Goal: Task Accomplishment & Management: Manage account settings

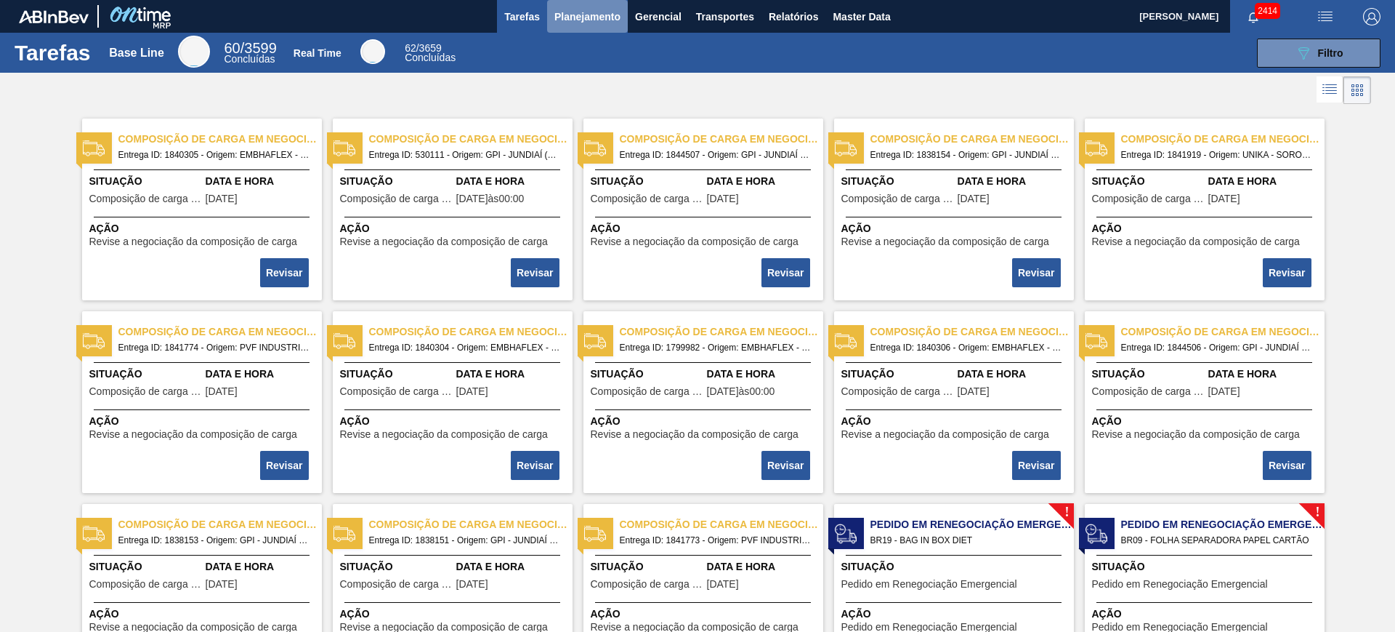
click at [595, 12] on span "Planejamento" at bounding box center [588, 16] width 66 height 17
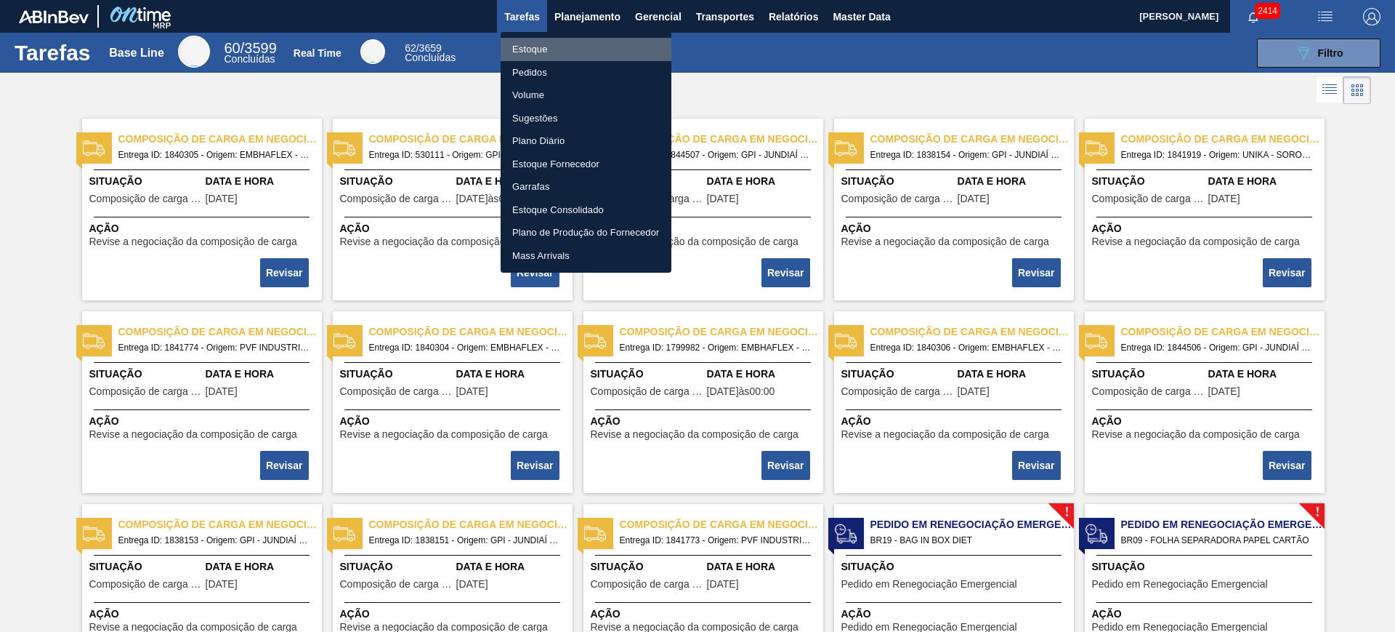
click at [541, 46] on li "Estoque" at bounding box center [586, 49] width 171 height 23
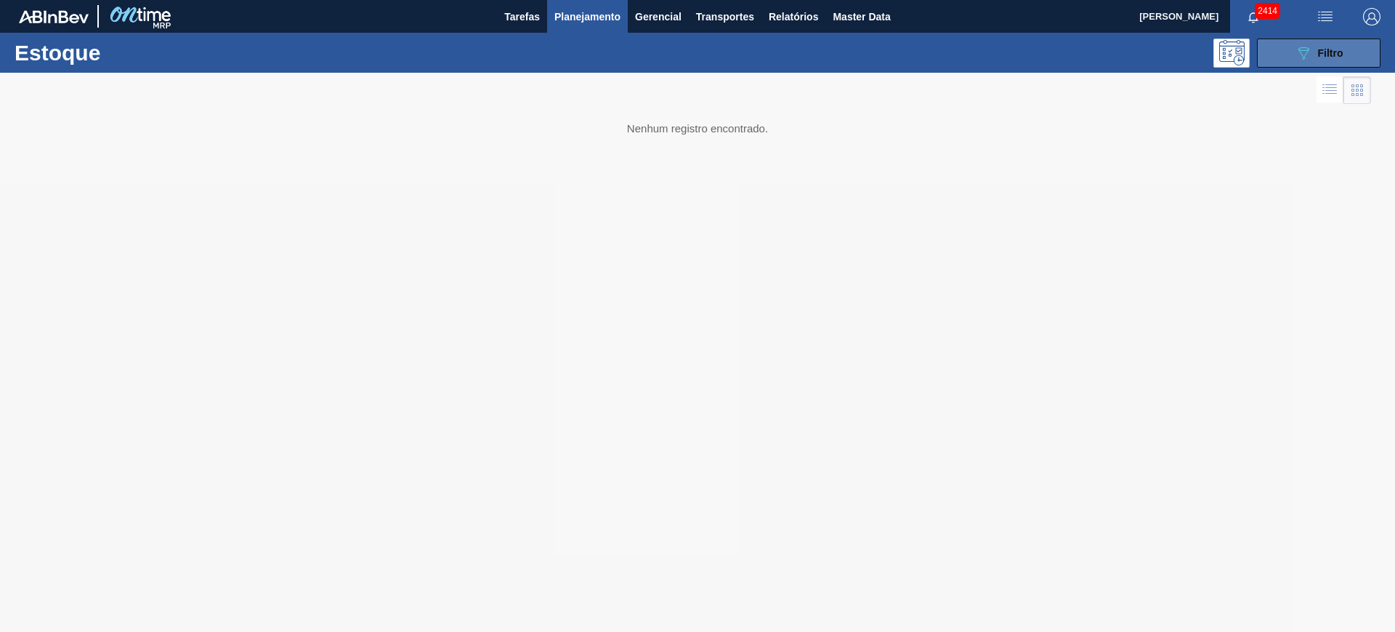
click at [1116, 56] on button "089F7B8B-B2A5-4AFE-B5C0-19BA573D28AC Filtro" at bounding box center [1319, 53] width 124 height 29
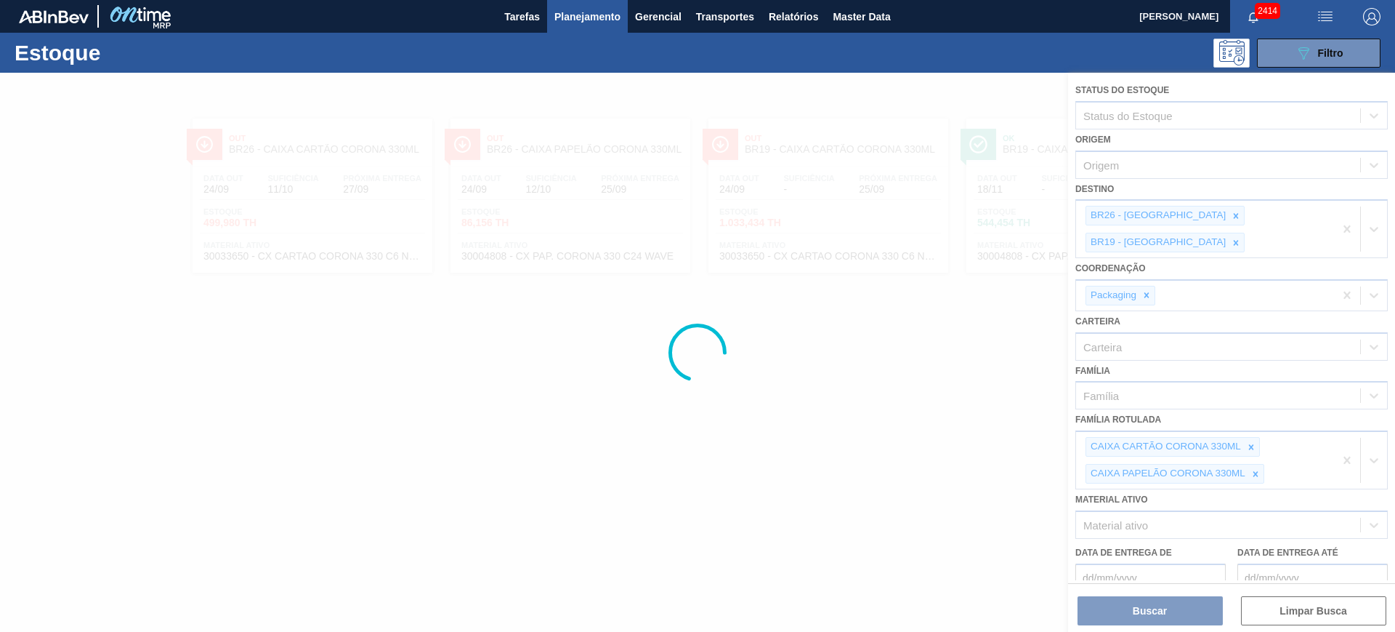
drag, startPoint x: 768, startPoint y: 429, endPoint x: 789, endPoint y: 431, distance: 21.2
click at [776, 432] on div at bounding box center [697, 352] width 1395 height 559
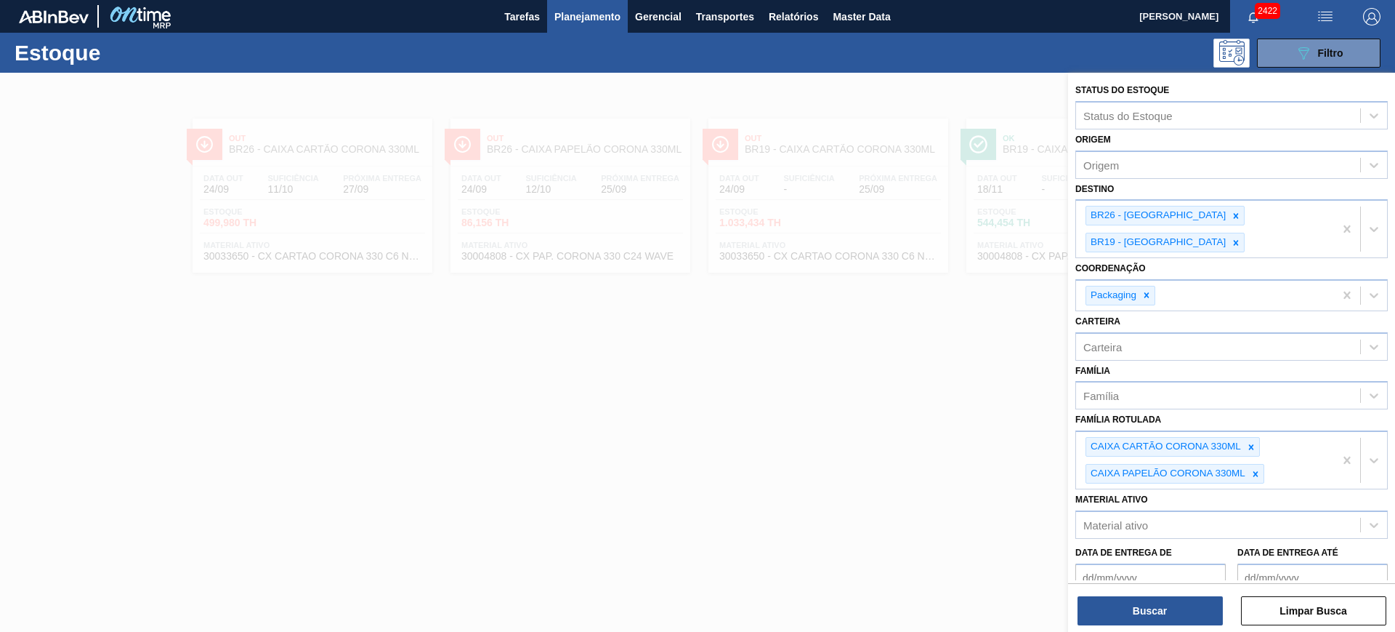
click at [815, 469] on div at bounding box center [697, 389] width 1395 height 632
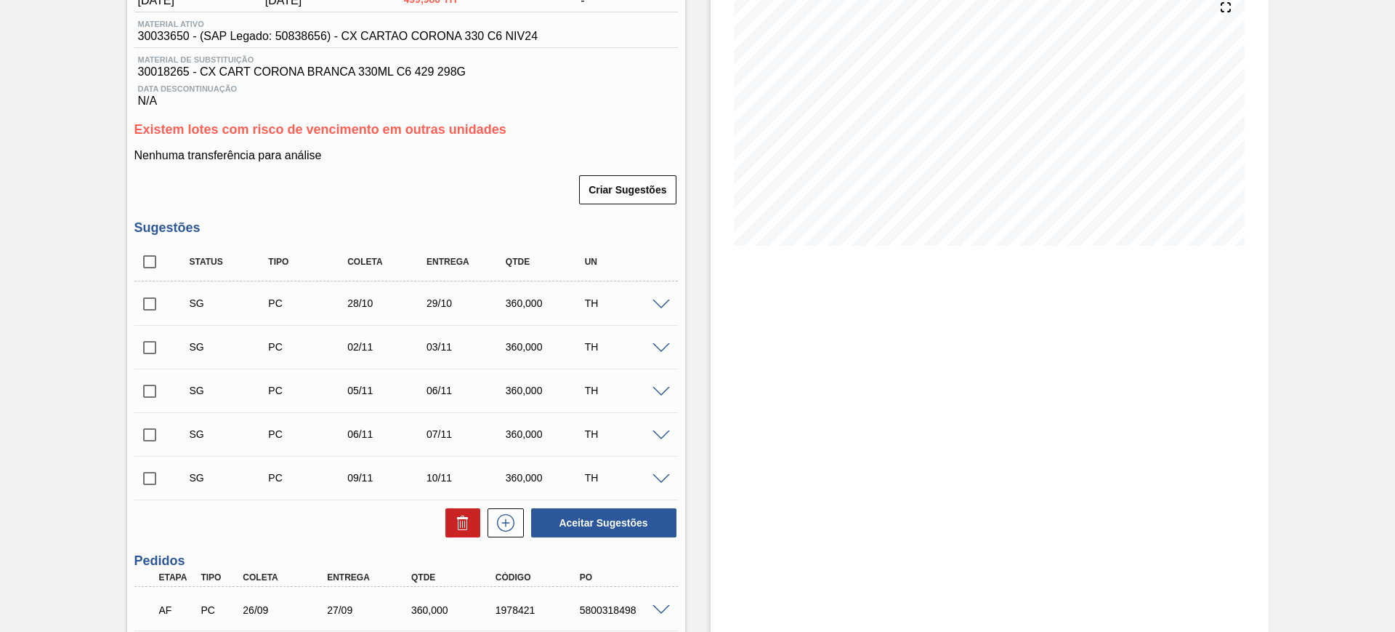
scroll to position [286, 0]
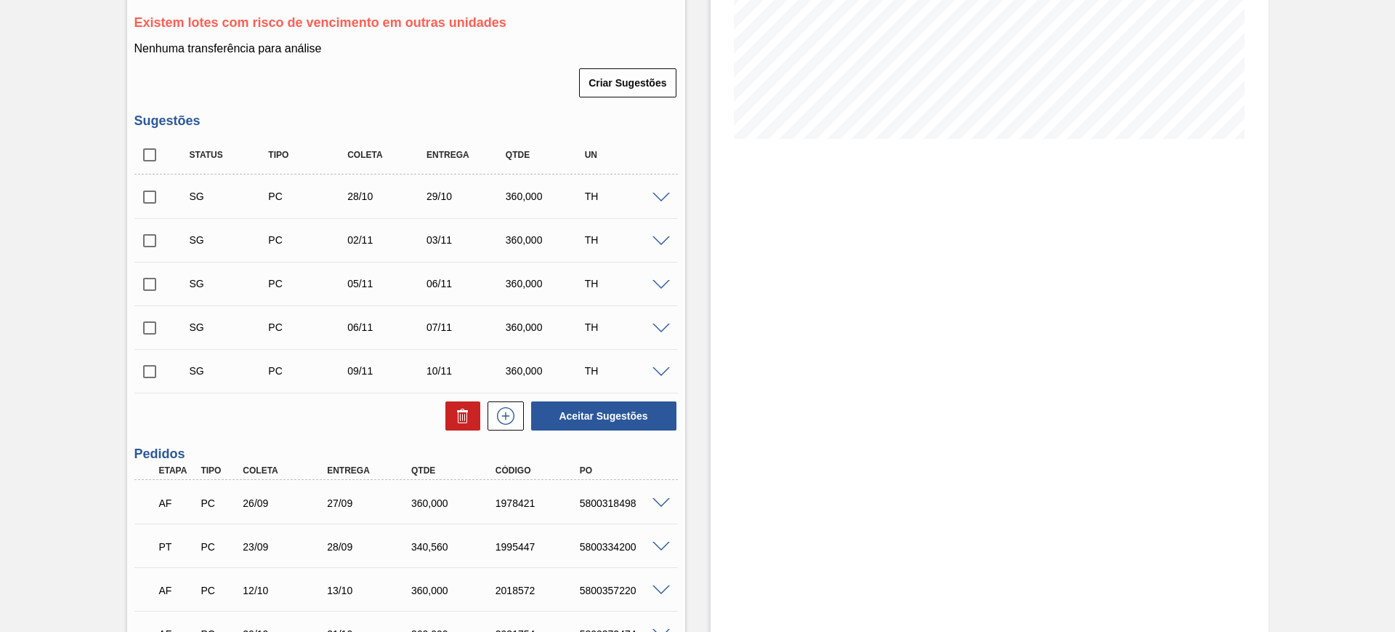
click at [668, 193] on span at bounding box center [661, 198] width 17 height 11
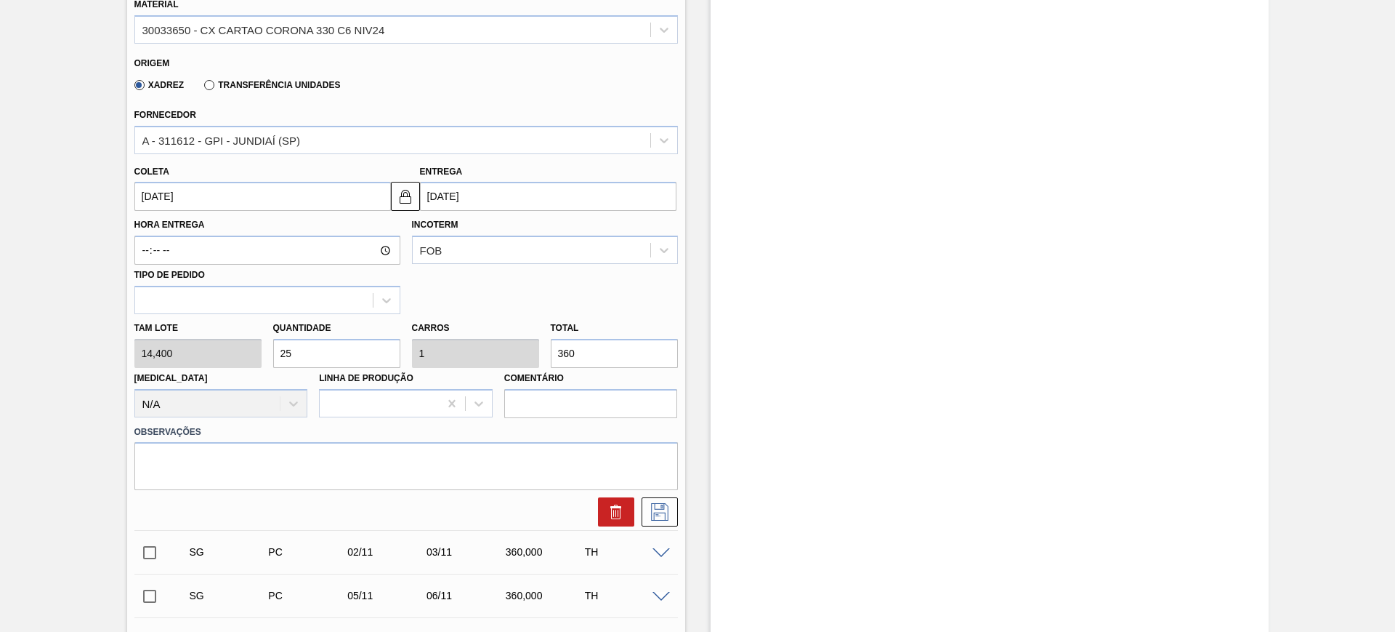
scroll to position [559, 0]
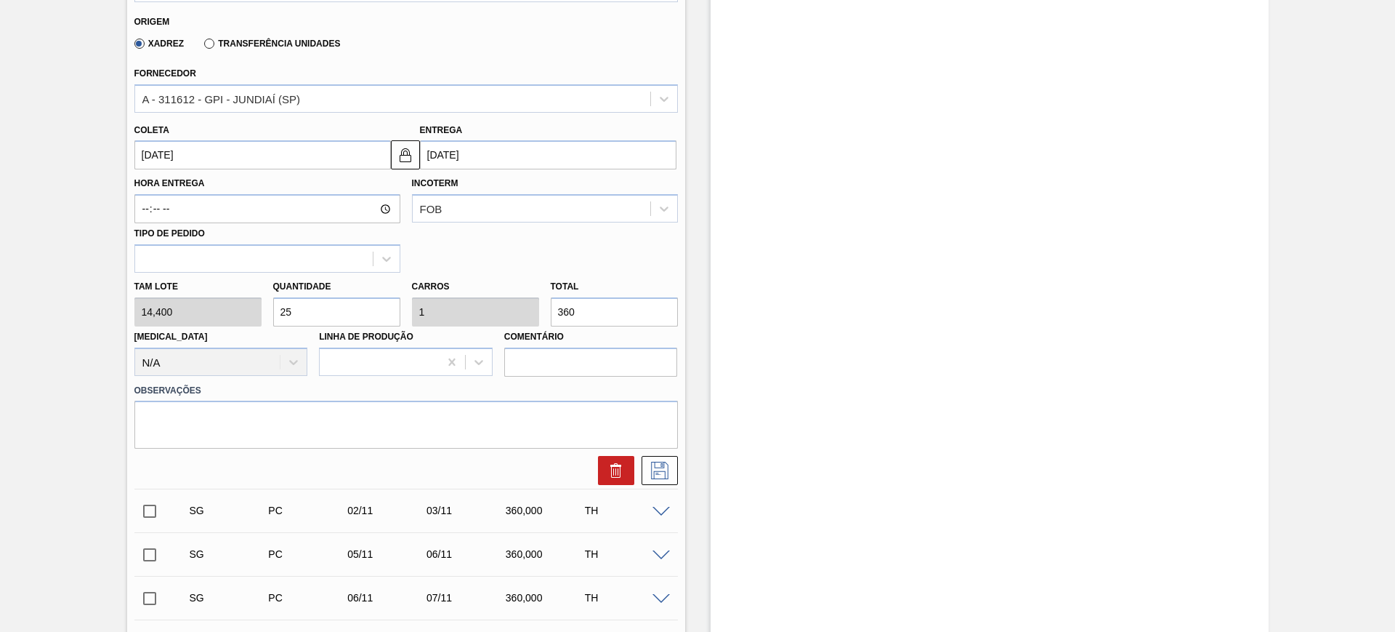
click at [520, 152] on input "[DATE]" at bounding box center [548, 154] width 257 height 29
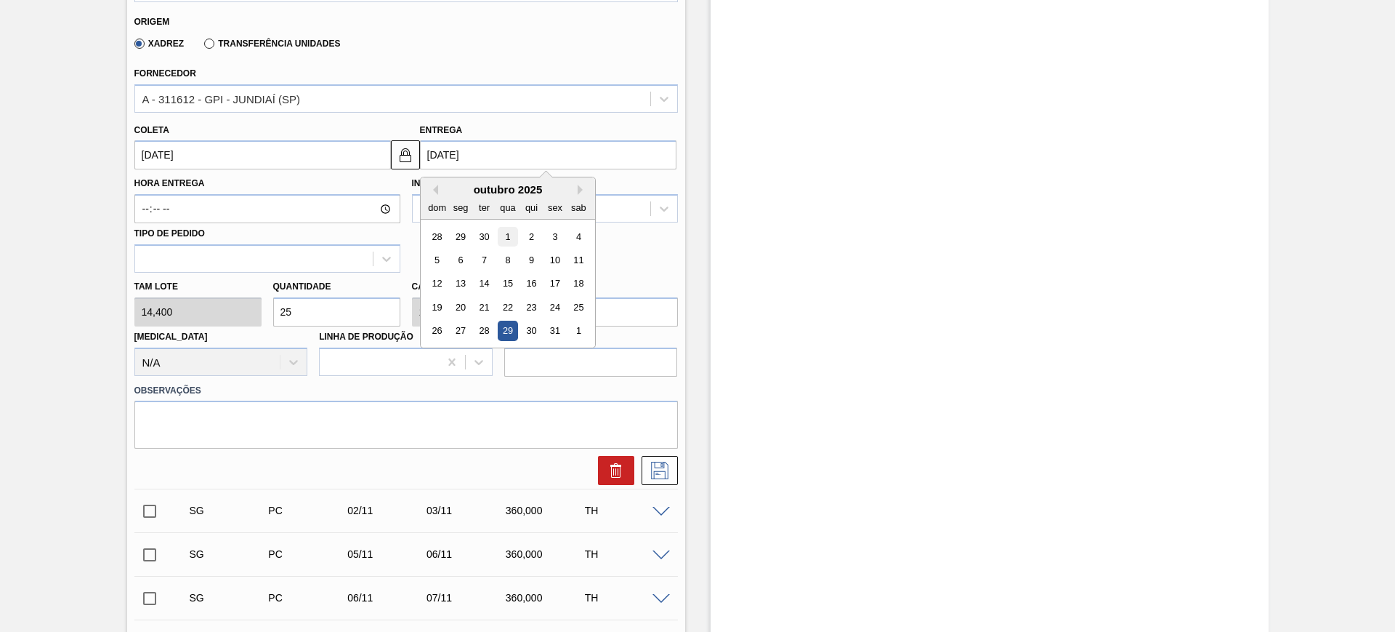
click at [512, 232] on div "1" at bounding box center [508, 237] width 20 height 20
type input "[DATE]"
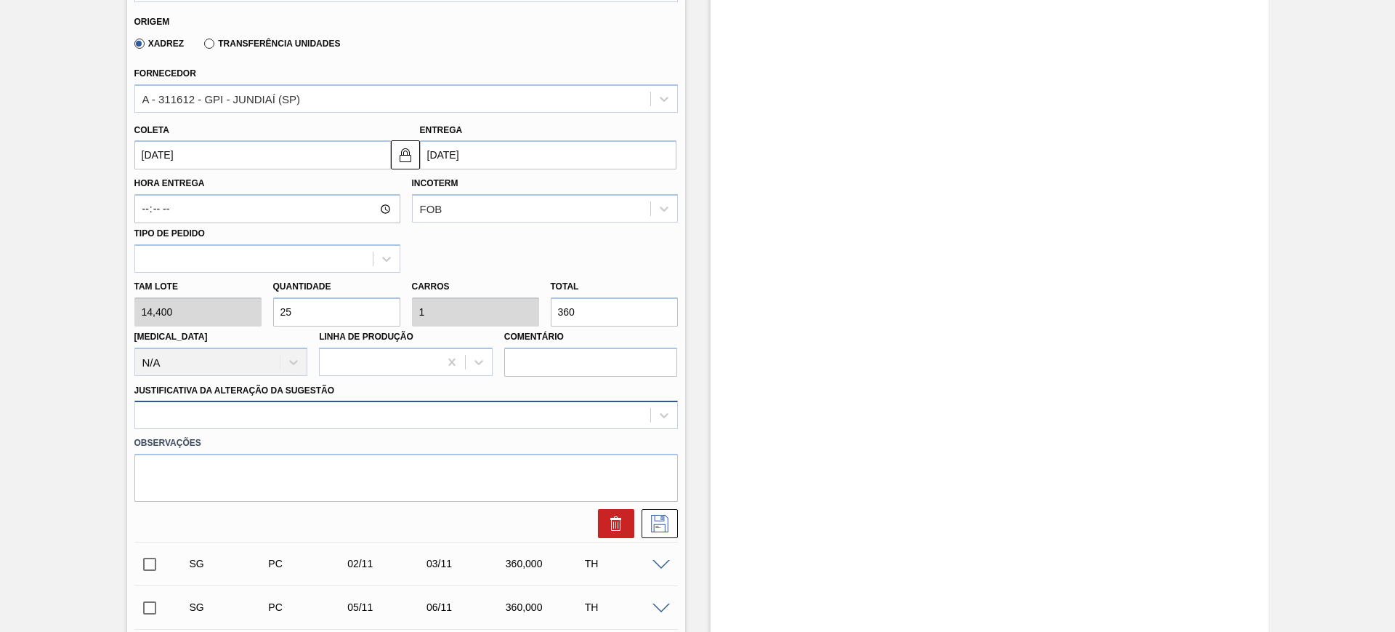
scroll to position [586, 0]
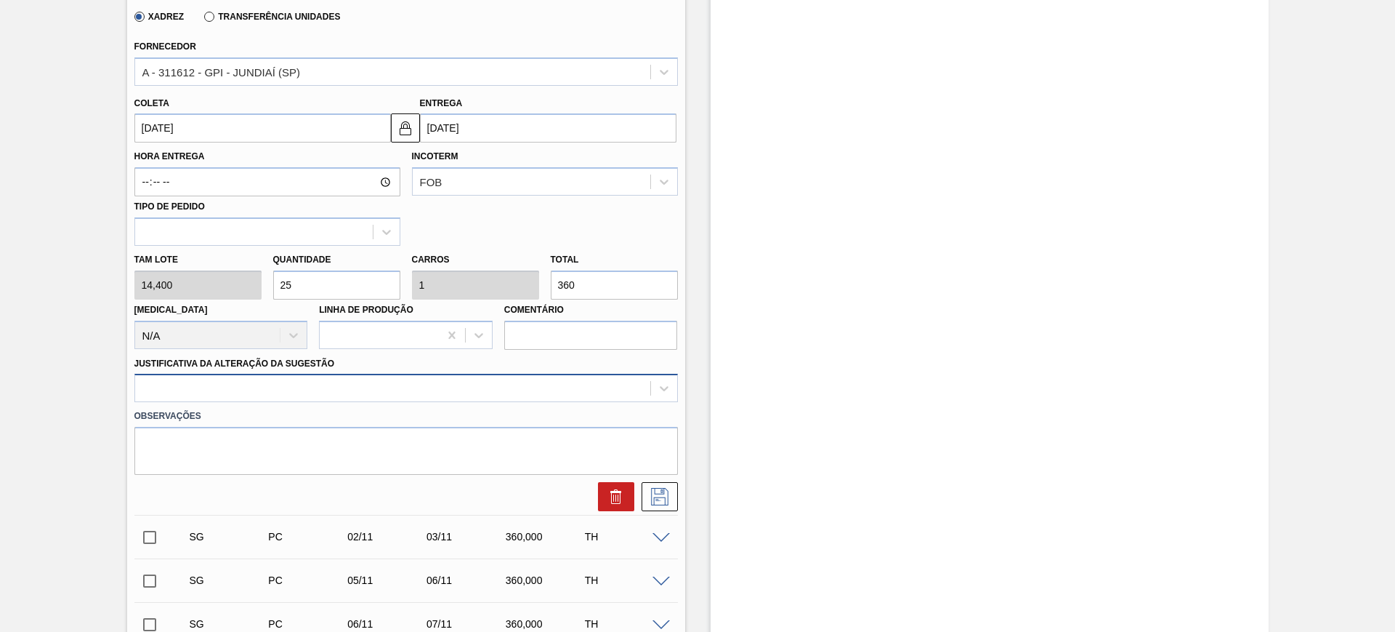
click at [520, 402] on div at bounding box center [406, 388] width 544 height 28
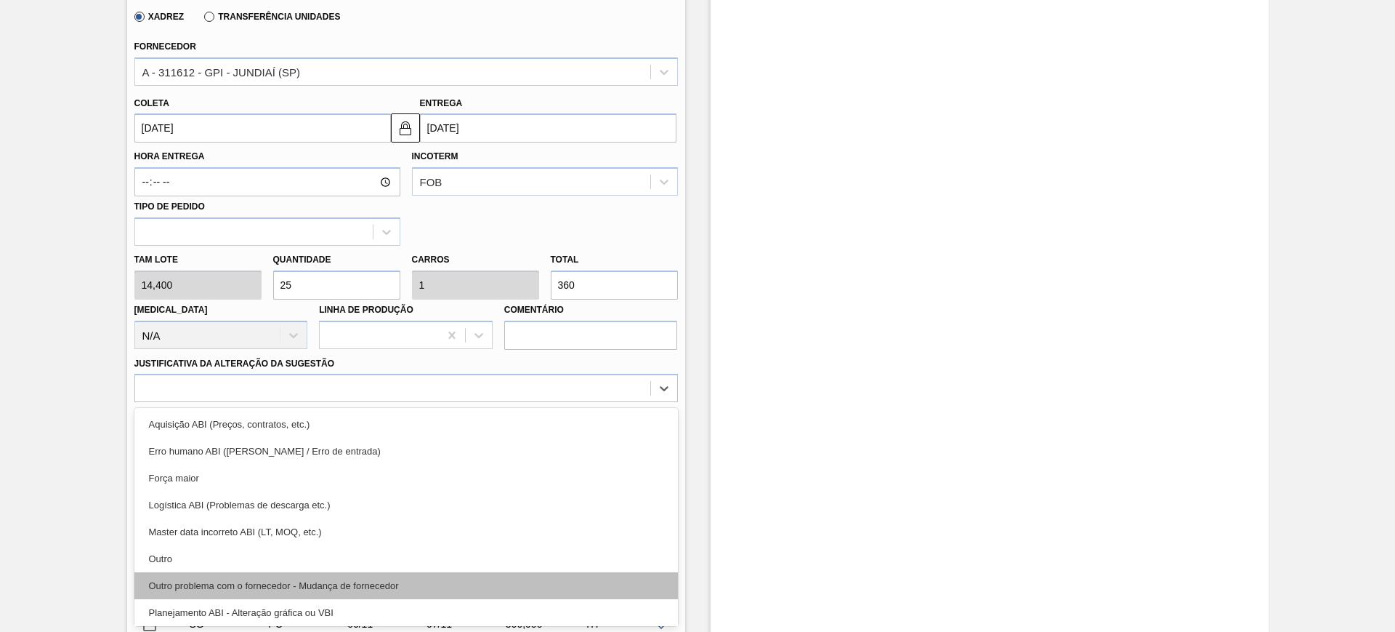
scroll to position [91, 0]
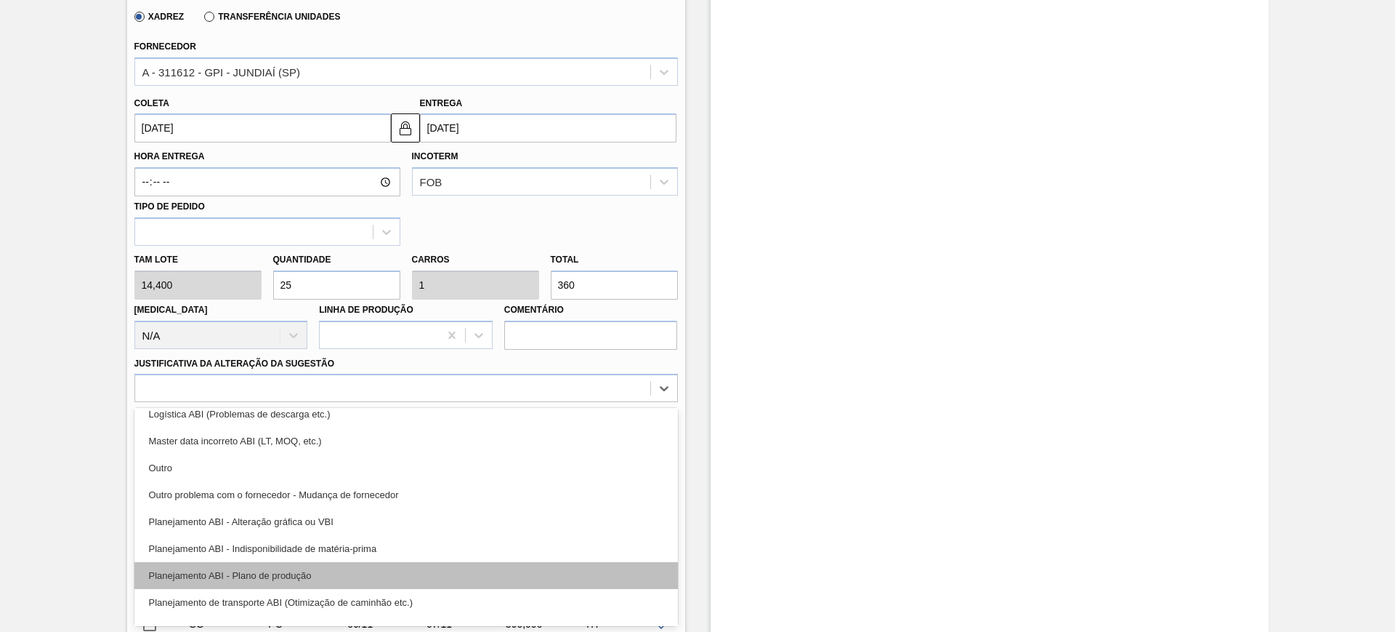
click at [395, 577] on div "Planejamento ABI - Plano de produção" at bounding box center [406, 575] width 544 height 27
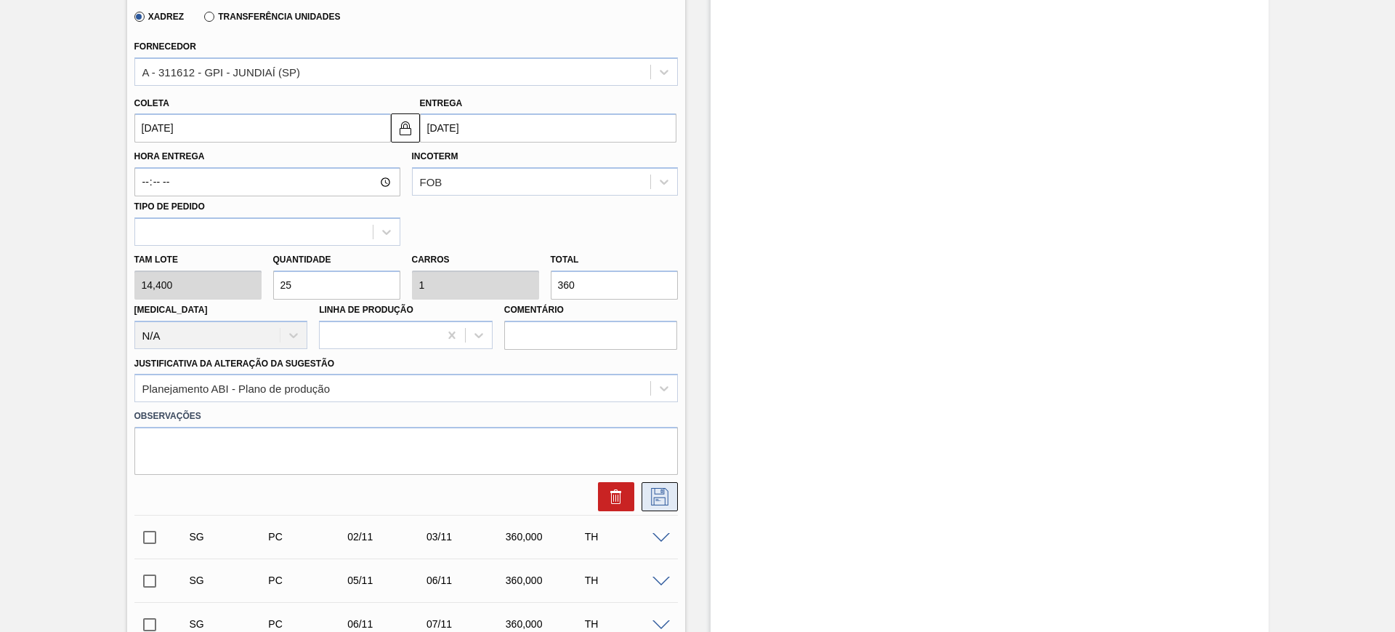
click at [662, 499] on icon at bounding box center [659, 496] width 23 height 17
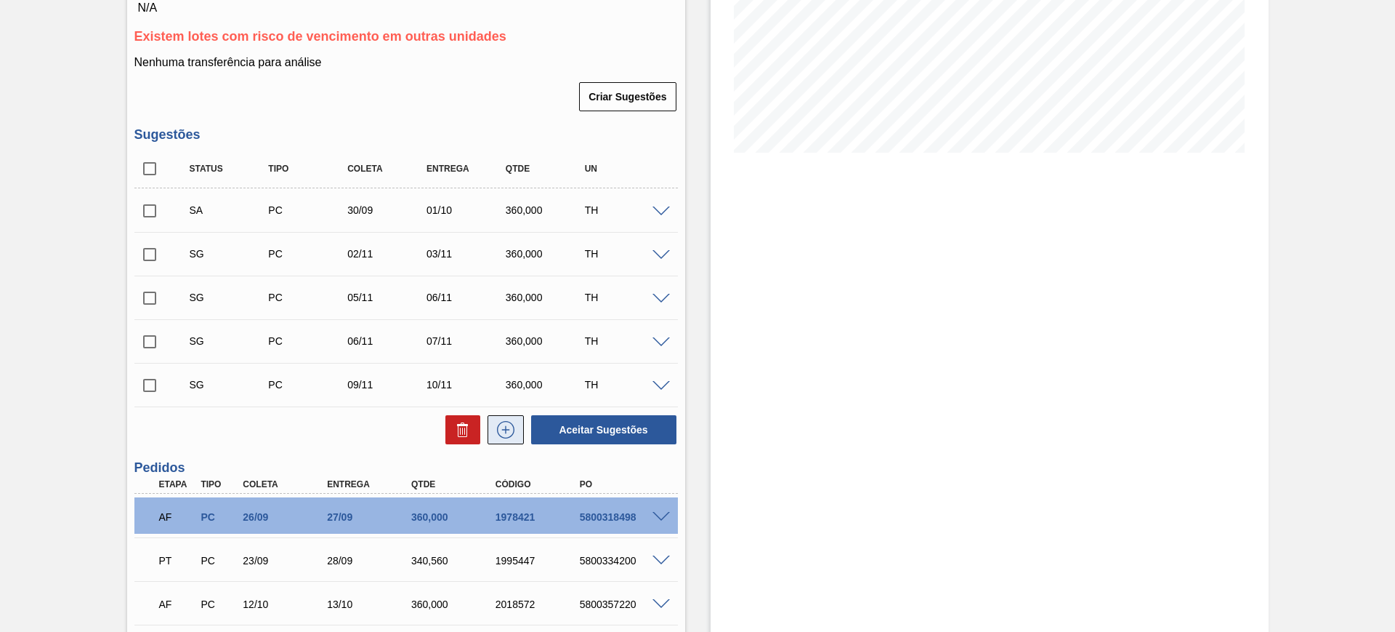
scroll to position [363, 0]
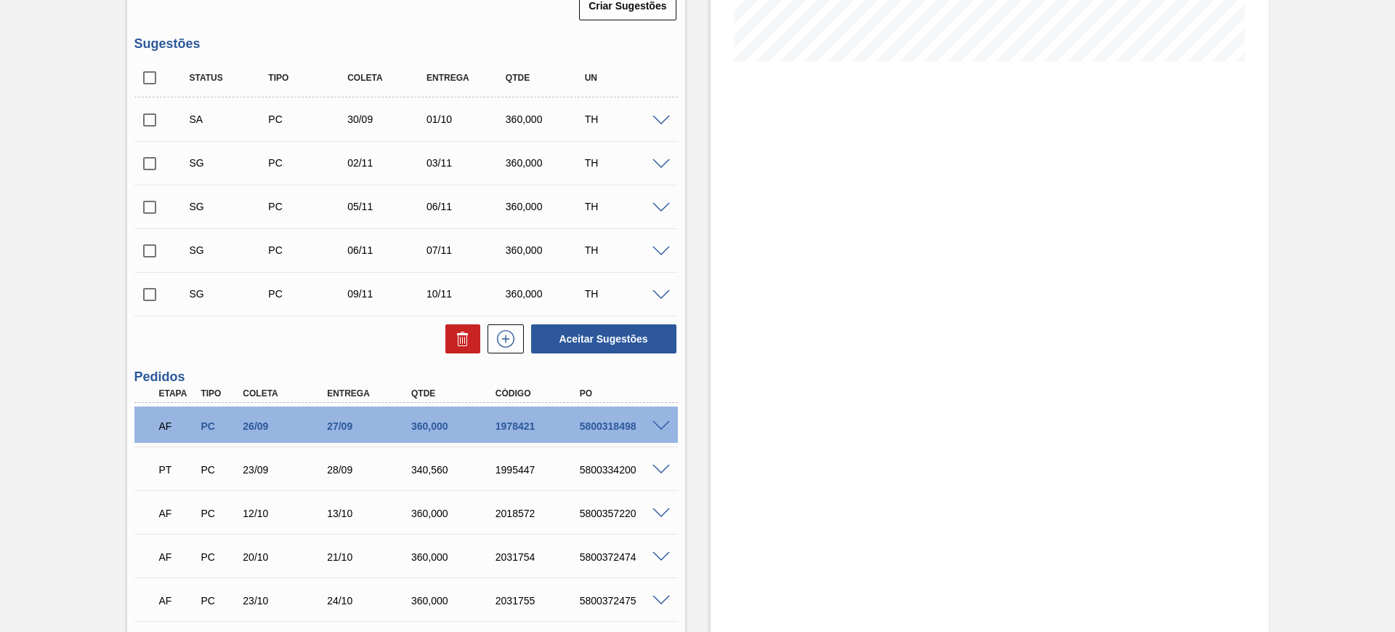
click at [664, 466] on span at bounding box center [661, 469] width 17 height 11
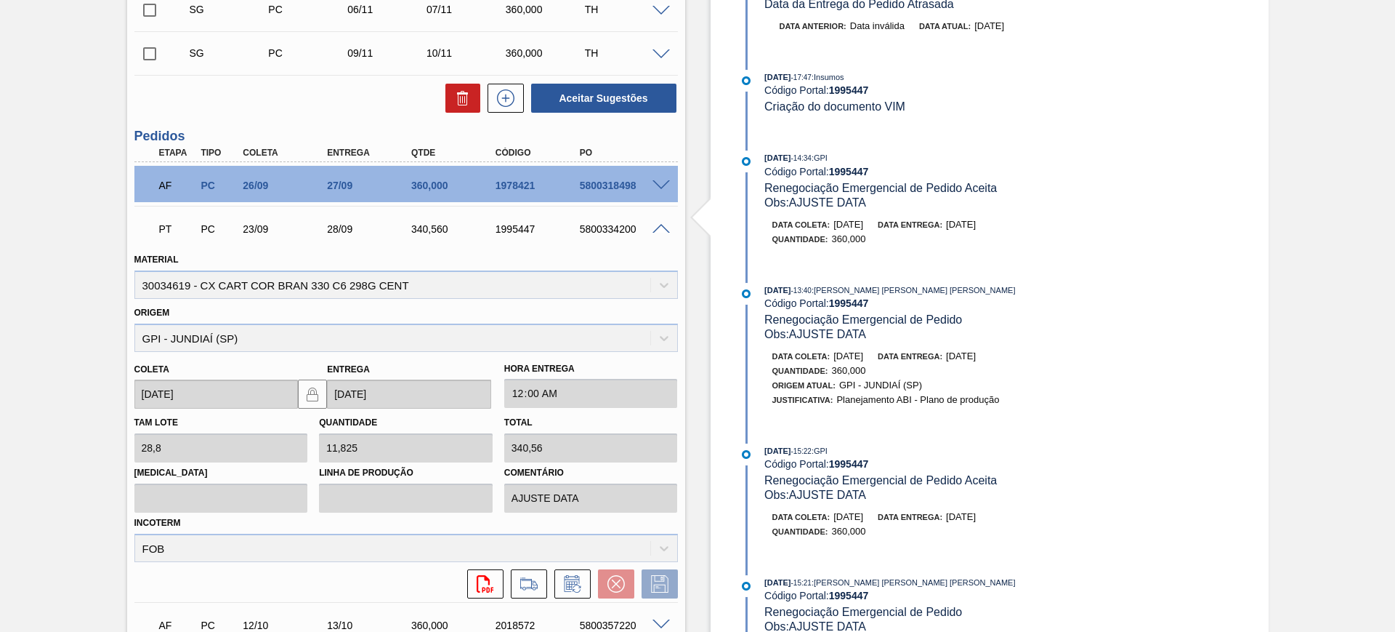
scroll to position [636, 0]
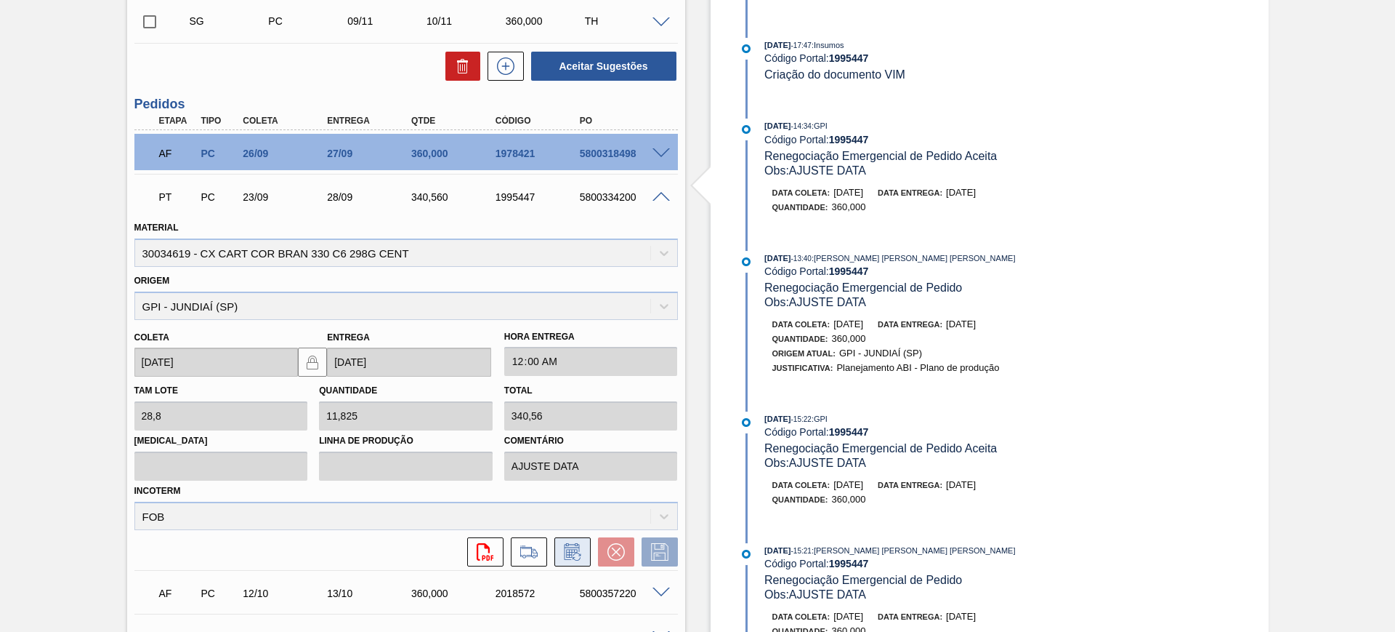
click at [571, 555] on icon at bounding box center [571, 553] width 11 height 9
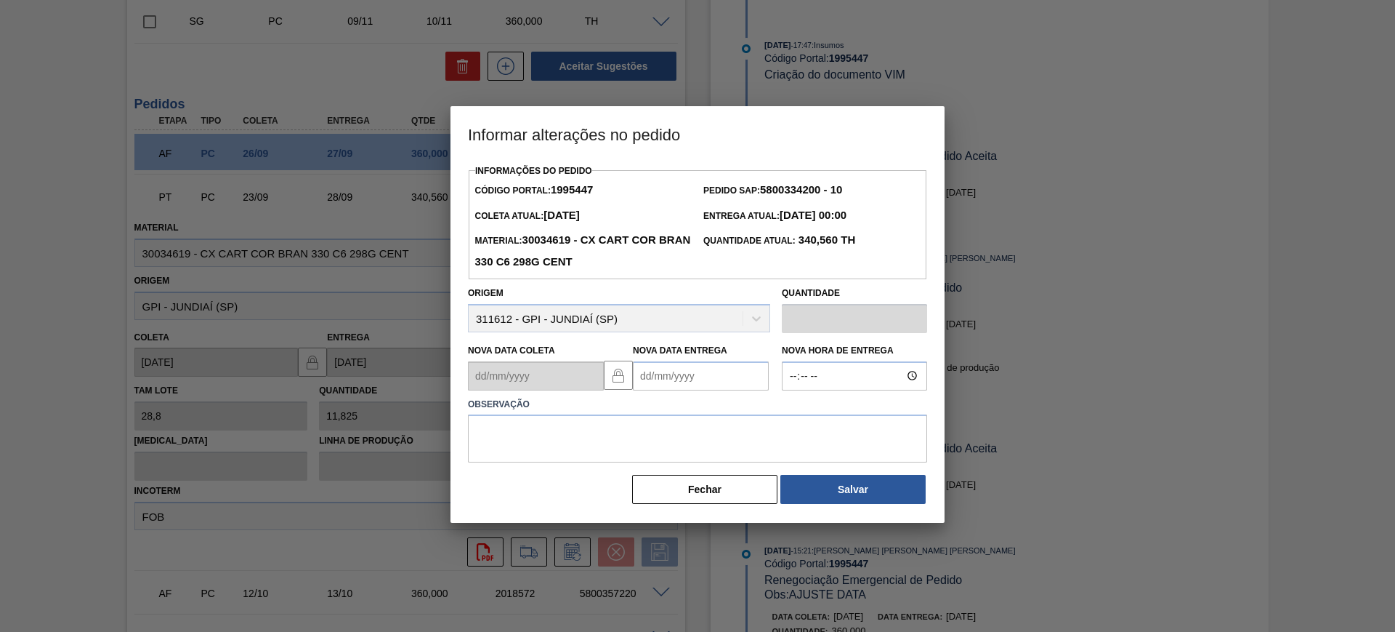
click at [664, 382] on Entrega1995447 "Nova Data Entrega" at bounding box center [701, 375] width 136 height 29
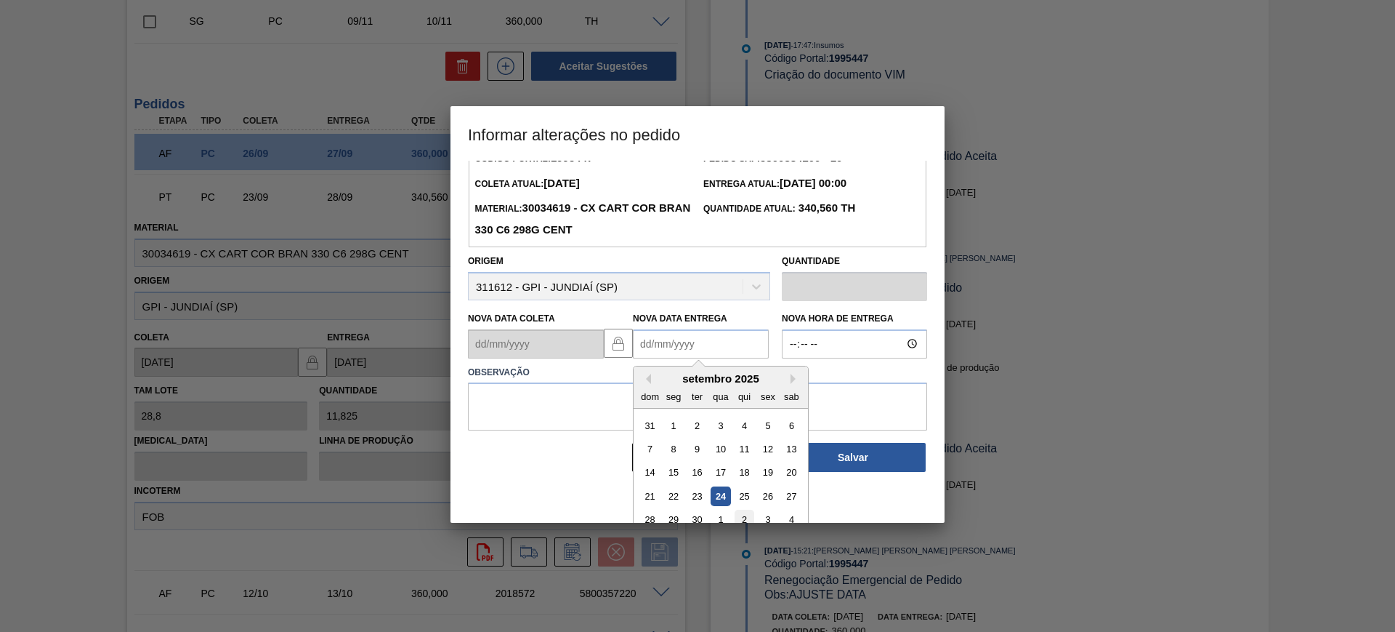
scroll to position [49, 0]
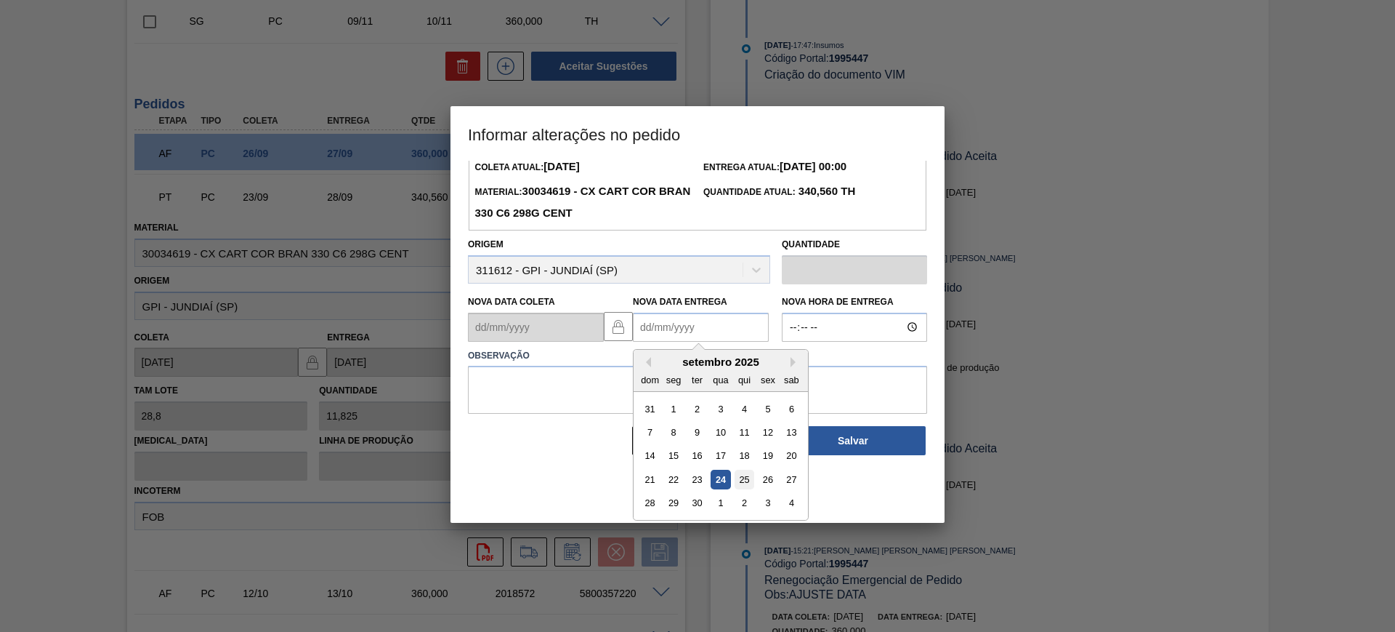
click at [751, 484] on div "25" at bounding box center [745, 479] width 20 height 20
type Entrega1995447 "25/09/2025"
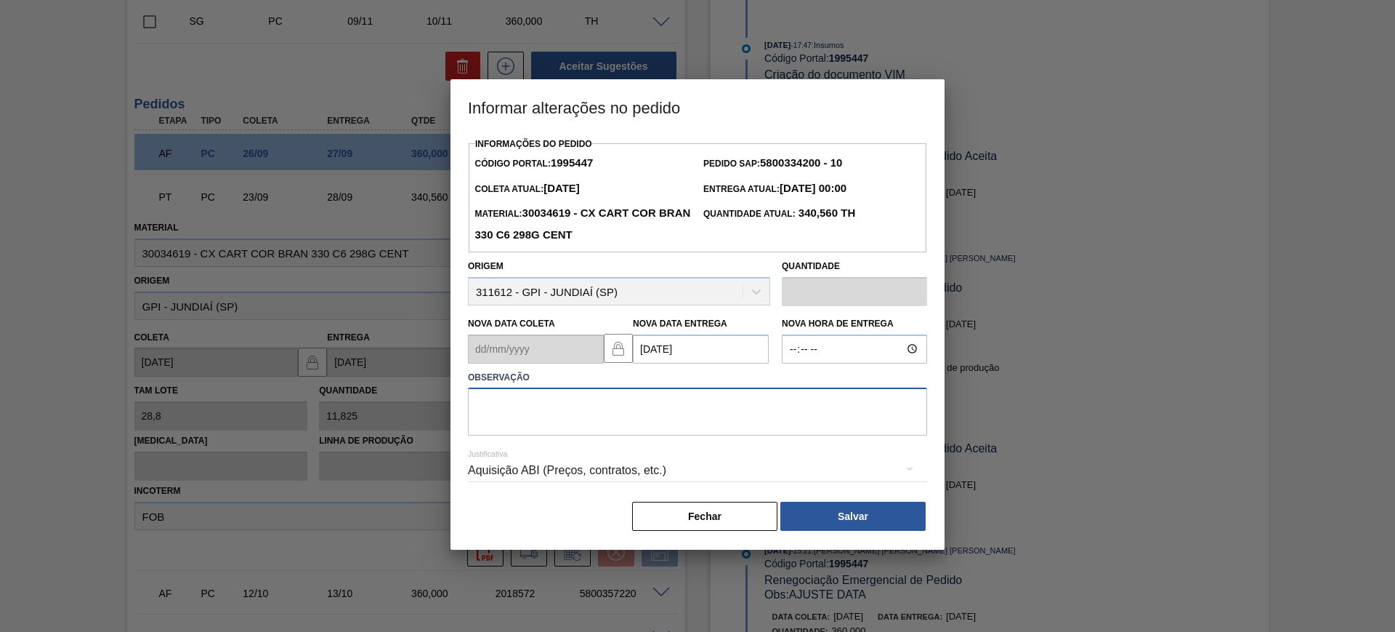
click at [628, 424] on textarea at bounding box center [697, 411] width 459 height 48
type textarea "AJUSTE DATA"
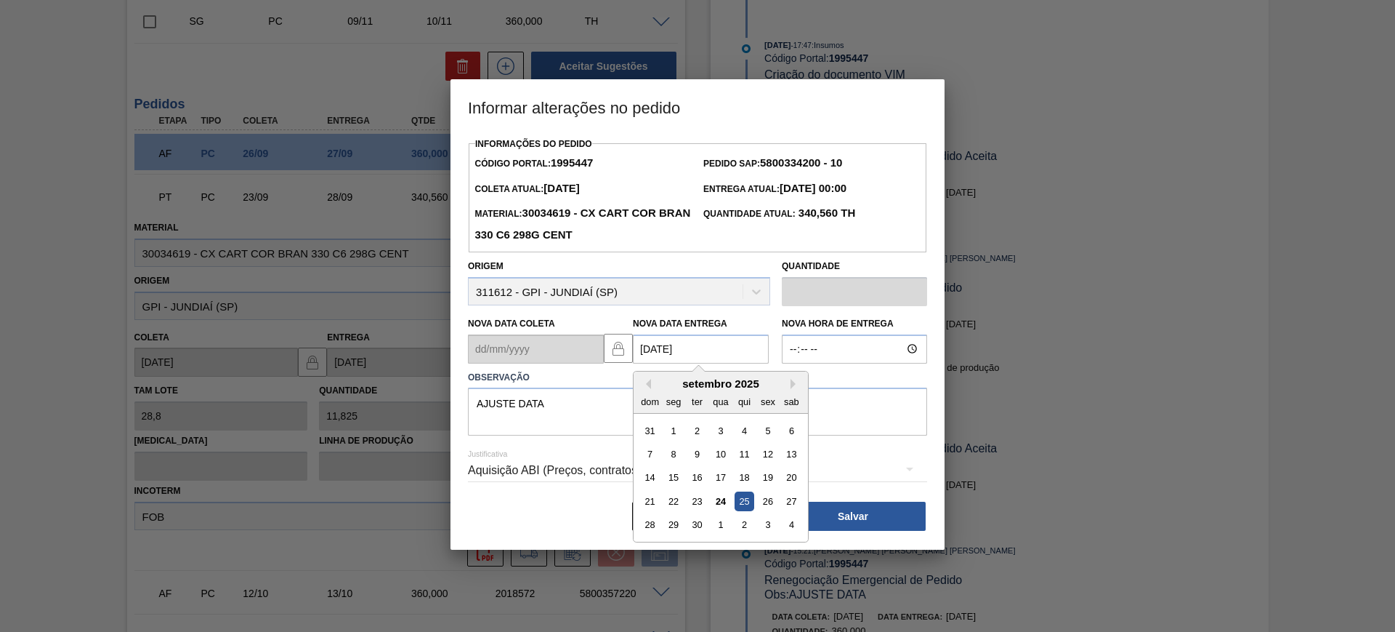
click at [650, 350] on Entrega1995447 "[DATE]" at bounding box center [701, 348] width 136 height 29
click at [715, 500] on div "24" at bounding box center [721, 501] width 20 height 20
type Entrega1995447 "[DATE]"
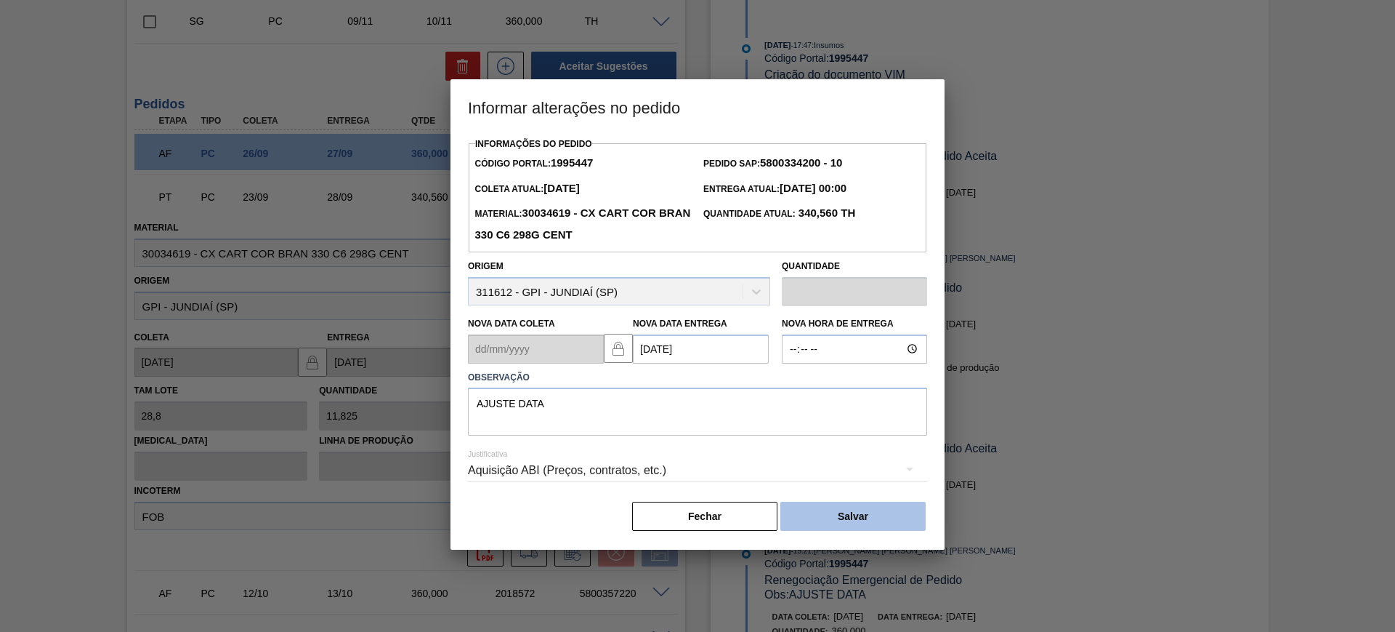
click at [840, 519] on button "Salvar" at bounding box center [853, 515] width 145 height 29
click at [810, 488] on div "Aquisição ABI (Preços, contratos, etc.)" at bounding box center [697, 470] width 459 height 41
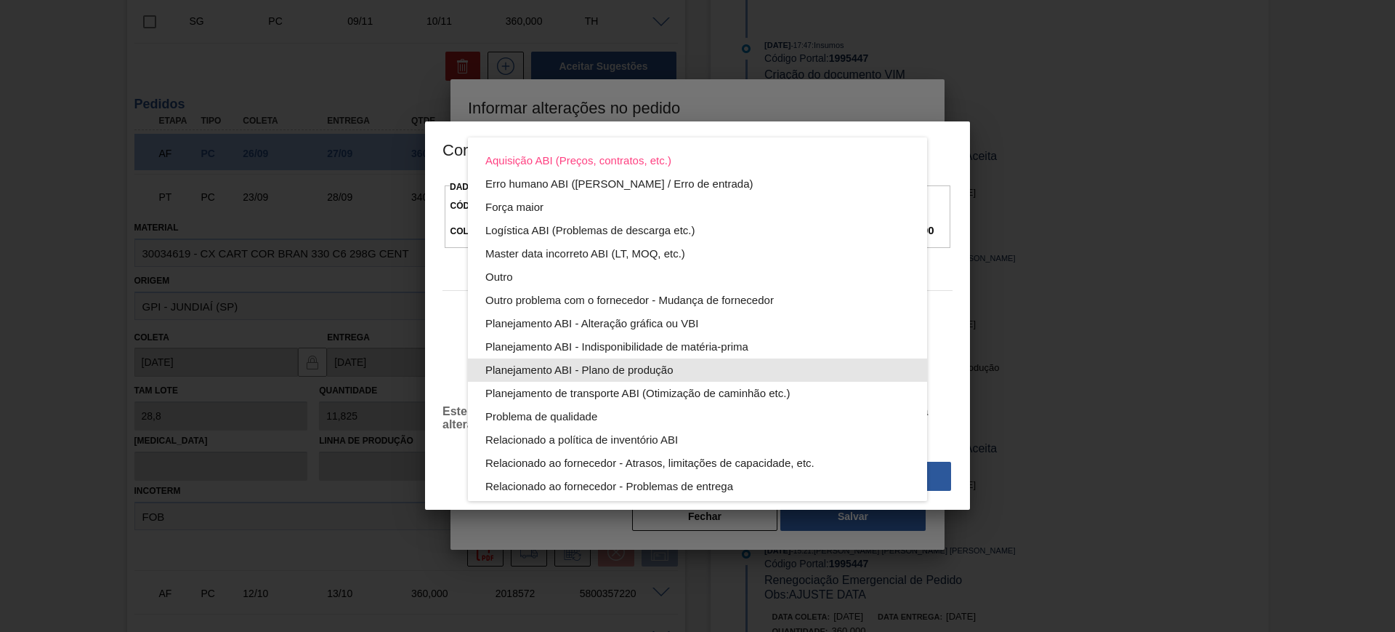
click at [713, 370] on div "Planejamento ABI - Plano de produção" at bounding box center [697, 369] width 424 height 23
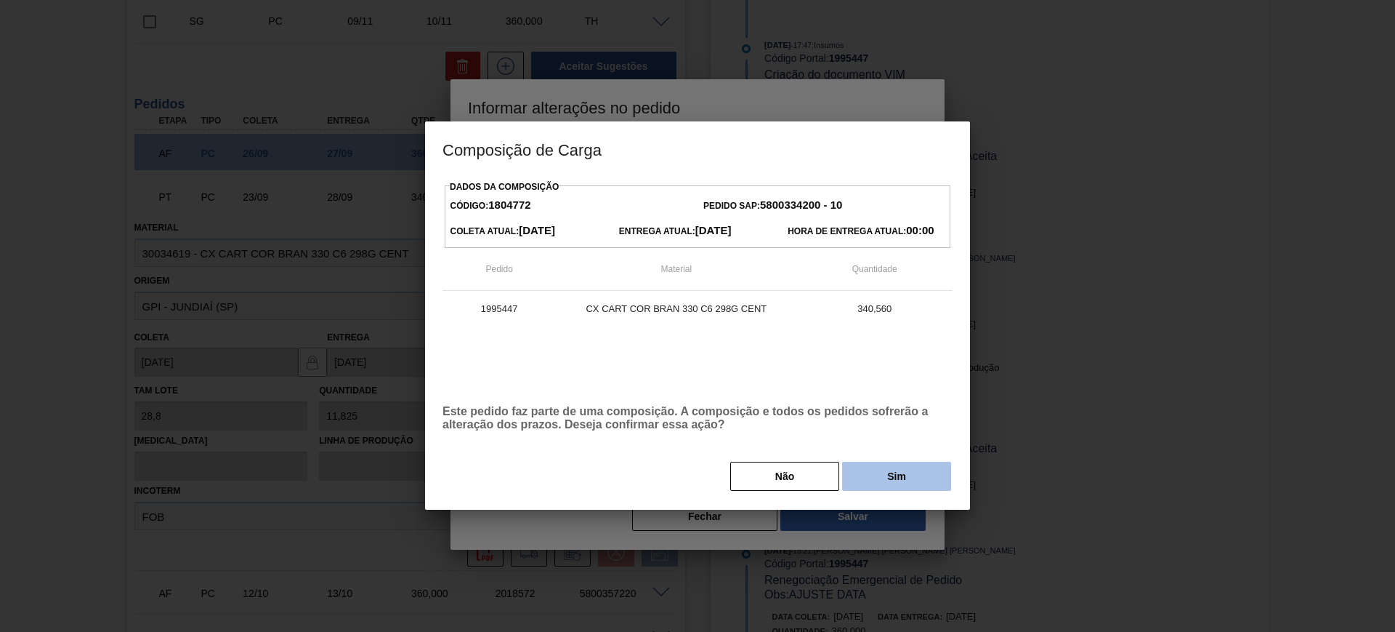
click at [906, 475] on button "Sim" at bounding box center [896, 475] width 109 height 29
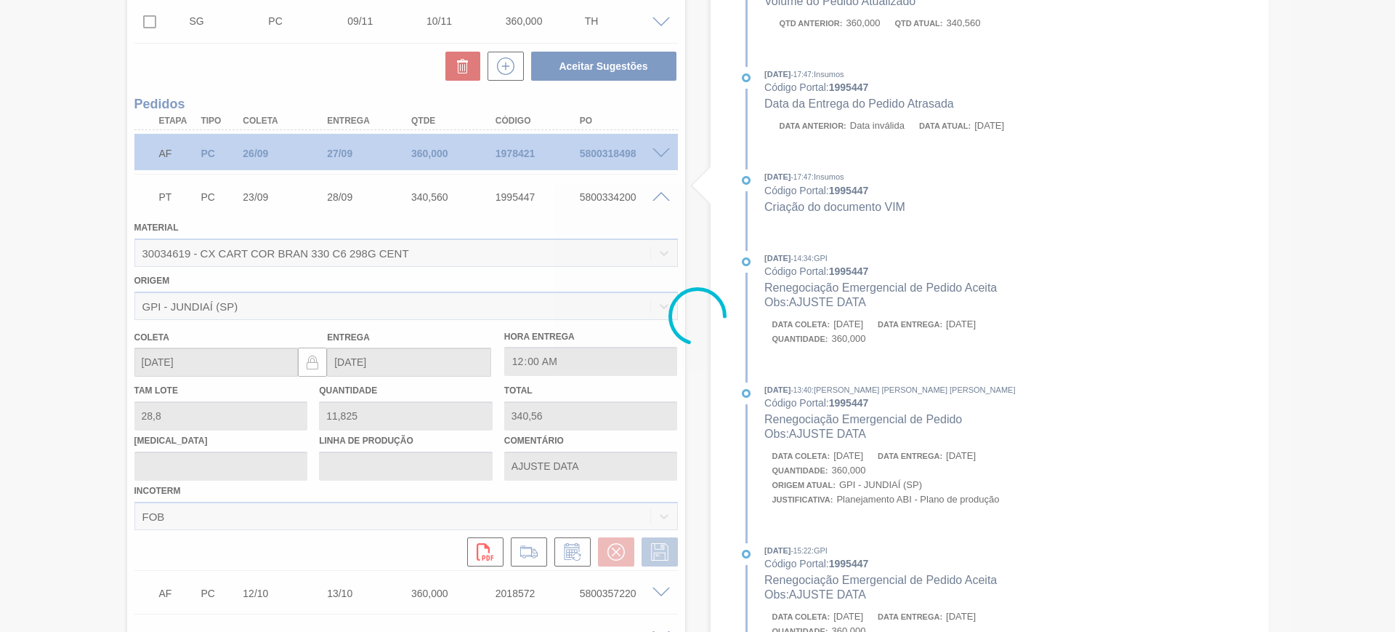
type input "[DATE]"
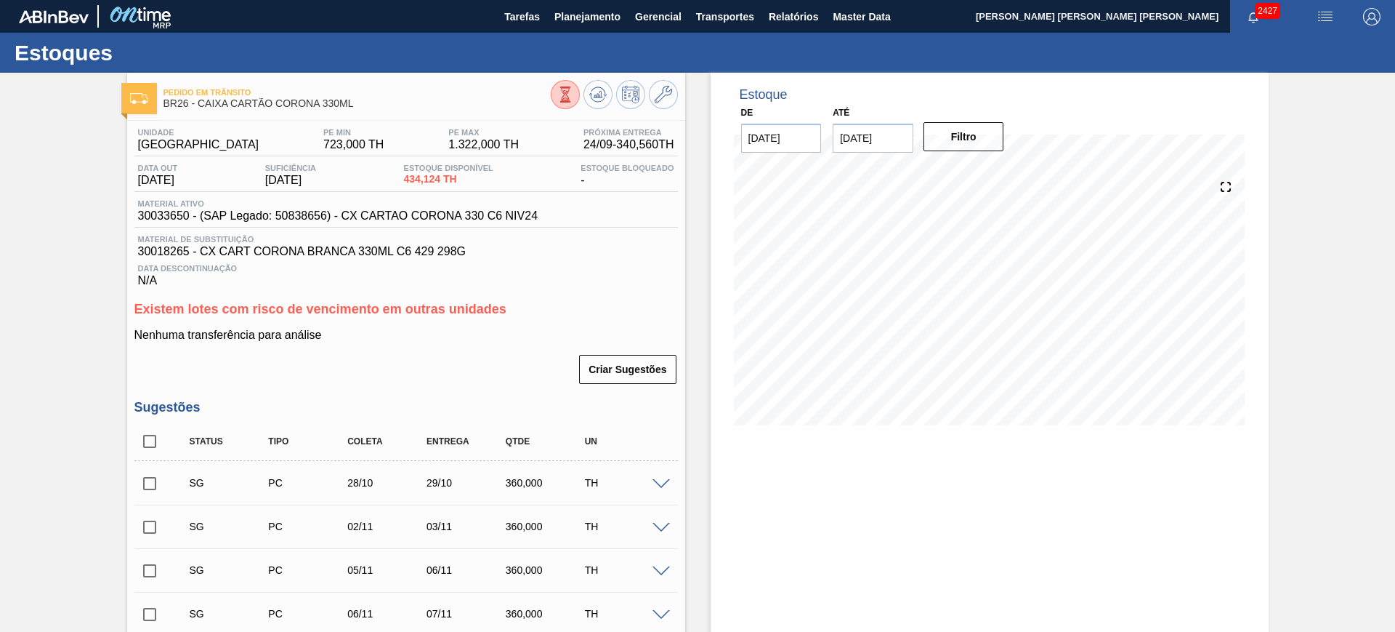
drag, startPoint x: 926, startPoint y: 506, endPoint x: 906, endPoint y: 445, distance: 64.4
click at [926, 506] on div "Estoque De 24/09/2025 Até 03/01/2026 Filtro 24/10 Projeção de Estoque -68.18 Ne…" at bounding box center [990, 610] width 558 height 1074
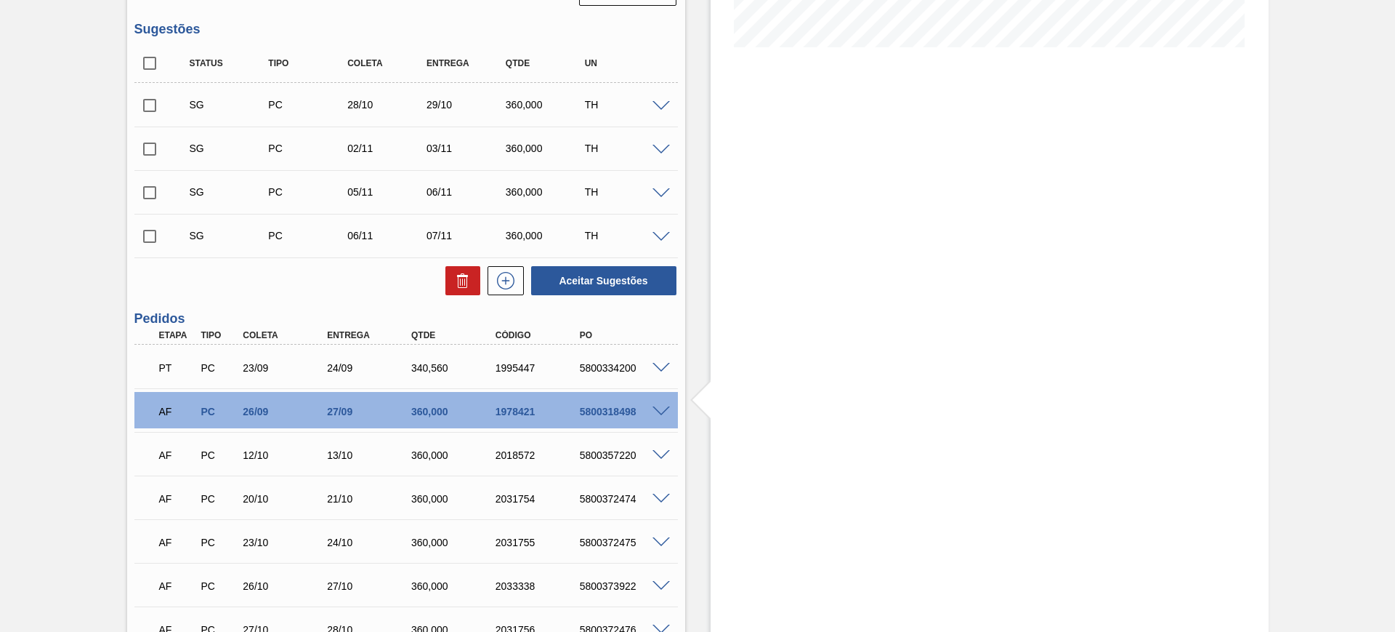
scroll to position [273, 0]
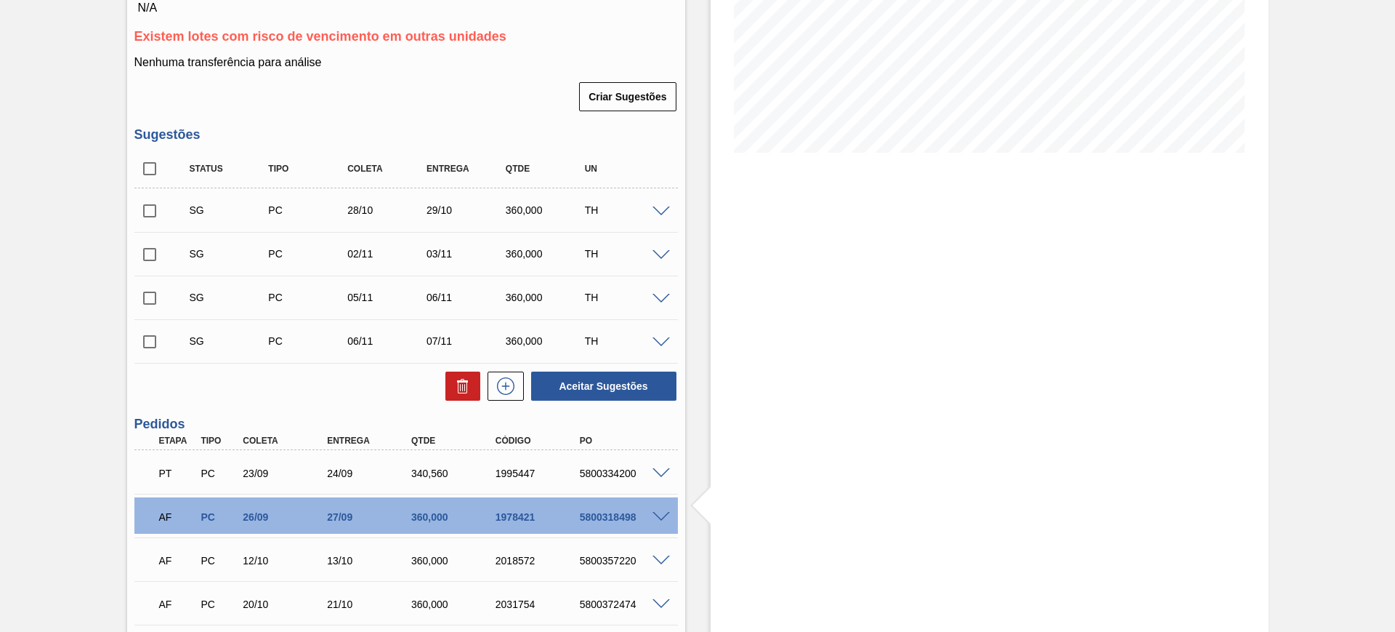
click at [664, 202] on div "SG PC 28/10 29/10 360,000 TH" at bounding box center [406, 210] width 544 height 36
click at [663, 206] on span at bounding box center [661, 211] width 17 height 11
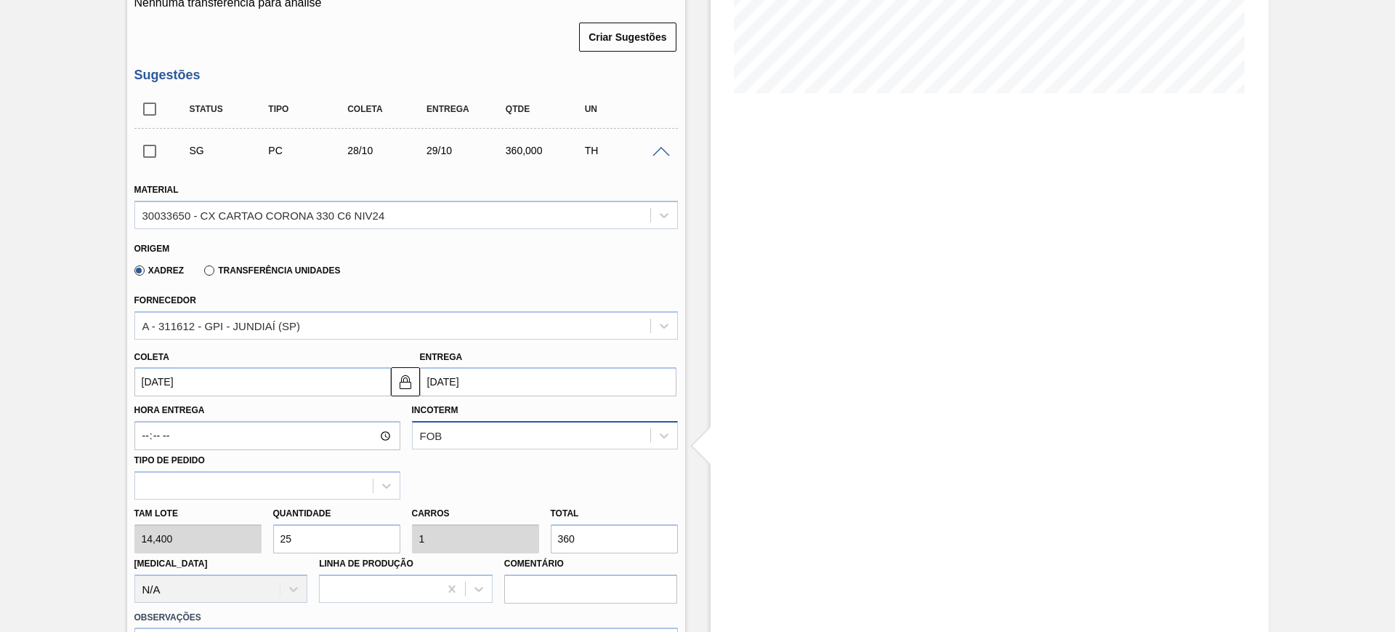
scroll to position [363, 0]
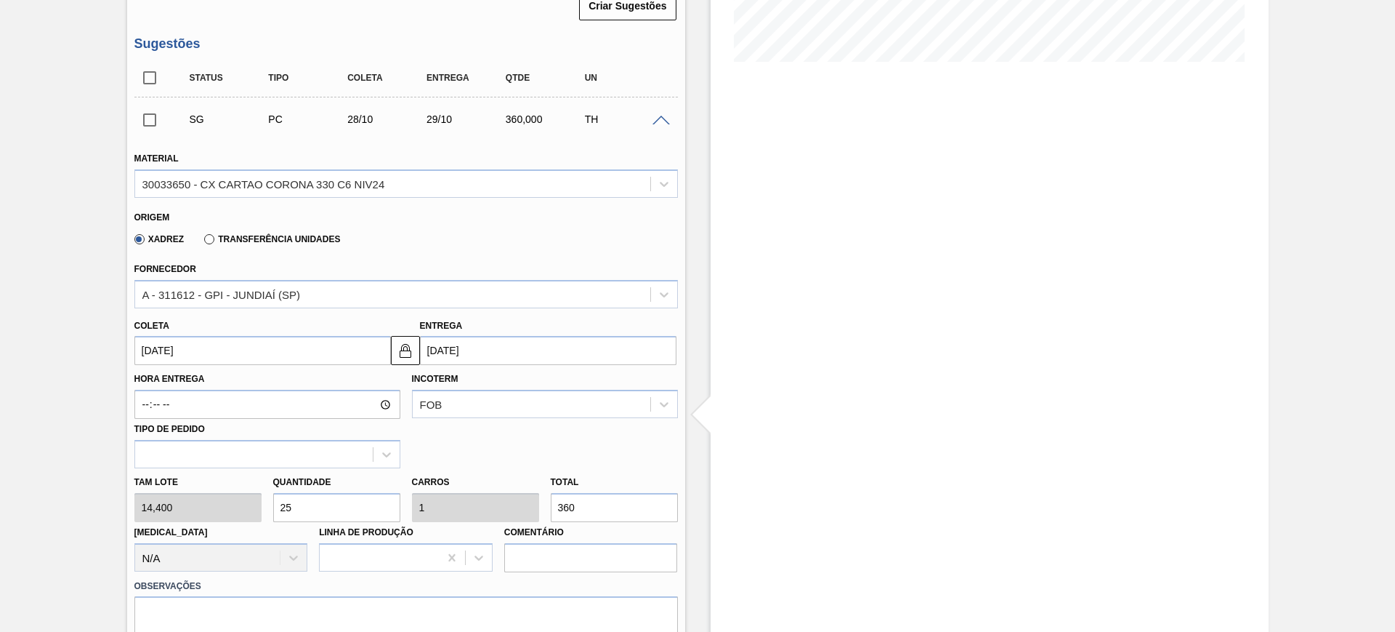
click at [463, 352] on input "[DATE]" at bounding box center [548, 350] width 257 height 29
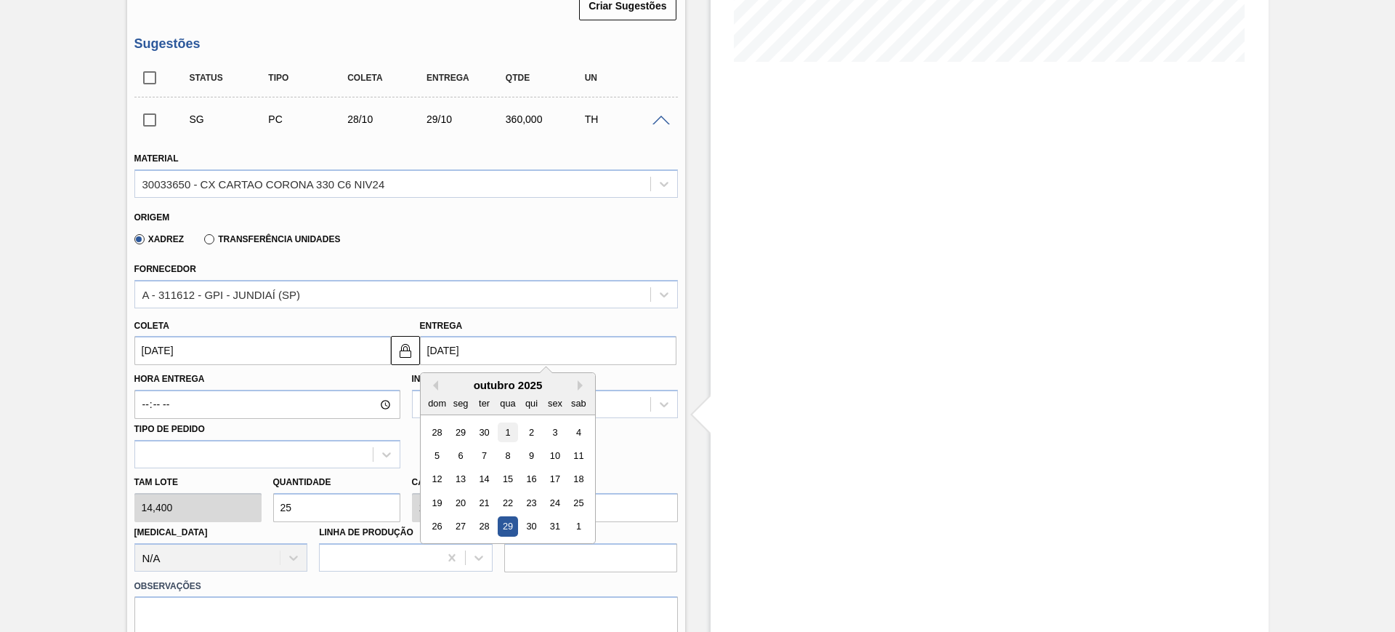
click at [510, 435] on div "1" at bounding box center [508, 432] width 20 height 20
type input "30/09/2025"
type input "[DATE]"
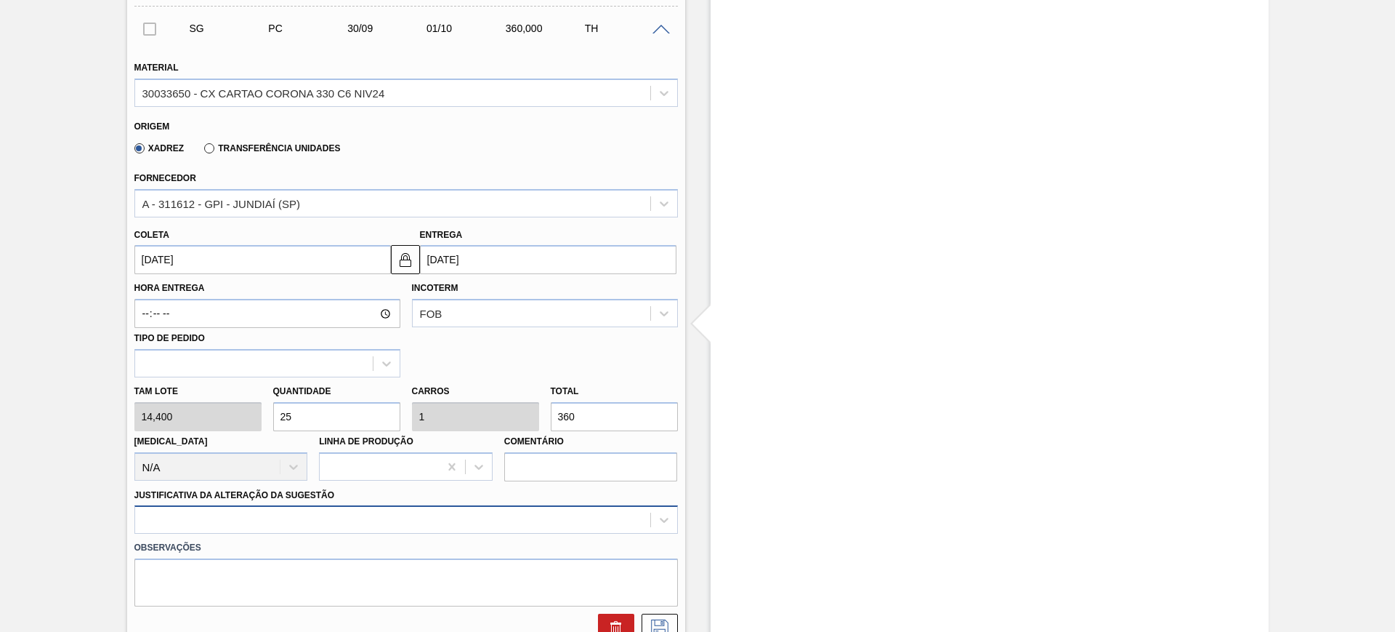
click at [548, 517] on div at bounding box center [406, 519] width 544 height 28
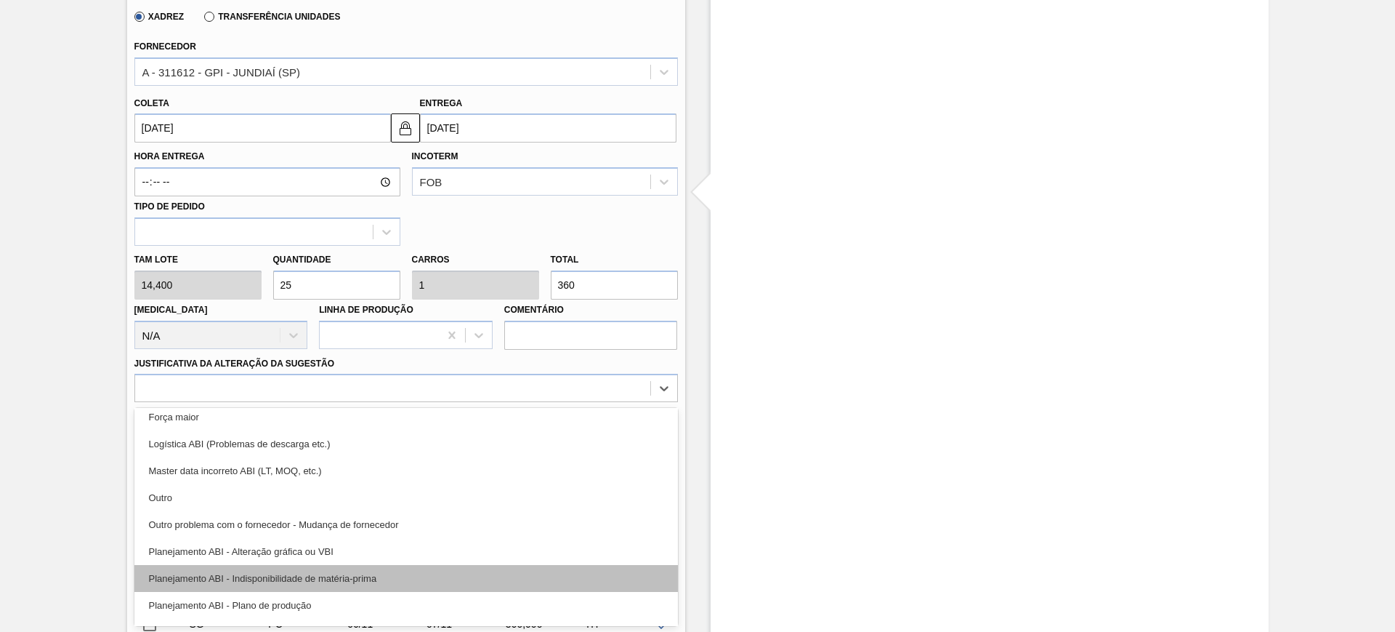
scroll to position [91, 0]
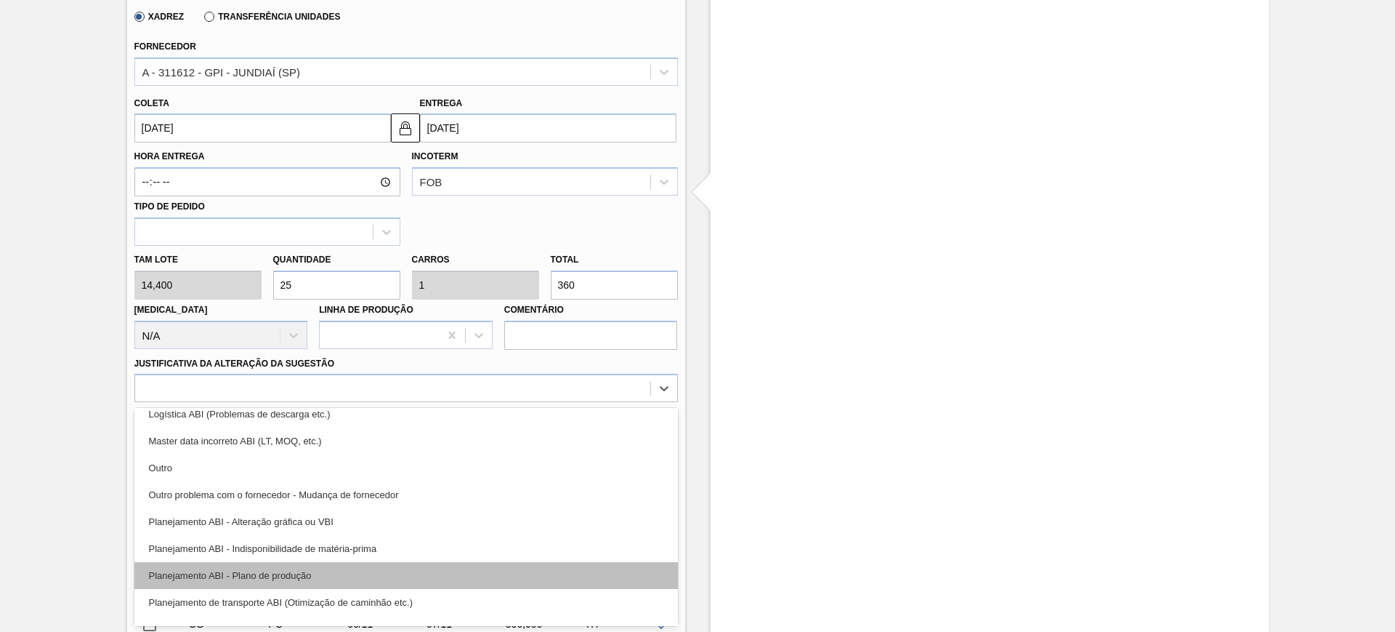
click at [489, 565] on div "Planejamento ABI - Plano de produção" at bounding box center [406, 575] width 544 height 27
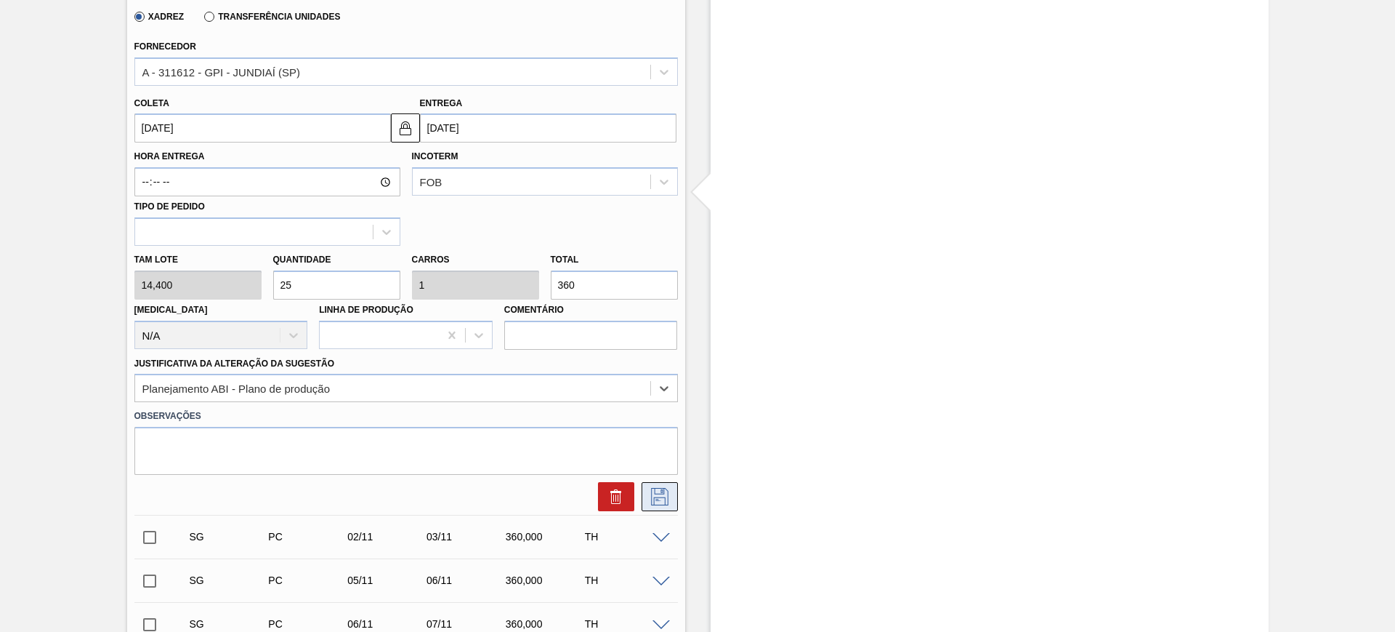
click at [658, 490] on icon at bounding box center [659, 496] width 23 height 17
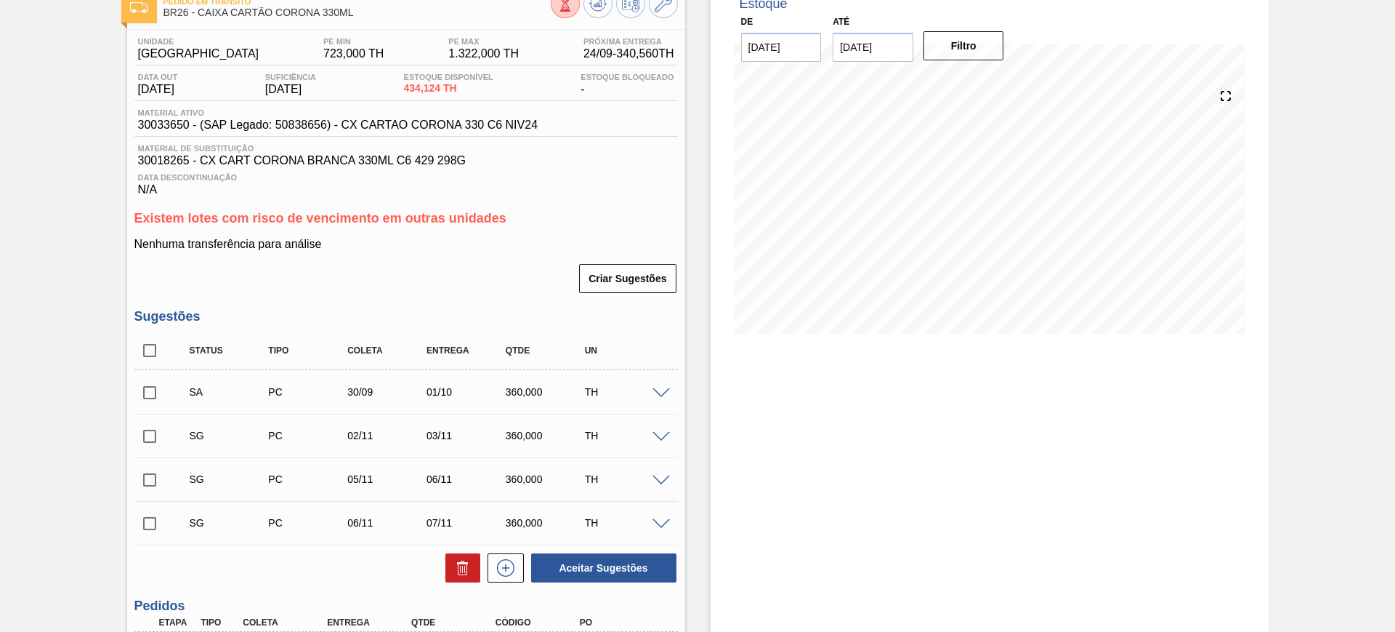
click at [660, 436] on span at bounding box center [661, 437] width 17 height 11
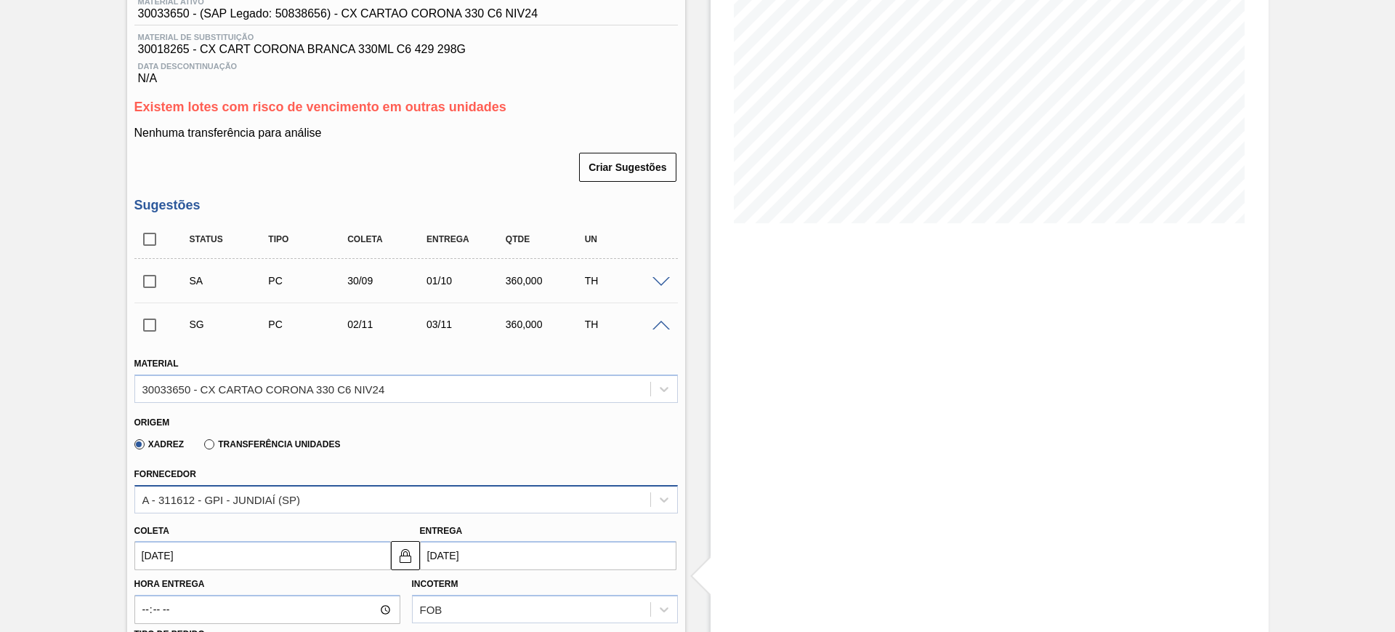
scroll to position [363, 0]
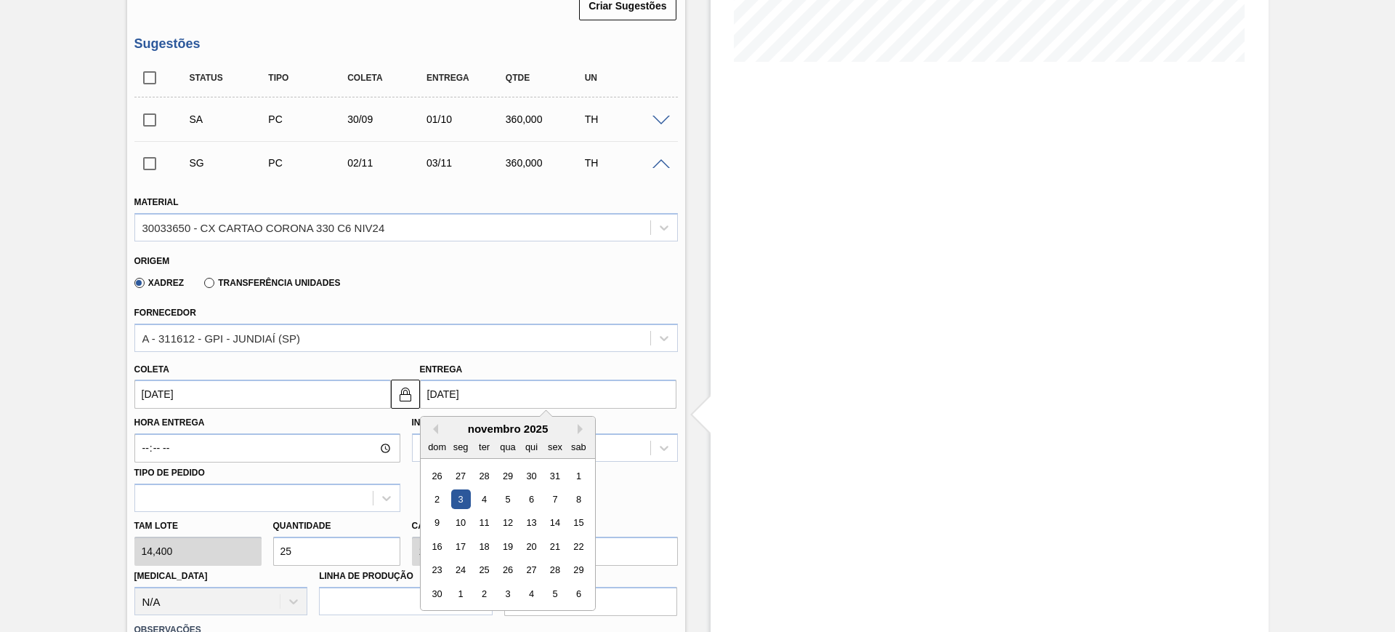
click at [517, 388] on input "[DATE]" at bounding box center [548, 393] width 257 height 29
click at [435, 430] on button "Previous Month" at bounding box center [433, 429] width 10 height 10
click at [529, 477] on div "2" at bounding box center [531, 476] width 20 height 20
type input "[DATE]"
type input "02/10/2025"
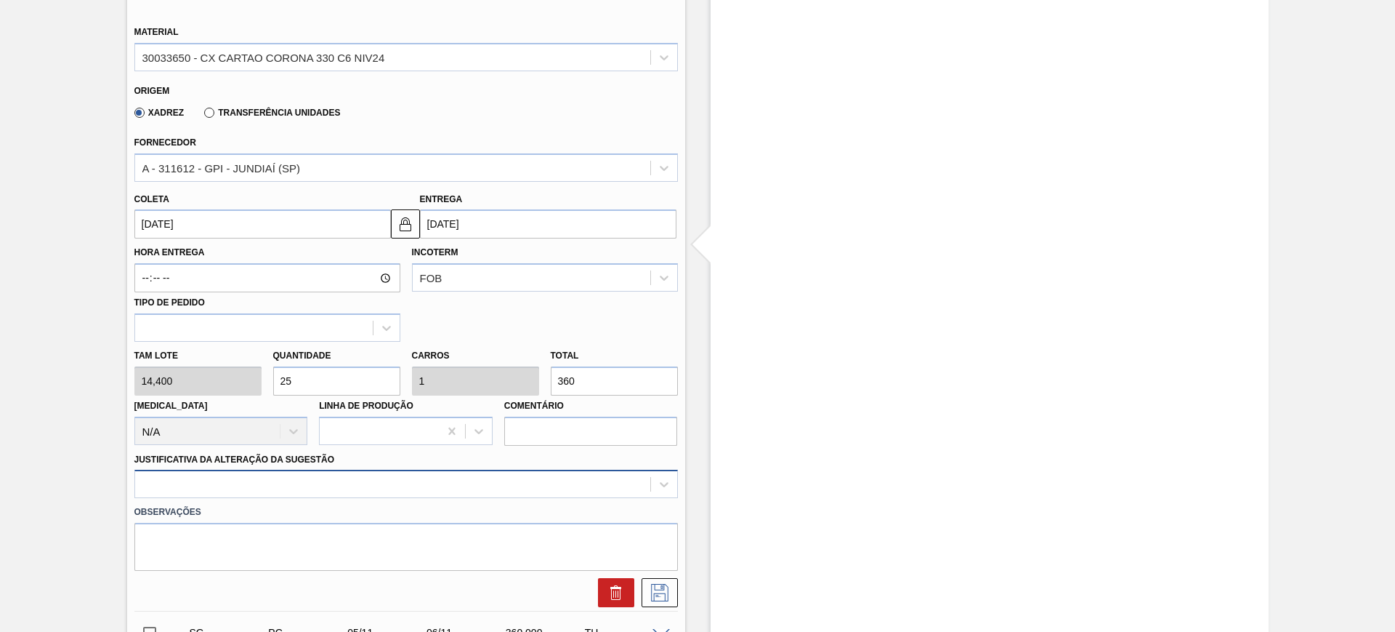
scroll to position [545, 0]
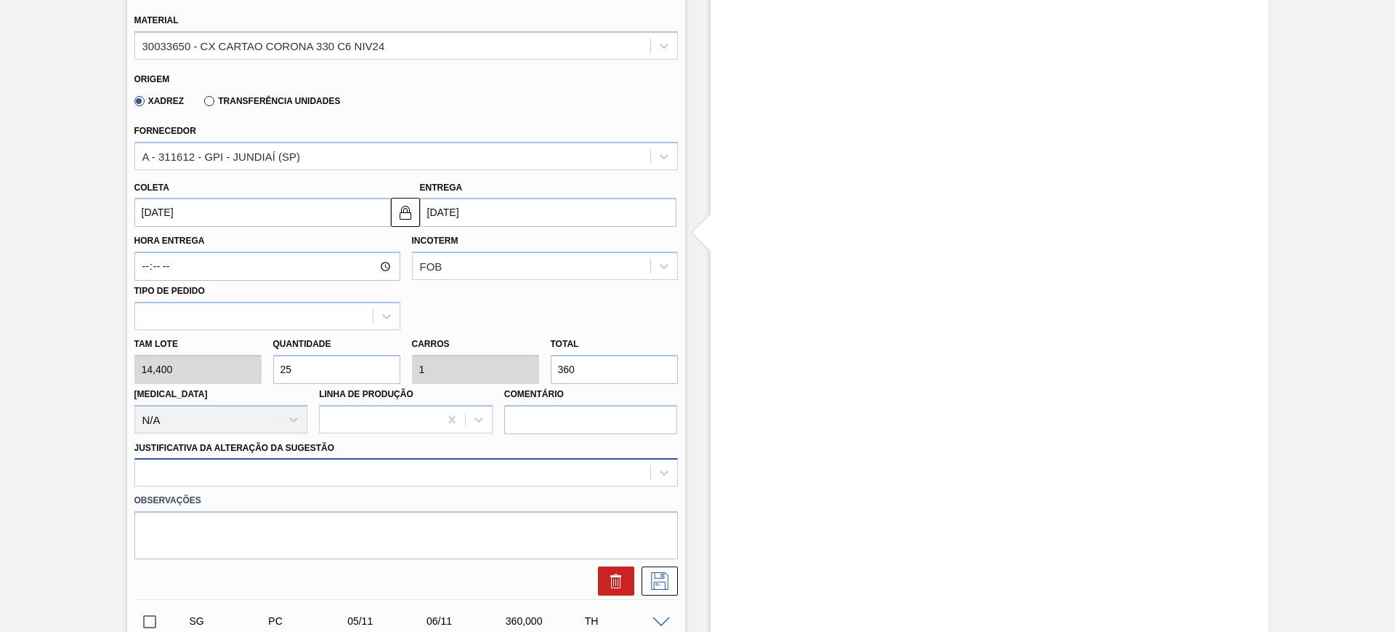
click at [584, 475] on div at bounding box center [406, 472] width 544 height 28
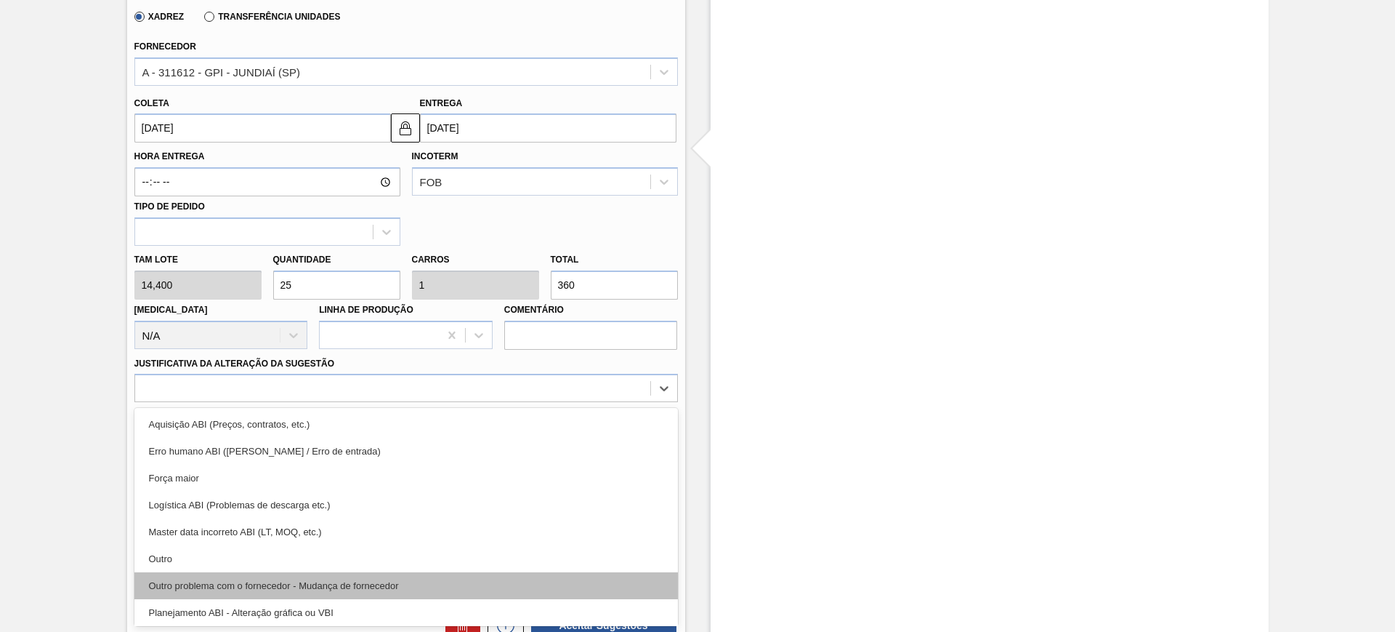
scroll to position [91, 0]
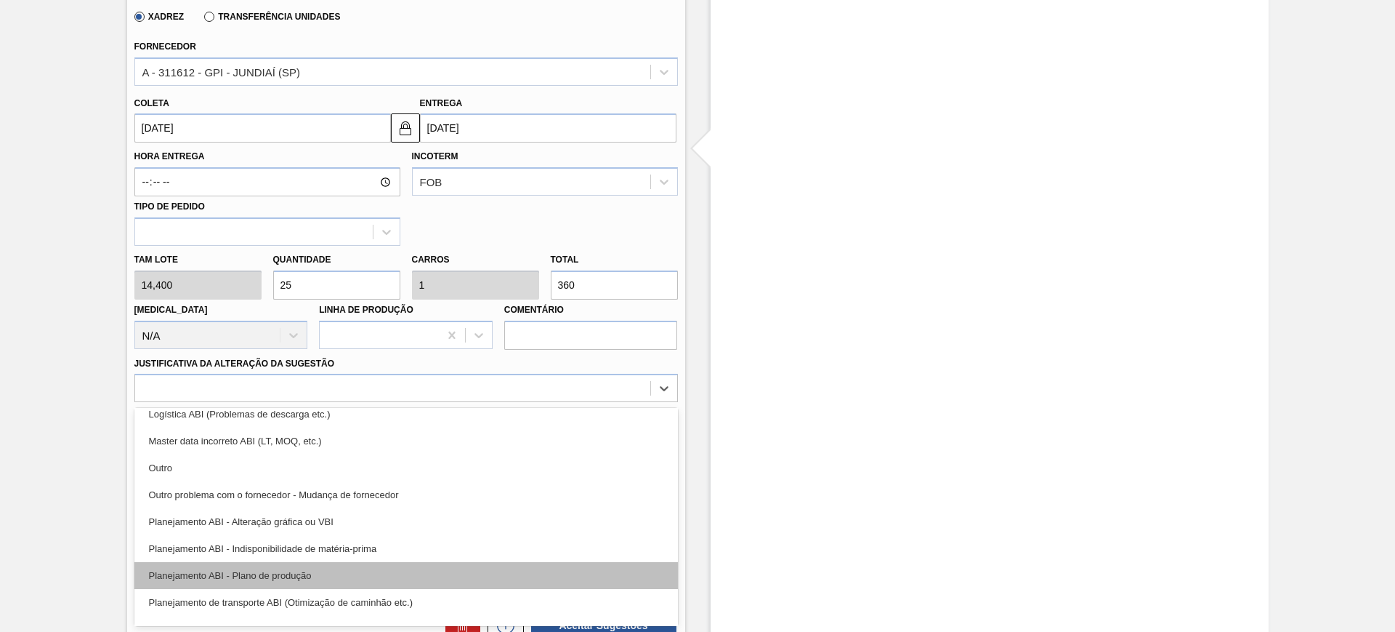
click at [459, 568] on div "Planejamento ABI - Plano de produção" at bounding box center [406, 575] width 544 height 27
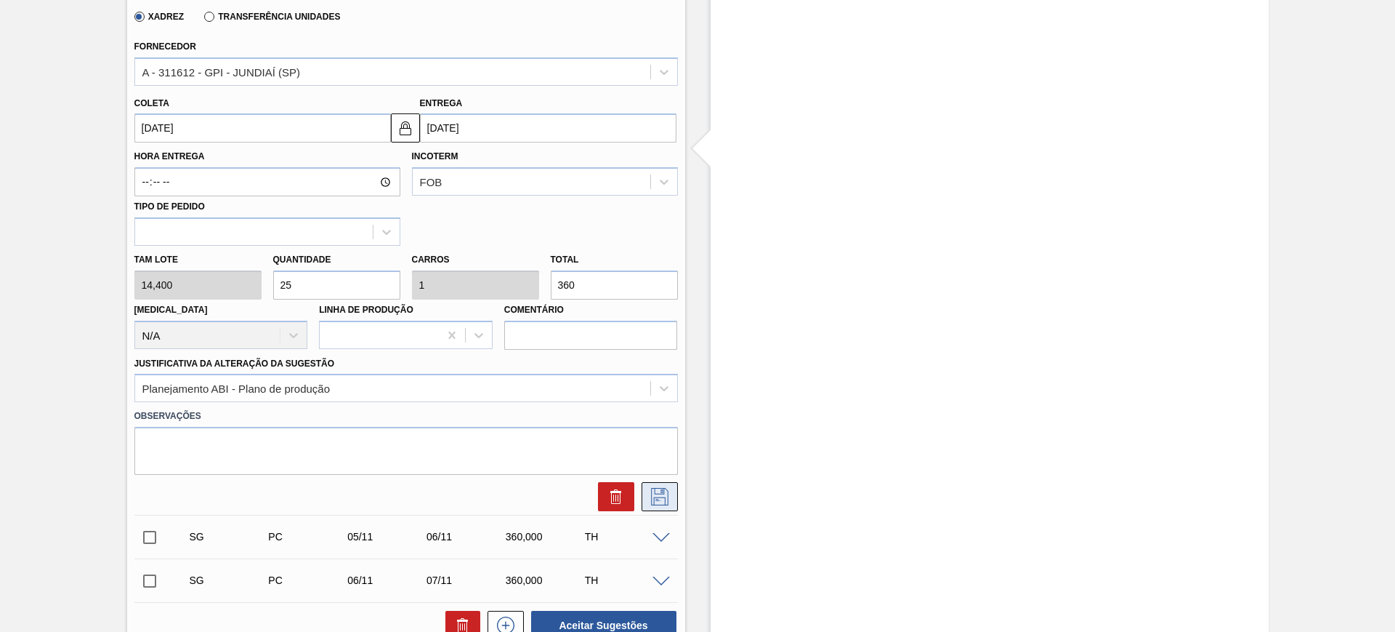
click at [659, 499] on icon at bounding box center [659, 496] width 23 height 17
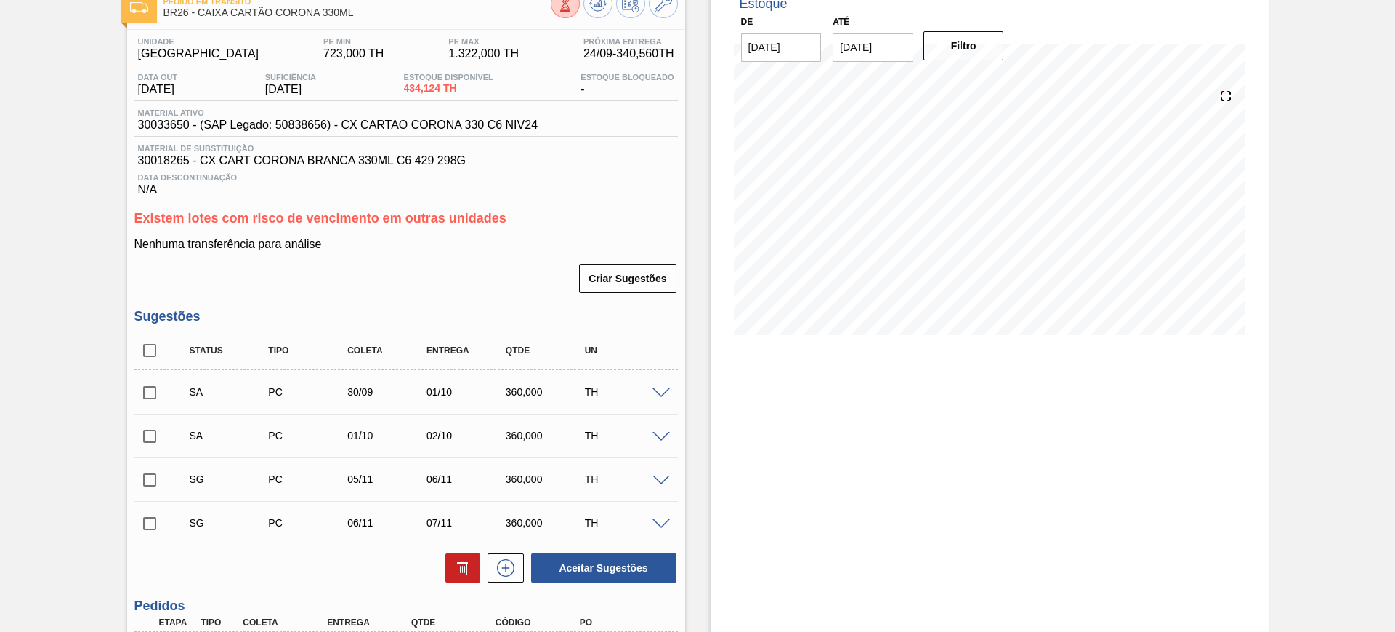
drag, startPoint x: 149, startPoint y: 396, endPoint x: 153, endPoint y: 414, distance: 18.5
click at [149, 396] on input "checkbox" at bounding box center [149, 392] width 31 height 31
checkbox input "true"
click at [156, 432] on input "checkbox" at bounding box center [149, 436] width 31 height 31
checkbox input "true"
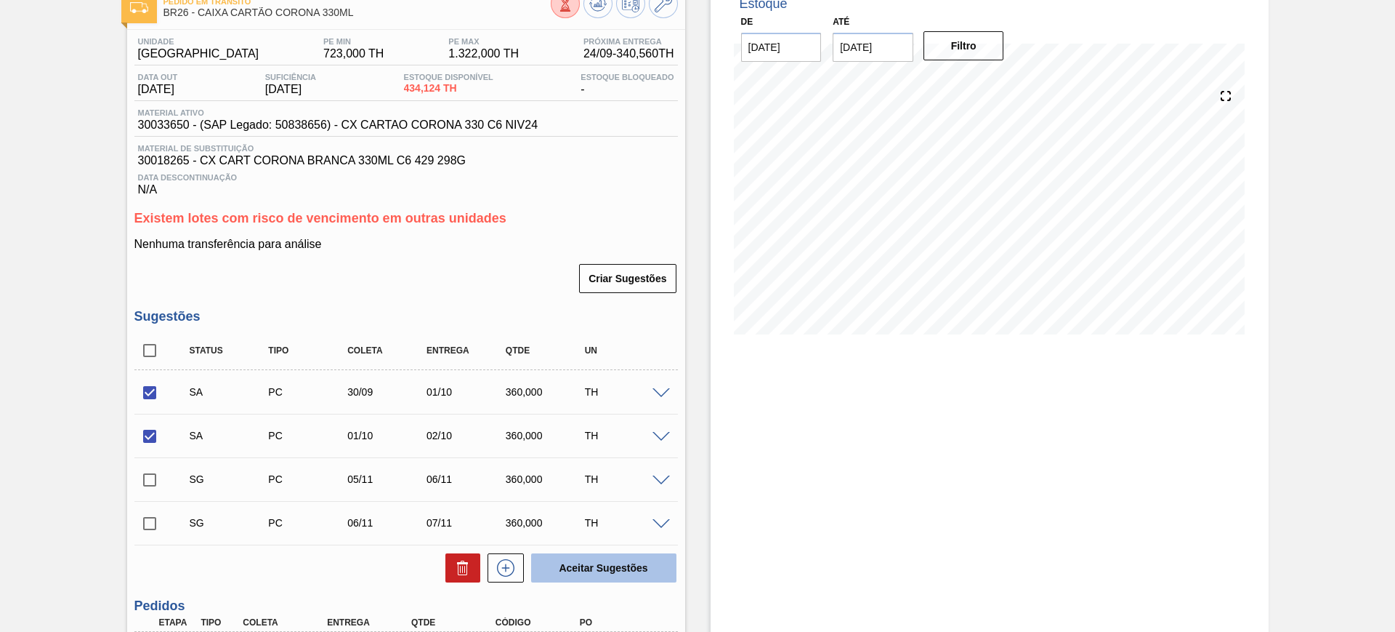
click at [620, 562] on button "Aceitar Sugestões" at bounding box center [603, 567] width 145 height 29
checkbox input "false"
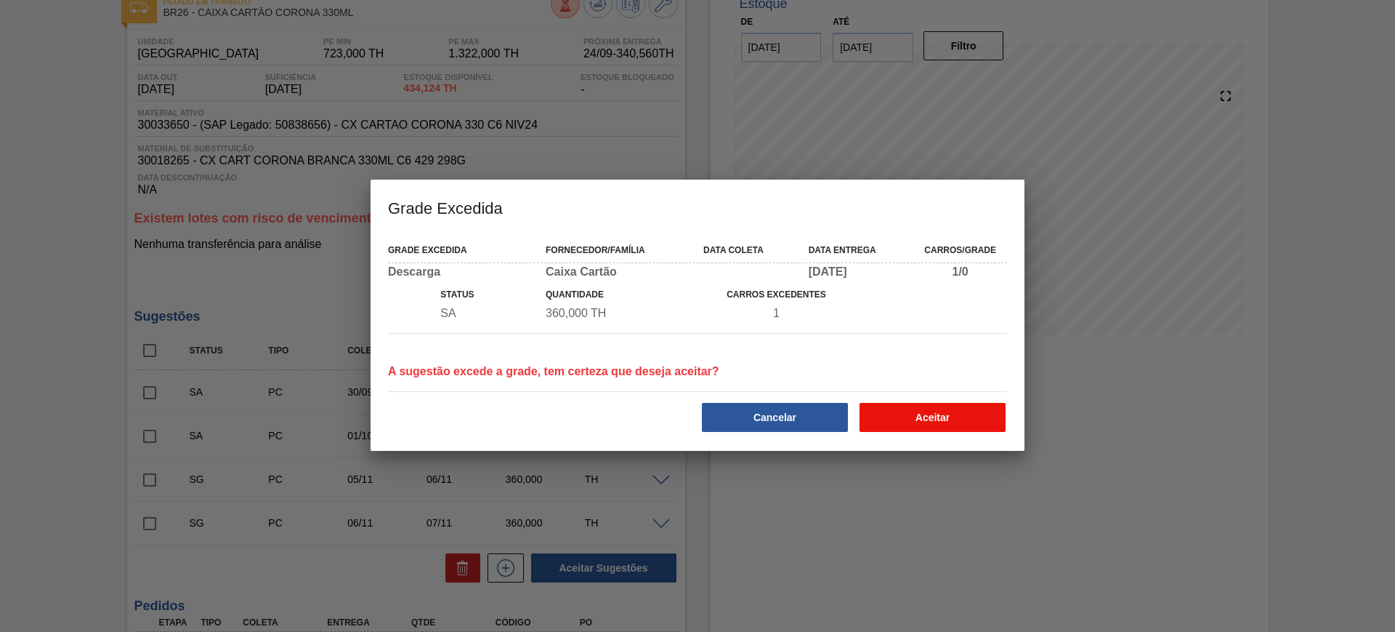
click at [930, 417] on button "Aceitar" at bounding box center [933, 417] width 146 height 29
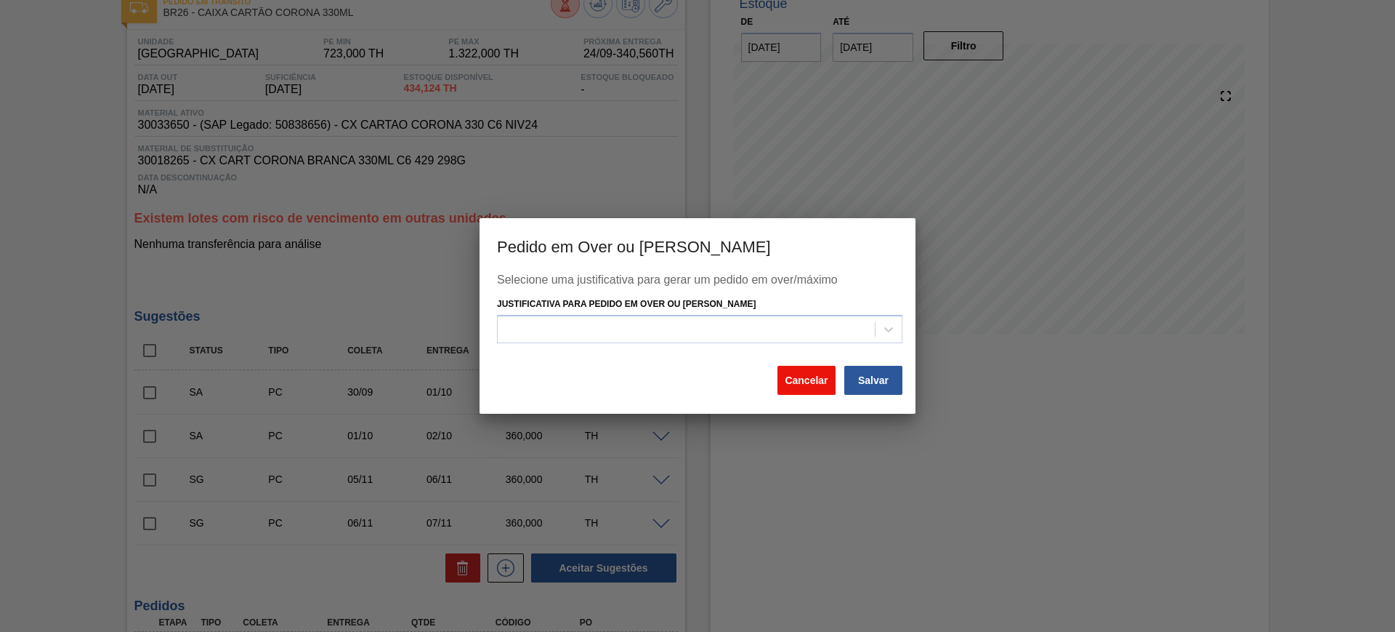
click at [815, 379] on button "Cancelar" at bounding box center [807, 380] width 58 height 29
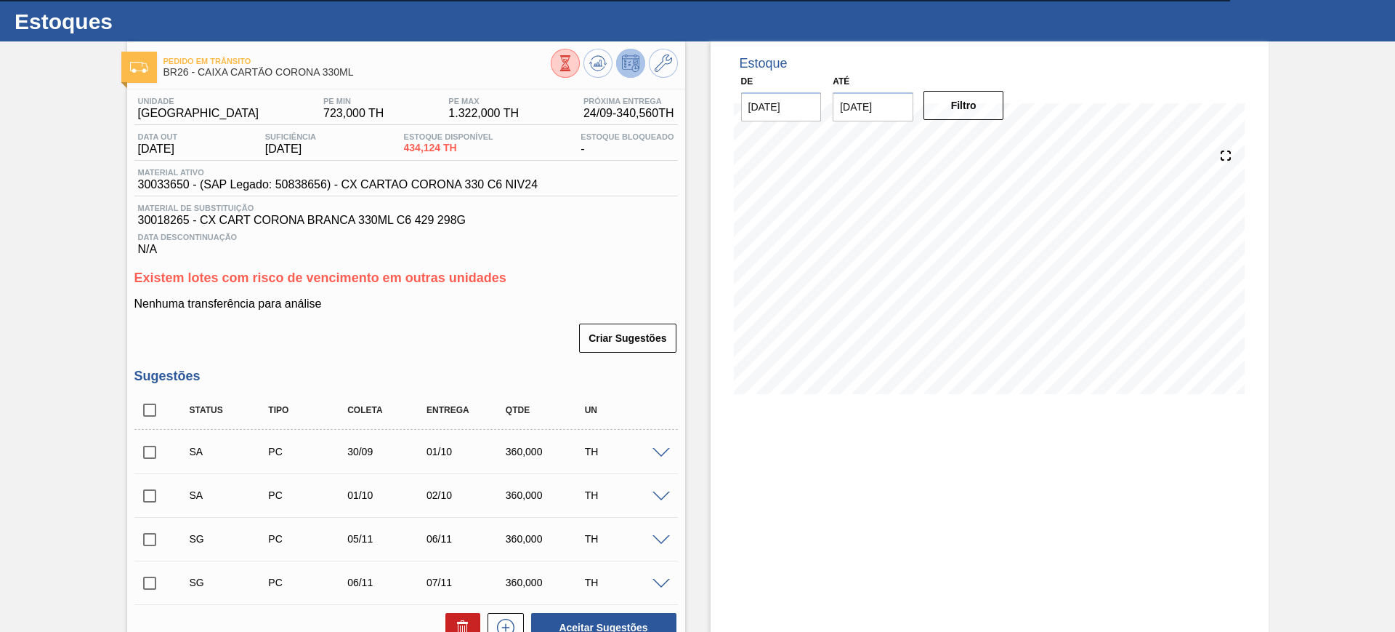
scroll to position [0, 0]
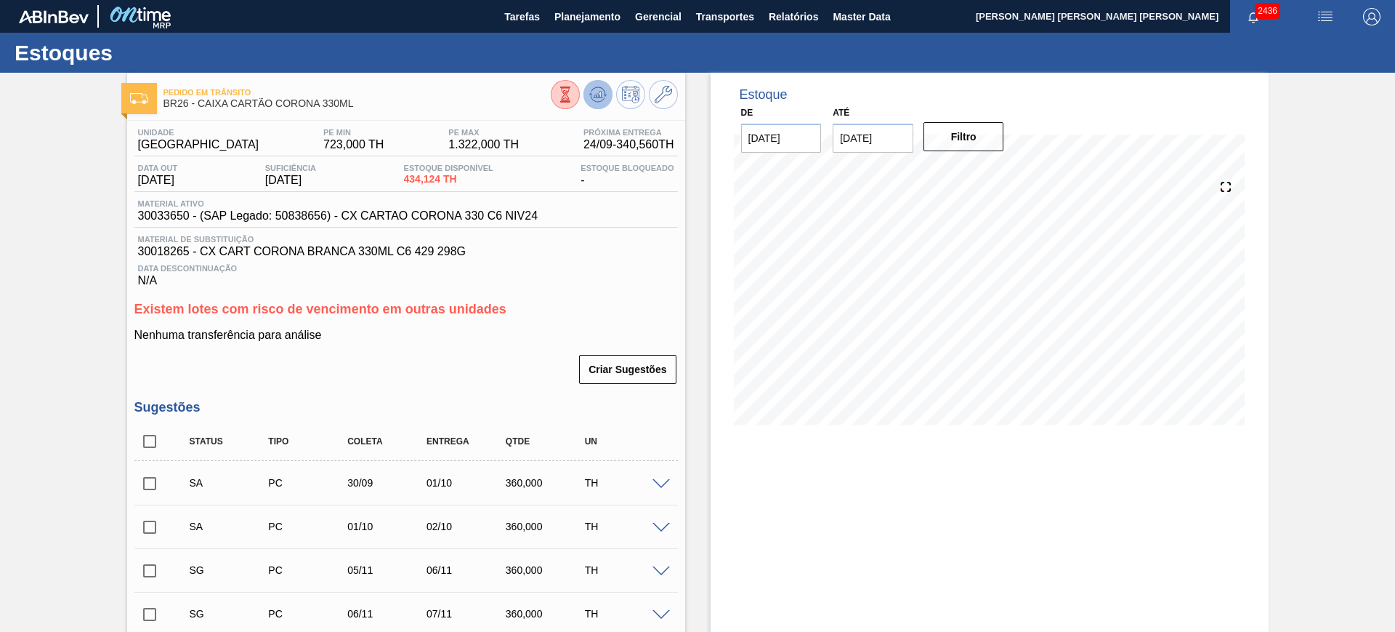
click at [608, 97] on button at bounding box center [598, 94] width 29 height 29
click at [875, 530] on div "Estoque De [DATE] Até [DATE] Filtro" at bounding box center [990, 610] width 558 height 1074
click at [669, 96] on icon at bounding box center [663, 94] width 17 height 17
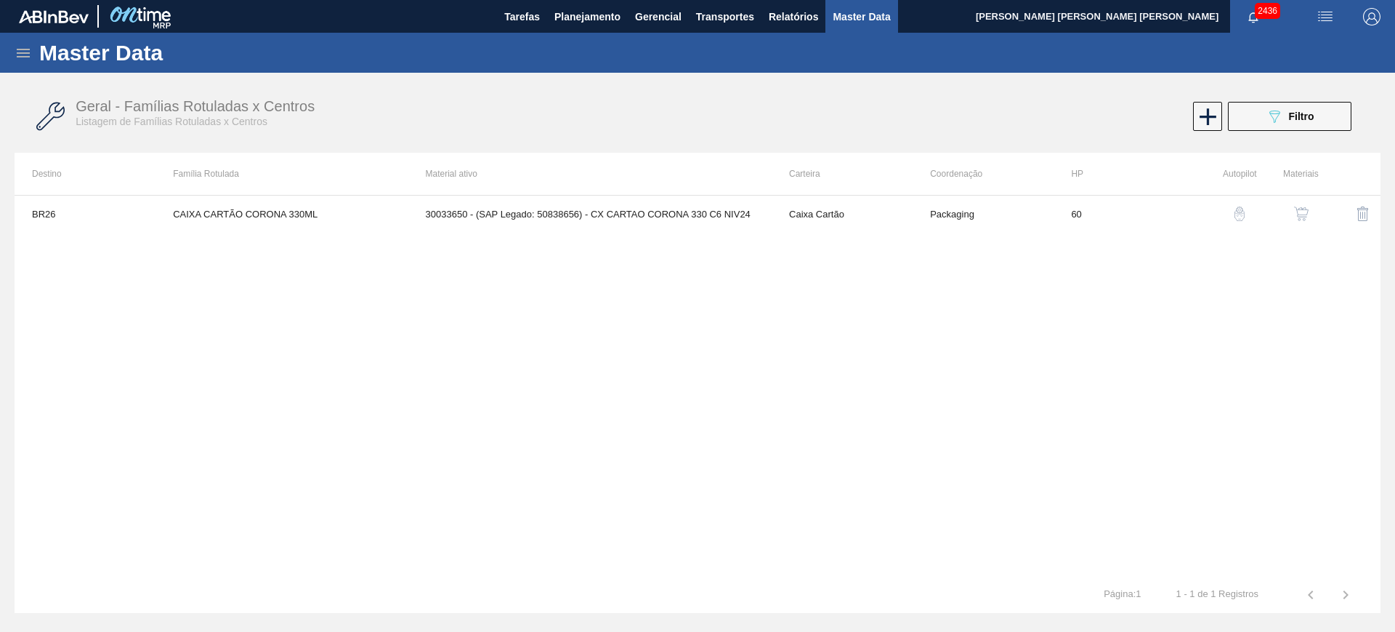
click at [1301, 212] on img "button" at bounding box center [1301, 213] width 15 height 15
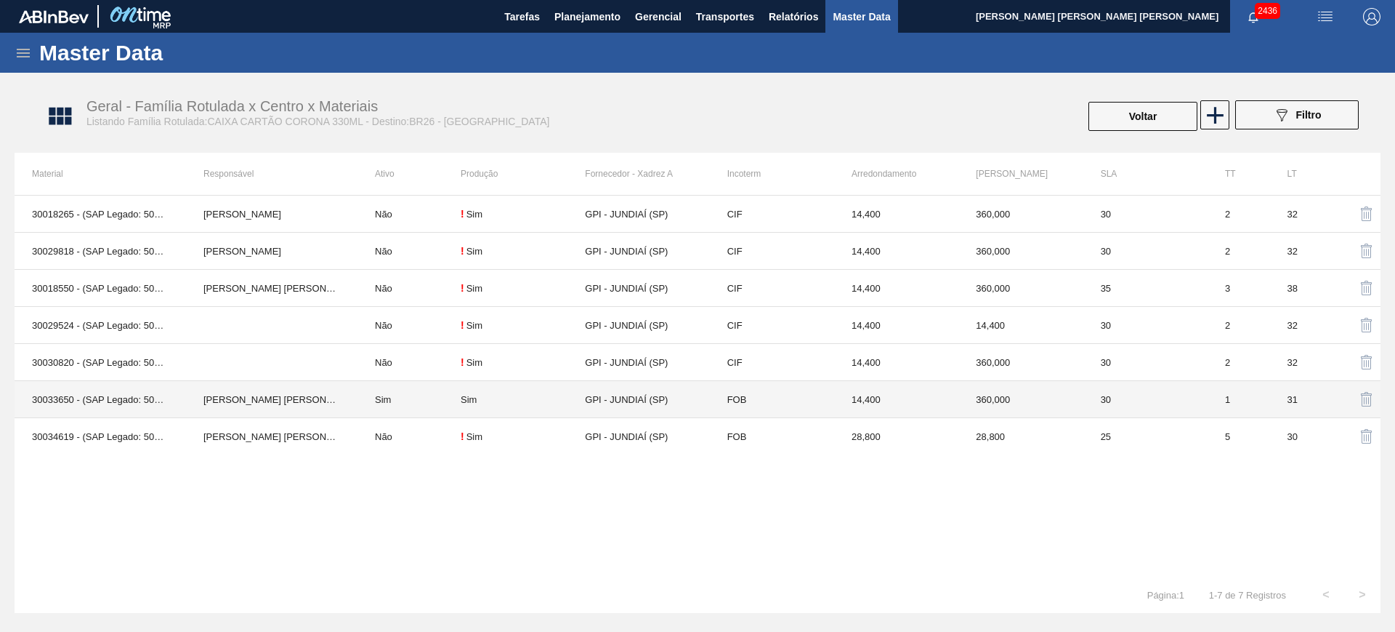
click at [379, 400] on td "Sim" at bounding box center [409, 399] width 103 height 37
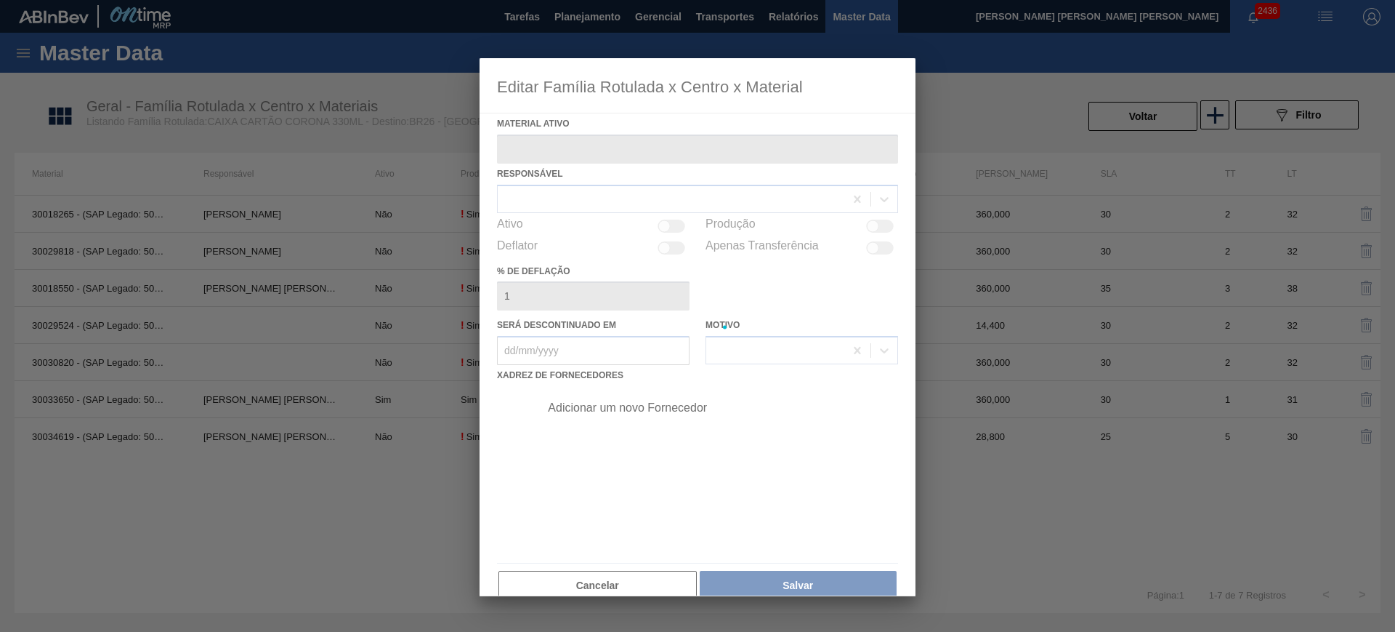
type ativo "30033650 - (SAP Legado: 50838656) - CX CARTAO CORONA 330 C6 NIV24"
checkbox input "true"
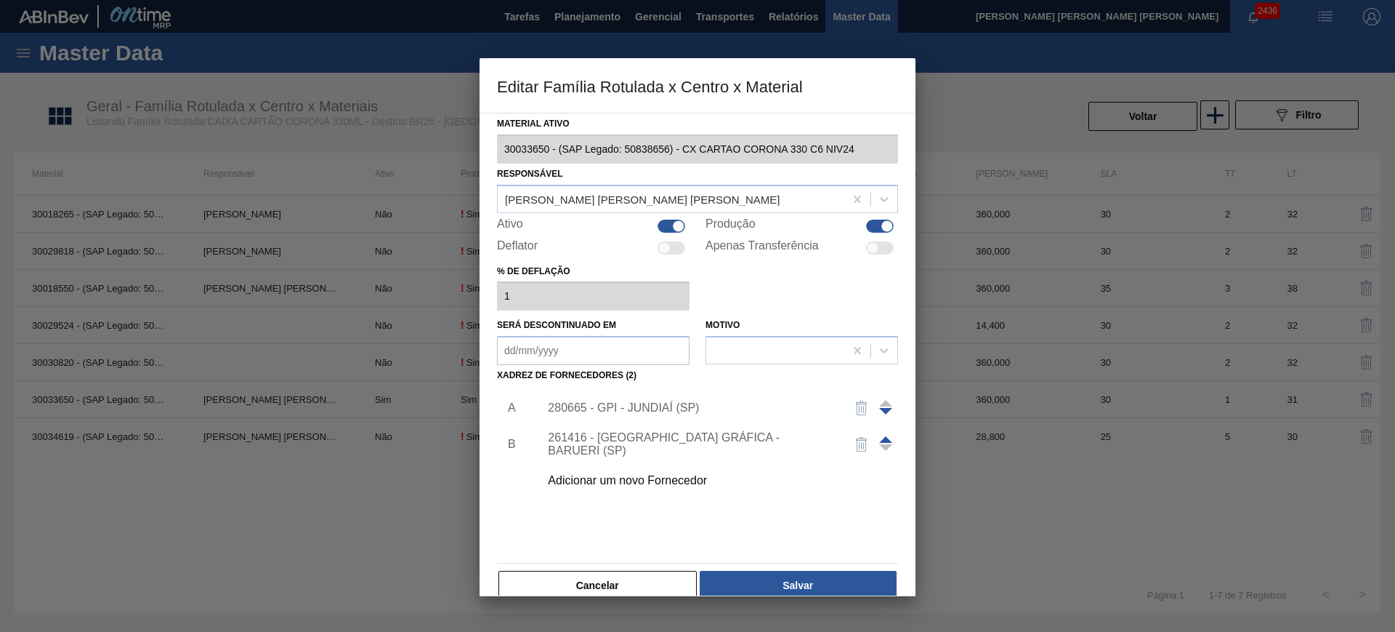
click at [639, 400] on div "280665 - GPI - JUNDIAÍ (SP)" at bounding box center [714, 408] width 367 height 36
click at [576, 413] on div "280665 - GPI - JUNDIAÍ (SP)" at bounding box center [690, 407] width 285 height 13
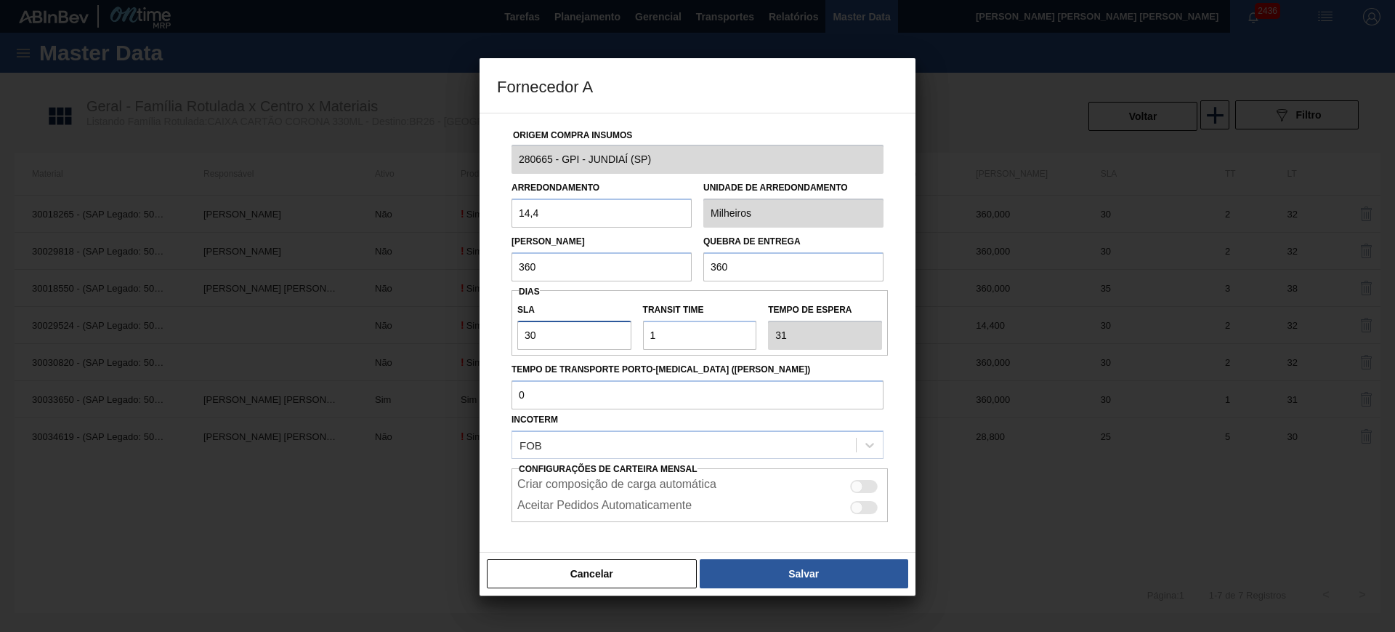
click at [574, 341] on input "30" at bounding box center [574, 335] width 114 height 29
type input "301"
type input "302"
type input "30"
type input "31"
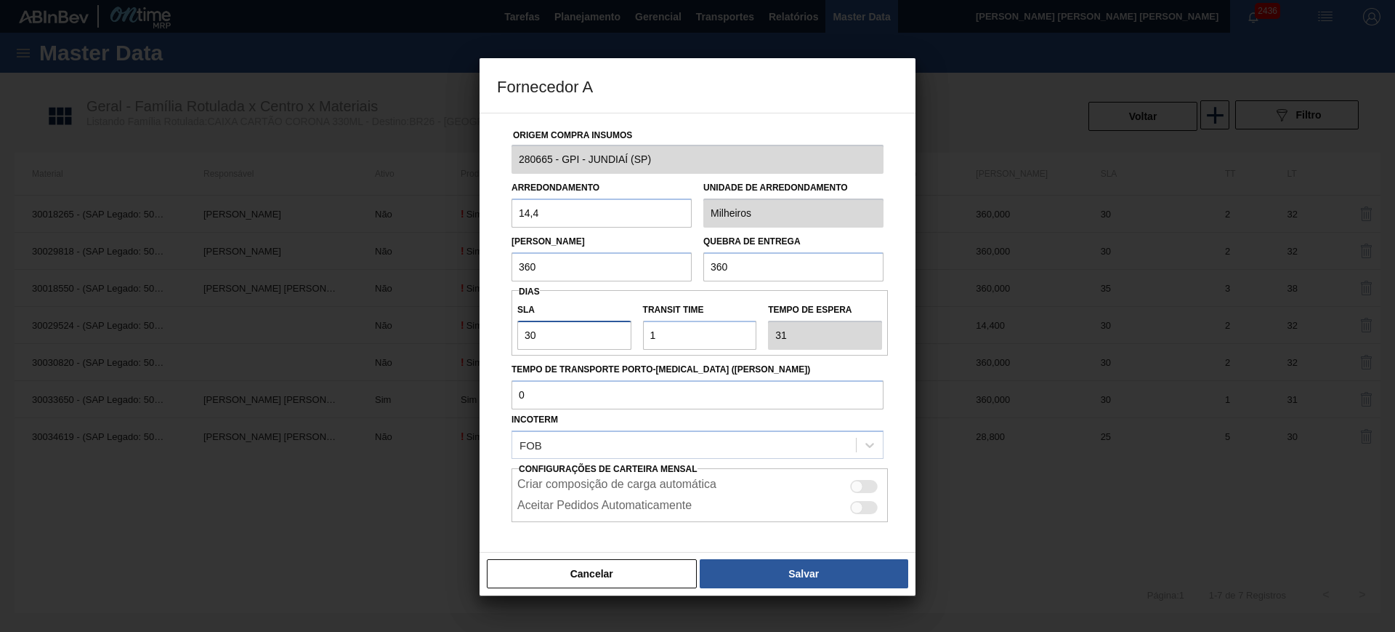
type input "3"
type input "4"
type input "NaN"
type input "1"
type input "2"
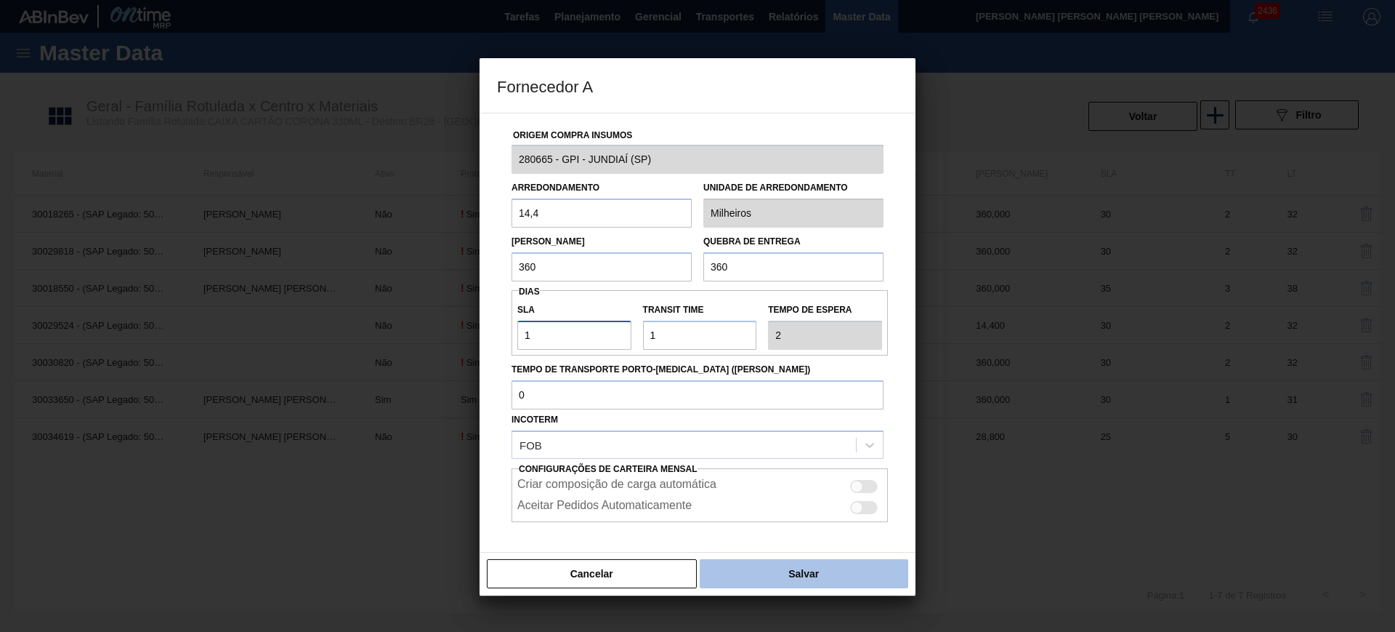
type input "1"
click at [776, 570] on button "Salvar" at bounding box center [804, 573] width 209 height 29
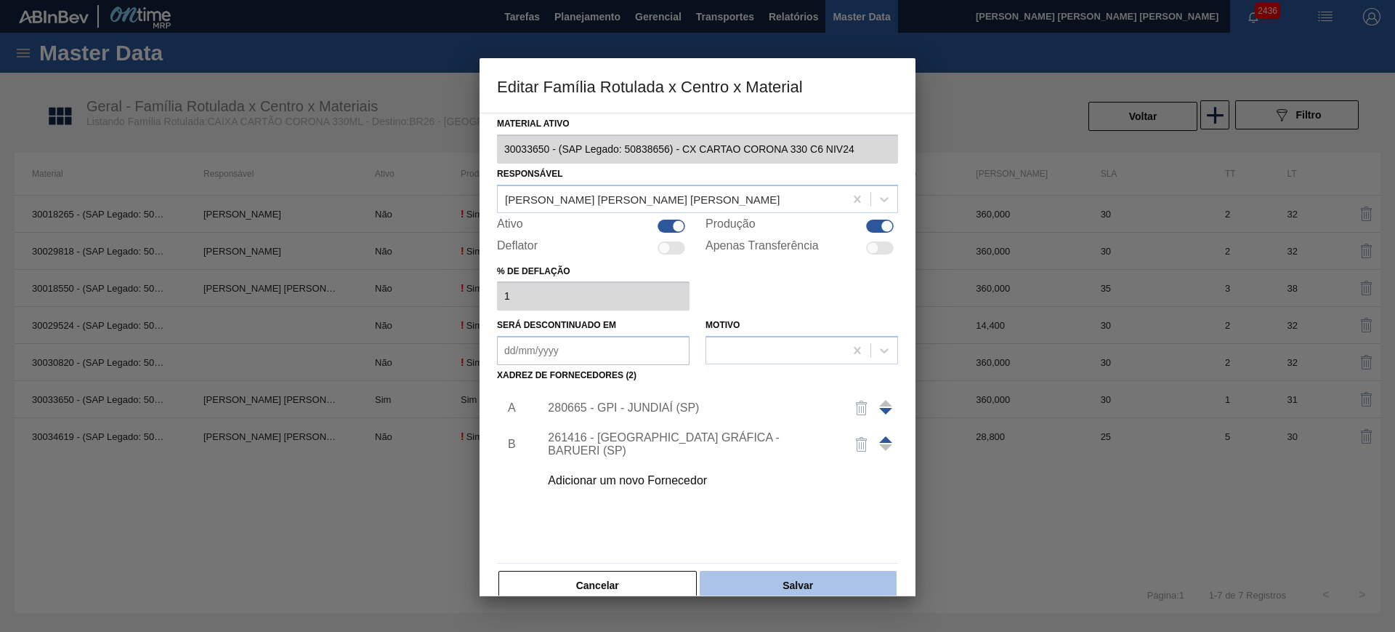
click at [812, 582] on button "Salvar" at bounding box center [798, 585] width 197 height 29
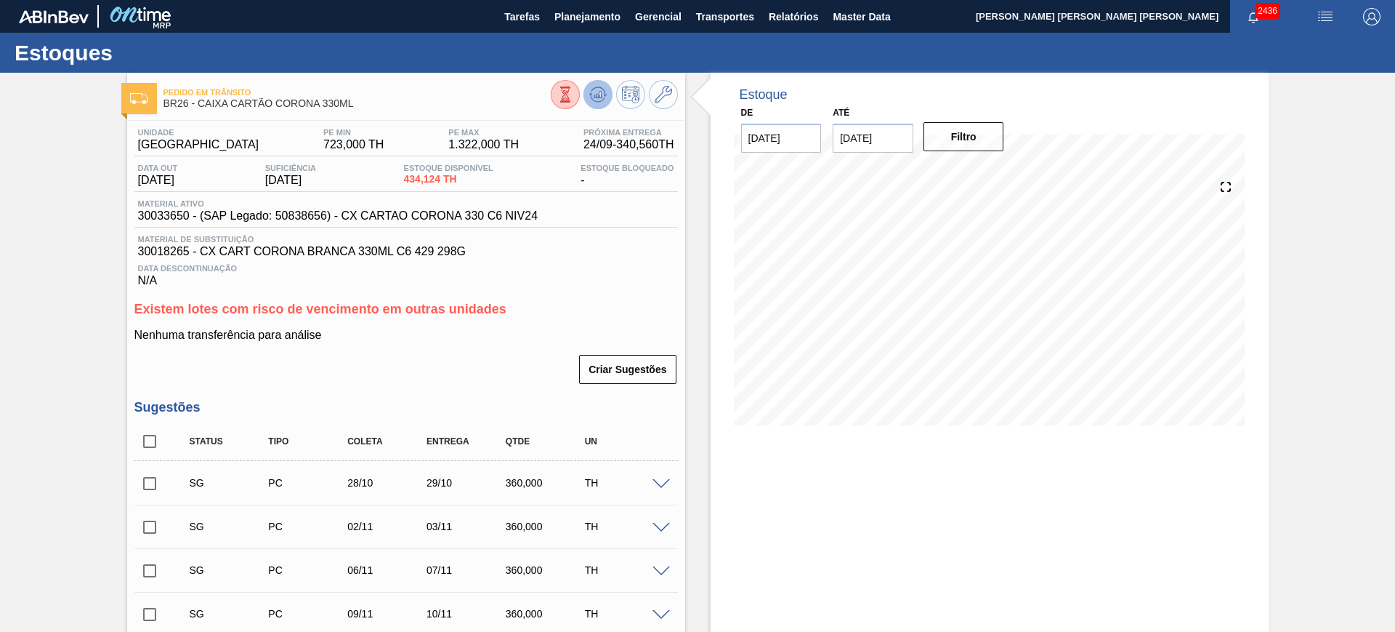
click at [598, 97] on icon at bounding box center [597, 94] width 17 height 17
click at [601, 99] on icon at bounding box center [597, 94] width 17 height 17
click at [596, 105] on button at bounding box center [598, 94] width 29 height 29
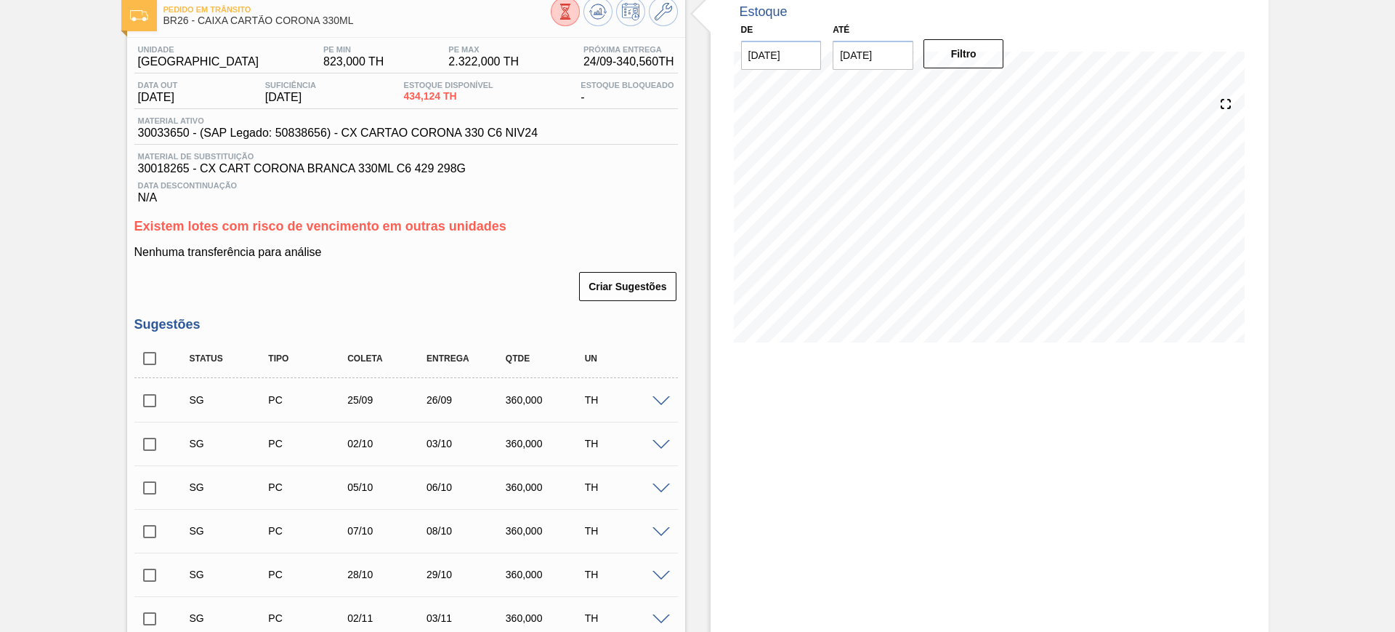
scroll to position [182, 0]
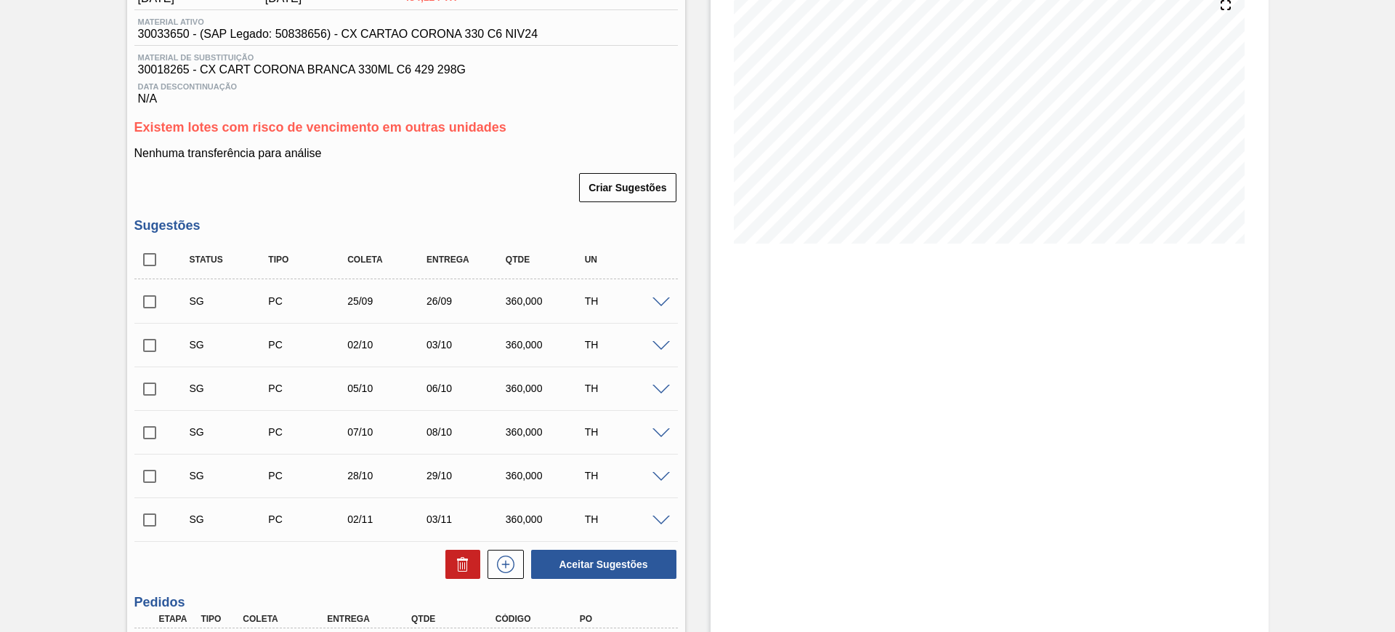
click at [893, 475] on div "Estoque De [DATE] Até [DATE] Filtro" at bounding box center [990, 471] width 558 height 1161
click at [156, 347] on input "checkbox" at bounding box center [149, 345] width 31 height 31
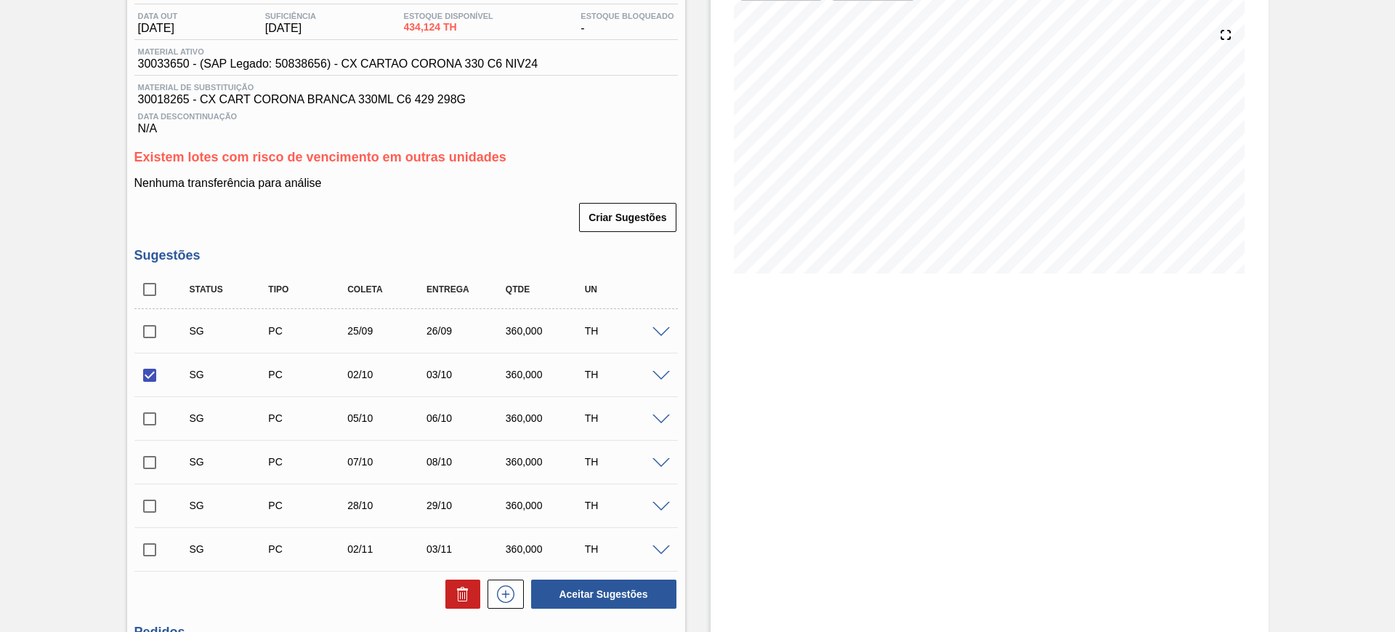
scroll to position [148, 0]
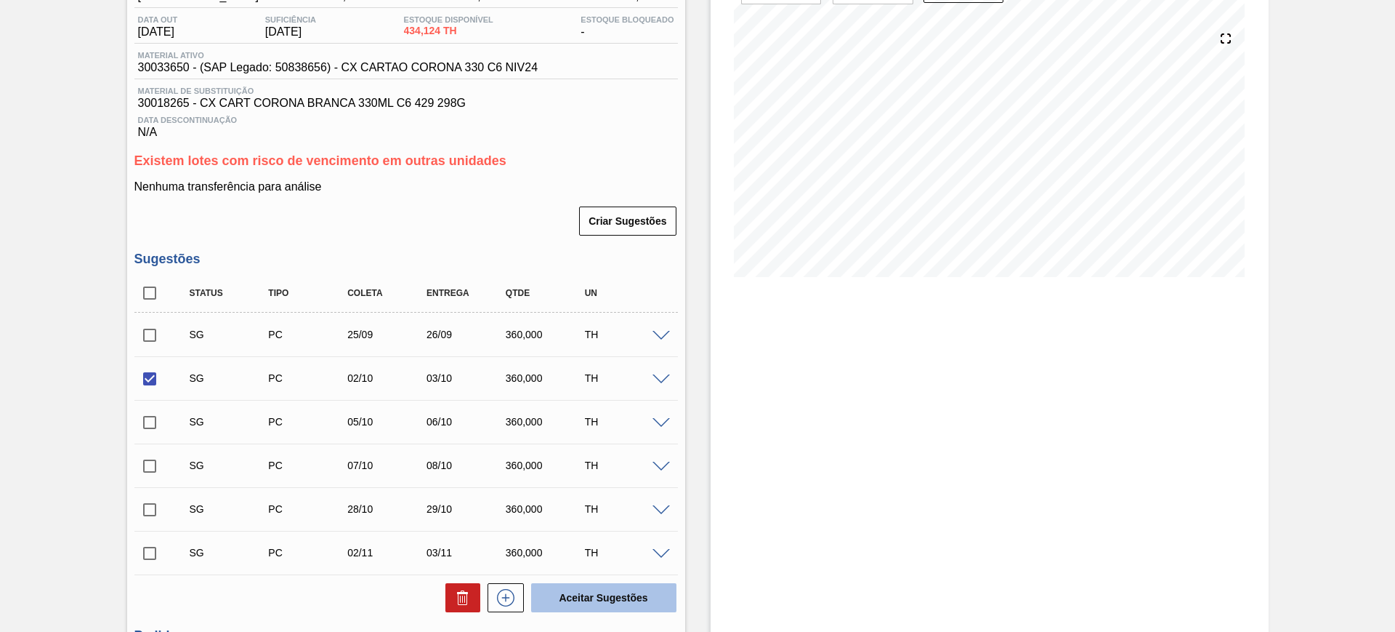
click at [608, 588] on button "Aceitar Sugestões" at bounding box center [603, 597] width 145 height 29
checkbox input "false"
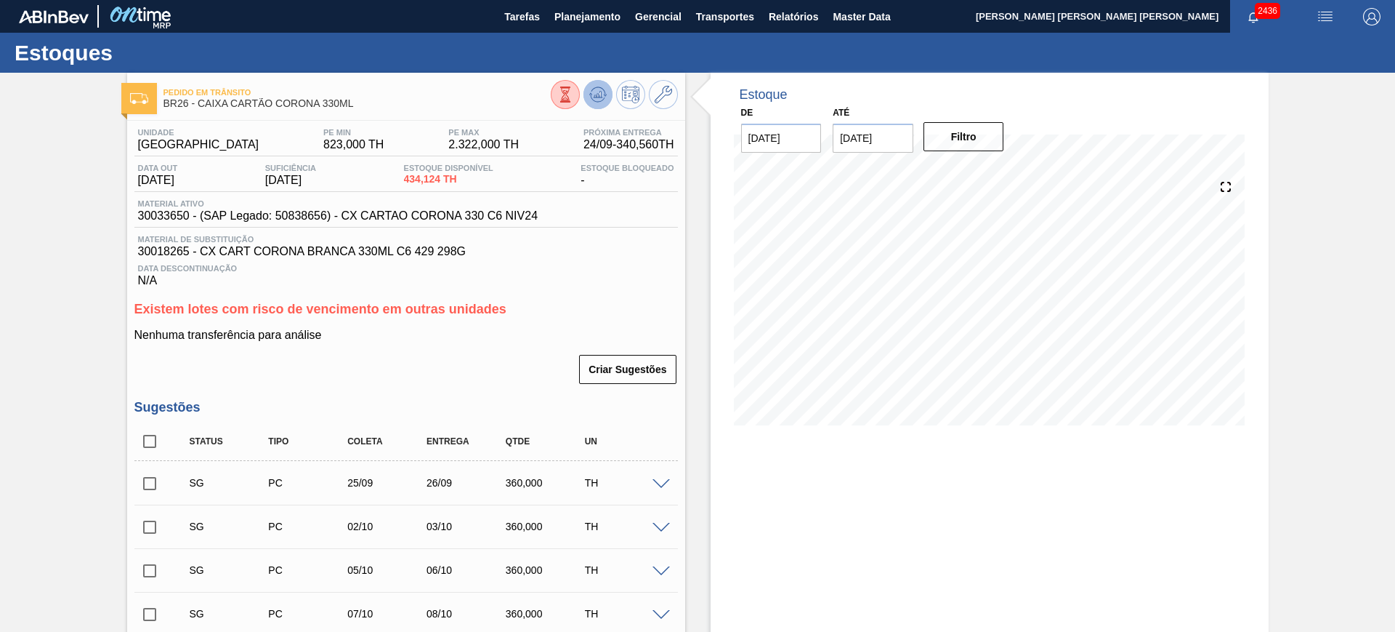
click at [596, 99] on icon at bounding box center [597, 94] width 17 height 17
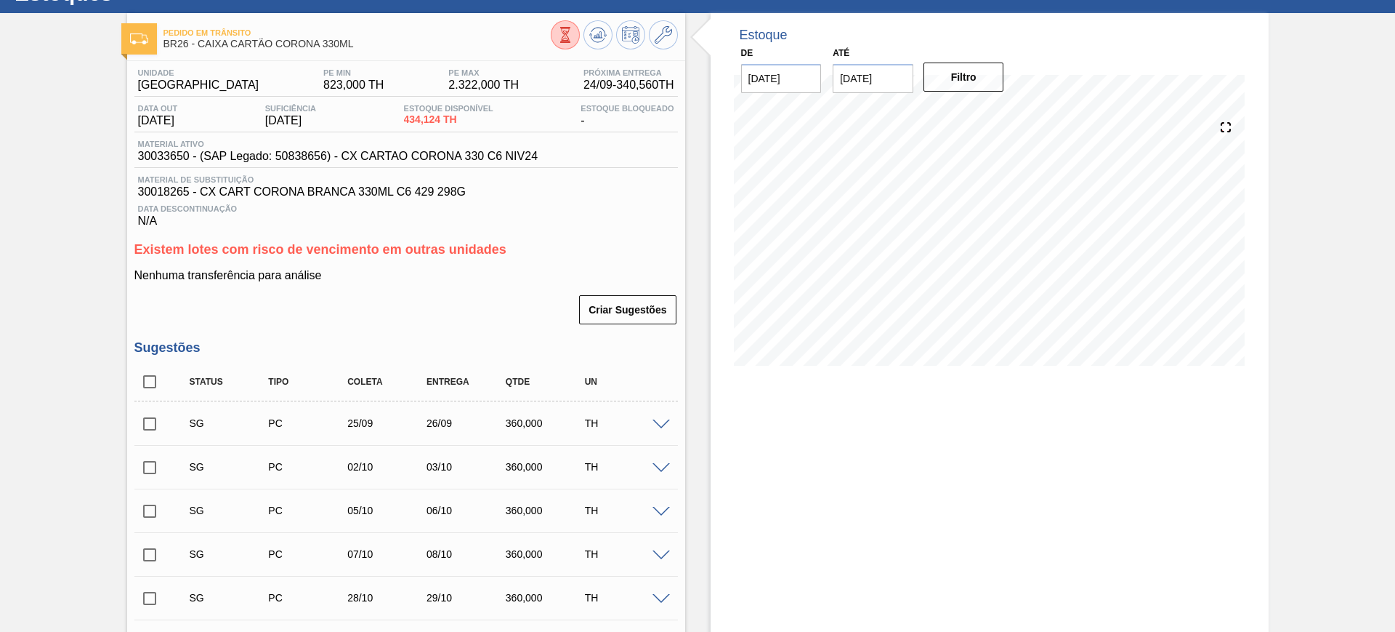
scroll to position [91, 0]
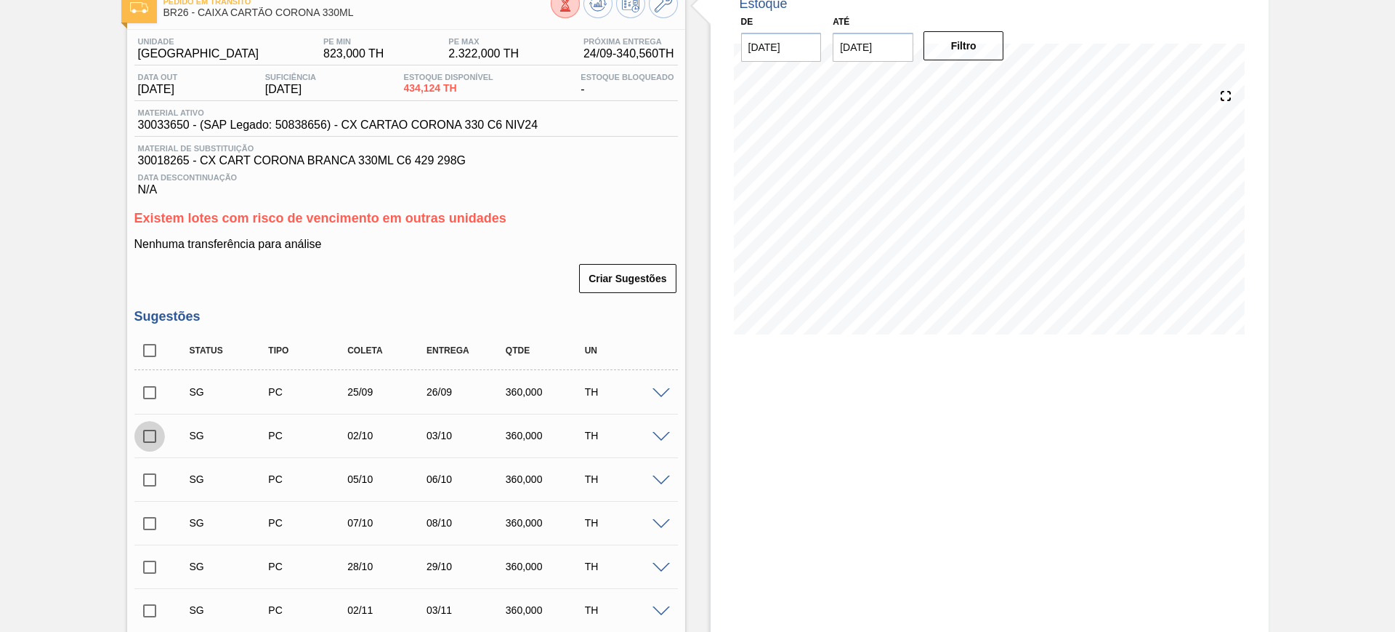
click at [149, 437] on input "checkbox" at bounding box center [149, 436] width 31 height 31
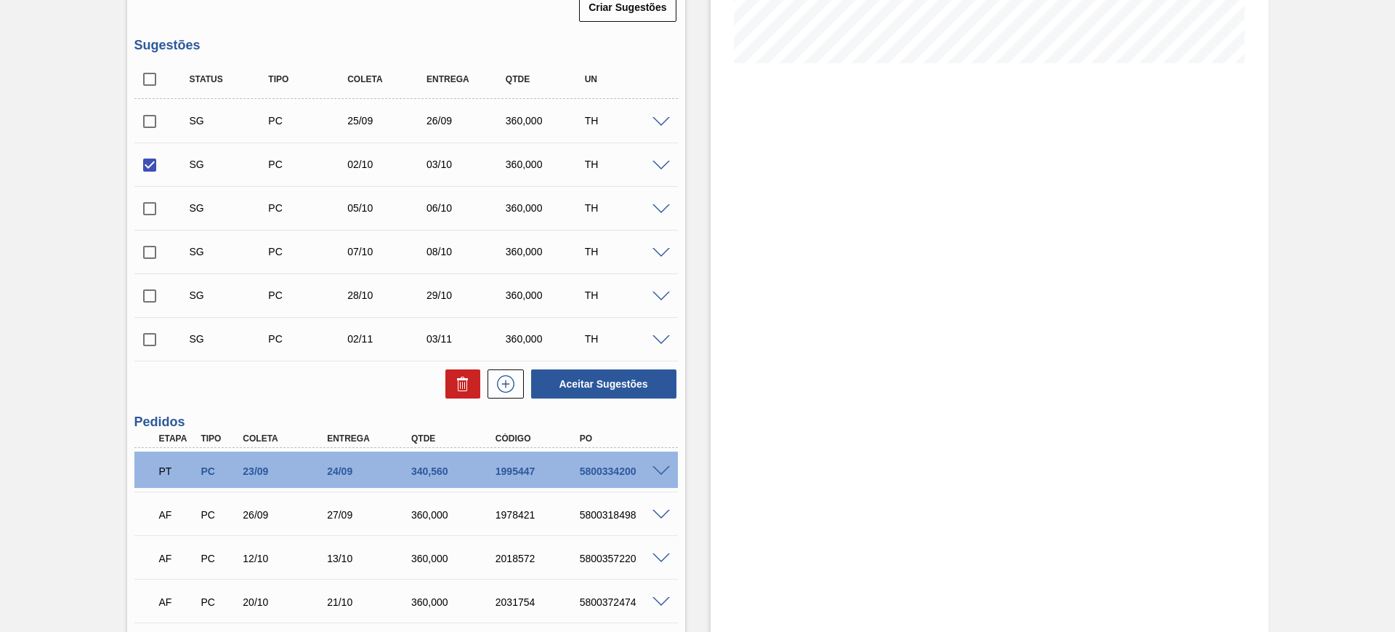
scroll to position [363, 0]
click at [588, 382] on button "Aceitar Sugestões" at bounding box center [603, 382] width 145 height 29
checkbox input "false"
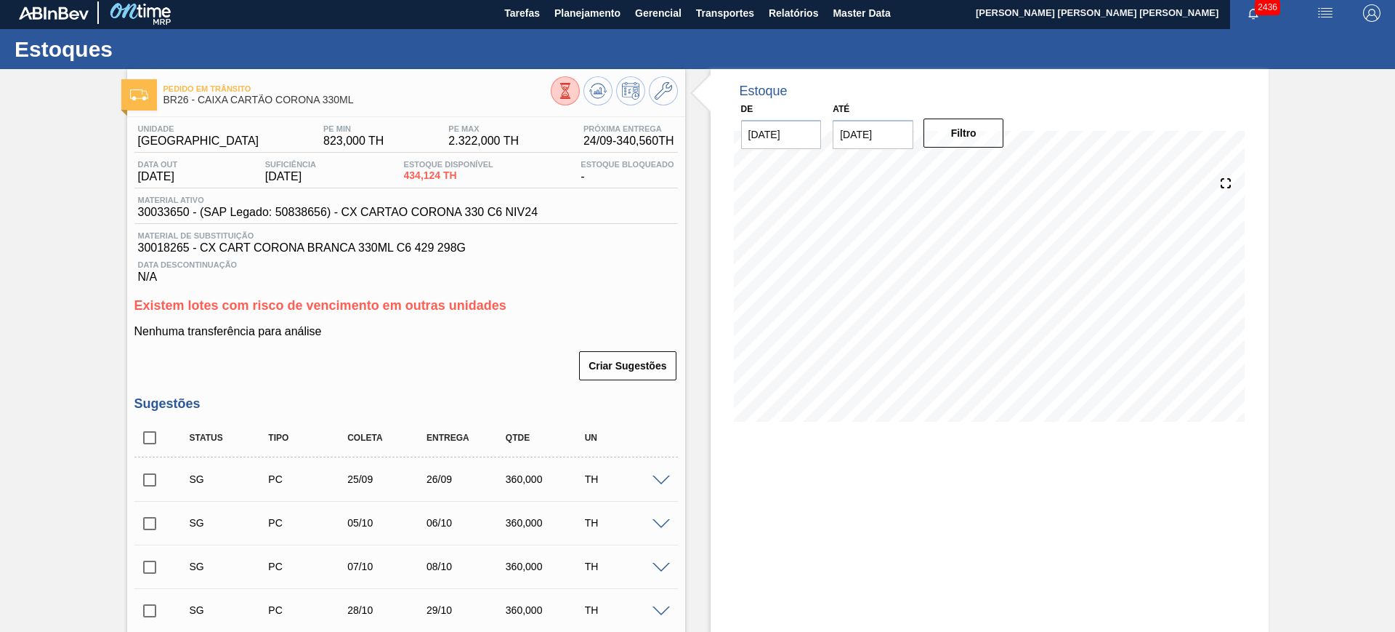
scroll to position [0, 0]
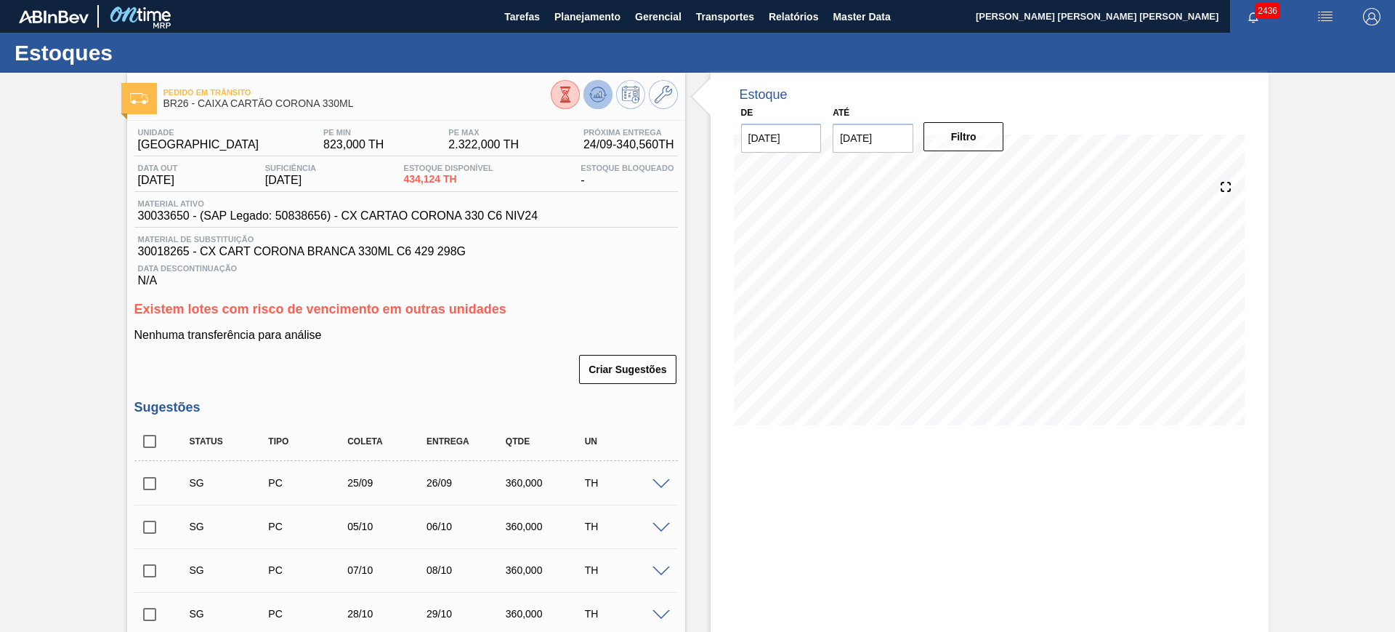
click at [594, 87] on icon at bounding box center [598, 91] width 15 height 8
click at [654, 104] on button at bounding box center [663, 94] width 29 height 29
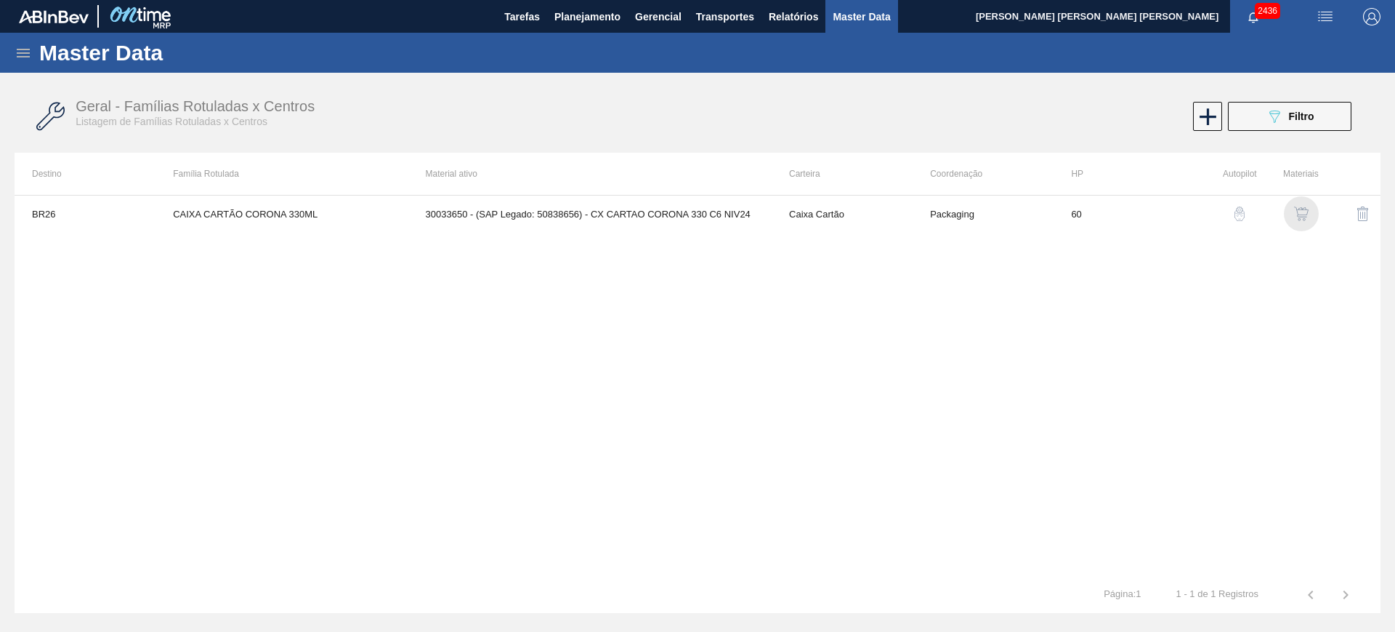
click at [1297, 211] on img "button" at bounding box center [1301, 213] width 15 height 15
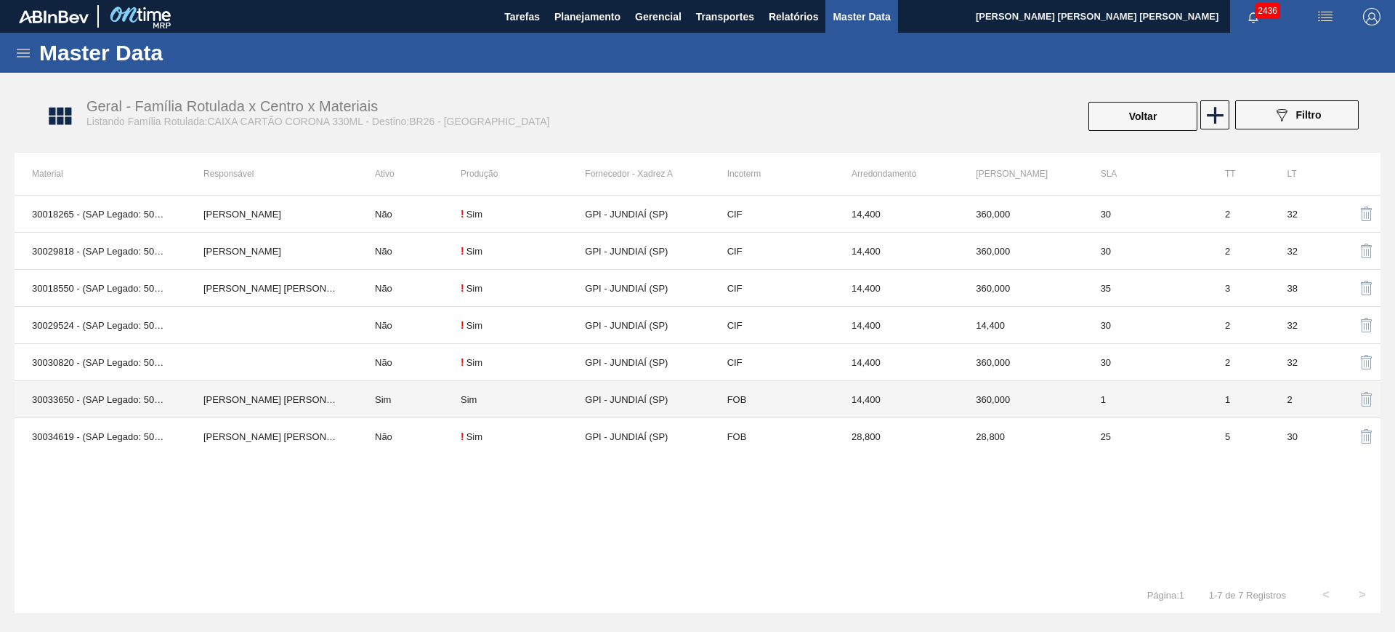
click at [403, 399] on td "Sim" at bounding box center [409, 399] width 103 height 37
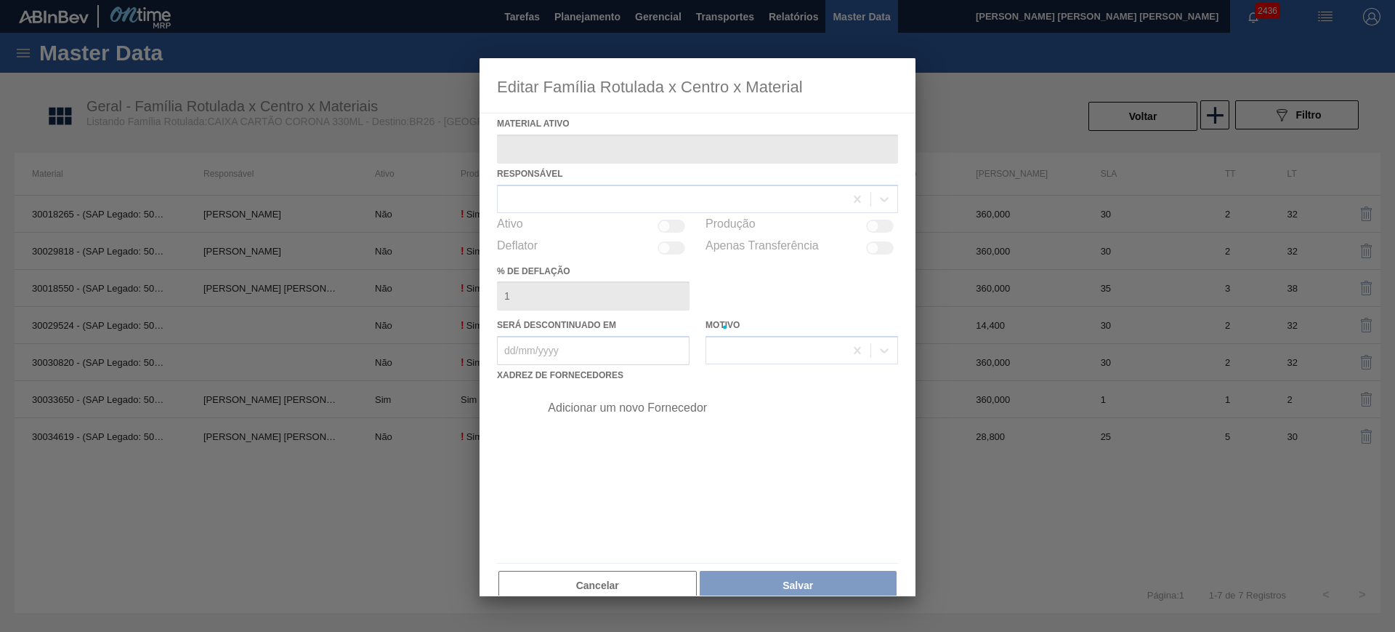
type ativo "30033650 - (SAP Legado: 50838656) - CX CARTAO CORONA 330 C6 NIV24"
checkbox input "true"
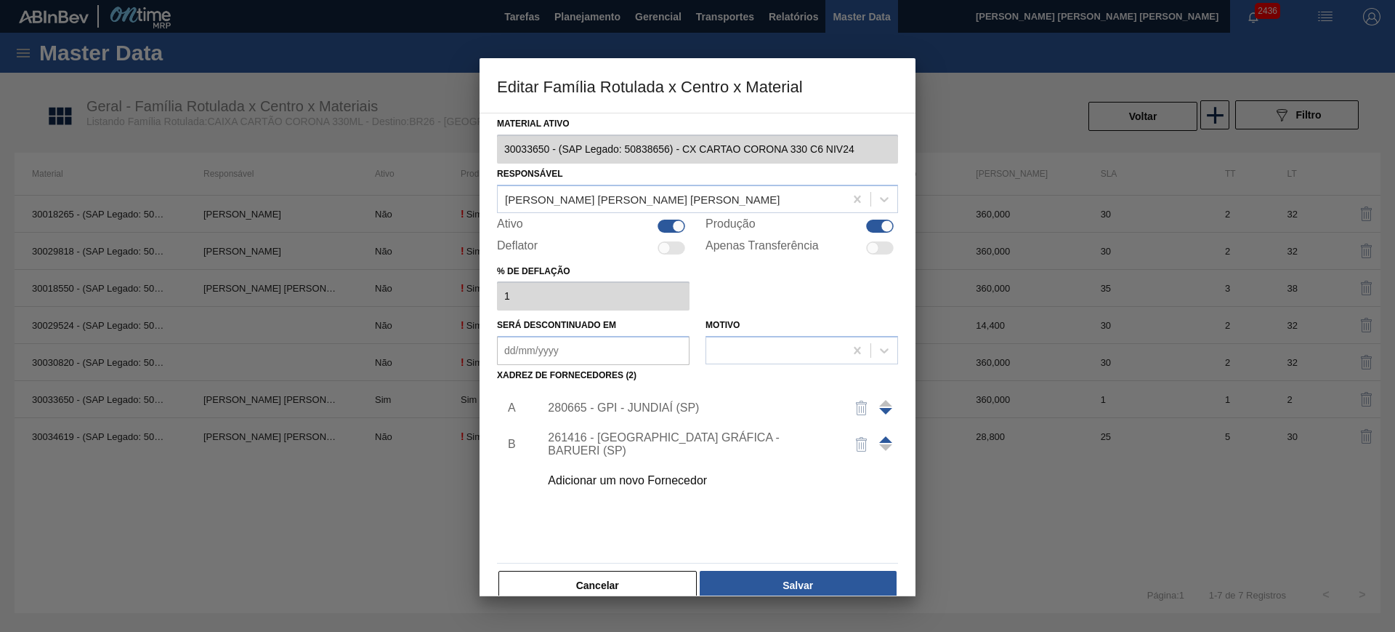
click at [631, 409] on div "280665 - GPI - JUNDIAÍ (SP)" at bounding box center [690, 407] width 285 height 13
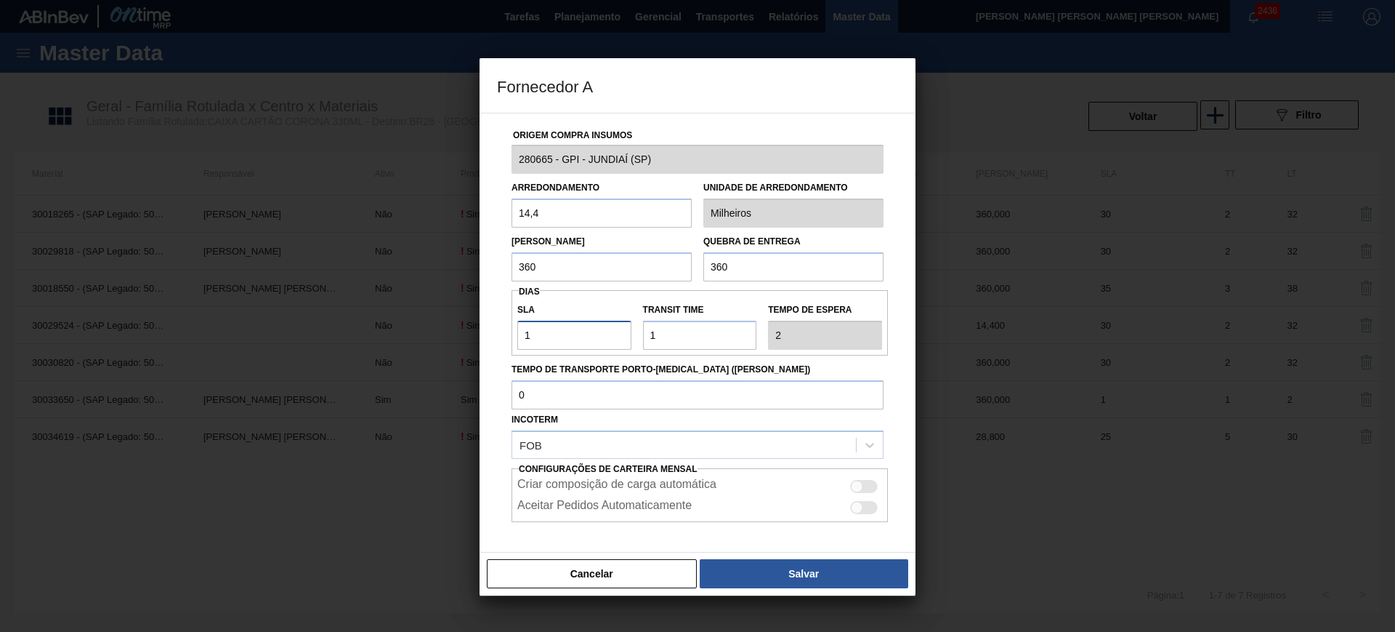
click at [576, 326] on input "1" at bounding box center [574, 335] width 114 height 29
type input "5"
type input "6"
type input "5"
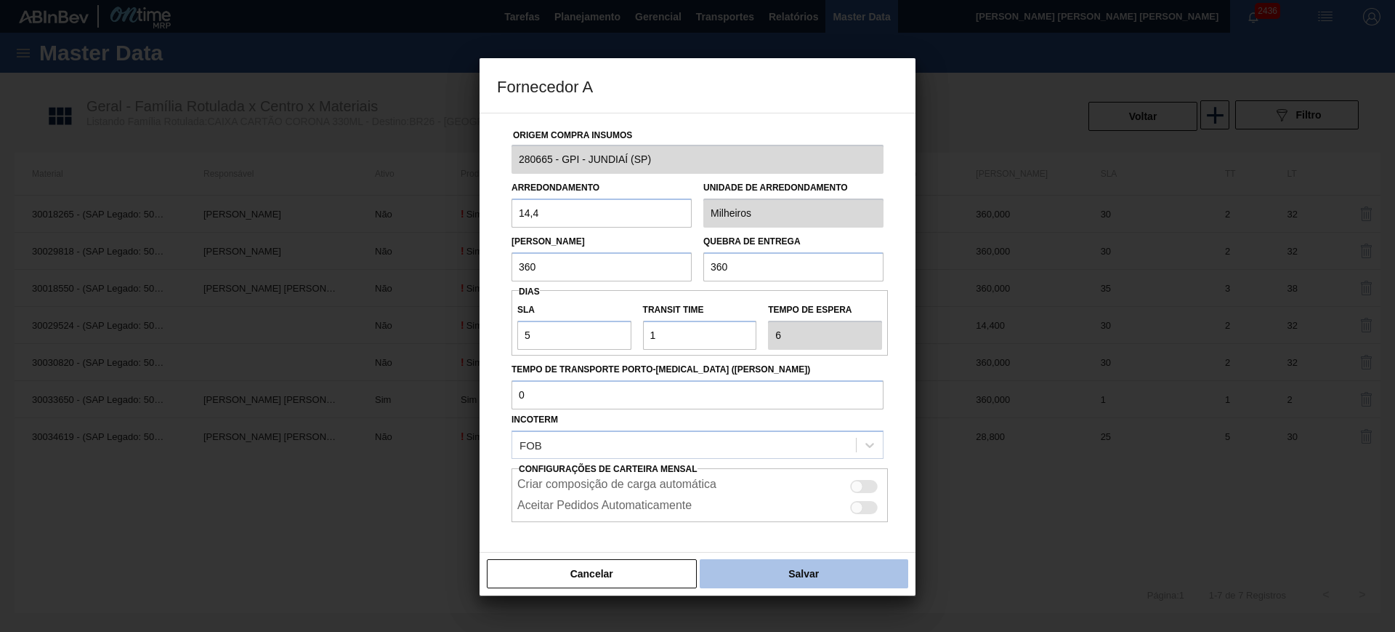
click at [818, 565] on button "Salvar" at bounding box center [804, 573] width 209 height 29
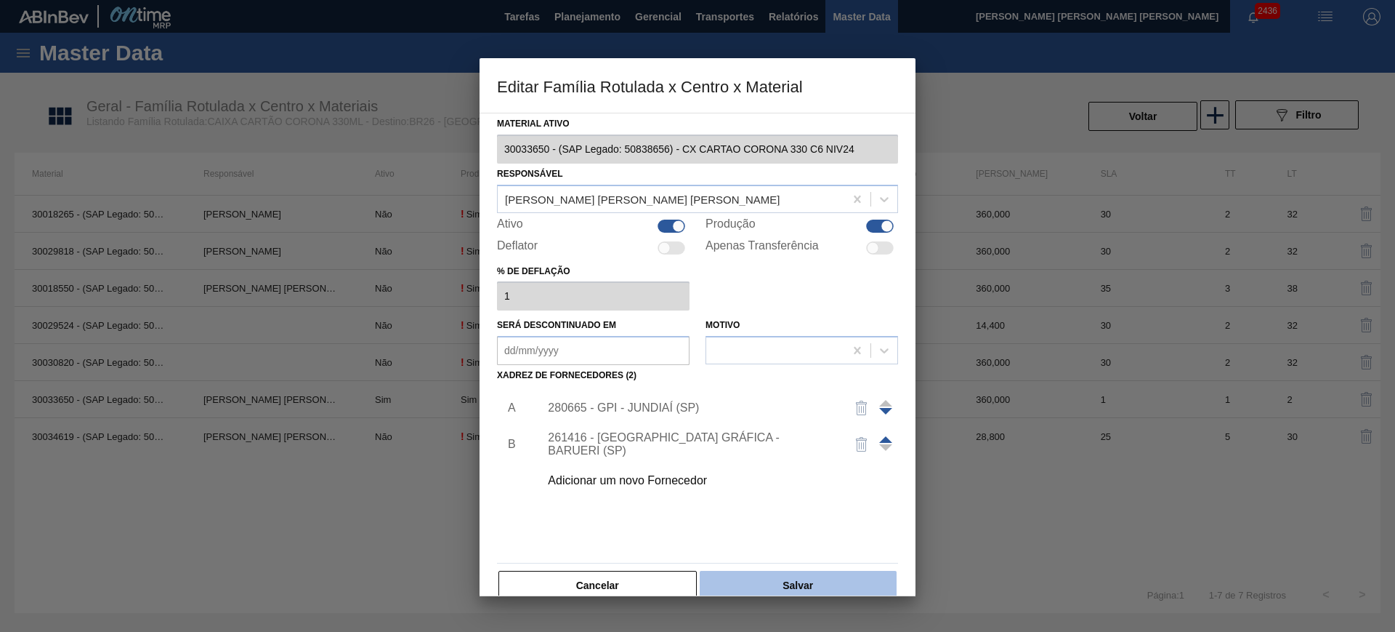
click at [845, 575] on button "Salvar" at bounding box center [798, 585] width 197 height 29
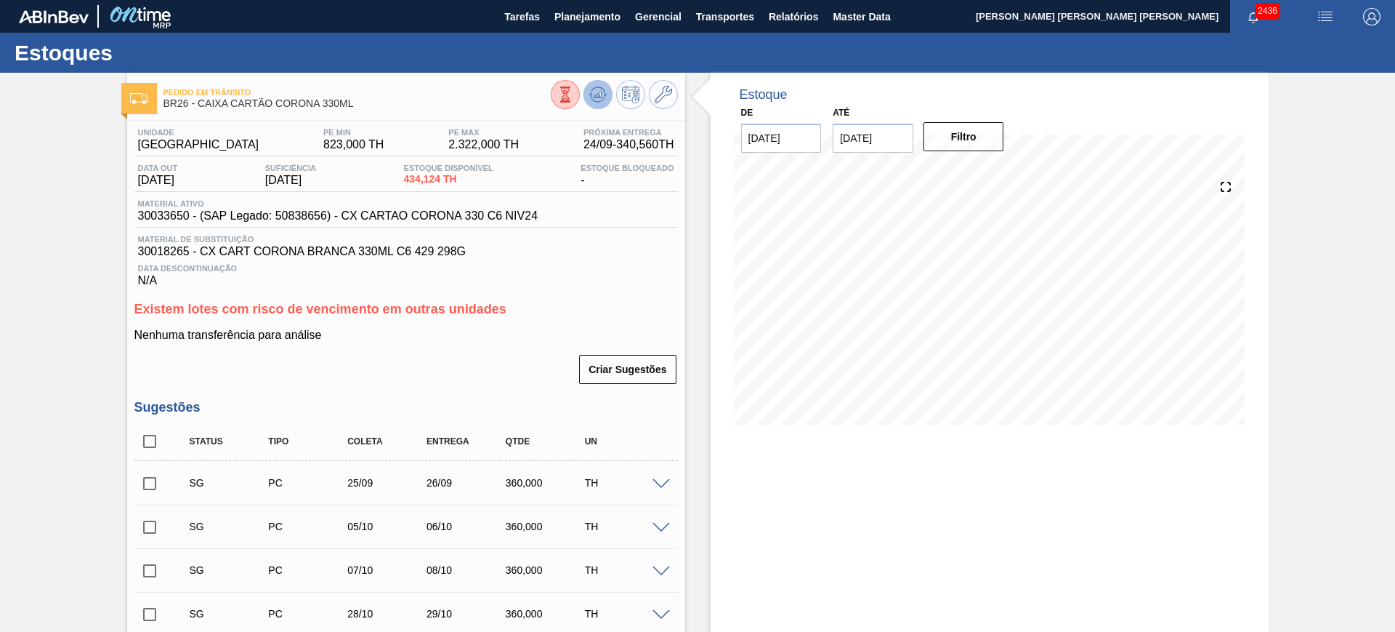
click at [594, 100] on icon at bounding box center [597, 94] width 17 height 17
click at [592, 91] on icon at bounding box center [597, 94] width 17 height 17
click at [666, 87] on icon at bounding box center [663, 94] width 17 height 17
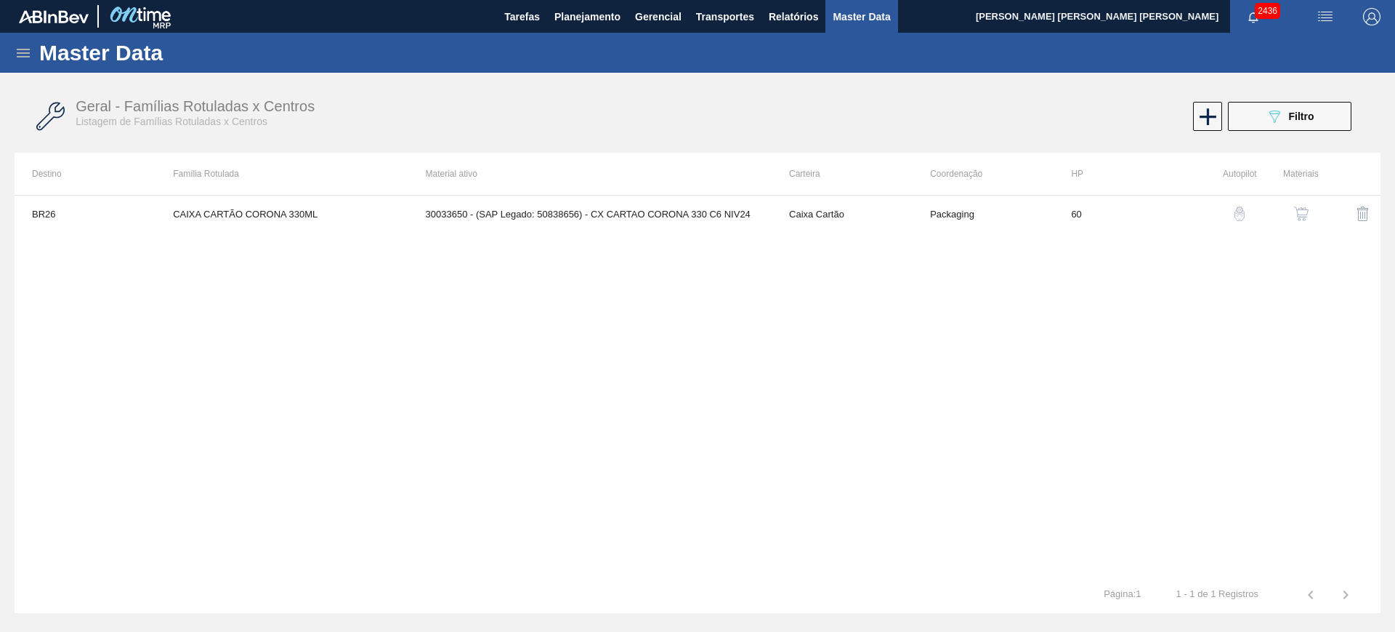
click at [1301, 212] on img "button" at bounding box center [1301, 213] width 15 height 15
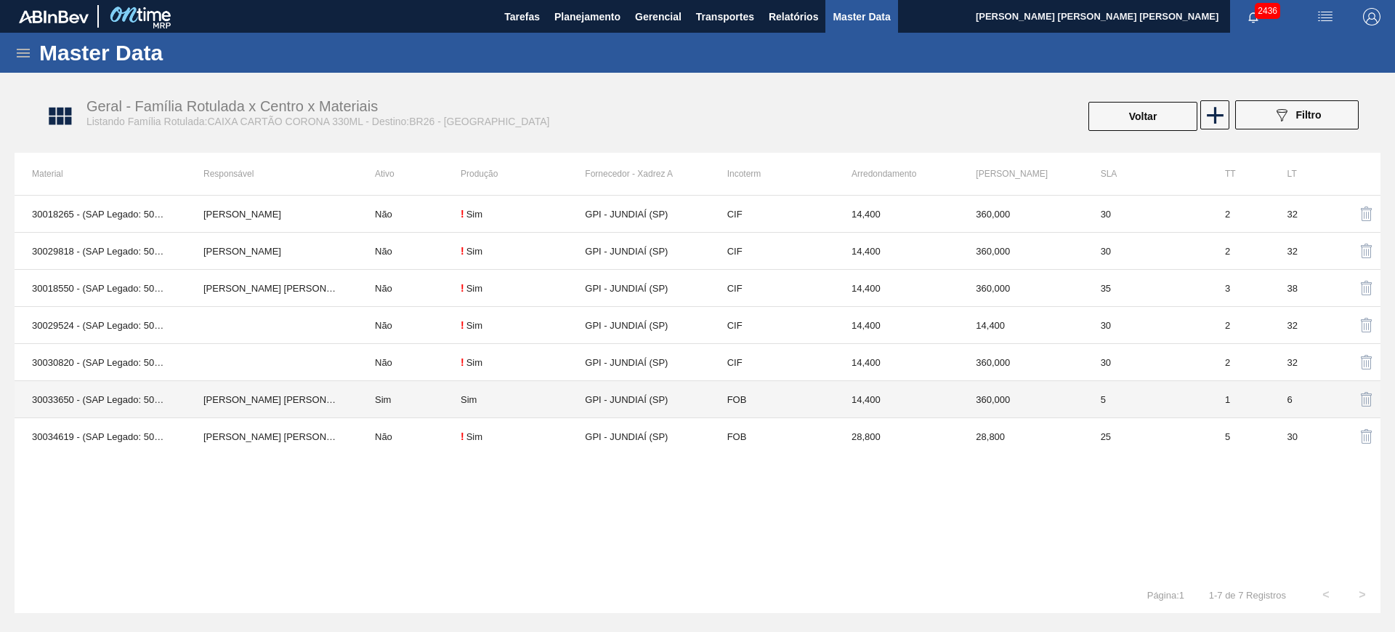
click at [392, 392] on td "Sim" at bounding box center [409, 399] width 103 height 37
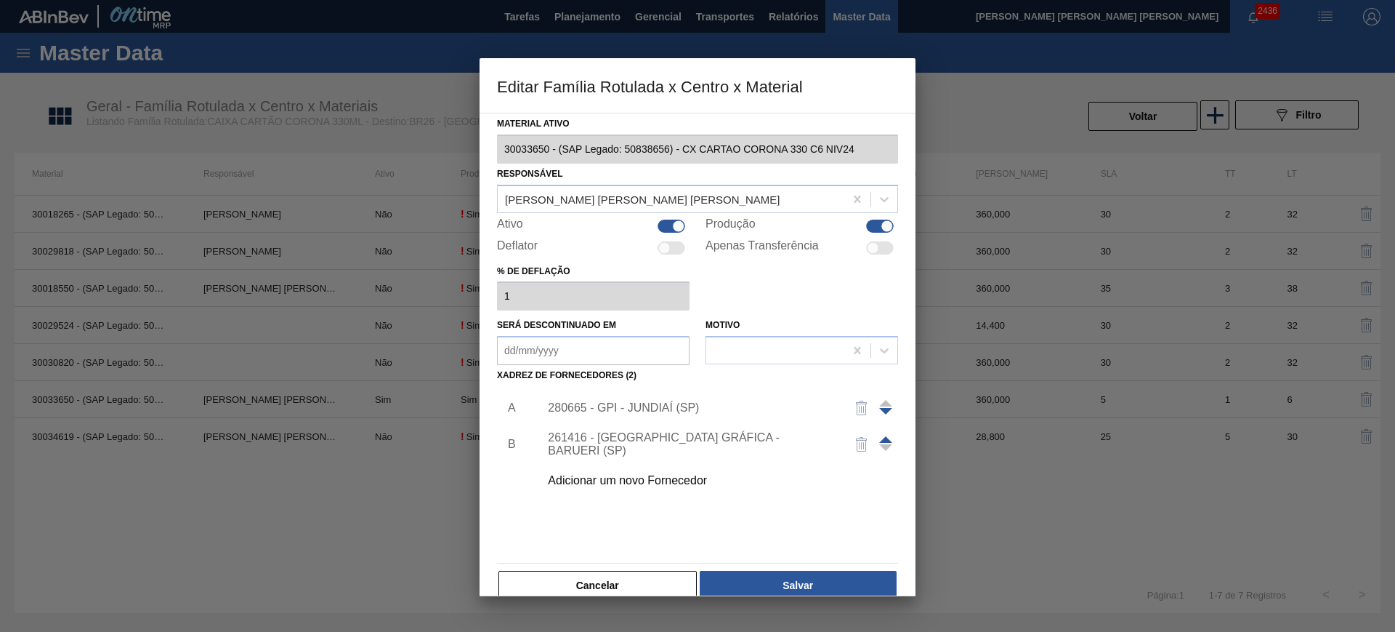
click at [605, 412] on div "280665 - GPI - JUNDIAÍ (SP)" at bounding box center [690, 407] width 285 height 13
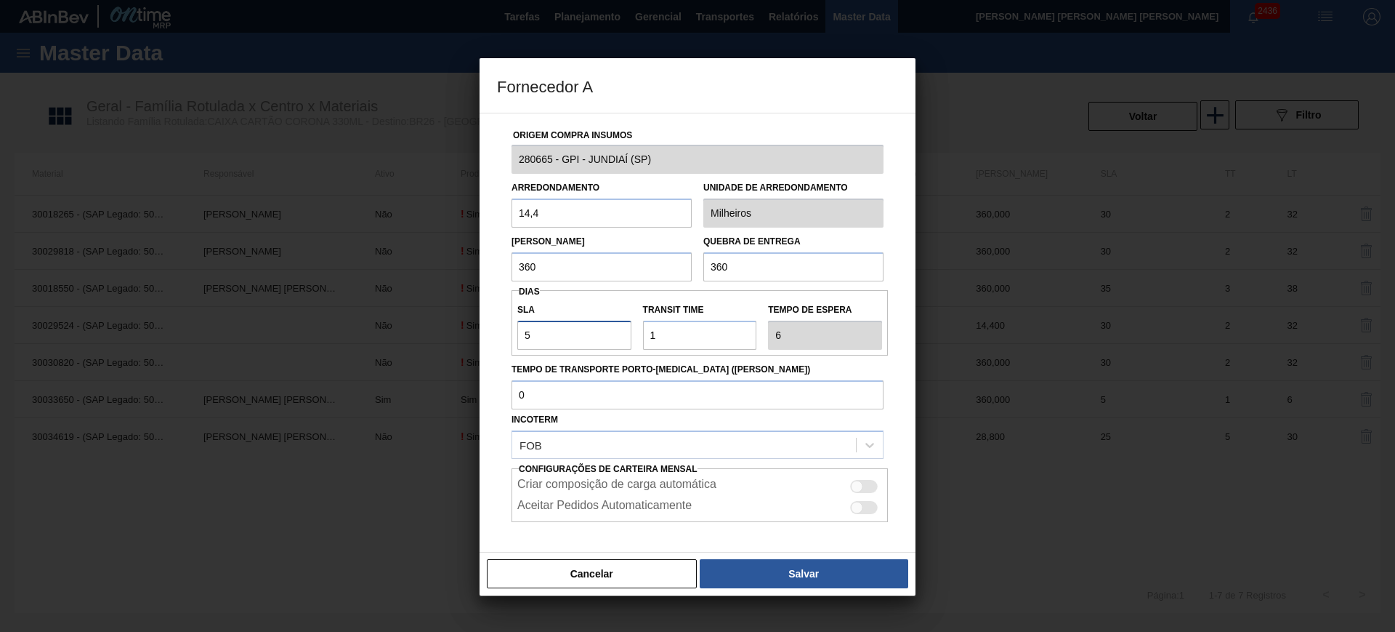
click at [555, 334] on input "5" at bounding box center [574, 335] width 114 height 29
type input "3"
type input "4"
type input "3"
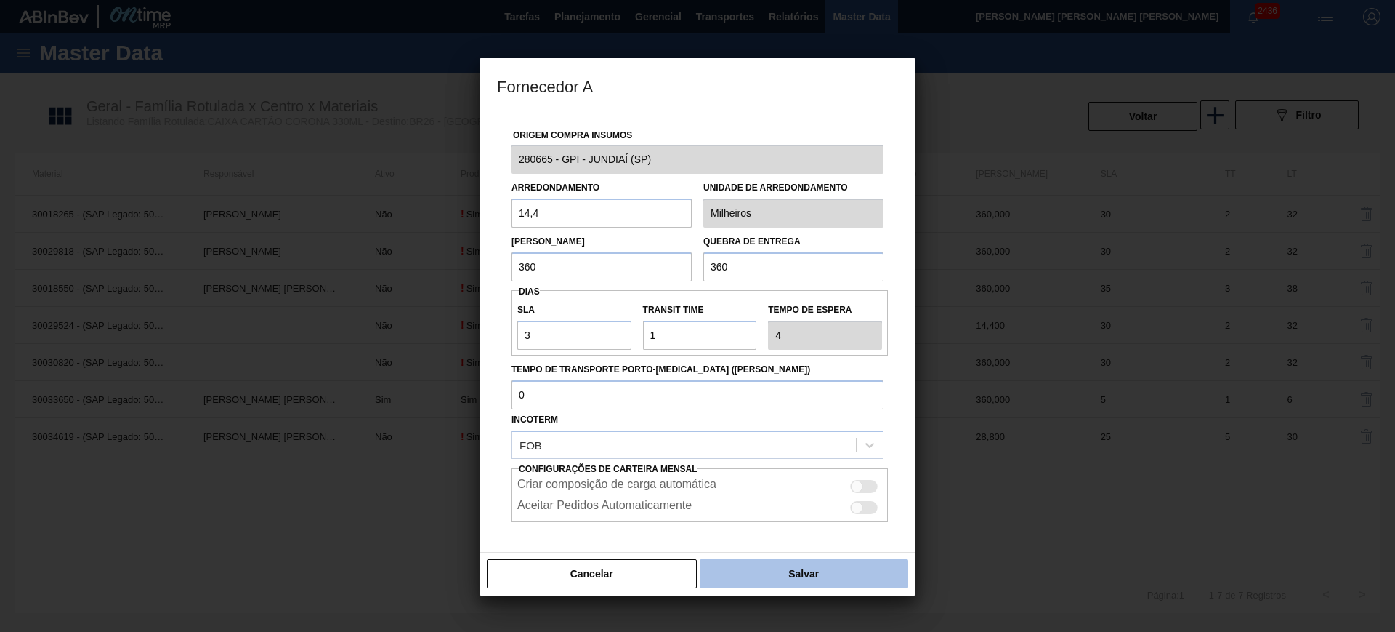
click at [809, 565] on button "Salvar" at bounding box center [804, 573] width 209 height 29
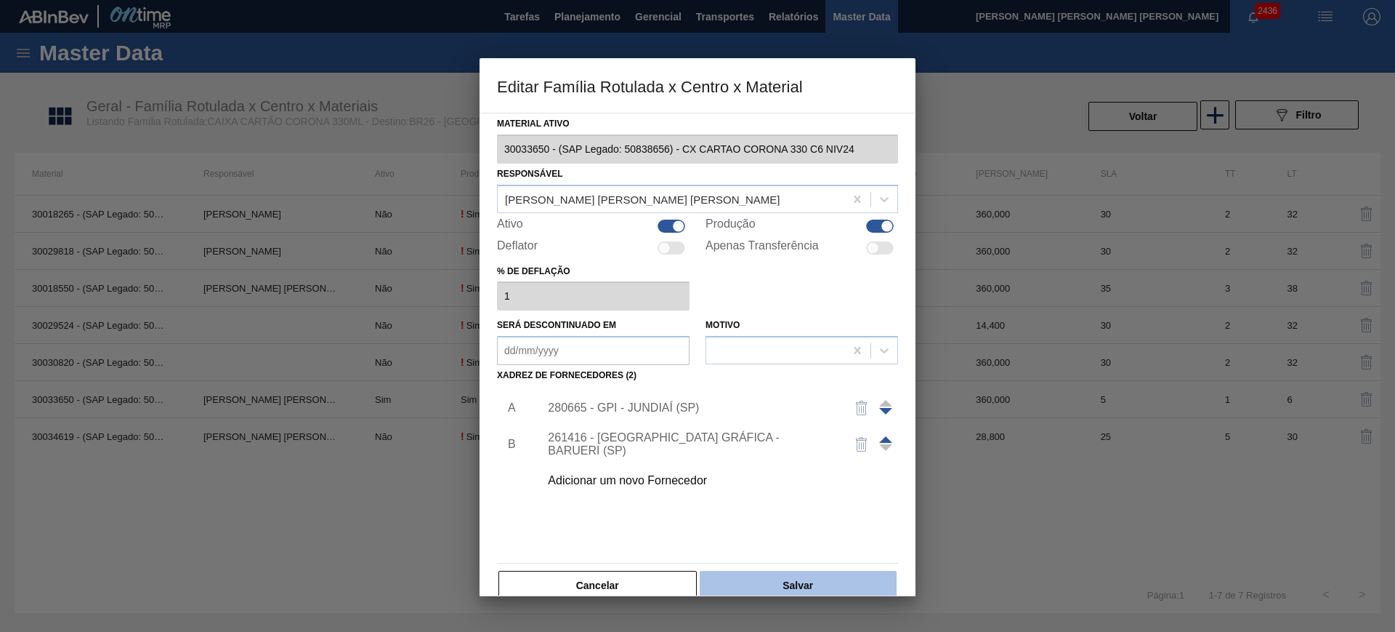
click at [829, 573] on button "Salvar" at bounding box center [798, 585] width 197 height 29
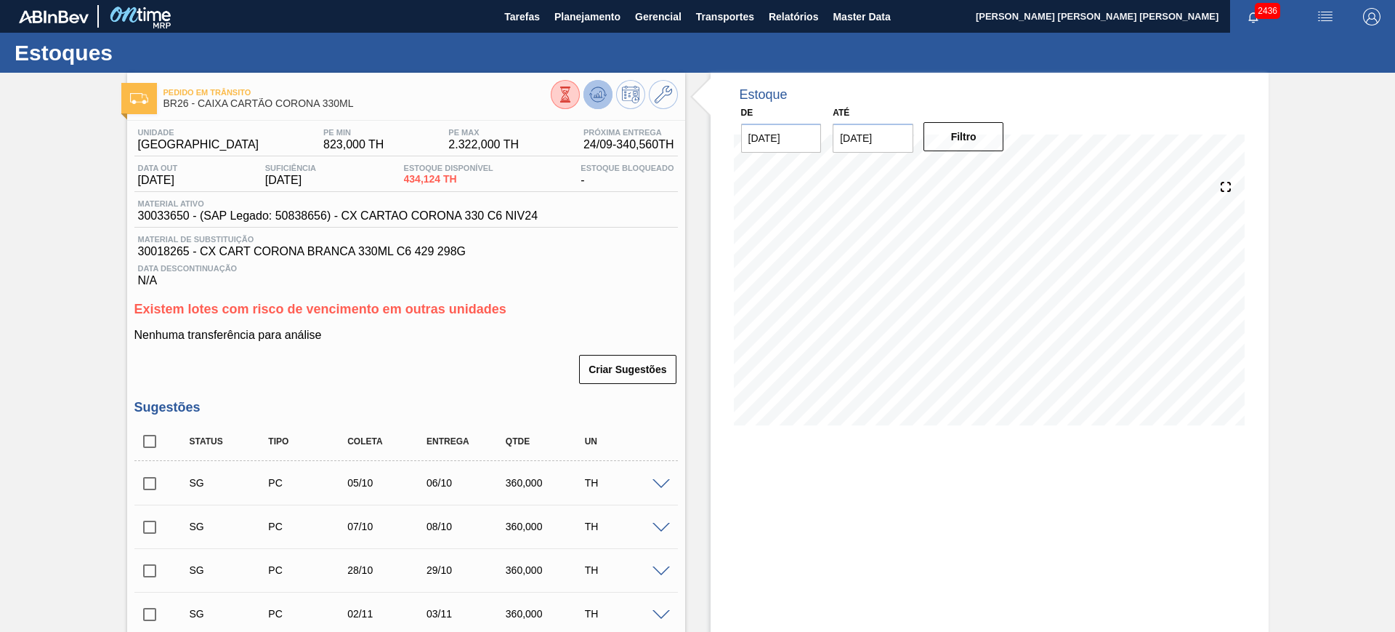
click at [598, 105] on button at bounding box center [598, 94] width 29 height 29
click at [597, 97] on icon at bounding box center [597, 94] width 17 height 17
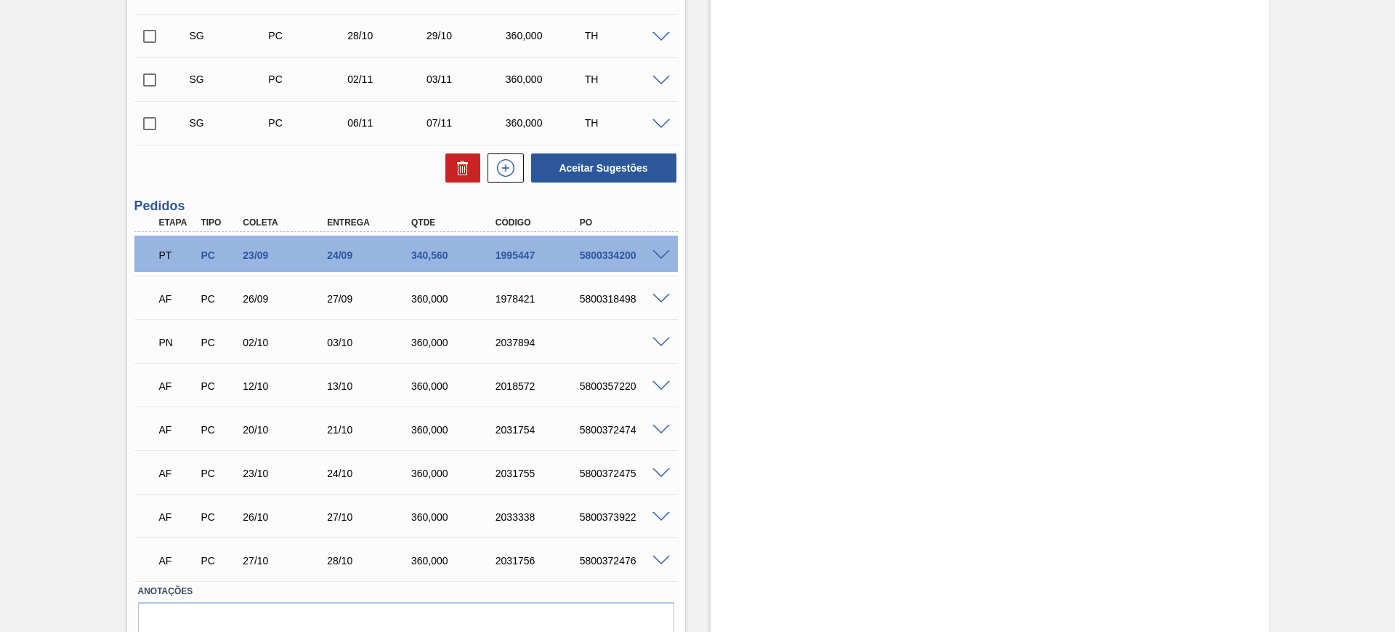
scroll to position [545, 0]
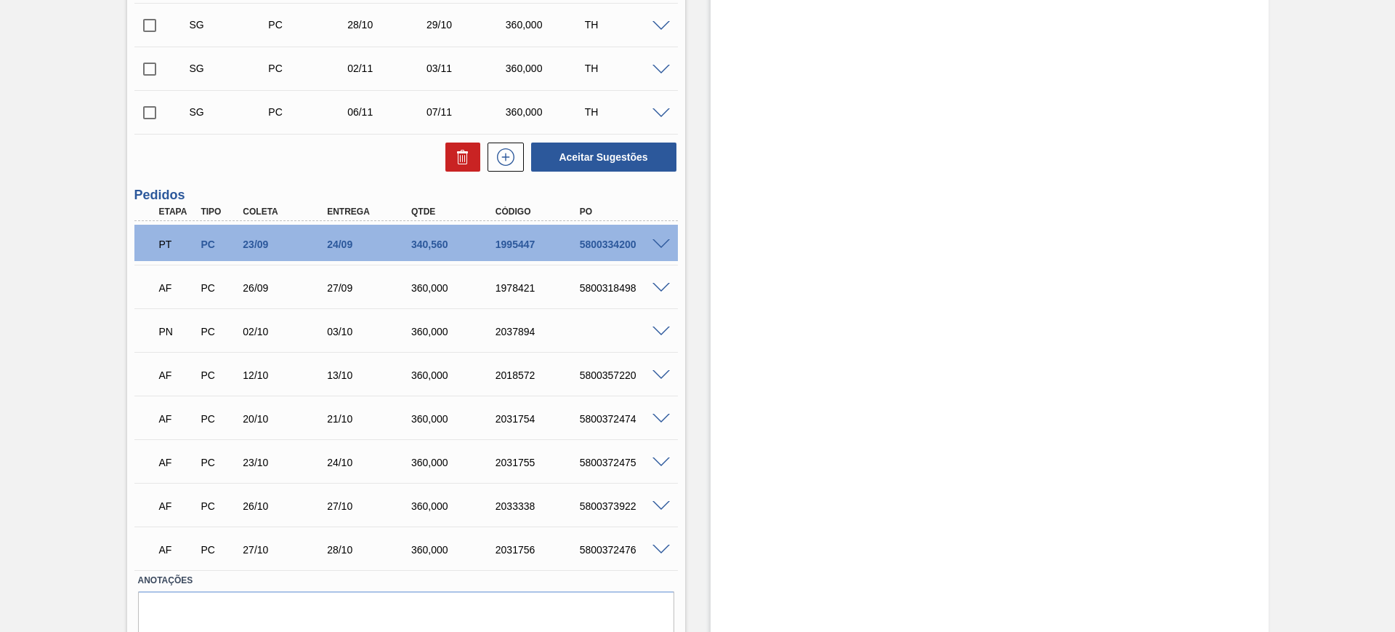
click at [911, 378] on div "Estoque De [DATE] Até [DATE] Filtro" at bounding box center [990, 108] width 558 height 1161
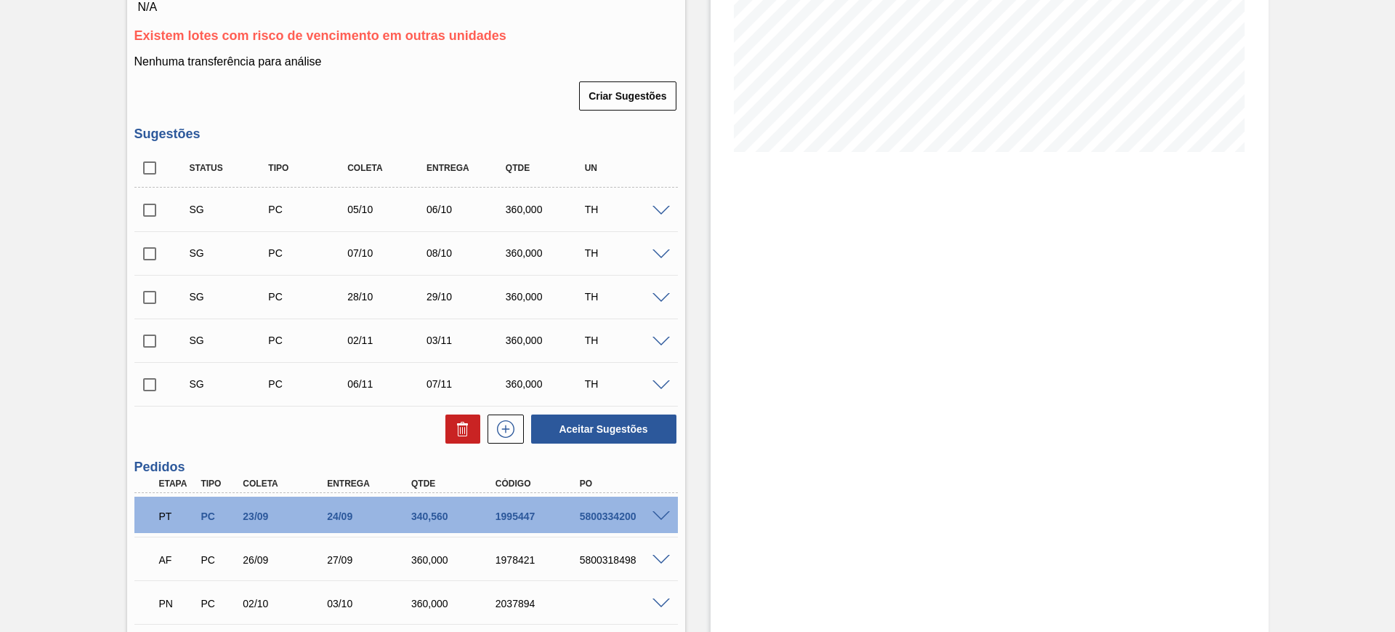
scroll to position [0, 0]
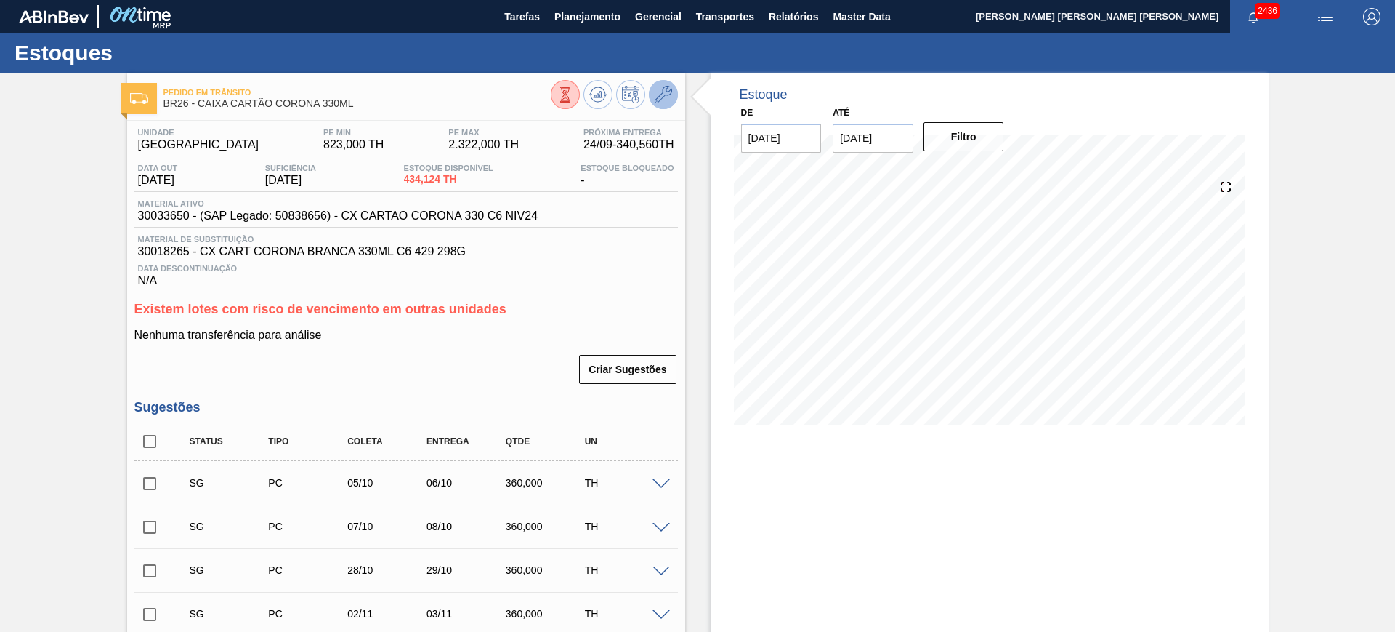
click at [661, 102] on icon at bounding box center [663, 94] width 17 height 17
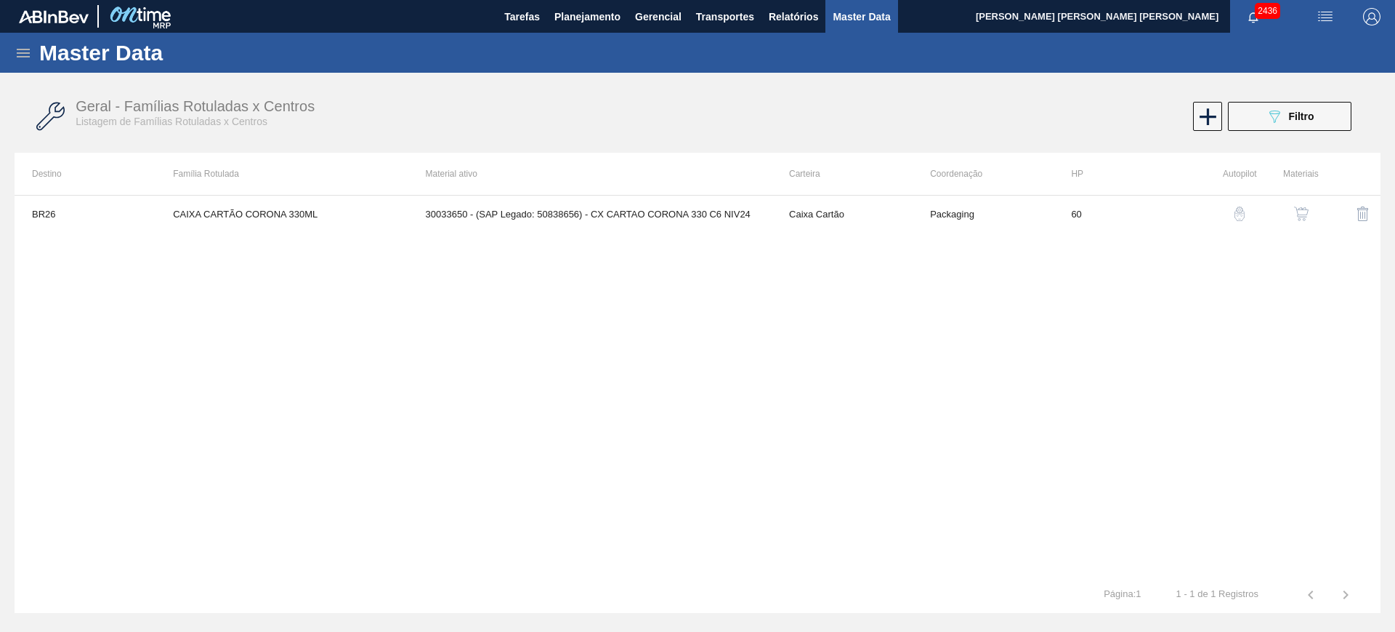
click at [1297, 208] on img "button" at bounding box center [1301, 213] width 15 height 15
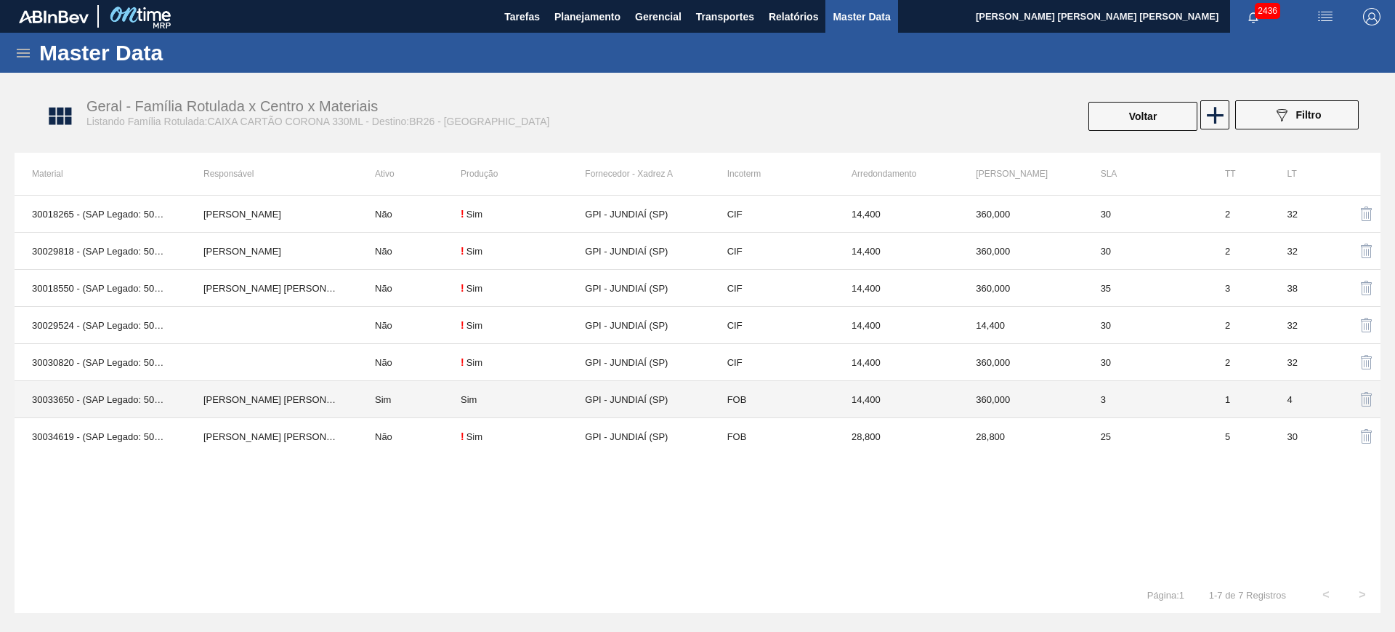
click at [451, 398] on td "Sim" at bounding box center [409, 399] width 103 height 37
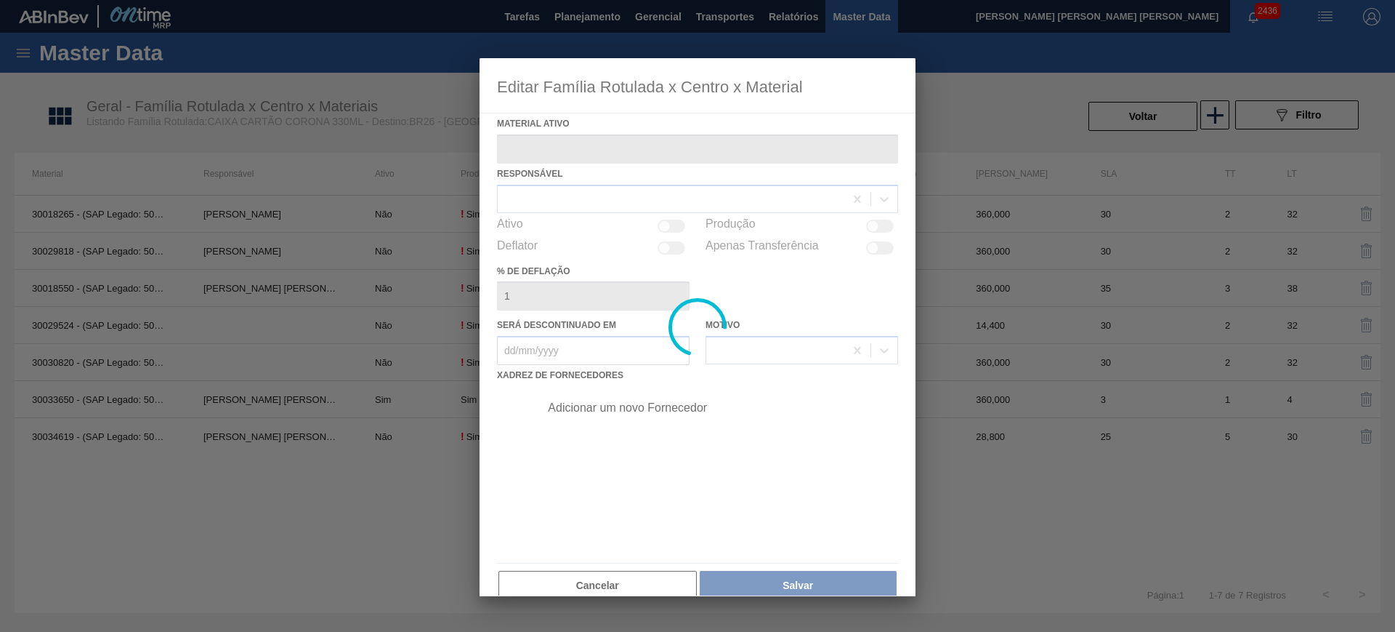
type ativo "30033650 - (SAP Legado: 50838656) - CX CARTAO CORONA 330 C6 NIV24"
checkbox input "true"
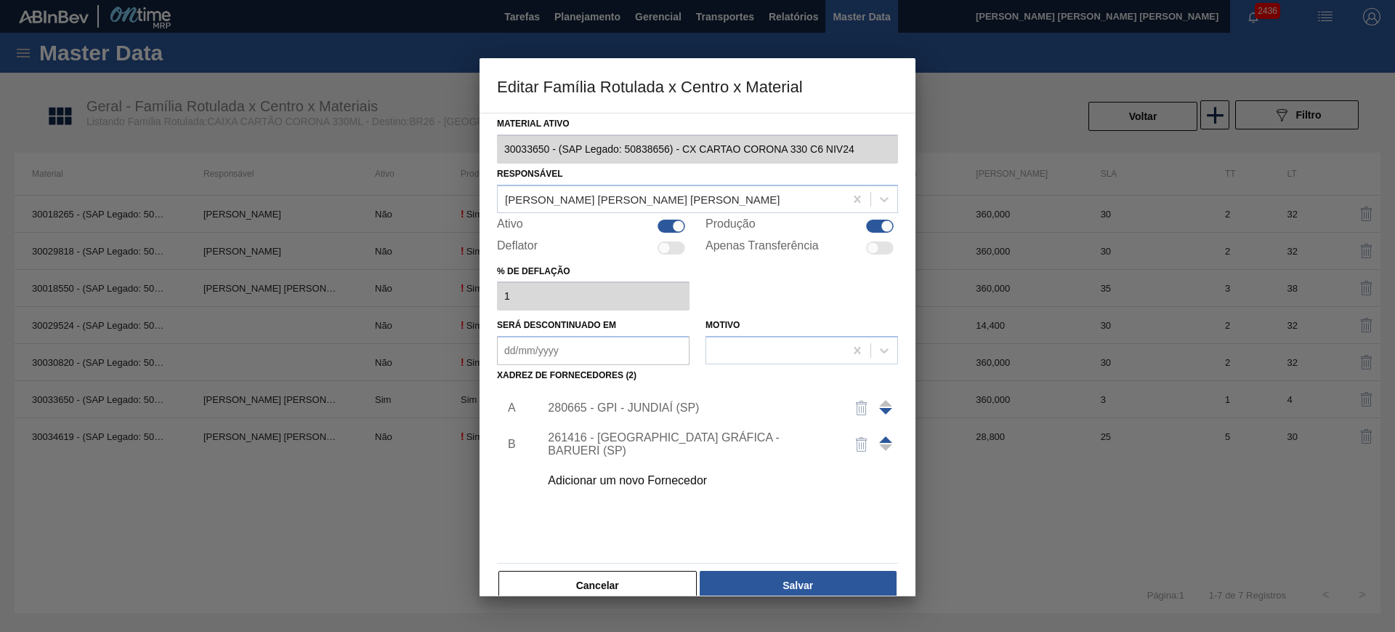
click at [605, 409] on div "280665 - GPI - JUNDIAÍ (SP)" at bounding box center [690, 407] width 285 height 13
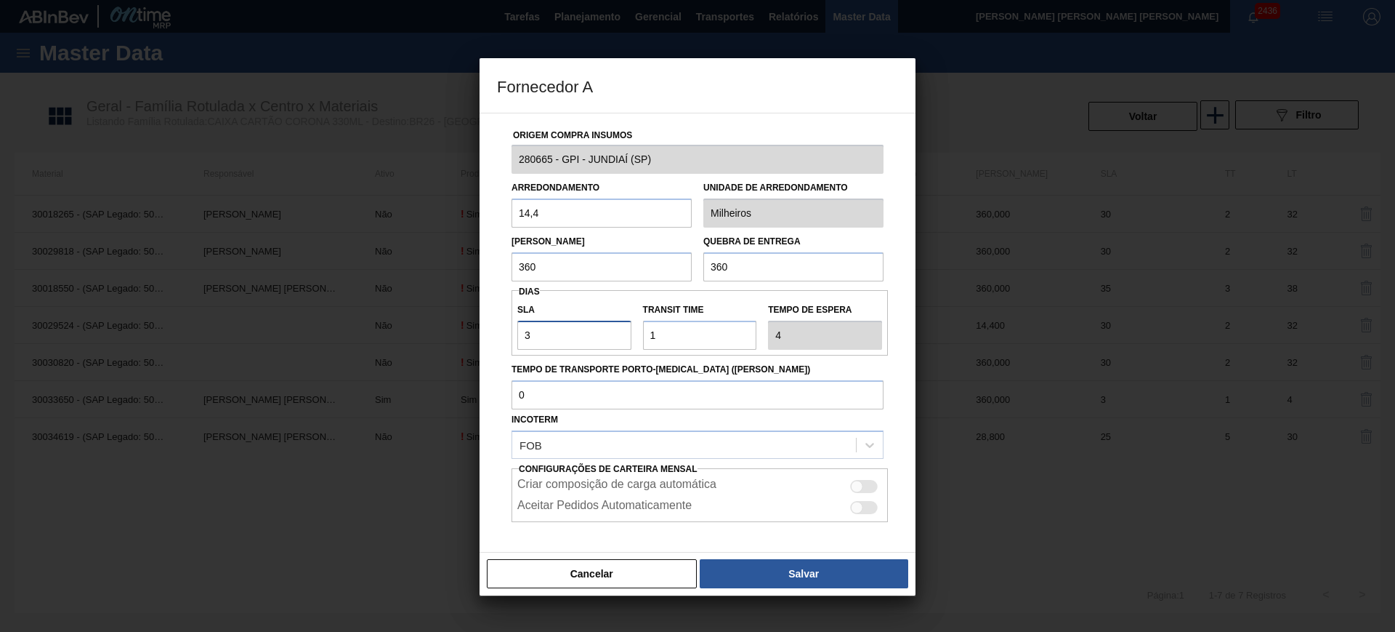
click at [587, 334] on input "3" at bounding box center [574, 335] width 114 height 29
type input "NaN"
type input "2"
type input "3"
type input "2"
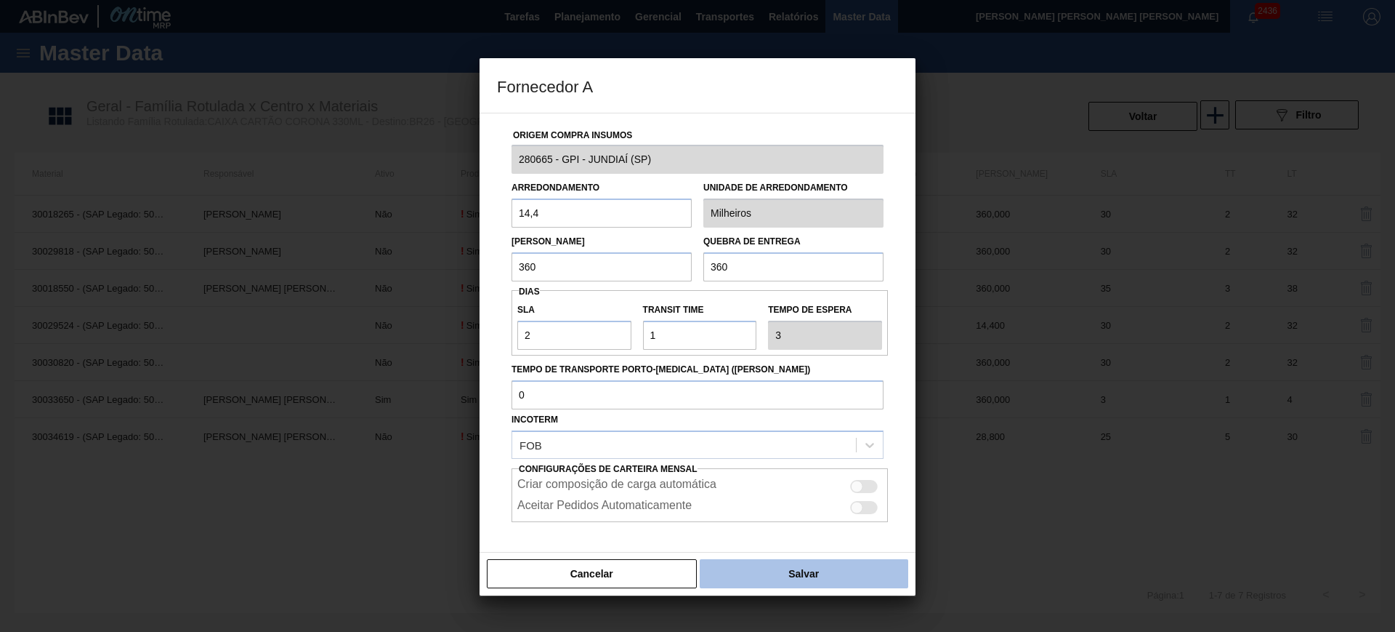
click at [749, 568] on button "Salvar" at bounding box center [804, 573] width 209 height 29
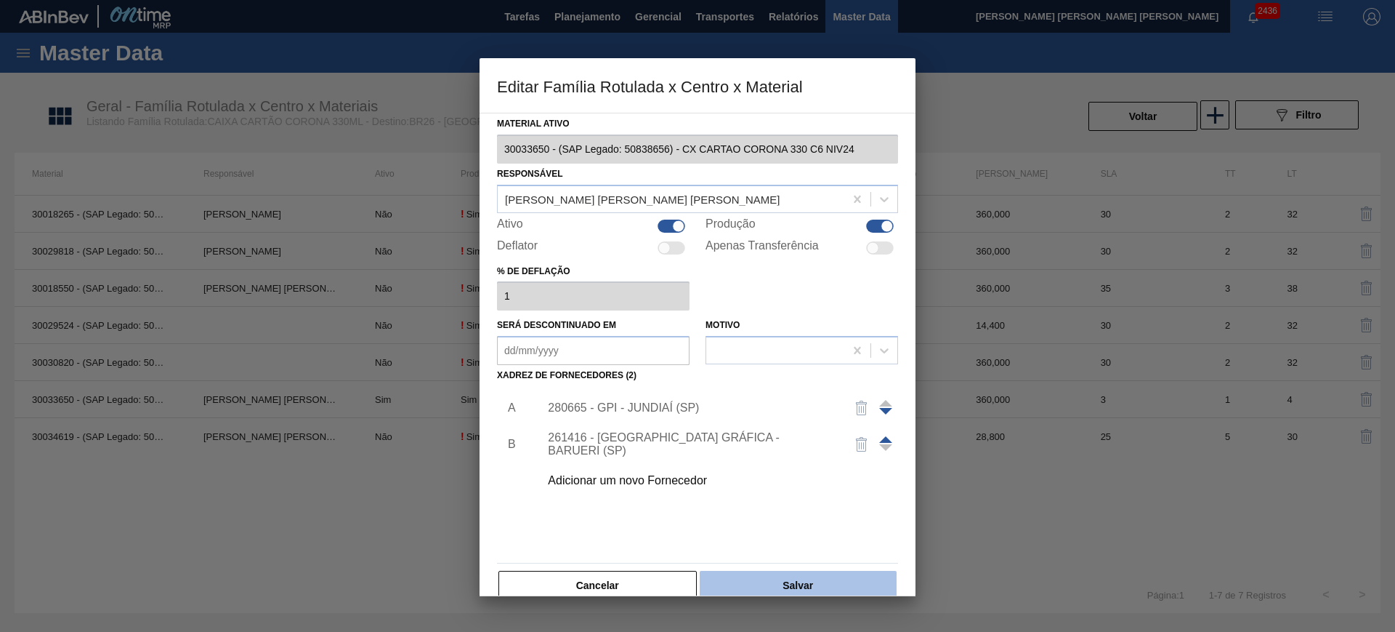
click at [762, 594] on button "Salvar" at bounding box center [798, 585] width 197 height 29
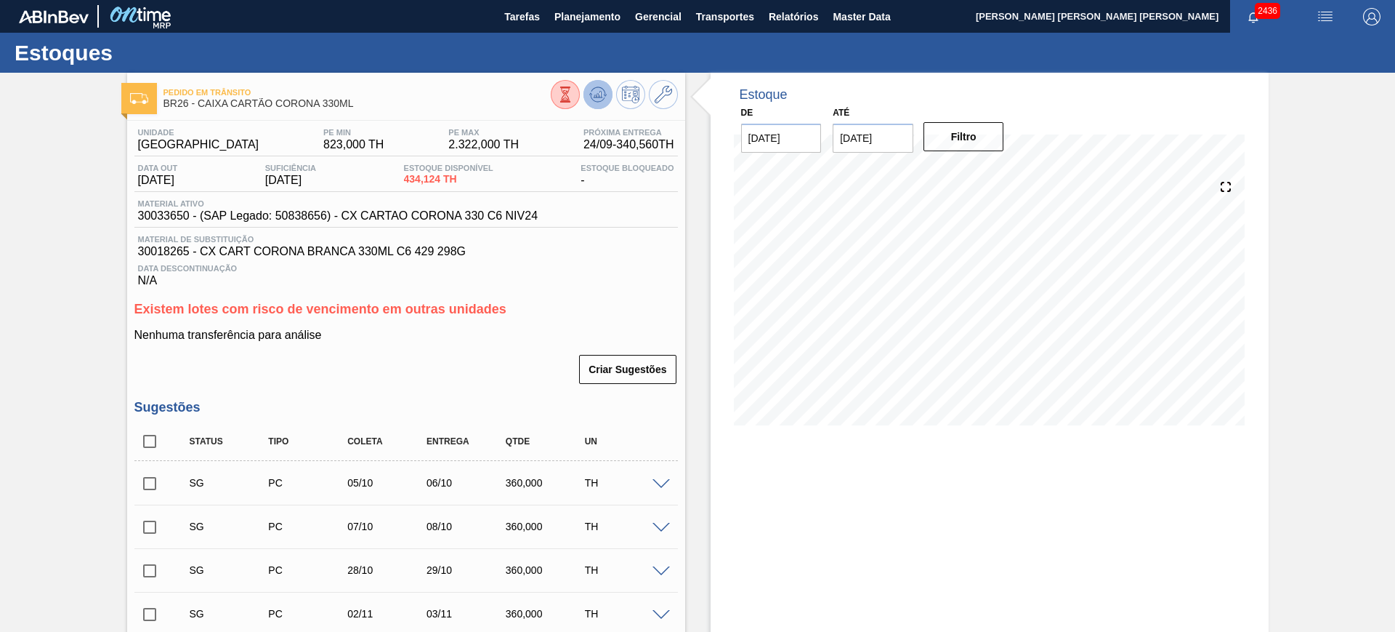
click at [592, 105] on button at bounding box center [598, 94] width 29 height 29
click at [650, 92] on button at bounding box center [663, 94] width 29 height 29
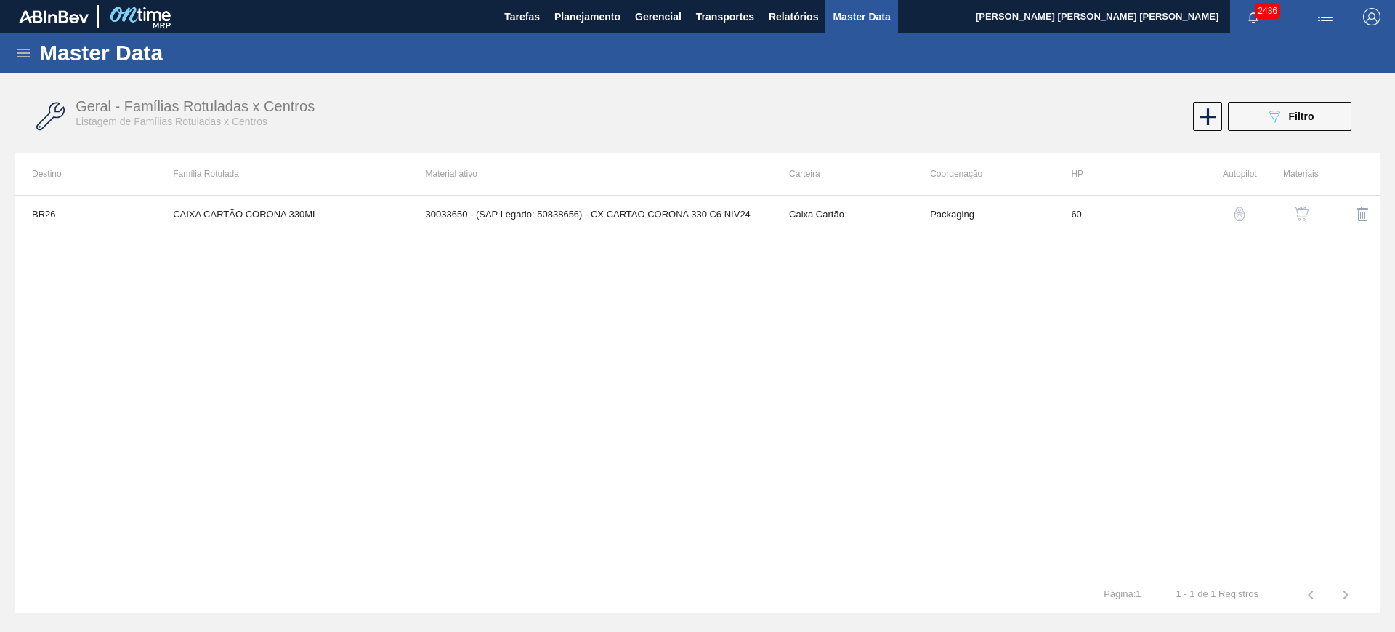
click at [1299, 212] on img "button" at bounding box center [1301, 213] width 15 height 15
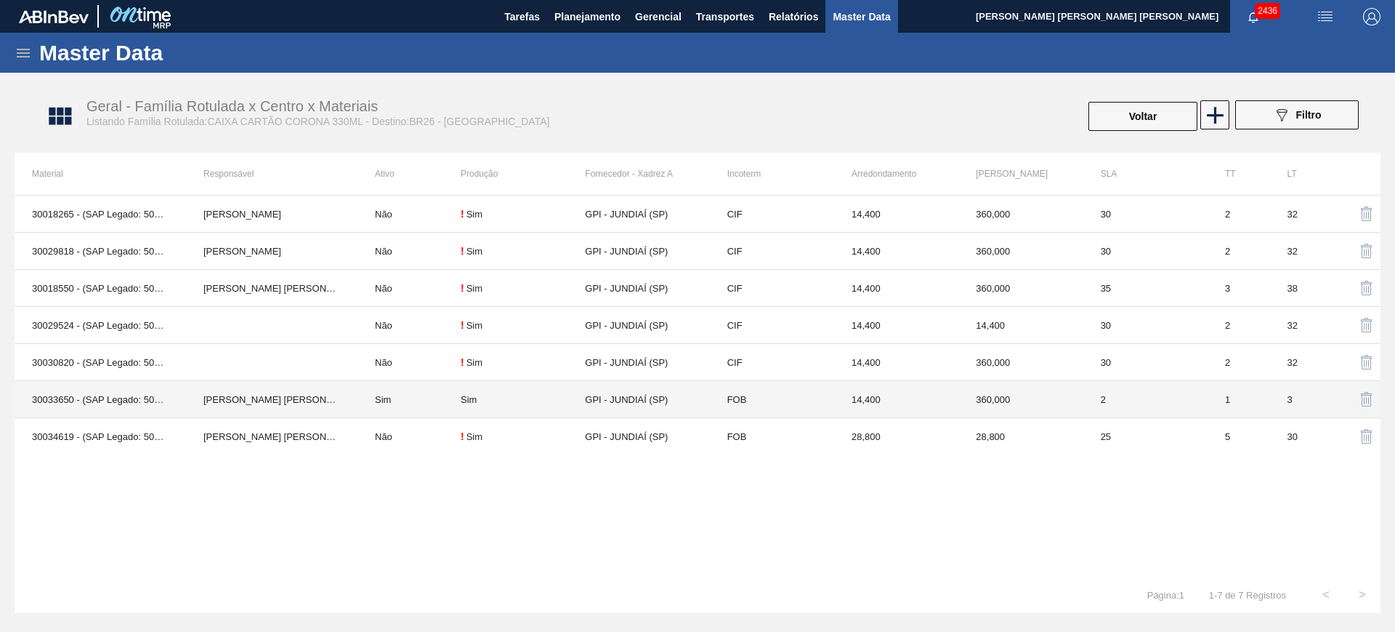
click at [357, 386] on td "[PERSON_NAME] [PERSON_NAME] [PERSON_NAME]" at bounding box center [272, 399] width 172 height 37
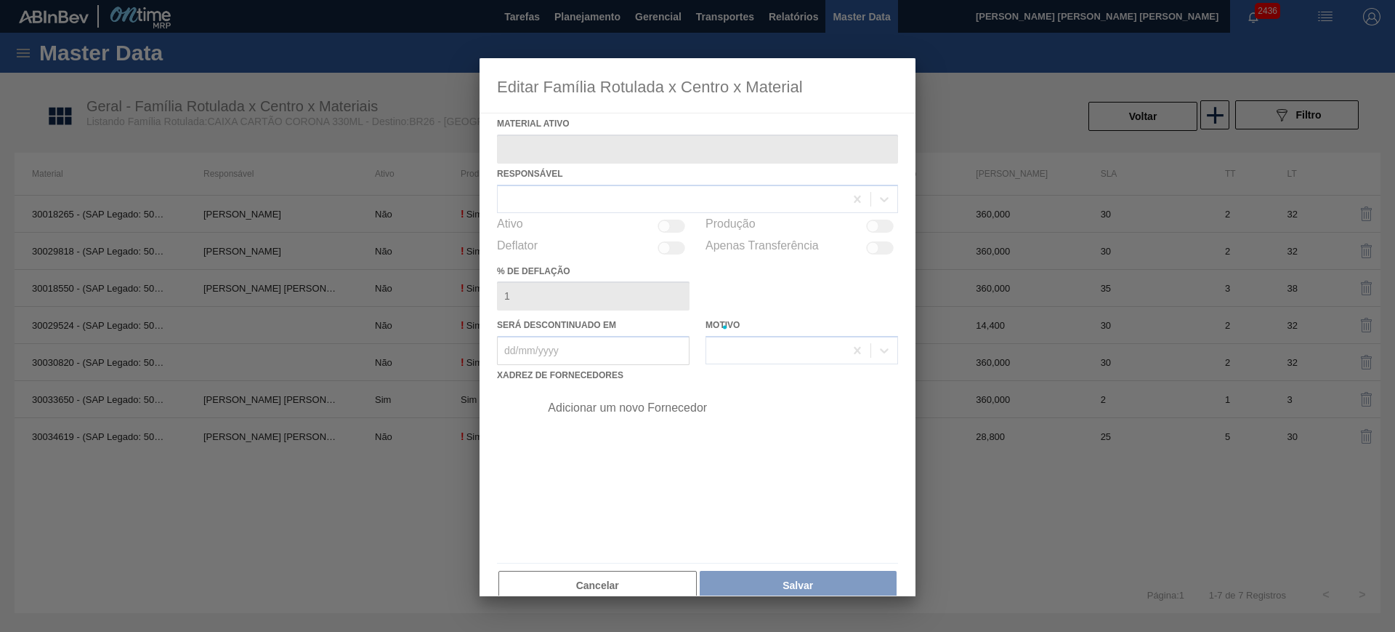
type ativo "30033650 - (SAP Legado: 50838656) - CX CARTAO CORONA 330 C6 NIV24"
checkbox input "true"
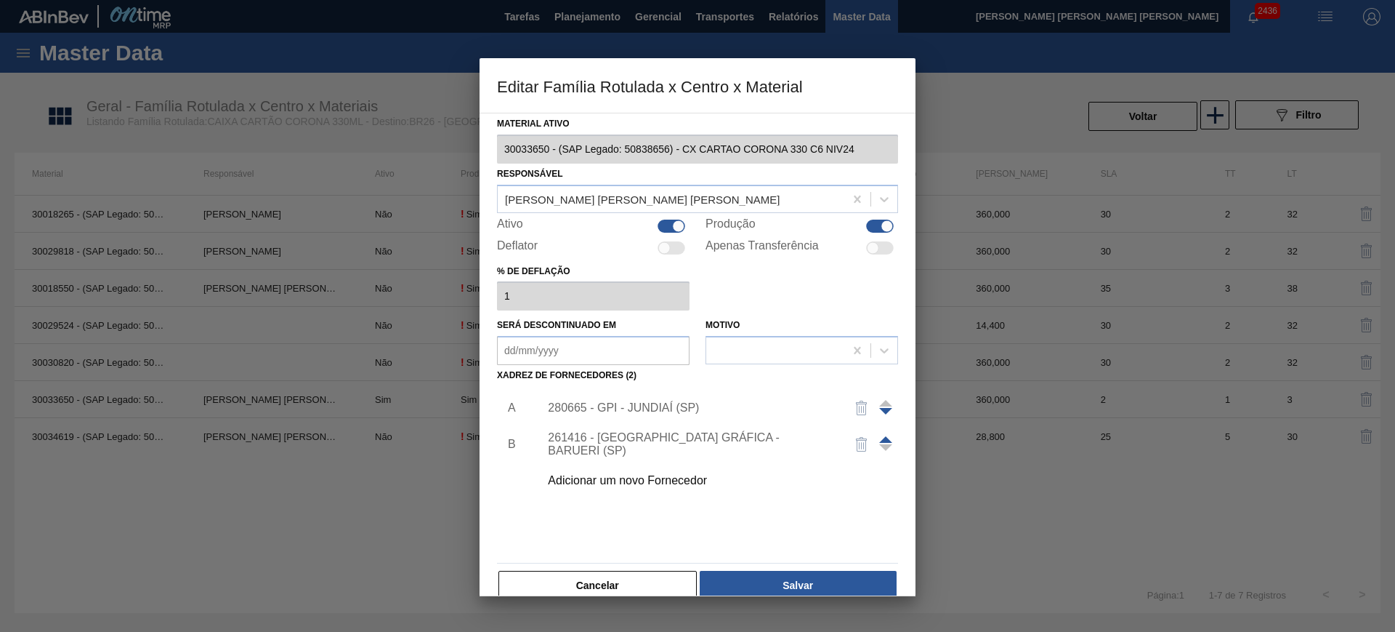
click at [642, 403] on div "280665 - GPI - JUNDIAÍ (SP)" at bounding box center [690, 407] width 285 height 13
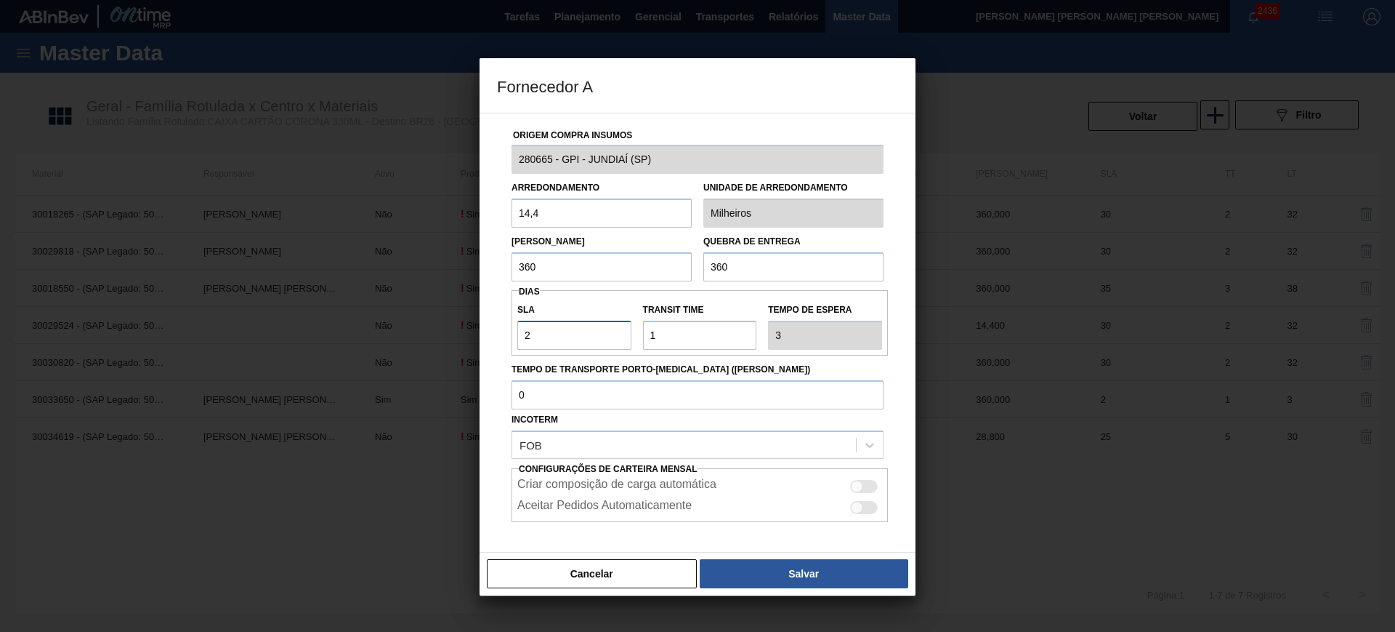
click at [584, 327] on input "2" at bounding box center [574, 335] width 114 height 29
type input "NaN"
type input "1"
type input "2"
type input "1"
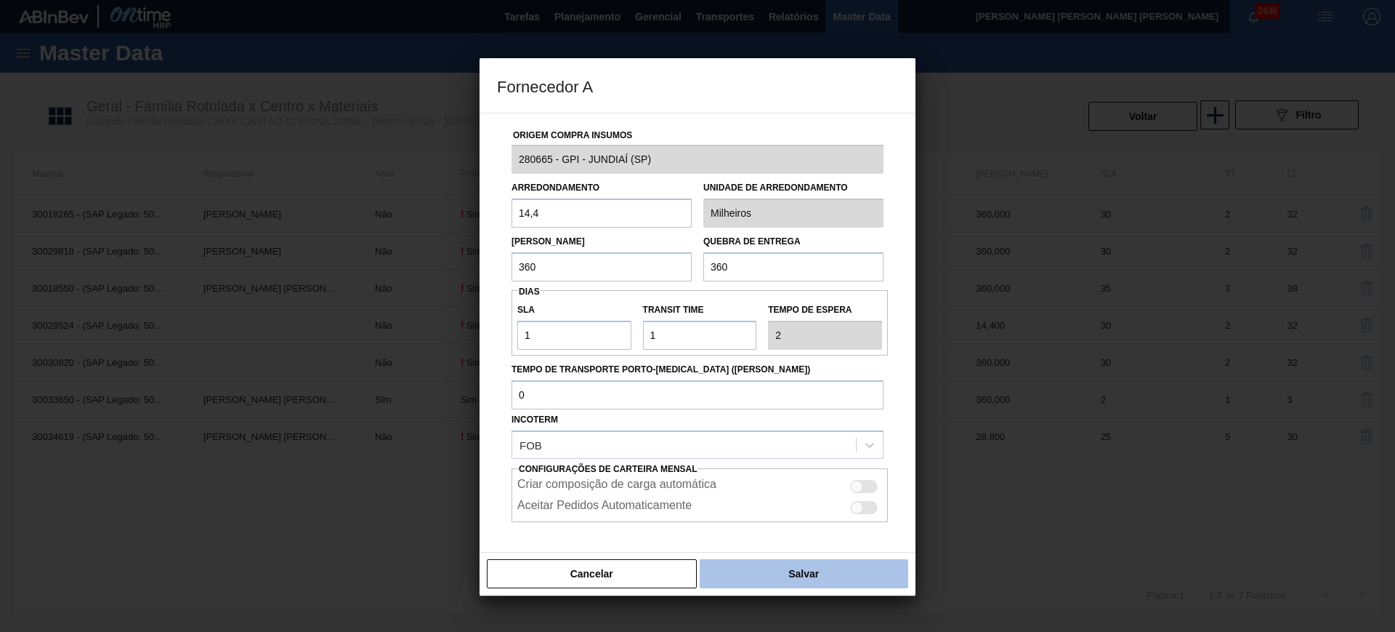
click at [827, 564] on button "Salvar" at bounding box center [804, 573] width 209 height 29
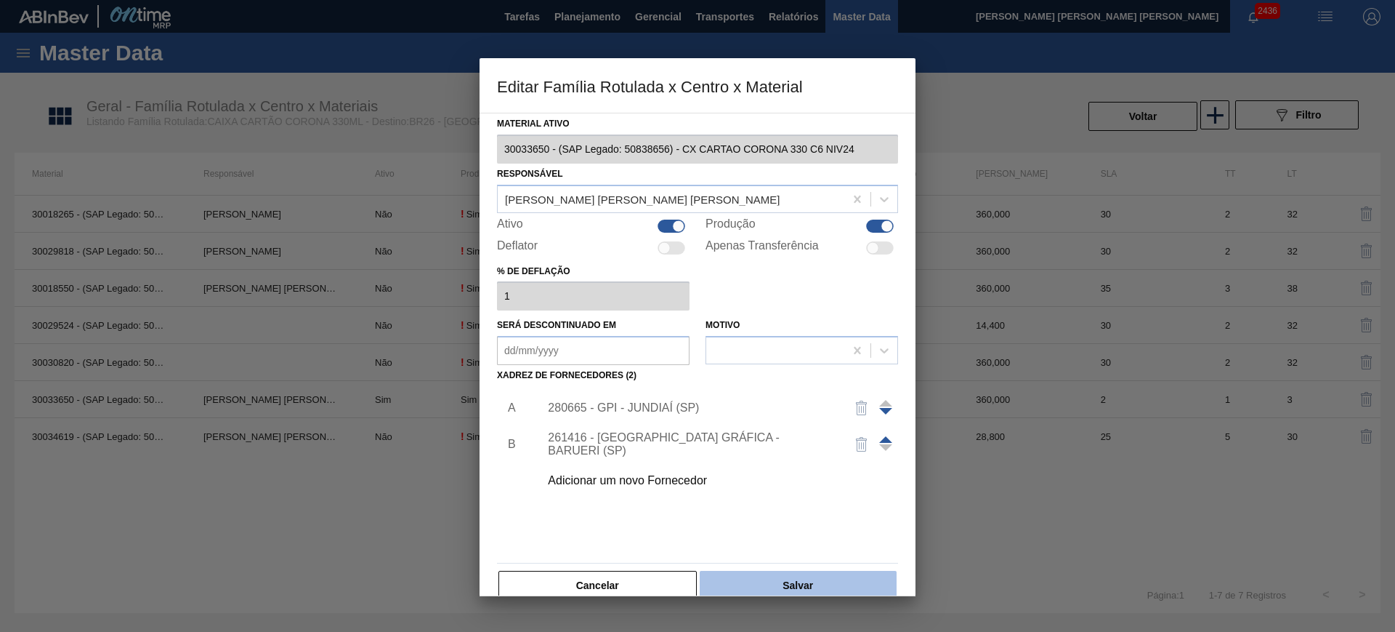
click at [841, 577] on button "Salvar" at bounding box center [798, 585] width 197 height 29
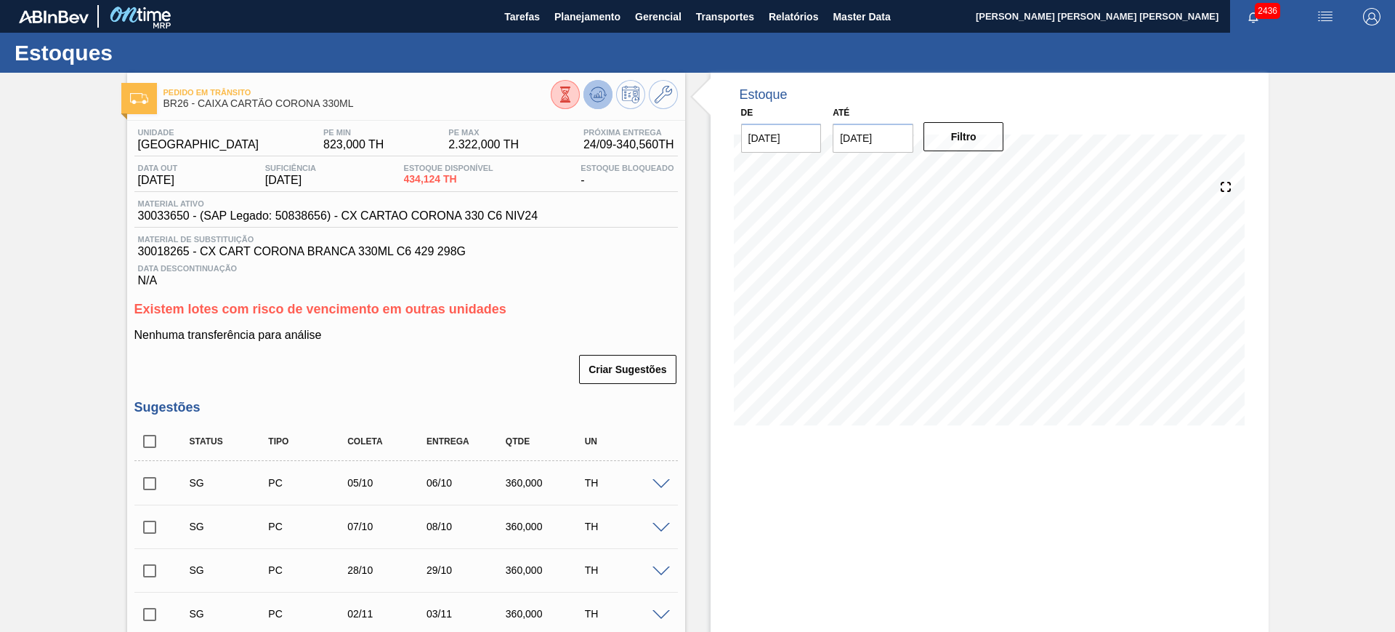
click at [597, 92] on icon at bounding box center [597, 94] width 17 height 17
click at [592, 100] on icon at bounding box center [597, 94] width 17 height 17
click at [601, 96] on icon at bounding box center [597, 94] width 17 height 17
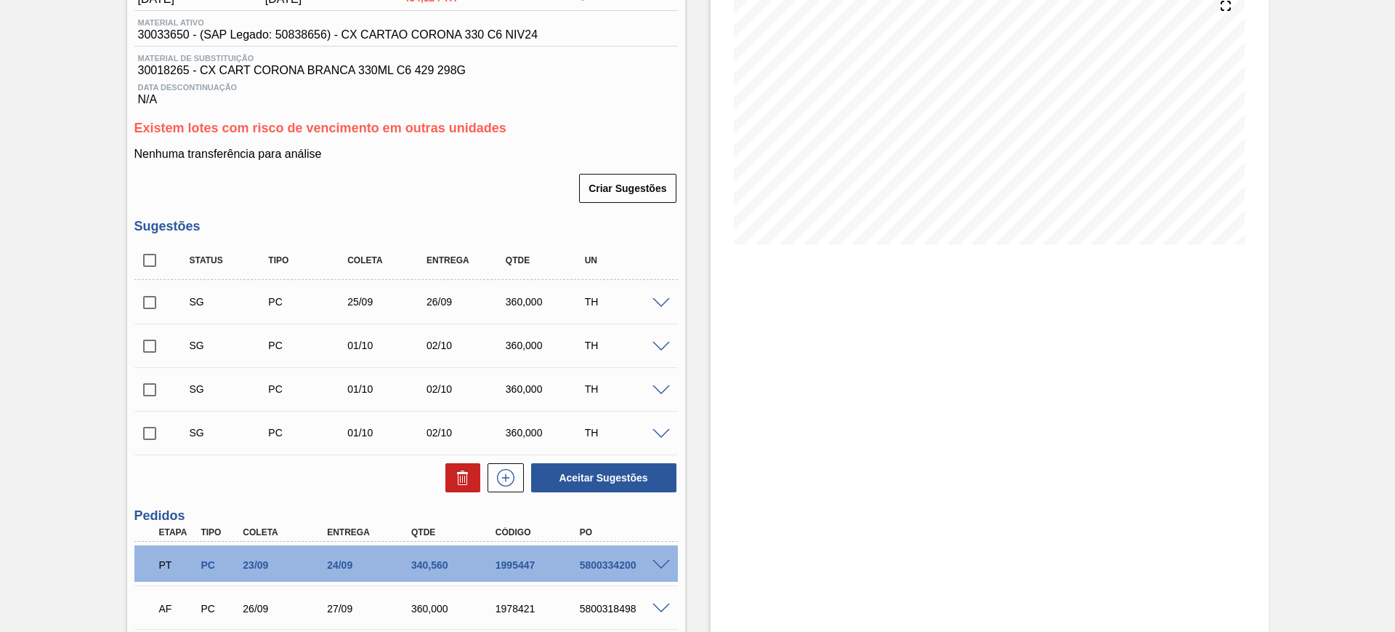
scroll to position [182, 0]
click at [134, 351] on input "checkbox" at bounding box center [149, 345] width 31 height 31
checkbox input "true"
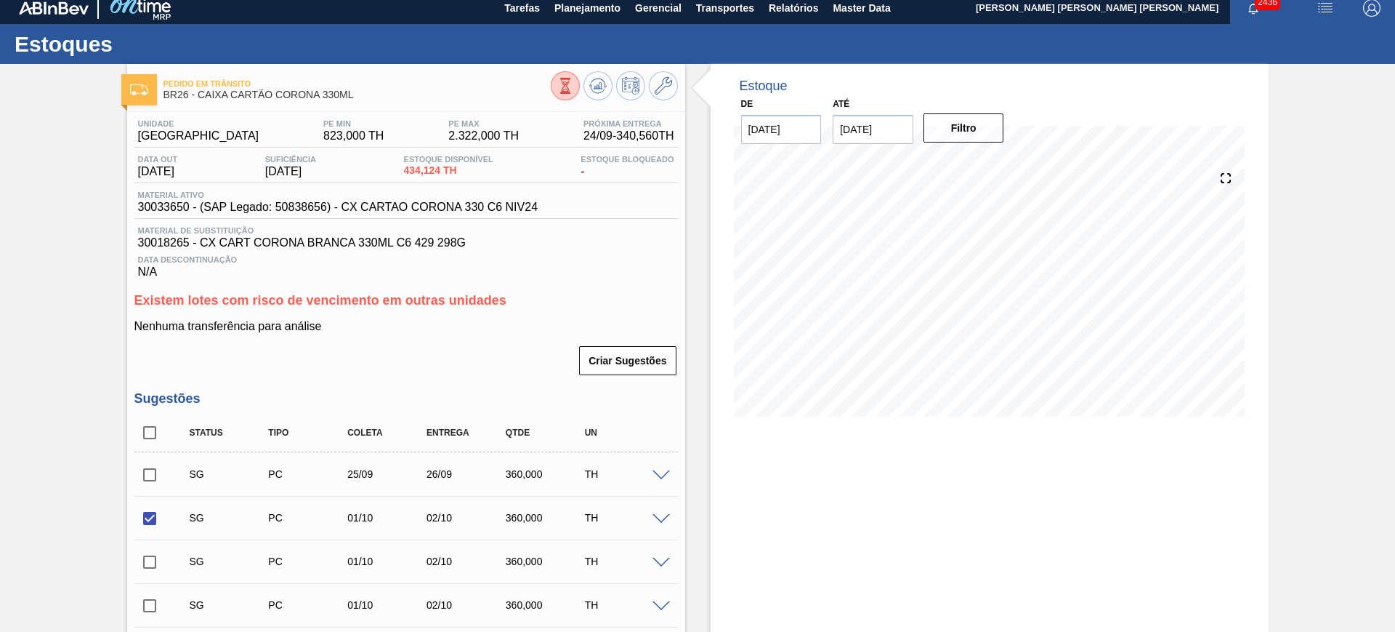
scroll to position [0, 0]
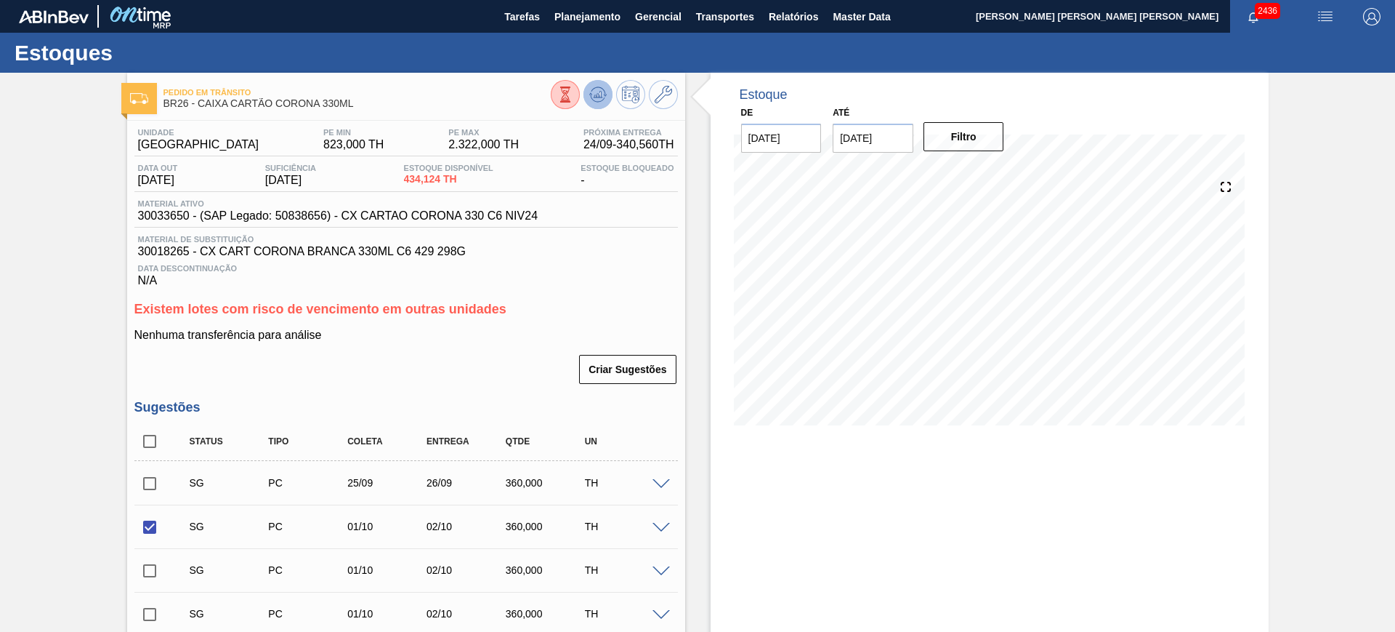
click at [593, 97] on icon at bounding box center [597, 94] width 17 height 17
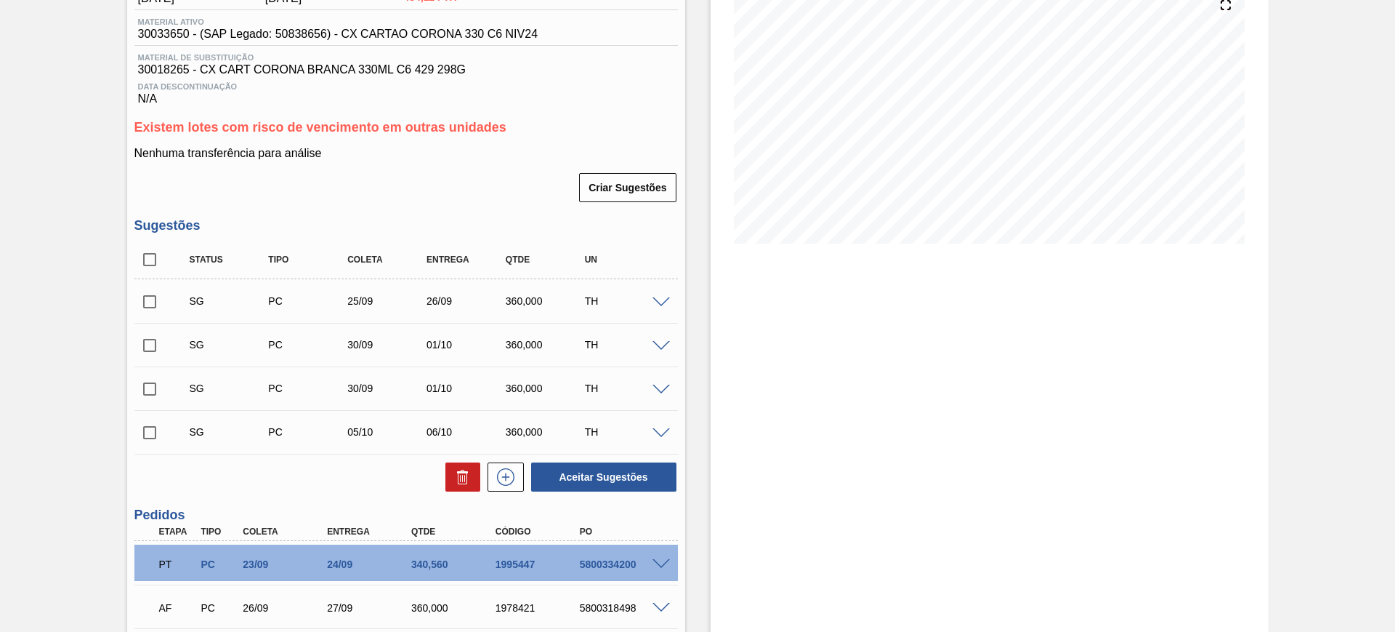
click at [162, 340] on input "checkbox" at bounding box center [149, 345] width 31 height 31
click at [594, 471] on button "Aceitar Sugestões" at bounding box center [603, 476] width 145 height 29
checkbox input "false"
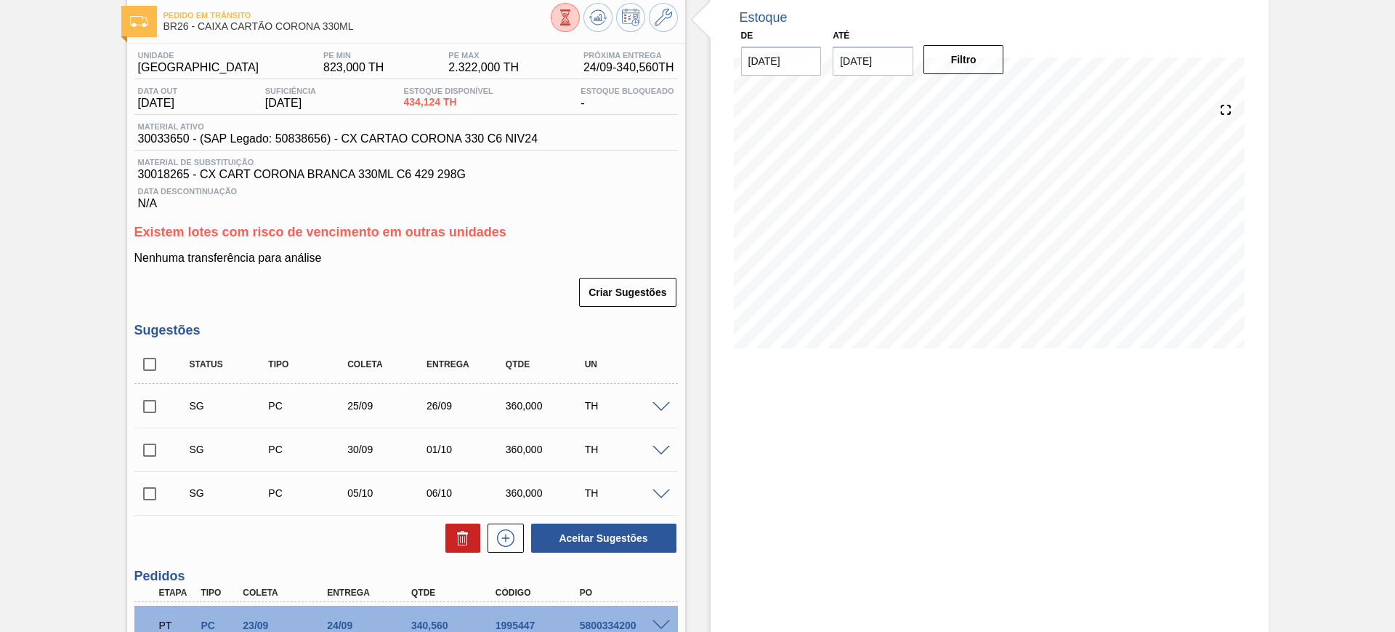
scroll to position [0, 0]
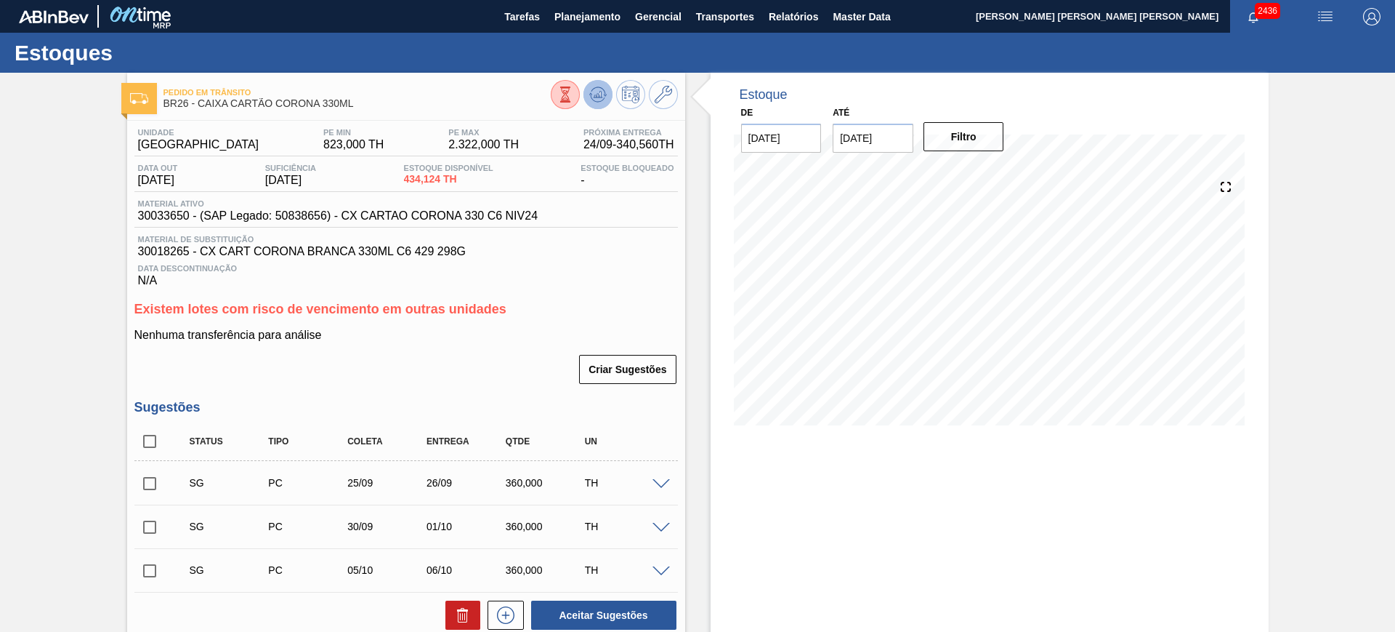
click at [607, 98] on button at bounding box center [598, 94] width 29 height 29
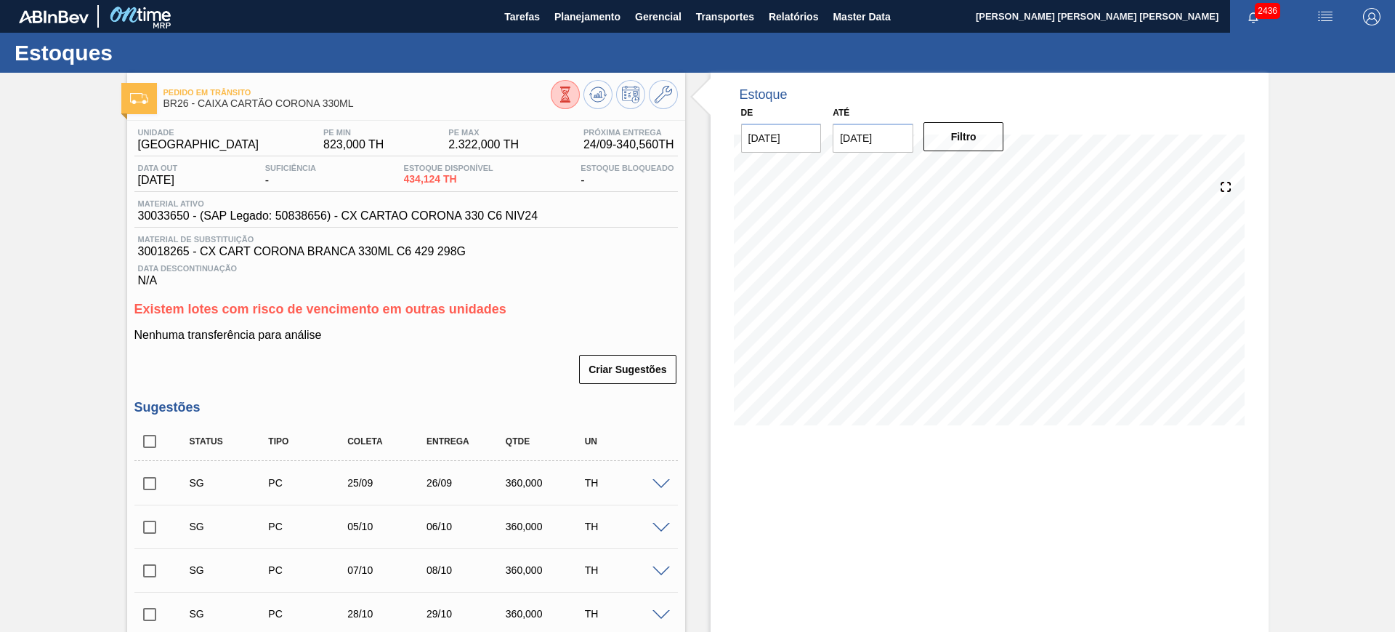
click at [600, 96] on icon at bounding box center [600, 95] width 1 height 6
click at [661, 97] on icon at bounding box center [663, 94] width 17 height 17
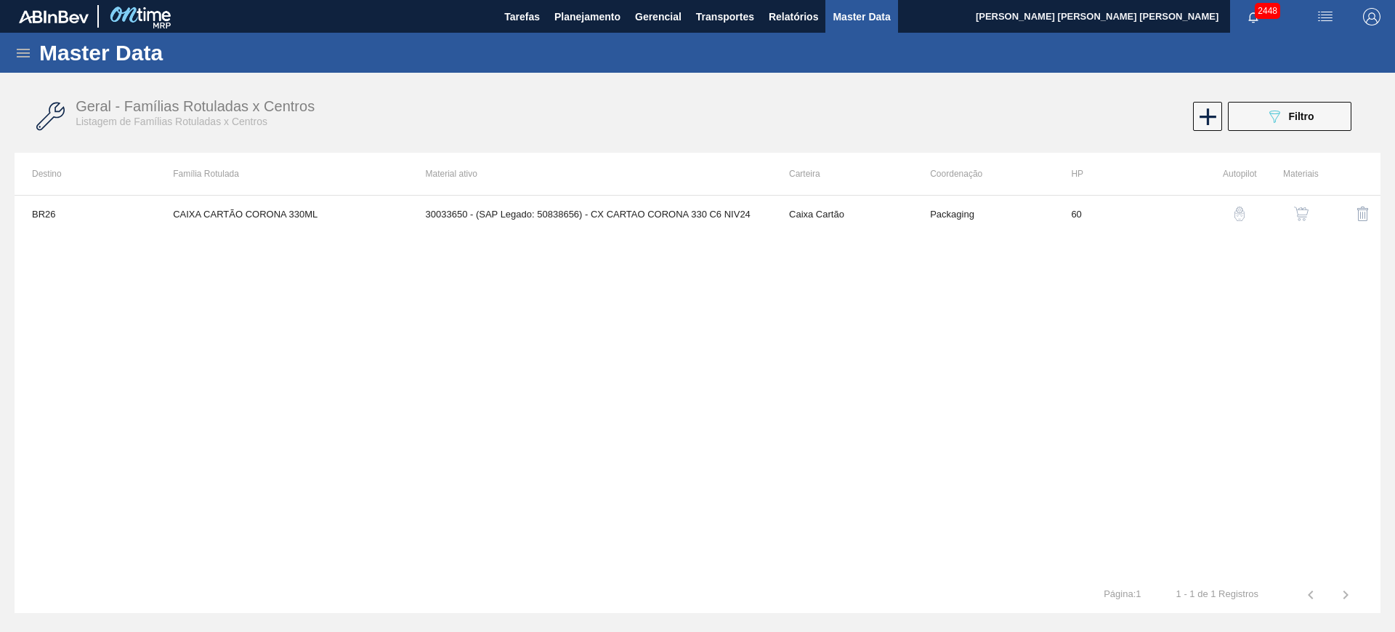
click at [1297, 216] on img "button" at bounding box center [1301, 213] width 15 height 15
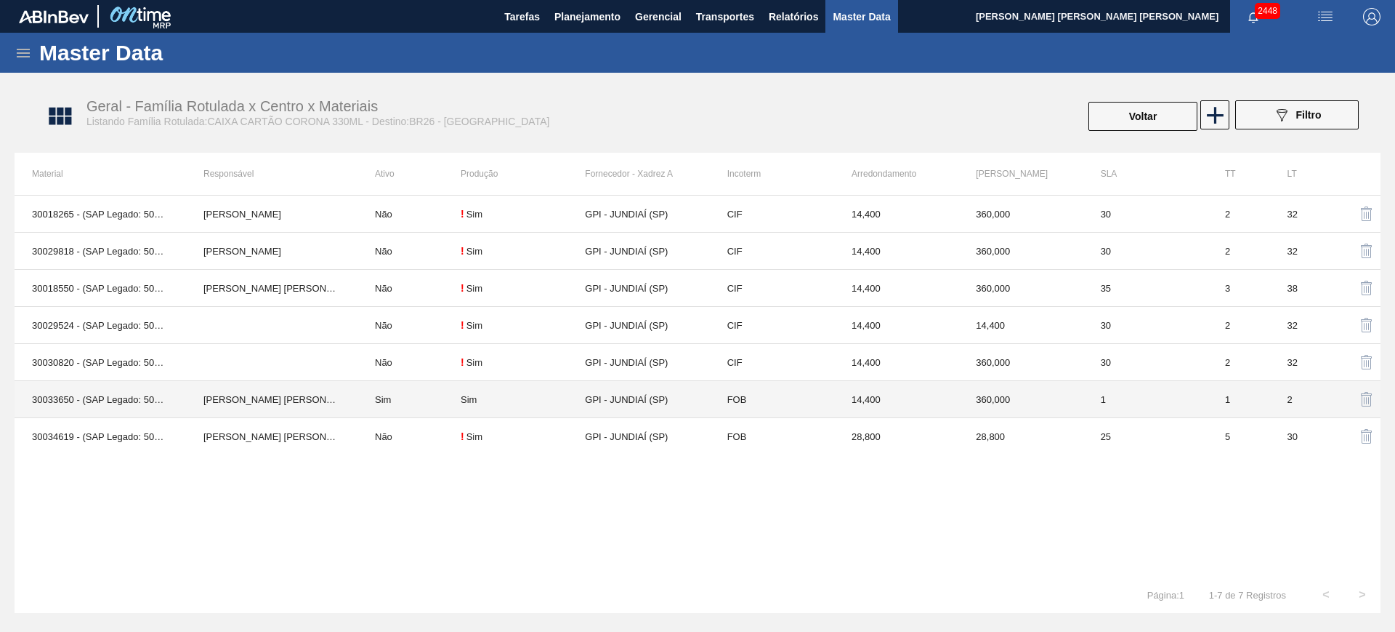
click at [369, 404] on td "Sim" at bounding box center [409, 399] width 103 height 37
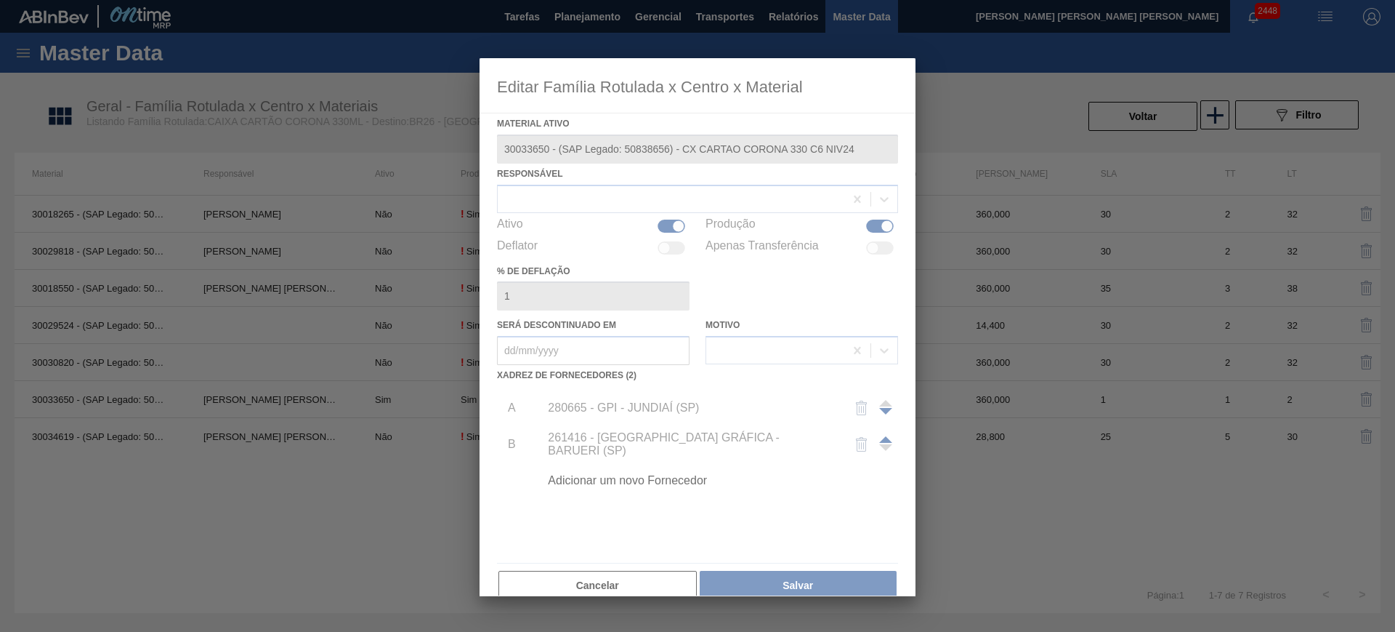
type ativo "30033650 - (SAP Legado: 50838656) - CX CARTAO CORONA 330 C6 NIV24"
checkbox input "true"
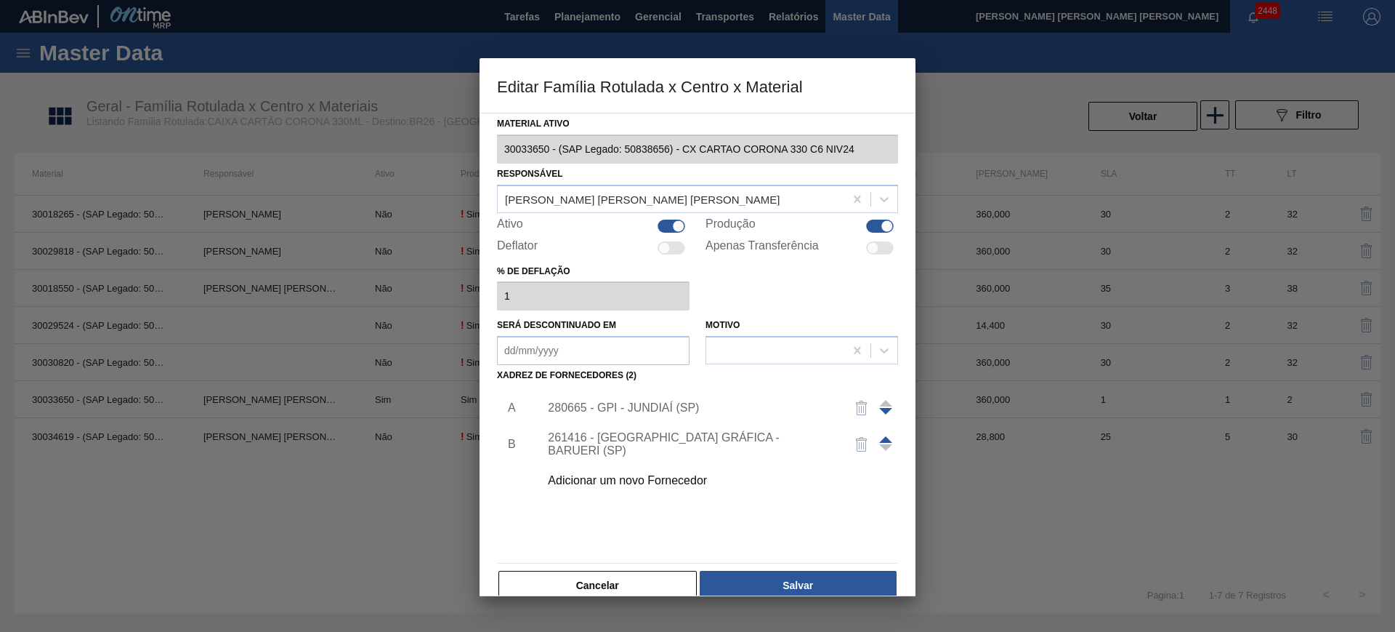
click at [672, 406] on div "280665 - GPI - JUNDIAÍ (SP)" at bounding box center [690, 407] width 285 height 13
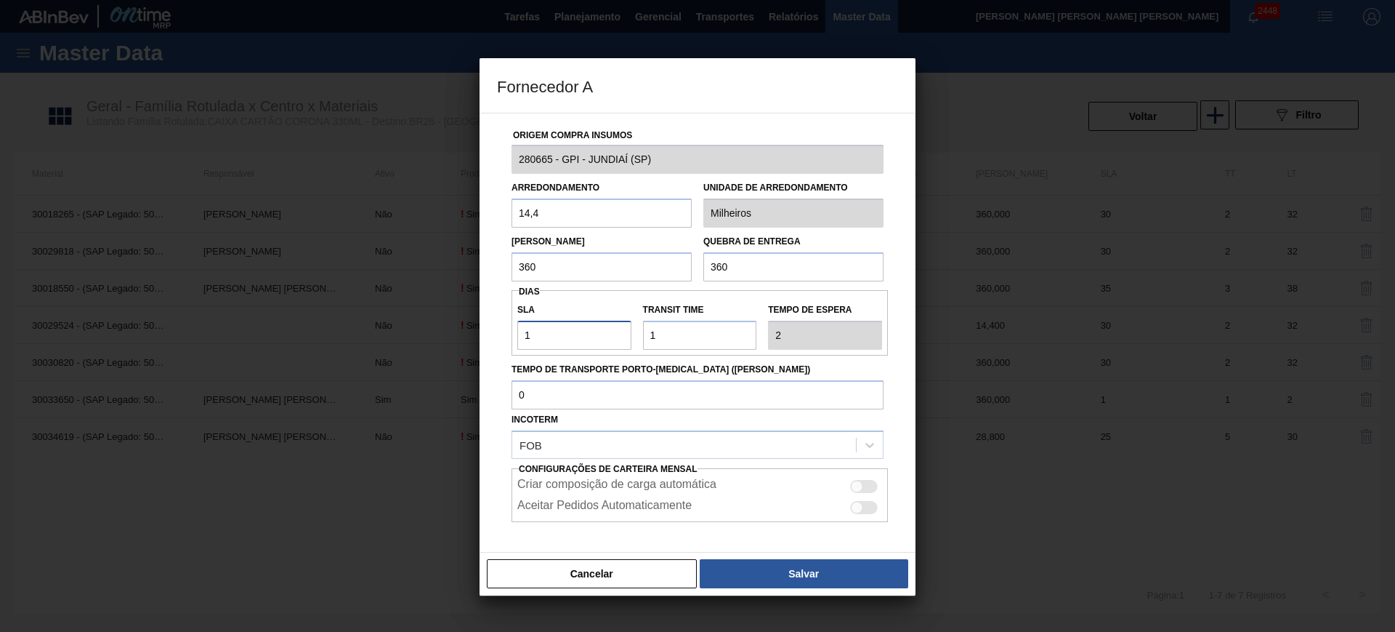
click at [568, 331] on input "1" at bounding box center [574, 335] width 114 height 29
type input "5"
type input "6"
type input "5"
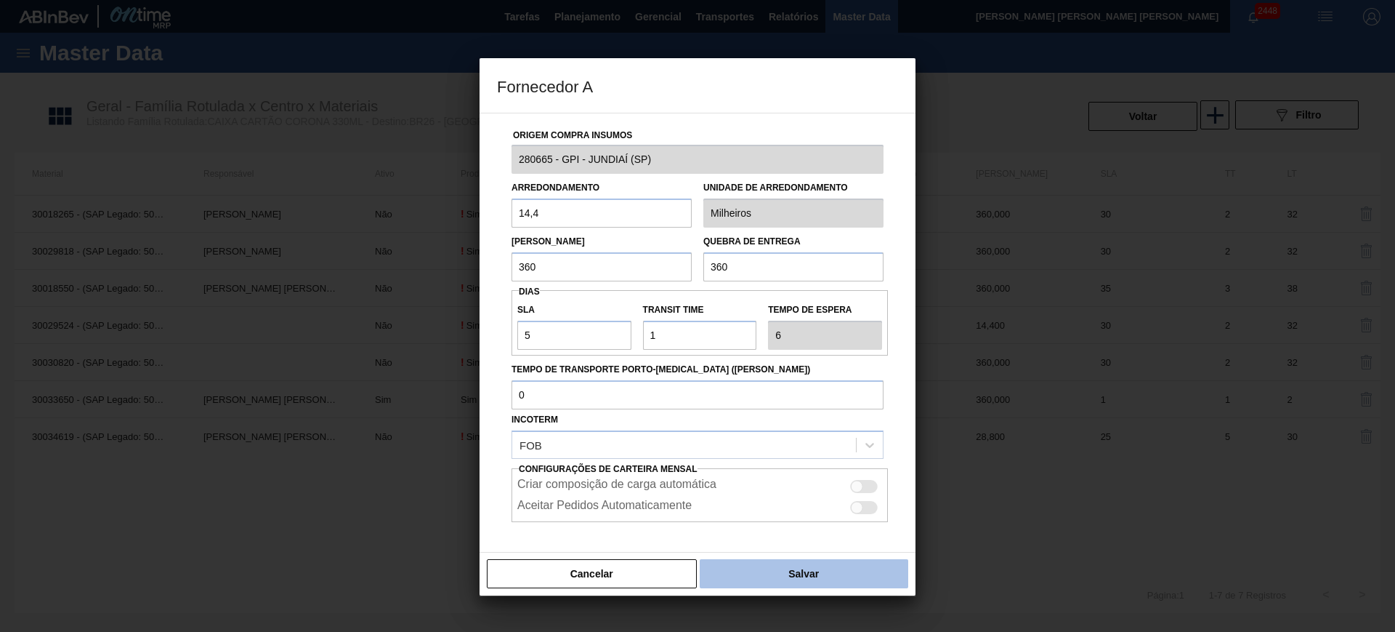
click at [826, 568] on button "Salvar" at bounding box center [804, 573] width 209 height 29
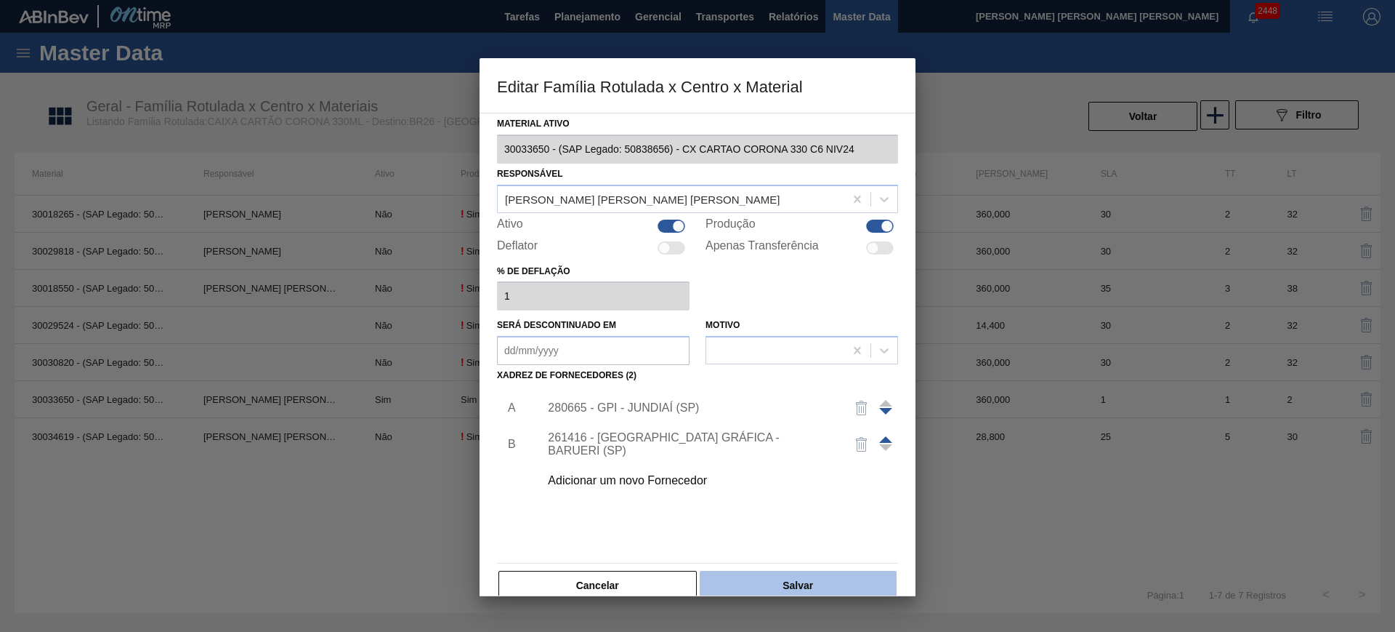
click at [821, 582] on button "Salvar" at bounding box center [798, 585] width 197 height 29
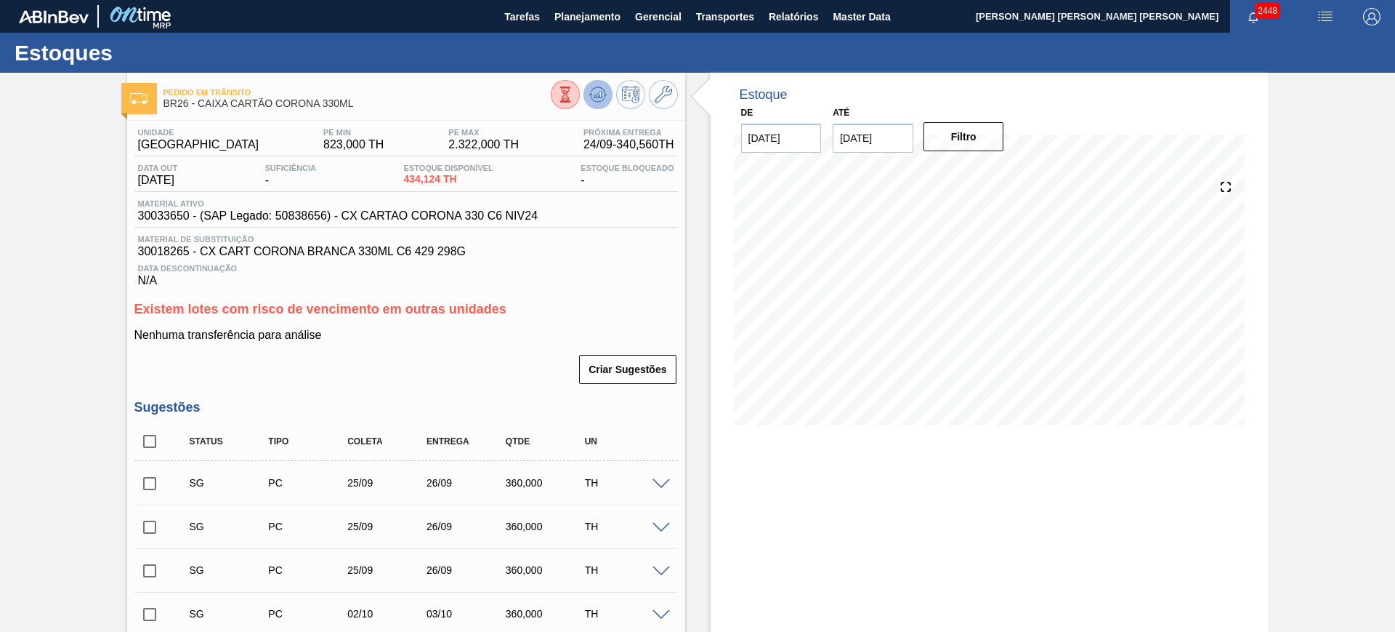
click at [592, 96] on icon at bounding box center [597, 94] width 17 height 17
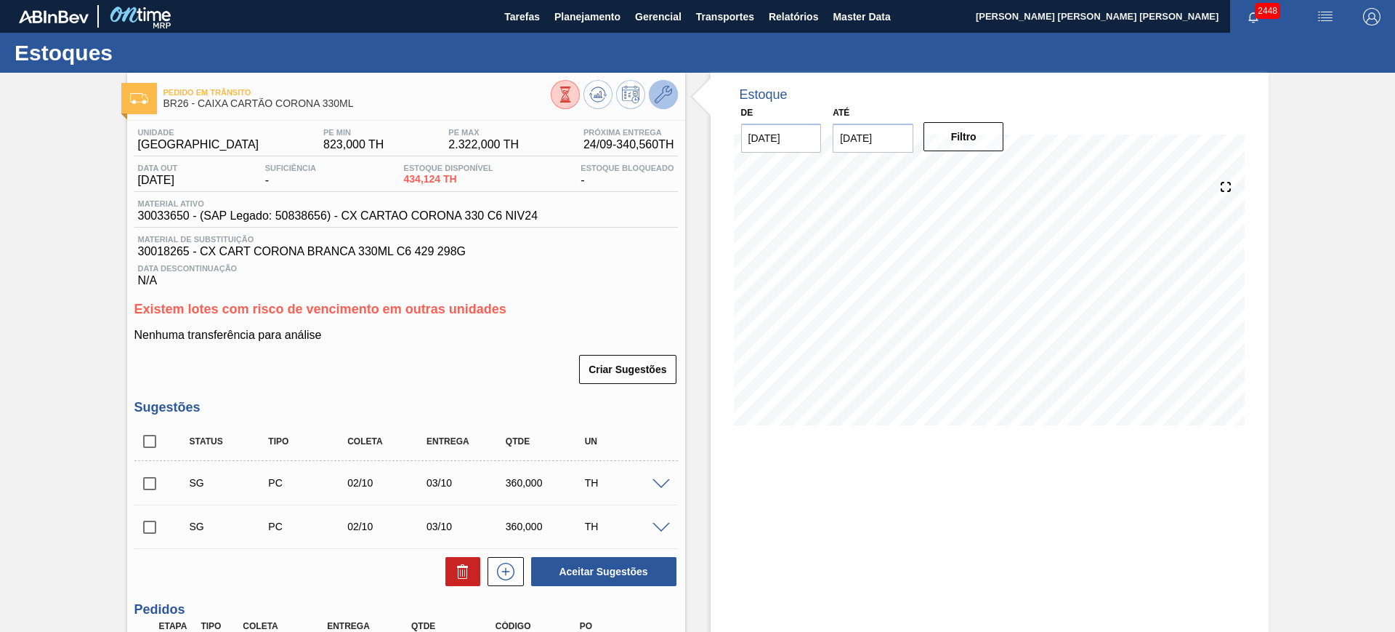
click at [661, 95] on icon at bounding box center [663, 94] width 17 height 17
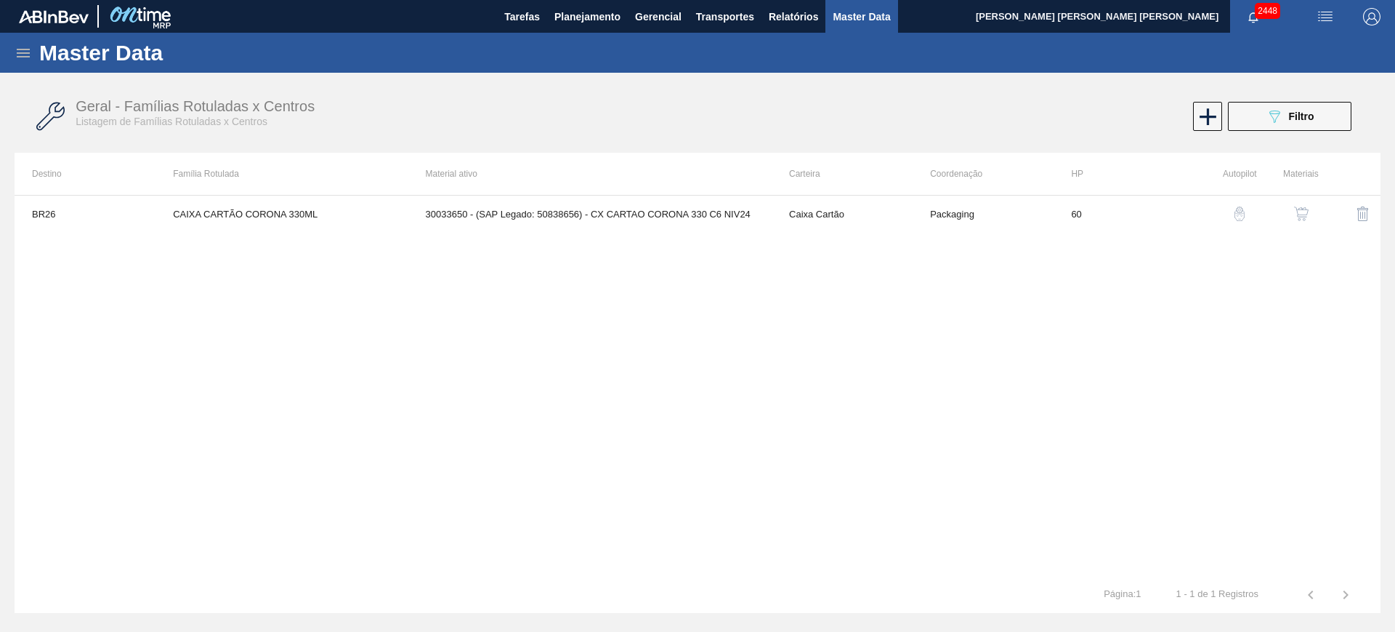
click at [1302, 216] on img "button" at bounding box center [1301, 213] width 15 height 15
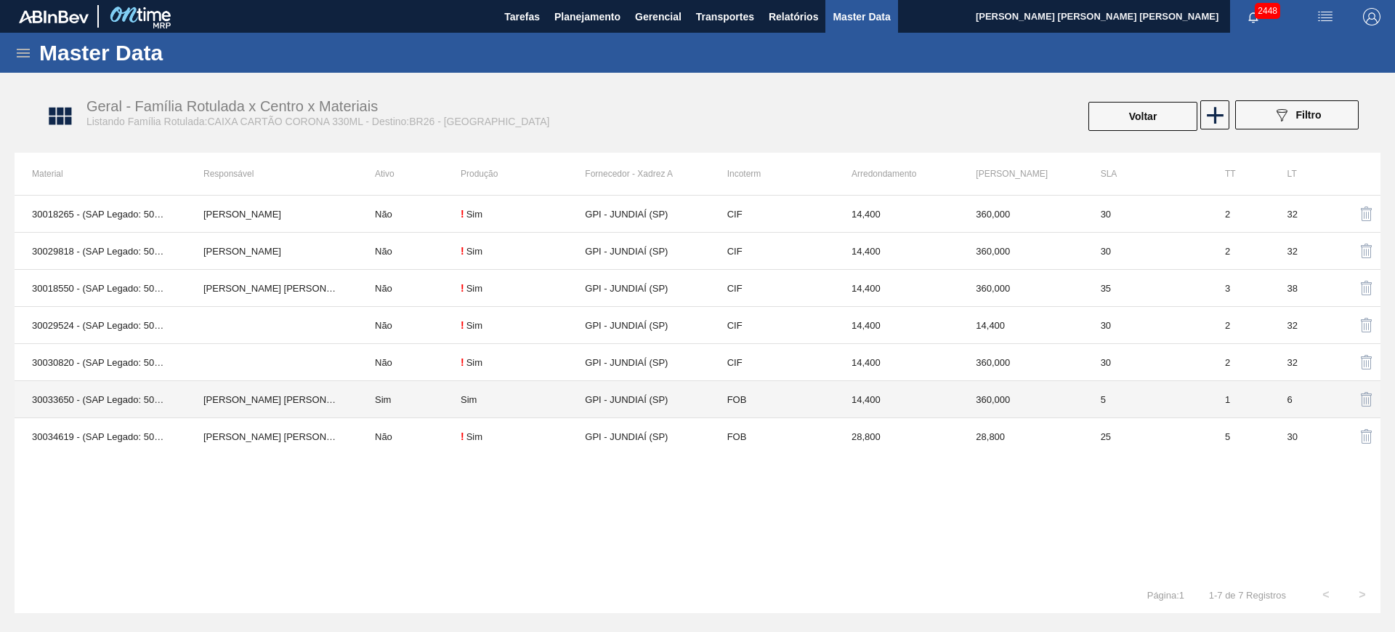
click at [375, 403] on td "Sim" at bounding box center [409, 399] width 103 height 37
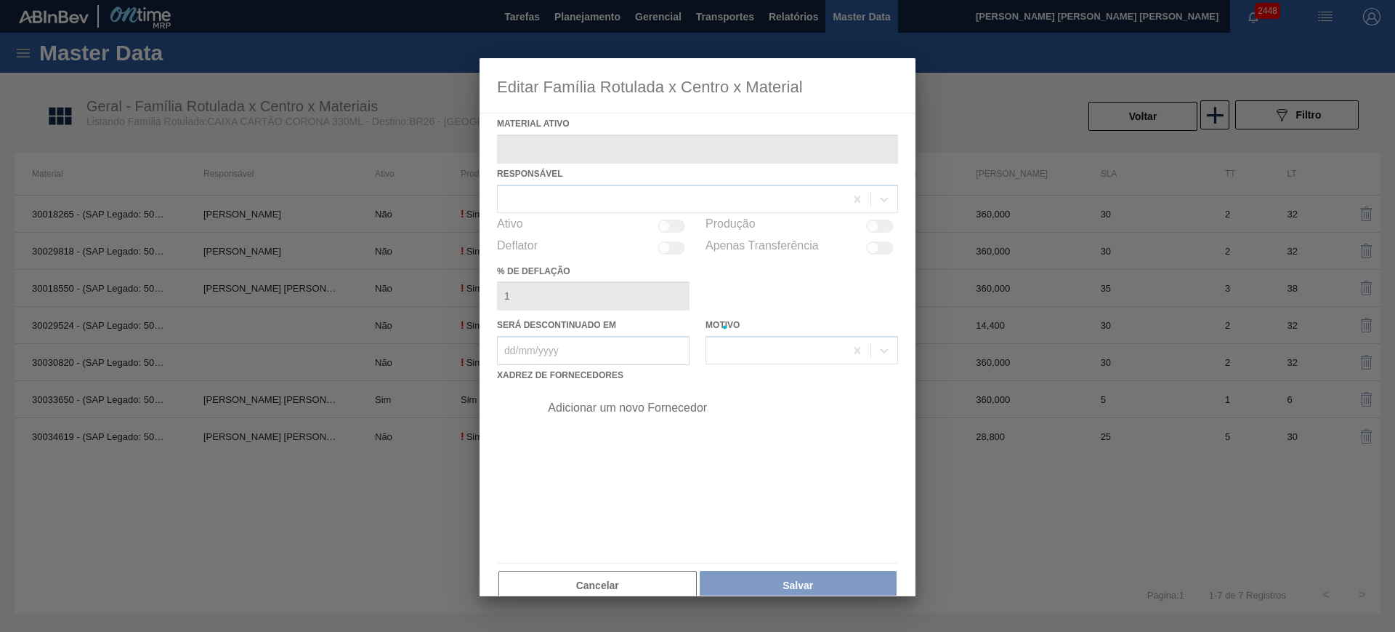
type ativo "30033650 - (SAP Legado: 50838656) - CX CARTAO CORONA 330 C6 NIV24"
checkbox input "true"
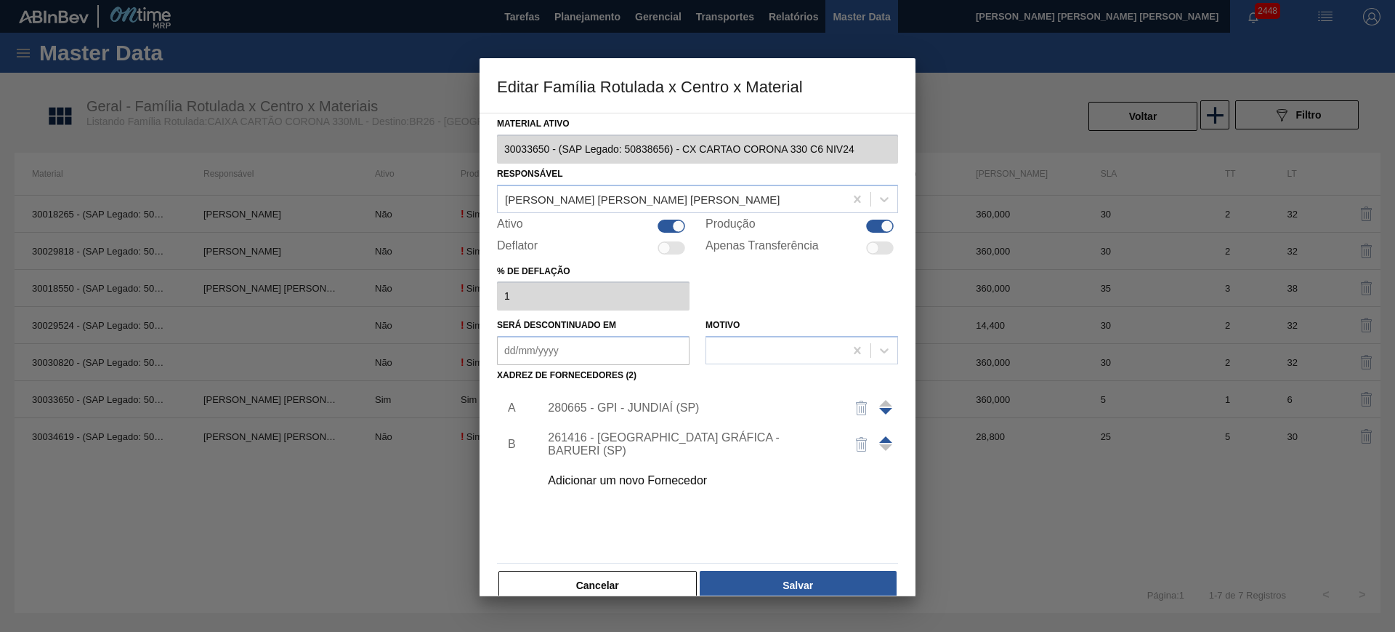
click at [609, 408] on div "280665 - GPI - JUNDIAÍ (SP)" at bounding box center [690, 407] width 285 height 13
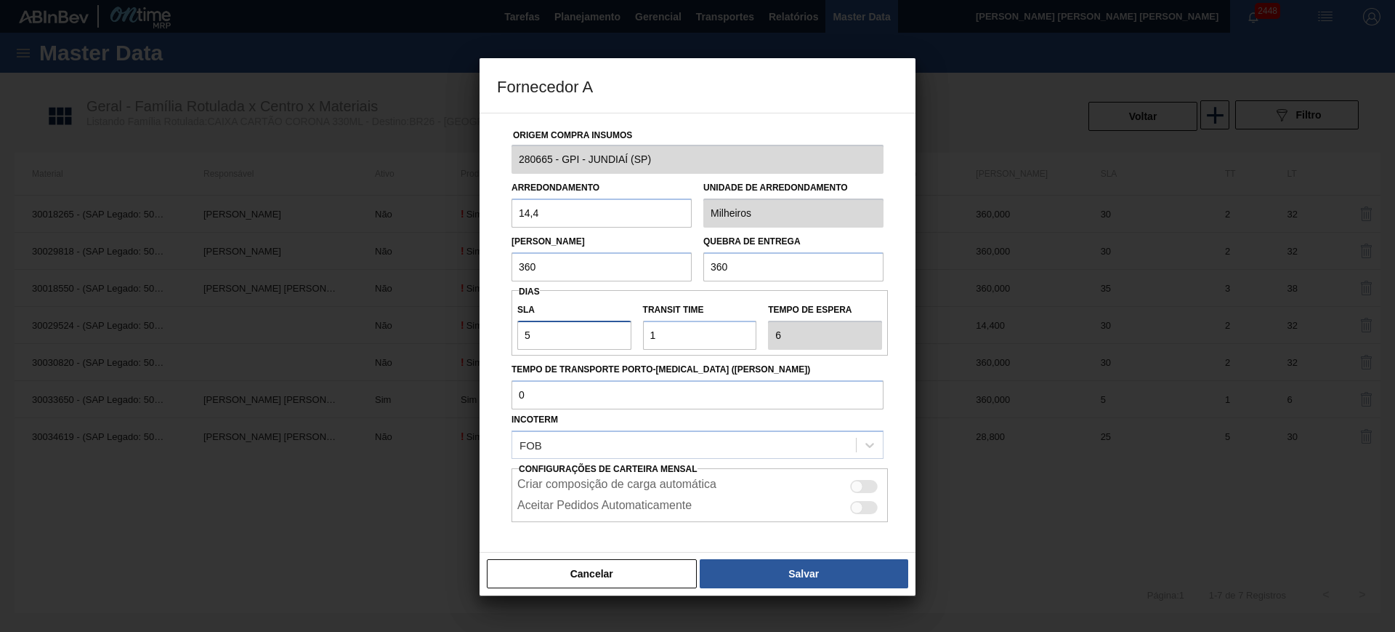
click at [584, 331] on input "5" at bounding box center [574, 335] width 114 height 29
type input "4"
type input "5"
type input "4"
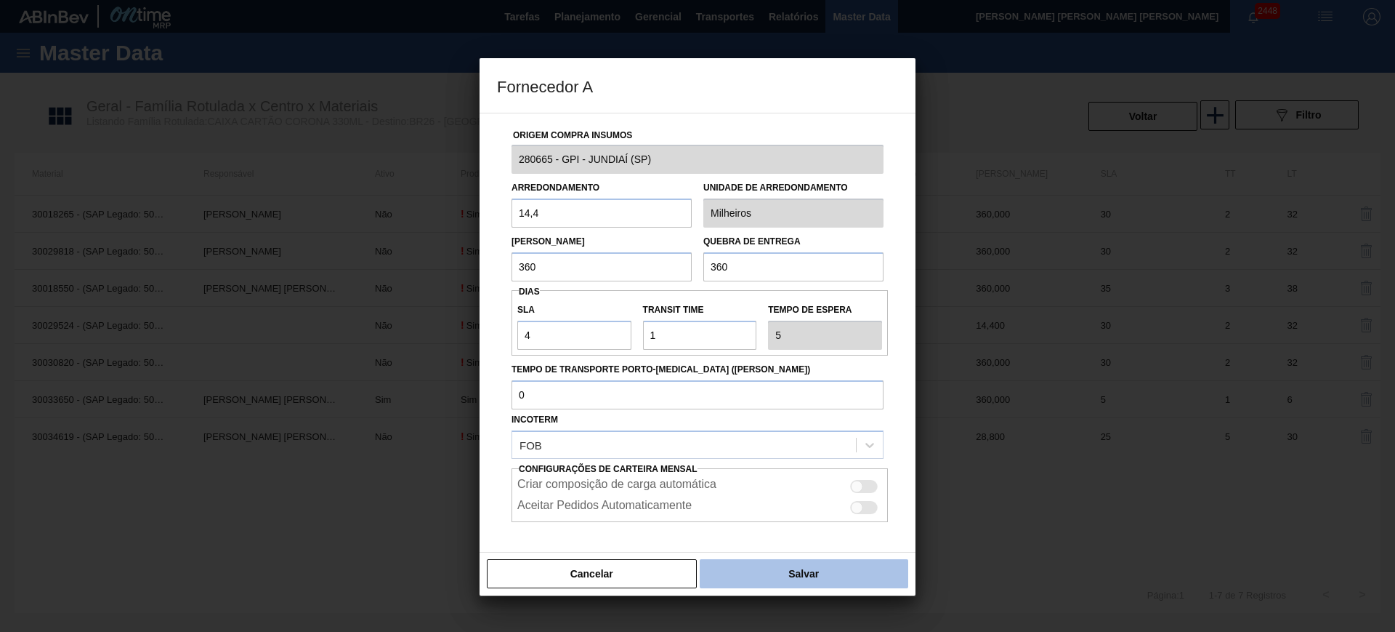
click at [754, 569] on button "Salvar" at bounding box center [804, 573] width 209 height 29
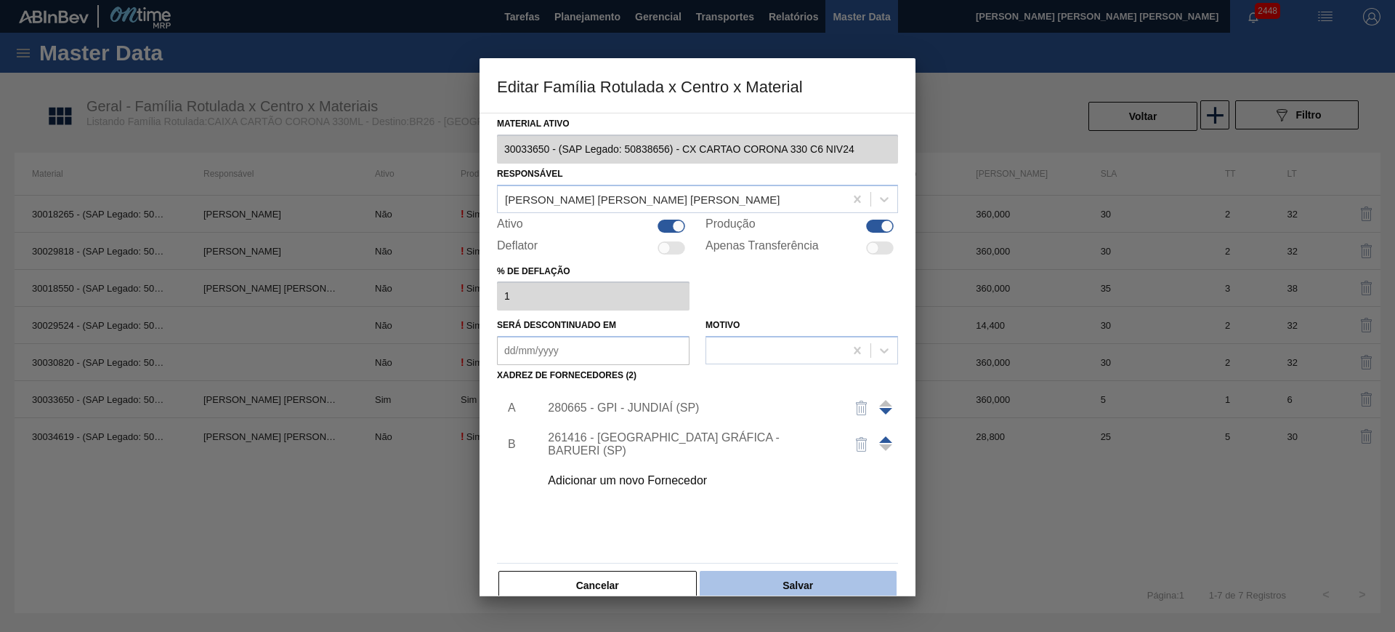
click at [807, 573] on button "Salvar" at bounding box center [798, 585] width 197 height 29
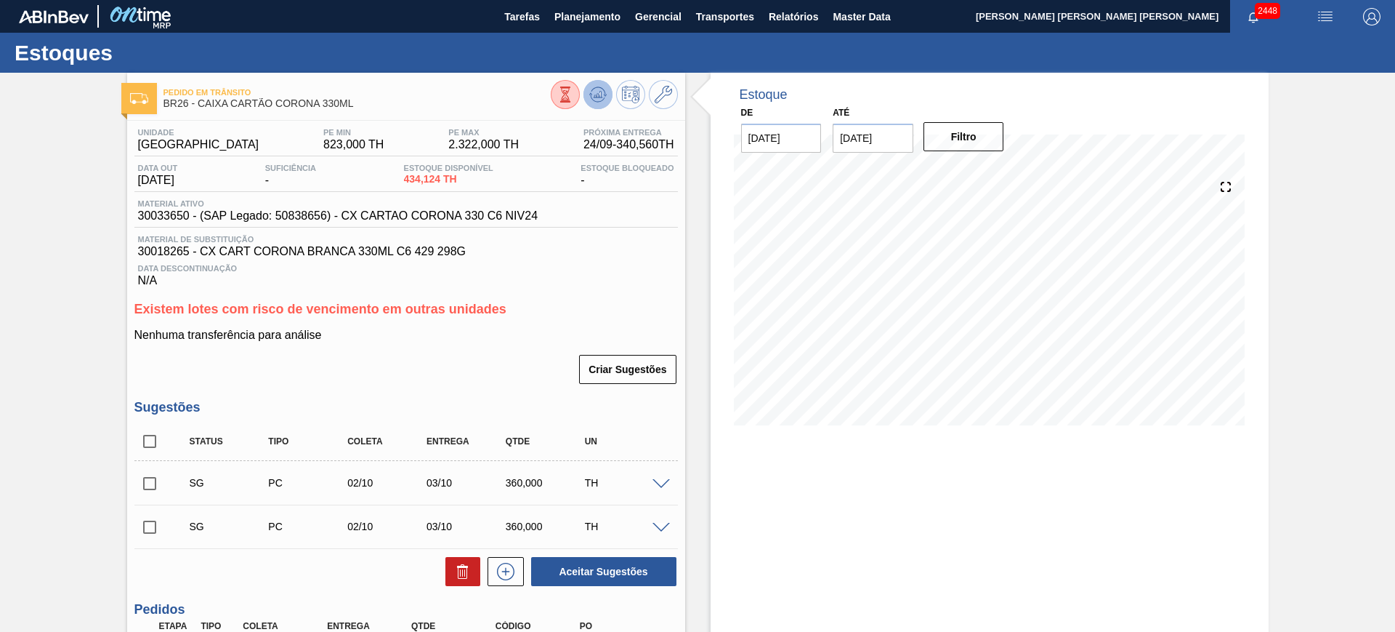
click at [595, 94] on icon at bounding box center [597, 94] width 17 height 17
click at [611, 93] on div at bounding box center [614, 96] width 127 height 33
click at [605, 96] on icon at bounding box center [597, 94] width 17 height 17
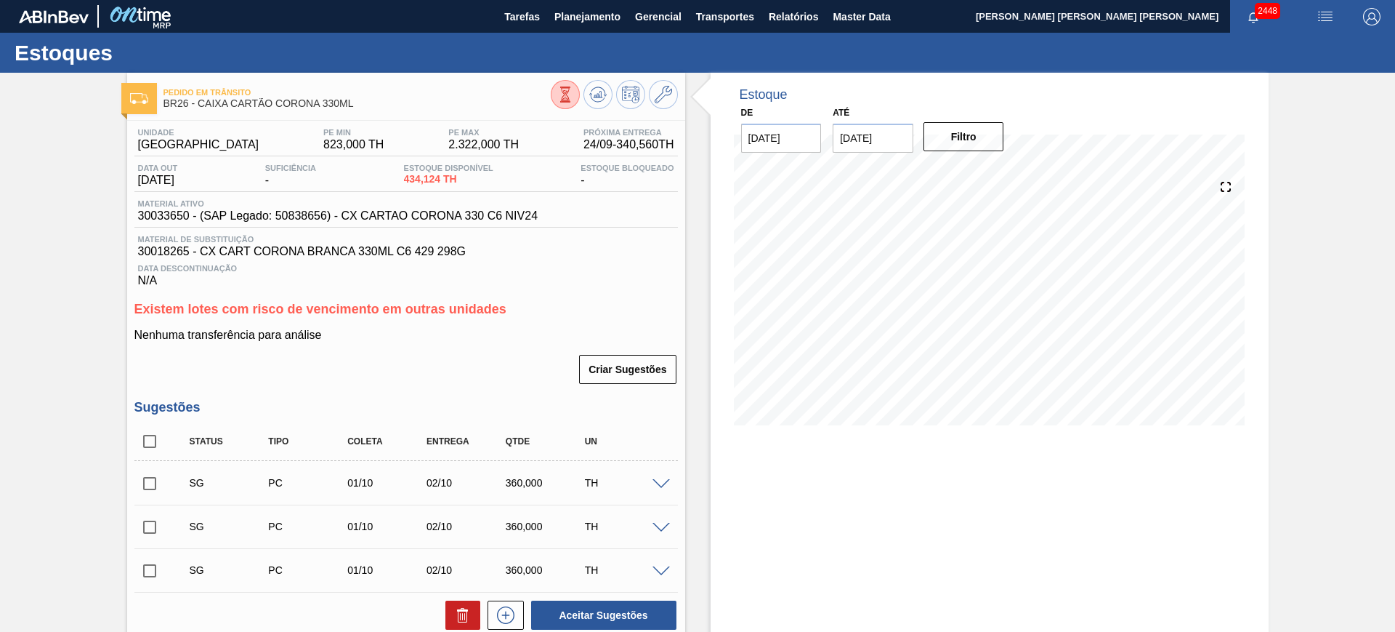
click at [153, 485] on input "checkbox" at bounding box center [149, 483] width 31 height 31
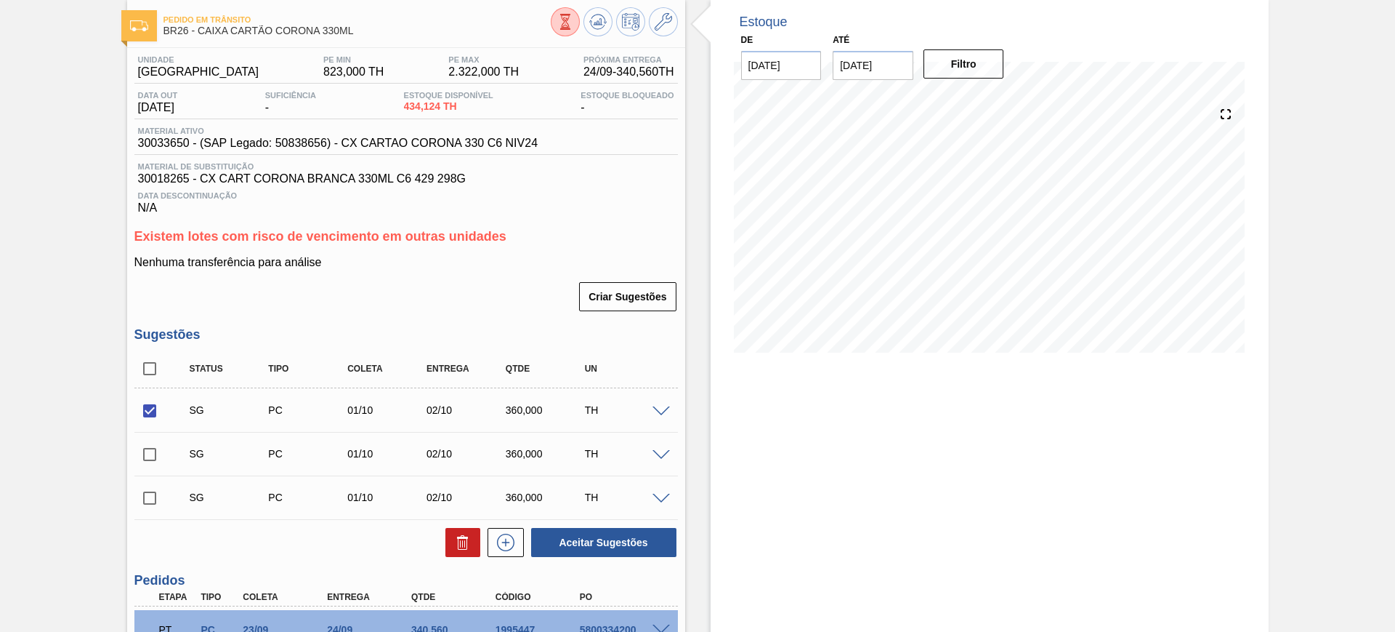
scroll to position [182, 0]
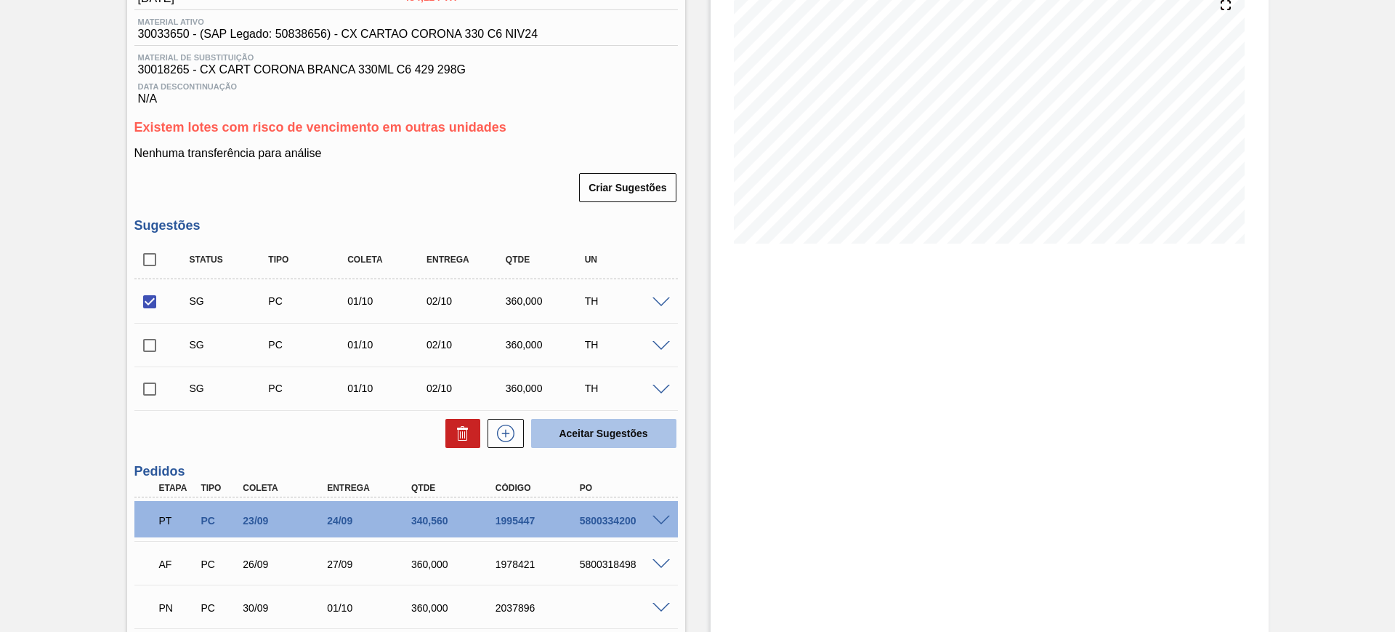
click at [626, 442] on button "Aceitar Sugestões" at bounding box center [603, 433] width 145 height 29
checkbox input "false"
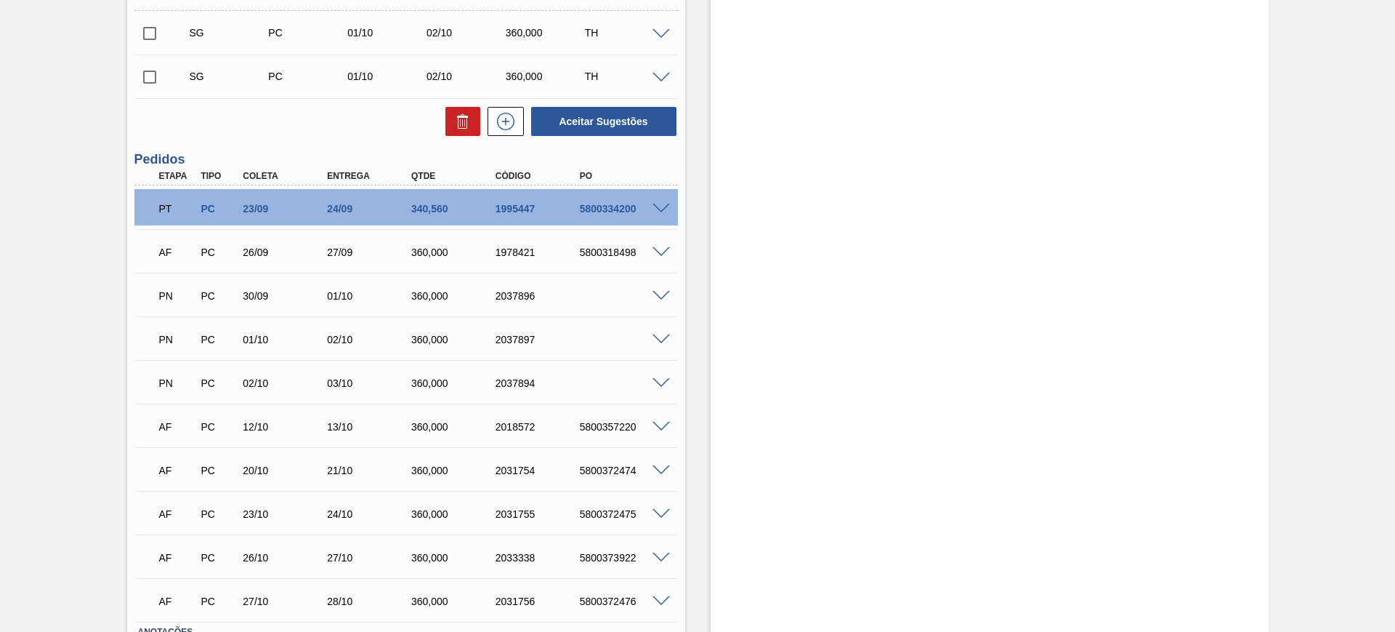
scroll to position [545, 0]
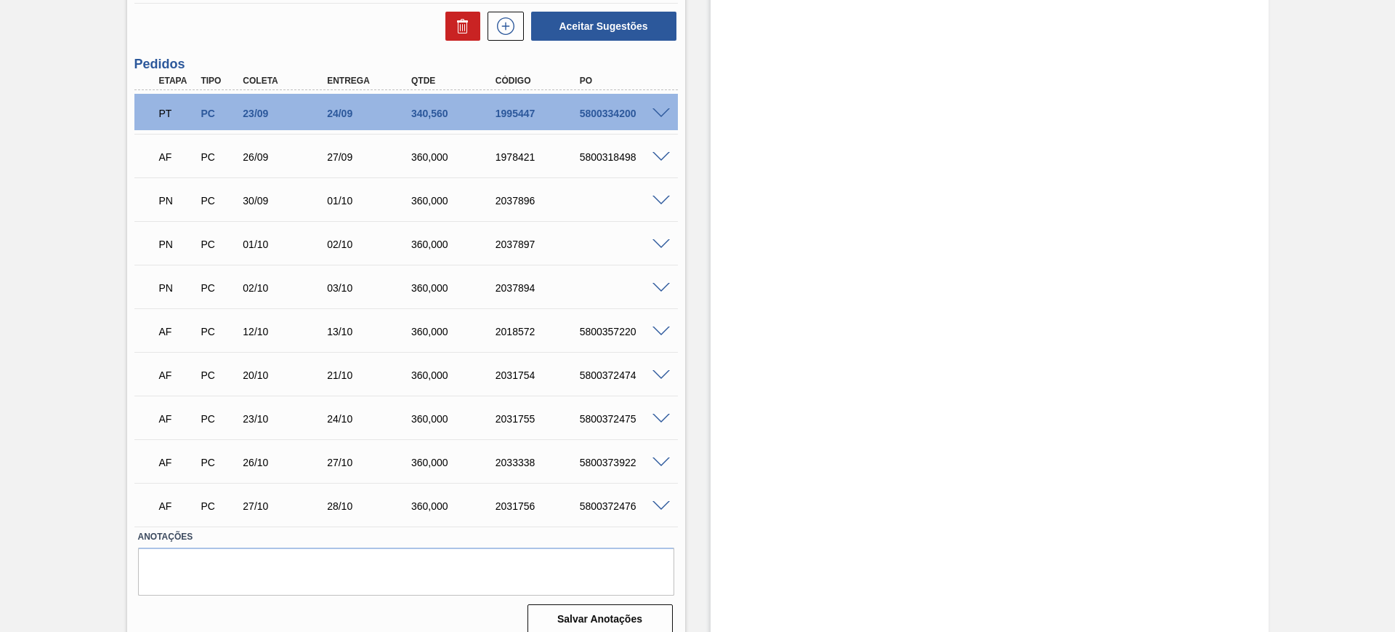
click at [654, 371] on span at bounding box center [661, 375] width 17 height 11
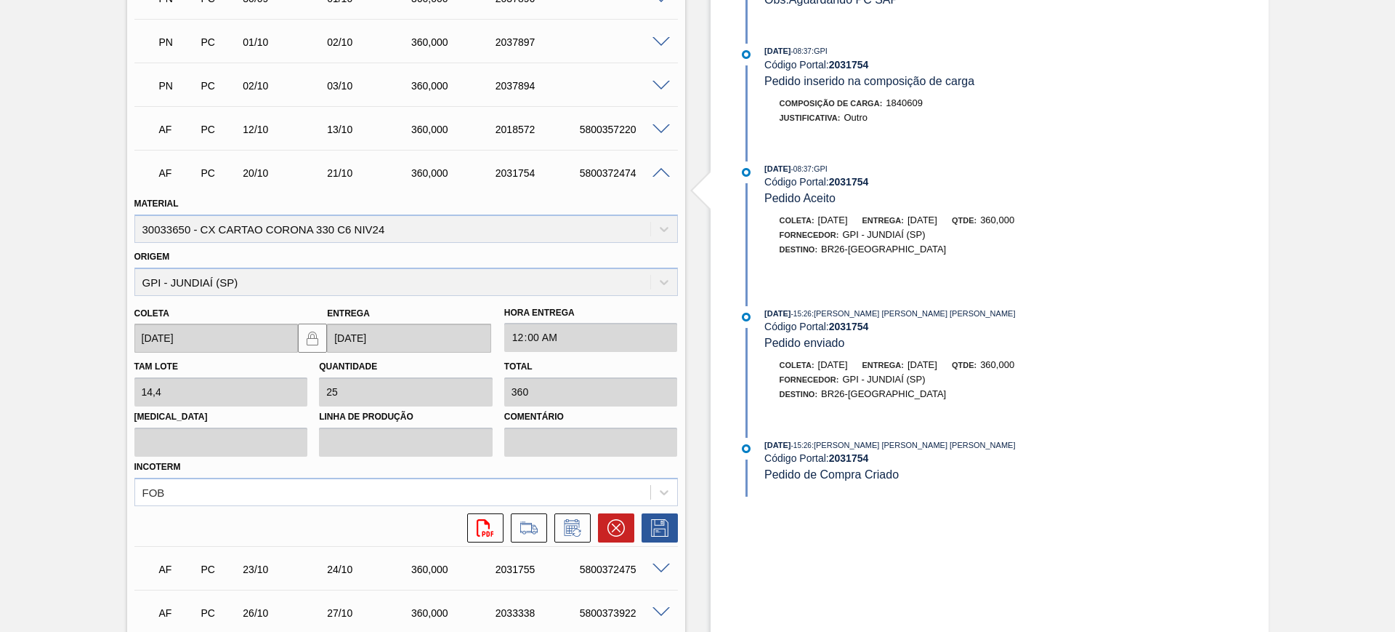
scroll to position [727, 0]
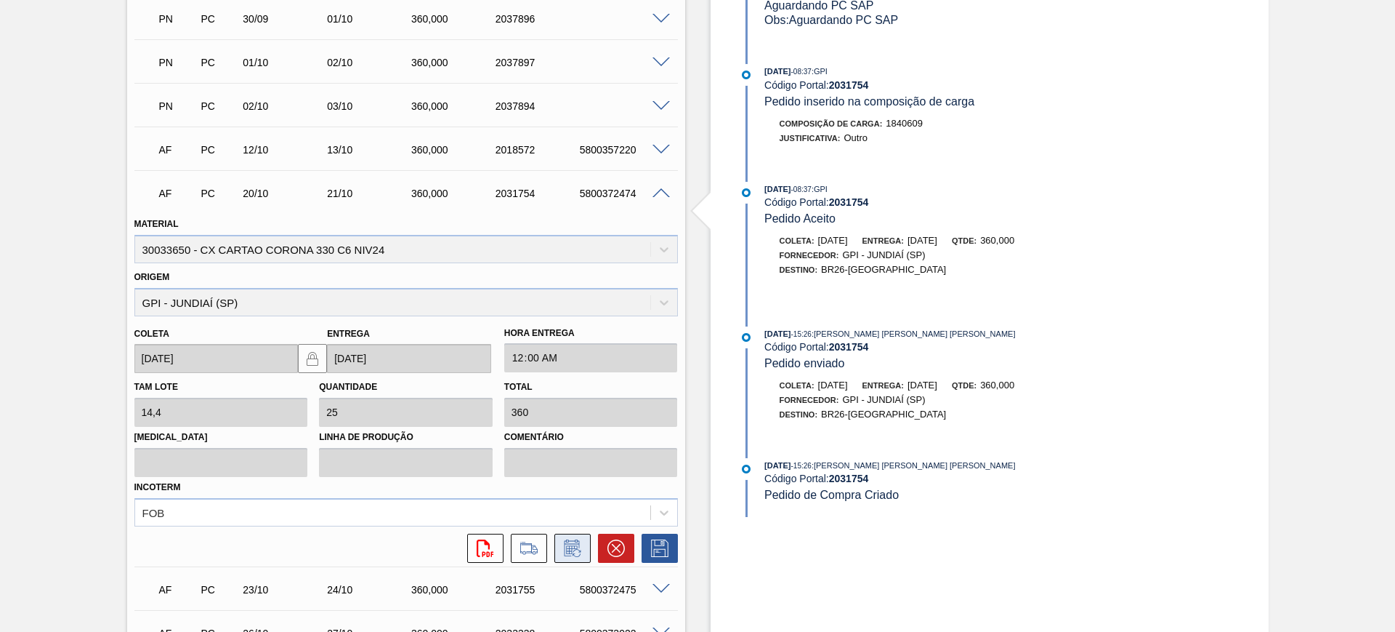
click at [573, 550] on icon at bounding box center [577, 553] width 8 height 8
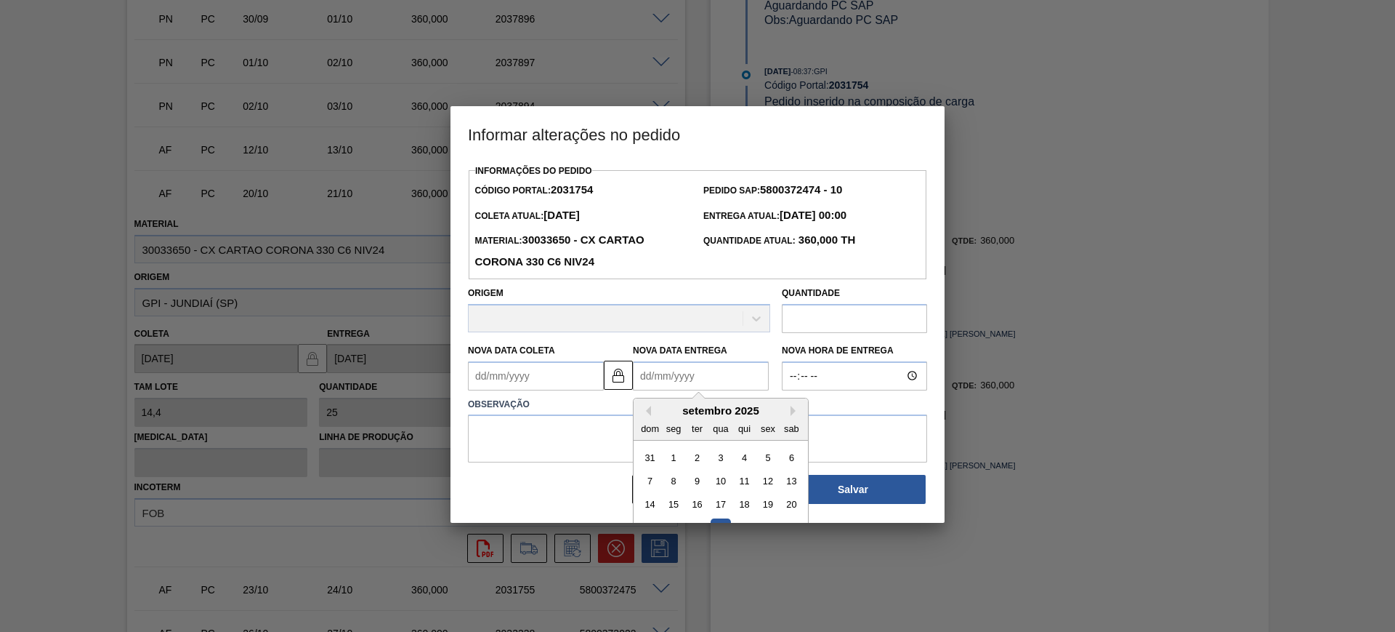
click at [681, 380] on Entrega2031754 "Nova Data Entrega" at bounding box center [701, 375] width 136 height 29
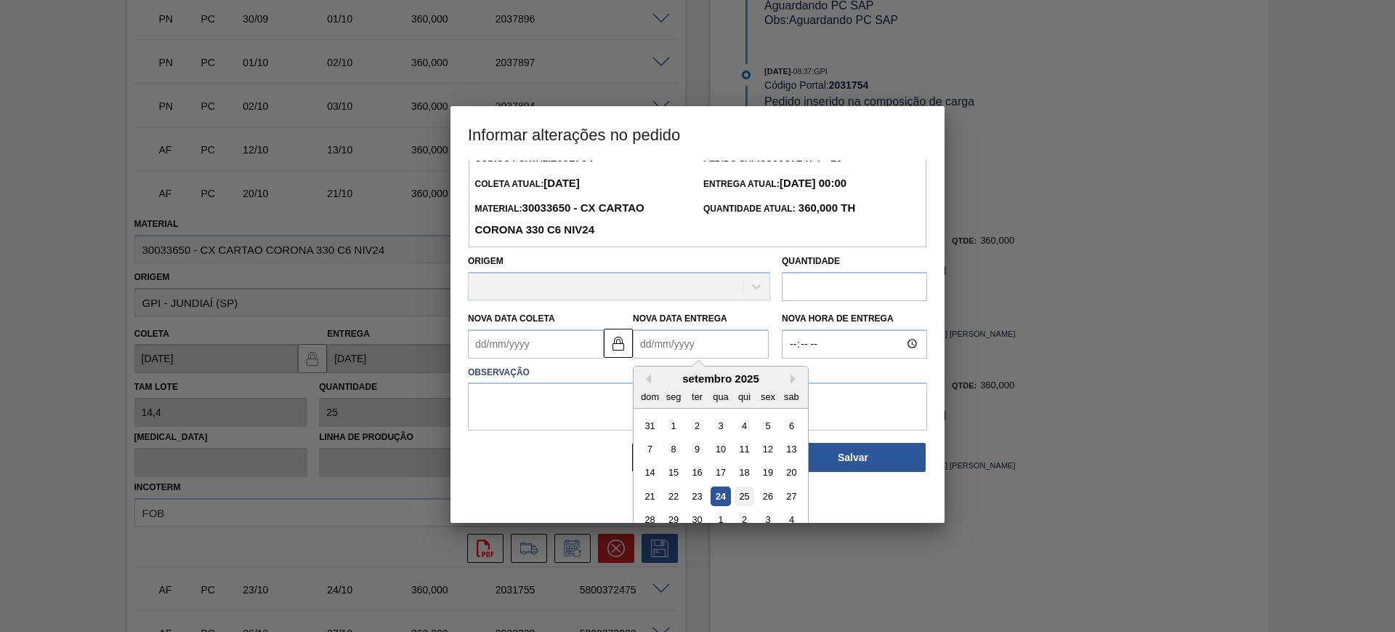
scroll to position [49, 0]
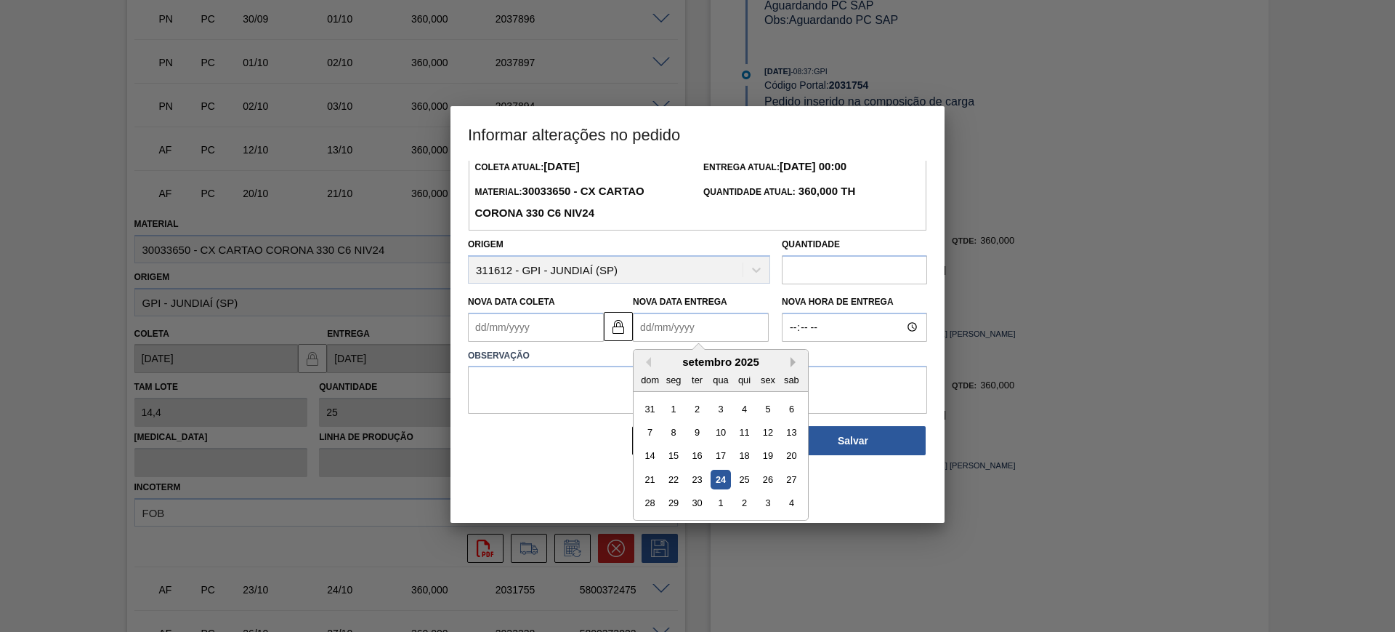
click at [792, 363] on button "Next Month" at bounding box center [796, 362] width 10 height 10
click at [679, 477] on div "20" at bounding box center [674, 479] width 20 height 20
type Coleta2031754 "19/10/2025"
type Entrega2031754 "[DATE]"
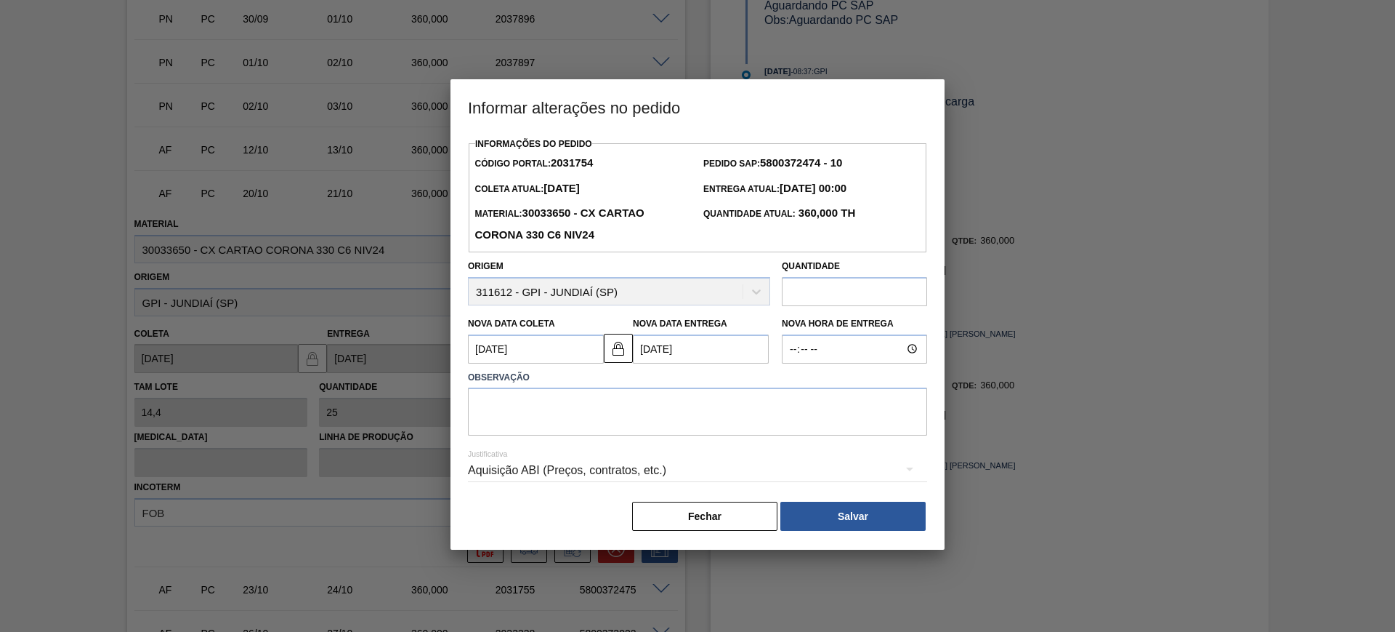
scroll to position [0, 0]
click at [637, 408] on textarea at bounding box center [697, 411] width 459 height 48
type textarea "AJUSTE DATA"
click at [637, 457] on div "Aquisição ABI (Preços, contratos, etc.)" at bounding box center [697, 470] width 459 height 41
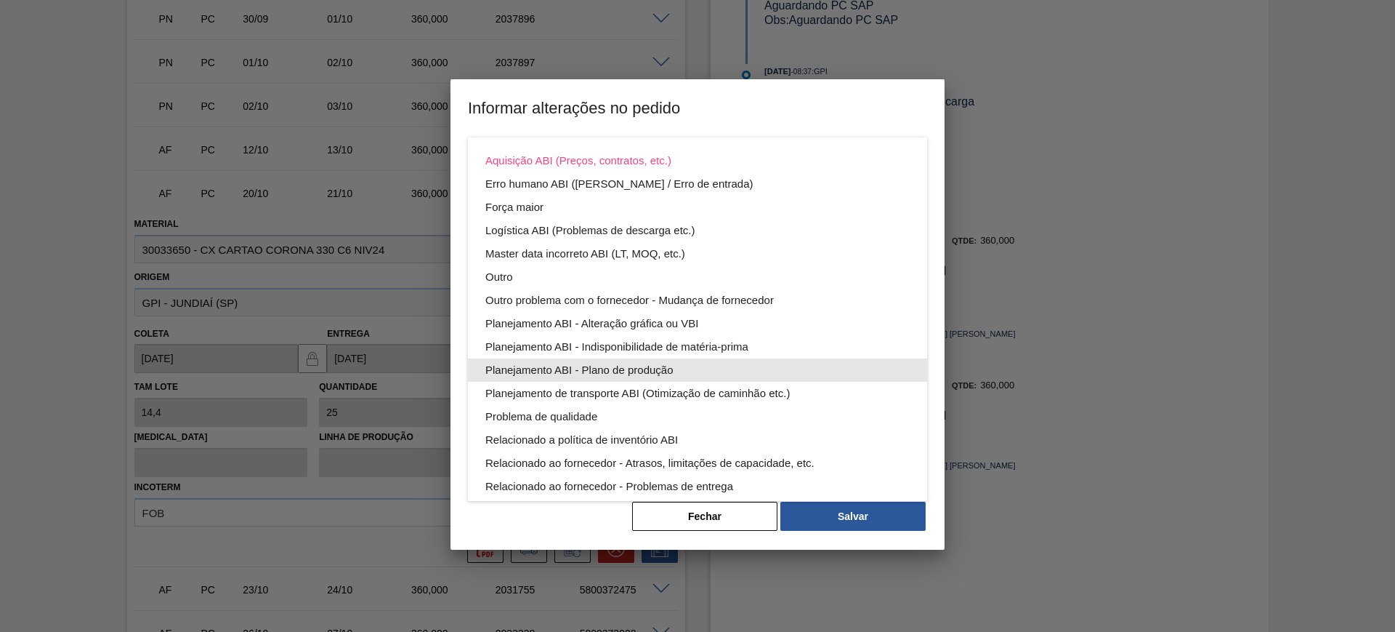
click at [752, 376] on div "Planejamento ABI - Plano de produção" at bounding box center [697, 369] width 424 height 23
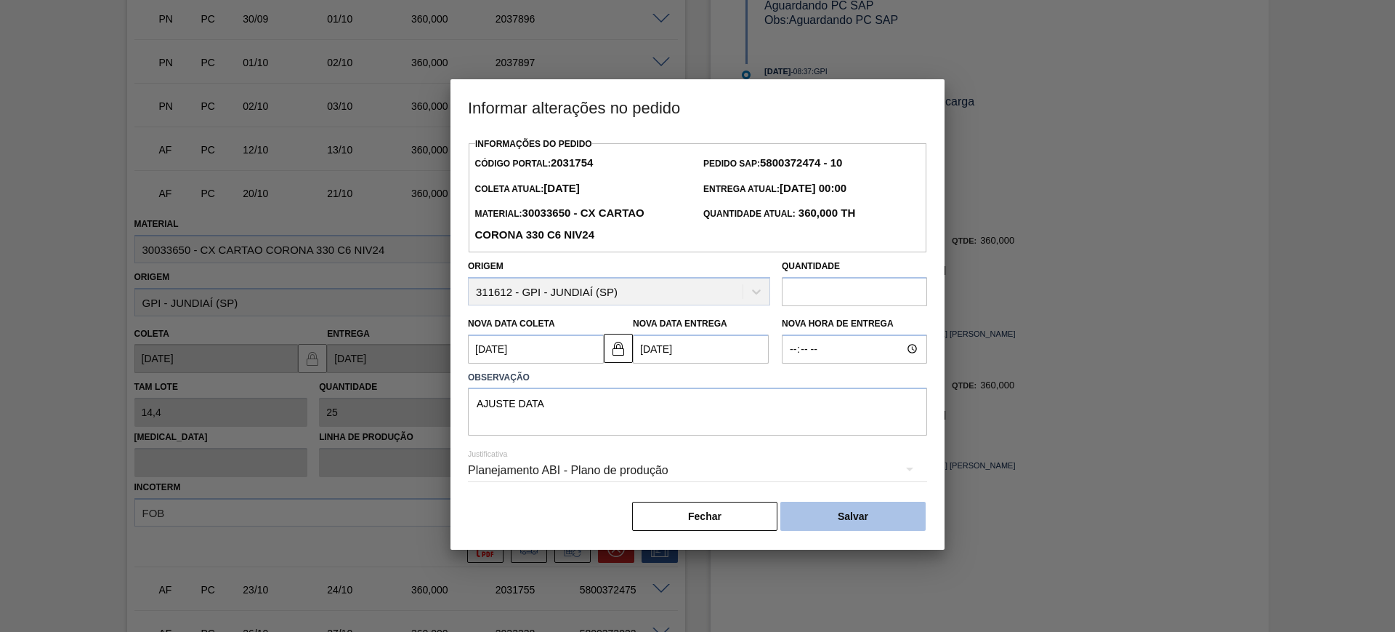
click at [907, 507] on button "Salvar" at bounding box center [853, 515] width 145 height 29
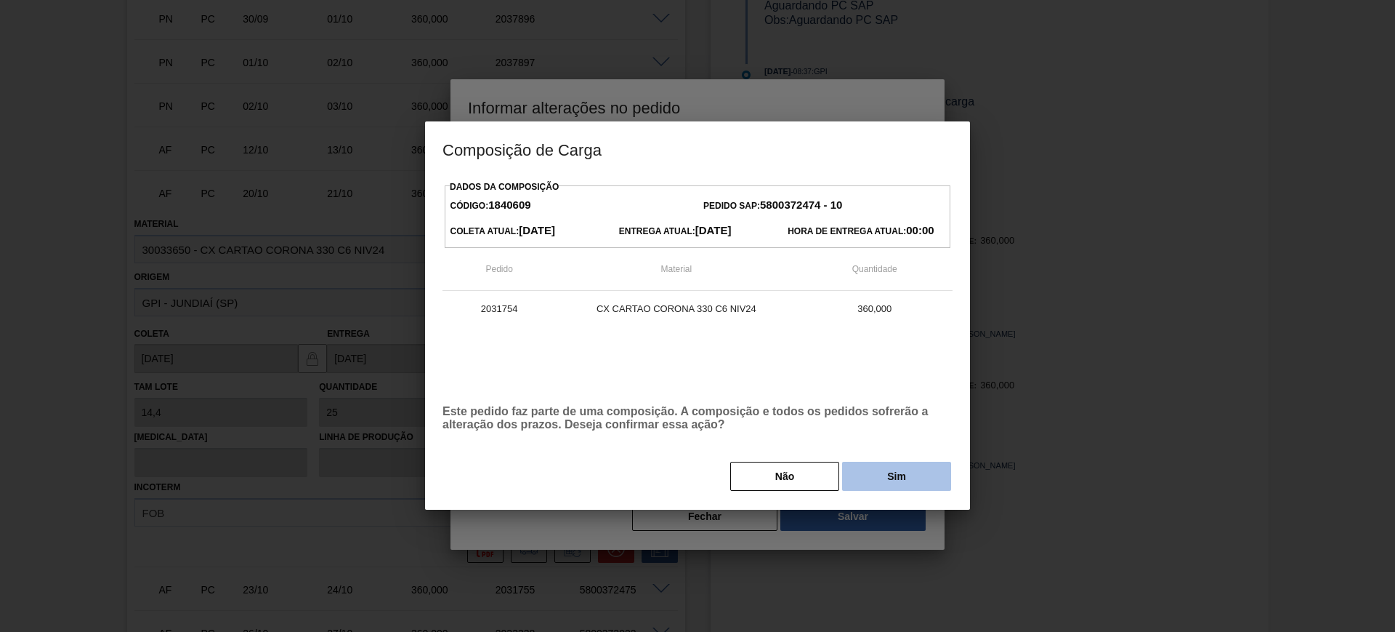
click at [924, 464] on button "Sim" at bounding box center [896, 475] width 109 height 29
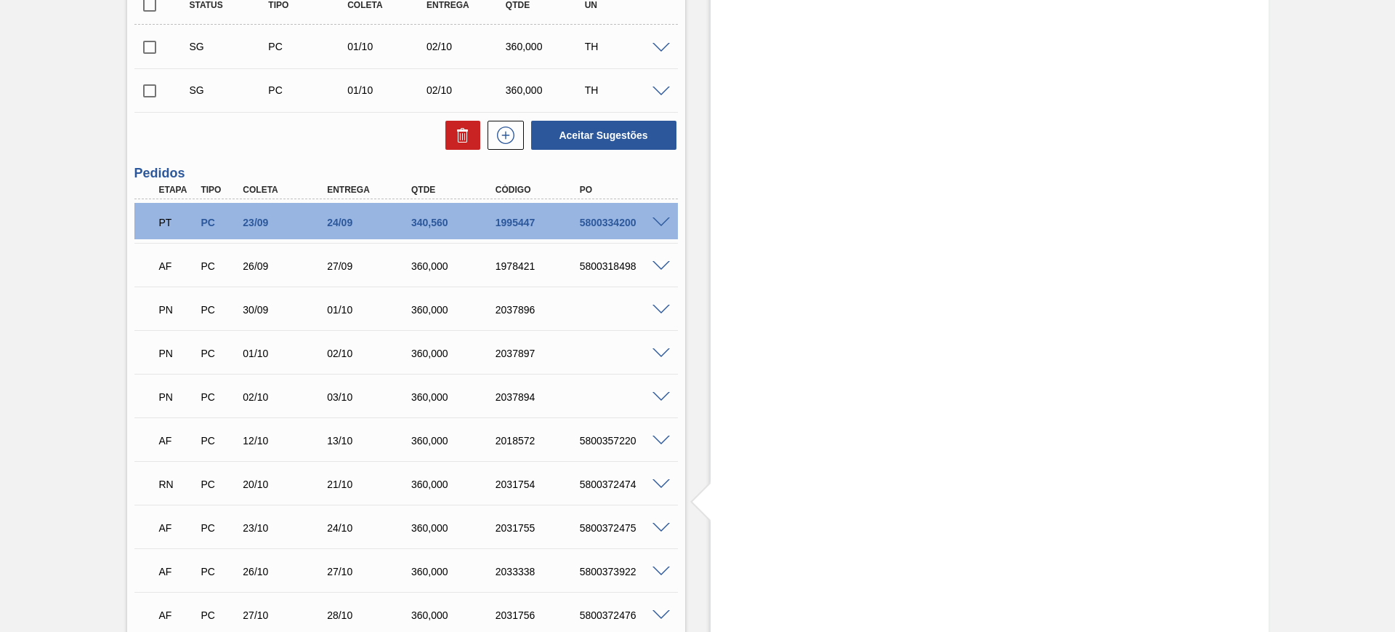
scroll to position [468, 0]
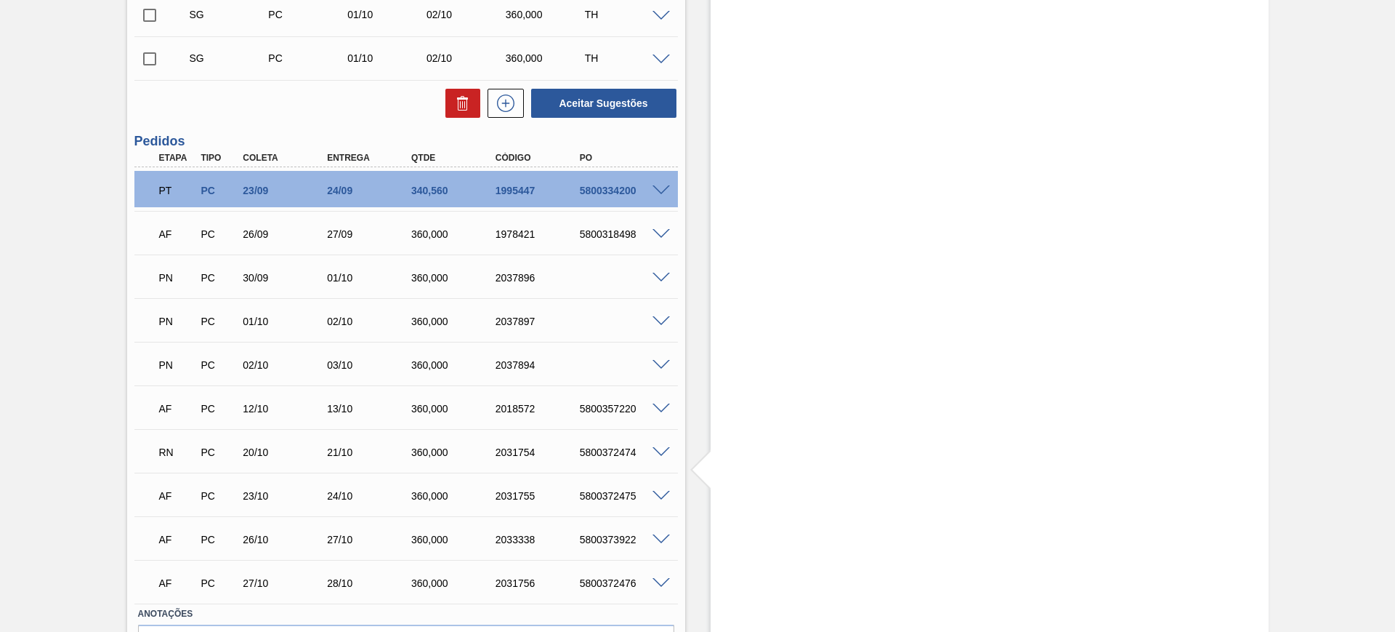
click at [660, 495] on span at bounding box center [661, 496] width 17 height 11
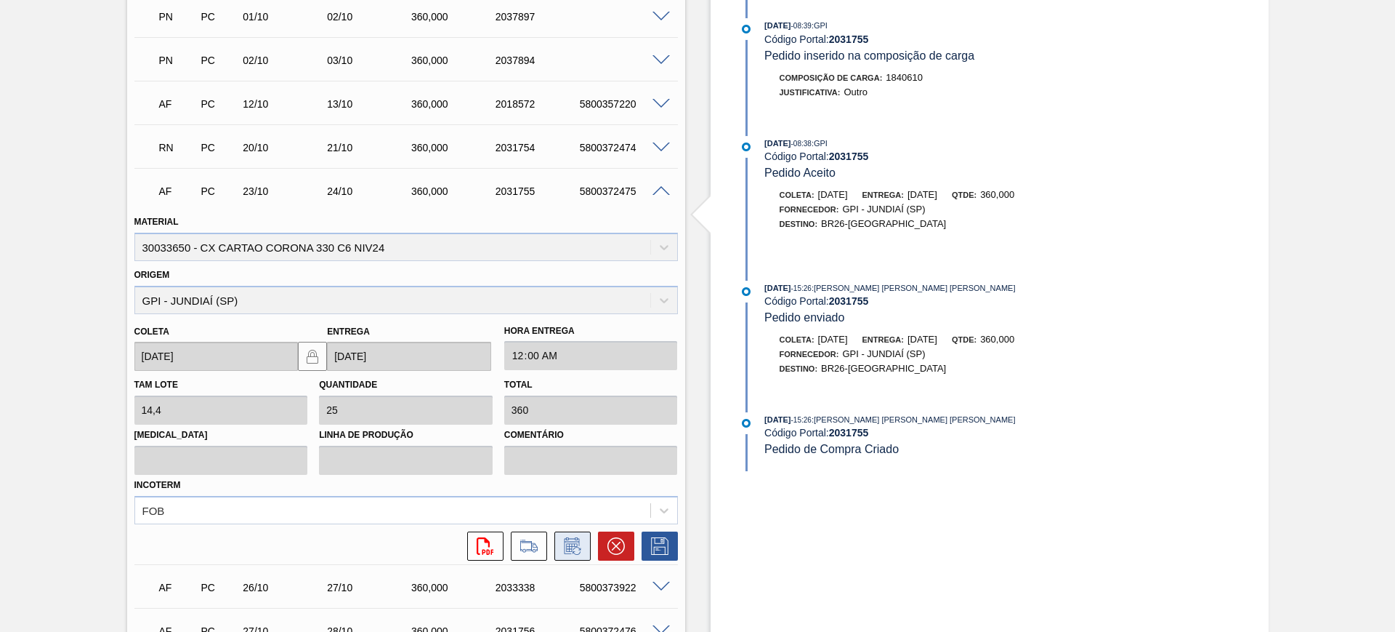
scroll to position [831, 0]
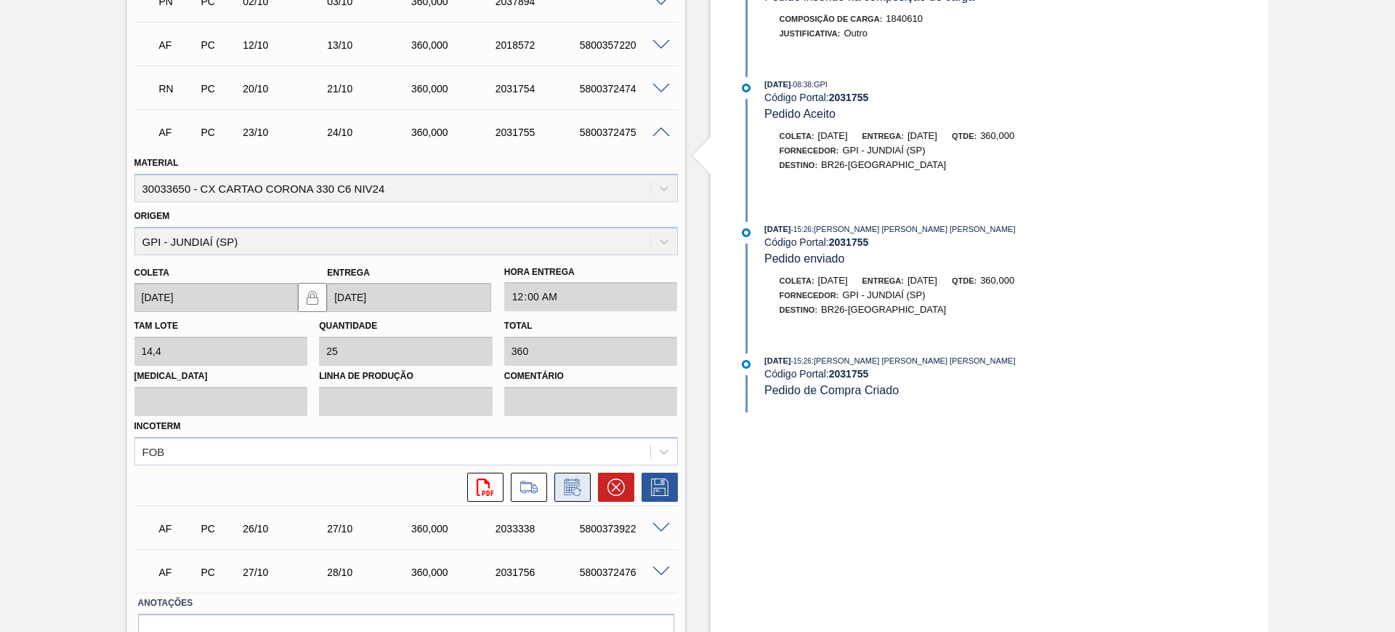
click at [564, 491] on icon at bounding box center [572, 486] width 23 height 17
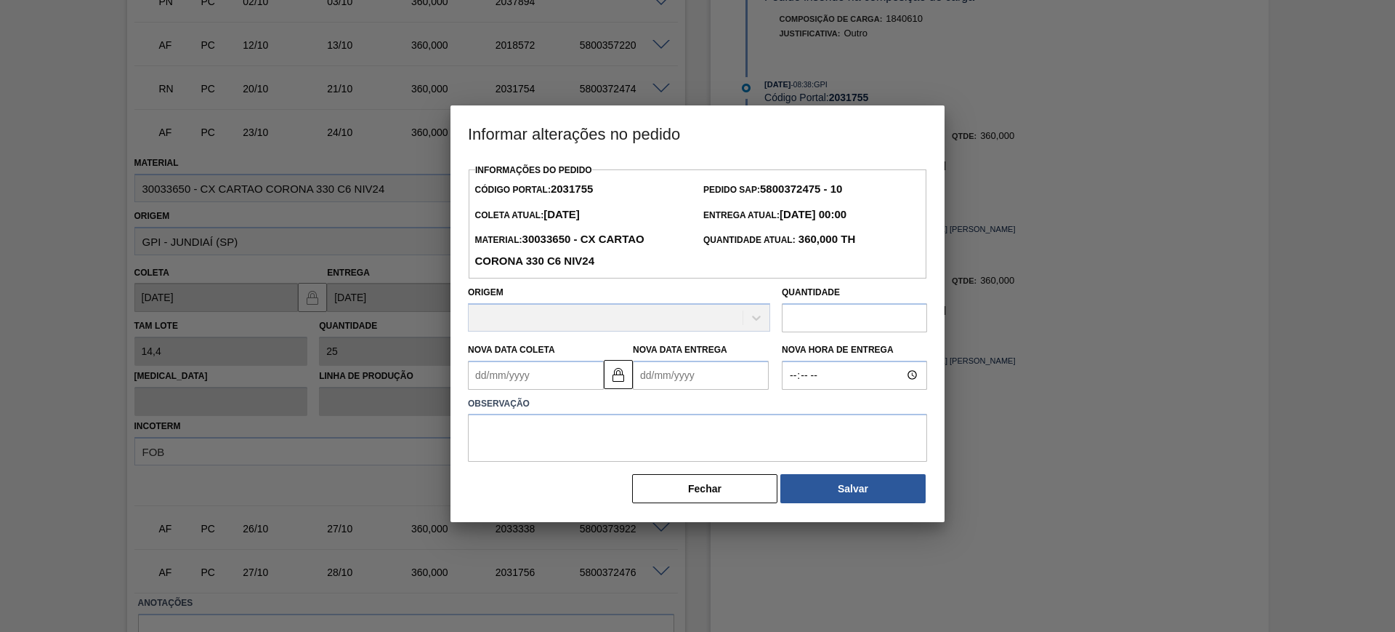
click at [675, 390] on Entrega2031755 "Nova Data Entrega" at bounding box center [701, 374] width 136 height 29
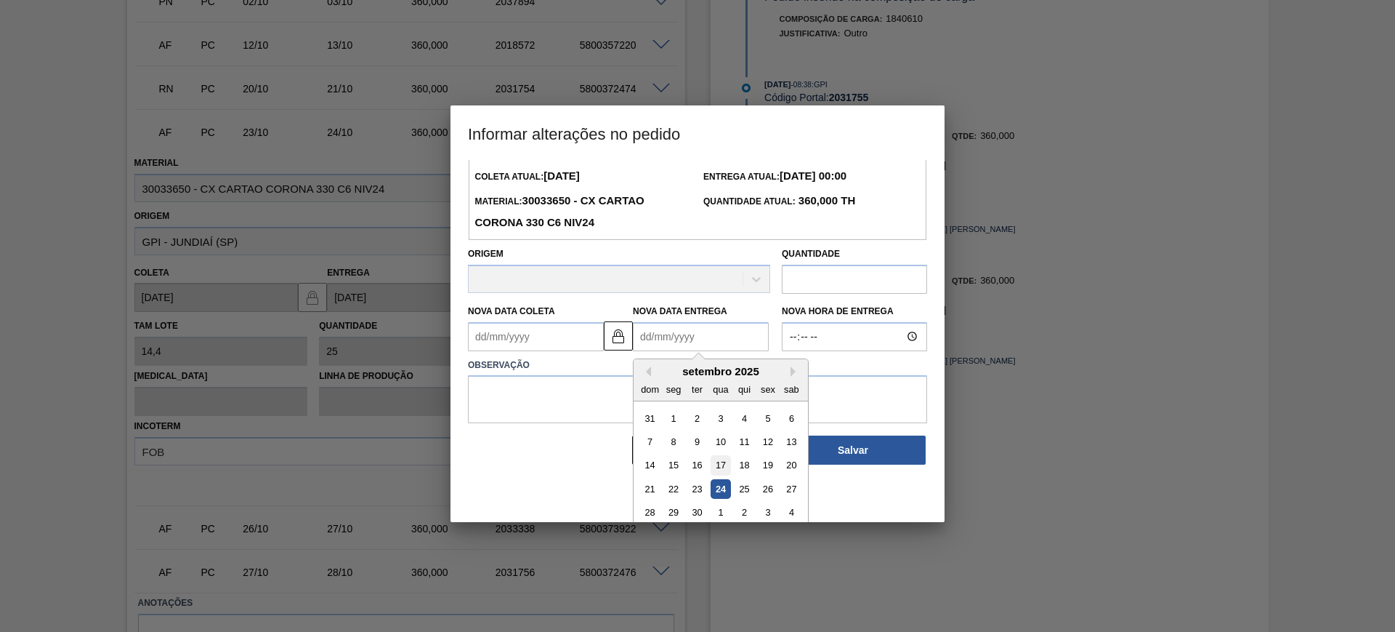
scroll to position [49, 0]
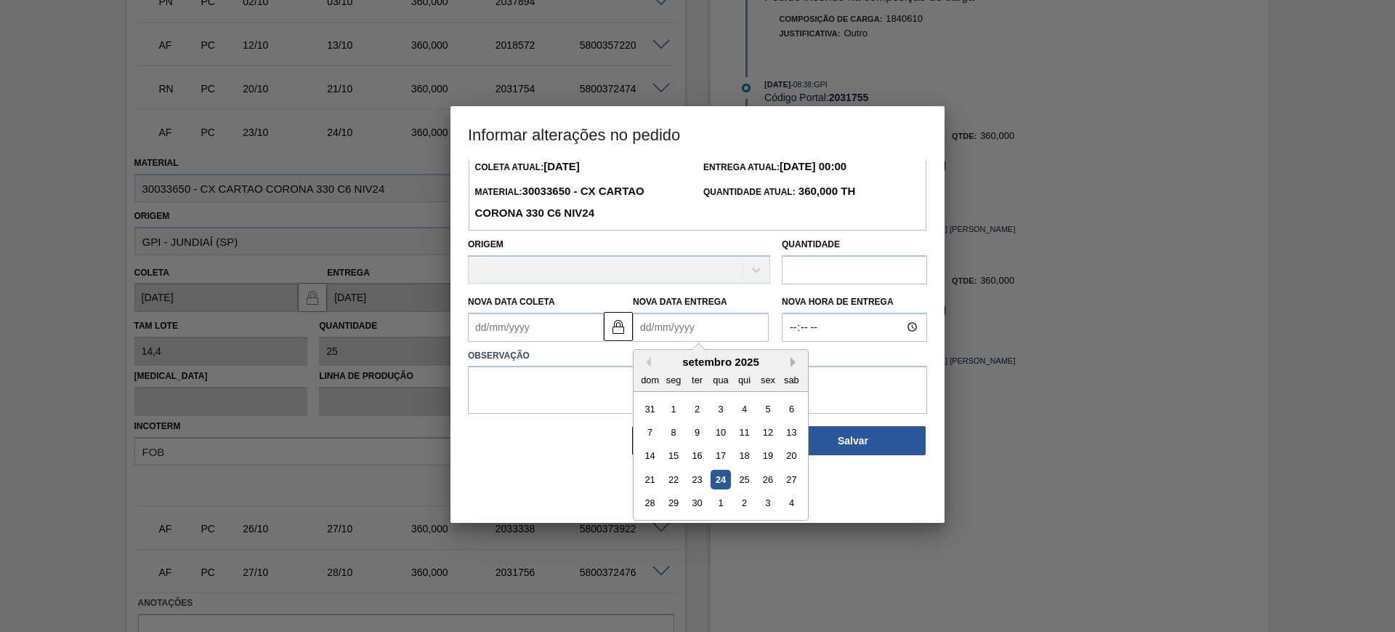
click at [792, 366] on button "Next Month" at bounding box center [796, 362] width 10 height 10
click at [725, 483] on div "22" at bounding box center [721, 479] width 20 height 20
type Coleta2031755 "21/10/2025"
type Entrega2031755 "[DATE]"
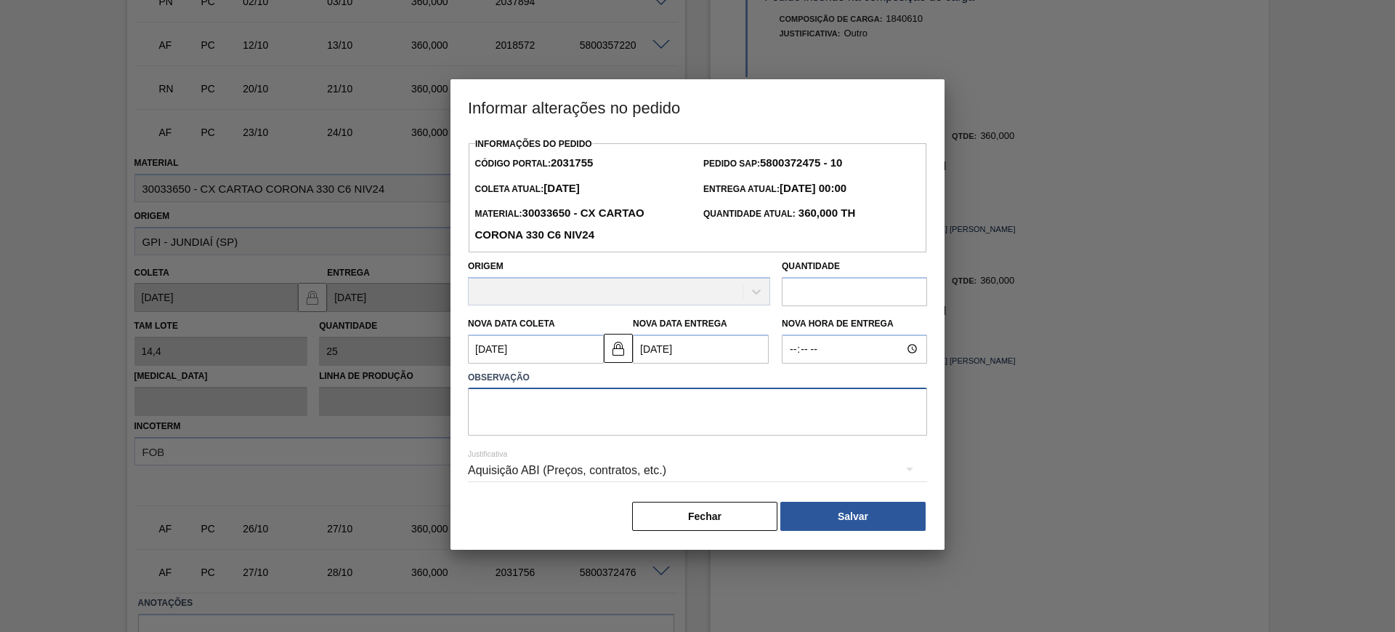
click at [698, 435] on textarea at bounding box center [697, 411] width 459 height 48
type textarea "AJUSTE DATA"
click at [706, 468] on div "Aquisição ABI (Preços, contratos, etc.)" at bounding box center [697, 470] width 459 height 41
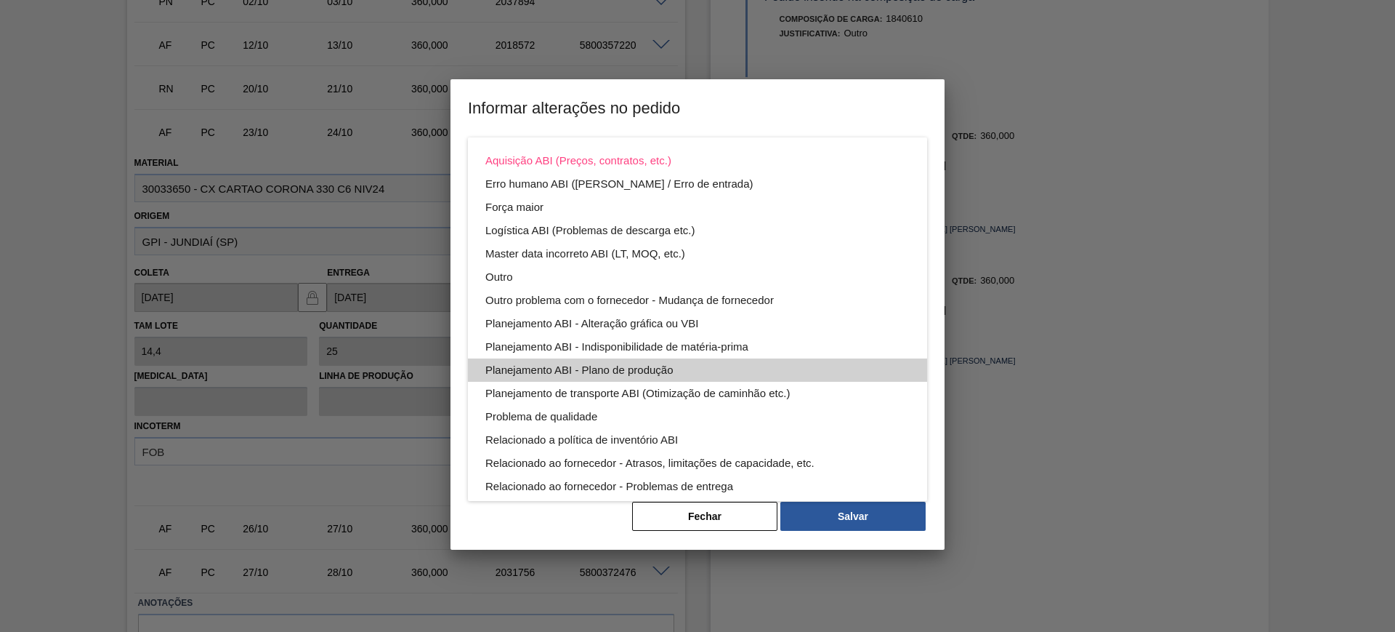
click at [701, 366] on div "Planejamento ABI - Plano de produção" at bounding box center [697, 369] width 424 height 23
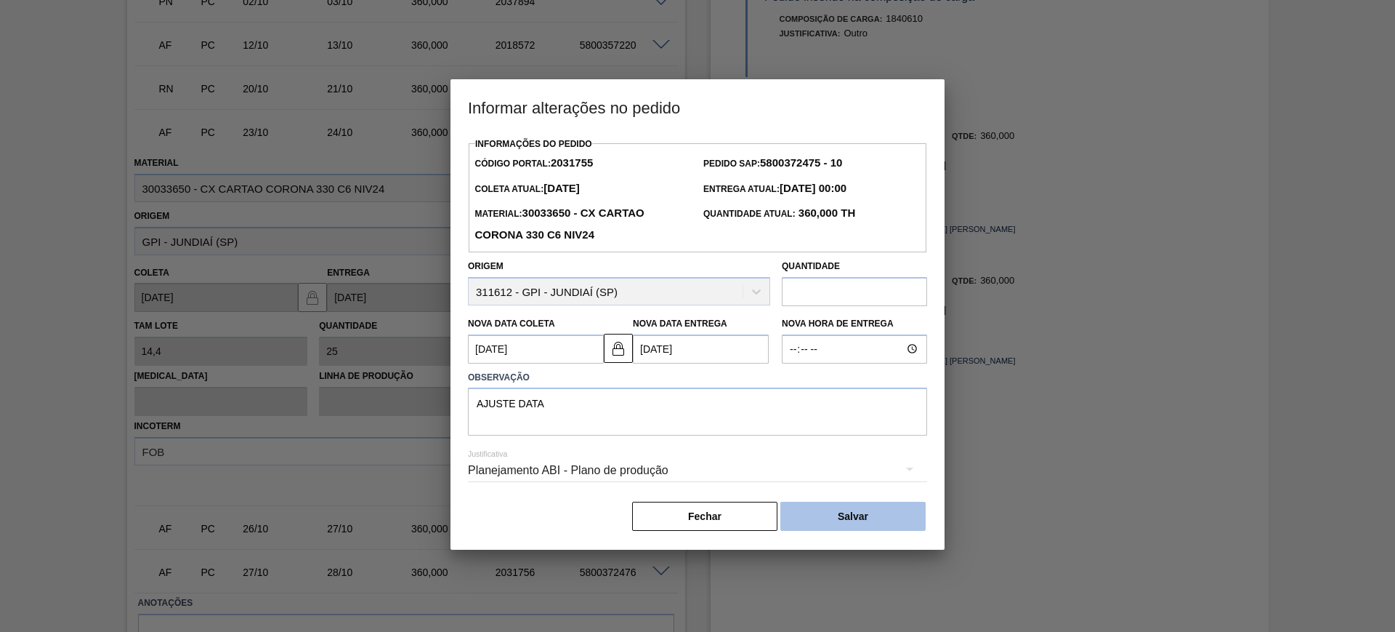
click at [890, 504] on button "Salvar" at bounding box center [853, 515] width 145 height 29
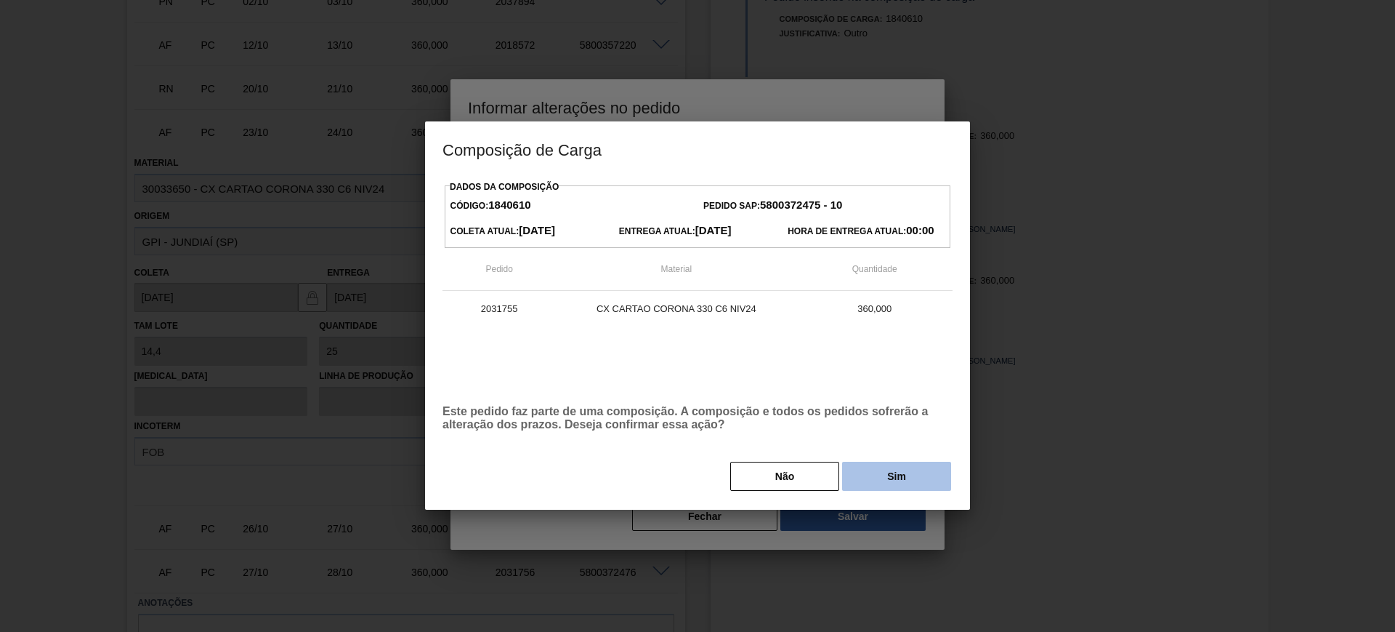
click at [924, 483] on button "Sim" at bounding box center [896, 475] width 109 height 29
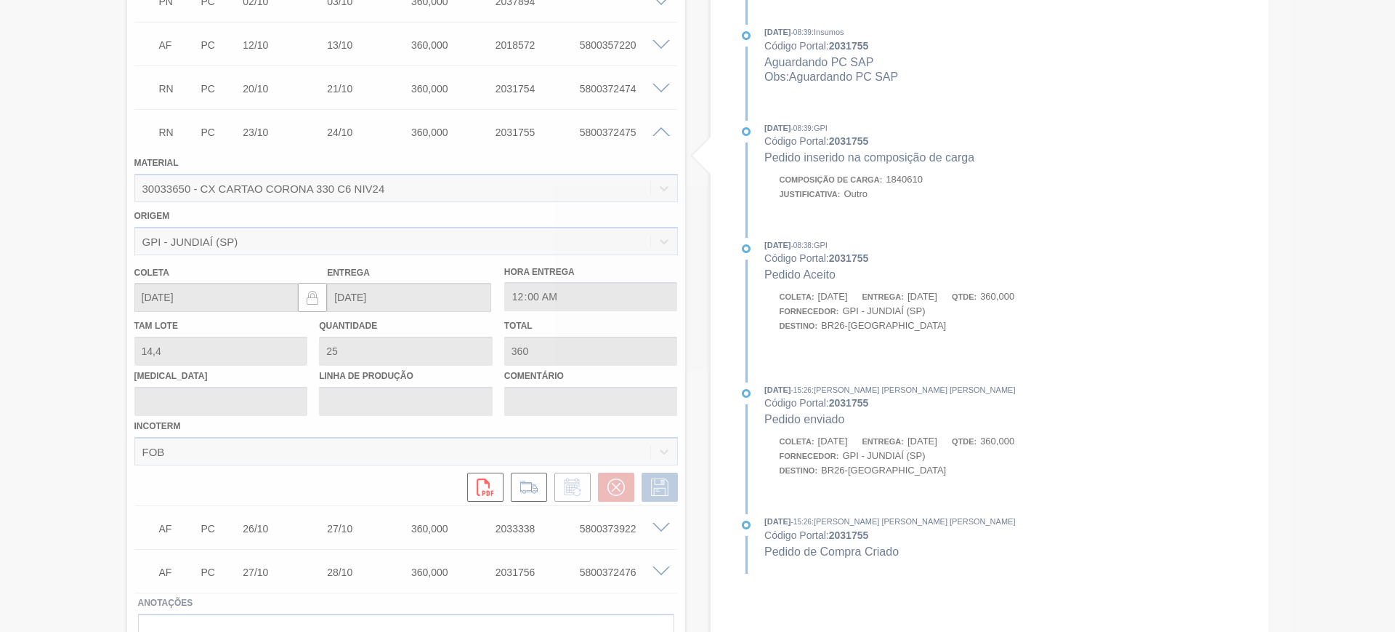
scroll to position [559, 0]
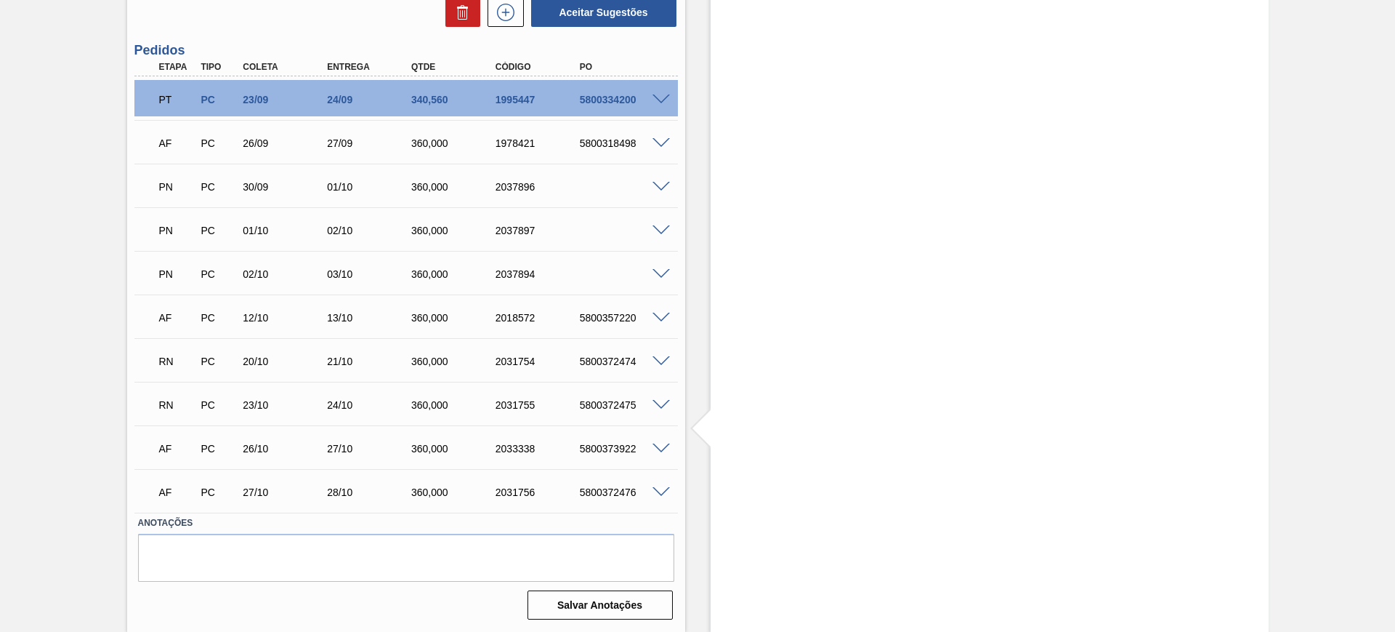
click at [660, 493] on span at bounding box center [661, 492] width 17 height 11
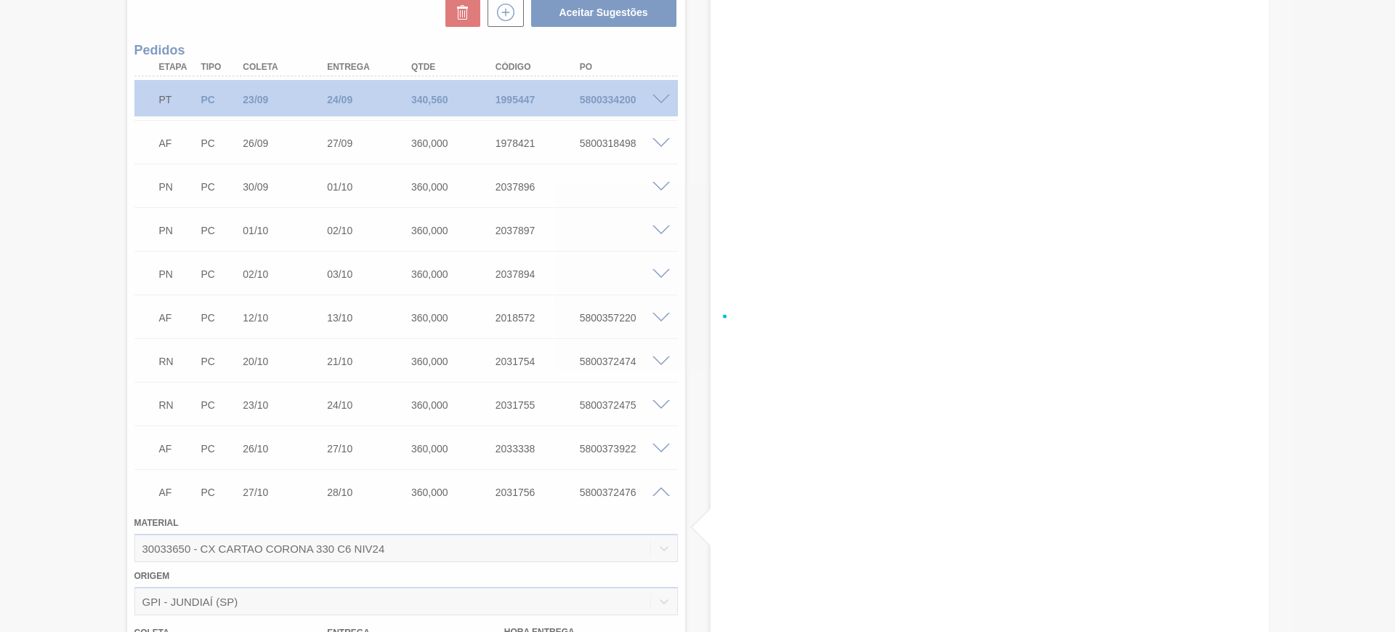
scroll to position [831, 0]
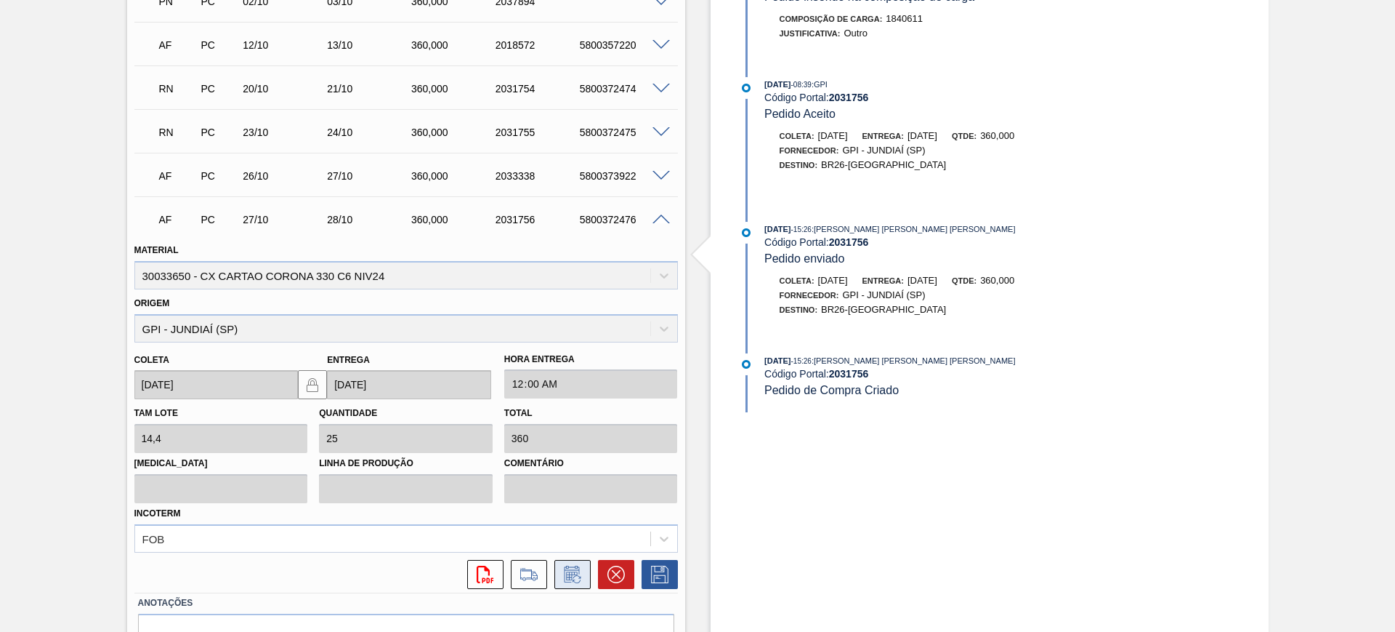
click at [579, 573] on icon at bounding box center [572, 573] width 23 height 17
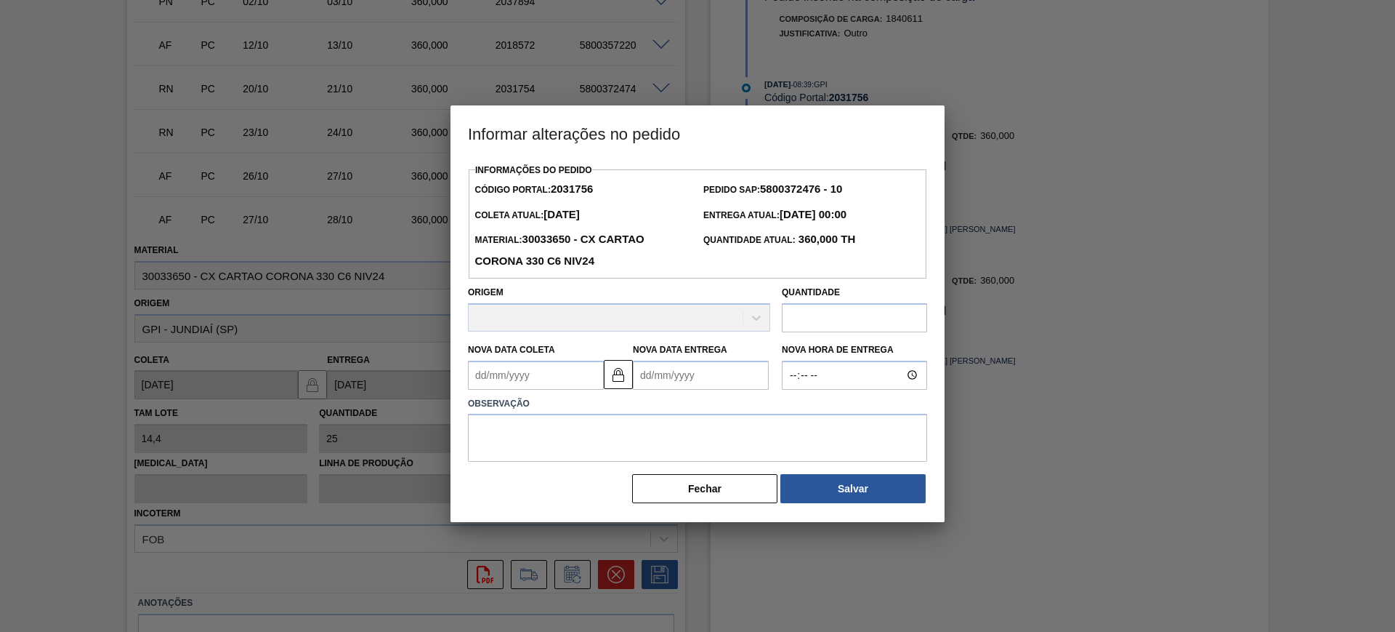
click at [694, 379] on Entrega2031756 "Nova Data Entrega" at bounding box center [701, 374] width 136 height 29
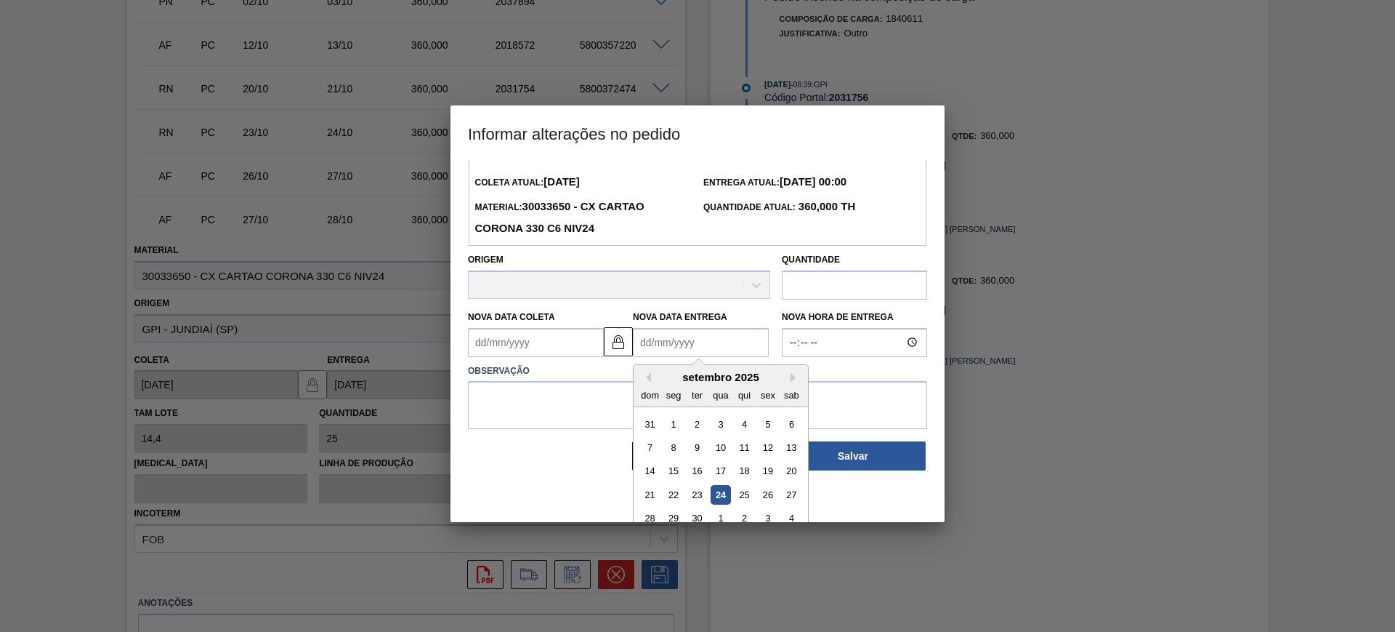
scroll to position [49, 0]
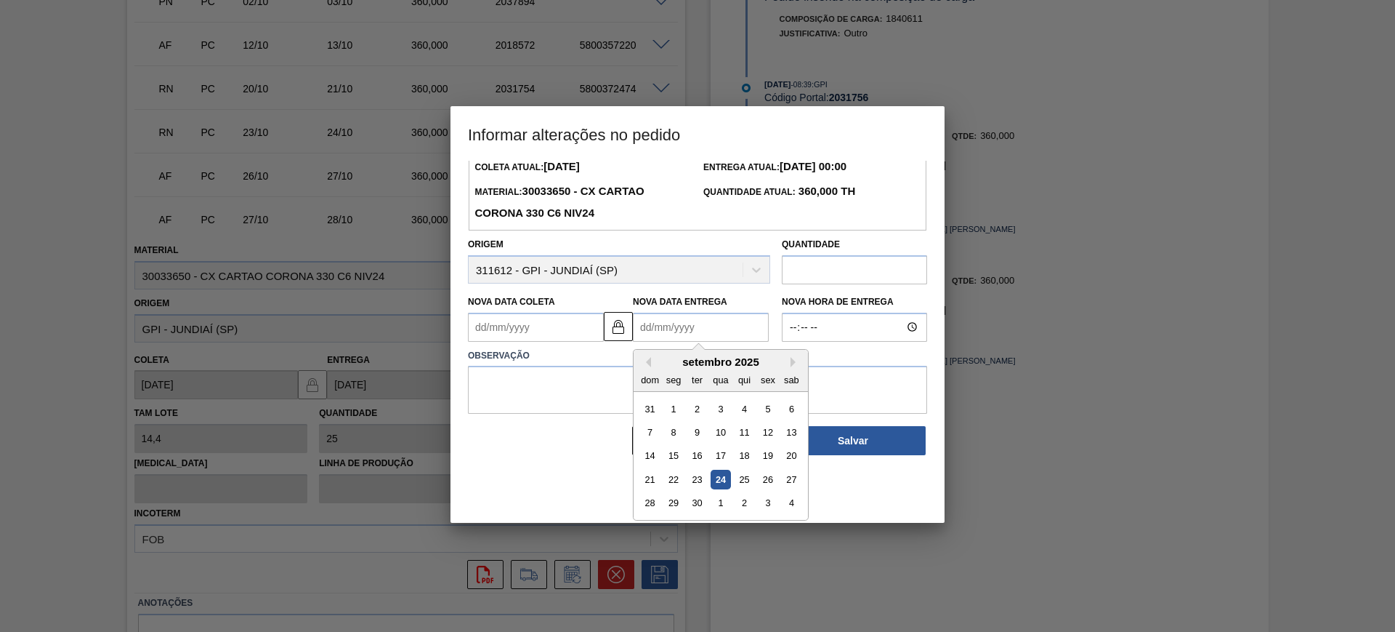
click at [802, 363] on div "setembro 2025" at bounding box center [721, 361] width 174 height 12
click at [794, 367] on button "Next Month" at bounding box center [796, 362] width 10 height 10
click at [716, 503] on div "29" at bounding box center [721, 503] width 20 height 20
type Coleta2031756 "28/10/2025"
type Entrega2031756 "[DATE]"
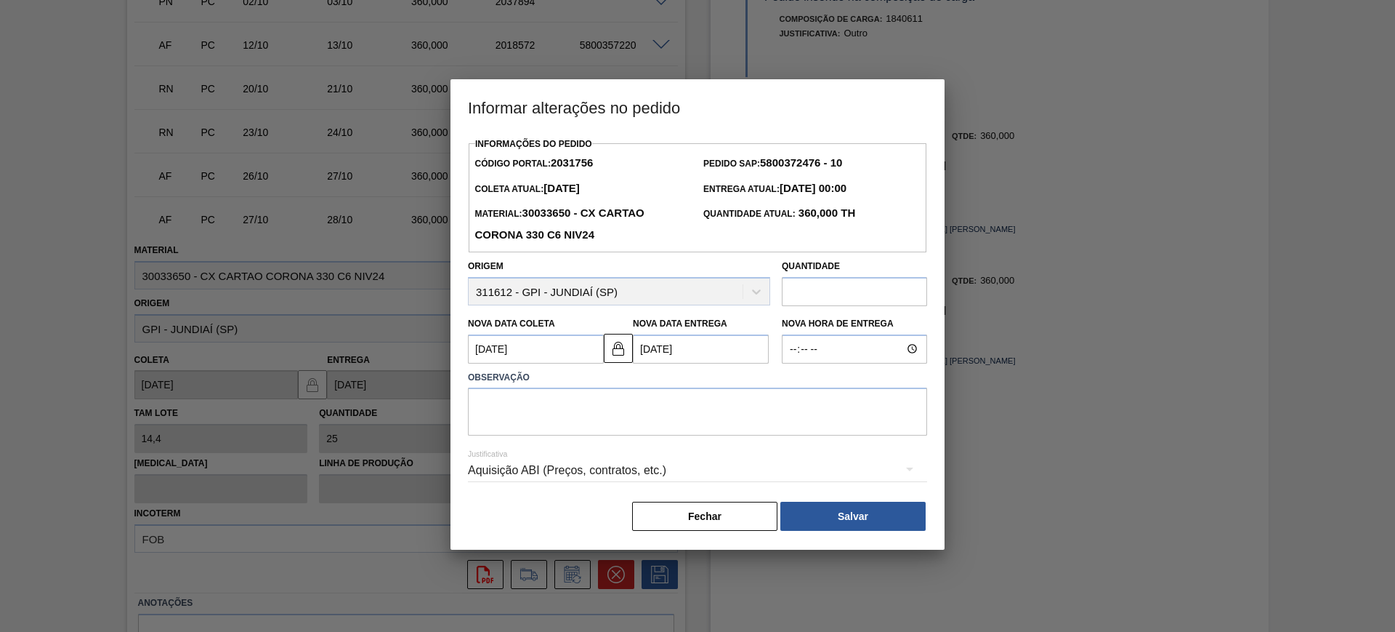
scroll to position [0, 0]
click at [583, 403] on textarea at bounding box center [697, 411] width 459 height 48
type textarea "AJUSTE DATA"
click at [558, 475] on div "Aquisição ABI (Preços, contratos, etc.)" at bounding box center [697, 470] width 459 height 41
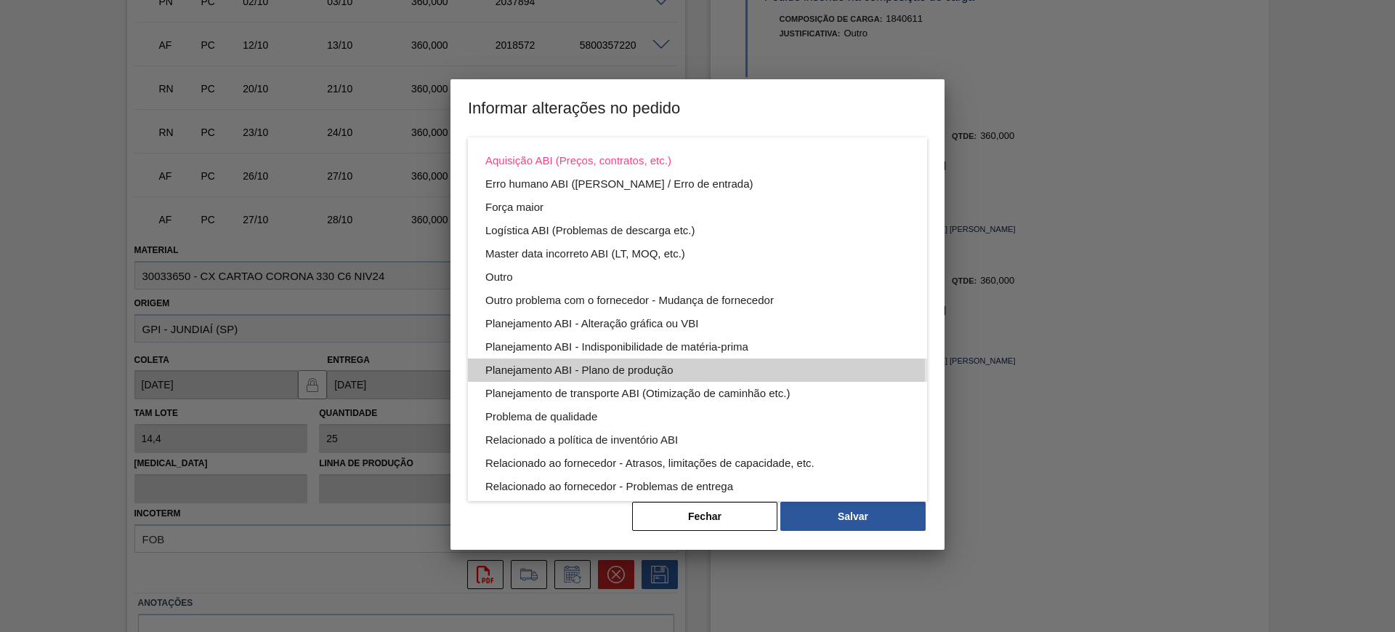
click at [661, 372] on div "Planejamento ABI - Plano de produção" at bounding box center [697, 369] width 424 height 23
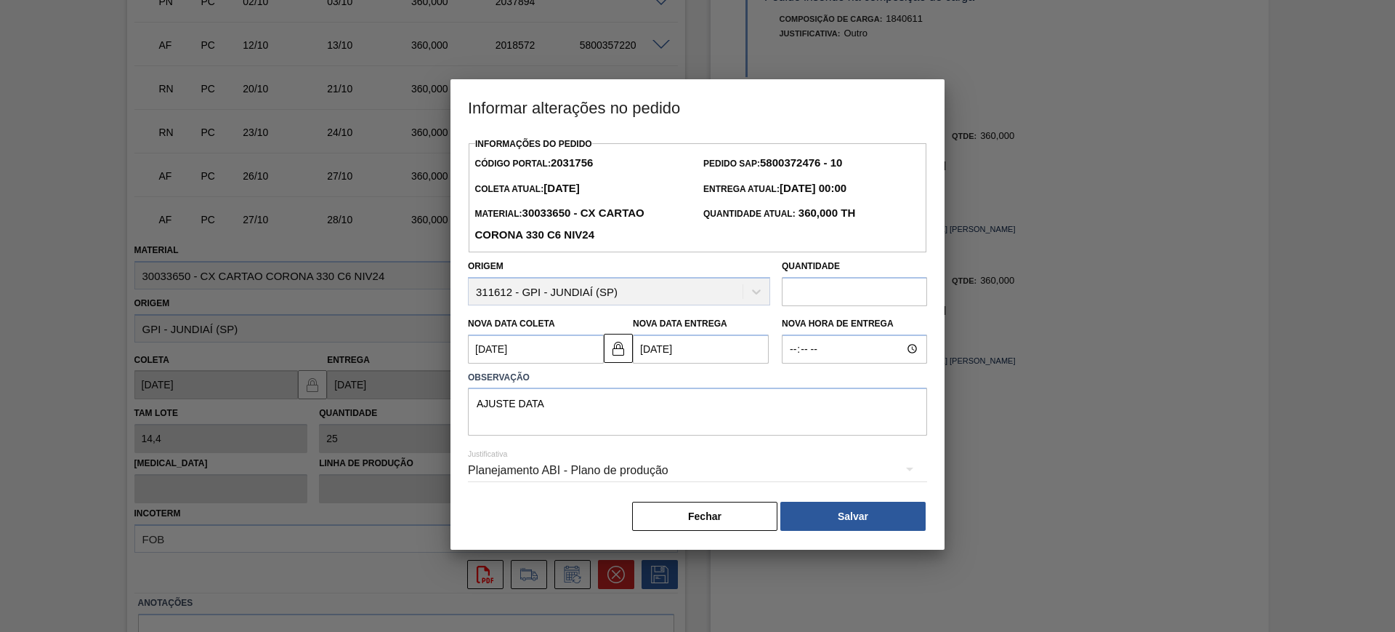
click at [870, 524] on button "Salvar" at bounding box center [853, 515] width 145 height 29
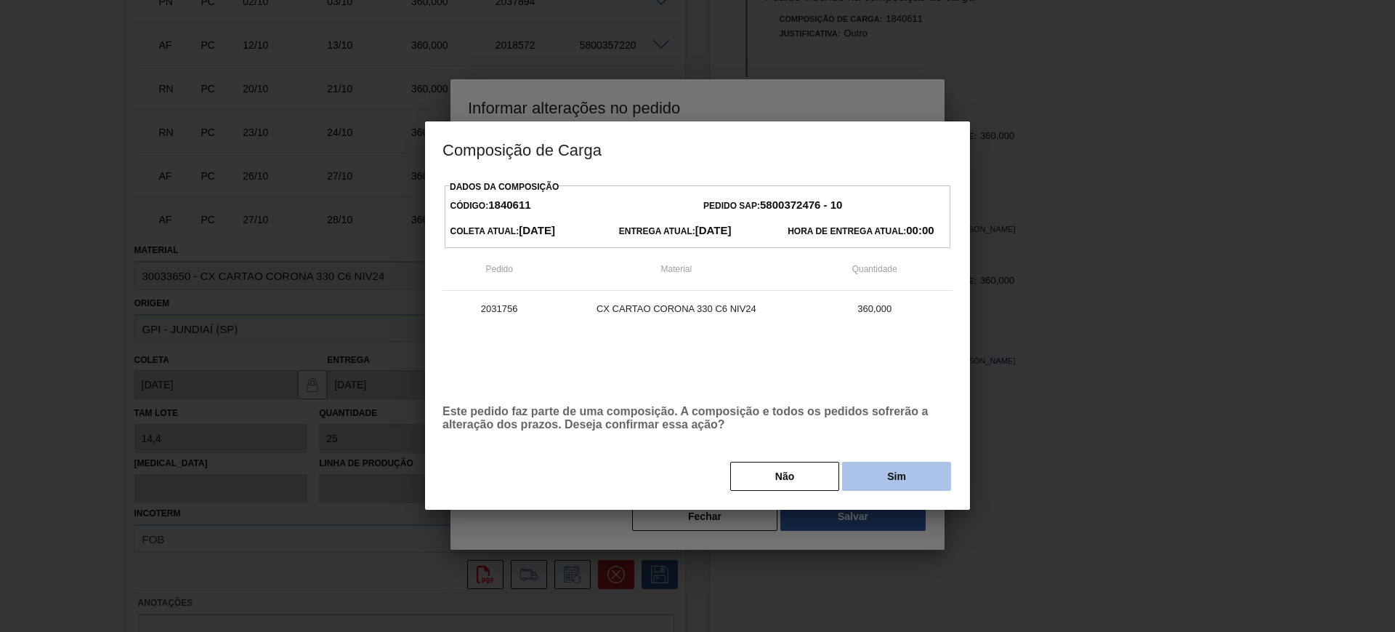
click at [895, 475] on button "Sim" at bounding box center [896, 475] width 109 height 29
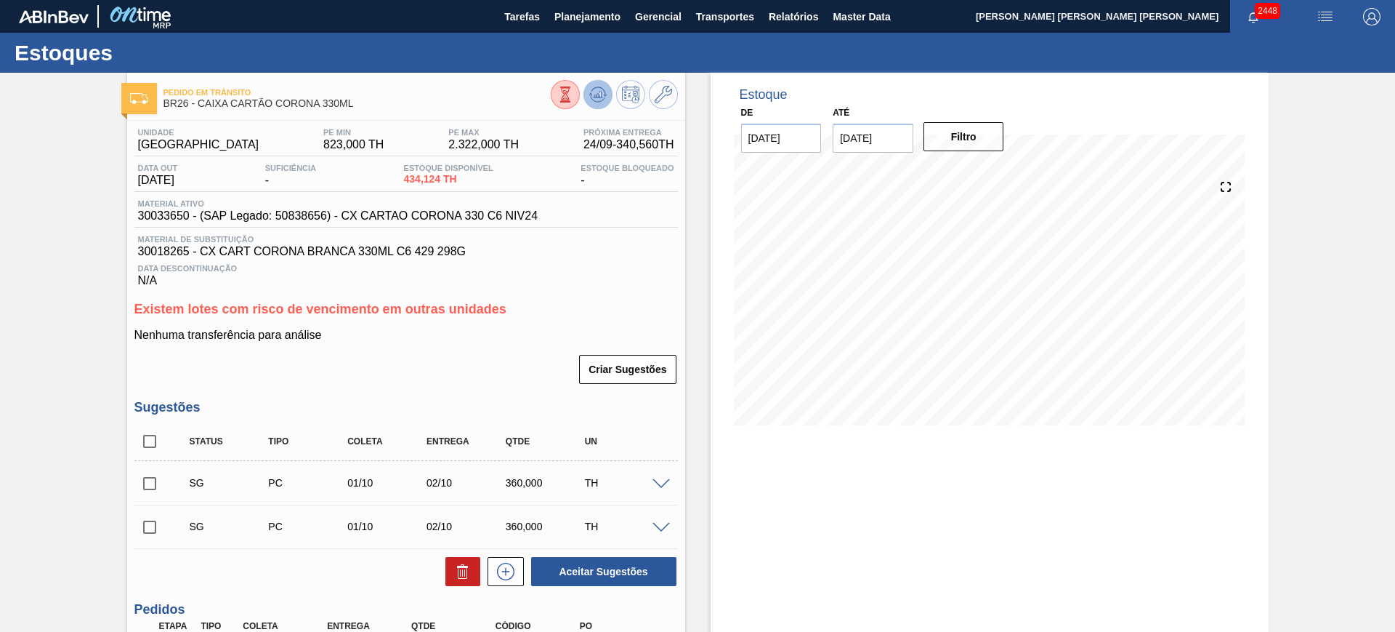
click at [599, 102] on icon at bounding box center [597, 94] width 17 height 17
click at [657, 78] on div "Pedido em Trânsito BR26 - CAIXA CARTÃO CORONA 330ML" at bounding box center [406, 93] width 558 height 40
click at [663, 91] on icon at bounding box center [663, 94] width 17 height 17
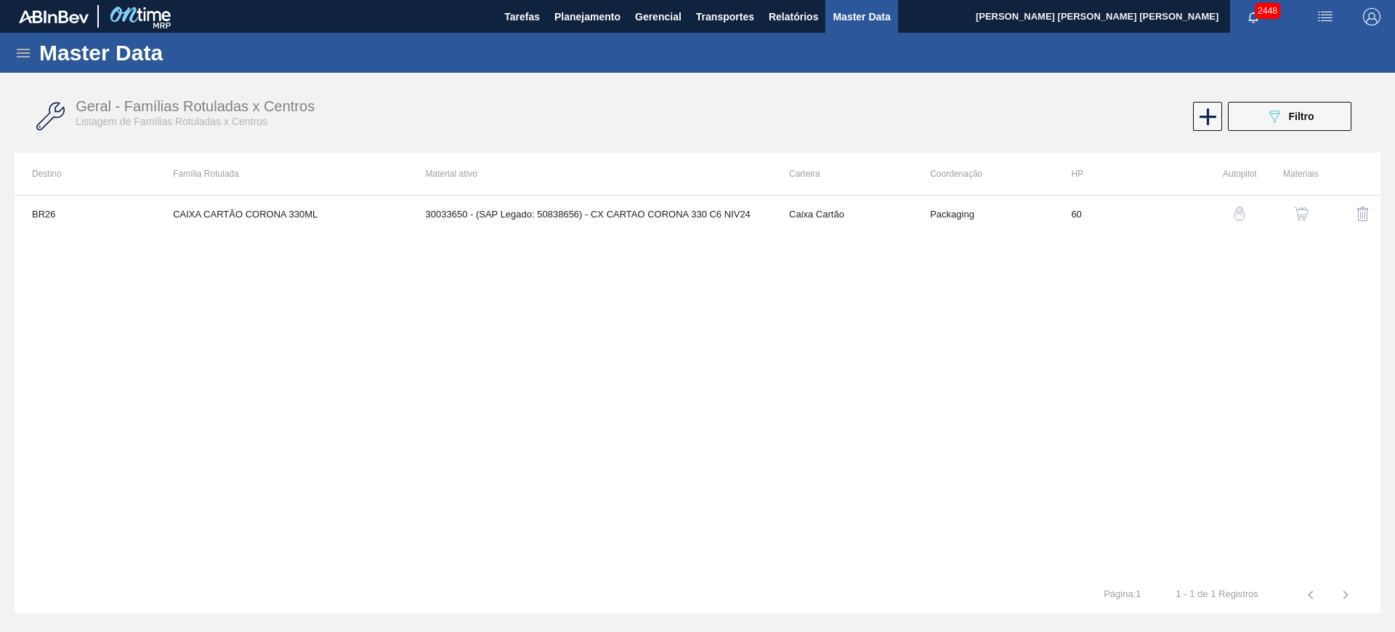
click at [1296, 209] on img "button" at bounding box center [1301, 213] width 15 height 15
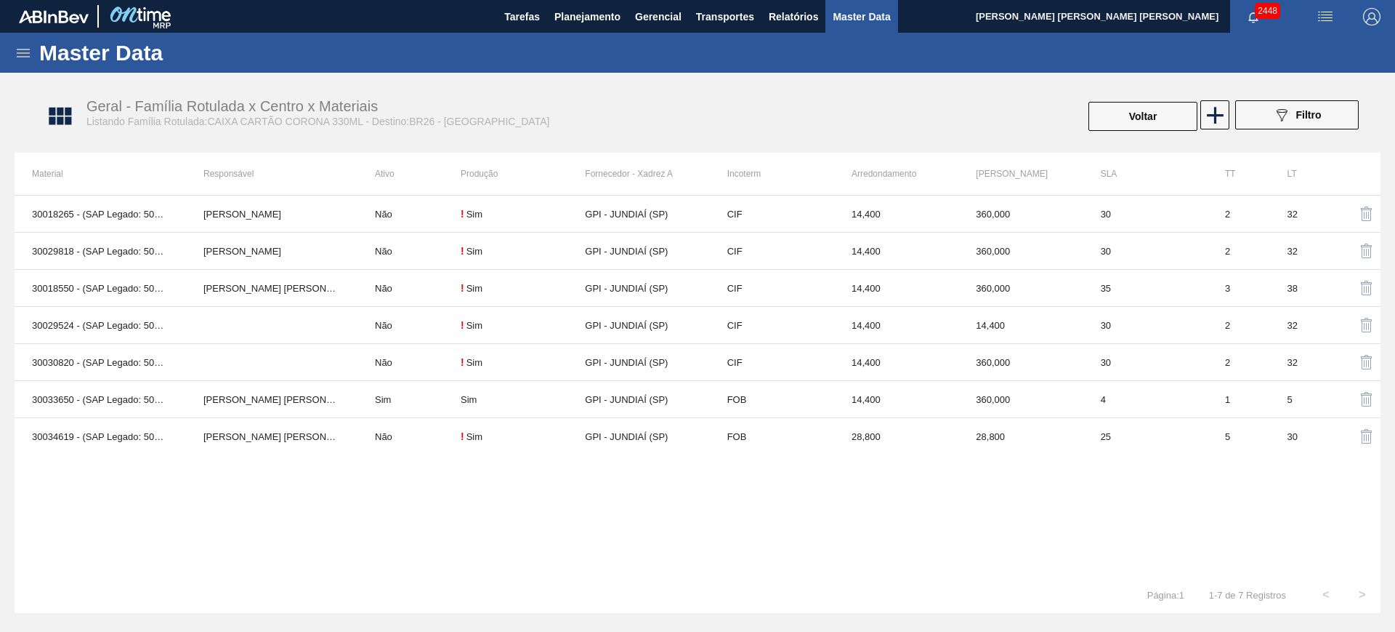
click at [742, 494] on div "30018265 - (SAP Legado: 50807864) - CX CART CORONA BRANCA 330ML C6 429 298G Ken…" at bounding box center [698, 386] width 1366 height 382
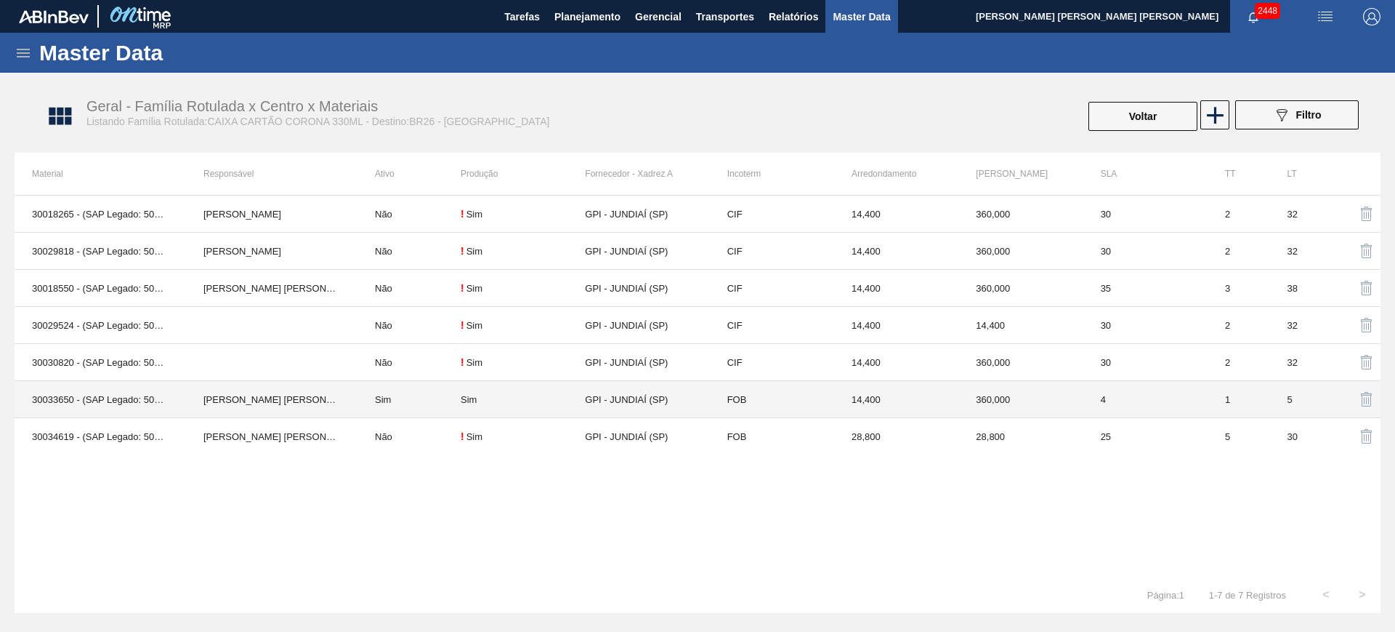
click at [368, 399] on td "Sim" at bounding box center [409, 399] width 103 height 37
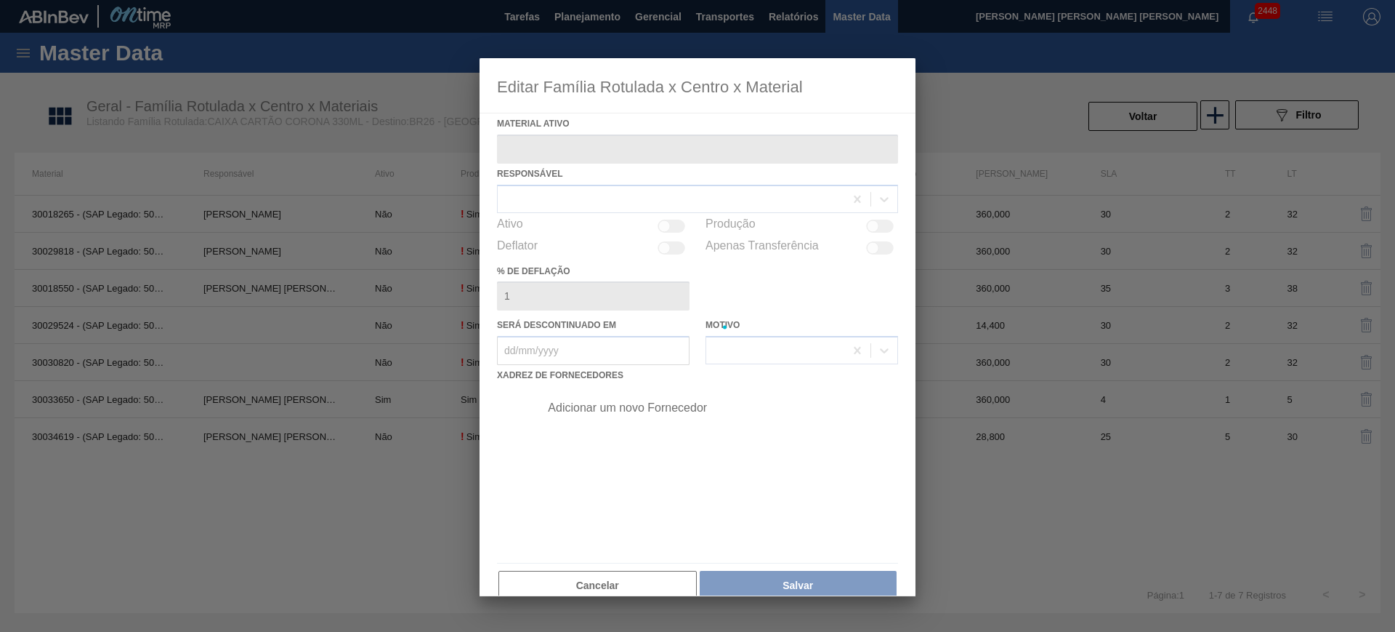
type ativo "30033650 - (SAP Legado: 50838656) - CX CARTAO CORONA 330 C6 NIV24"
checkbox input "true"
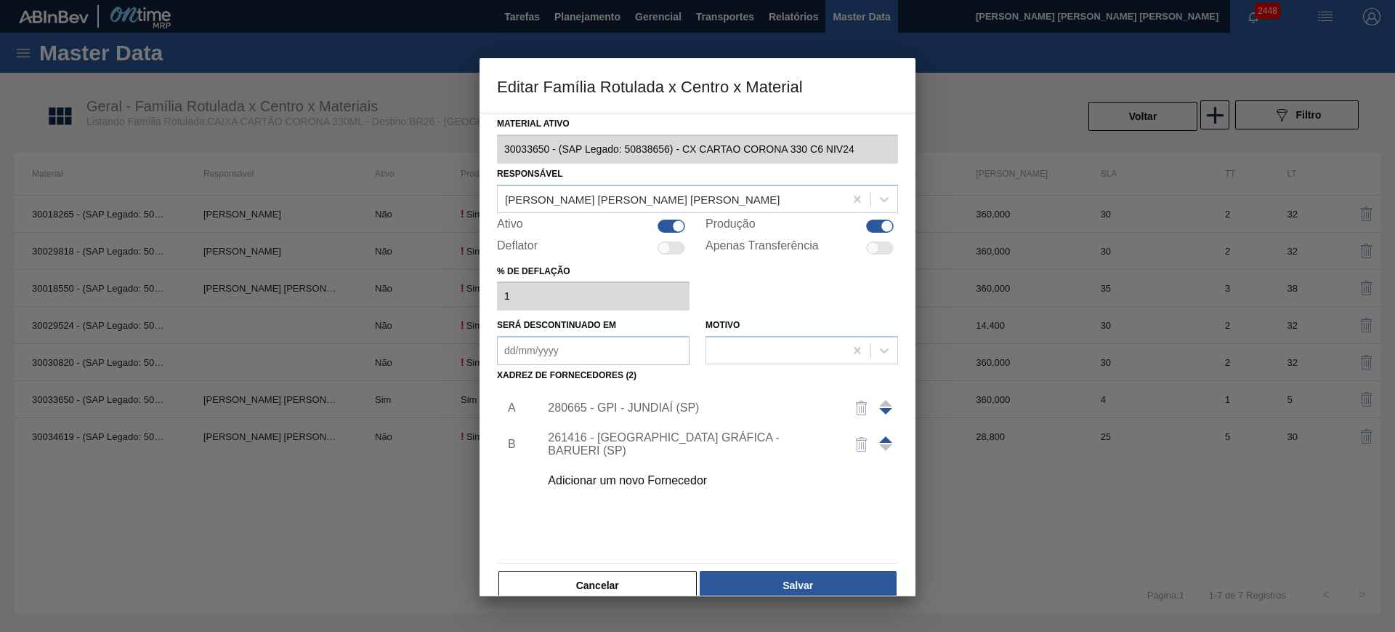
click at [625, 411] on div "280665 - GPI - JUNDIAÍ (SP)" at bounding box center [690, 407] width 285 height 13
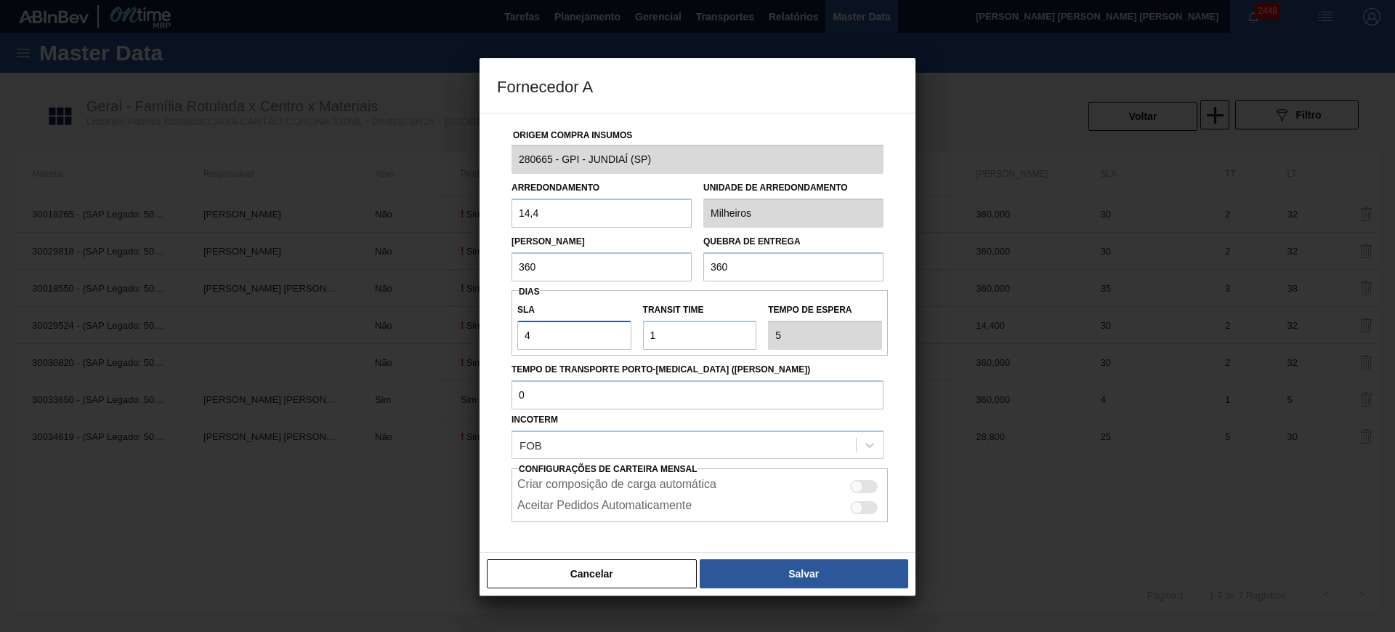
click at [572, 339] on input "4" at bounding box center [574, 335] width 114 height 29
type input "NaN"
type input "7"
type input "8"
type input "7"
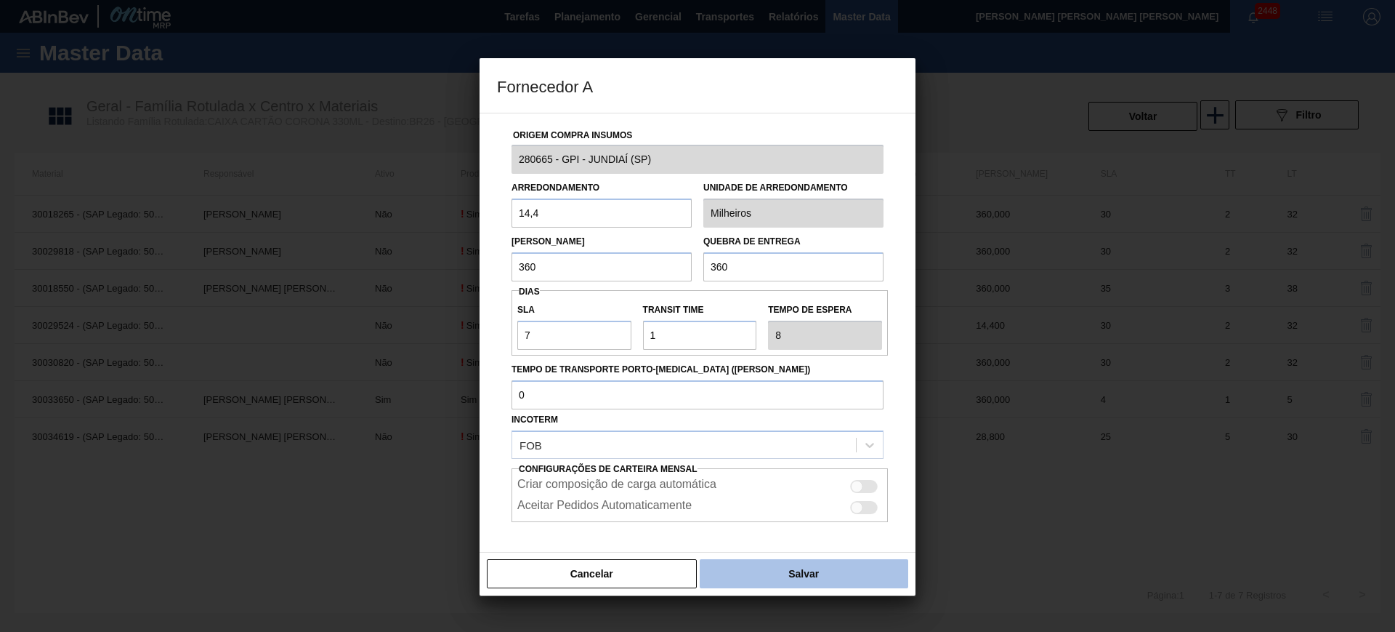
click at [807, 566] on button "Salvar" at bounding box center [804, 573] width 209 height 29
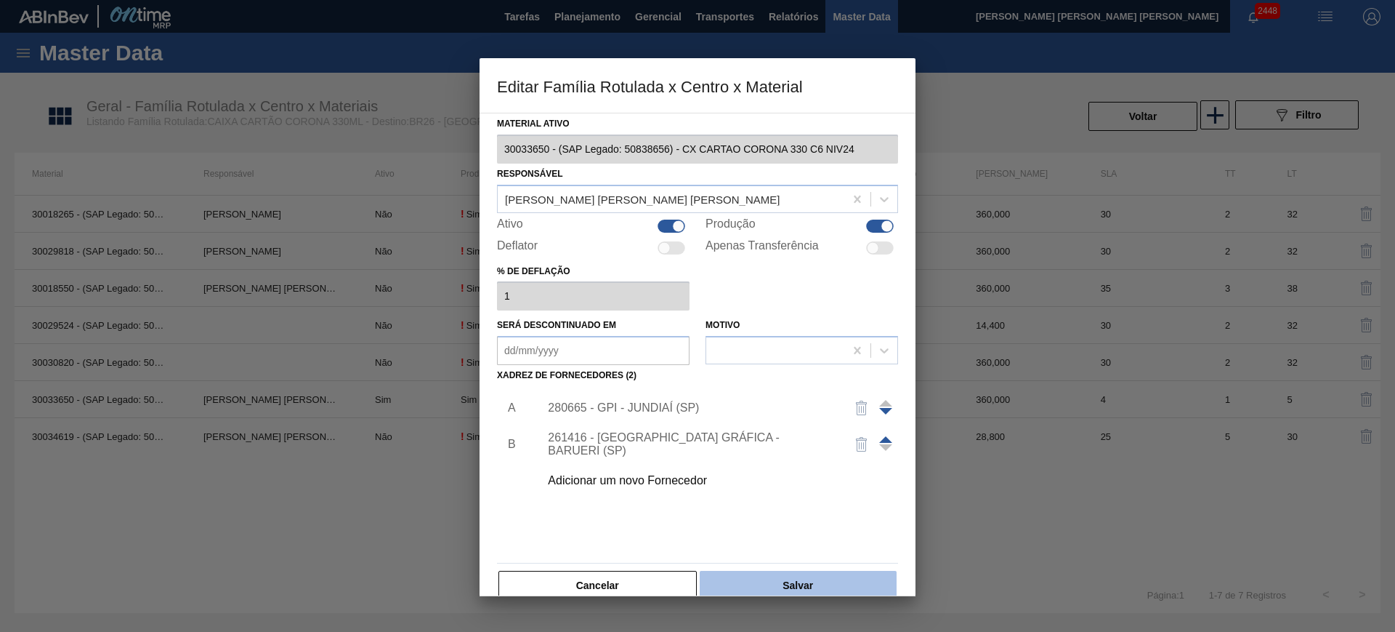
click at [834, 580] on button "Salvar" at bounding box center [798, 585] width 197 height 29
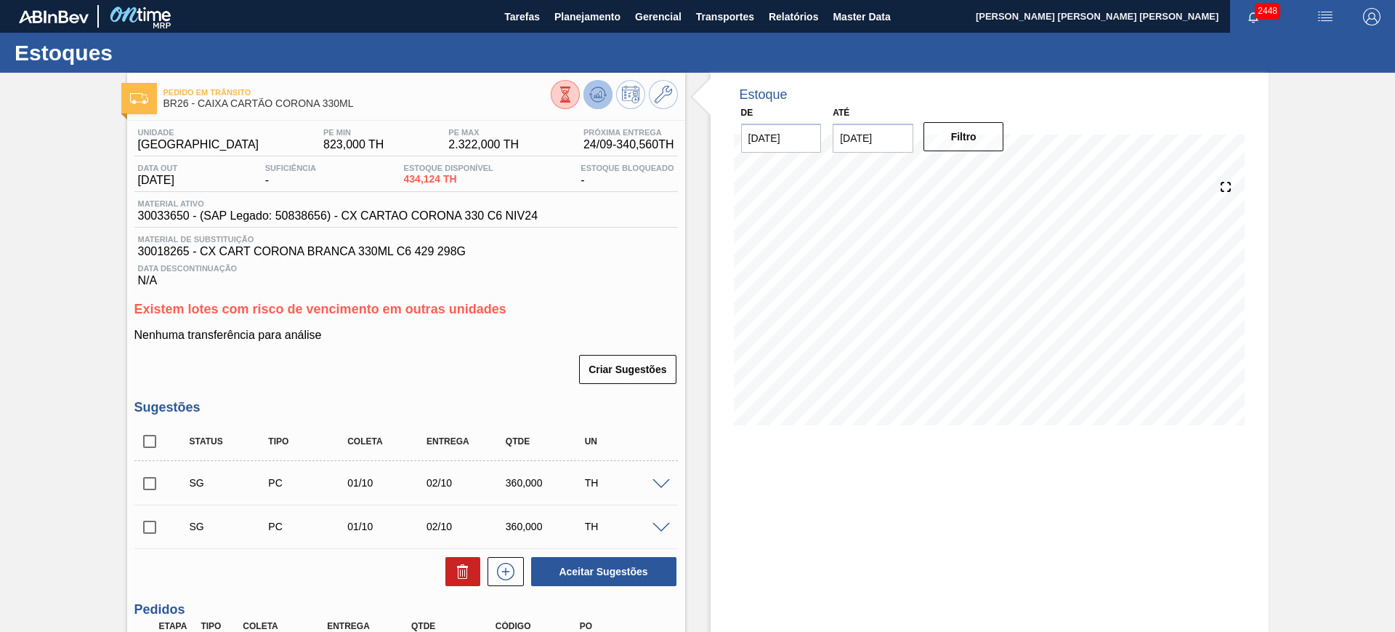
click at [593, 100] on icon at bounding box center [597, 94] width 17 height 17
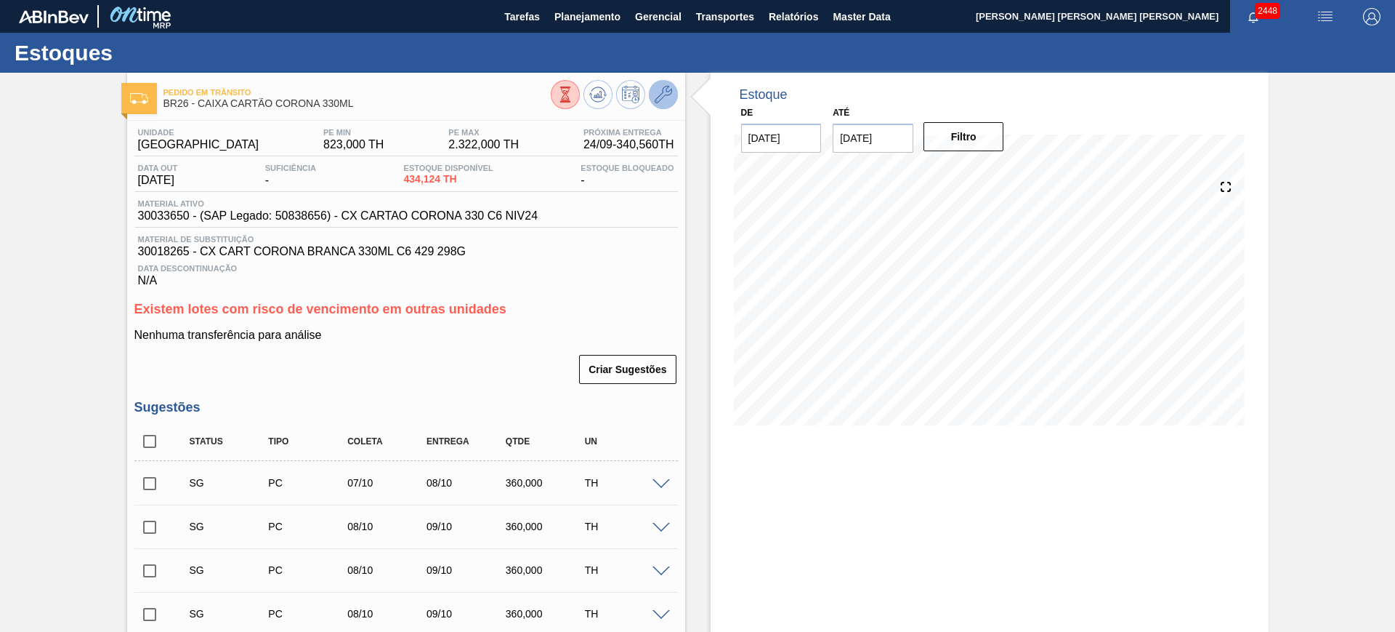
click at [658, 92] on icon at bounding box center [663, 94] width 17 height 17
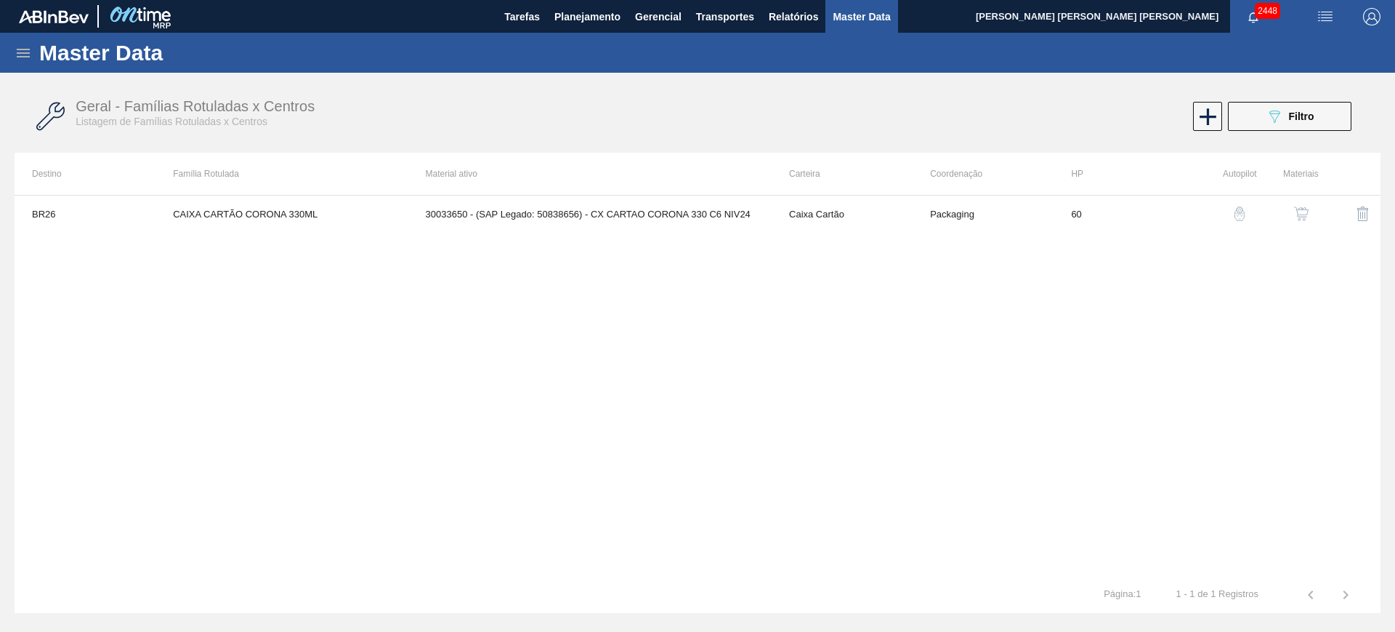
click at [1299, 217] on img "button" at bounding box center [1301, 213] width 15 height 15
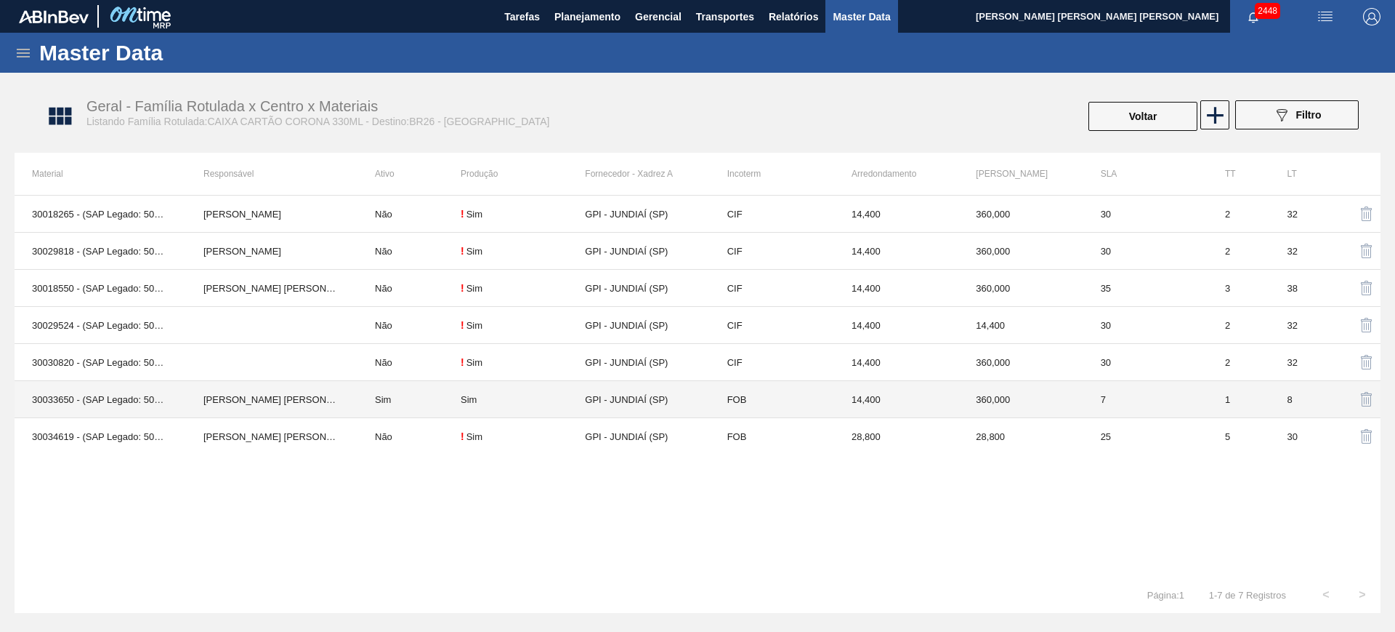
click at [340, 398] on td "[PERSON_NAME] [PERSON_NAME] [PERSON_NAME]" at bounding box center [272, 399] width 172 height 37
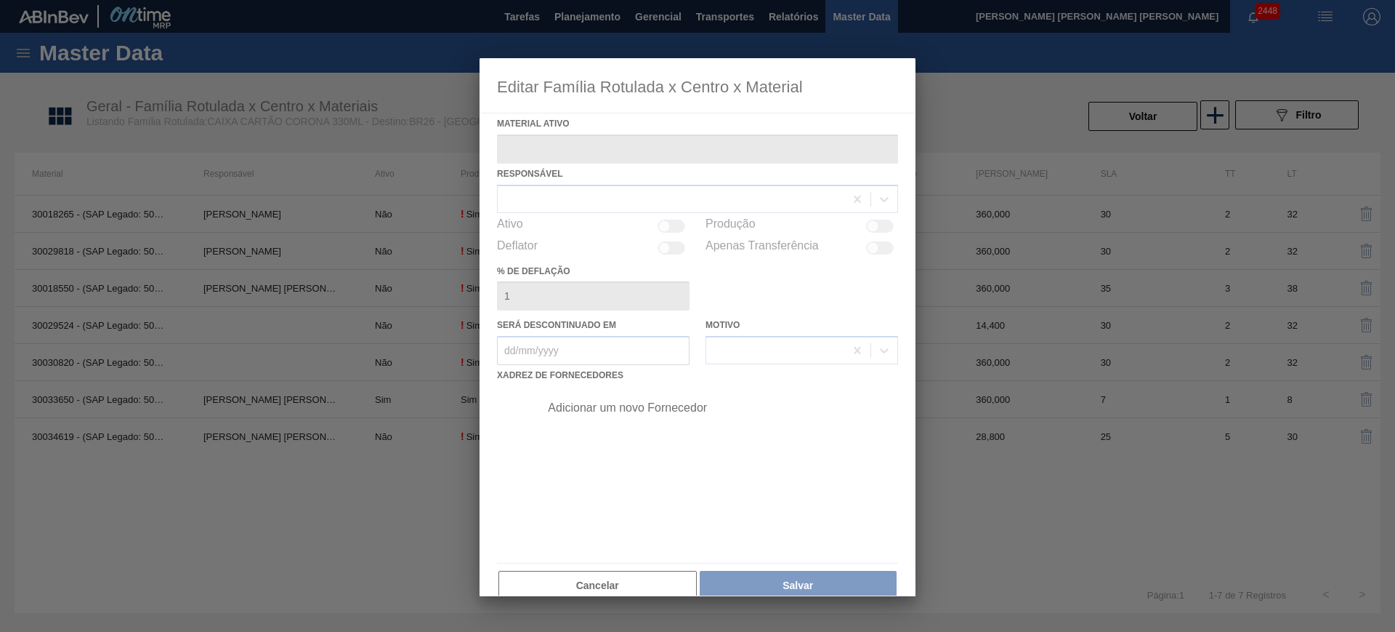
type ativo "30033650 - (SAP Legado: 50838656) - CX CARTAO CORONA 330 C6 NIV24"
checkbox input "true"
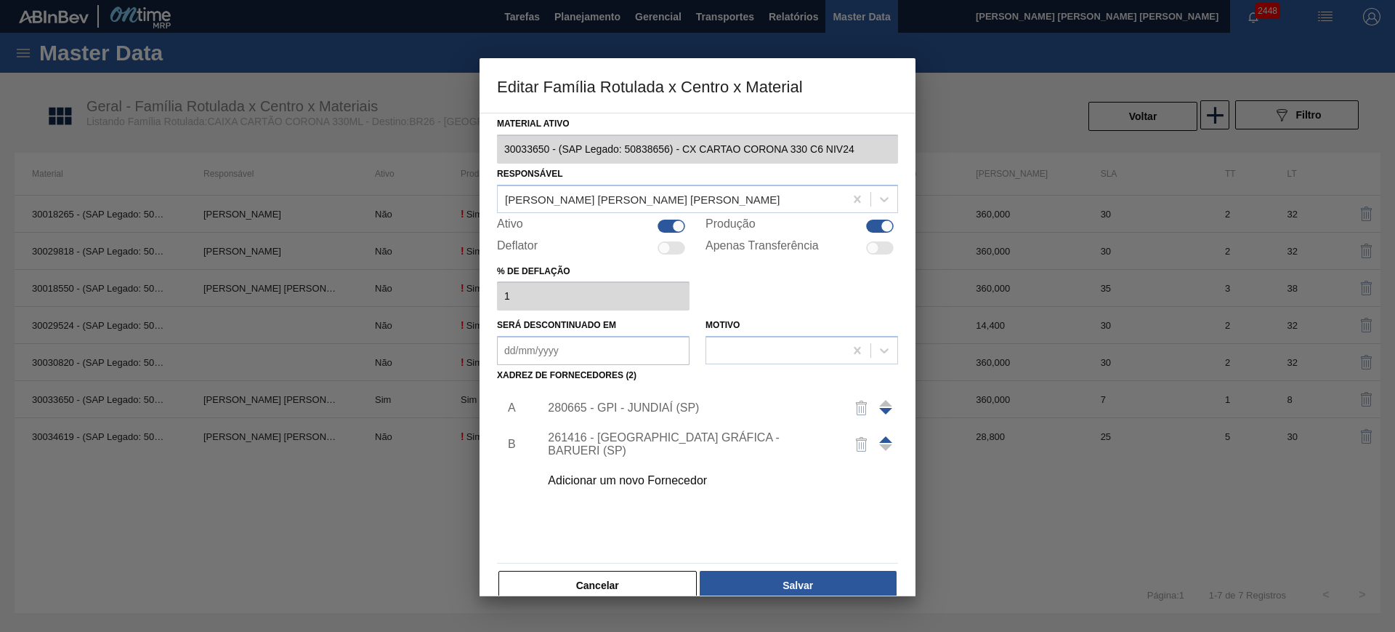
click at [621, 404] on div "280665 - GPI - JUNDIAÍ (SP)" at bounding box center [690, 407] width 285 height 13
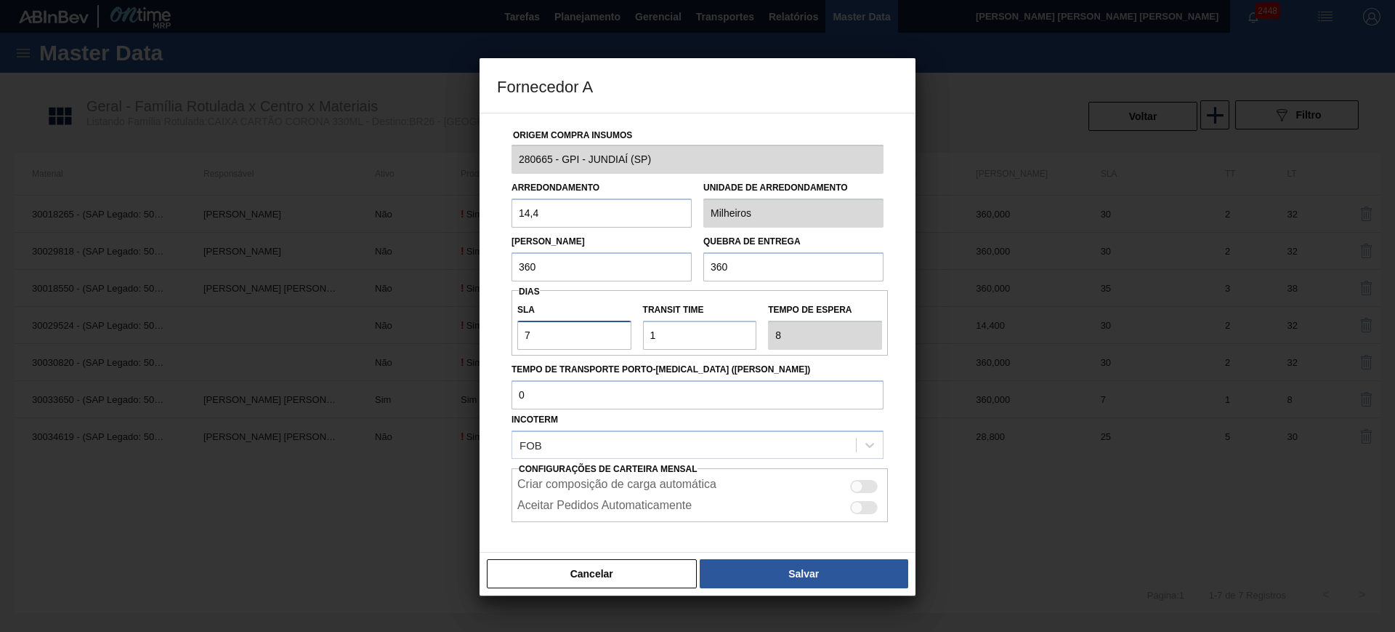
click at [565, 330] on input "7" at bounding box center [574, 335] width 114 height 29
type input "5"
type input "6"
type input "5"
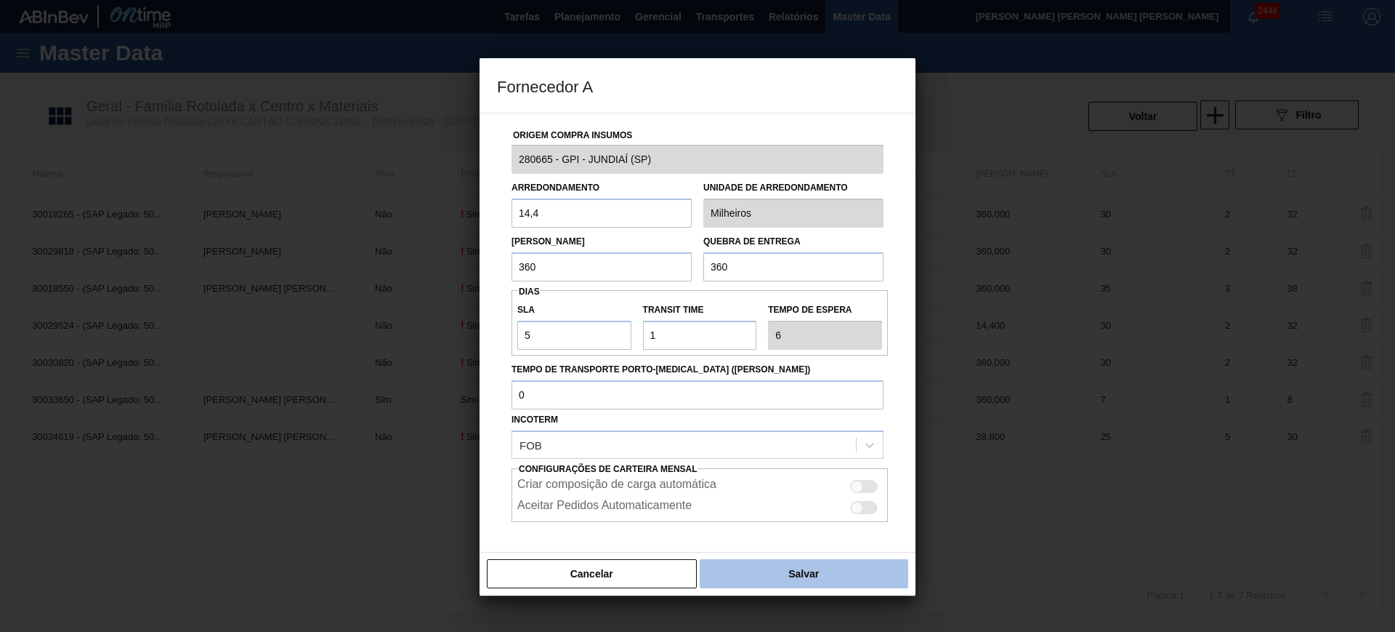
click at [832, 562] on button "Salvar" at bounding box center [804, 573] width 209 height 29
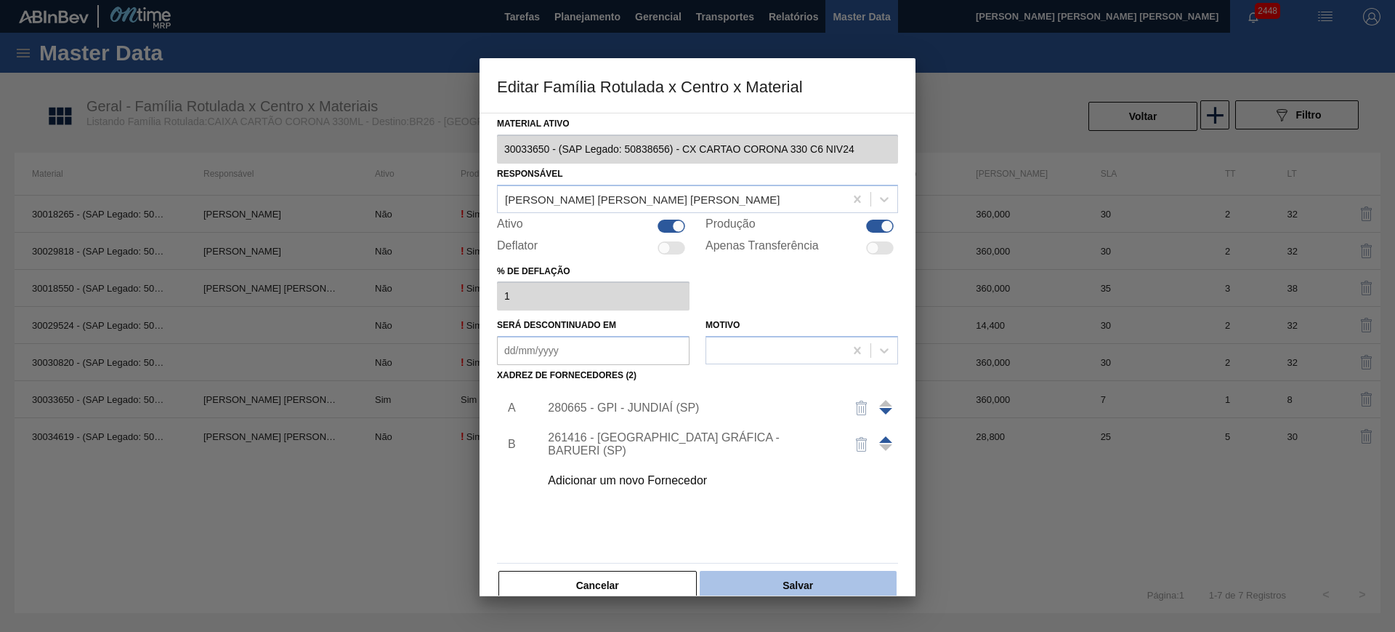
click at [863, 583] on button "Salvar" at bounding box center [798, 585] width 197 height 29
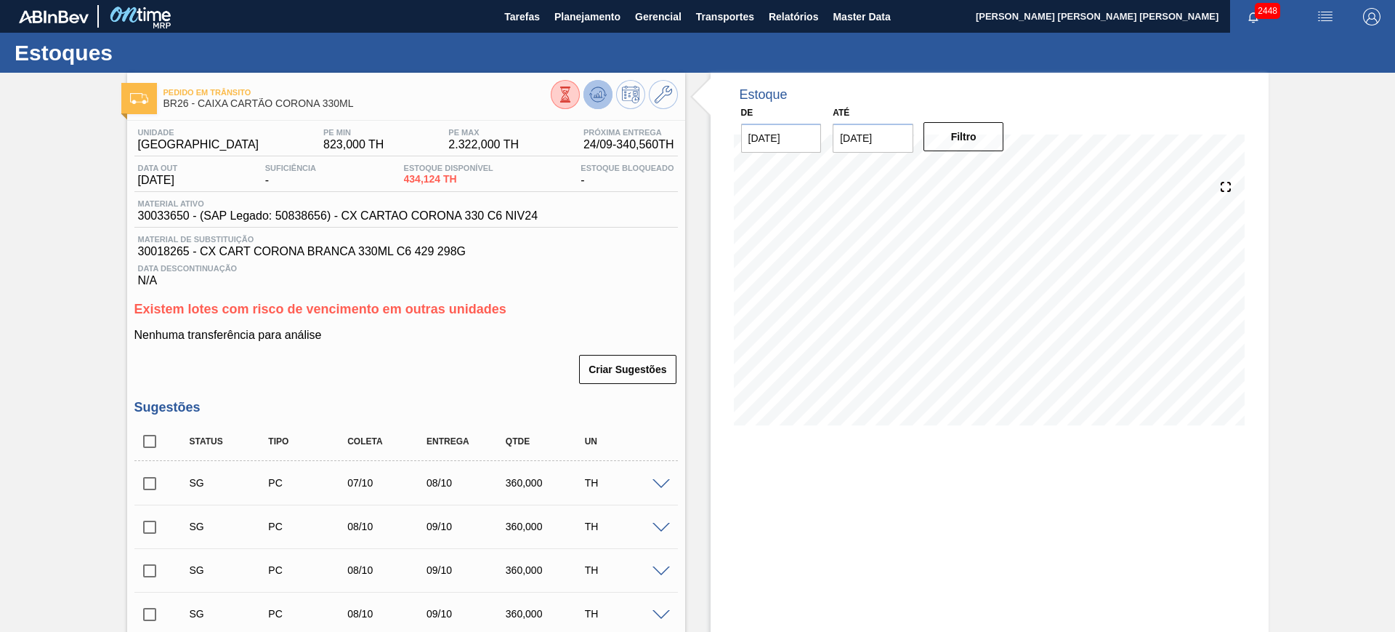
click at [600, 91] on icon at bounding box center [597, 94] width 9 height 7
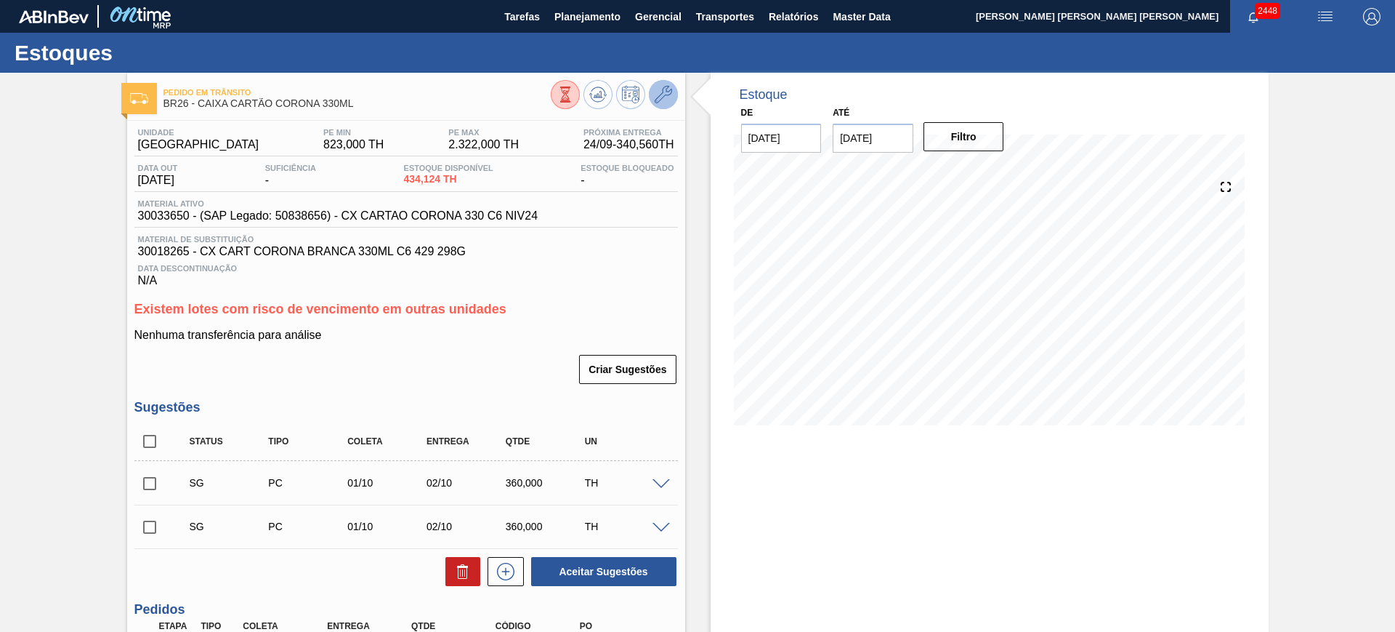
click at [661, 98] on icon at bounding box center [663, 94] width 17 height 17
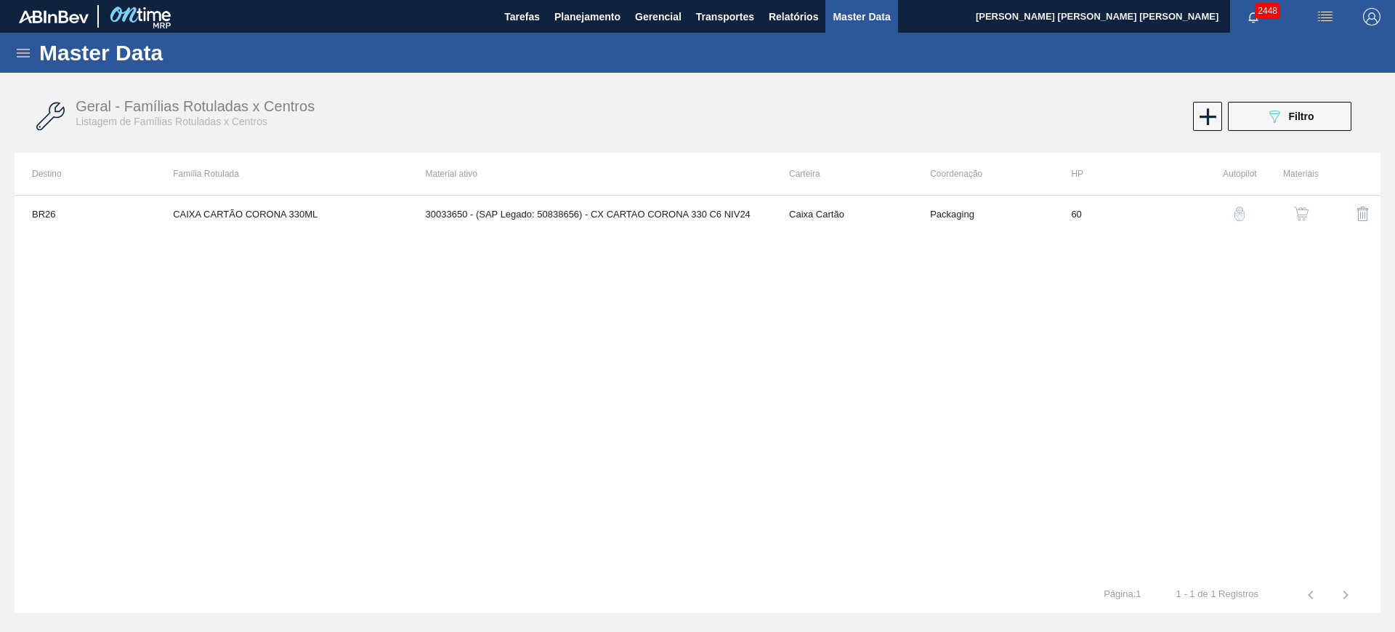
click at [1302, 203] on button "button" at bounding box center [1301, 213] width 35 height 35
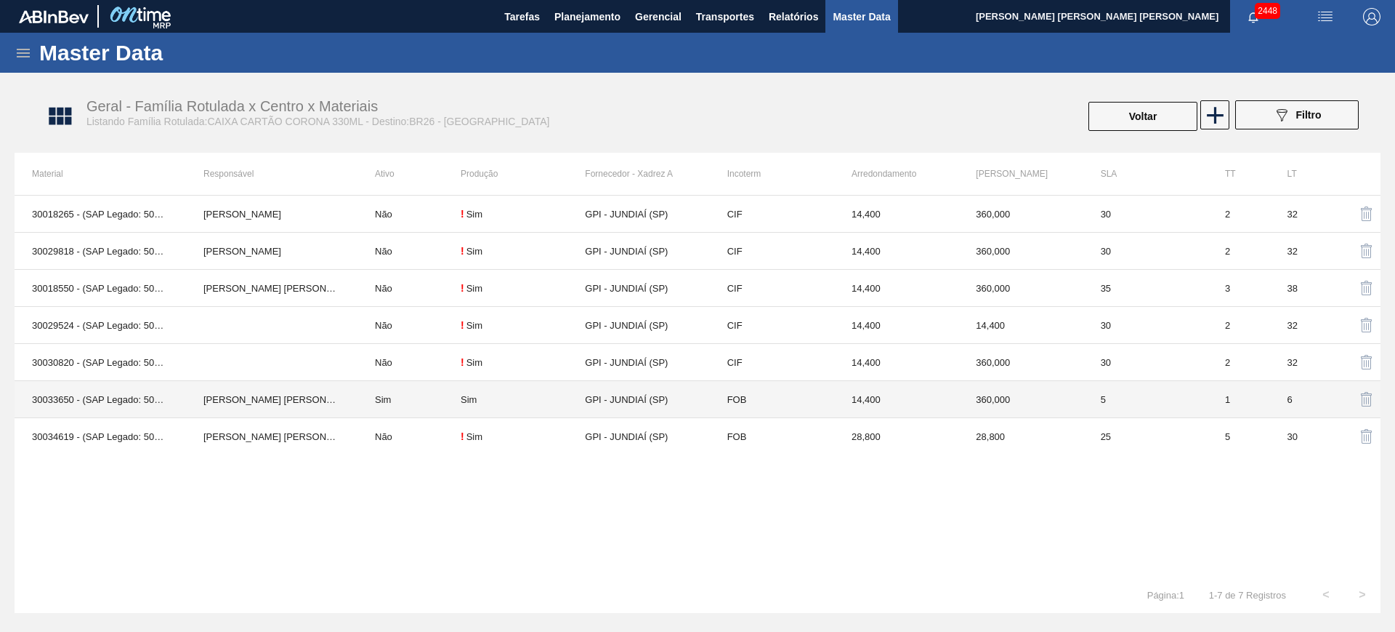
click at [419, 389] on td "Sim" at bounding box center [409, 399] width 103 height 37
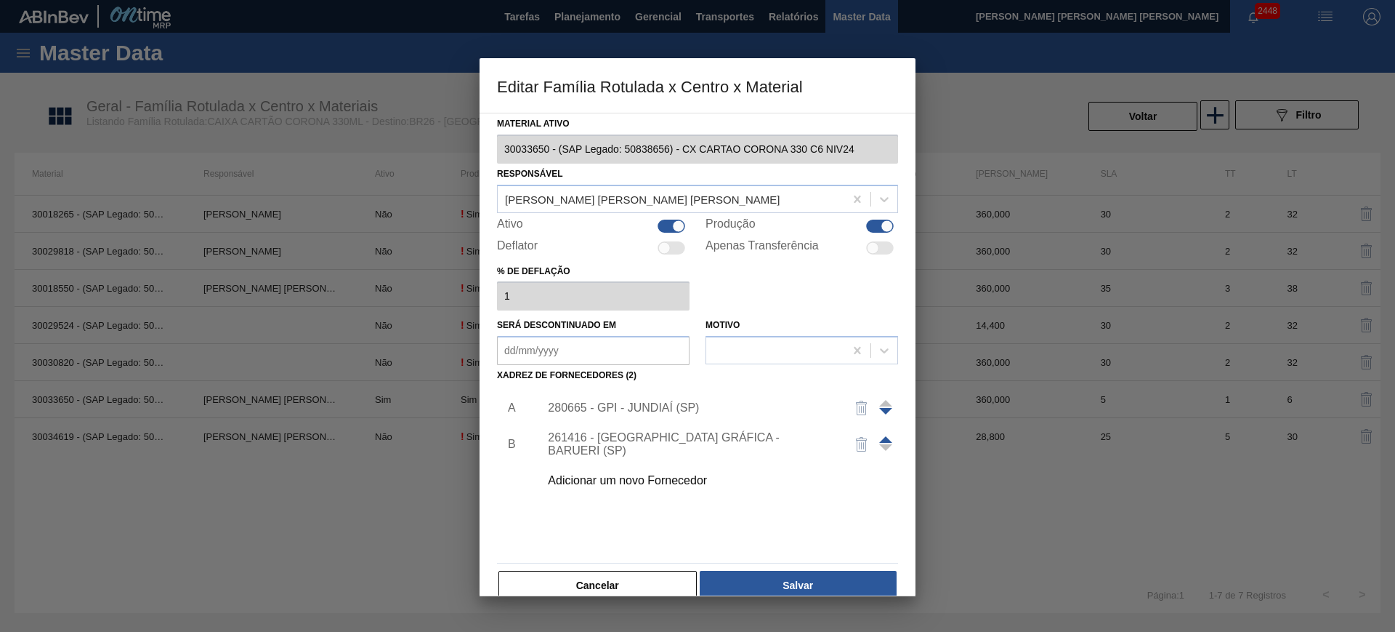
click at [616, 403] on div "280665 - GPI - JUNDIAÍ (SP)" at bounding box center [690, 407] width 285 height 13
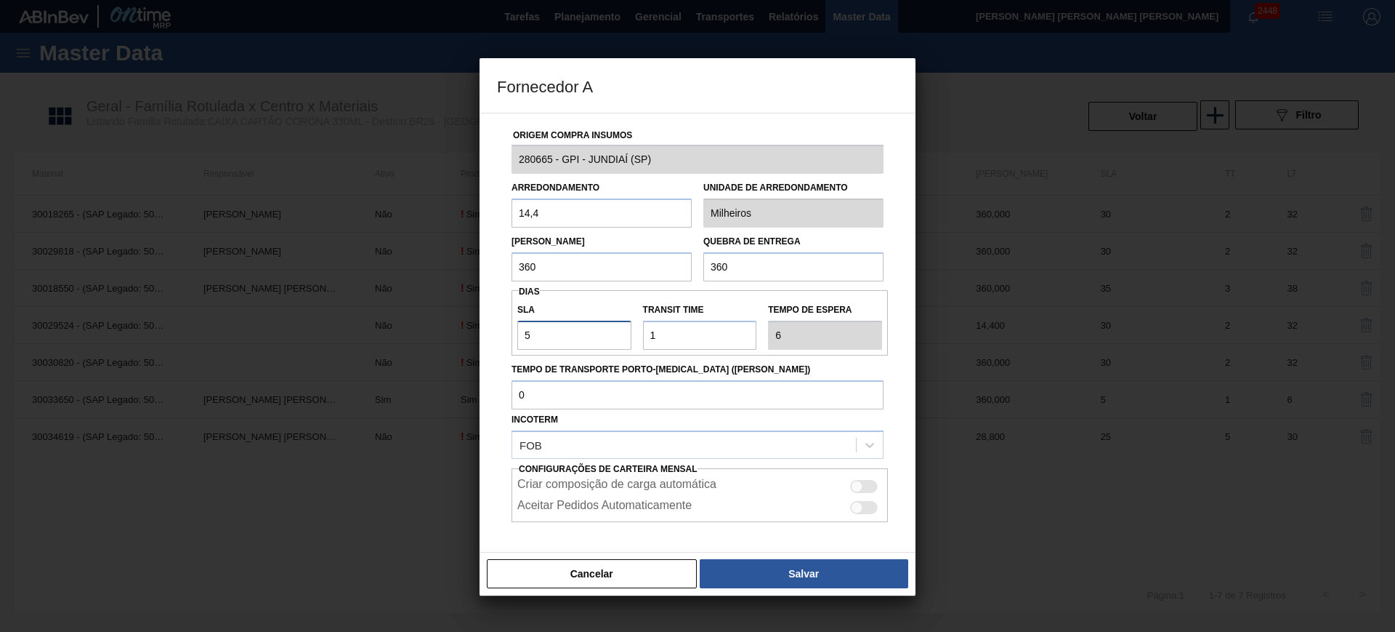
click at [577, 334] on input "5" at bounding box center [574, 335] width 114 height 29
type input "6"
type input "7"
type input "6"
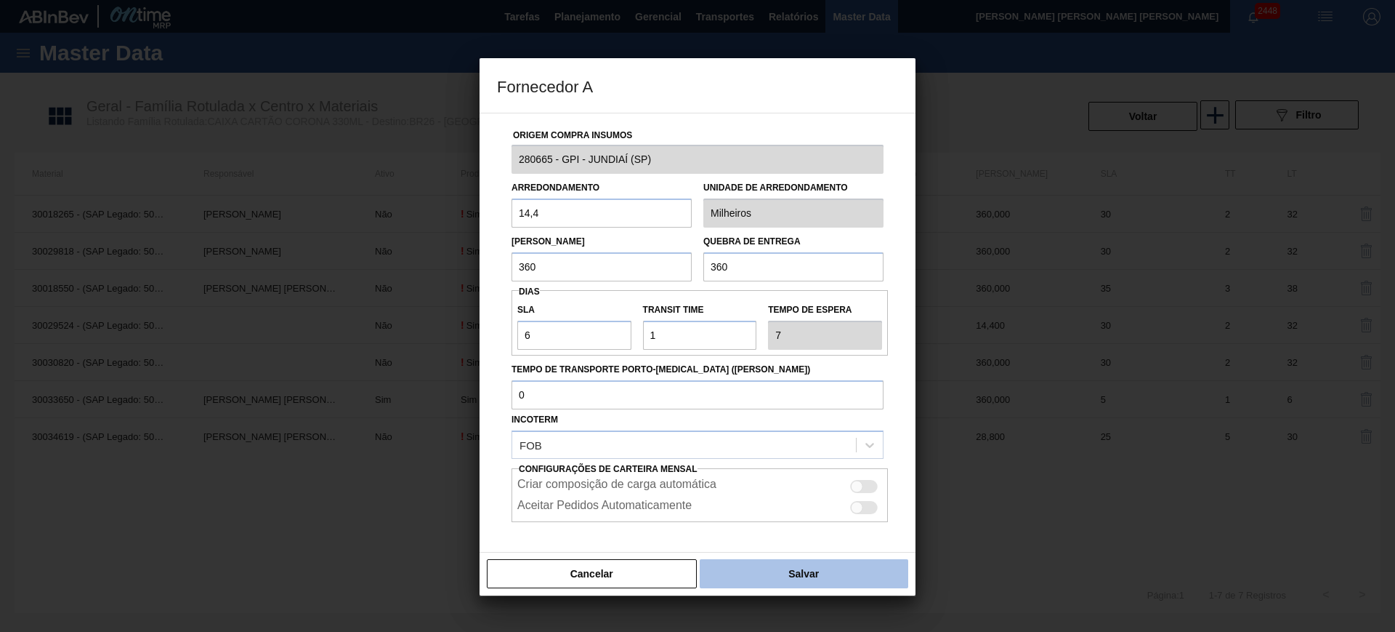
click at [800, 560] on button "Salvar" at bounding box center [804, 573] width 209 height 29
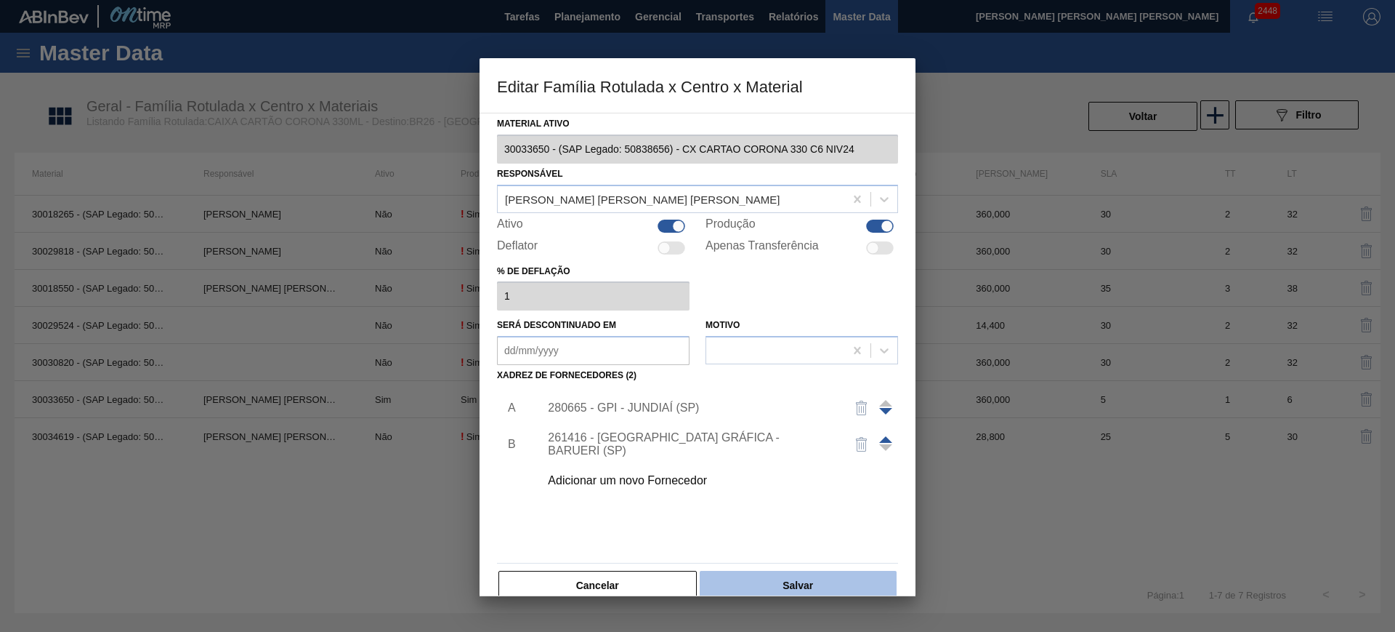
click at [865, 573] on button "Salvar" at bounding box center [798, 585] width 197 height 29
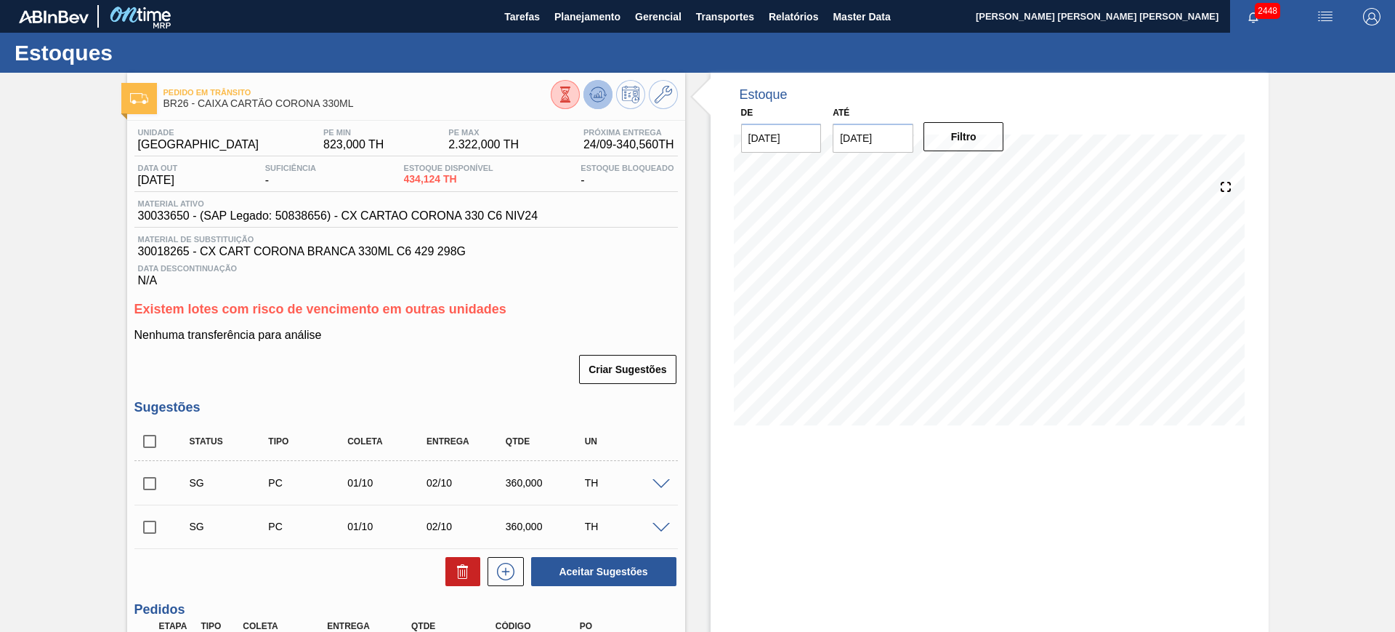
click at [603, 94] on icon at bounding box center [604, 95] width 3 height 2
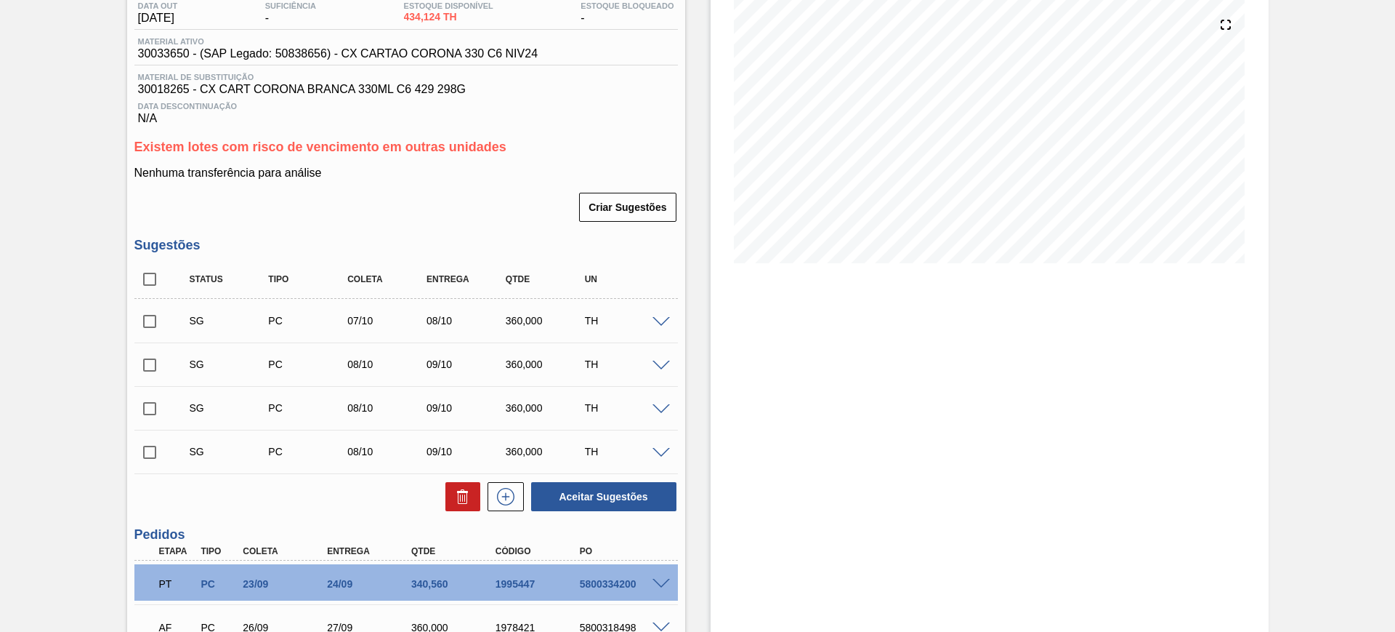
scroll to position [182, 0]
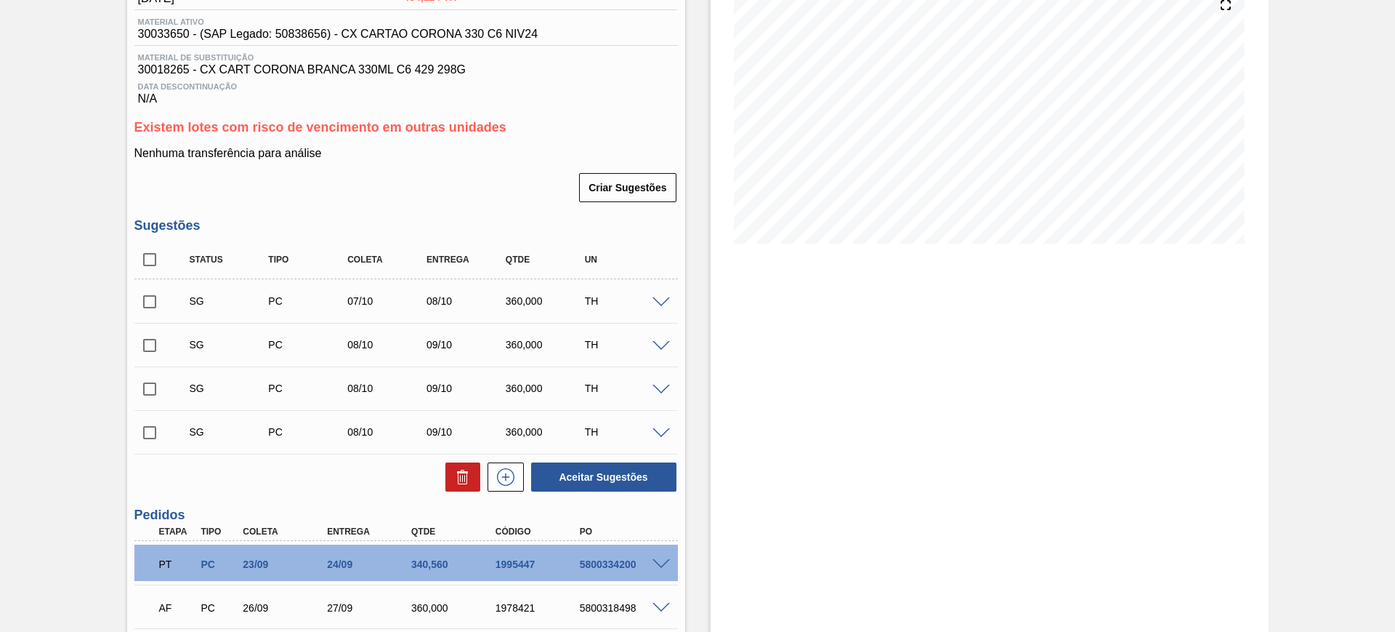
click at [152, 297] on input "checkbox" at bounding box center [149, 301] width 31 height 31
click at [584, 472] on button "Aceitar Sugestões" at bounding box center [603, 476] width 145 height 29
checkbox input "false"
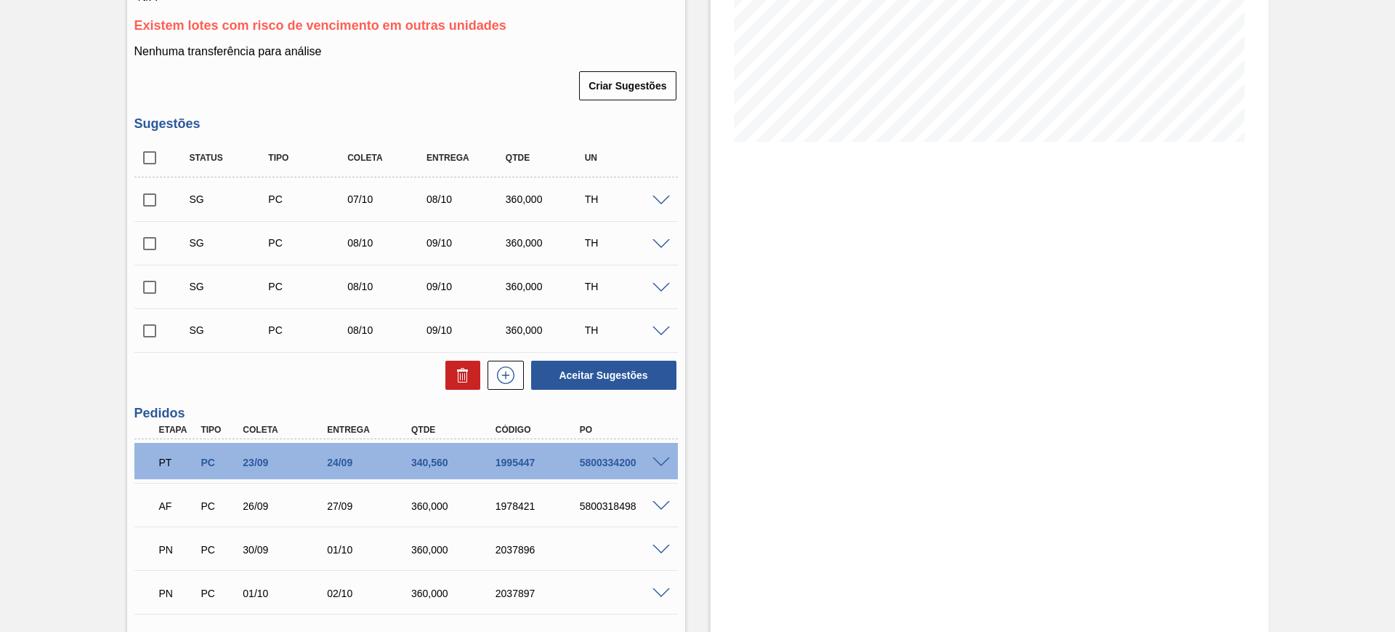
scroll to position [273, 0]
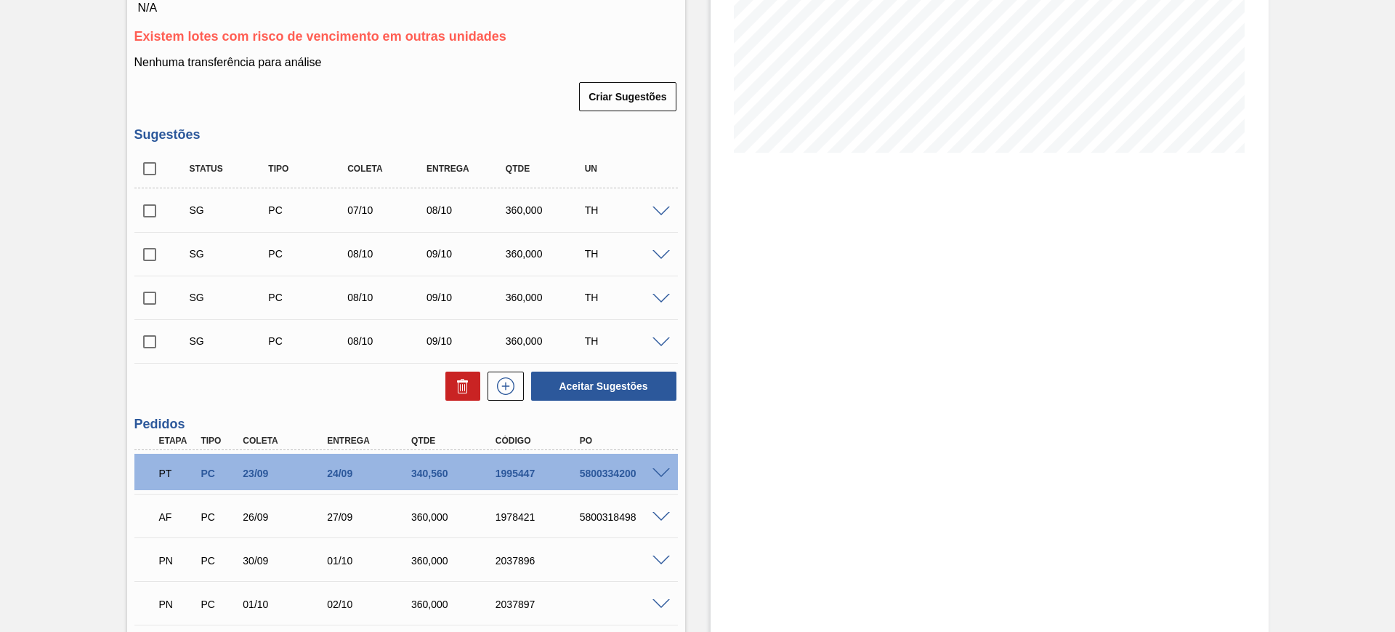
click at [150, 217] on input "checkbox" at bounding box center [149, 211] width 31 height 31
click at [621, 388] on button "Aceitar Sugestões" at bounding box center [603, 385] width 145 height 29
checkbox input "false"
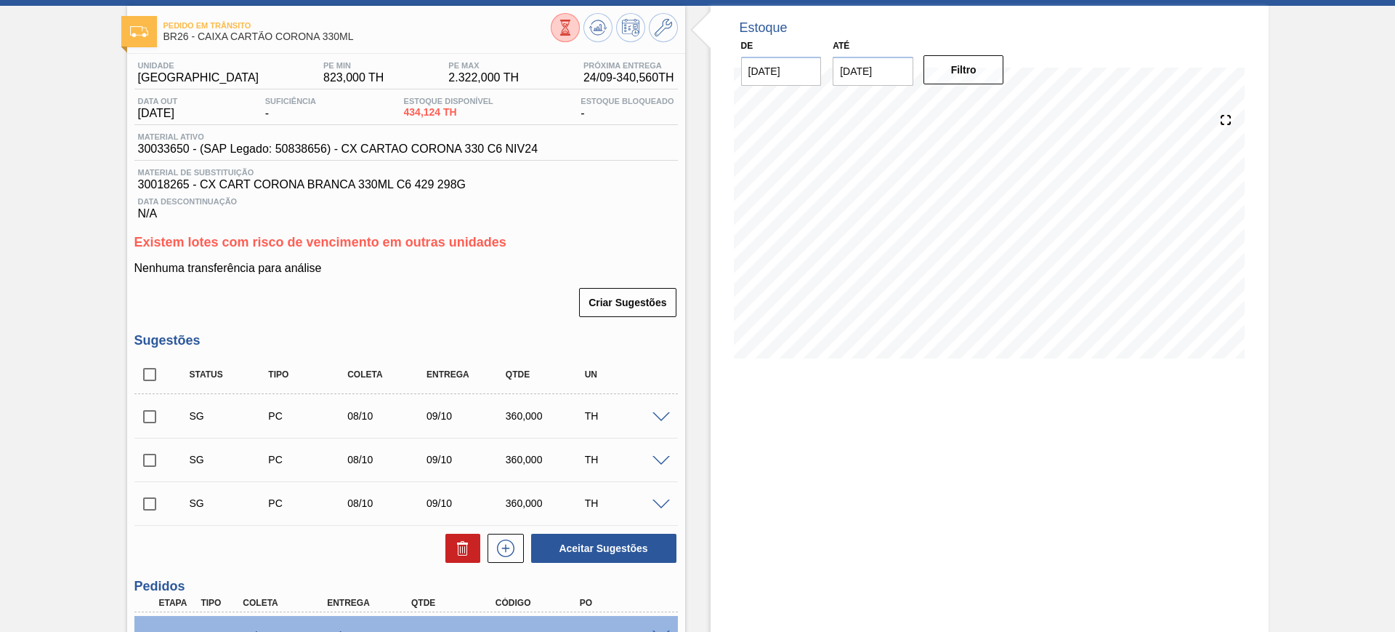
scroll to position [0, 0]
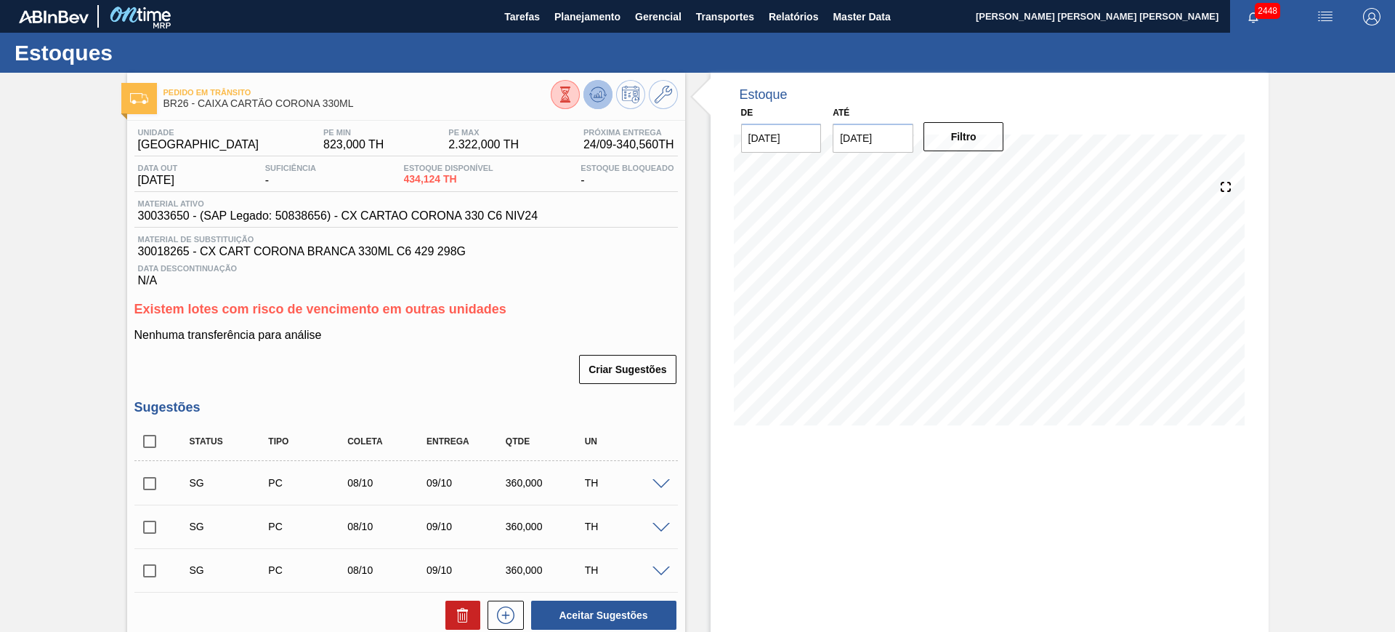
click at [610, 97] on button at bounding box center [598, 94] width 29 height 29
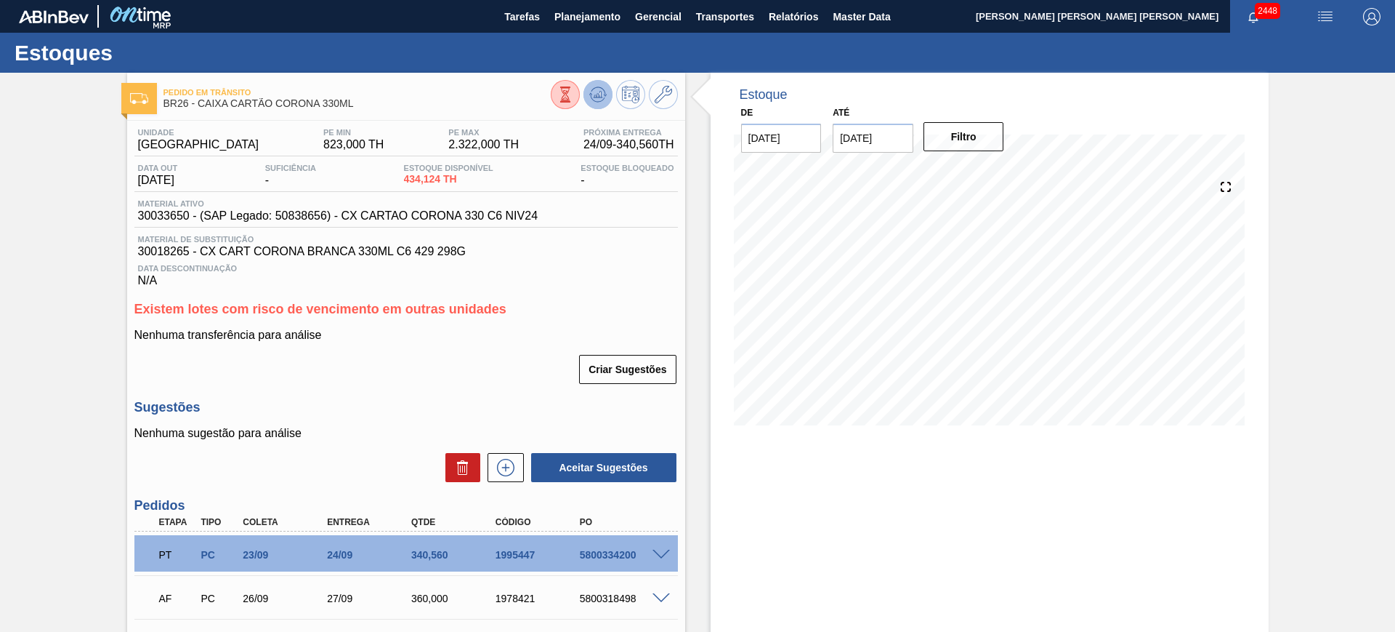
click at [598, 102] on icon at bounding box center [597, 94] width 17 height 17
click at [600, 95] on icon at bounding box center [600, 95] width 1 height 6
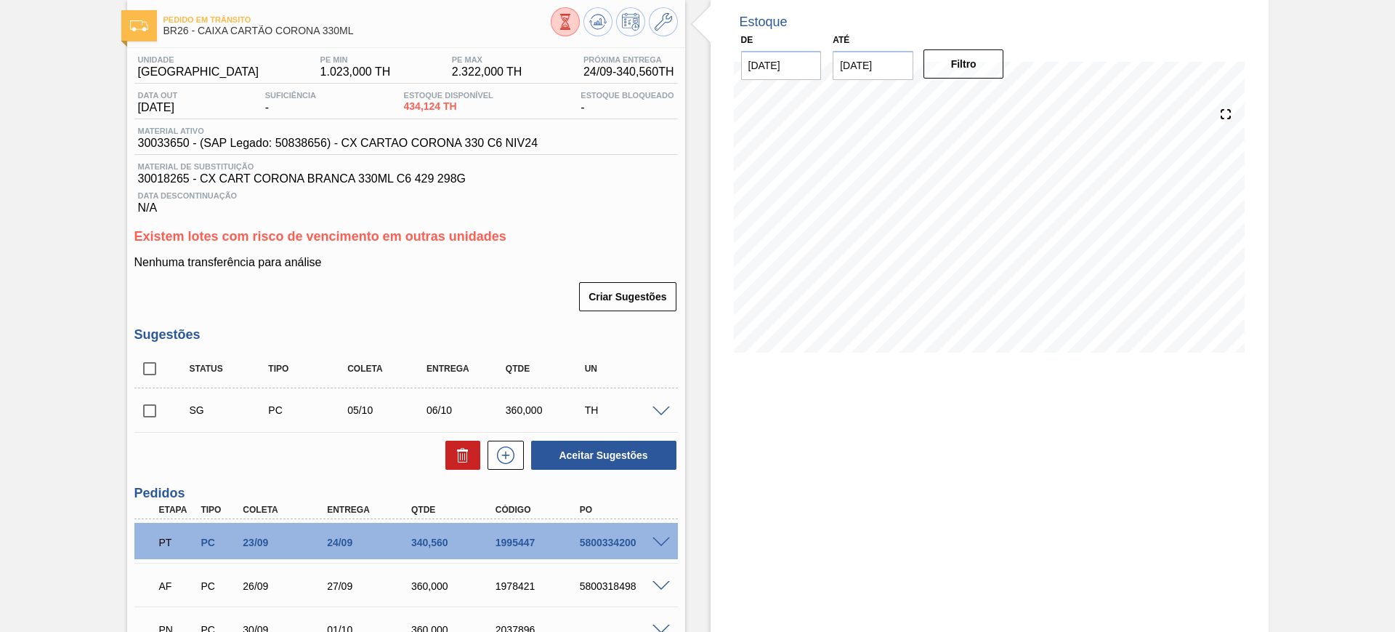
scroll to position [182, 0]
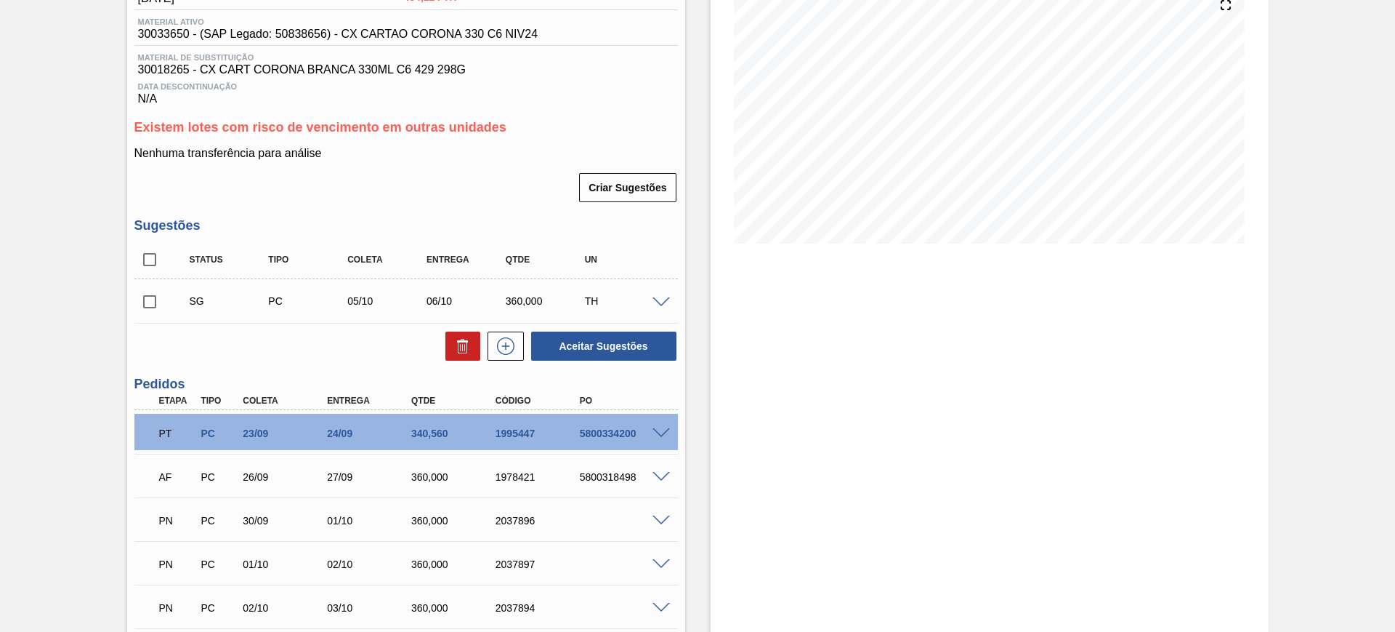
click at [147, 263] on input "checkbox" at bounding box center [149, 259] width 31 height 31
checkbox input "true"
click at [591, 348] on button "Aceitar Sugestões" at bounding box center [603, 345] width 145 height 29
checkbox input "false"
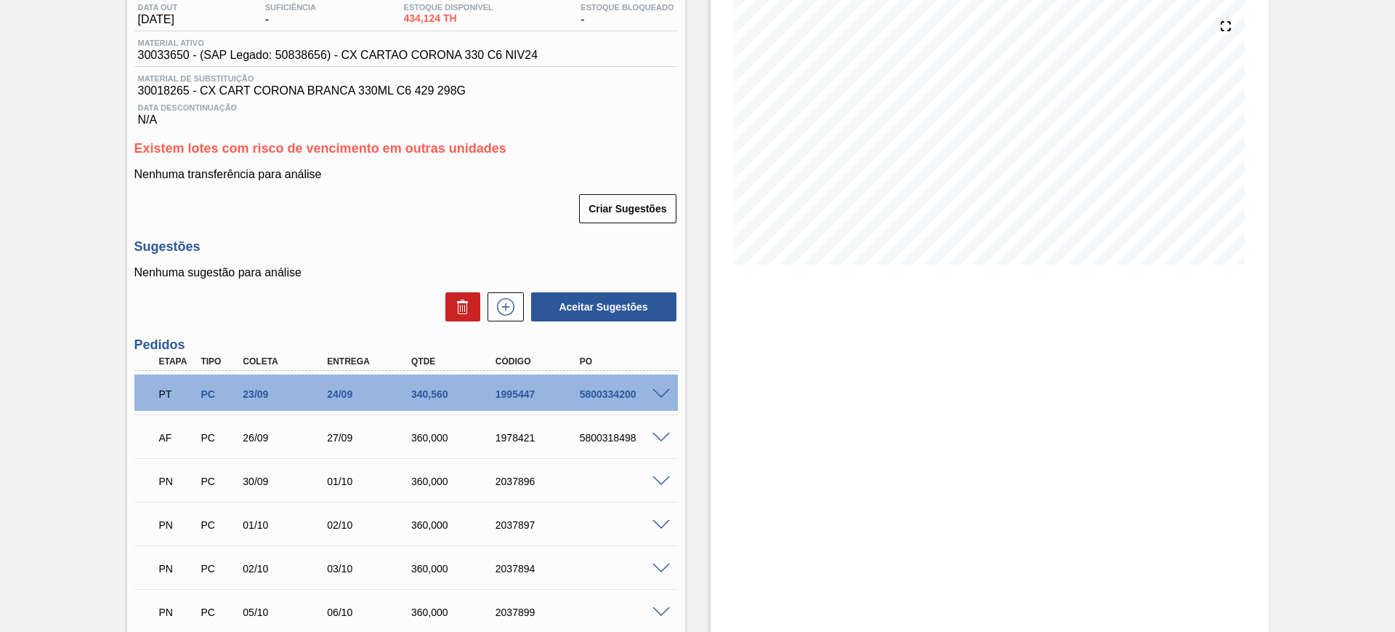
scroll to position [0, 0]
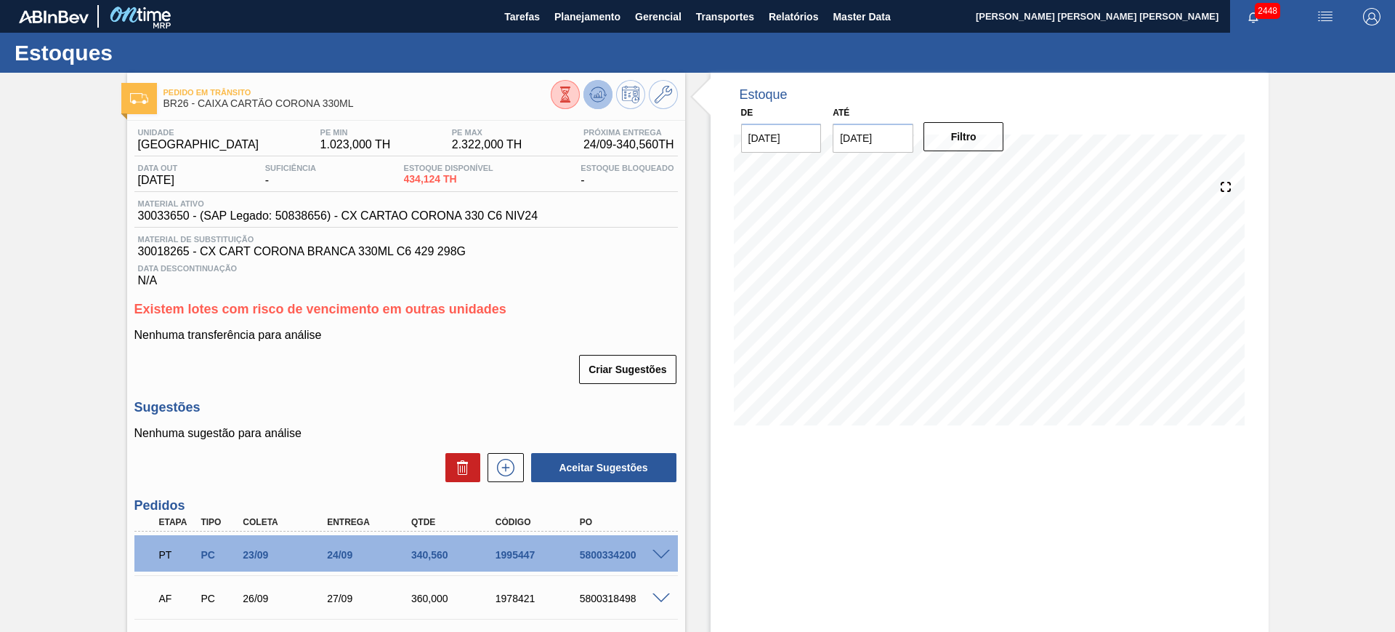
click at [607, 89] on button at bounding box center [598, 94] width 29 height 29
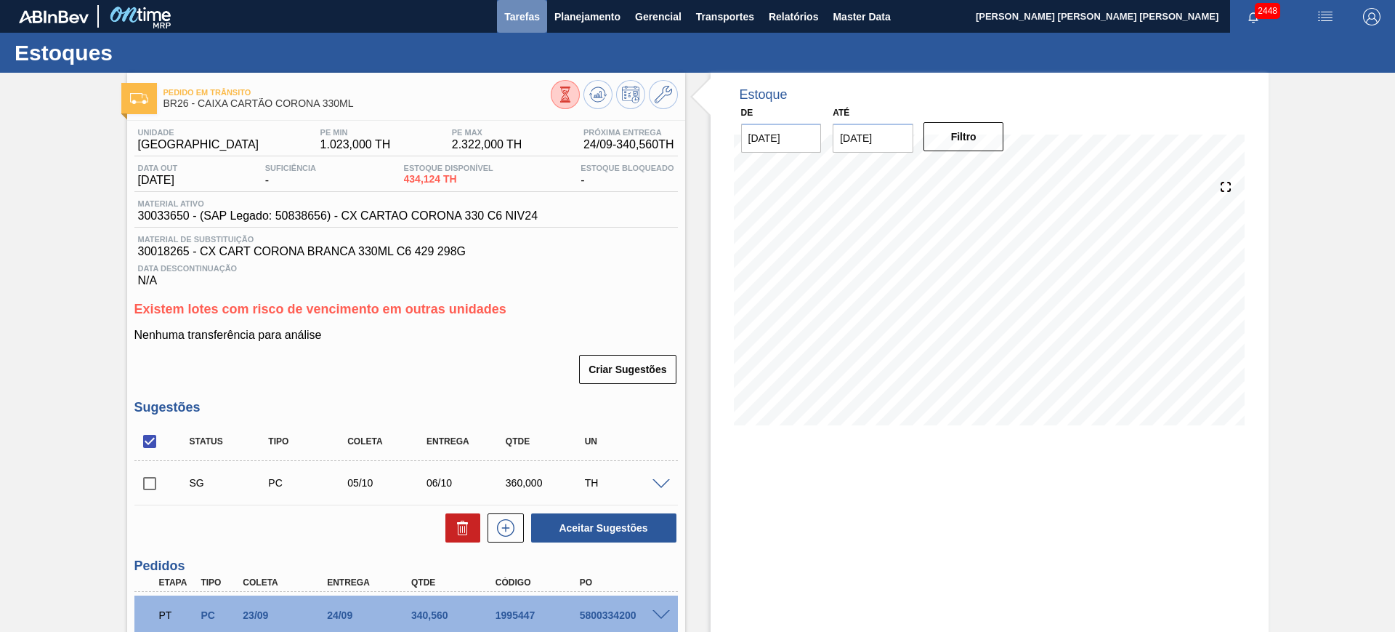
click at [519, 32] on button "Tarefas" at bounding box center [522, 16] width 50 height 33
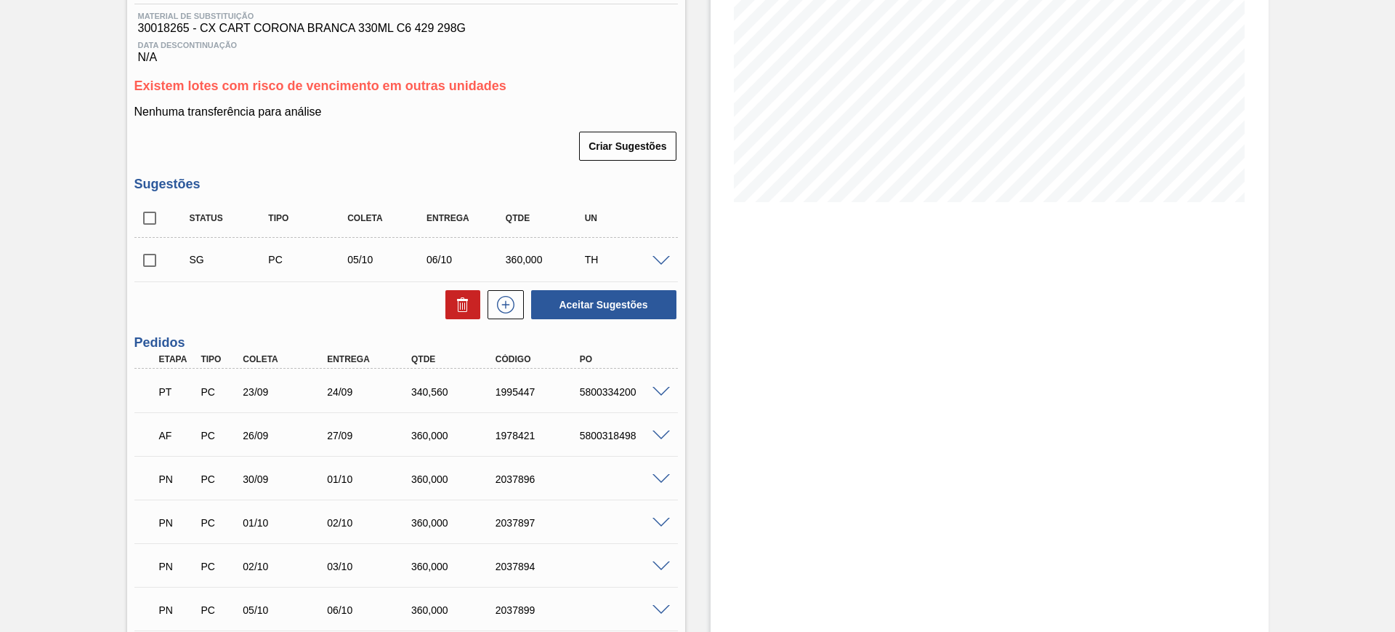
scroll to position [91, 0]
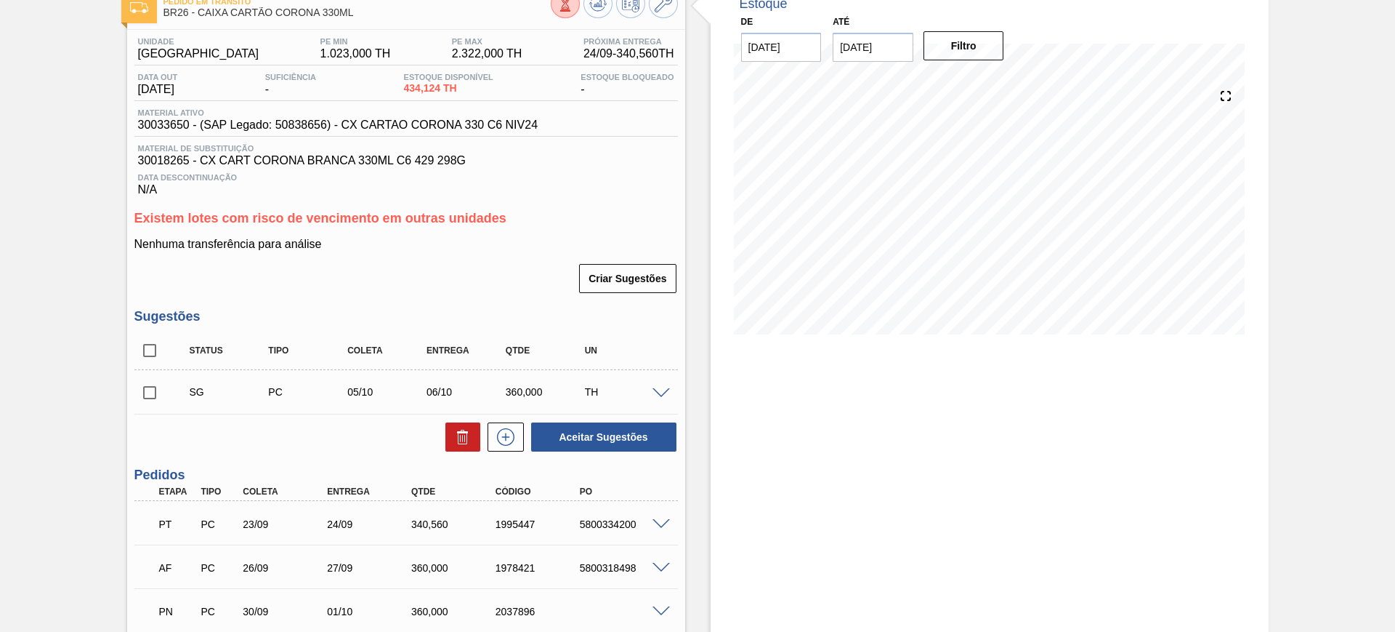
click at [151, 357] on input "checkbox" at bounding box center [149, 350] width 31 height 31
checkbox input "true"
click at [464, 441] on icon at bounding box center [462, 436] width 17 height 17
checkbox input "false"
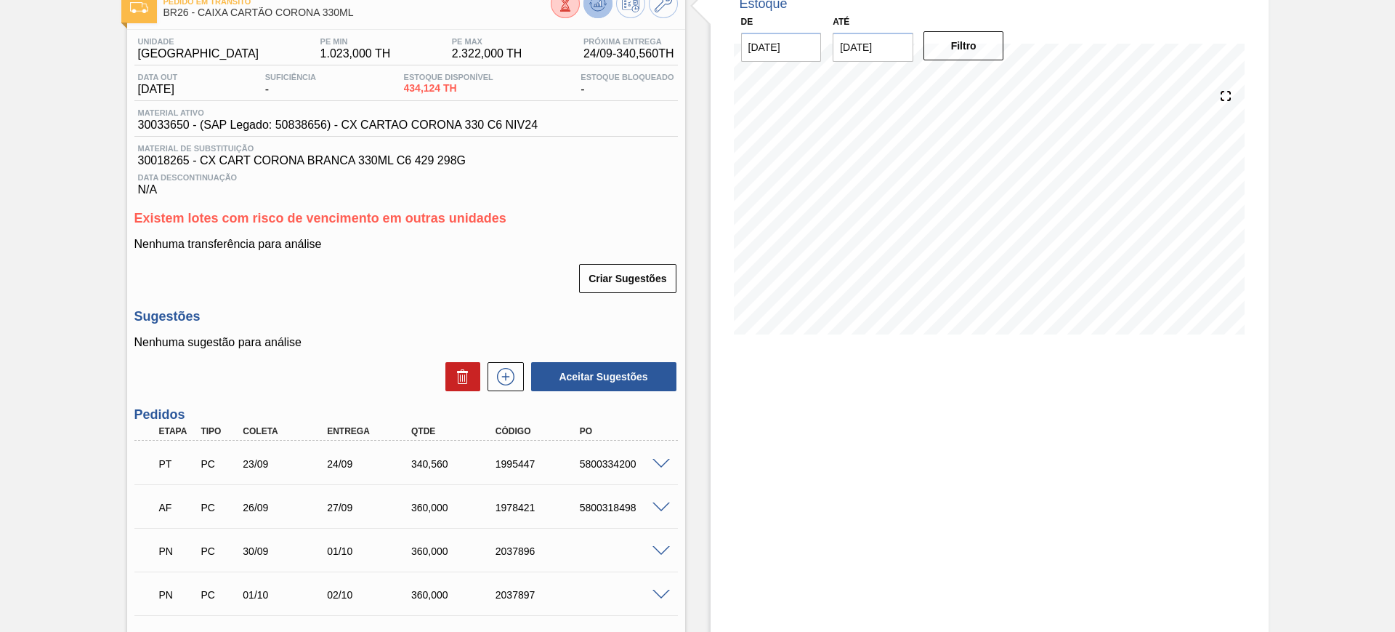
click at [592, 7] on icon at bounding box center [597, 3] width 17 height 17
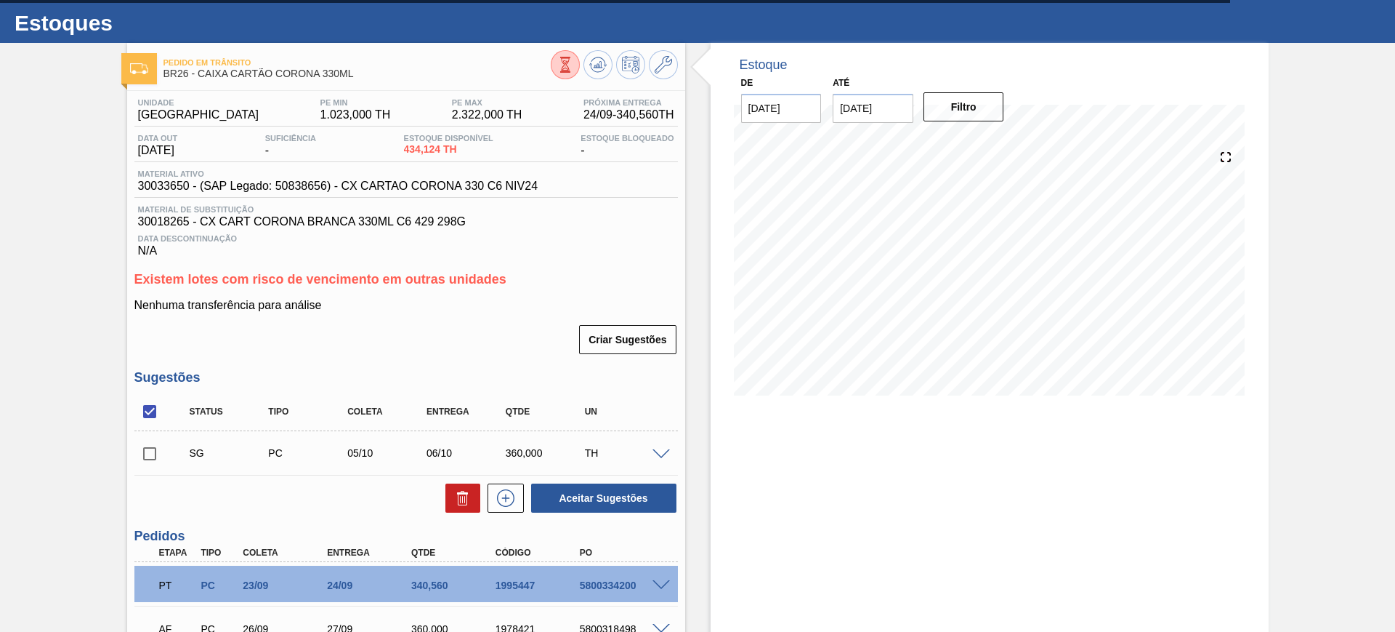
scroll to position [0, 0]
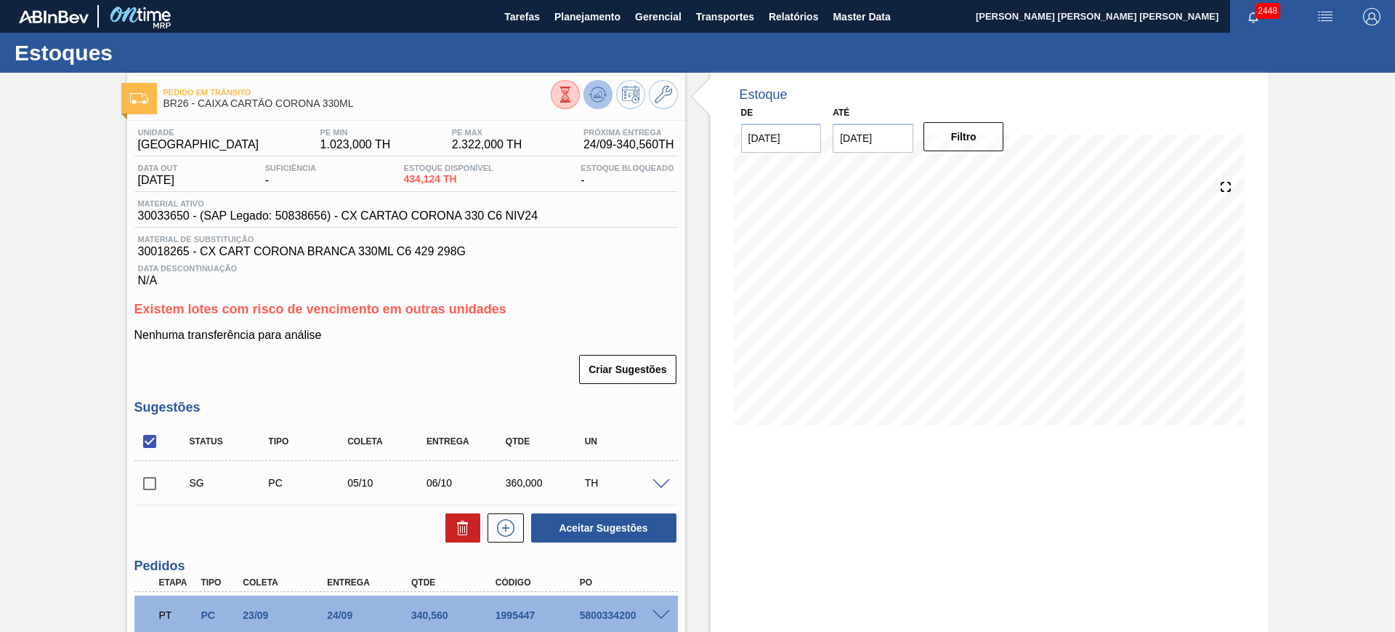
click at [600, 91] on icon at bounding box center [597, 94] width 9 height 7
click at [817, 432] on div "24/09 Projeção de Estoque 774.684 Nec.SAP 0 Política Objetiva 1,997.25 Pedidos …" at bounding box center [990, 301] width 512 height 291
click at [669, 100] on icon at bounding box center [663, 94] width 17 height 17
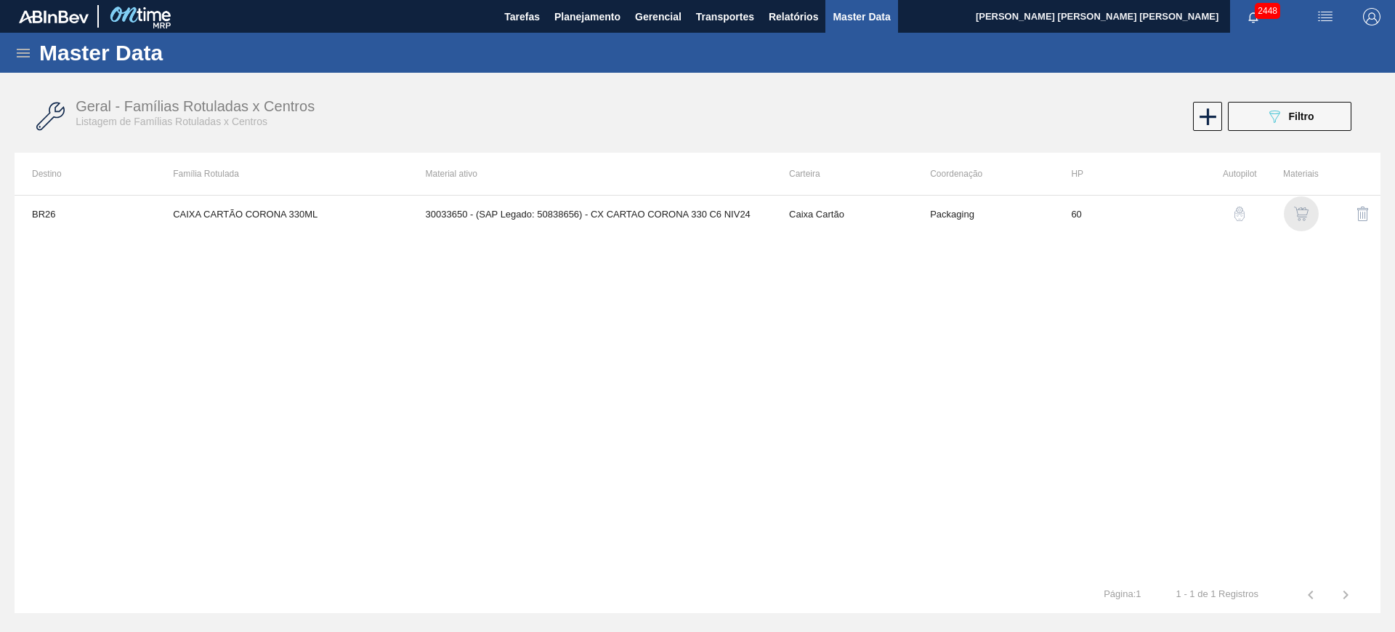
click at [1299, 206] on img "button" at bounding box center [1301, 213] width 15 height 15
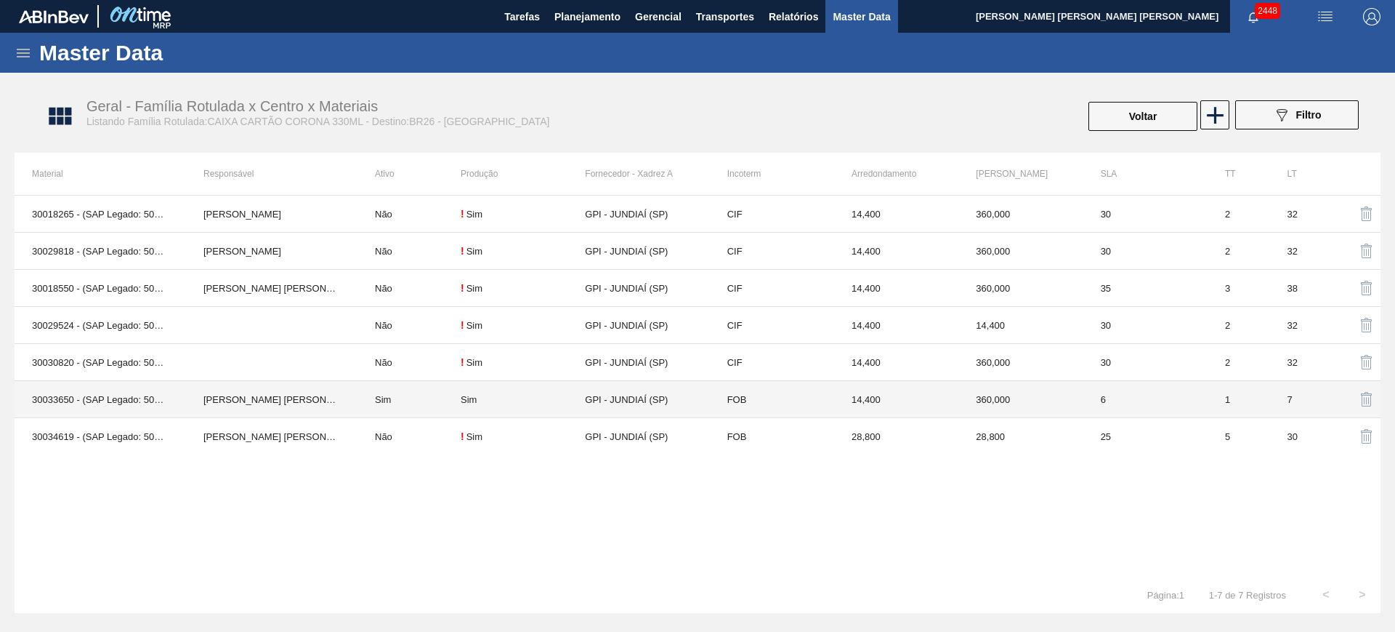
click at [369, 403] on td "Sim" at bounding box center [409, 399] width 103 height 37
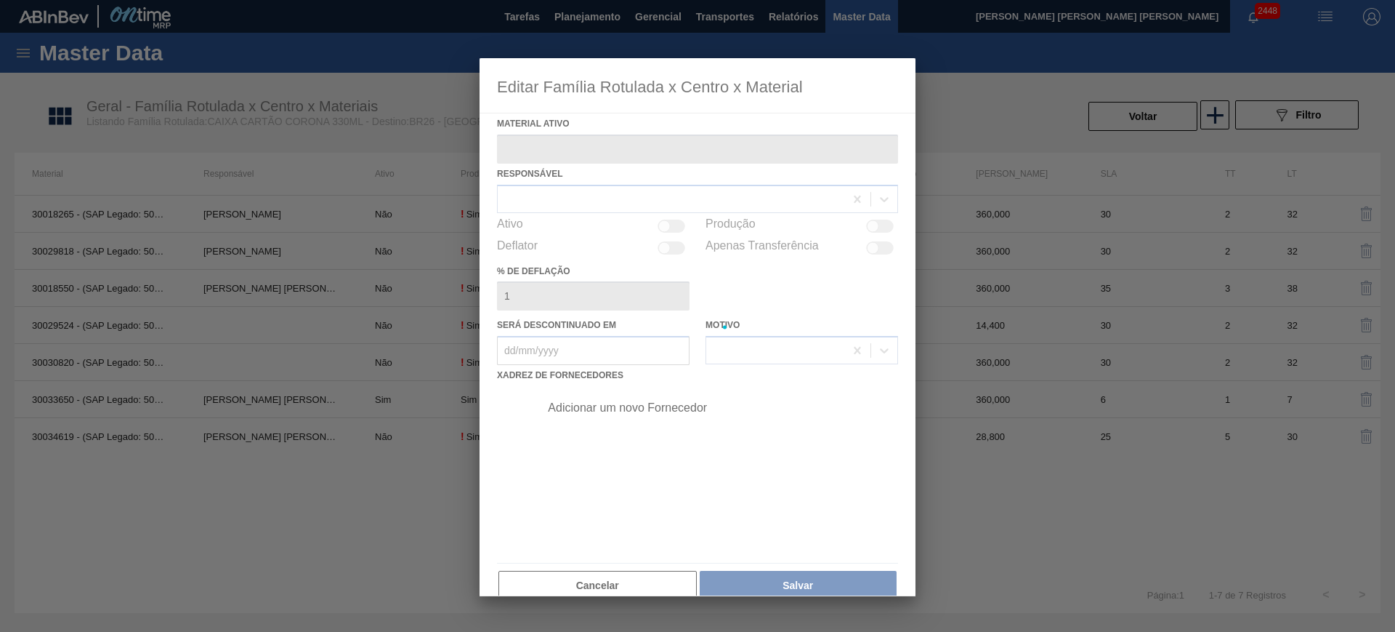
type ativo "30033650 - (SAP Legado: 50838656) - CX CARTAO CORONA 330 C6 NIV24"
checkbox input "true"
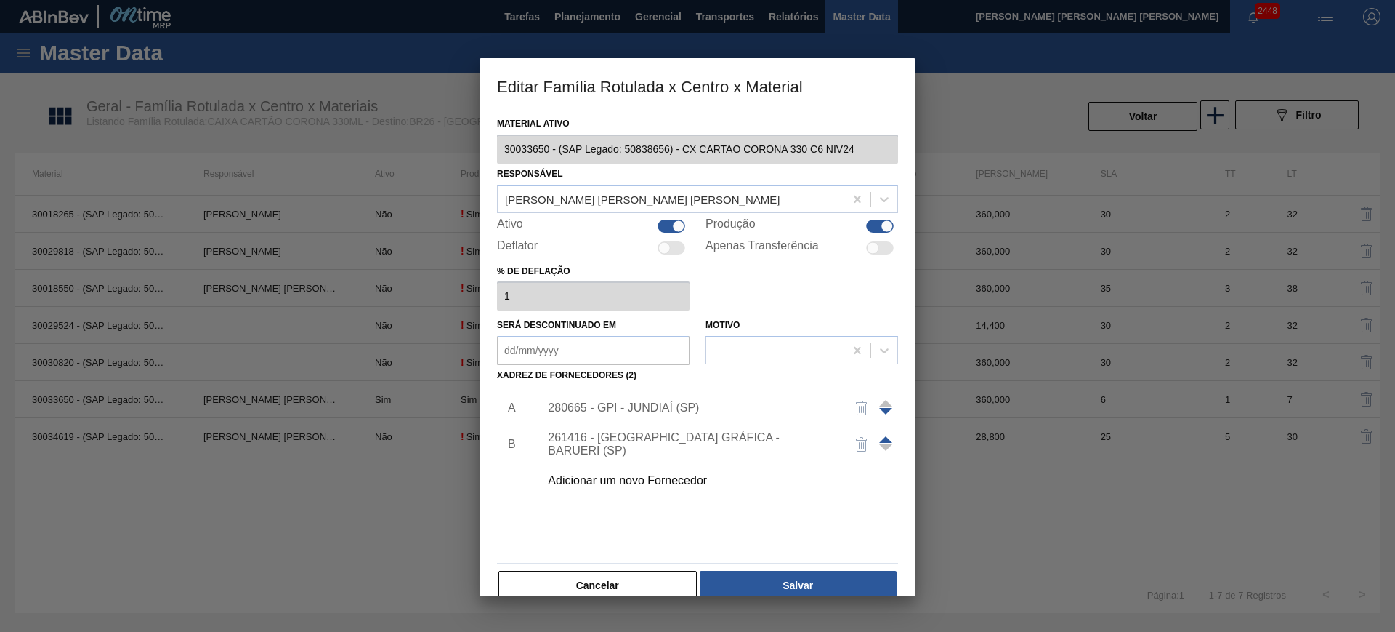
click at [611, 406] on div "280665 - GPI - JUNDIAÍ (SP)" at bounding box center [690, 407] width 285 height 13
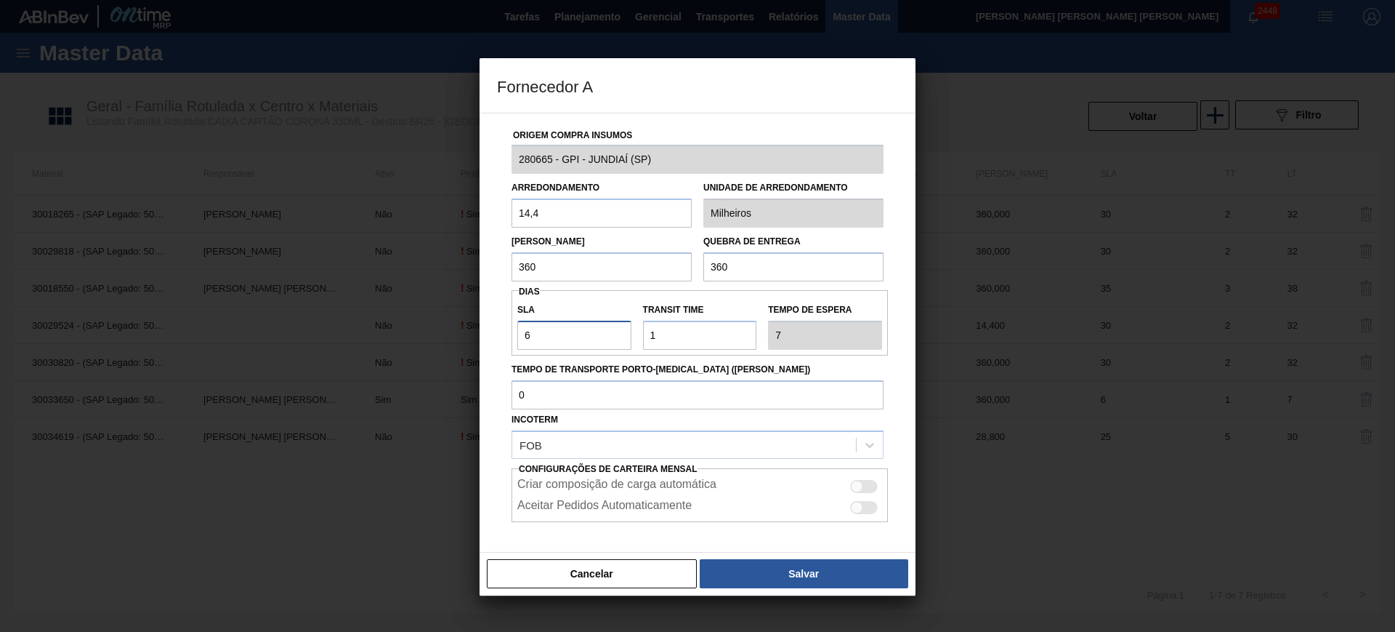
click at [603, 332] on input "6" at bounding box center [574, 335] width 114 height 29
type input "1"
type input "2"
type input "10"
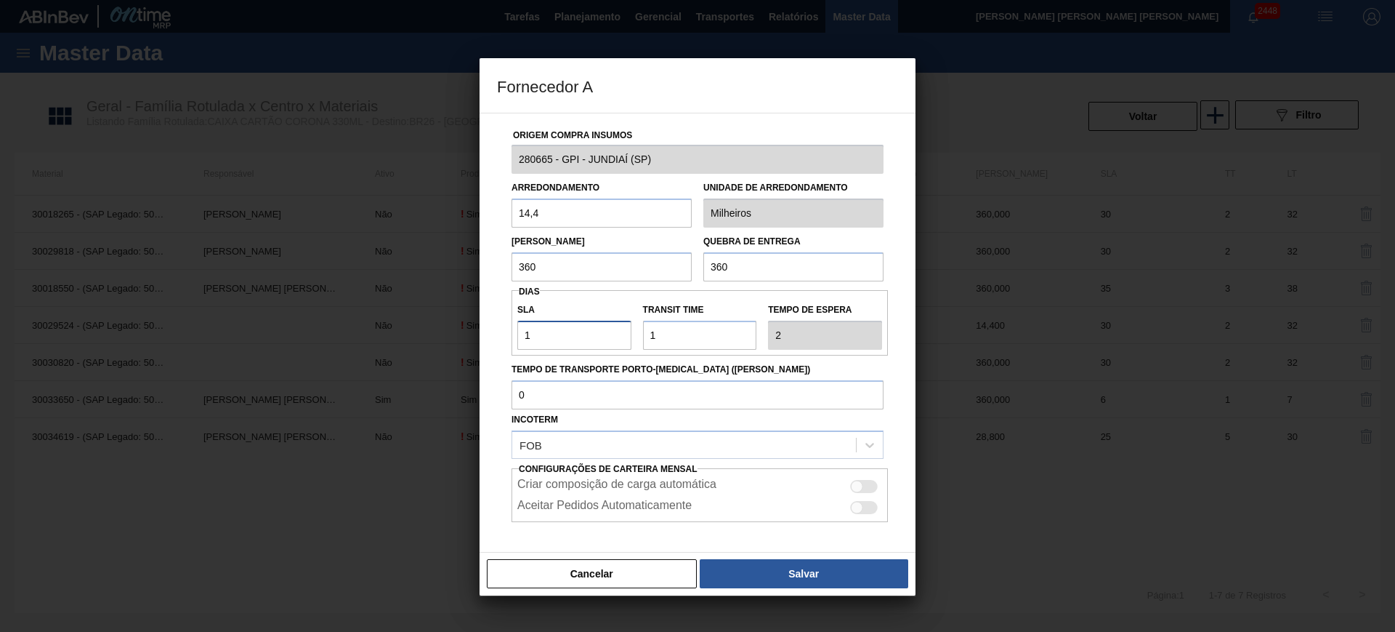
type input "11"
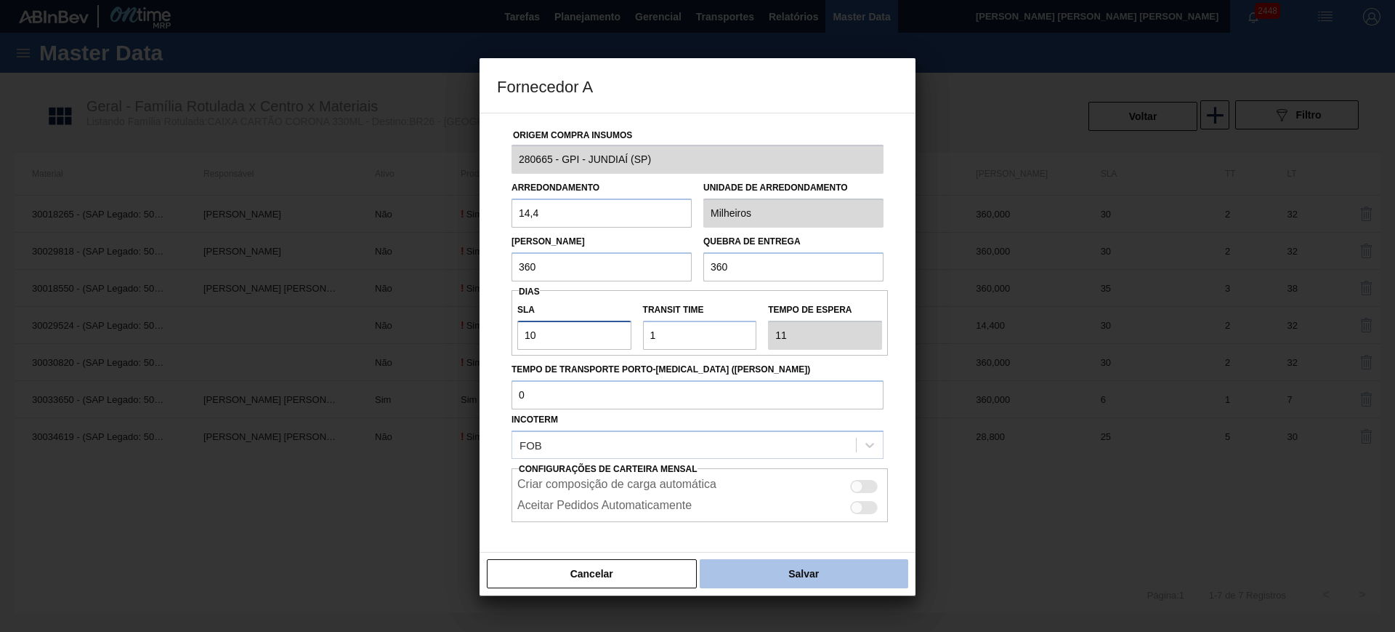
type input "10"
click at [806, 571] on button "Salvar" at bounding box center [804, 573] width 209 height 29
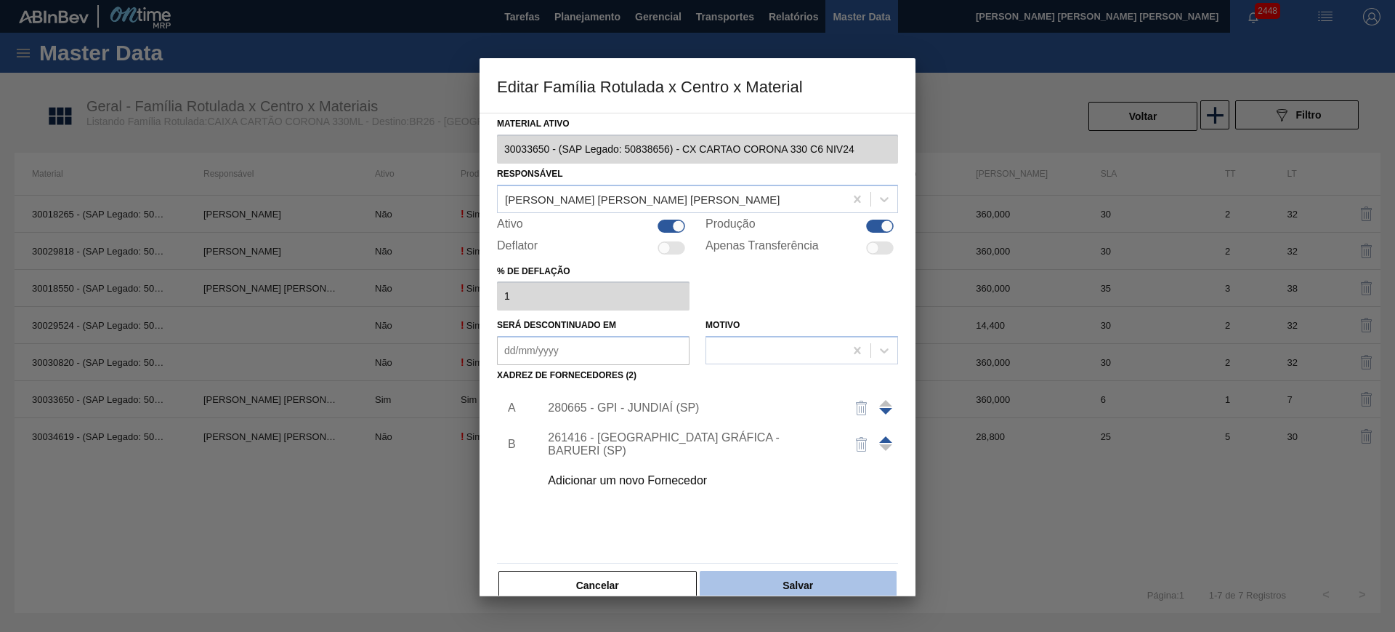
click at [837, 573] on button "Salvar" at bounding box center [798, 585] width 197 height 29
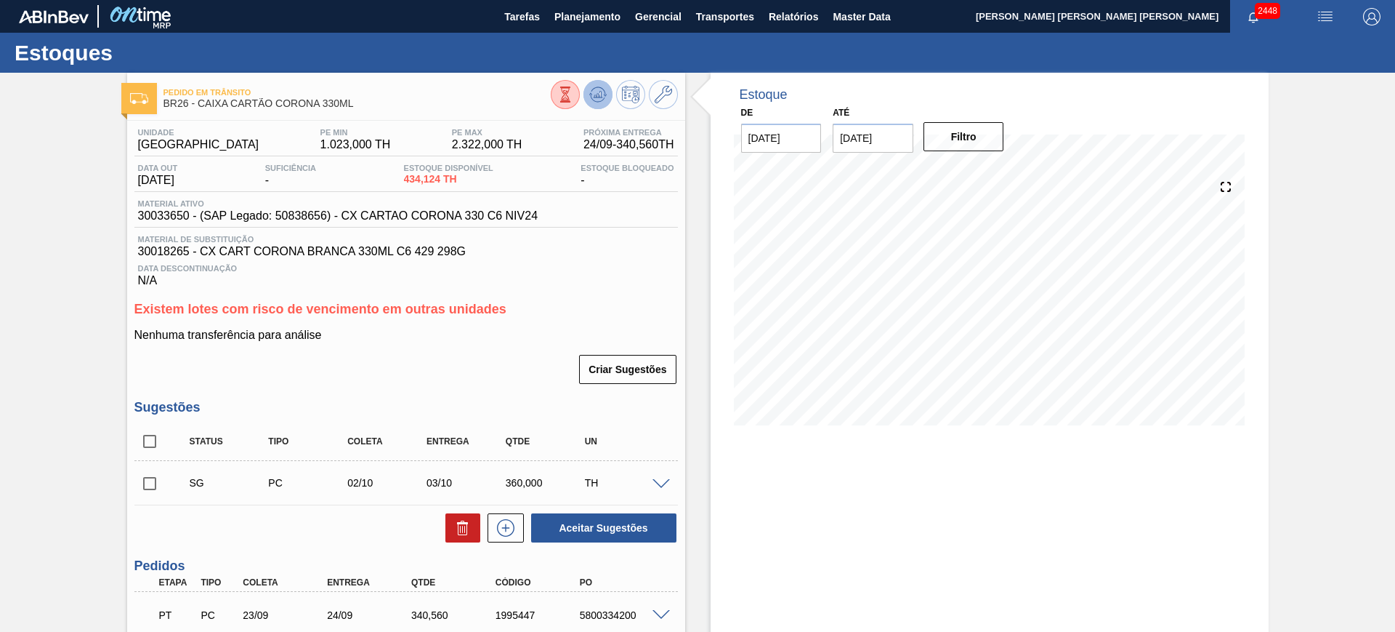
click at [600, 92] on icon at bounding box center [597, 94] width 9 height 7
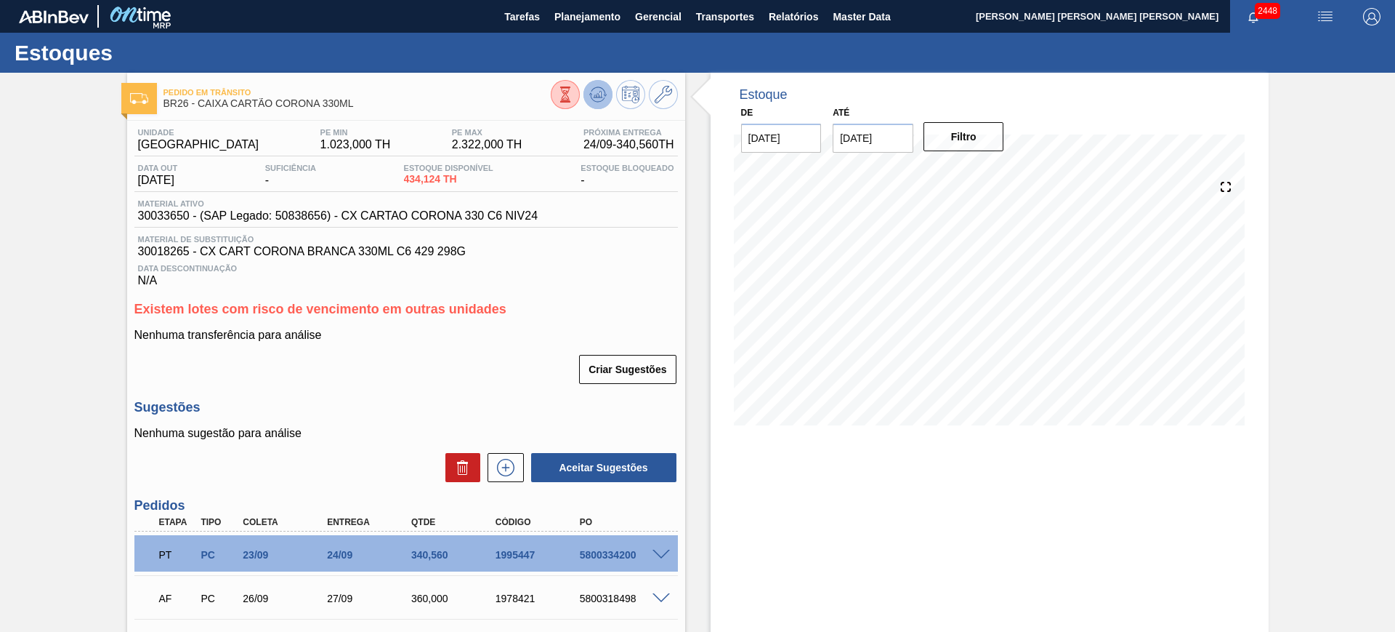
click at [589, 94] on icon at bounding box center [597, 94] width 17 height 17
click at [669, 89] on icon at bounding box center [663, 94] width 17 height 17
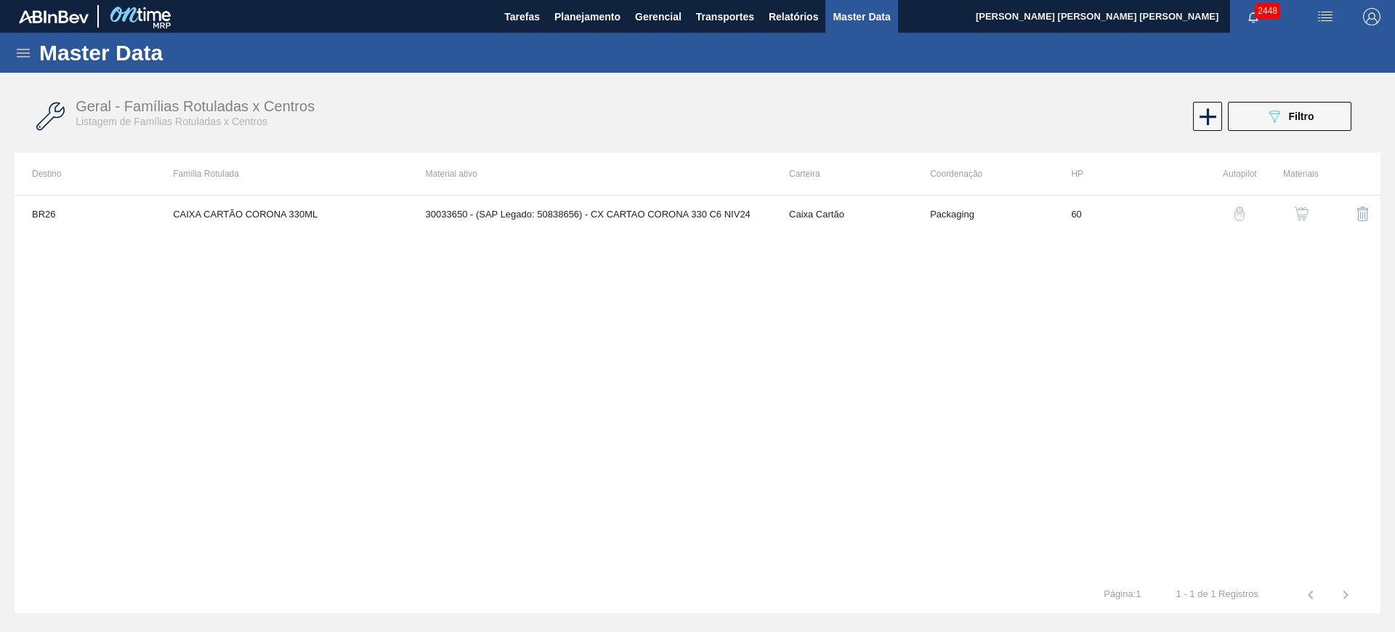
click at [1298, 208] on img "button" at bounding box center [1301, 213] width 15 height 15
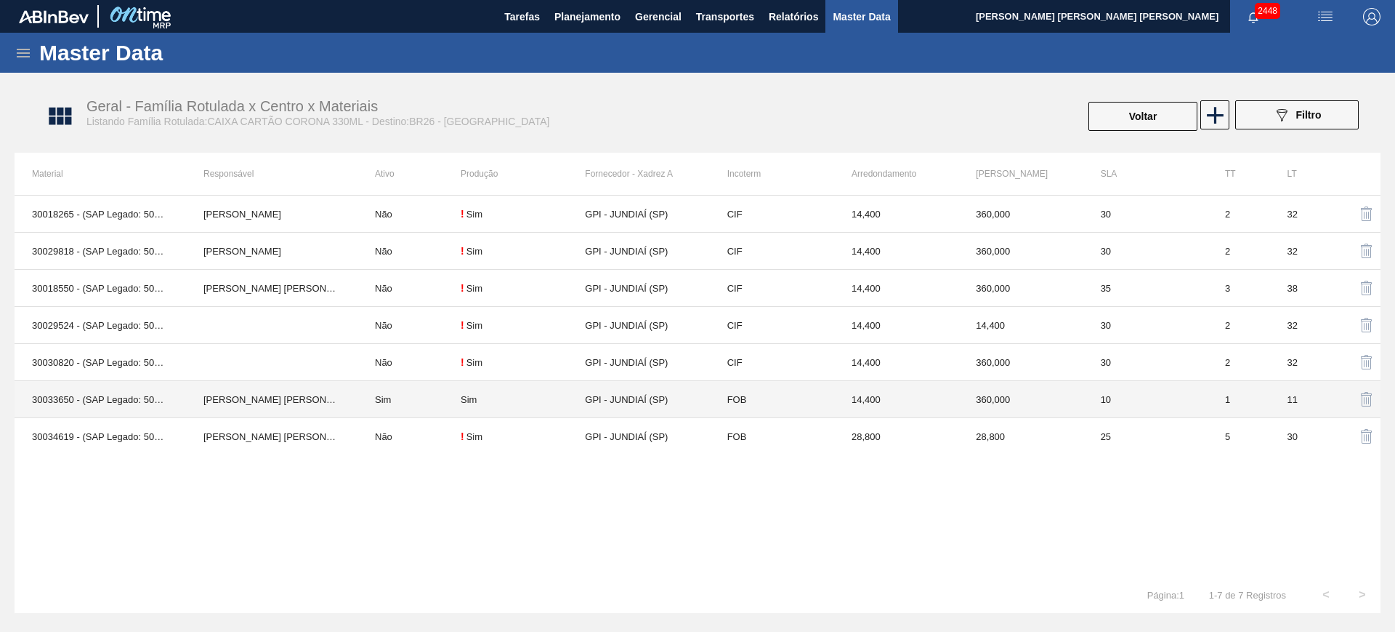
click at [346, 393] on td "[PERSON_NAME] [PERSON_NAME] [PERSON_NAME]" at bounding box center [272, 399] width 172 height 37
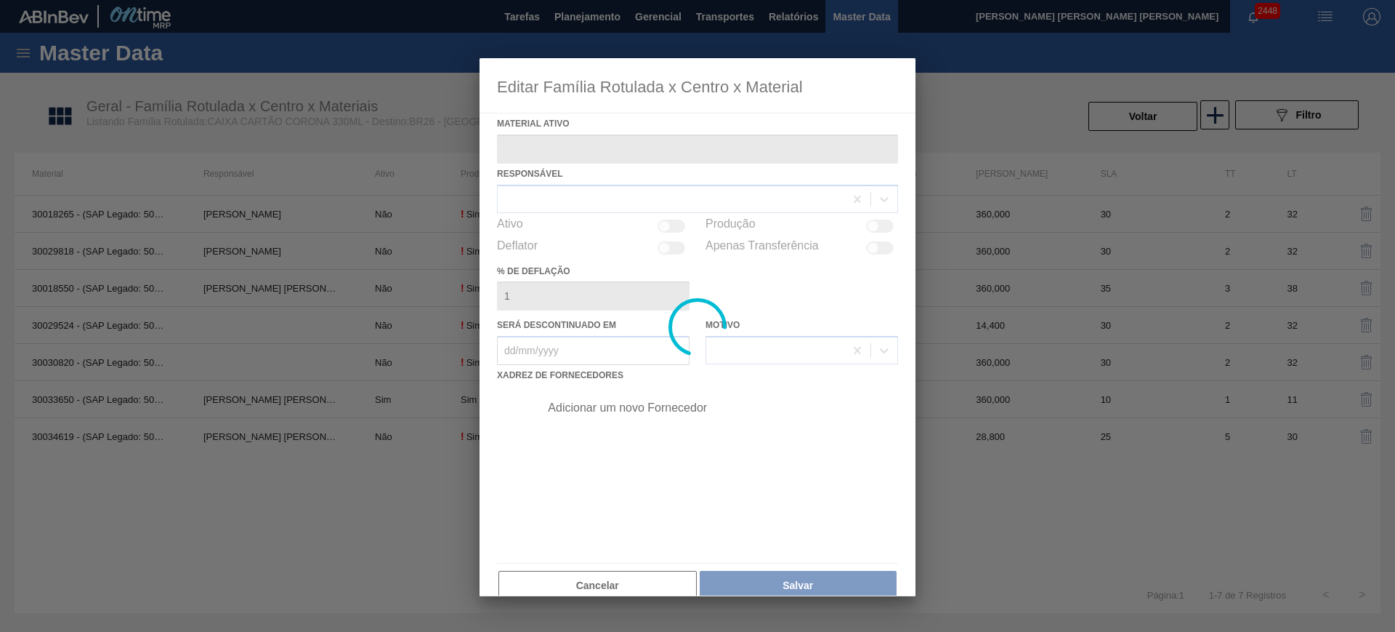
type ativo "30033650 - (SAP Legado: 50838656) - CX CARTAO CORONA 330 C6 NIV24"
checkbox input "true"
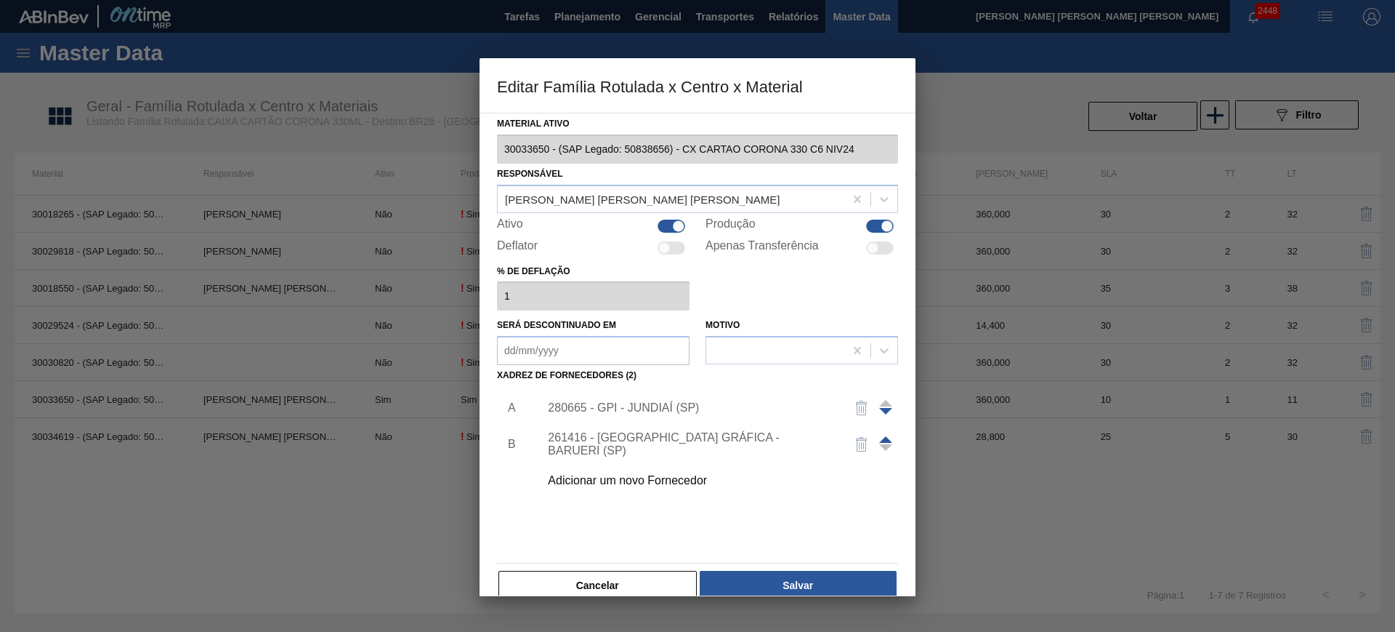
click at [634, 405] on div "280665 - GPI - JUNDIAÍ (SP)" at bounding box center [690, 407] width 285 height 13
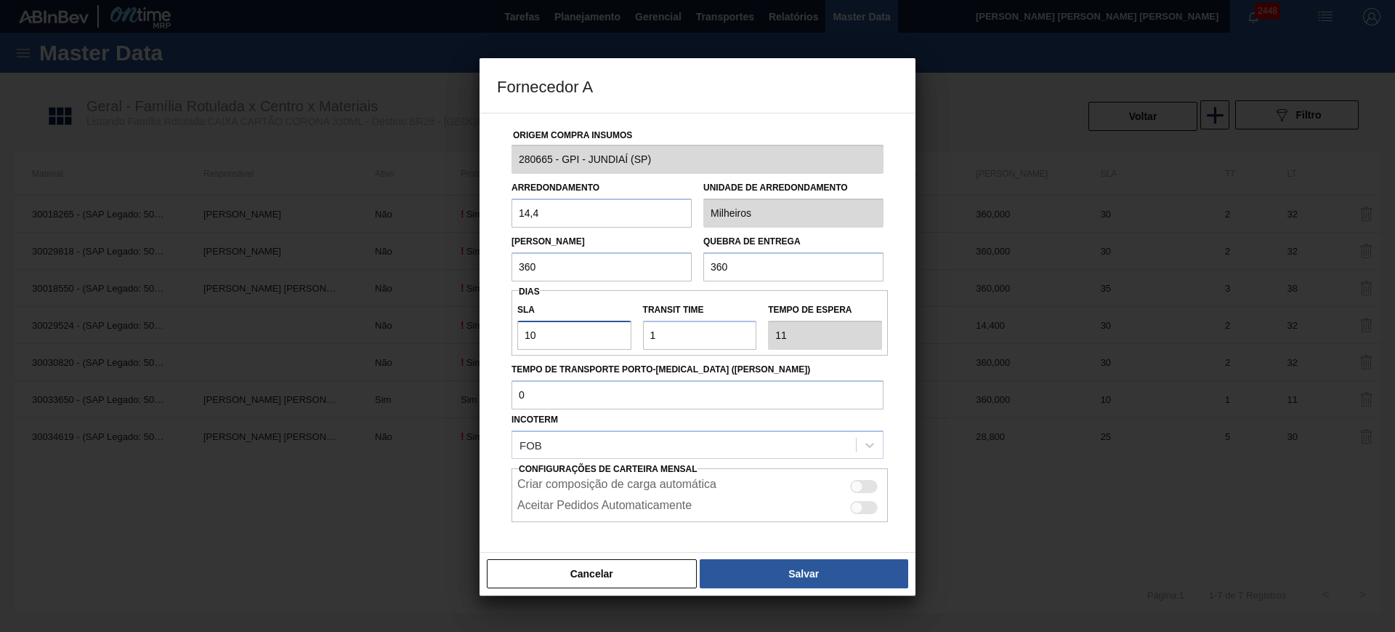
click at [577, 333] on input "10" at bounding box center [574, 335] width 114 height 29
type input "8"
type input "9"
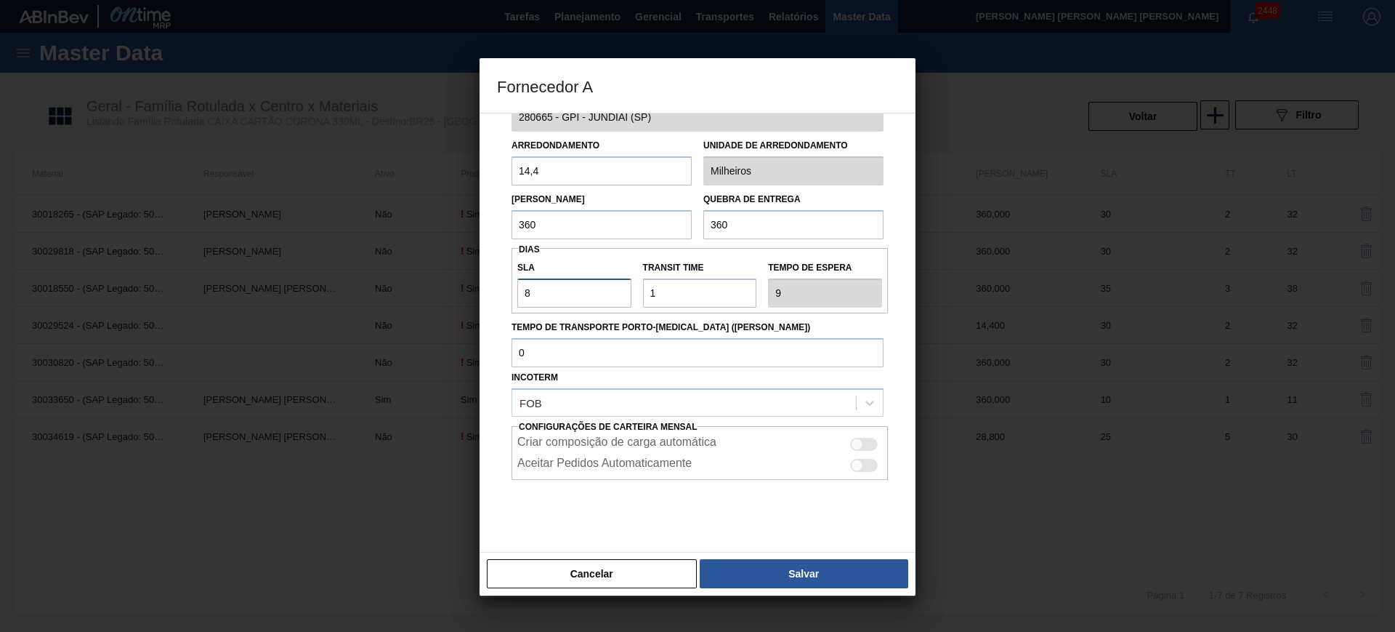
scroll to position [60, 0]
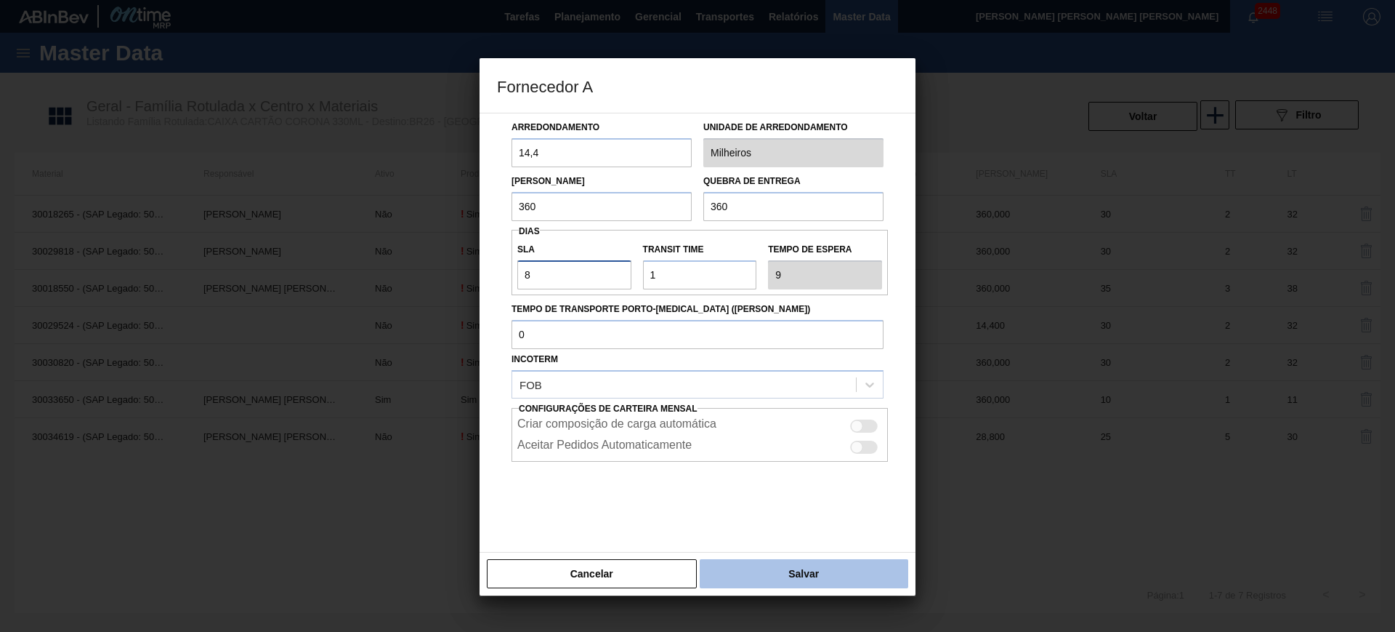
type input "8"
click at [830, 572] on button "Salvar" at bounding box center [804, 573] width 209 height 29
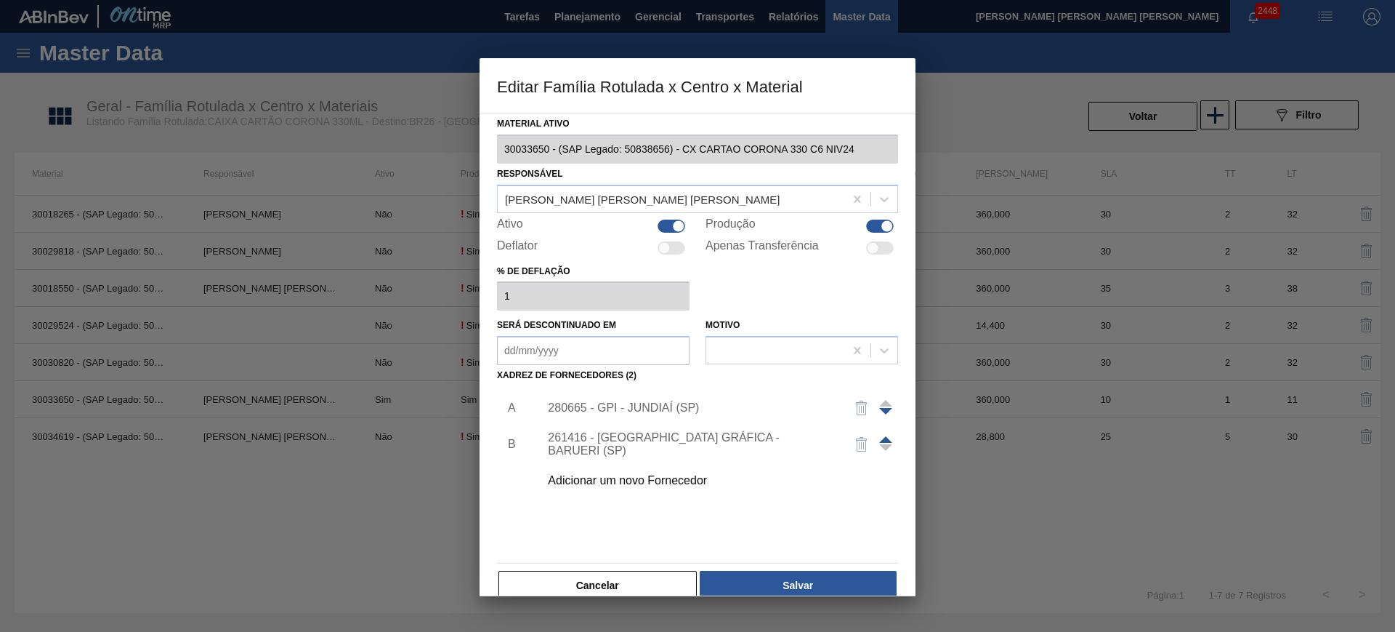
click at [829, 571] on button "Salvar" at bounding box center [798, 585] width 197 height 29
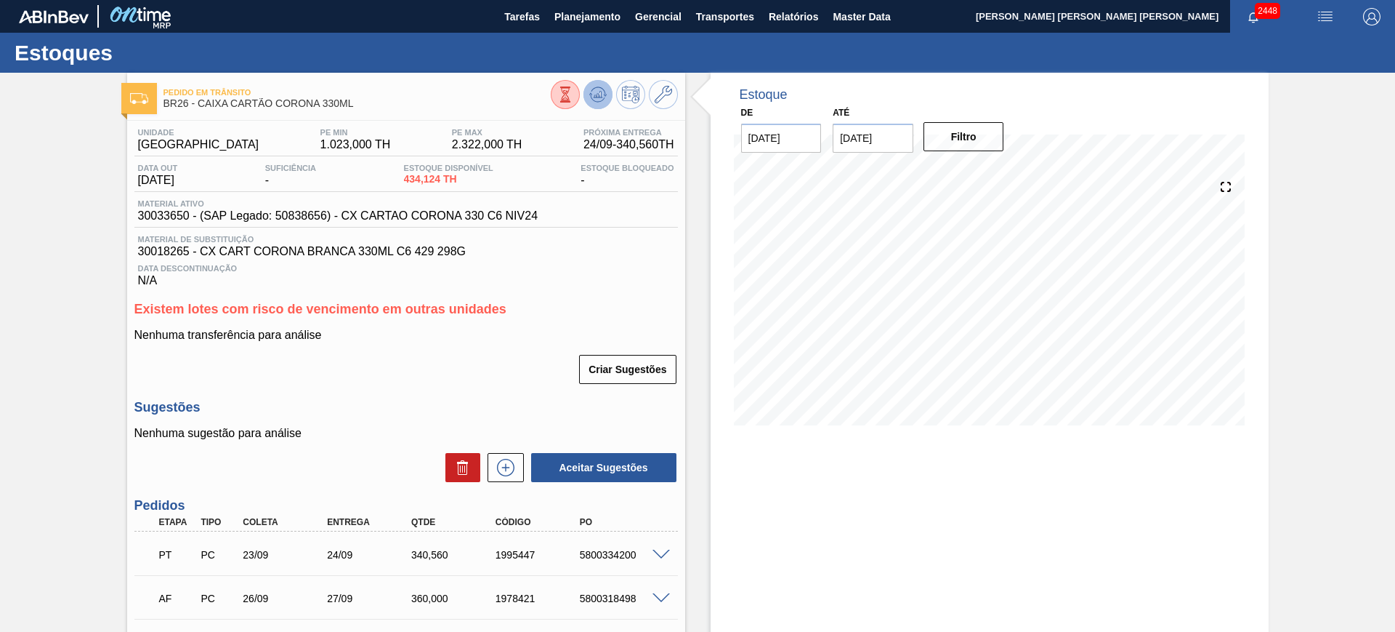
click at [590, 83] on button at bounding box center [598, 94] width 29 height 29
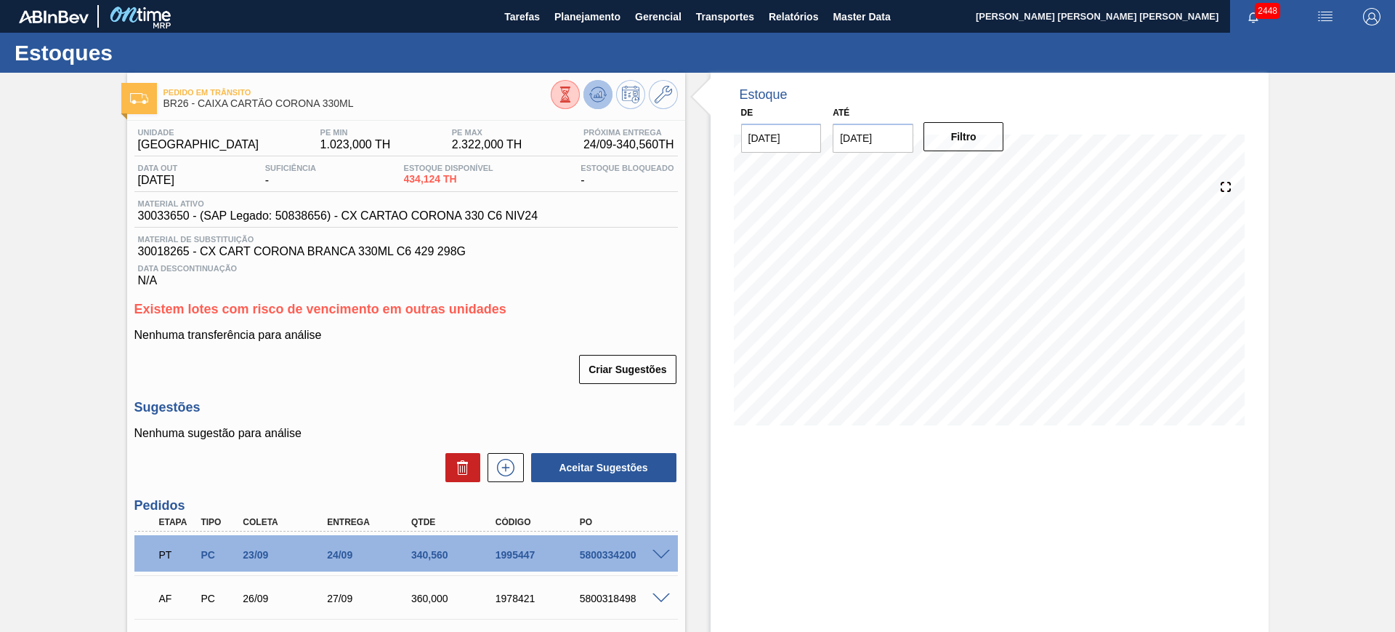
click at [605, 95] on icon at bounding box center [597, 94] width 17 height 17
click at [597, 97] on icon at bounding box center [597, 94] width 9 height 7
click at [606, 96] on button at bounding box center [598, 94] width 29 height 29
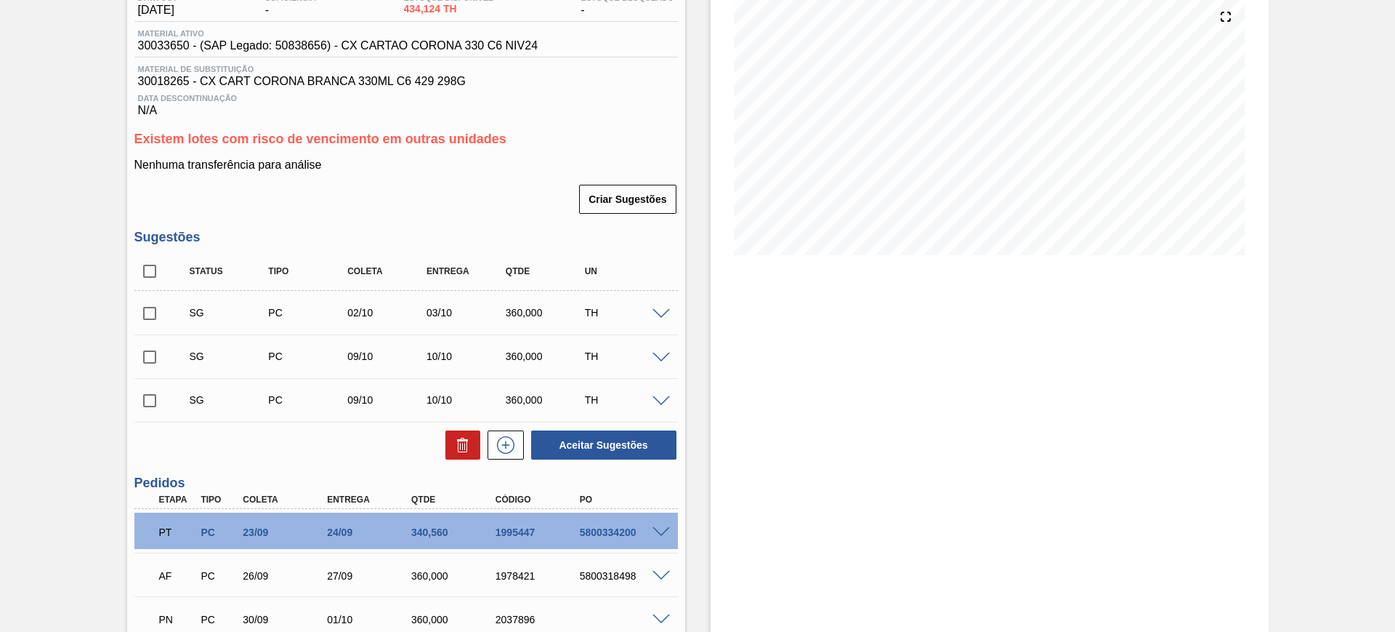
scroll to position [182, 0]
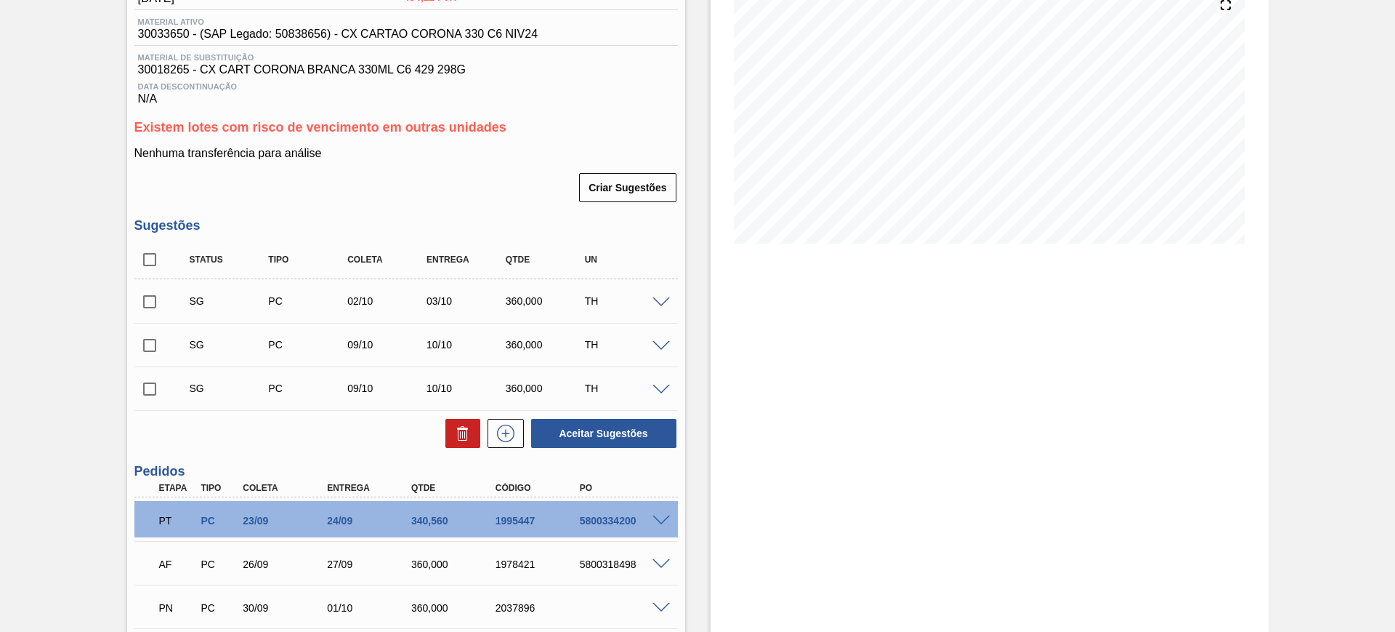
click at [147, 341] on input "checkbox" at bounding box center [149, 345] width 31 height 31
click at [600, 439] on button "Aceitar Sugestões" at bounding box center [603, 433] width 145 height 29
checkbox input "false"
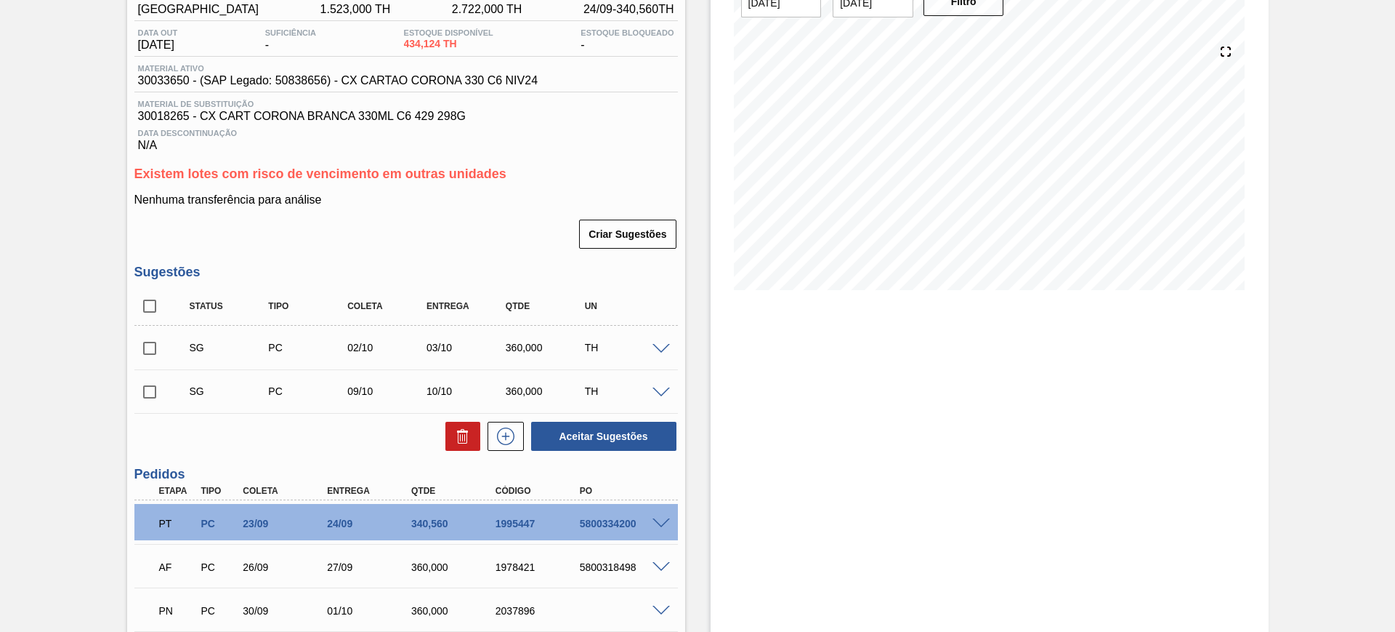
scroll to position [0, 0]
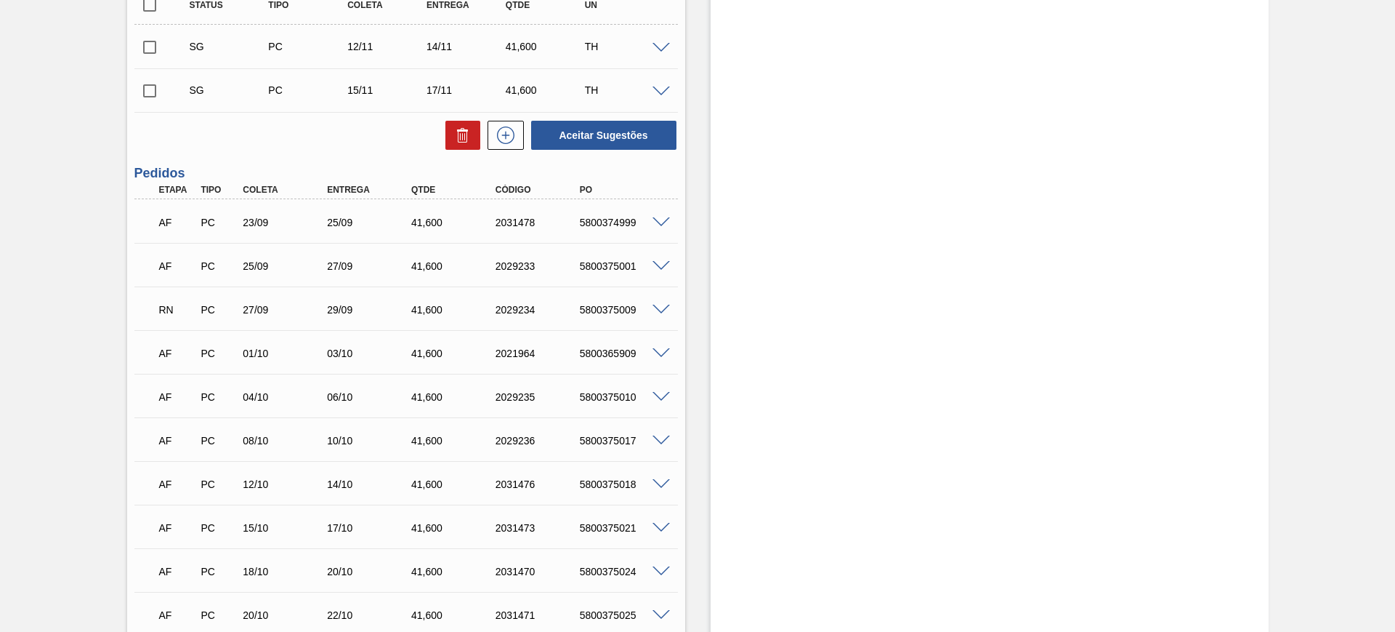
scroll to position [545, 0]
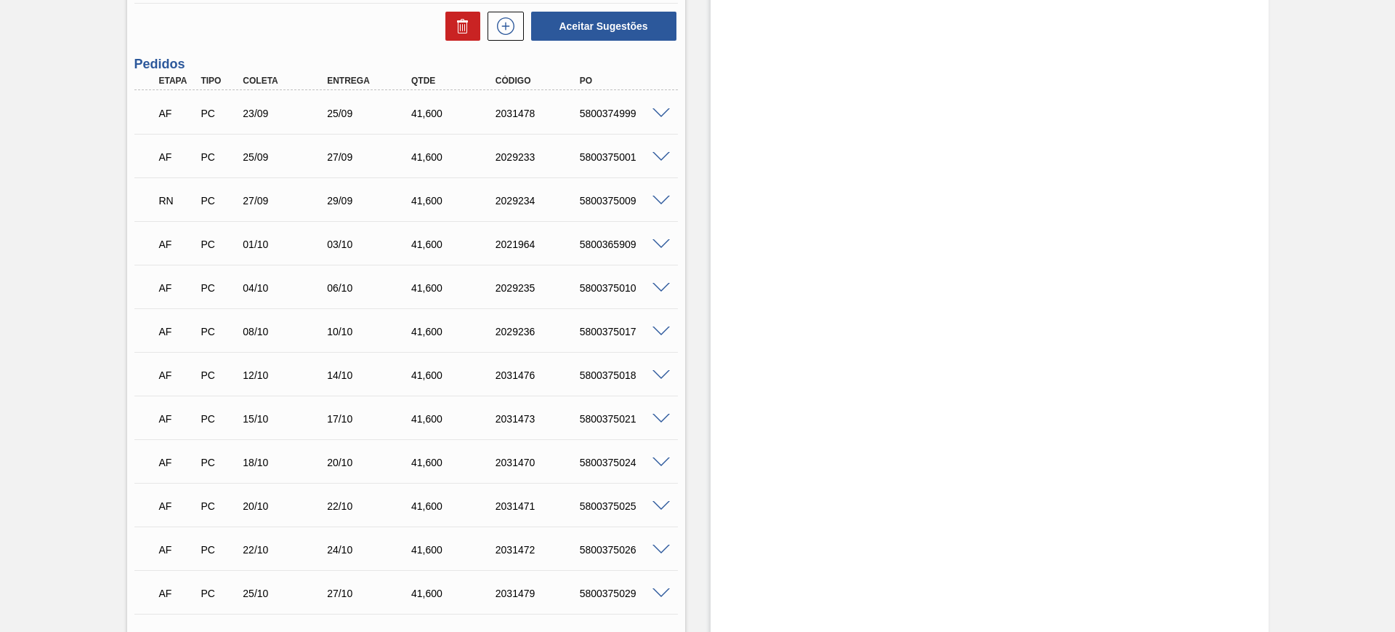
click at [666, 199] on span at bounding box center [661, 201] width 17 height 11
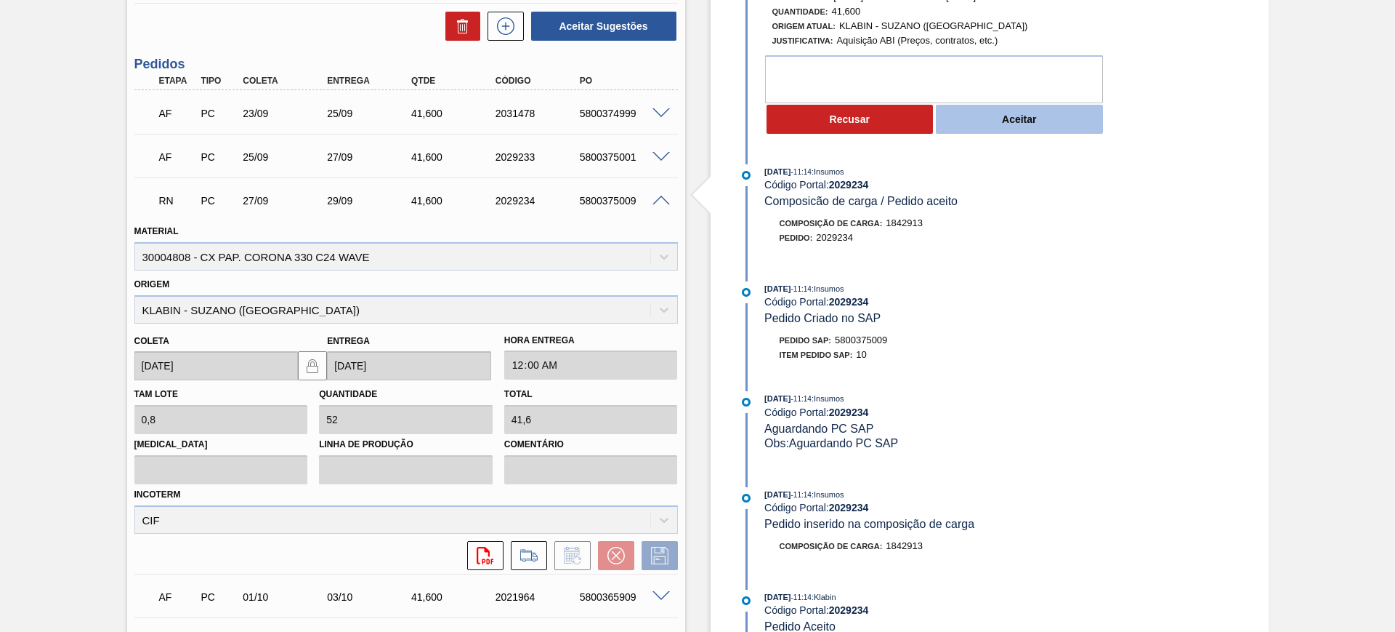
click at [993, 121] on button "Aceitar" at bounding box center [1019, 119] width 167 height 29
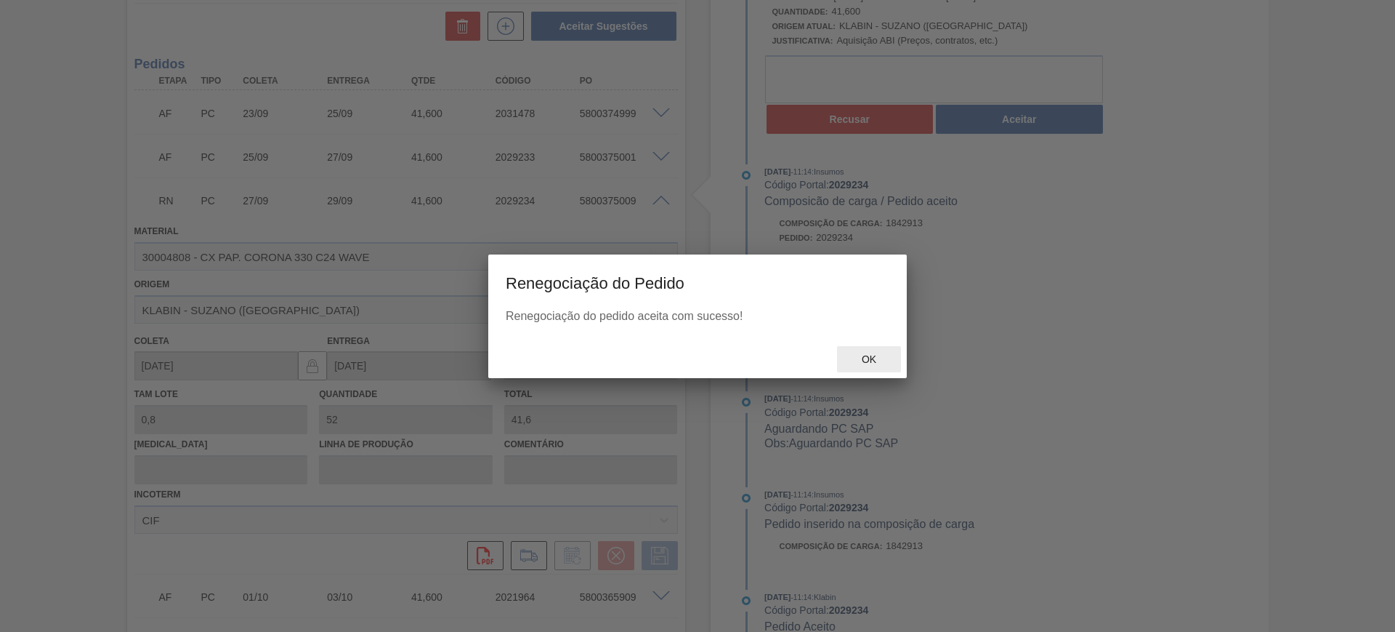
click at [874, 363] on span "Ok" at bounding box center [869, 359] width 38 height 12
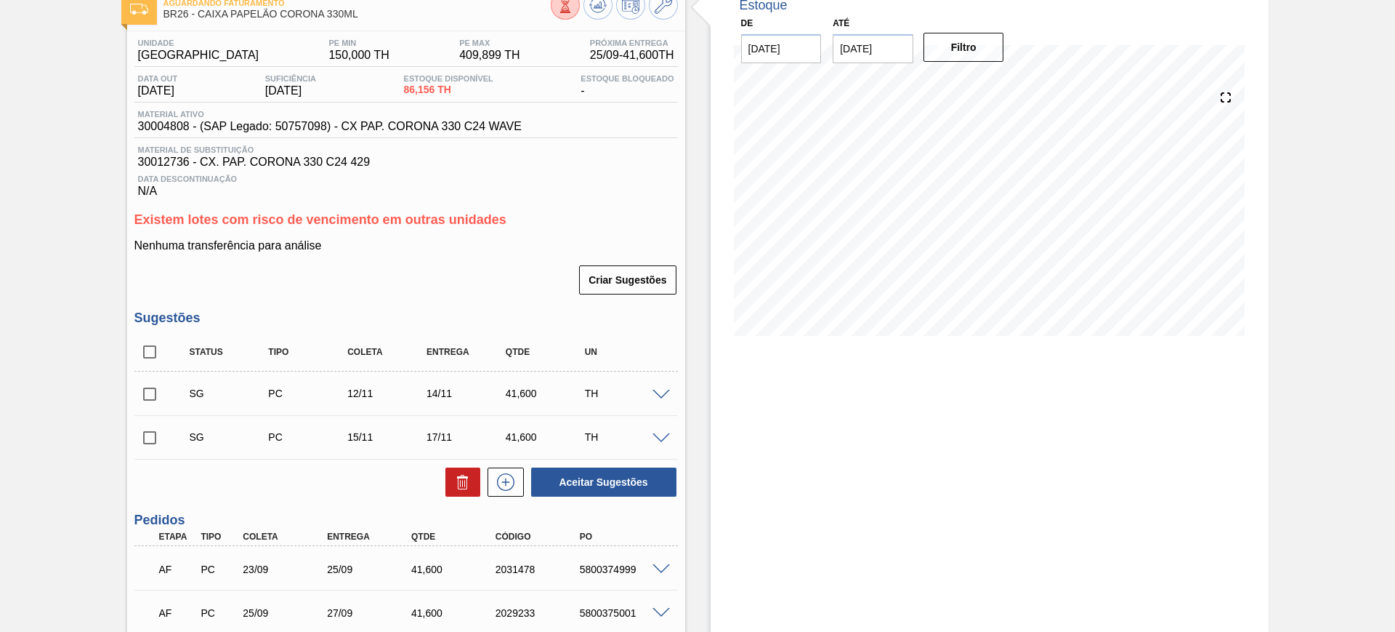
scroll to position [182, 0]
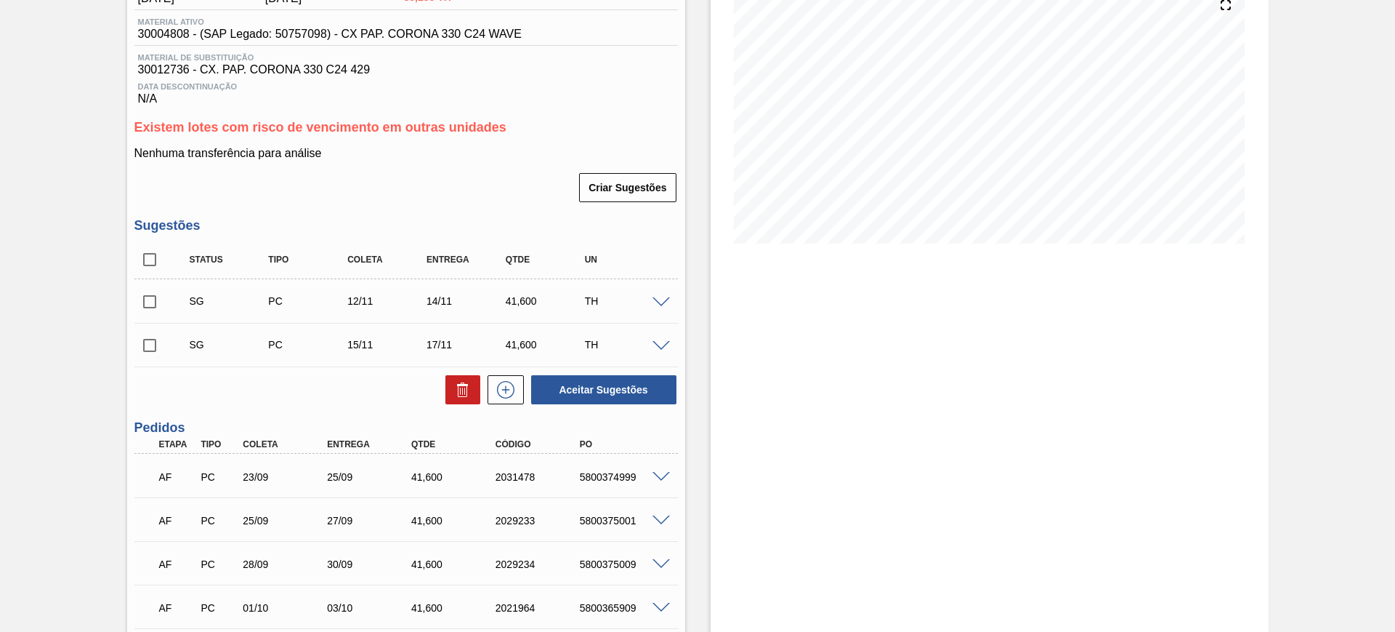
click at [661, 303] on span at bounding box center [661, 302] width 17 height 11
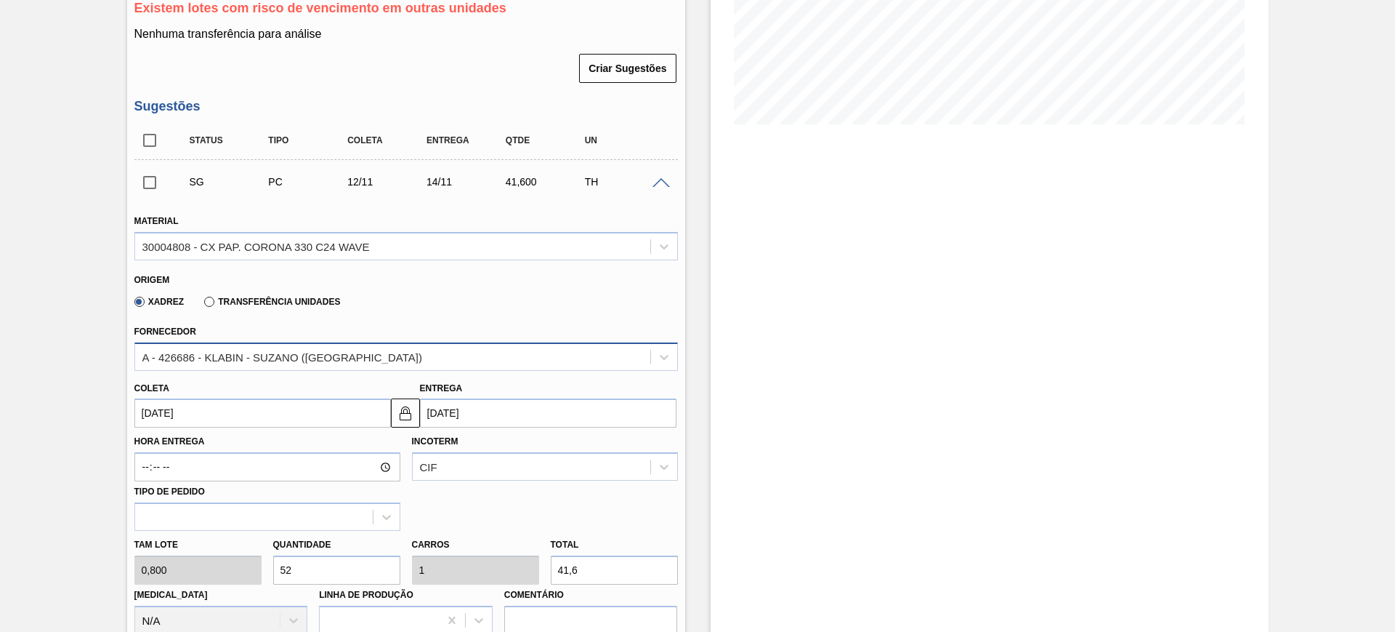
scroll to position [363, 0]
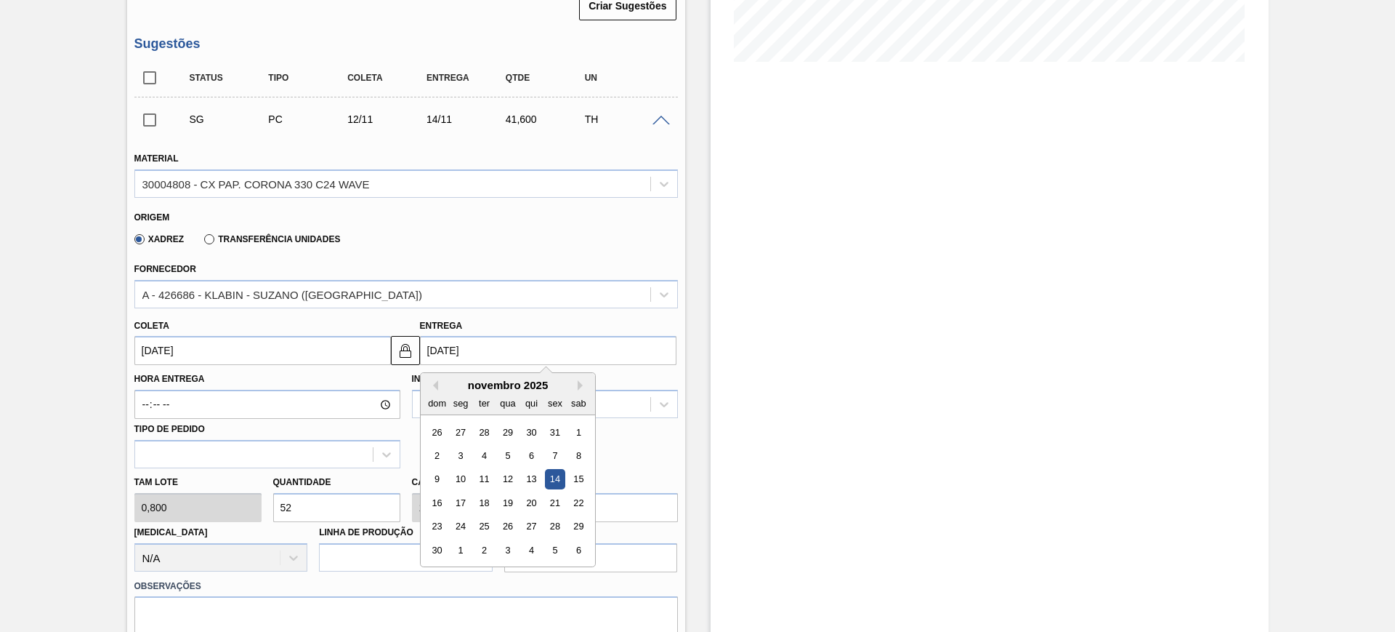
click at [516, 356] on input "[DATE]" at bounding box center [548, 350] width 257 height 29
click at [580, 435] on div "1" at bounding box center [578, 432] width 20 height 20
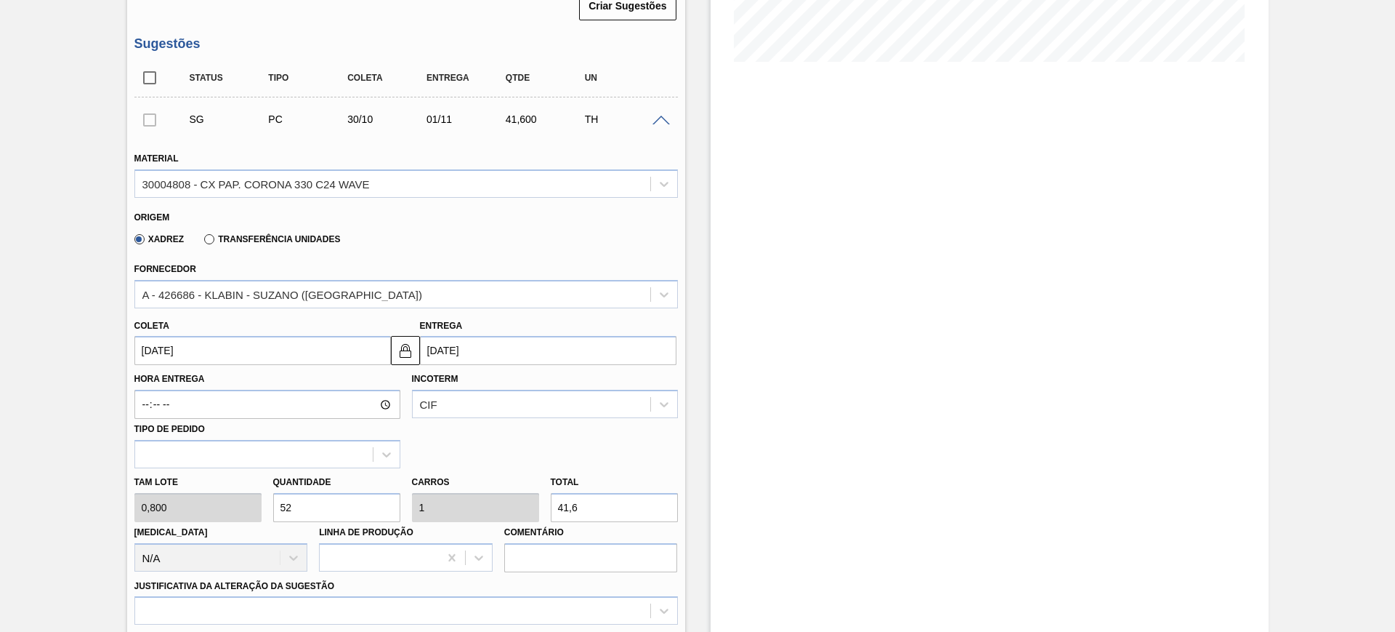
type input "30/10/2025"
type input "01/11/2025"
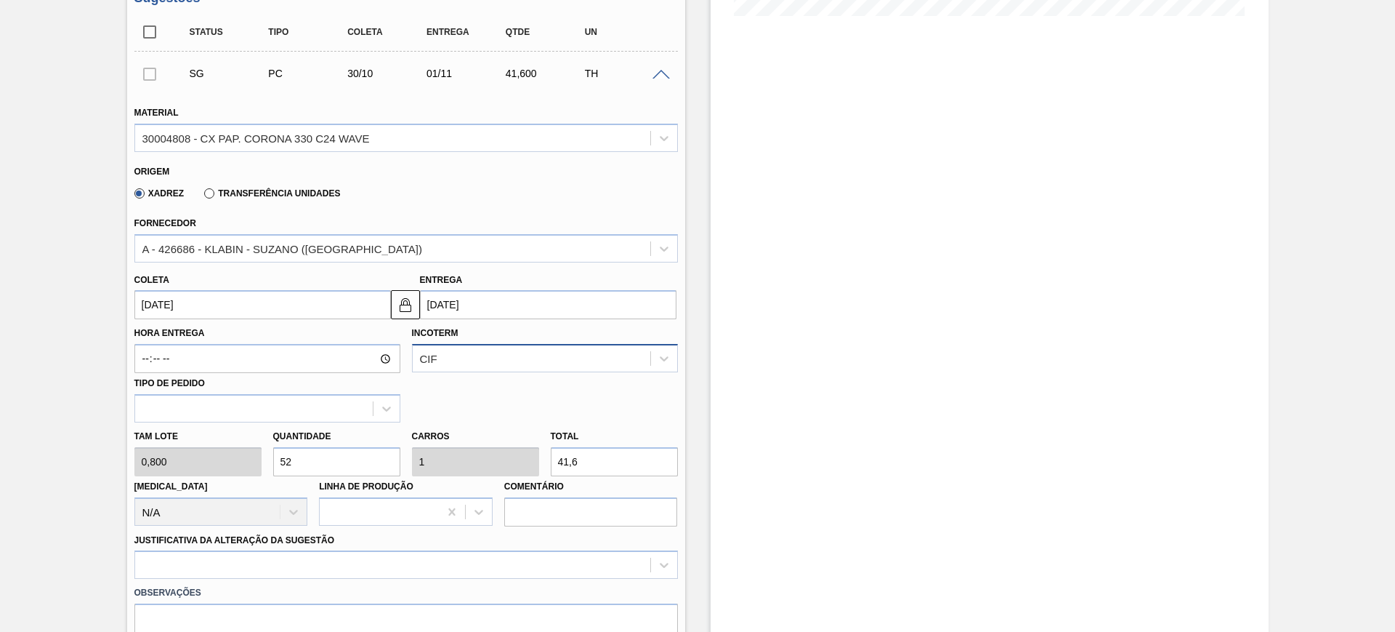
scroll to position [454, 0]
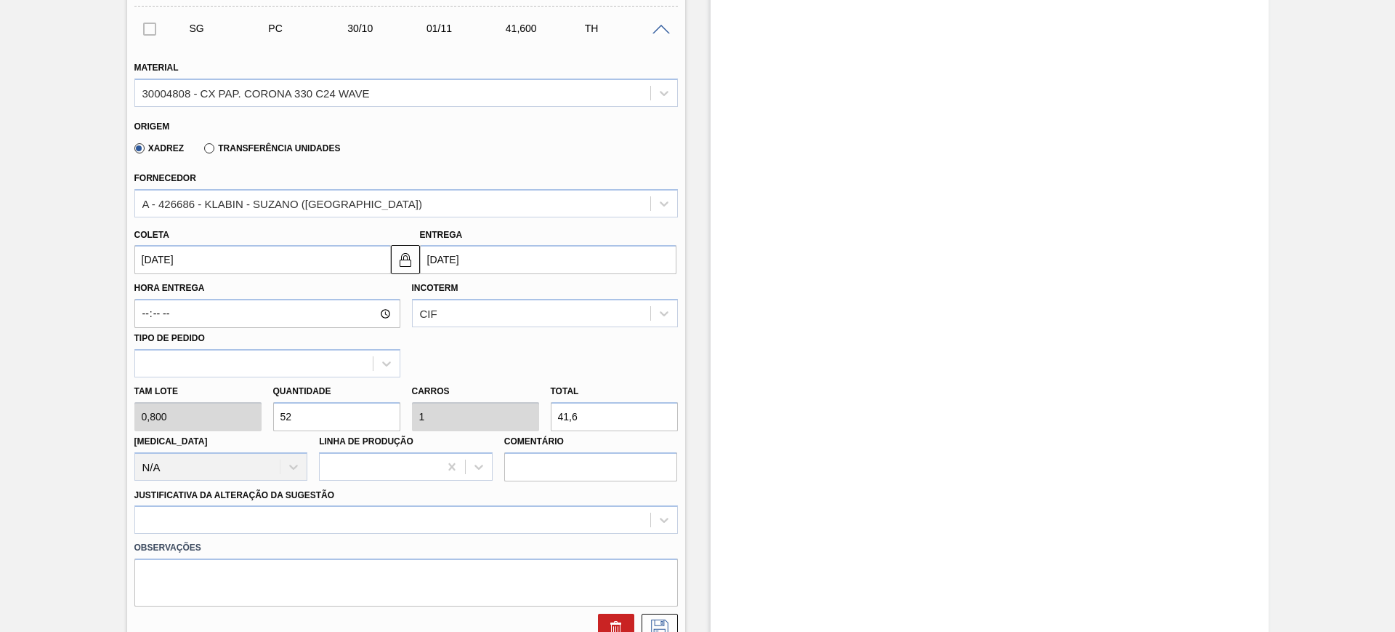
click at [450, 251] on input "01/11/2025" at bounding box center [548, 259] width 257 height 29
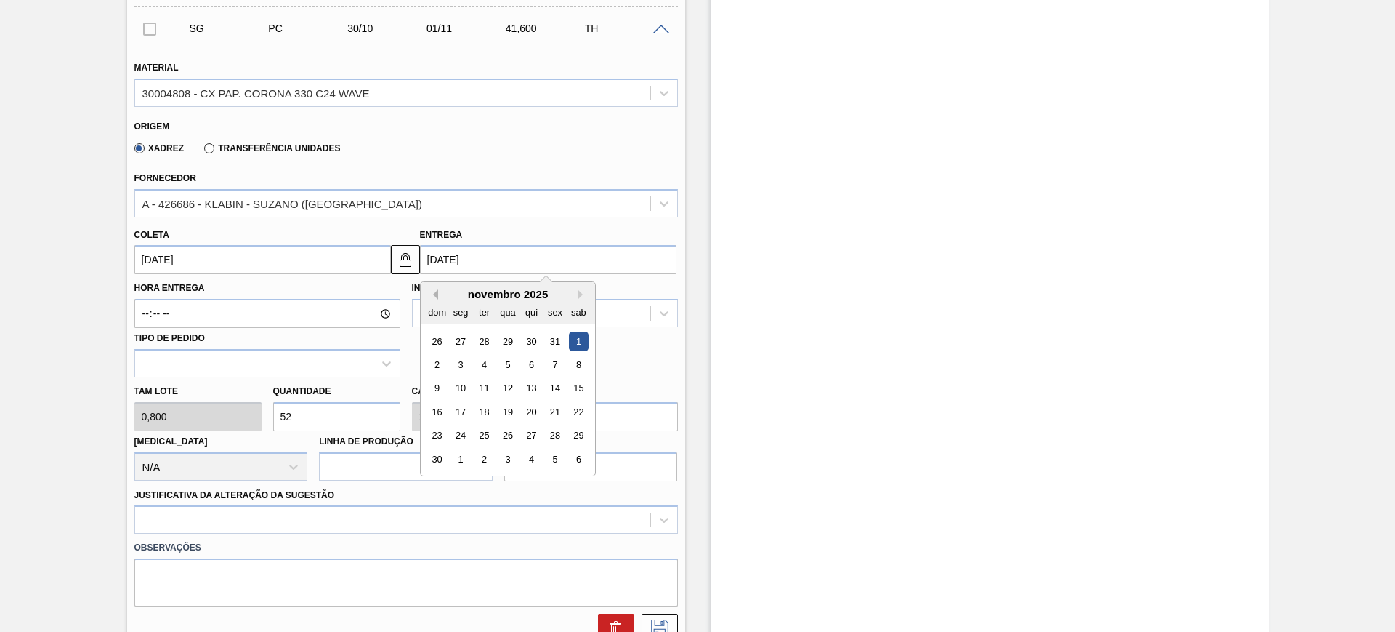
click at [435, 297] on button "Previous Month" at bounding box center [433, 294] width 10 height 10
click at [511, 341] on div "1" at bounding box center [508, 341] width 20 height 20
type input "[DATE]"
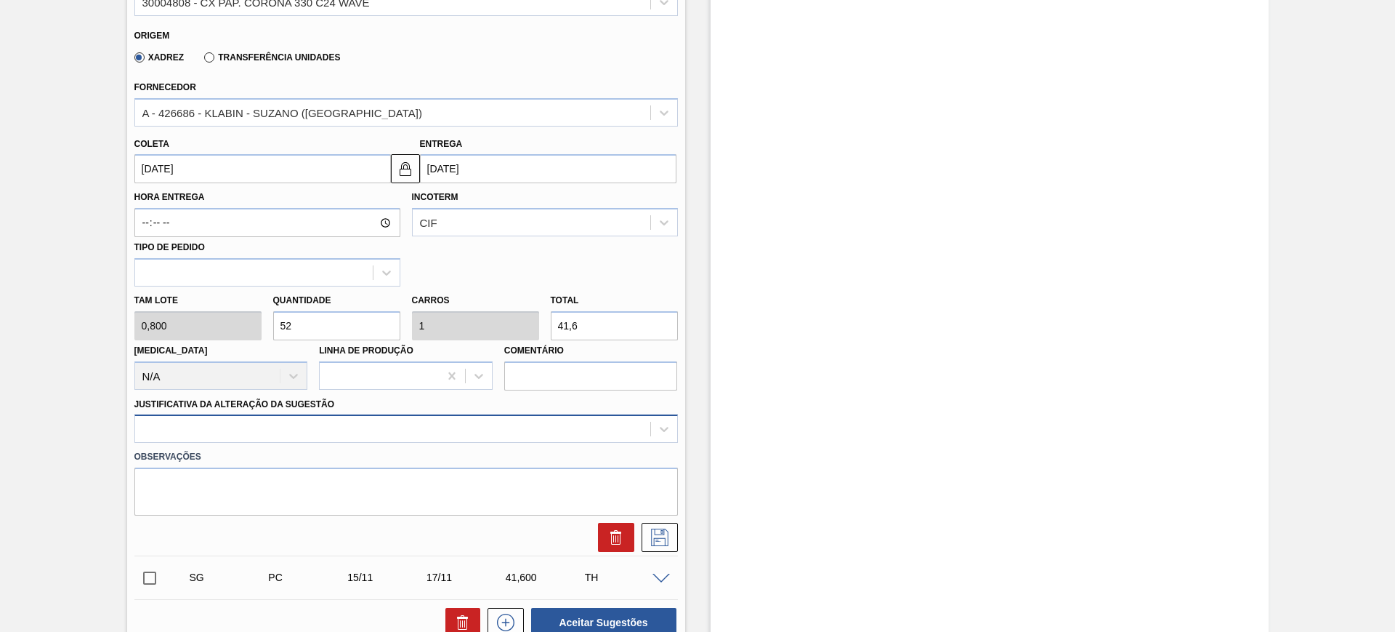
click at [411, 427] on div at bounding box center [406, 428] width 544 height 28
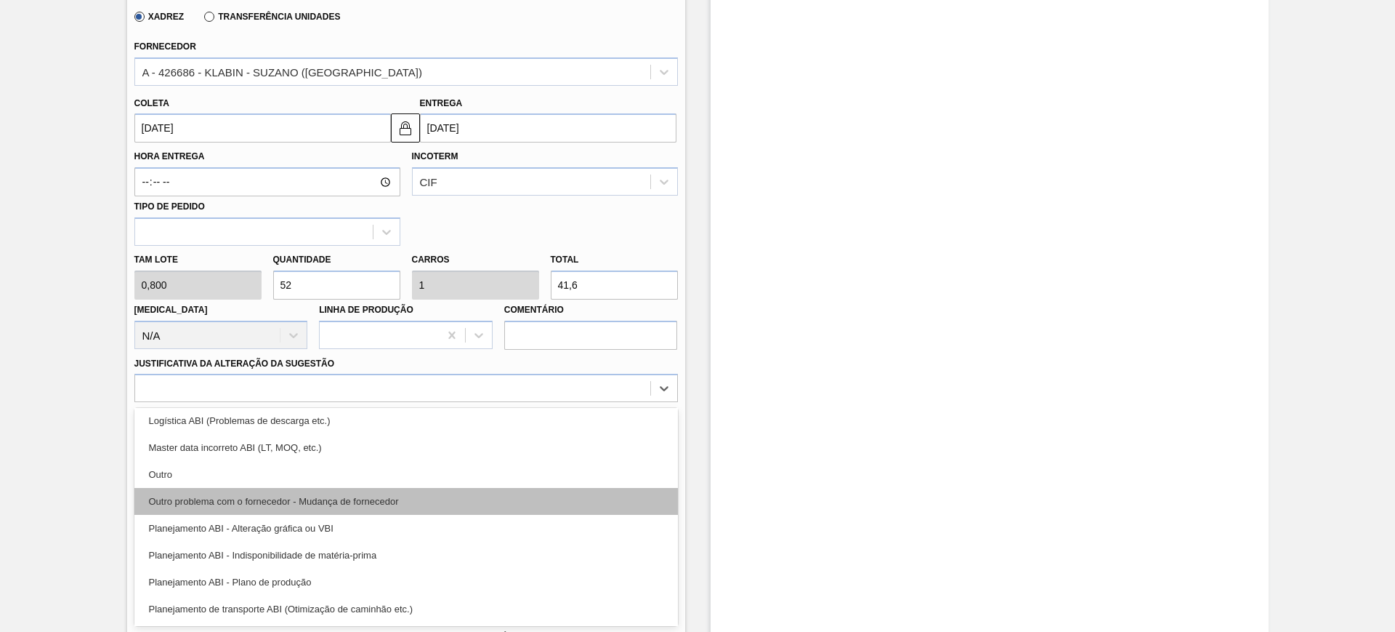
scroll to position [182, 0]
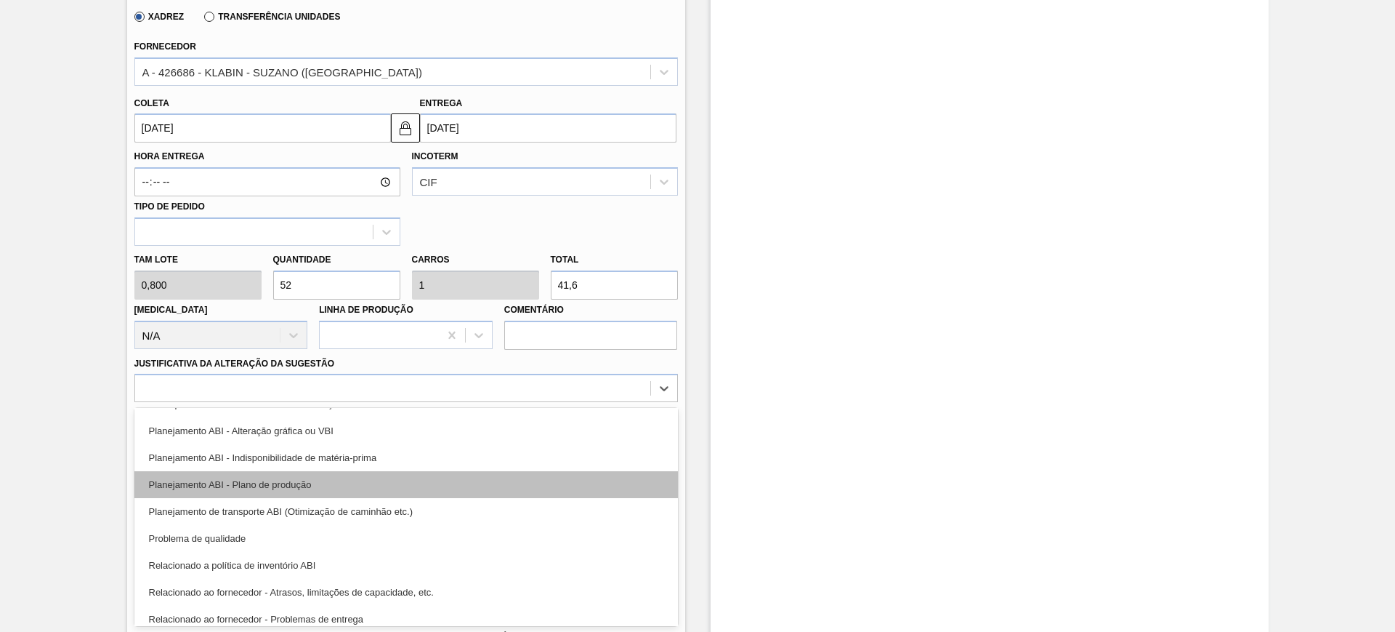
click at [422, 486] on div "Planejamento ABI - Plano de produção" at bounding box center [406, 484] width 544 height 27
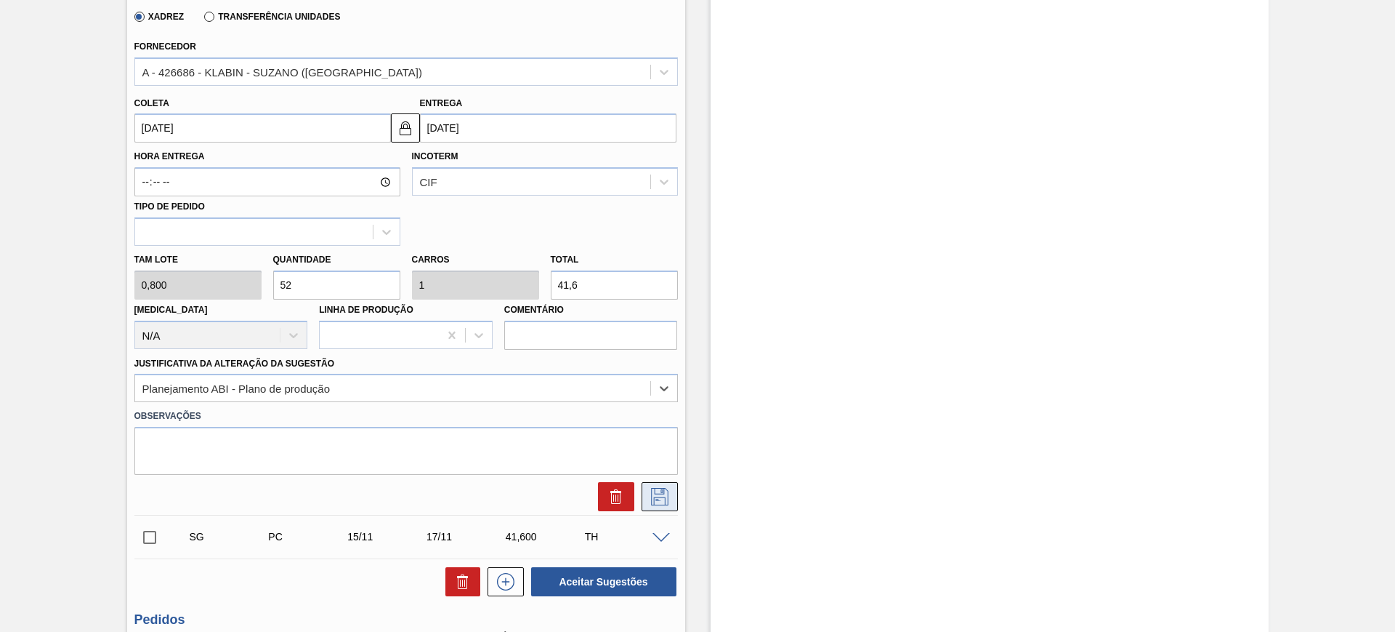
click at [652, 483] on button at bounding box center [660, 496] width 36 height 29
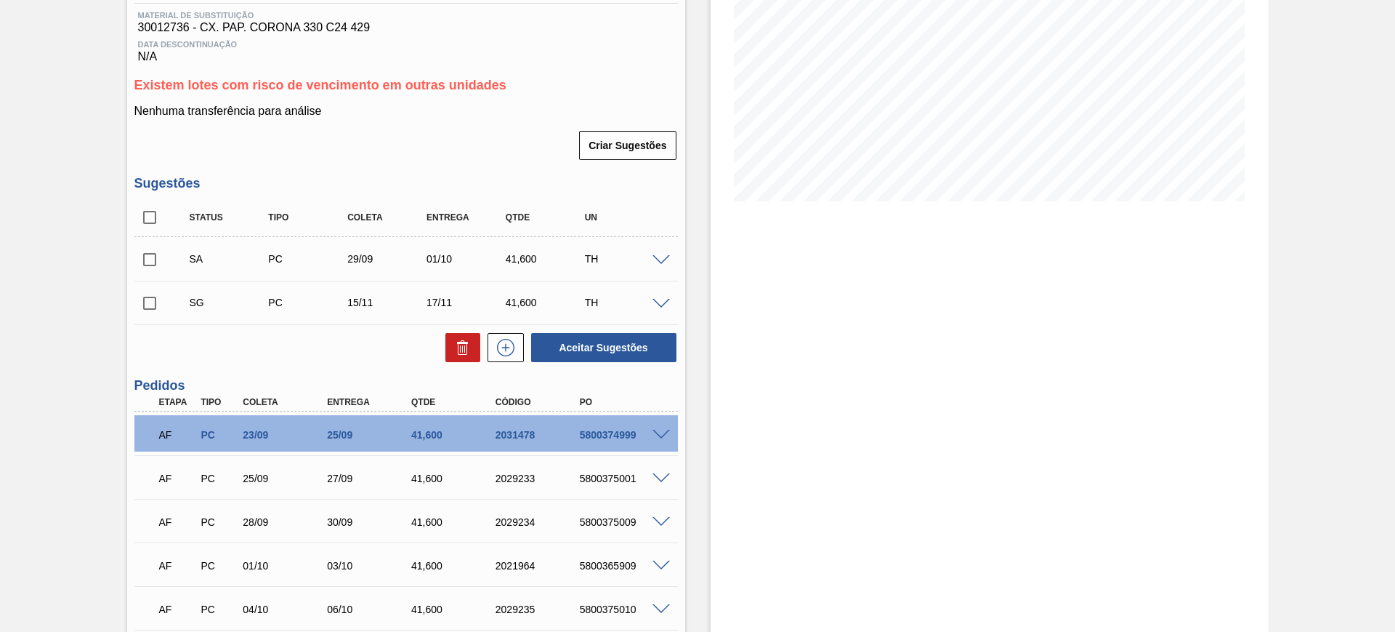
scroll to position [222, 0]
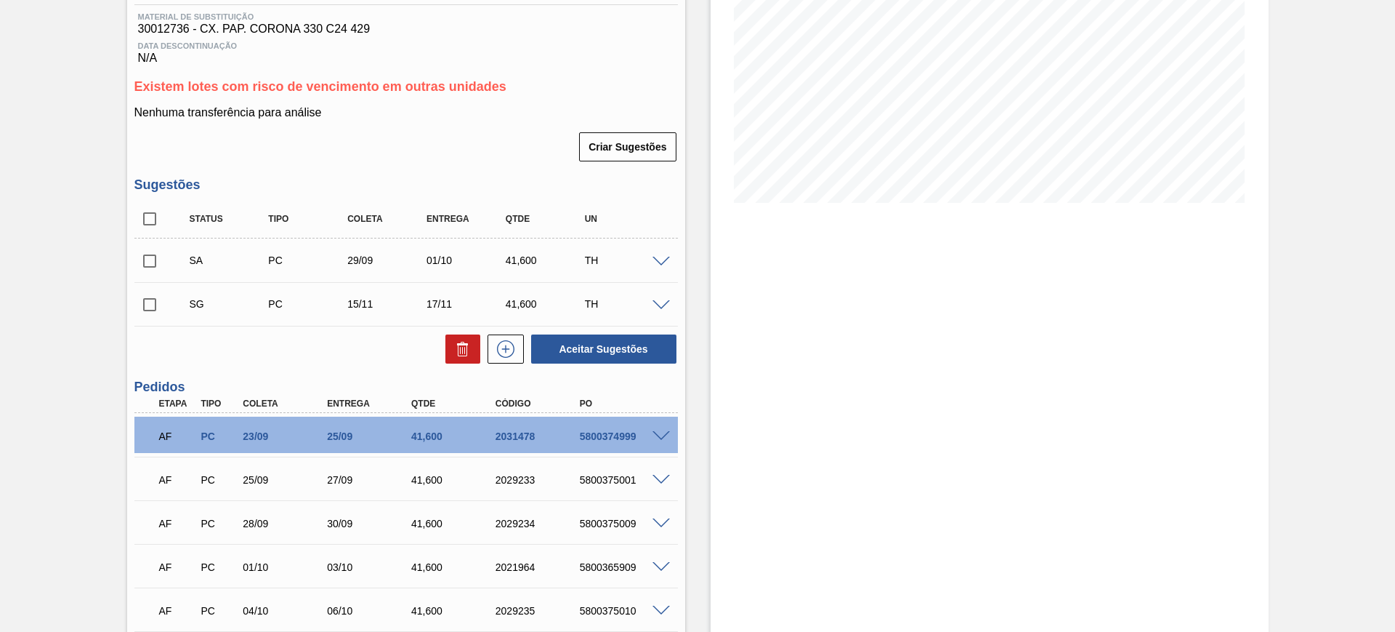
click at [658, 265] on span at bounding box center [661, 262] width 17 height 11
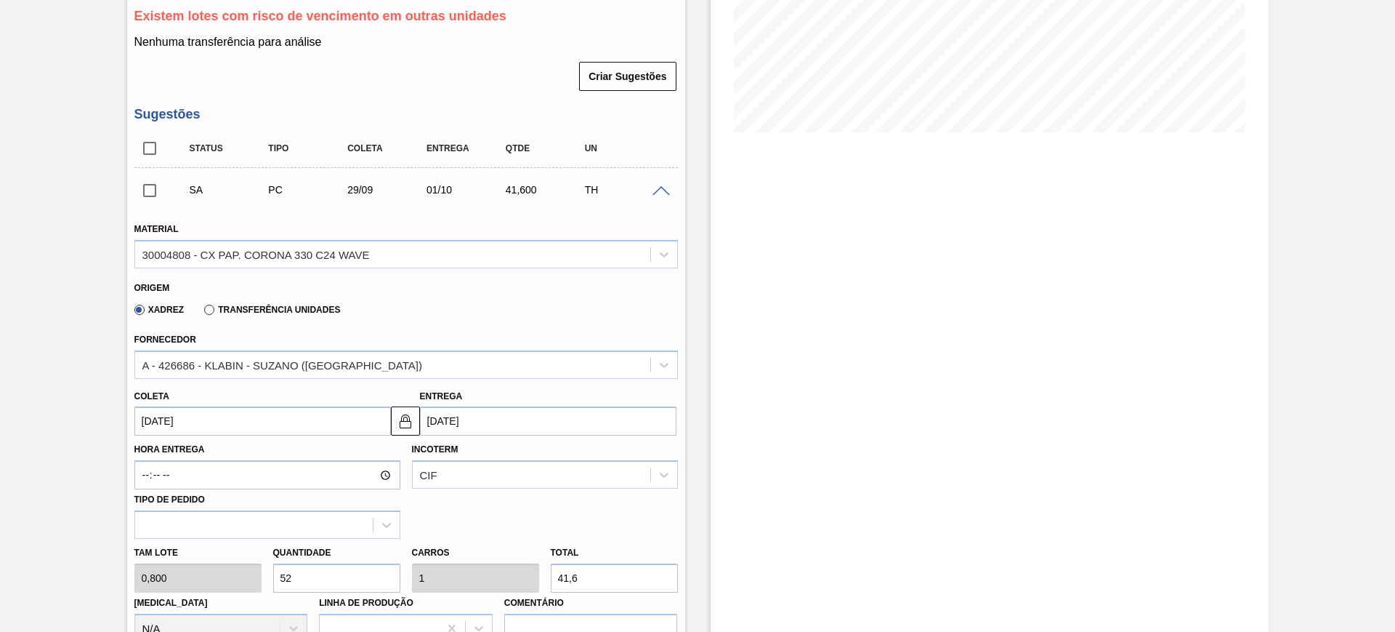
scroll to position [404, 0]
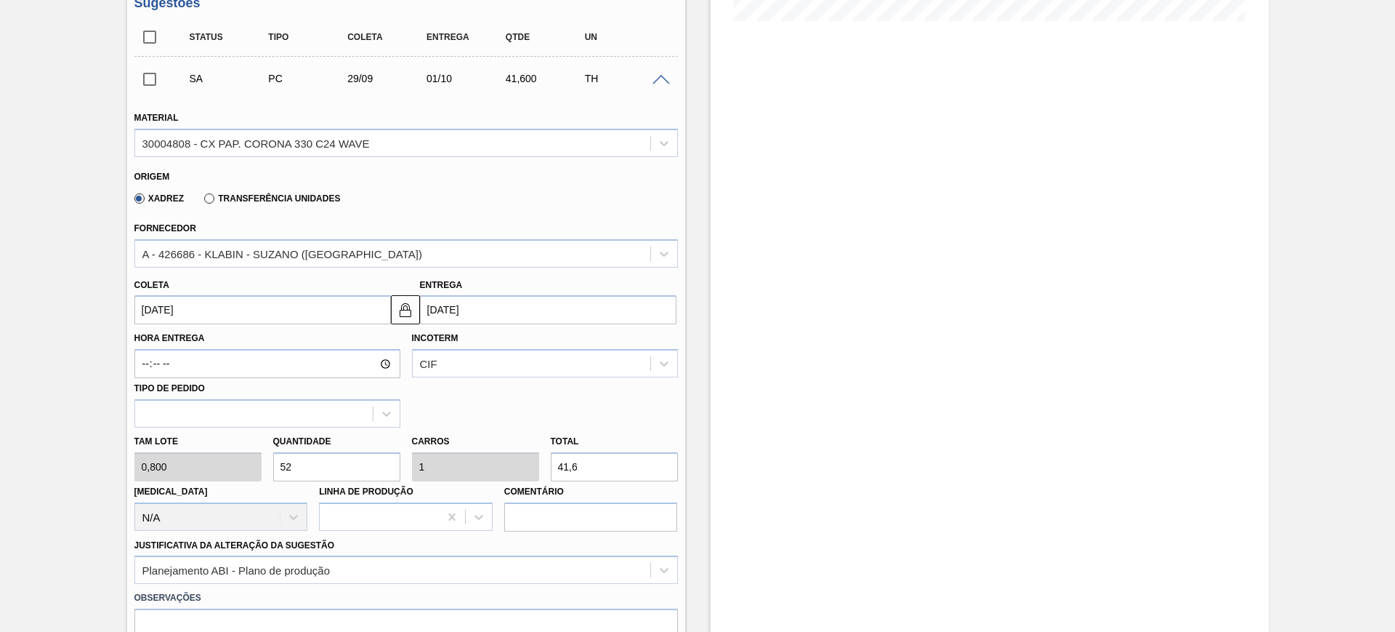
click at [515, 300] on input "[DATE]" at bounding box center [548, 309] width 257 height 29
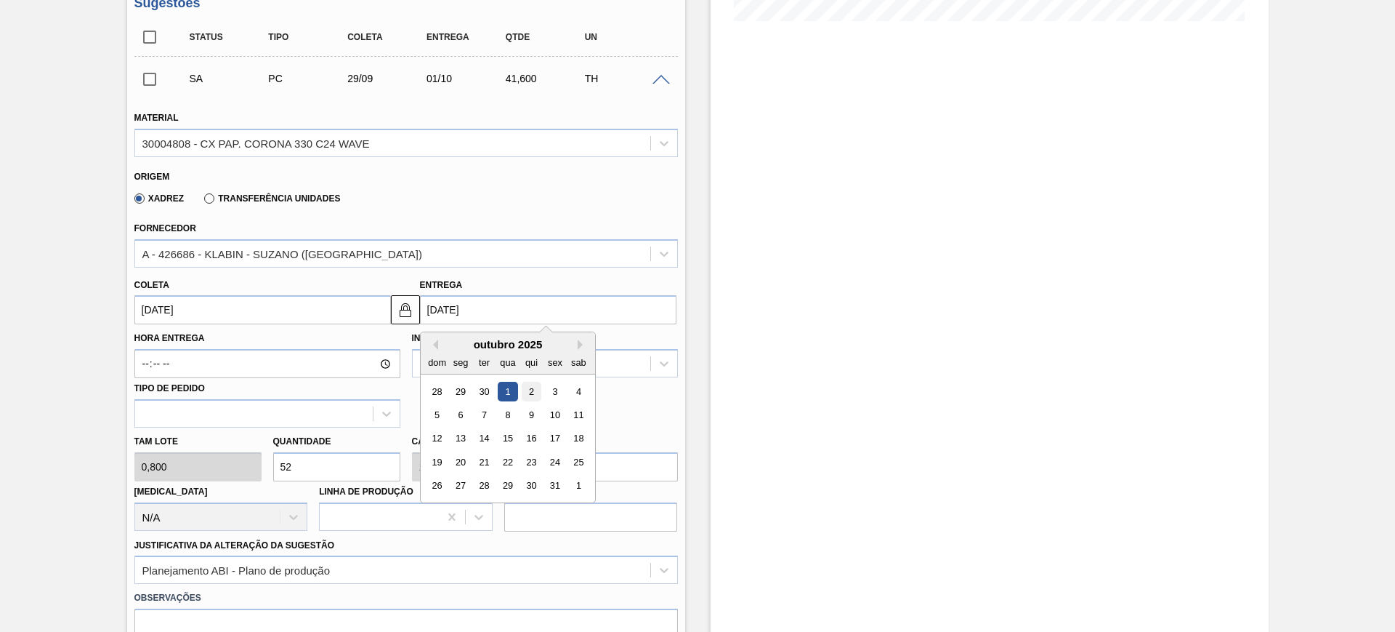
click at [531, 397] on div "2" at bounding box center [531, 392] width 20 height 20
type input "30/09/2025"
type input "02/10/2025"
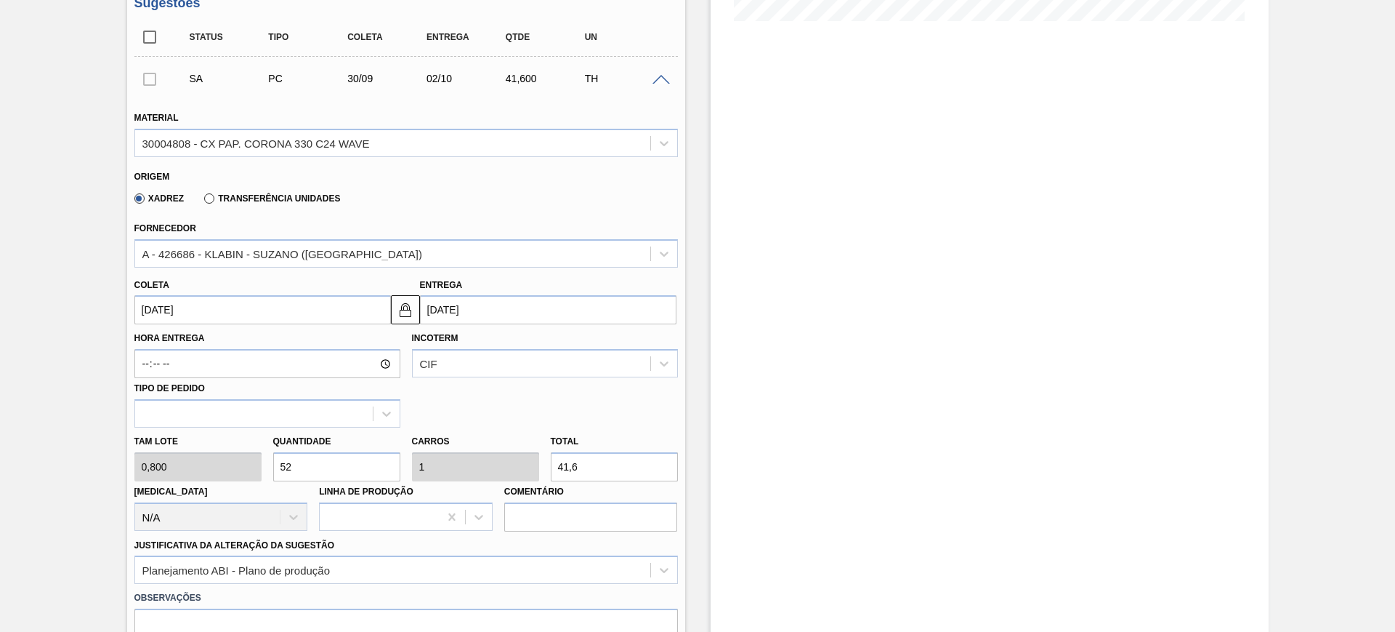
click at [667, 81] on span at bounding box center [661, 80] width 17 height 11
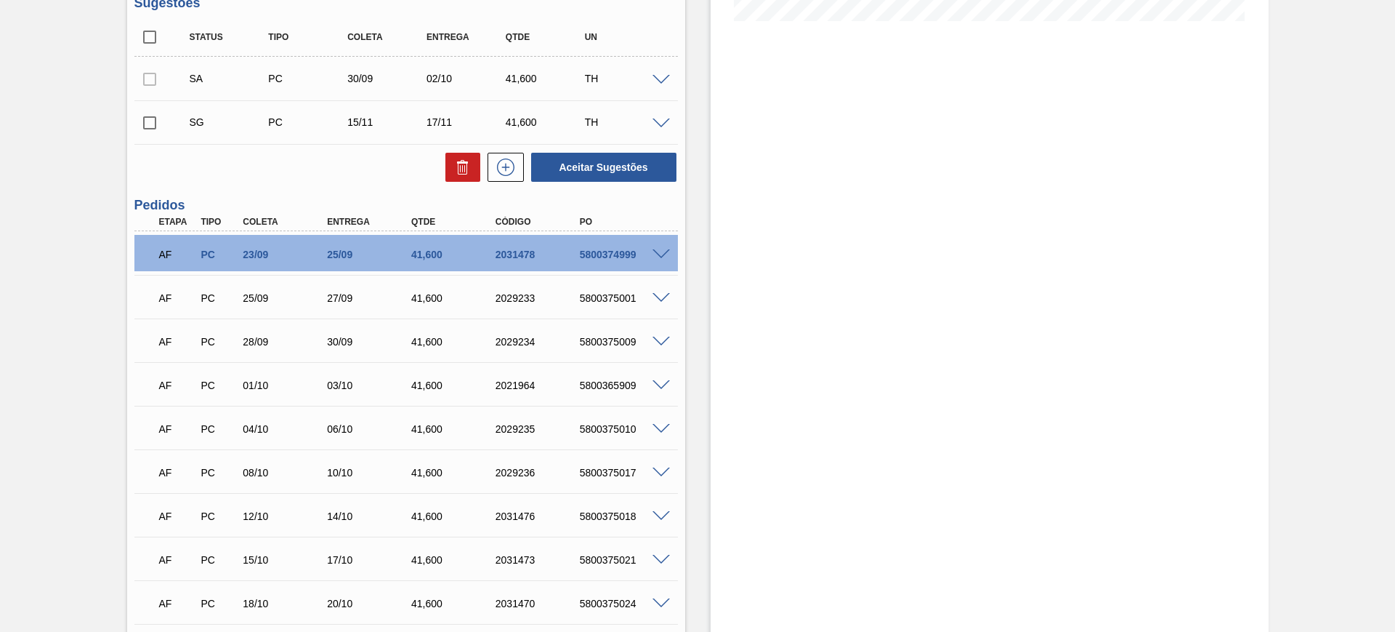
click at [664, 77] on span at bounding box center [661, 80] width 17 height 11
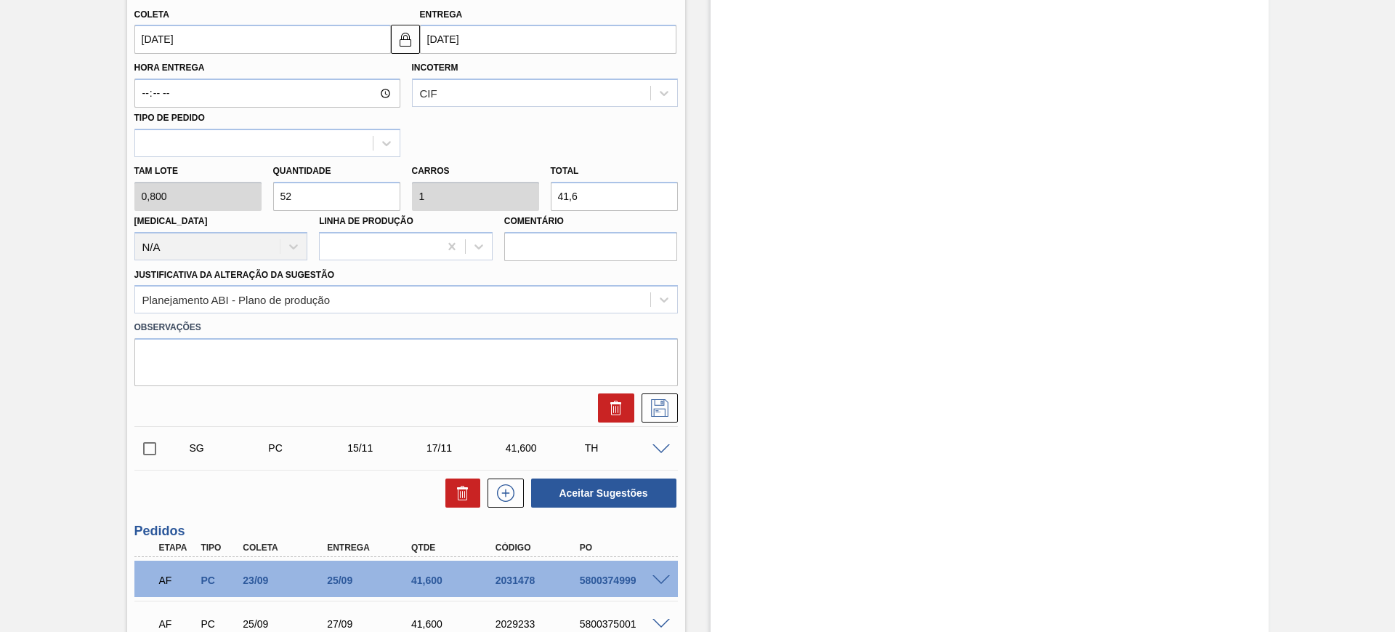
scroll to position [677, 0]
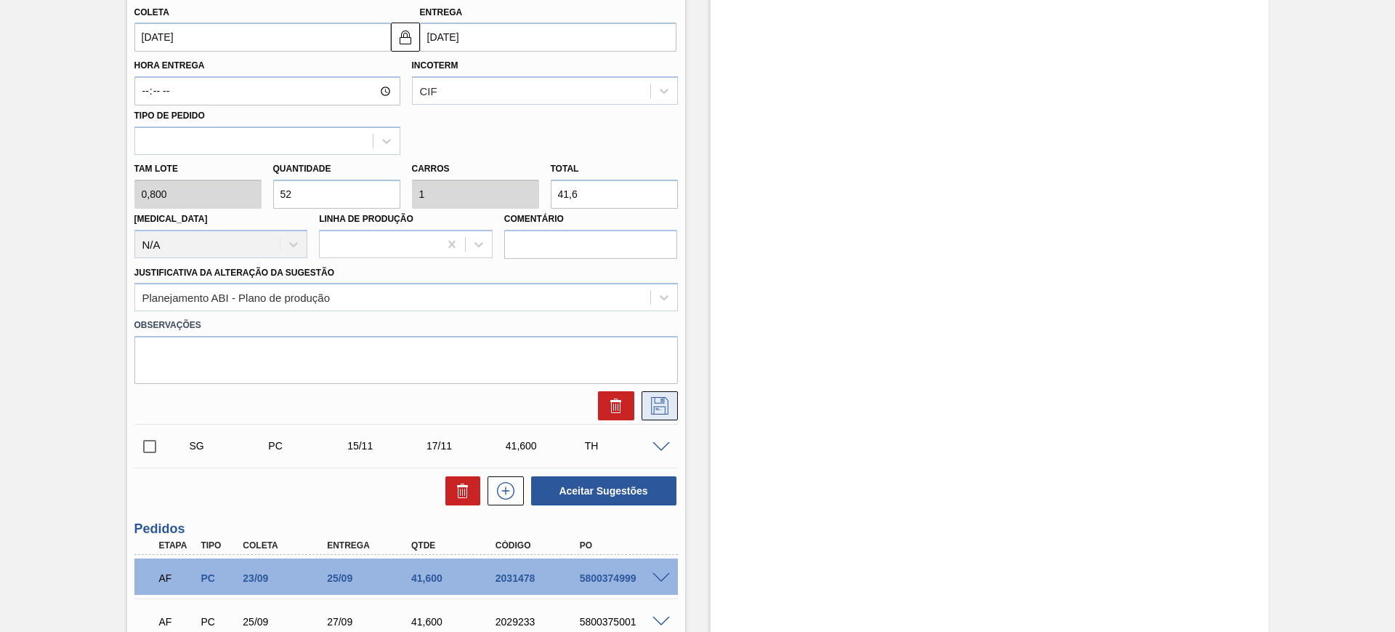
click at [656, 403] on icon at bounding box center [659, 405] width 23 height 17
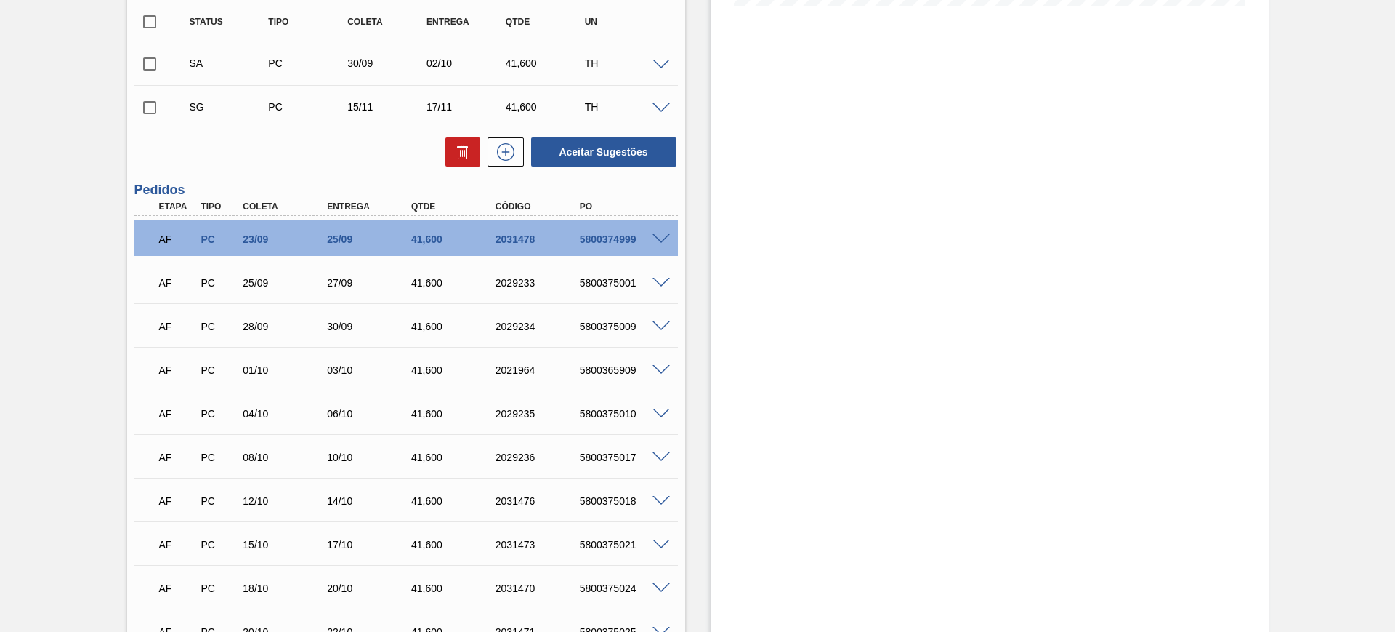
scroll to position [313, 0]
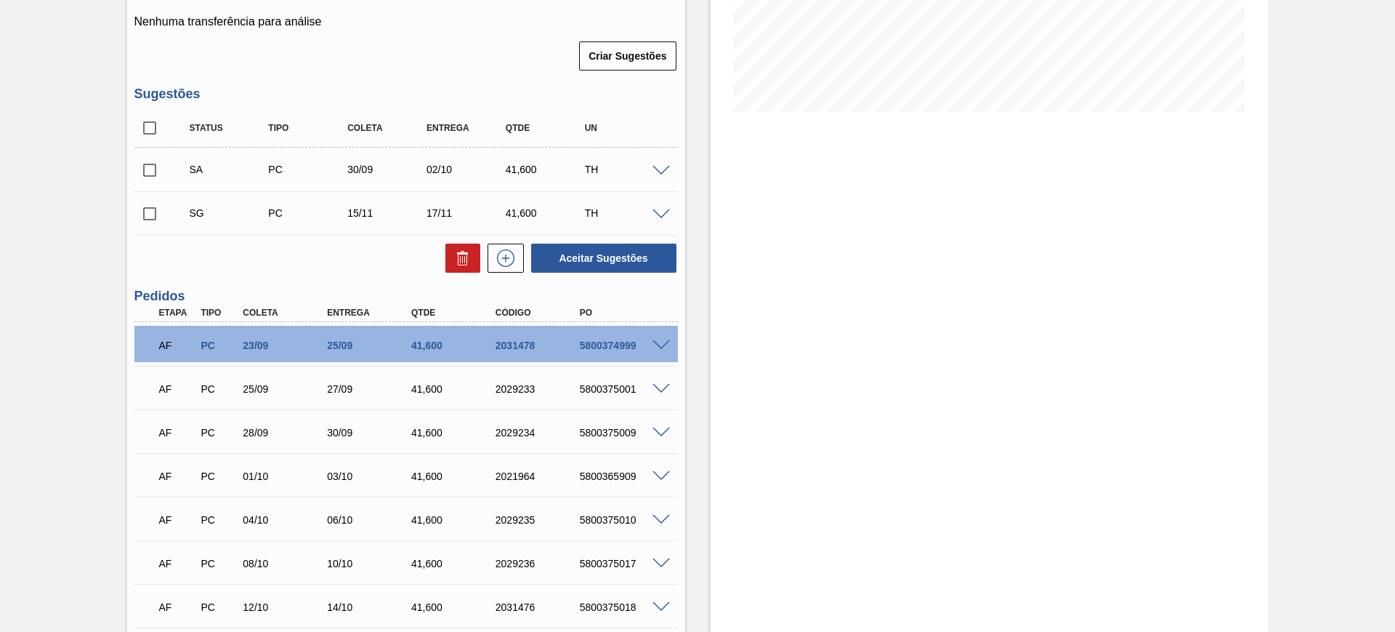
click at [662, 215] on span at bounding box center [661, 214] width 17 height 11
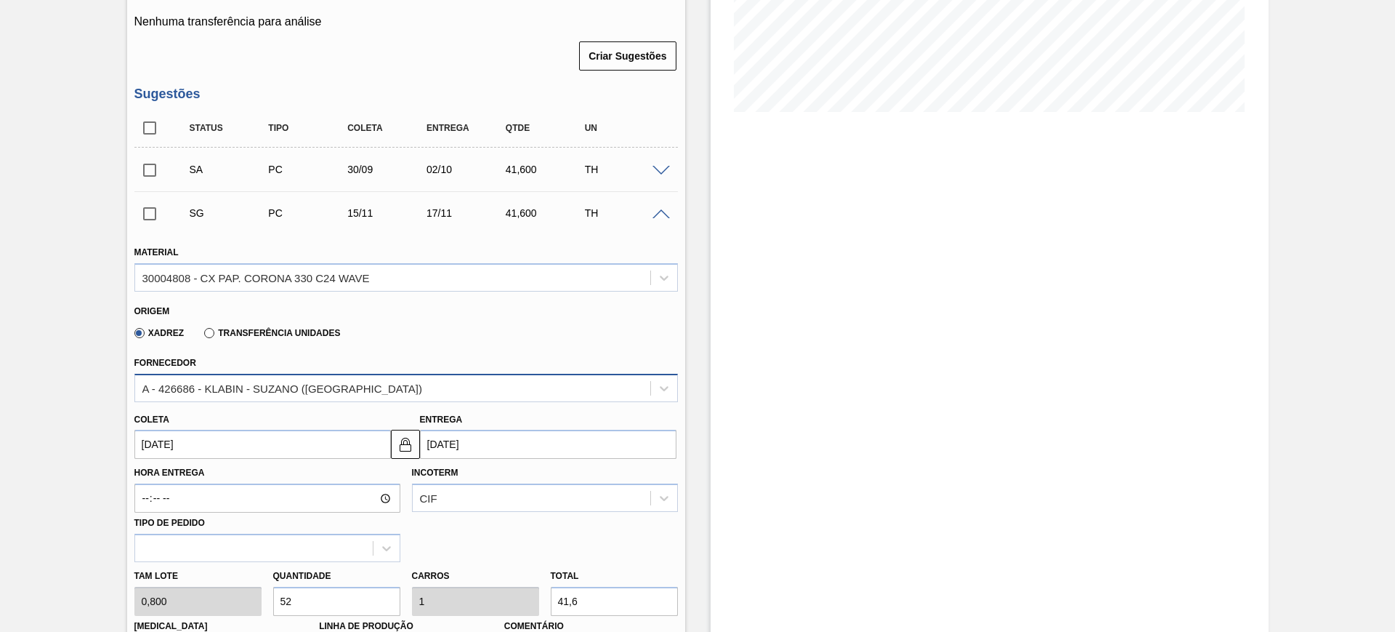
scroll to position [495, 0]
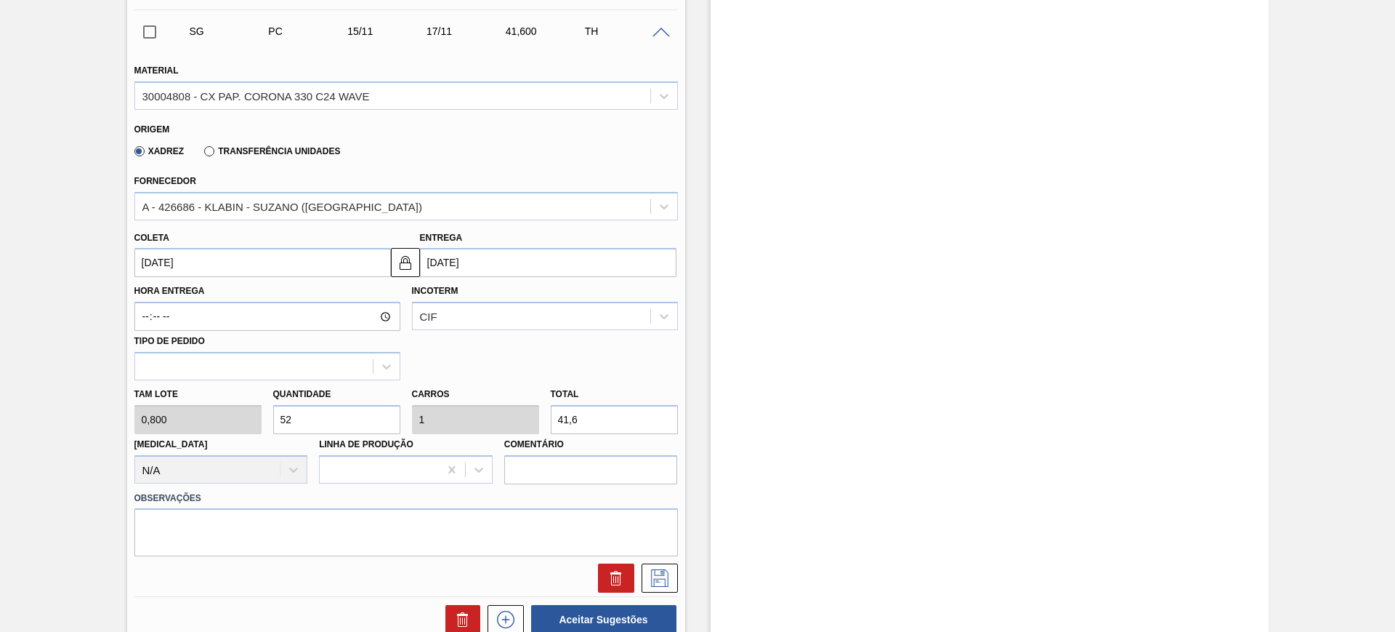
click at [500, 265] on input "17/11/2025" at bounding box center [548, 262] width 257 height 29
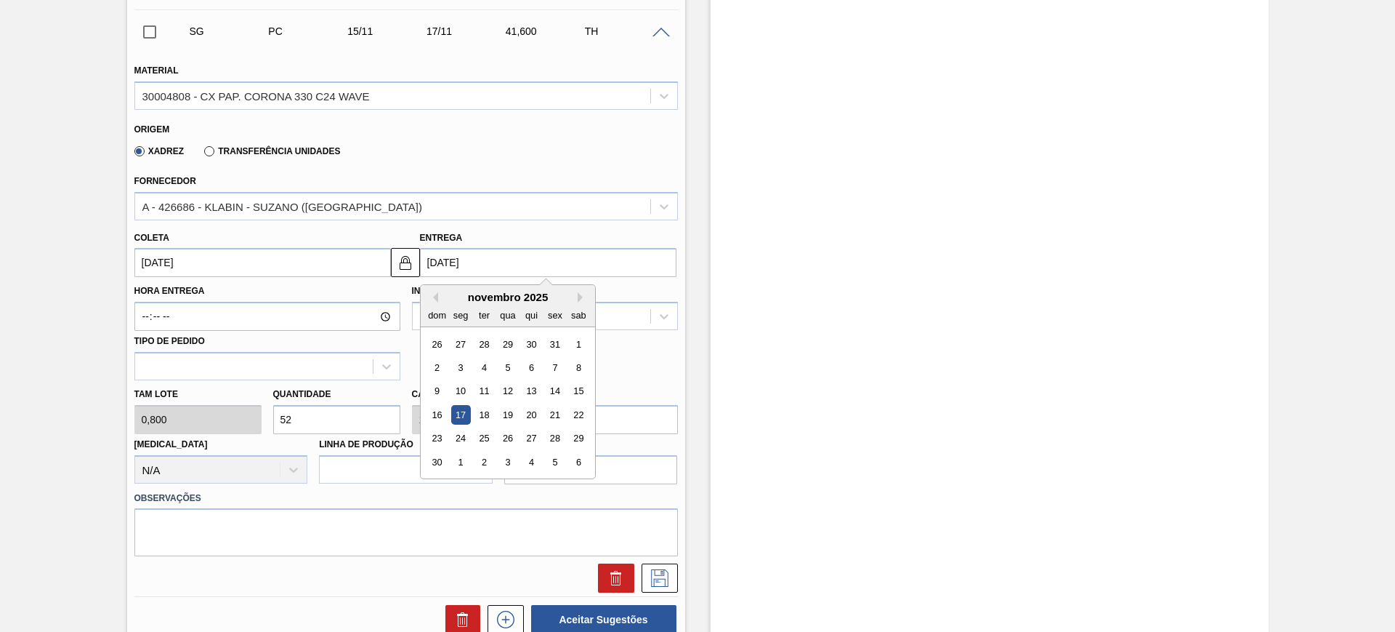
click at [438, 303] on div "dom seg ter qua qui sex sab" at bounding box center [508, 314] width 174 height 23
click at [435, 298] on button "Previous Month" at bounding box center [433, 297] width 10 height 10
click at [531, 347] on div "2" at bounding box center [531, 344] width 20 height 20
type input "30/09/2025"
type input "02/10/2025"
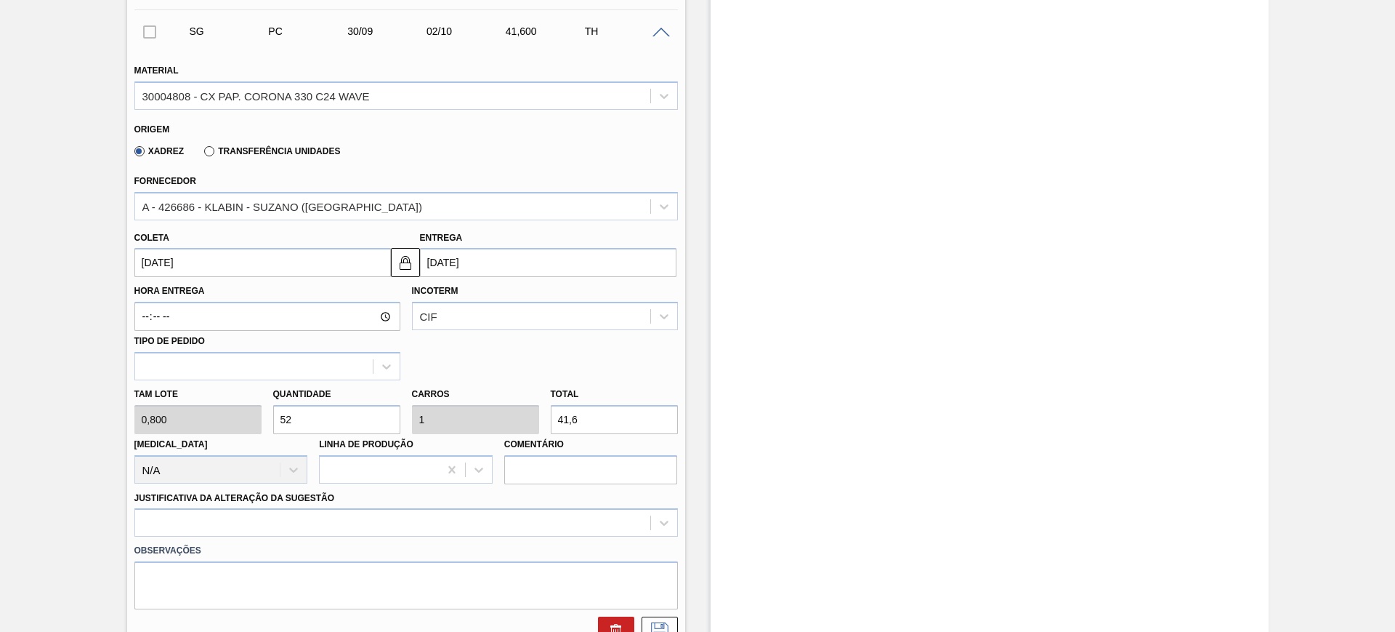
click at [499, 258] on input "02/10/2025" at bounding box center [548, 262] width 257 height 29
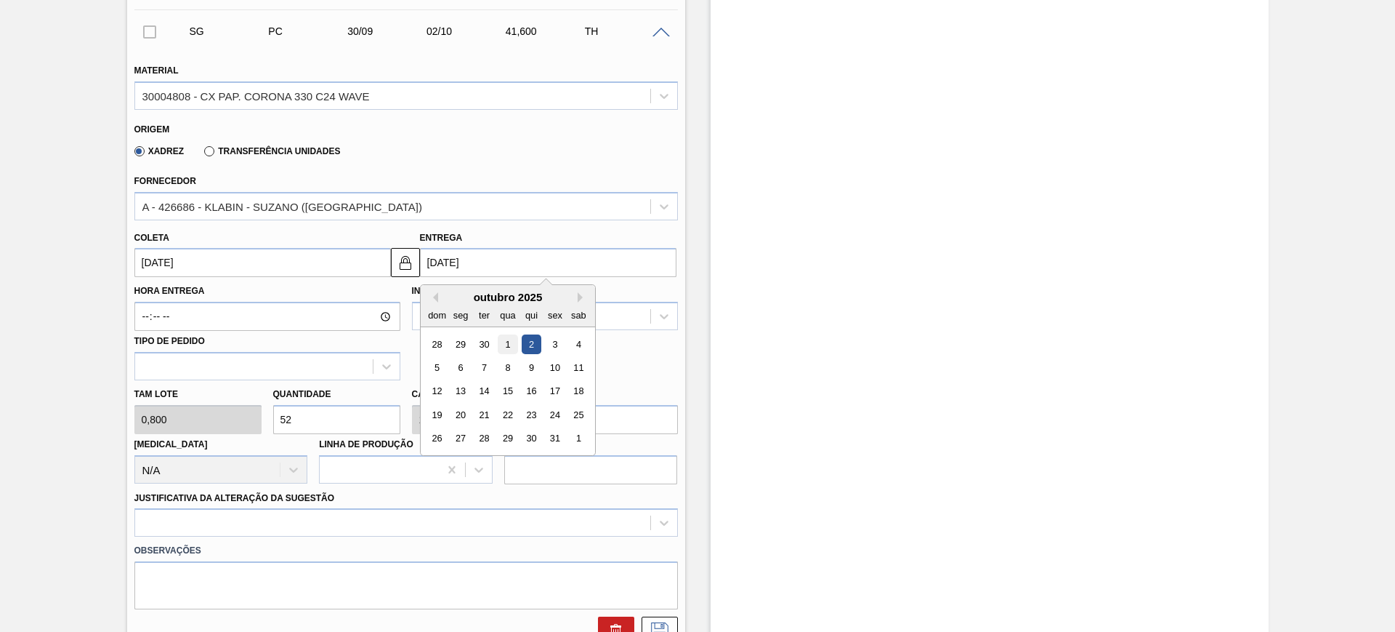
click at [503, 341] on div "1" at bounding box center [508, 344] width 20 height 20
type input "[DATE]"
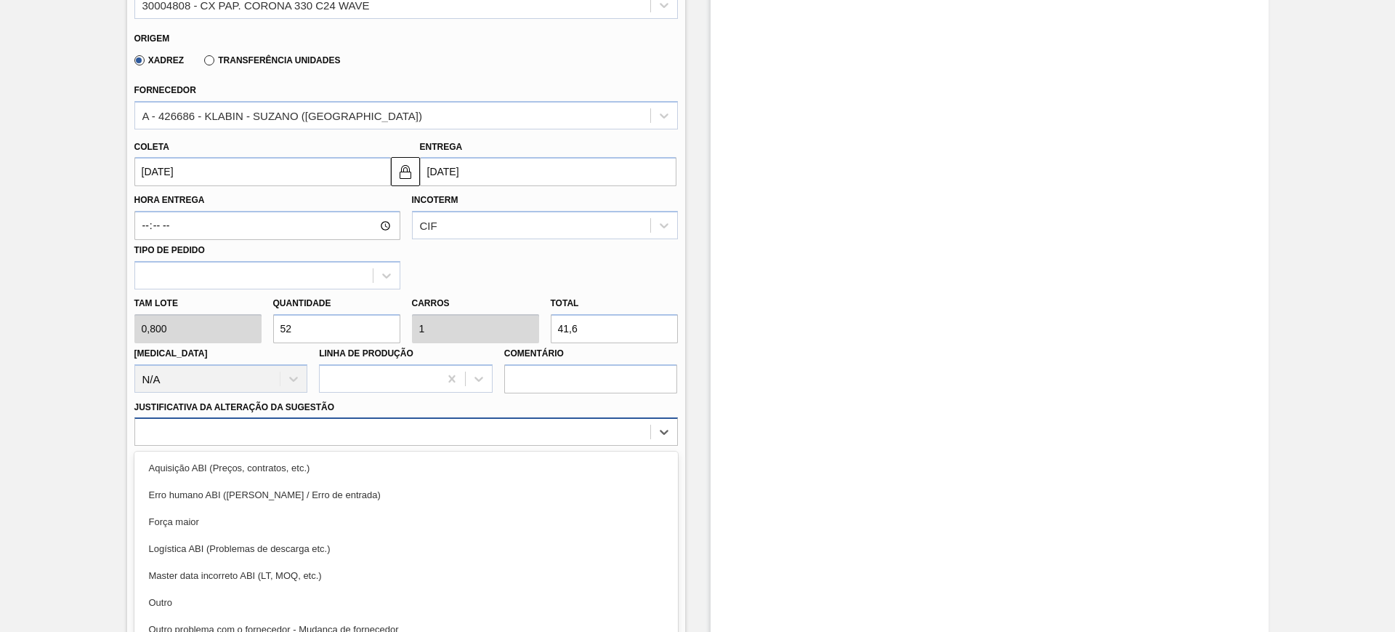
click at [536, 434] on div "option Aquisição ABI (Preços, contratos, etc.) focused, 1 of 18. 18 results ava…" at bounding box center [406, 431] width 544 height 28
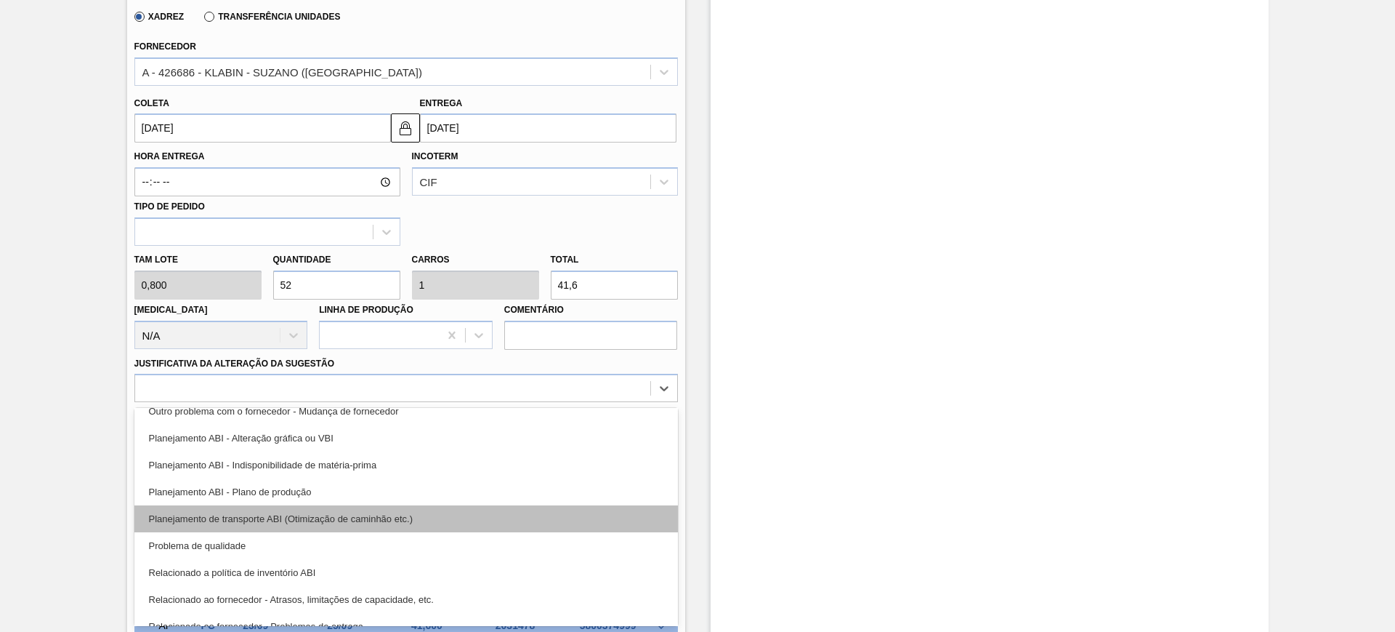
scroll to position [182, 0]
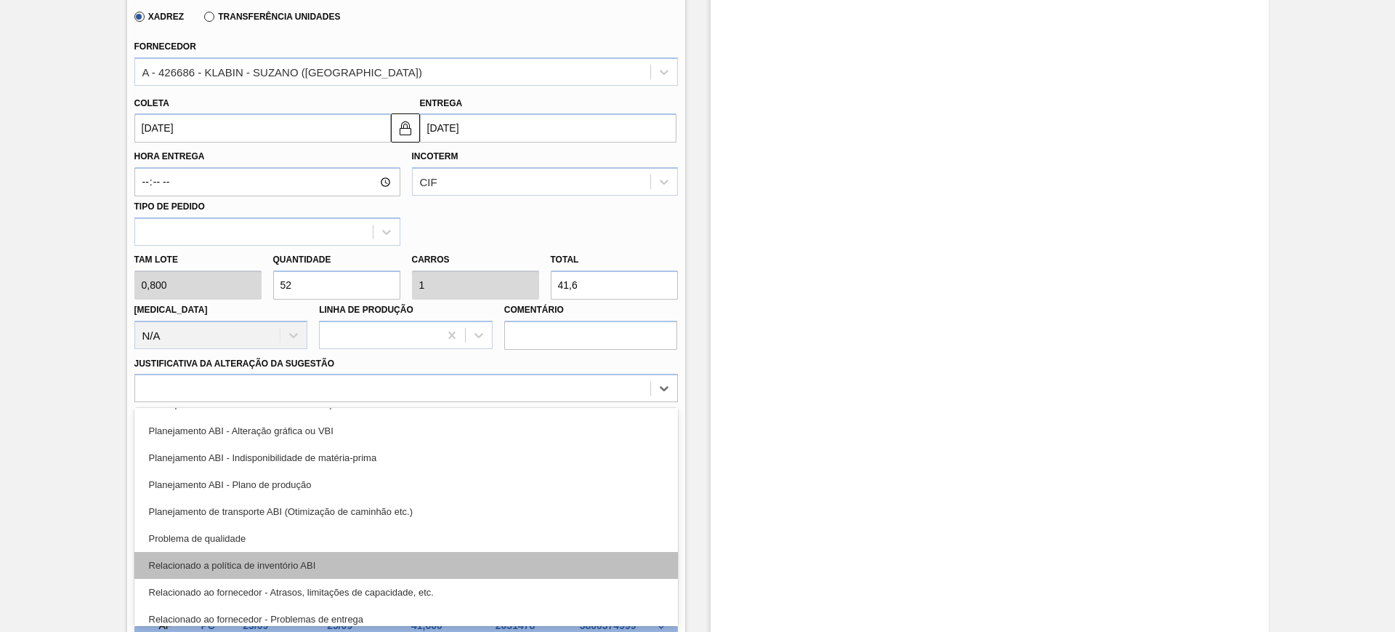
click at [418, 565] on div "Relacionado a política de inventório ABI" at bounding box center [406, 565] width 544 height 27
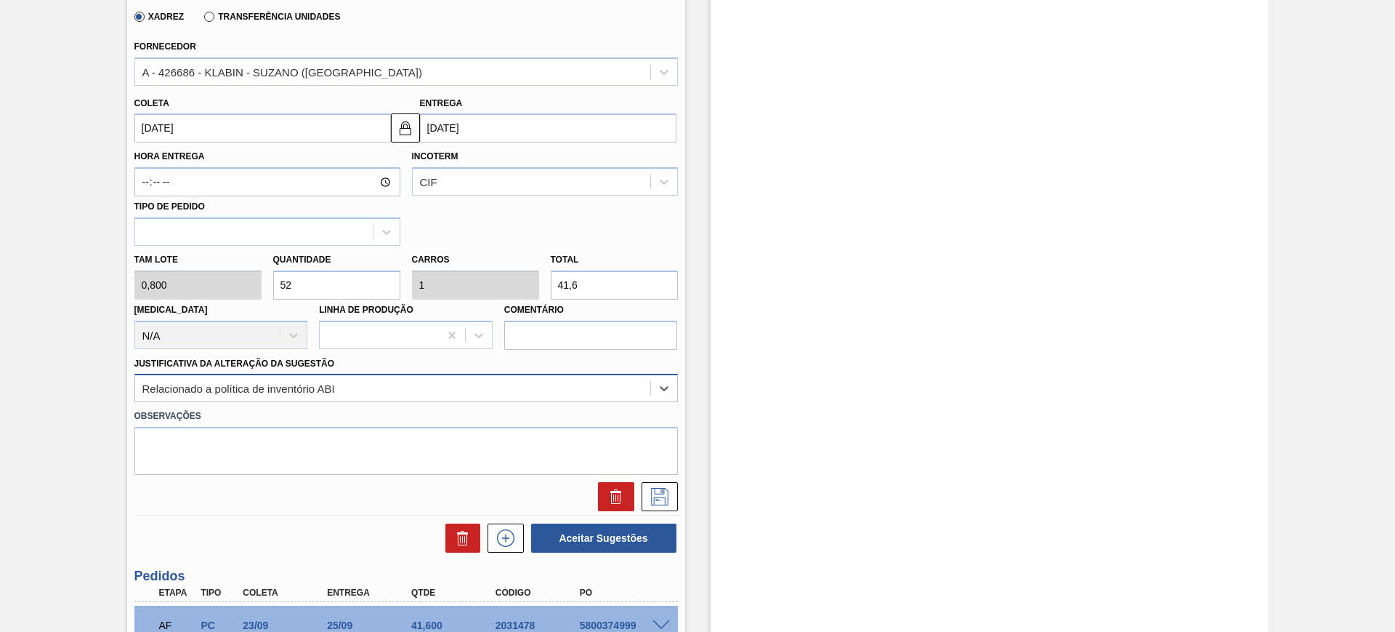
click at [339, 378] on div "Relacionado a política de inventório ABI" at bounding box center [392, 388] width 515 height 21
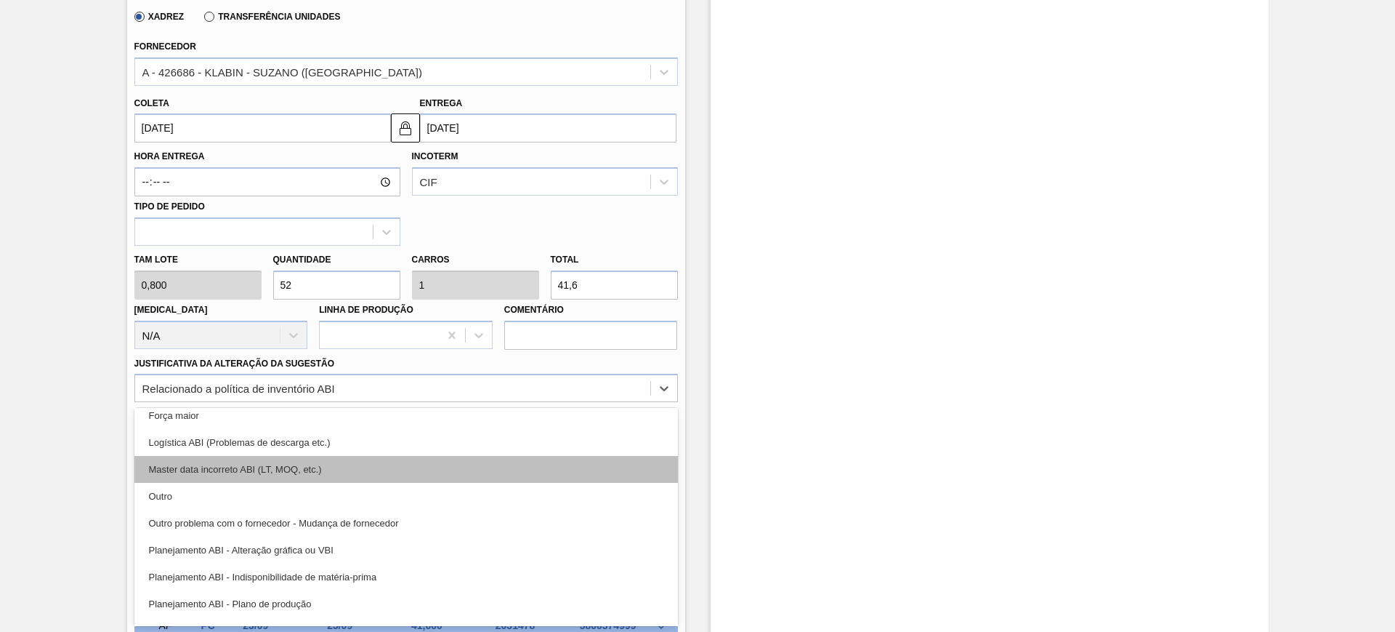
scroll to position [91, 0]
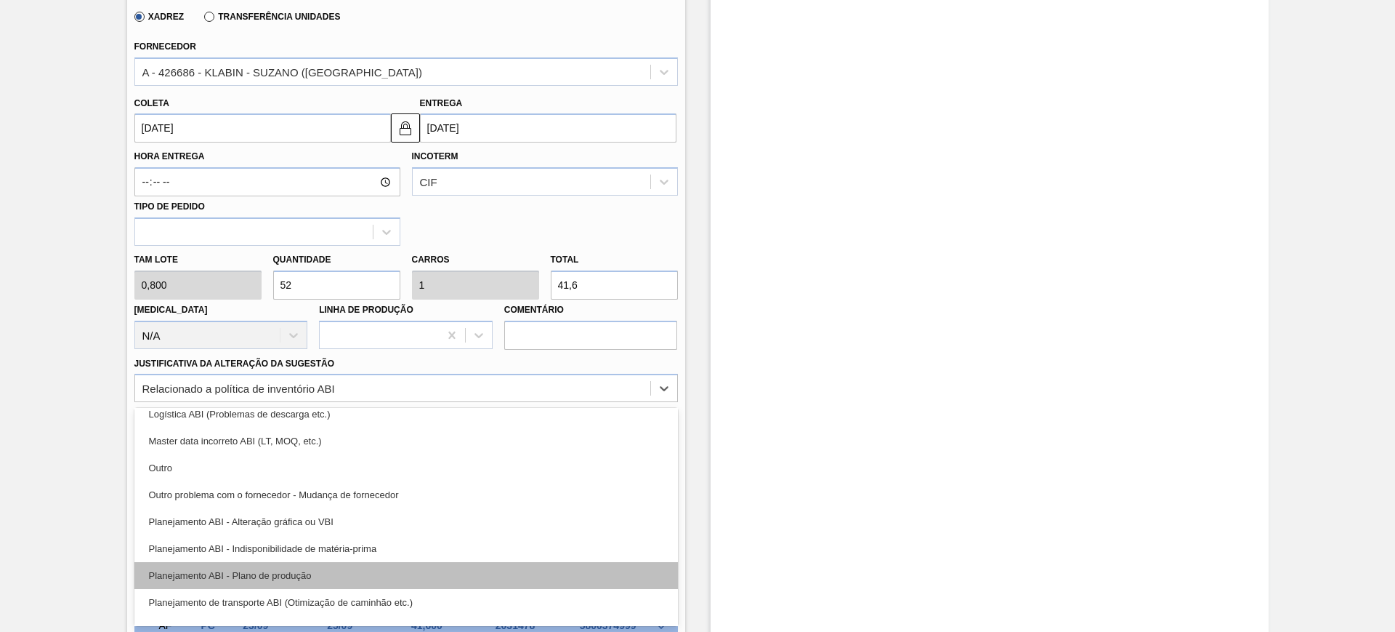
click at [462, 573] on div "Planejamento ABI - Plano de produção" at bounding box center [406, 575] width 544 height 27
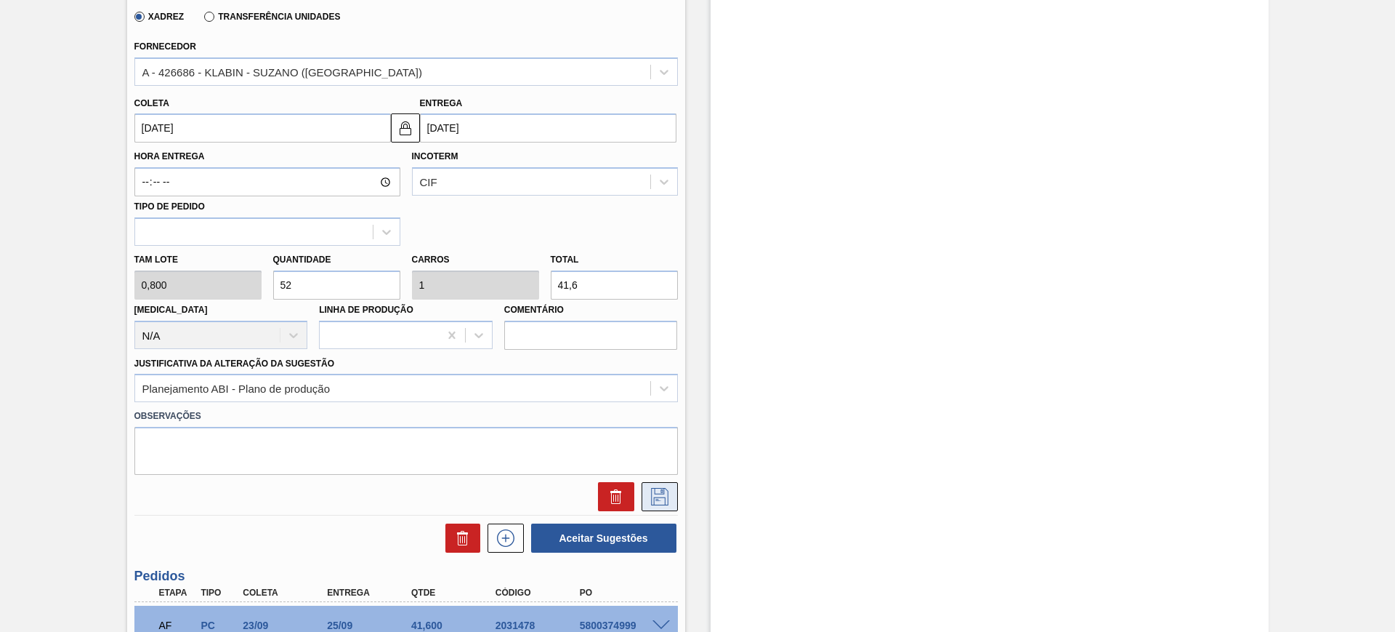
click at [654, 493] on icon at bounding box center [659, 496] width 17 height 17
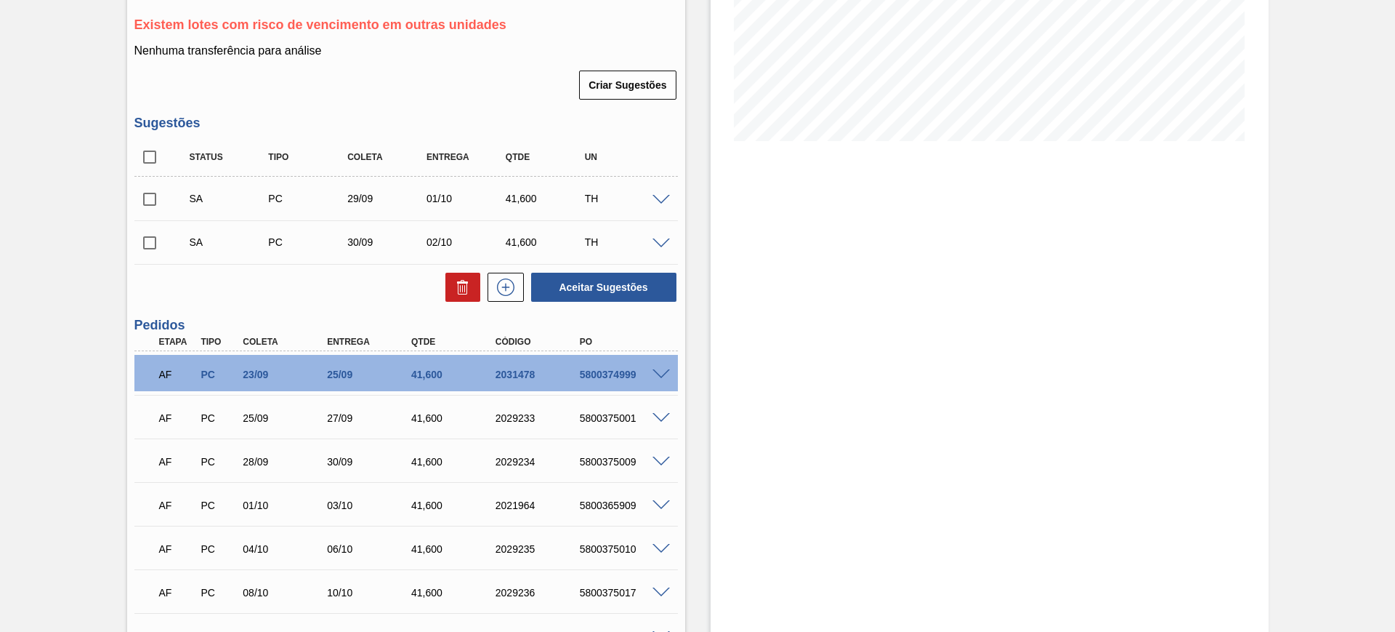
scroll to position [313, 0]
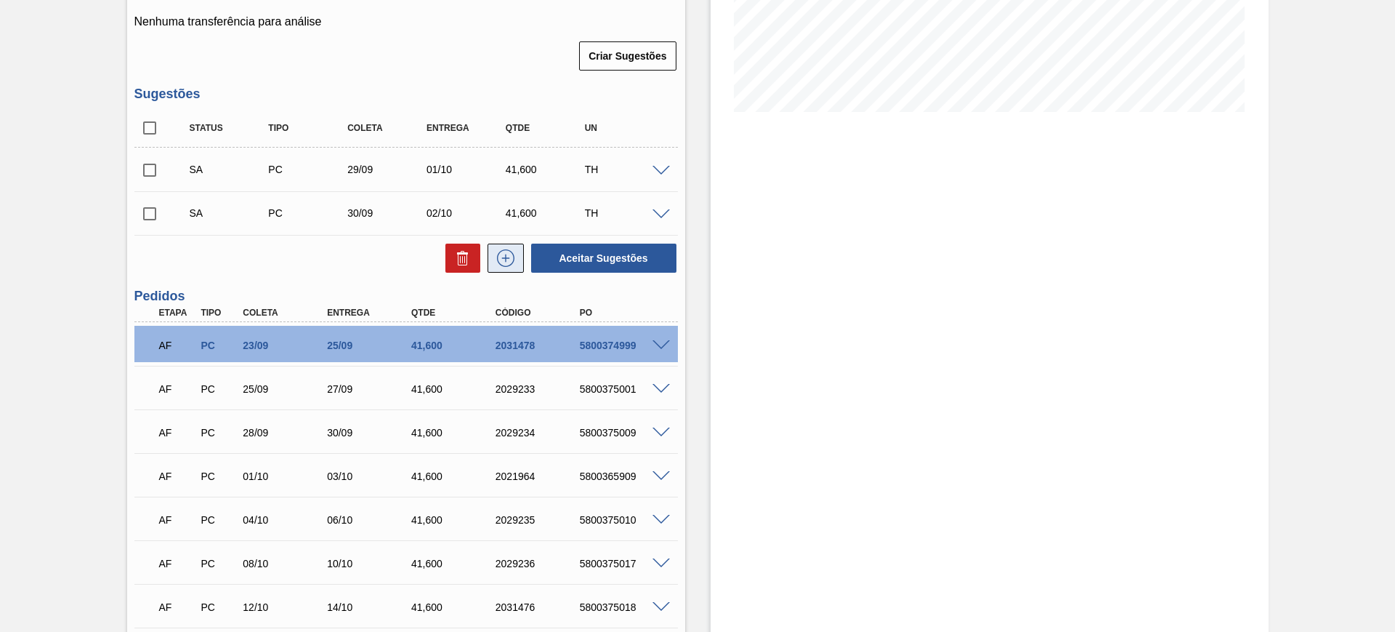
click at [502, 267] on button at bounding box center [506, 257] width 36 height 29
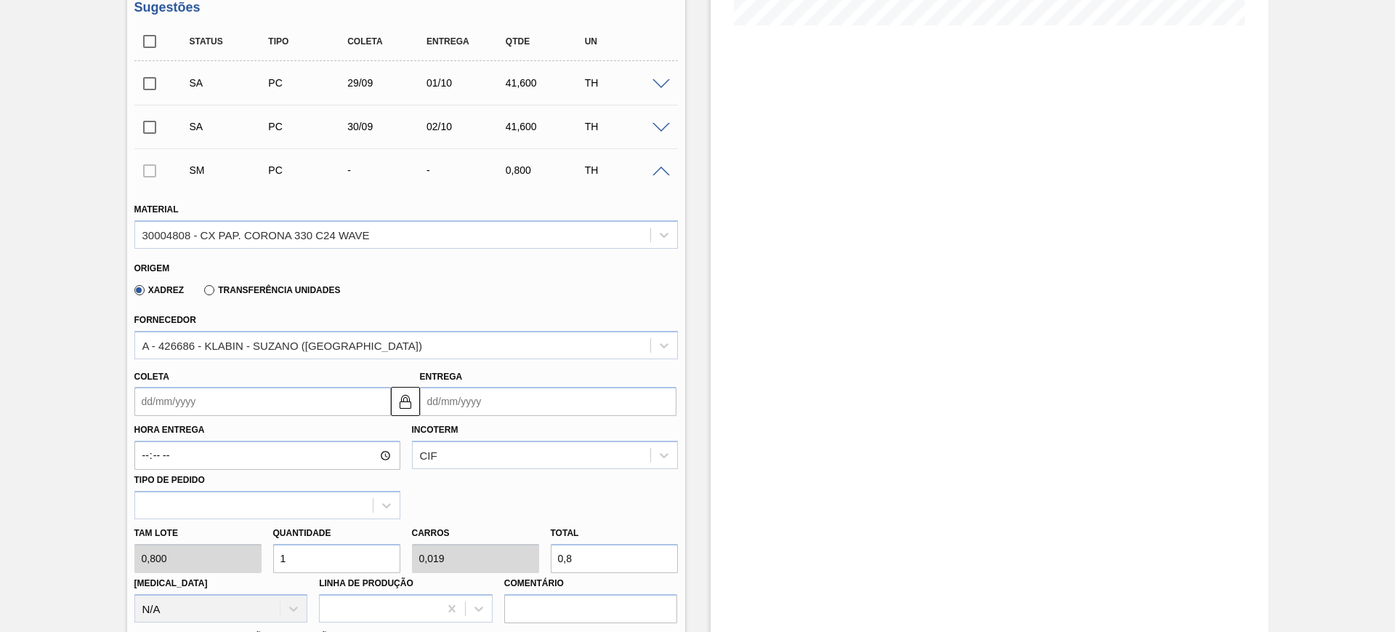
scroll to position [495, 0]
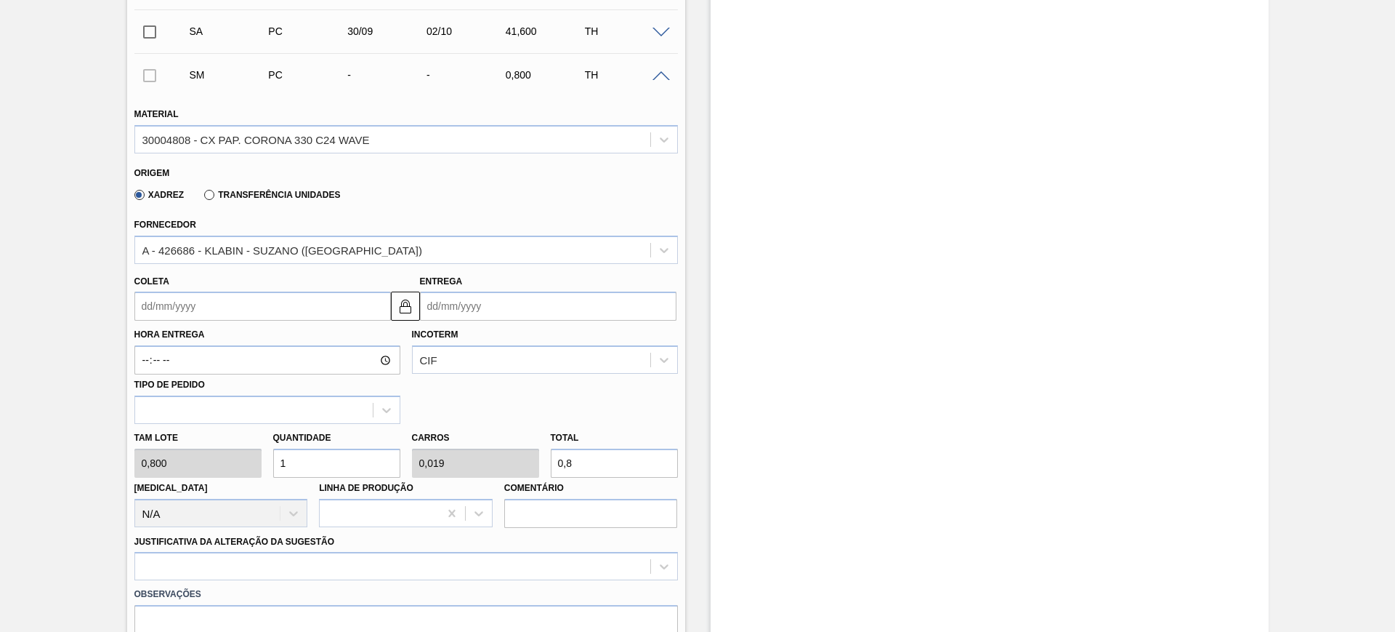
click at [533, 303] on input "Entrega" at bounding box center [548, 305] width 257 height 29
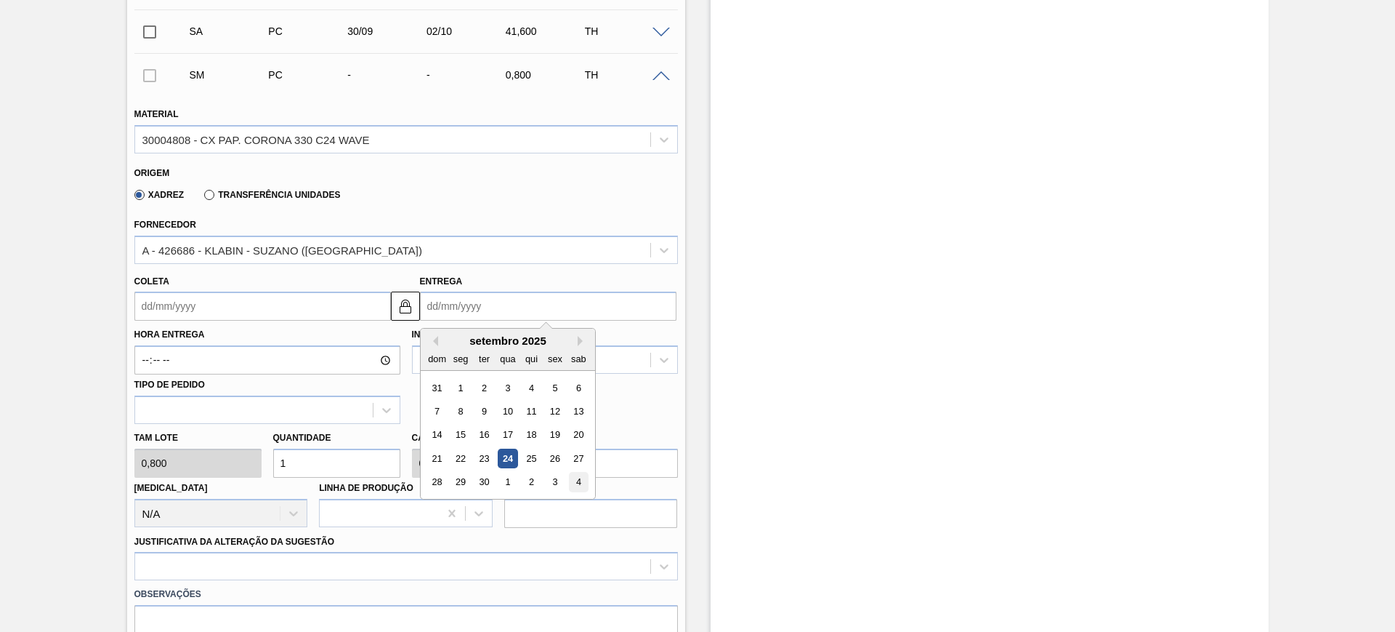
click at [573, 476] on div "4" at bounding box center [578, 482] width 20 height 20
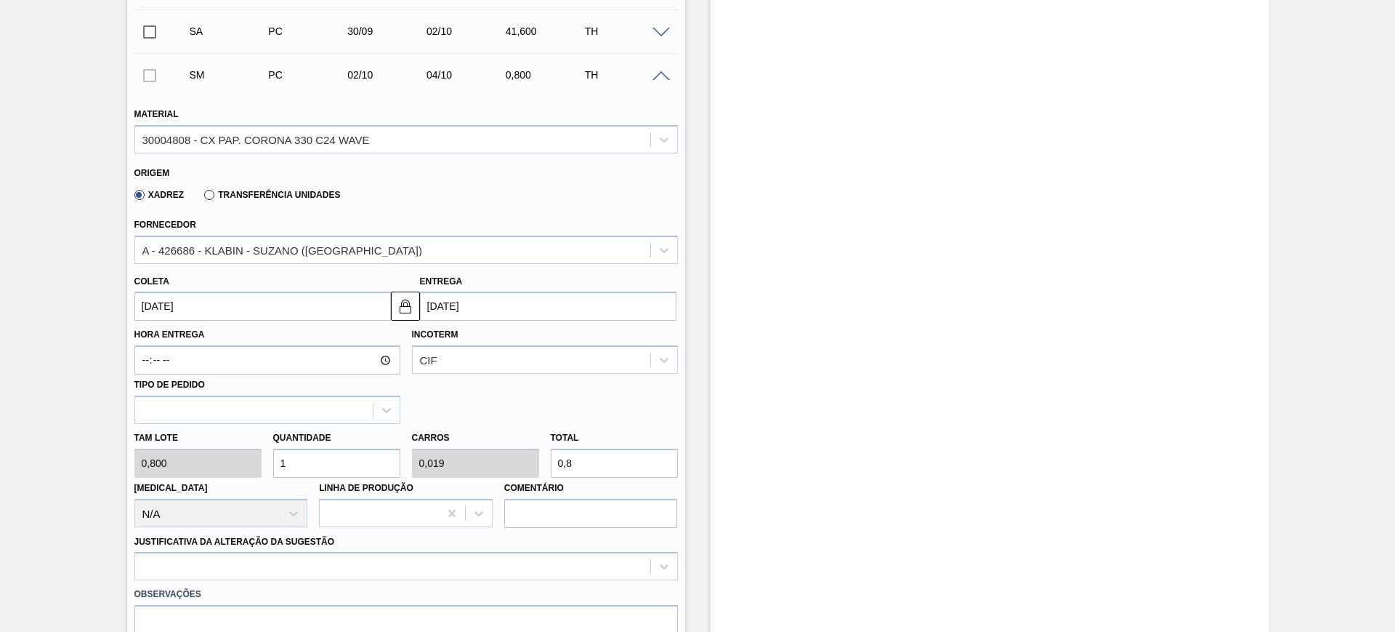
type input "02/10/2025"
type input "04/10/2025"
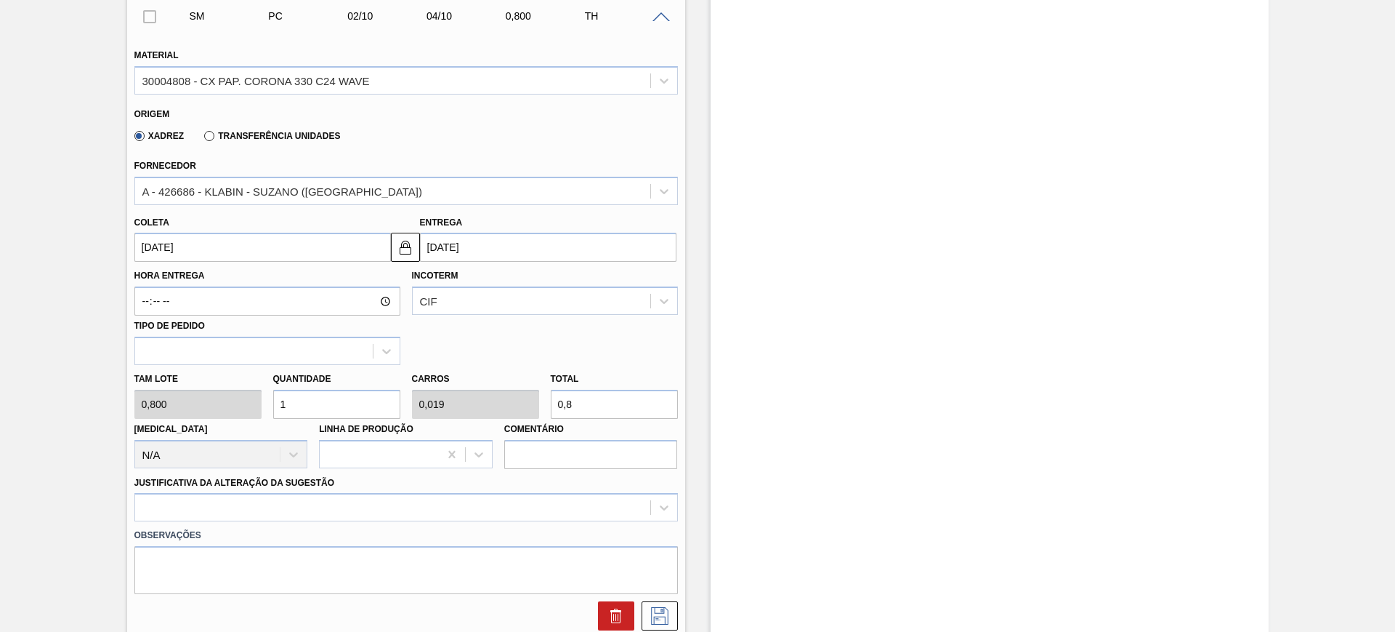
scroll to position [677, 0]
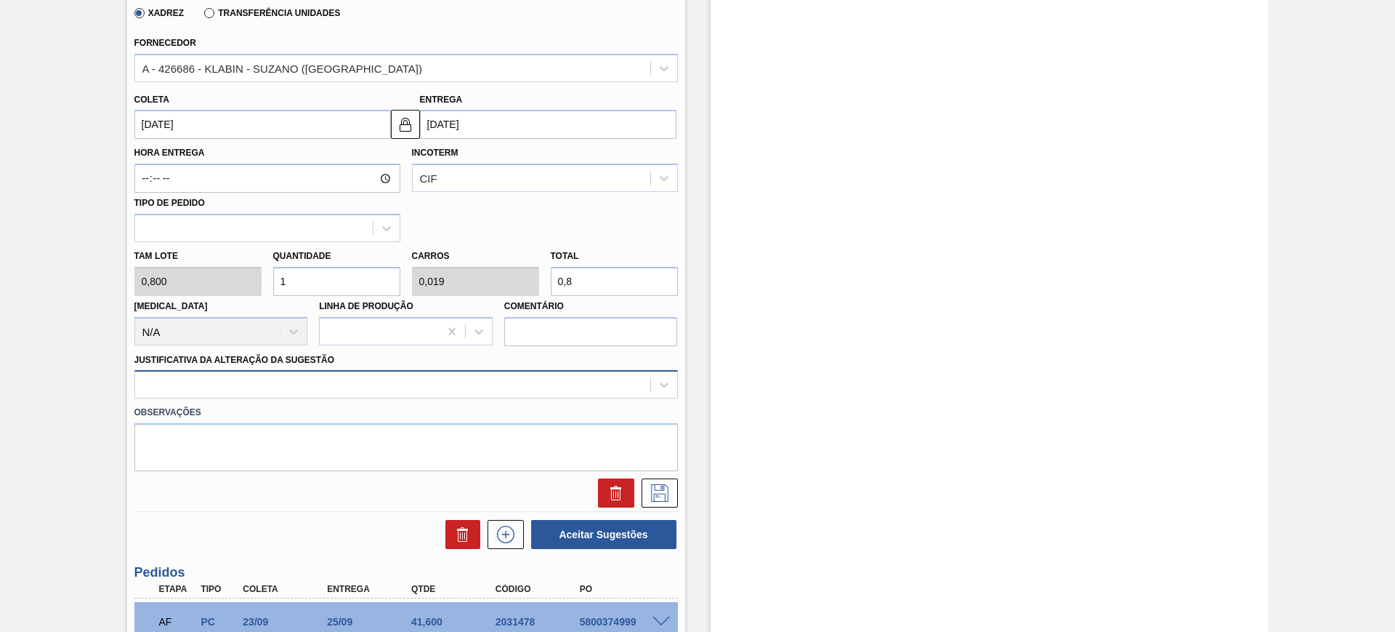
click at [487, 379] on div at bounding box center [392, 384] width 515 height 21
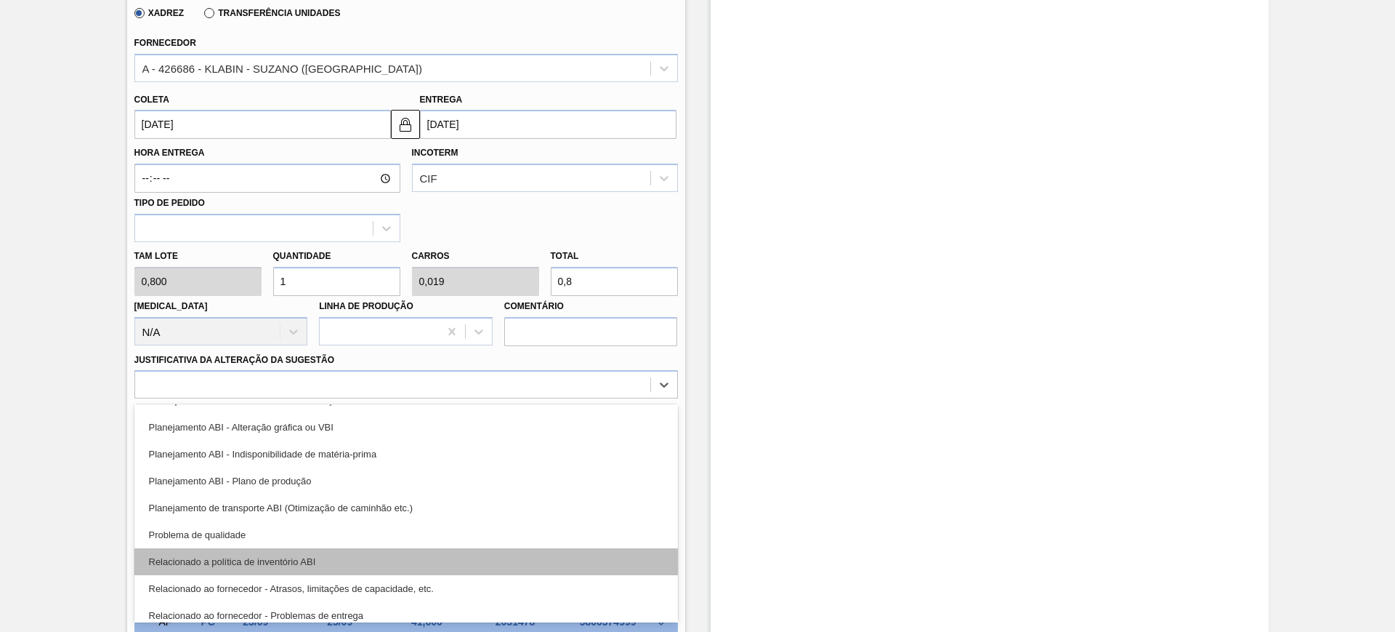
scroll to position [91, 0]
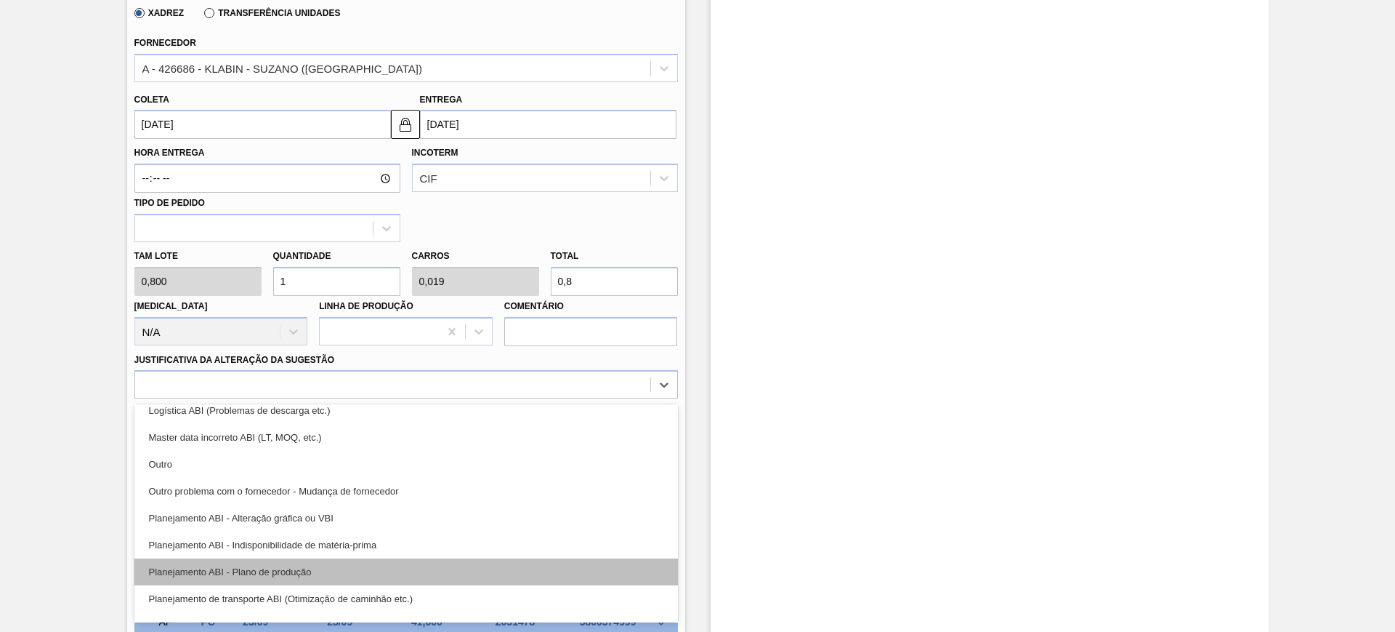
click at [377, 578] on div "Planejamento ABI - Plano de produção" at bounding box center [406, 571] width 544 height 27
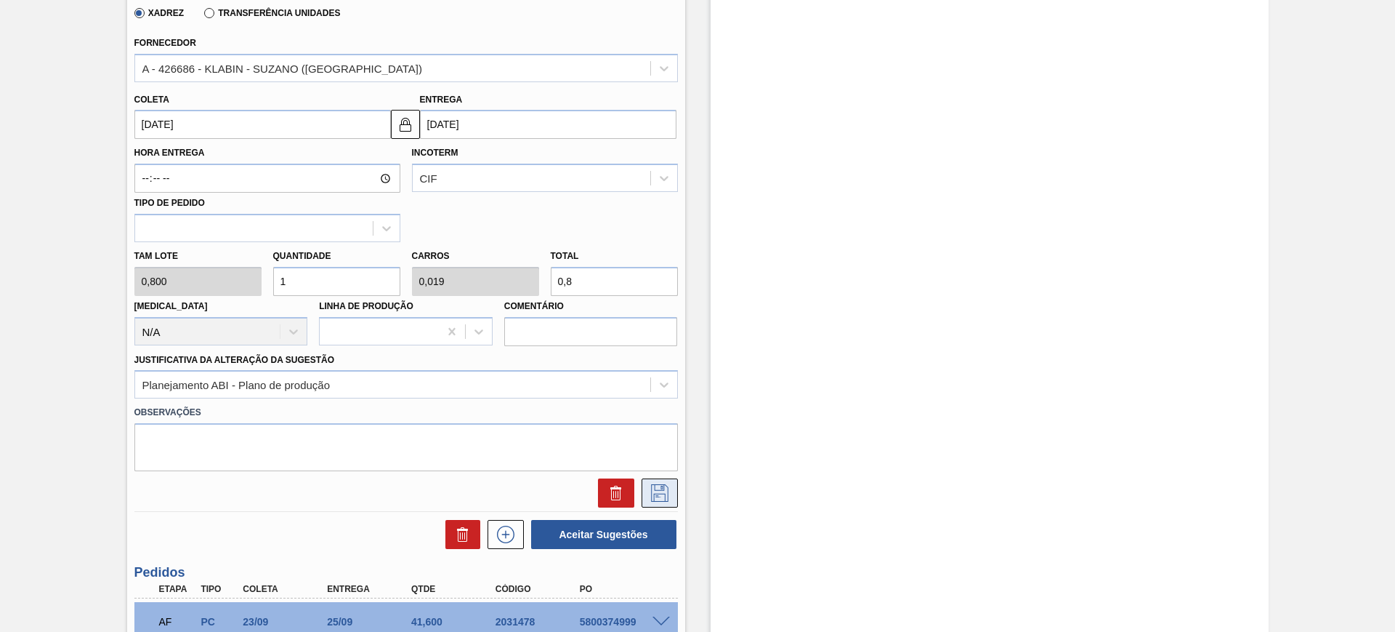
click at [661, 499] on icon at bounding box center [659, 492] width 23 height 17
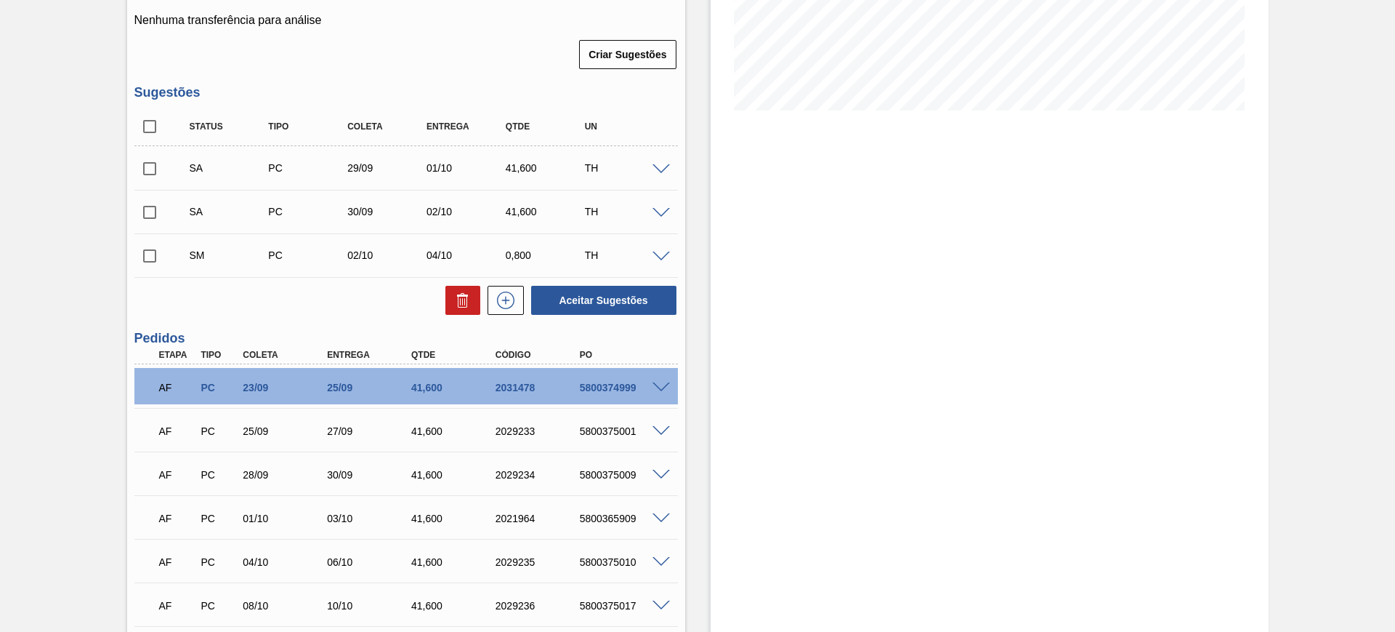
scroll to position [313, 0]
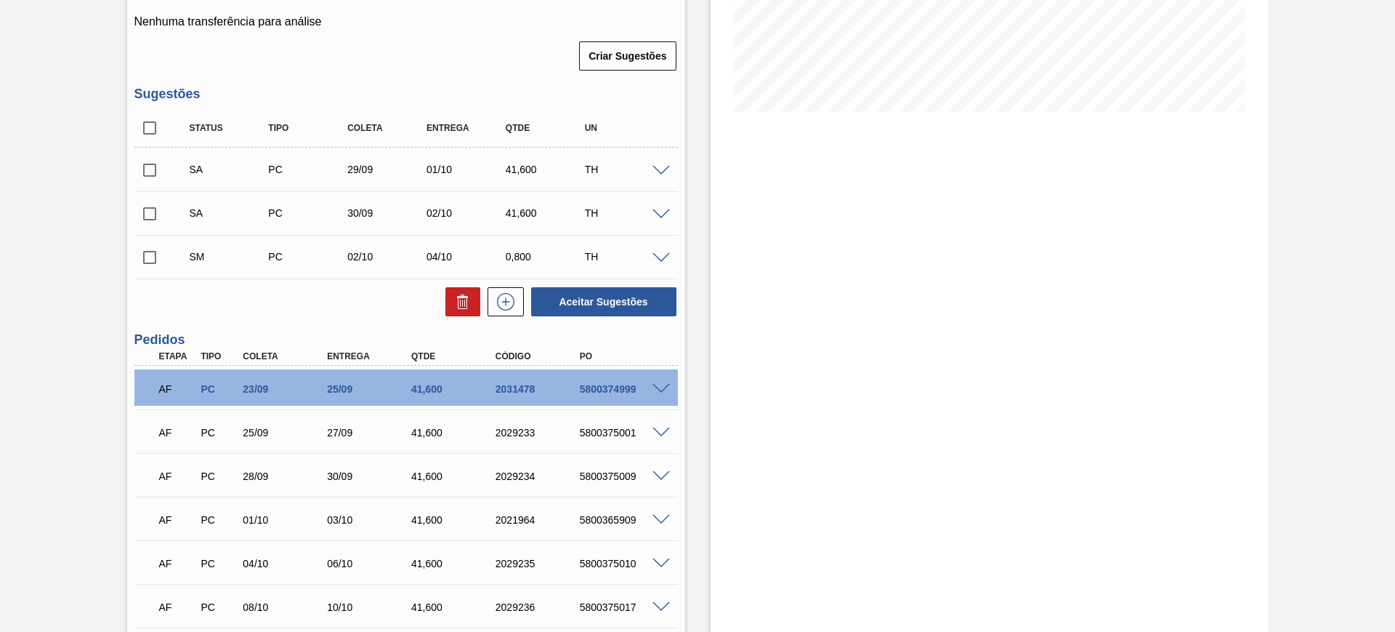
click at [672, 251] on div at bounding box center [663, 256] width 29 height 11
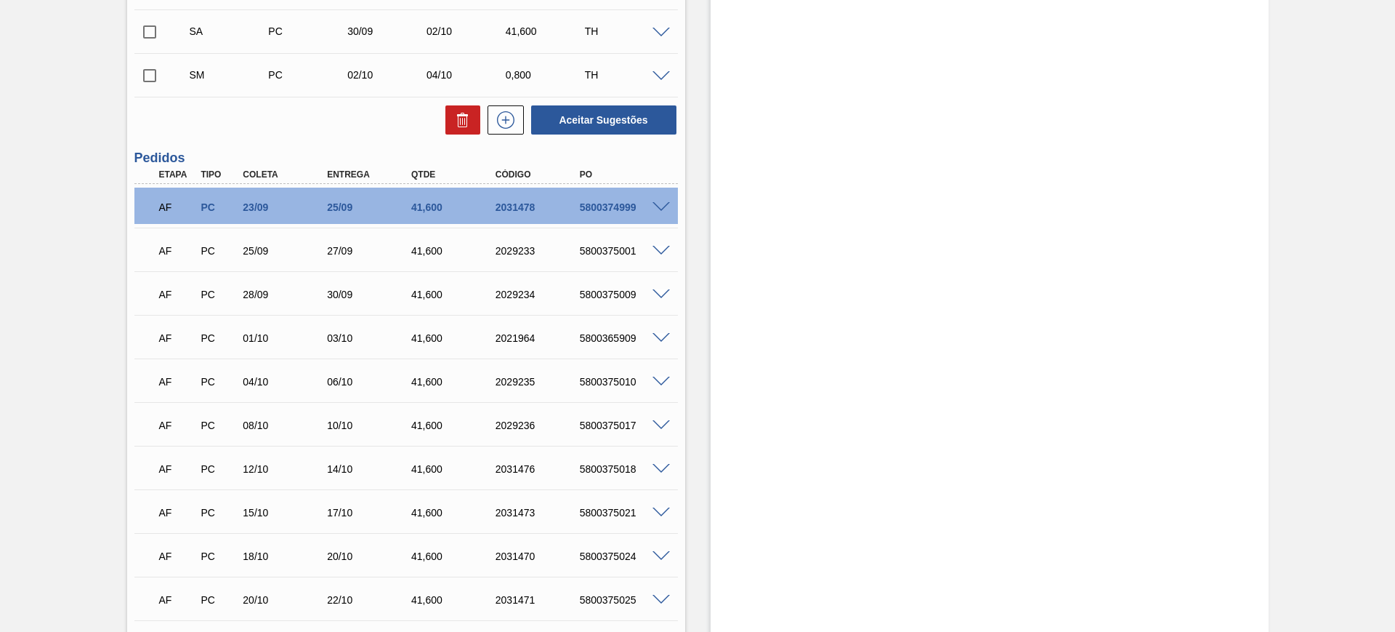
click at [661, 73] on span at bounding box center [661, 76] width 17 height 11
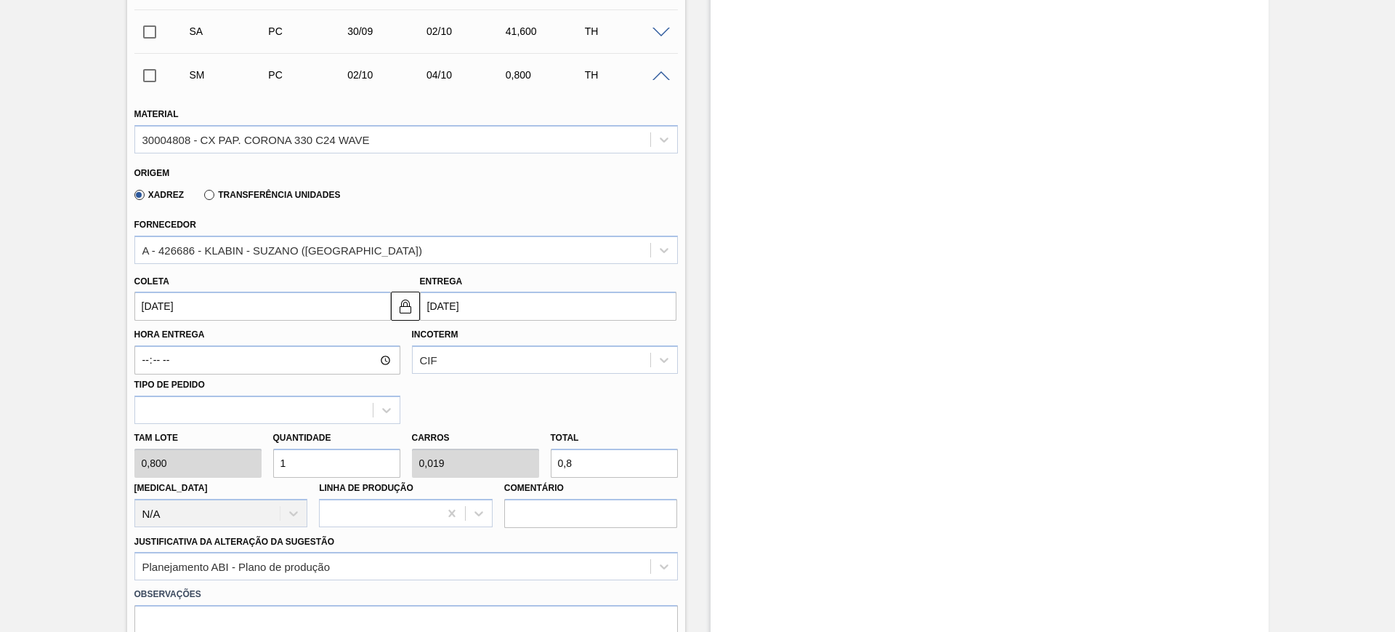
click at [588, 455] on input "0,8" at bounding box center [614, 462] width 127 height 29
type input "5"
type input "0,096"
type input "4"
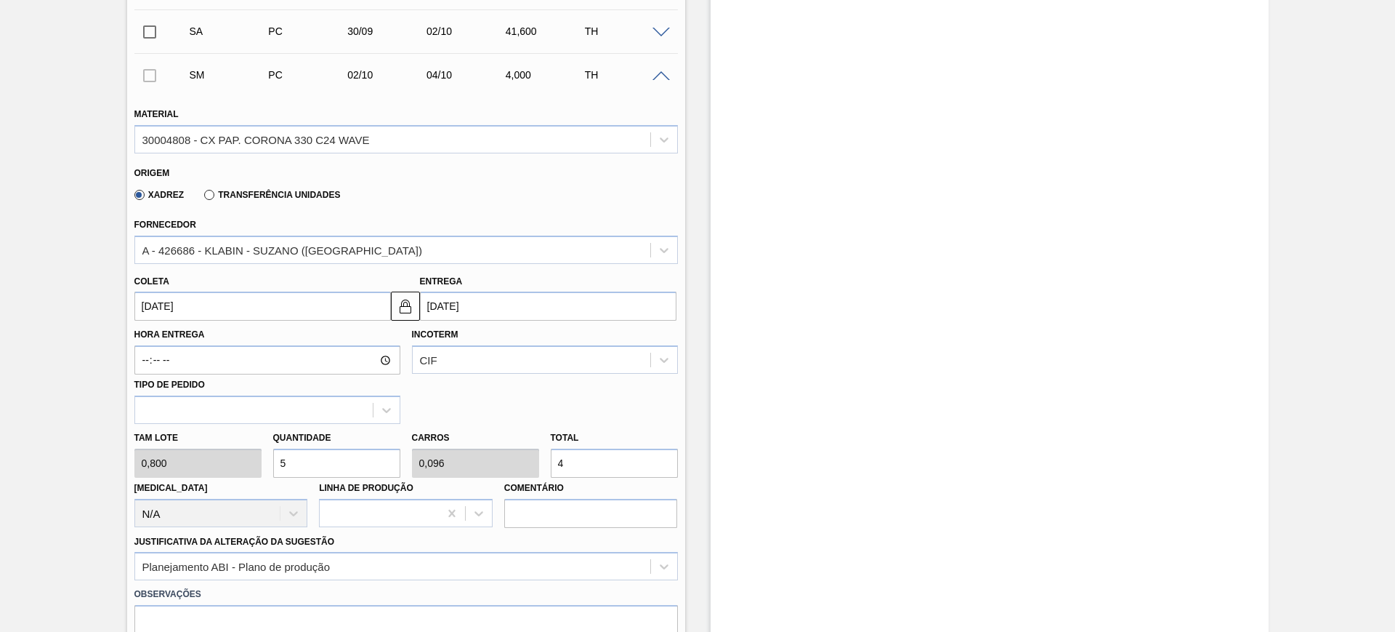
type input "51,25"
type input "0,986"
type input "41,"
type input "52"
type input "1"
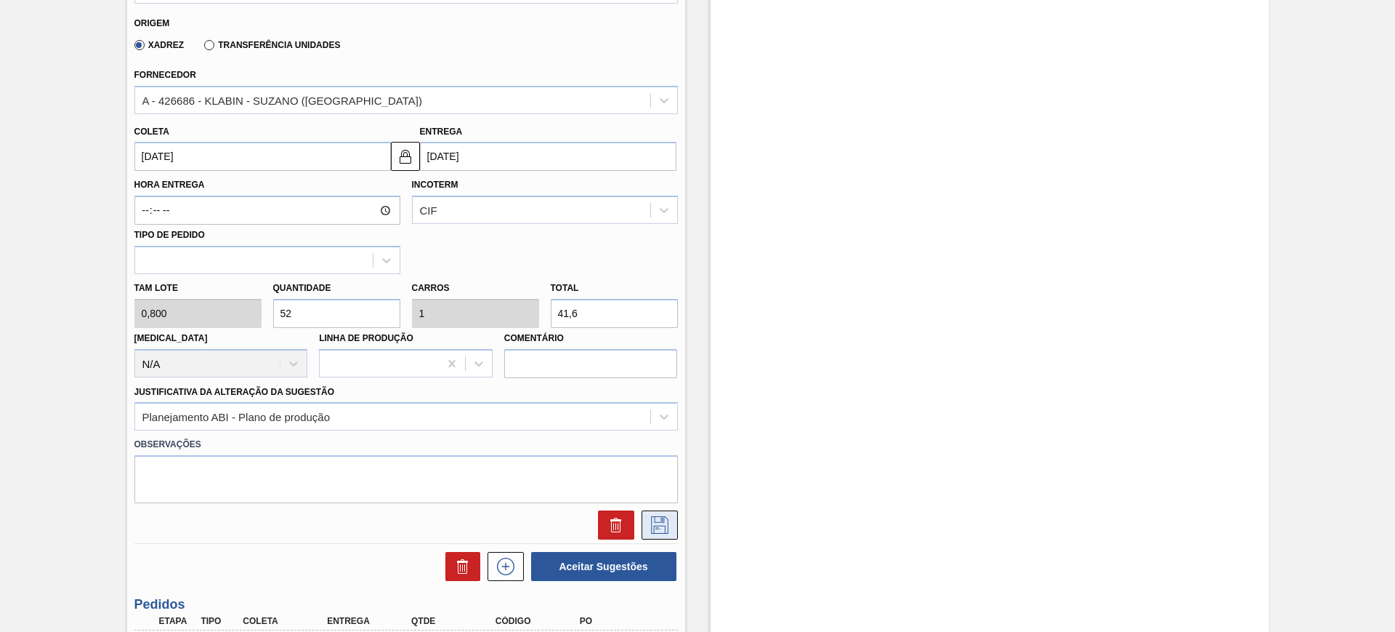
scroll to position [677, 0]
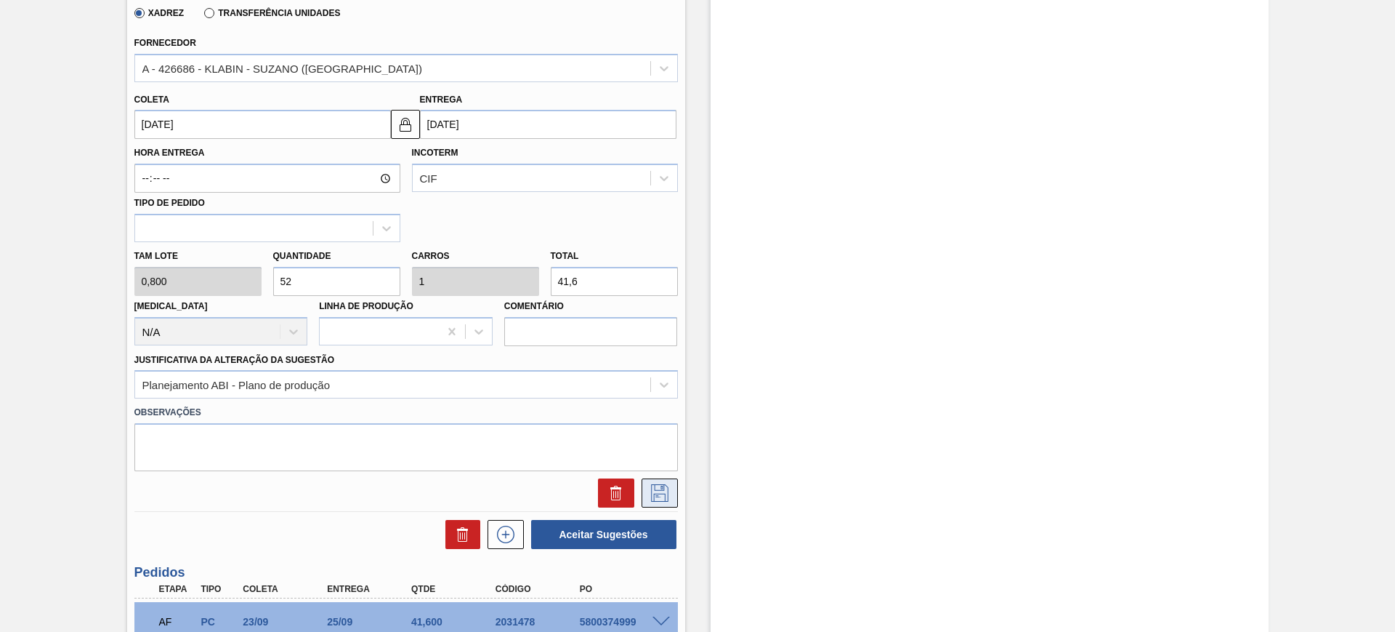
type input "41,6"
click at [655, 490] on icon at bounding box center [659, 492] width 17 height 17
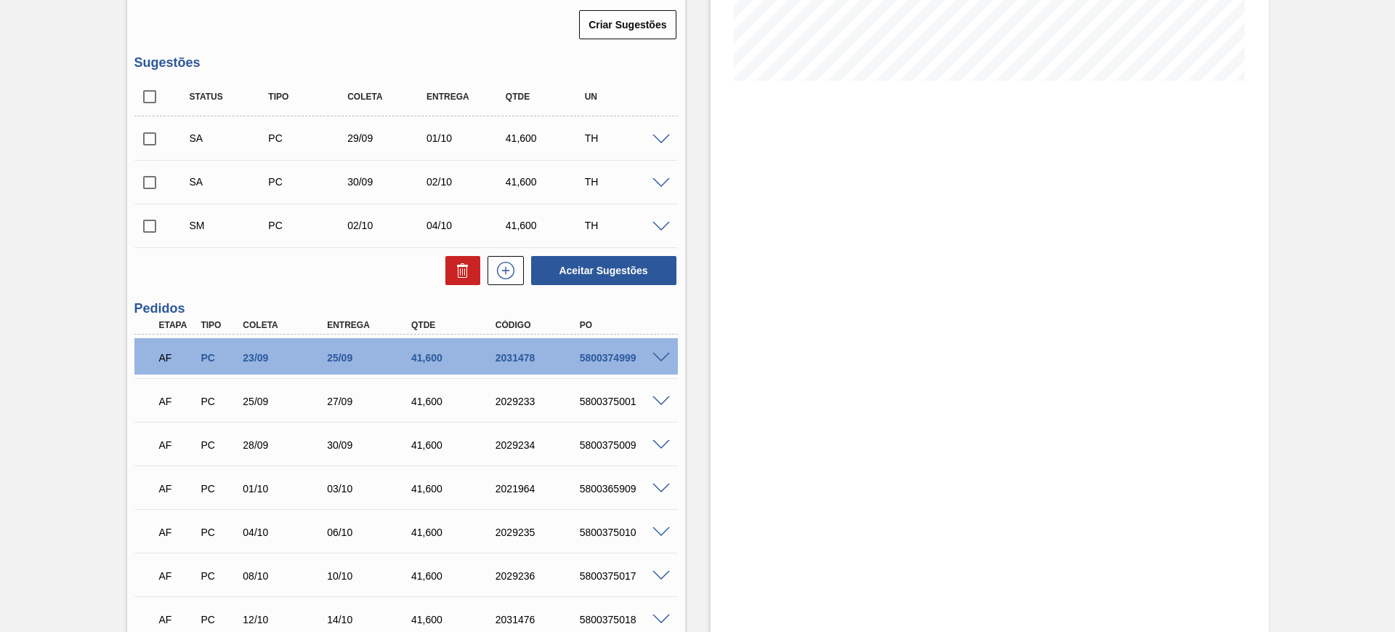
scroll to position [313, 0]
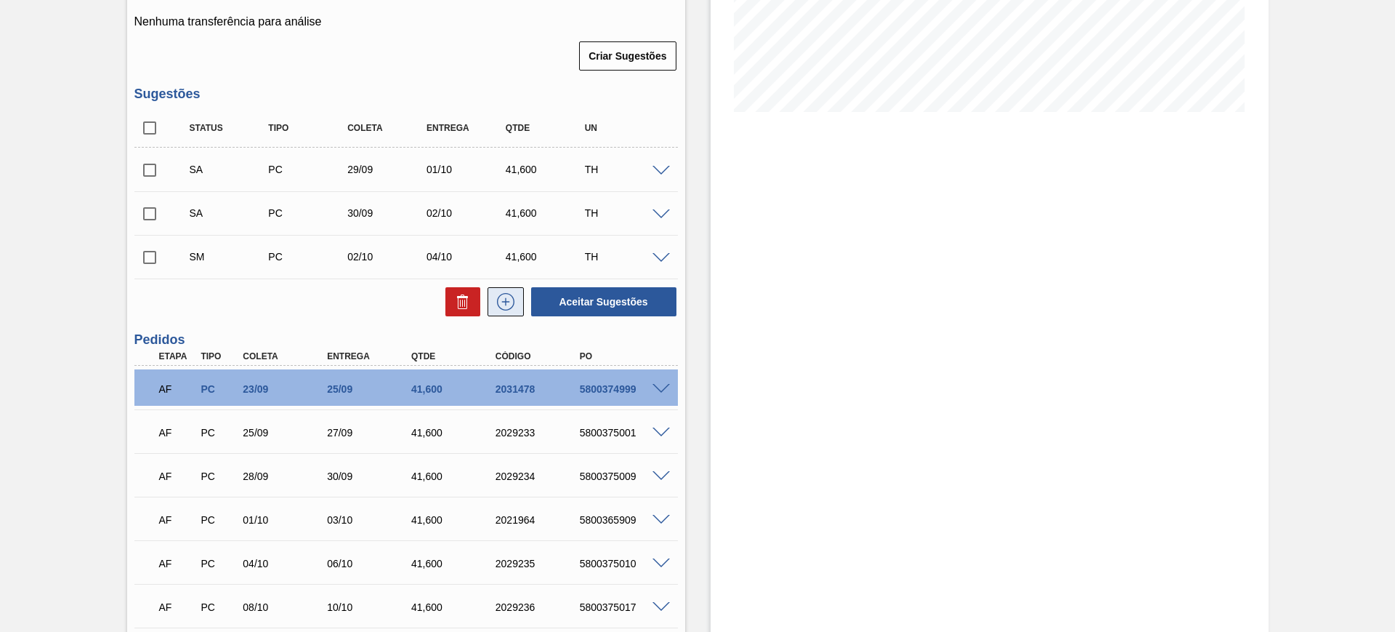
click at [504, 303] on icon at bounding box center [505, 301] width 23 height 17
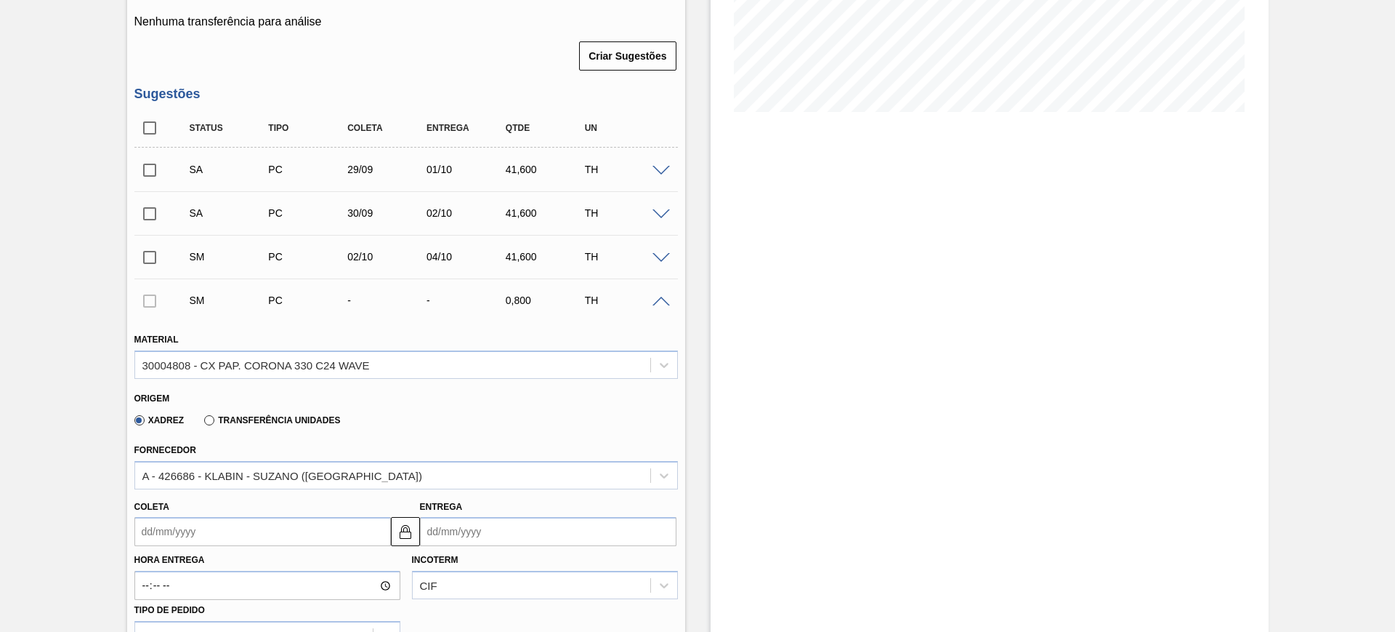
scroll to position [495, 0]
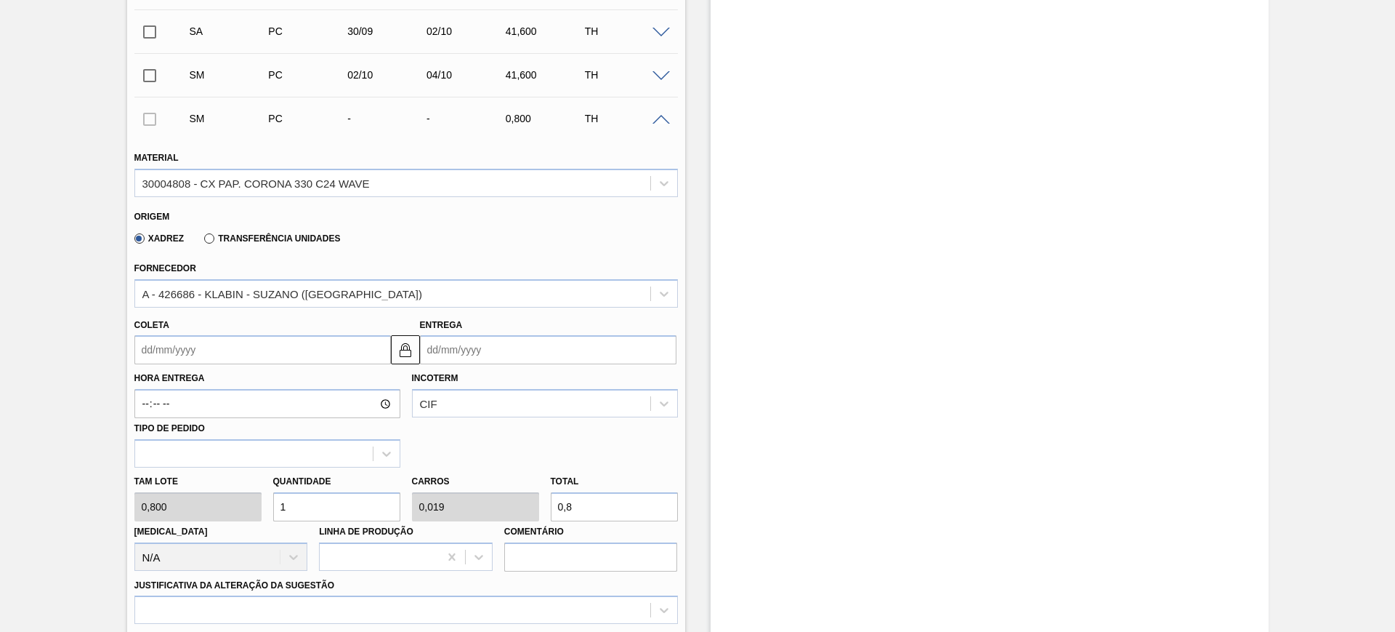
click at [491, 353] on input "Entrega" at bounding box center [548, 349] width 257 height 29
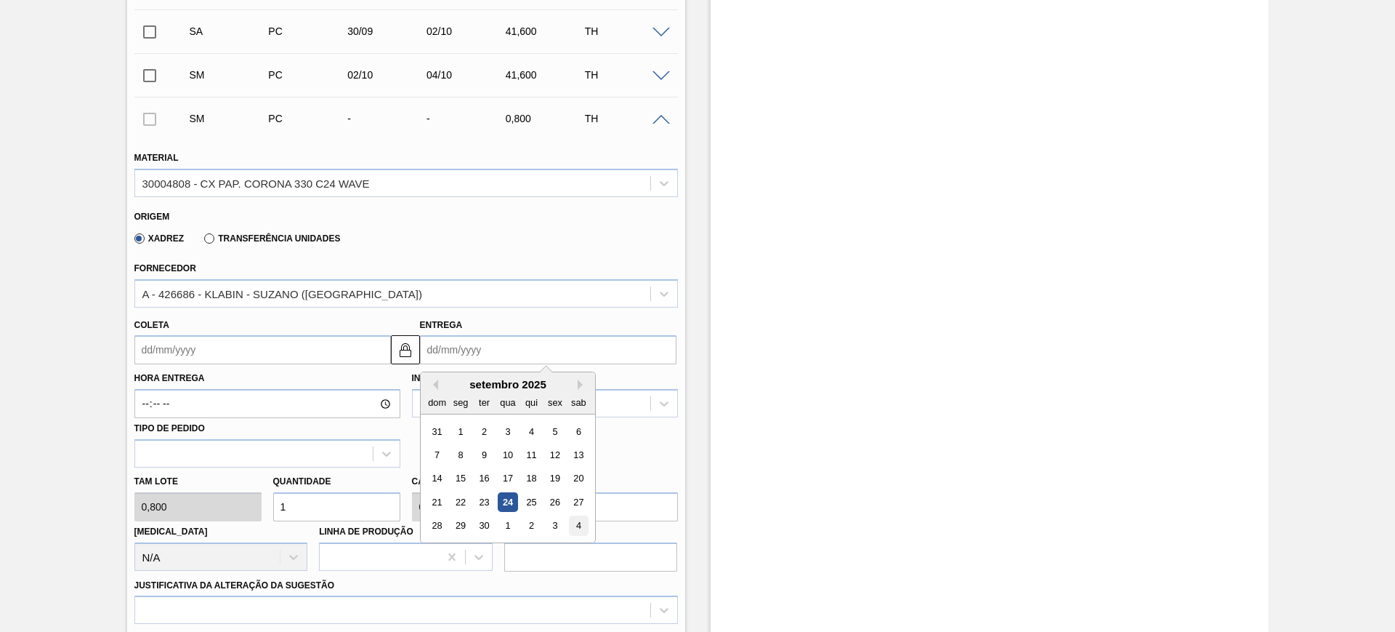
click at [578, 531] on div "4" at bounding box center [578, 526] width 20 height 20
type input "02/10/2025"
type input "04/10/2025"
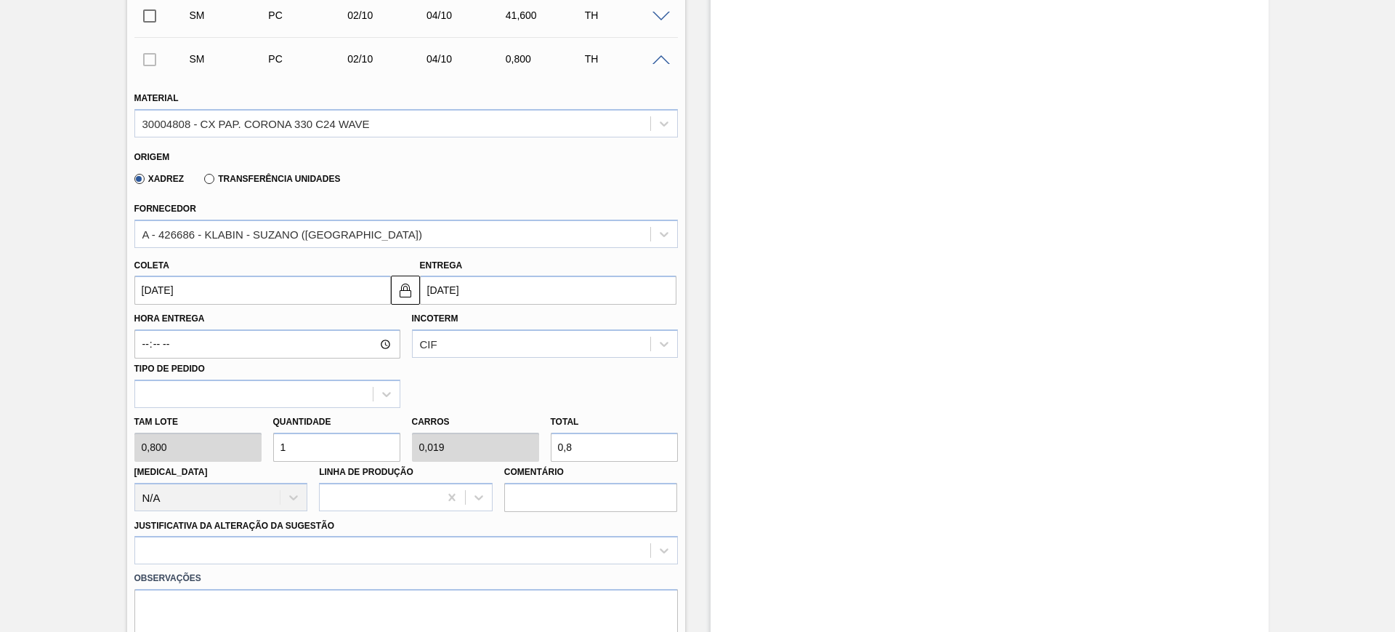
scroll to position [586, 0]
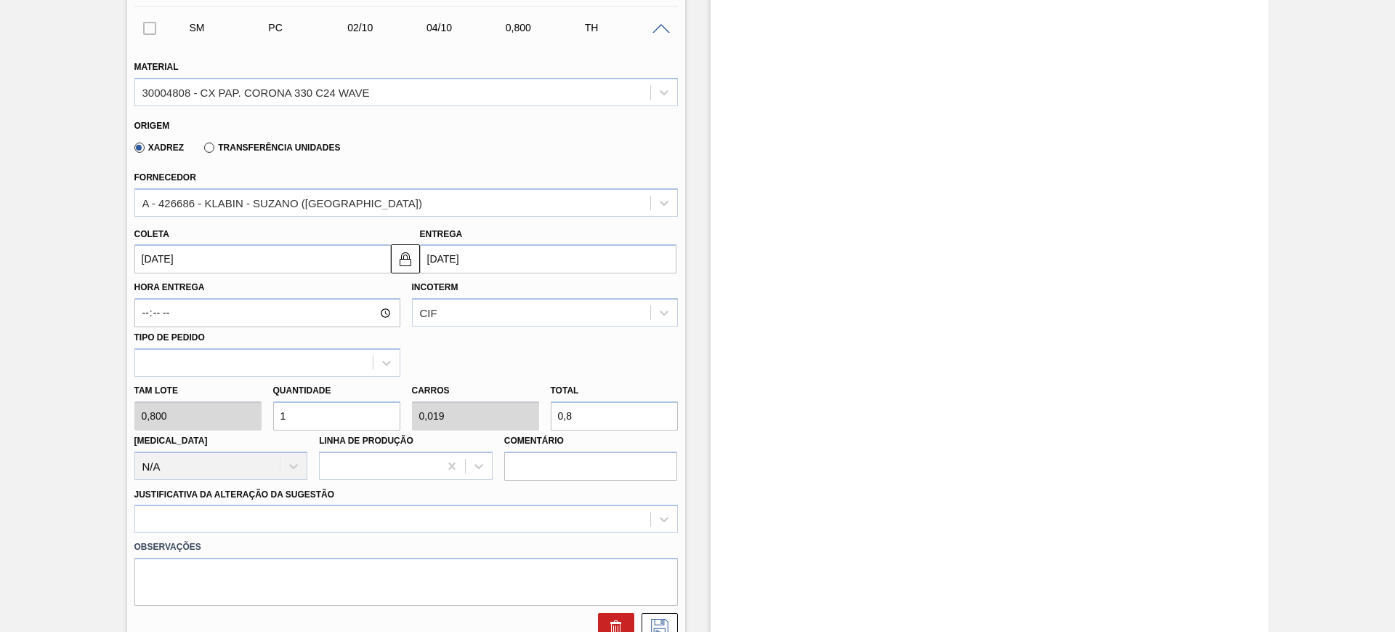
click at [597, 420] on input "0,8" at bounding box center [614, 415] width 127 height 29
type input "1,25"
type input "0,024"
type input "1"
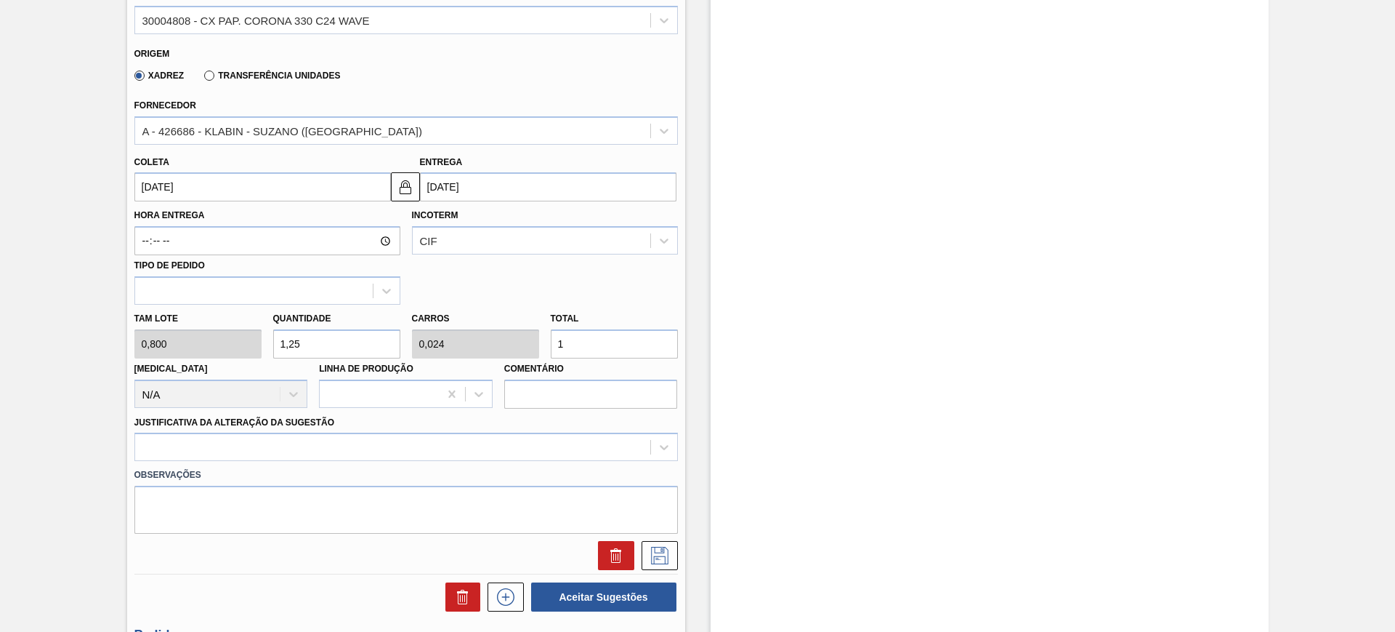
scroll to position [677, 0]
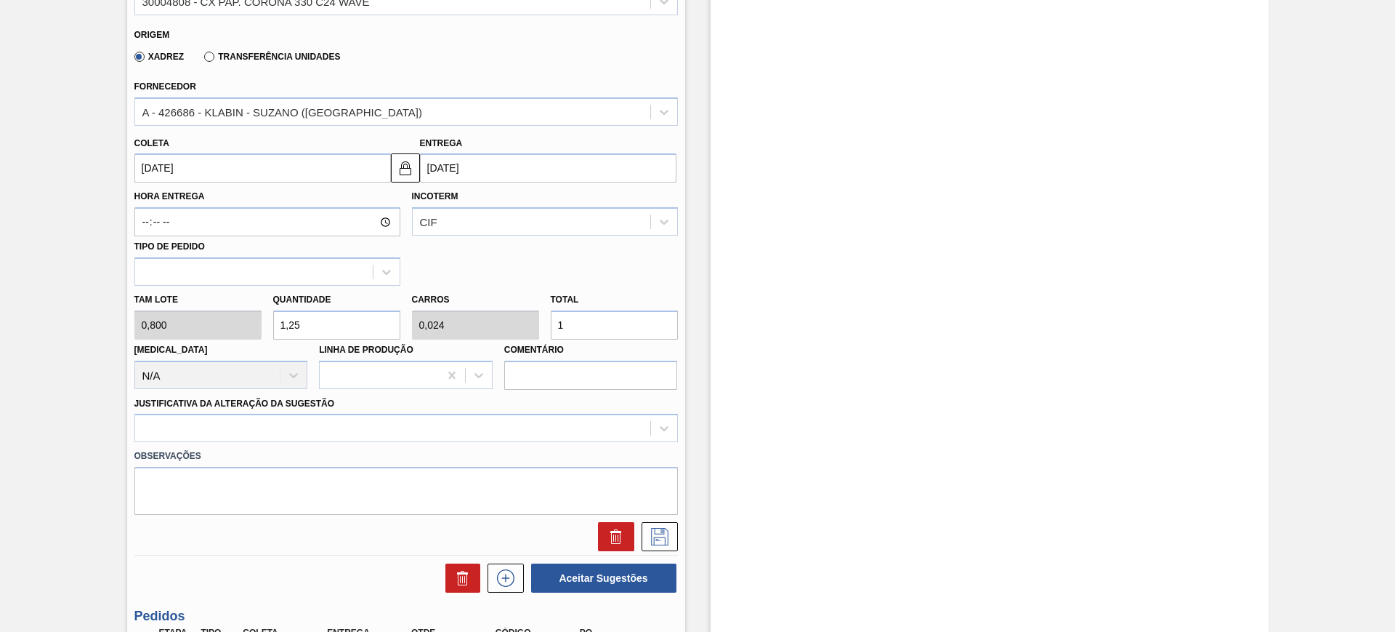
type input "0"
type input "5"
type input "0,096"
type input "4"
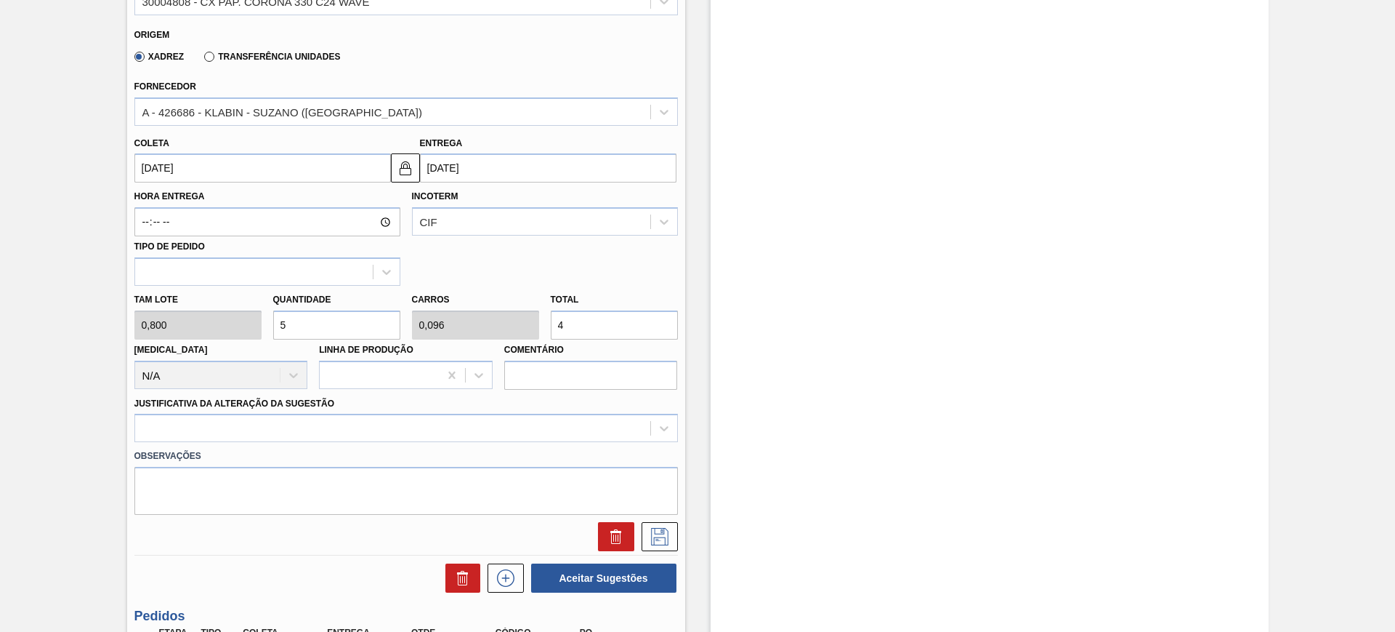
type input "51,25"
type input "0,986"
type input "41,"
type input "52"
type input "1"
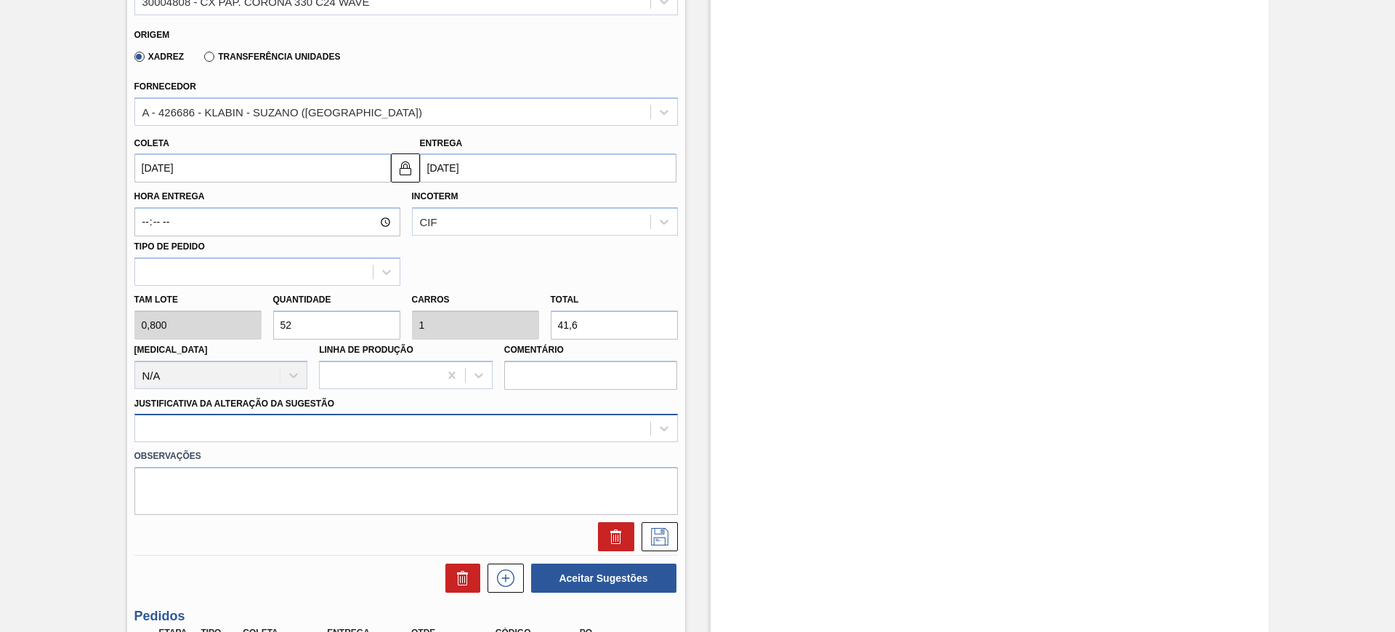
type input "41,6"
click at [594, 422] on div at bounding box center [406, 428] width 544 height 28
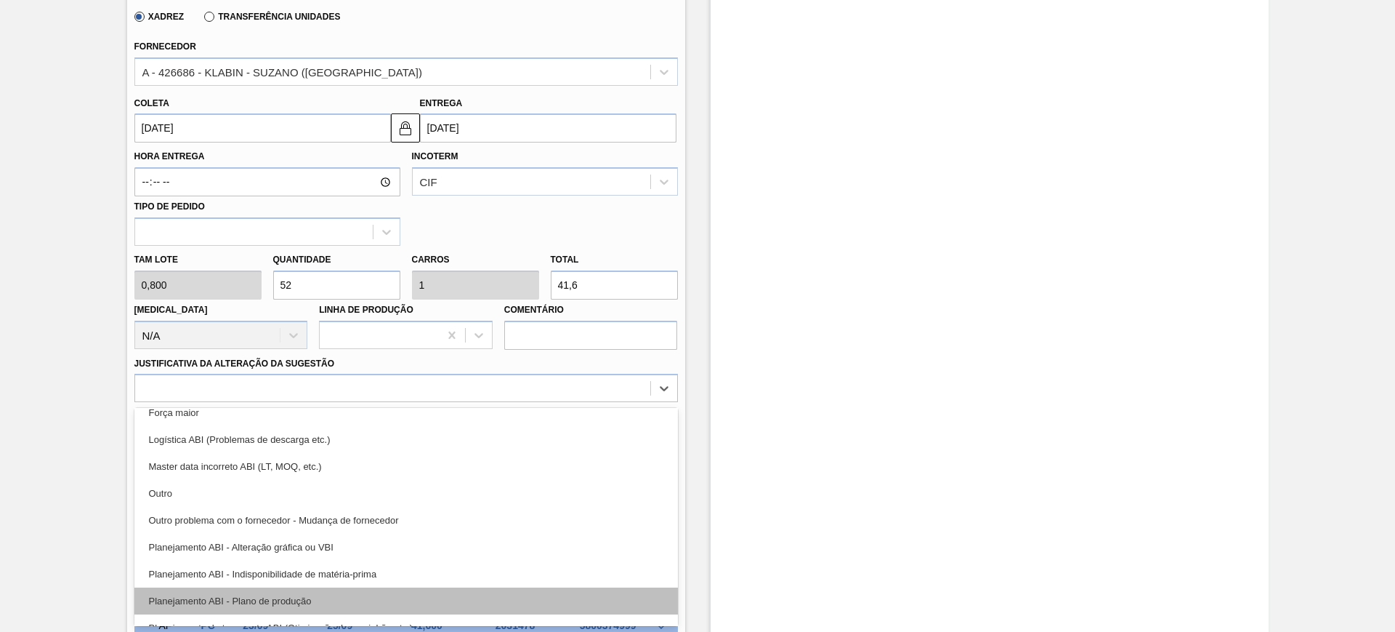
scroll to position [91, 0]
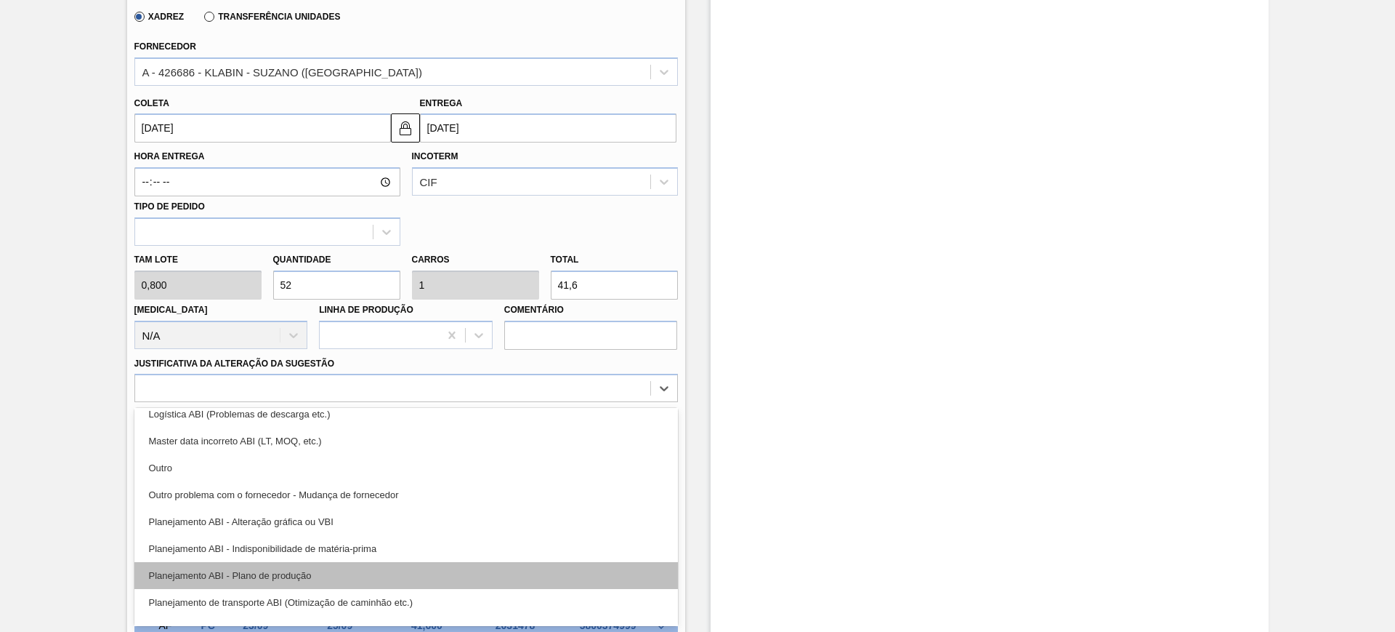
click at [466, 574] on div "Planejamento ABI - Plano de produção" at bounding box center [406, 575] width 544 height 27
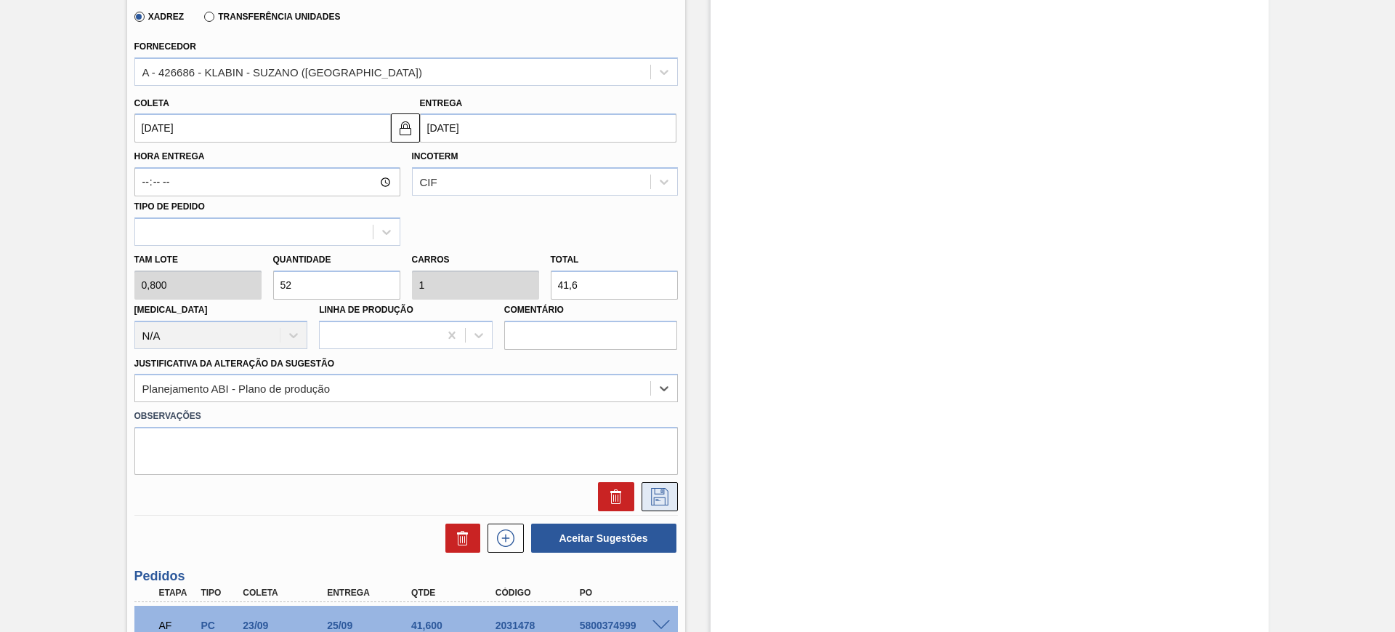
click at [642, 498] on button at bounding box center [660, 496] width 36 height 29
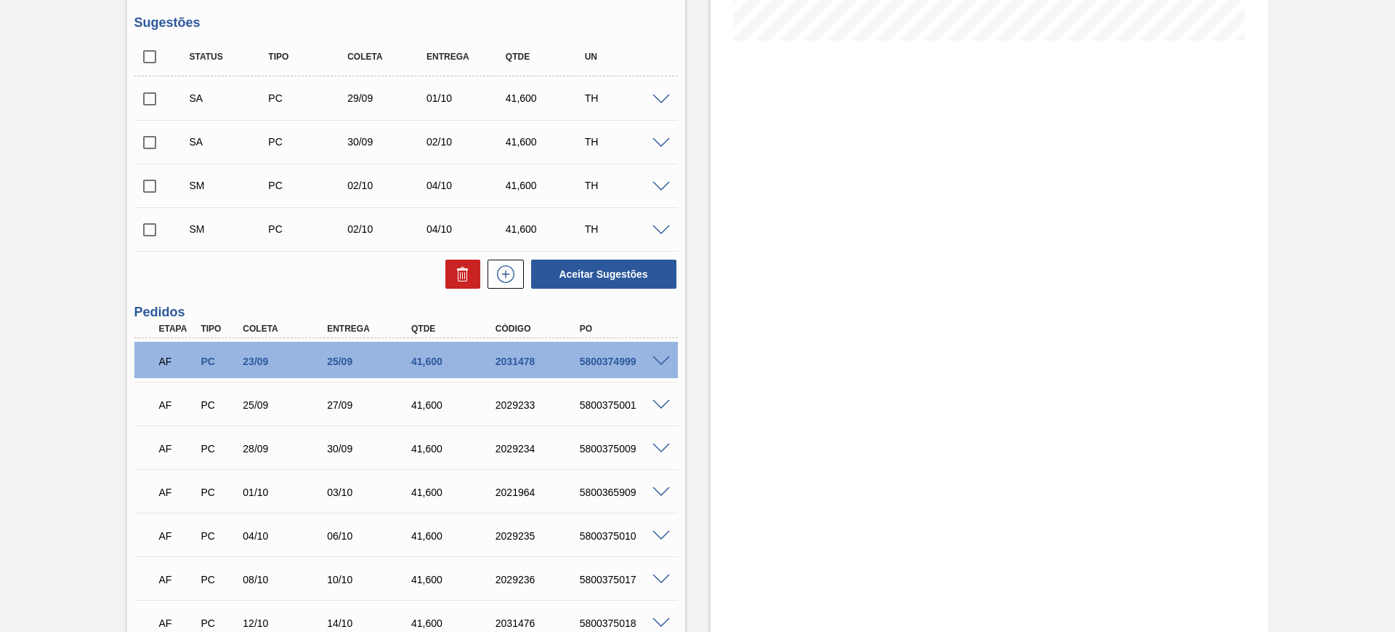
scroll to position [353, 0]
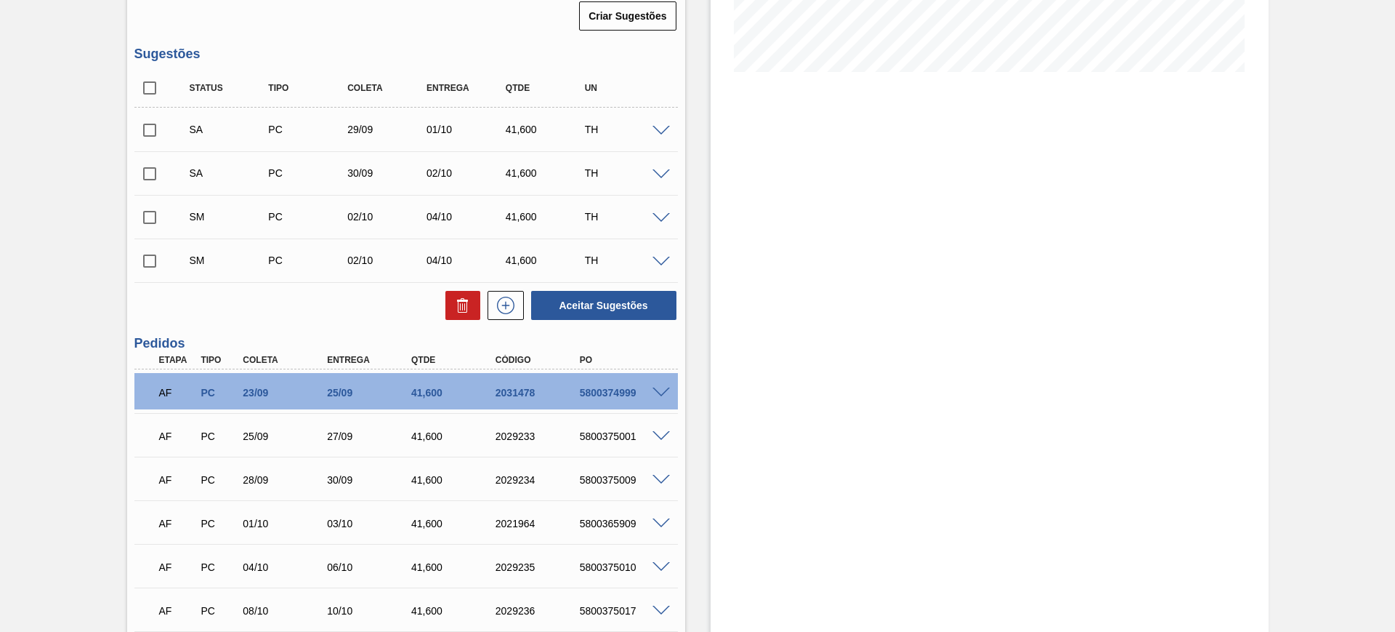
click at [151, 88] on input "checkbox" at bounding box center [149, 88] width 31 height 31
checkbox input "true"
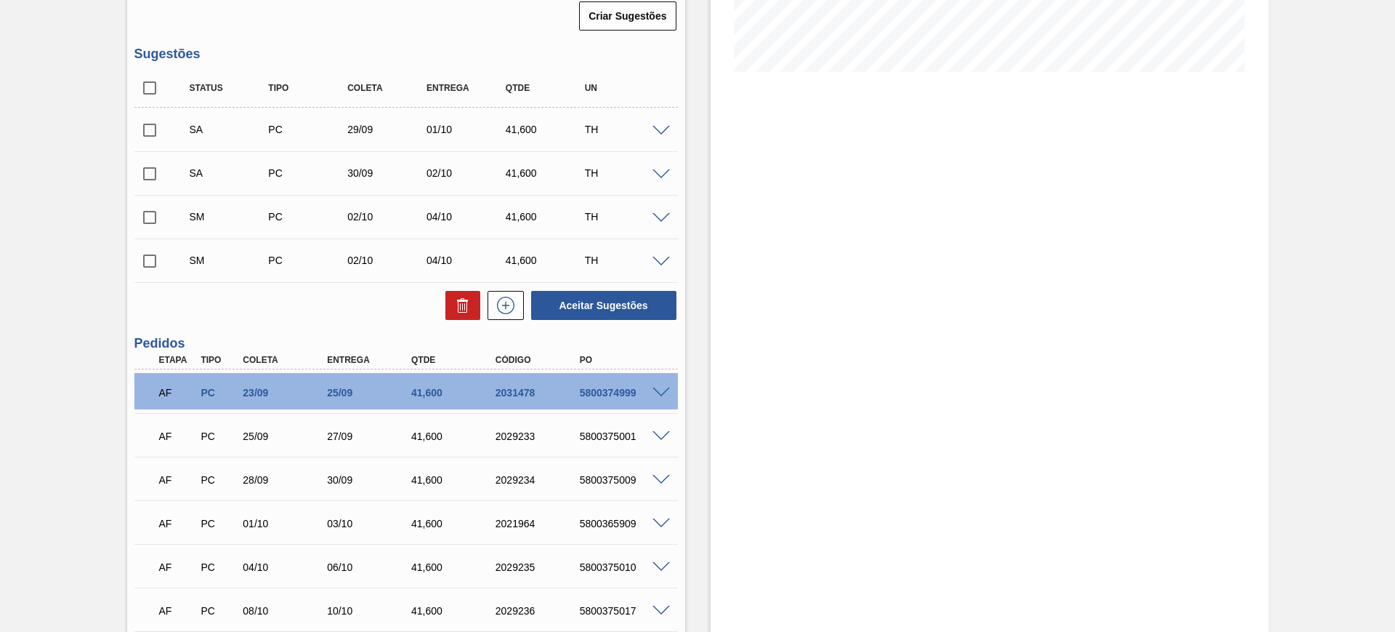
checkbox input "true"
click at [576, 310] on button "Aceitar Sugestões" at bounding box center [603, 305] width 145 height 29
checkbox input "false"
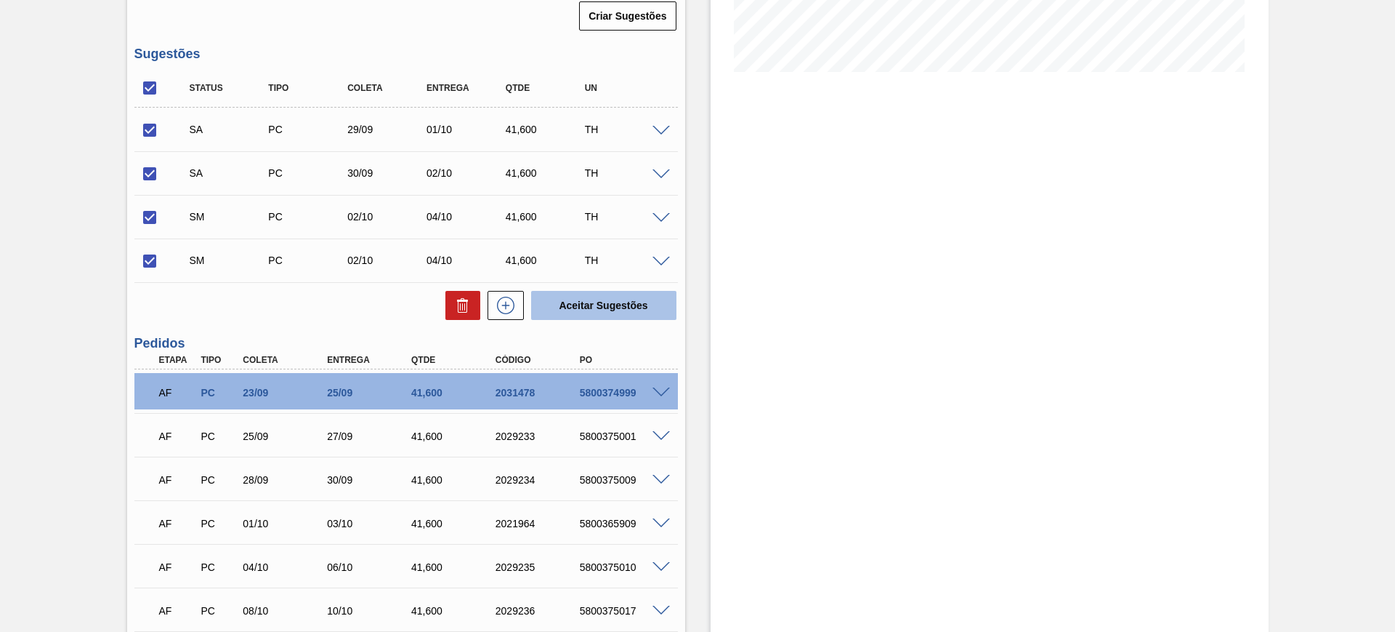
checkbox input "false"
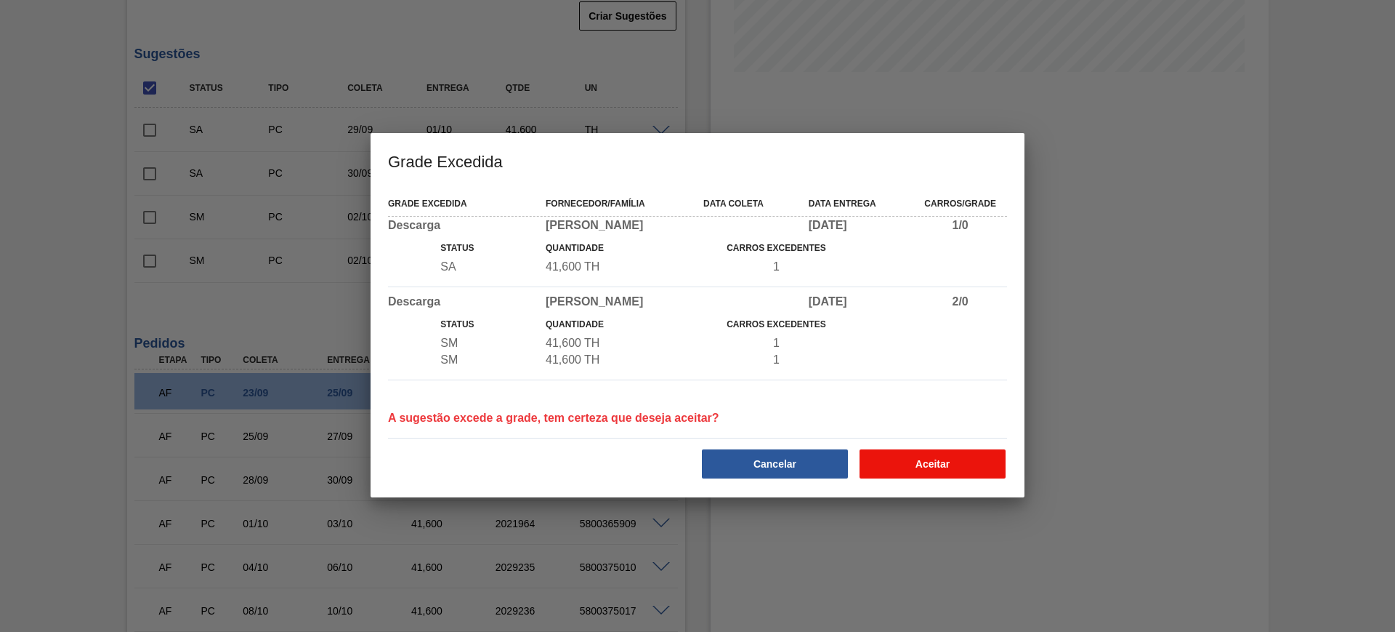
click at [934, 465] on button "Aceitar" at bounding box center [933, 463] width 146 height 29
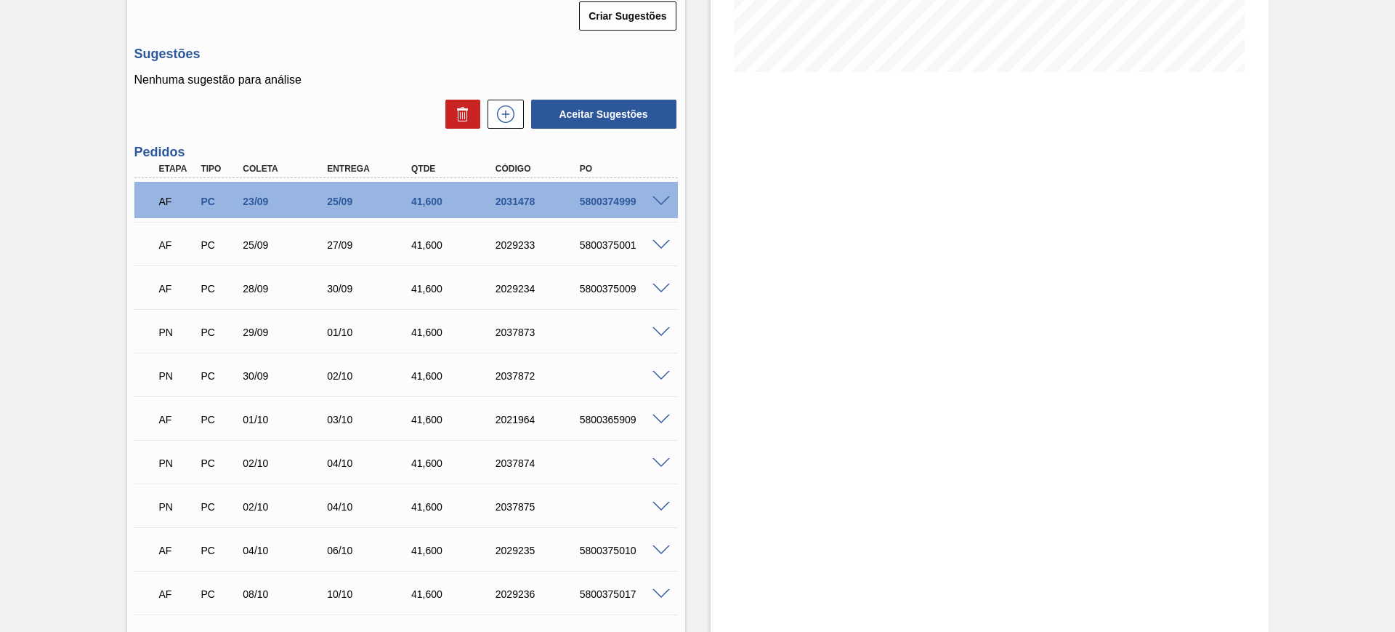
scroll to position [0, 0]
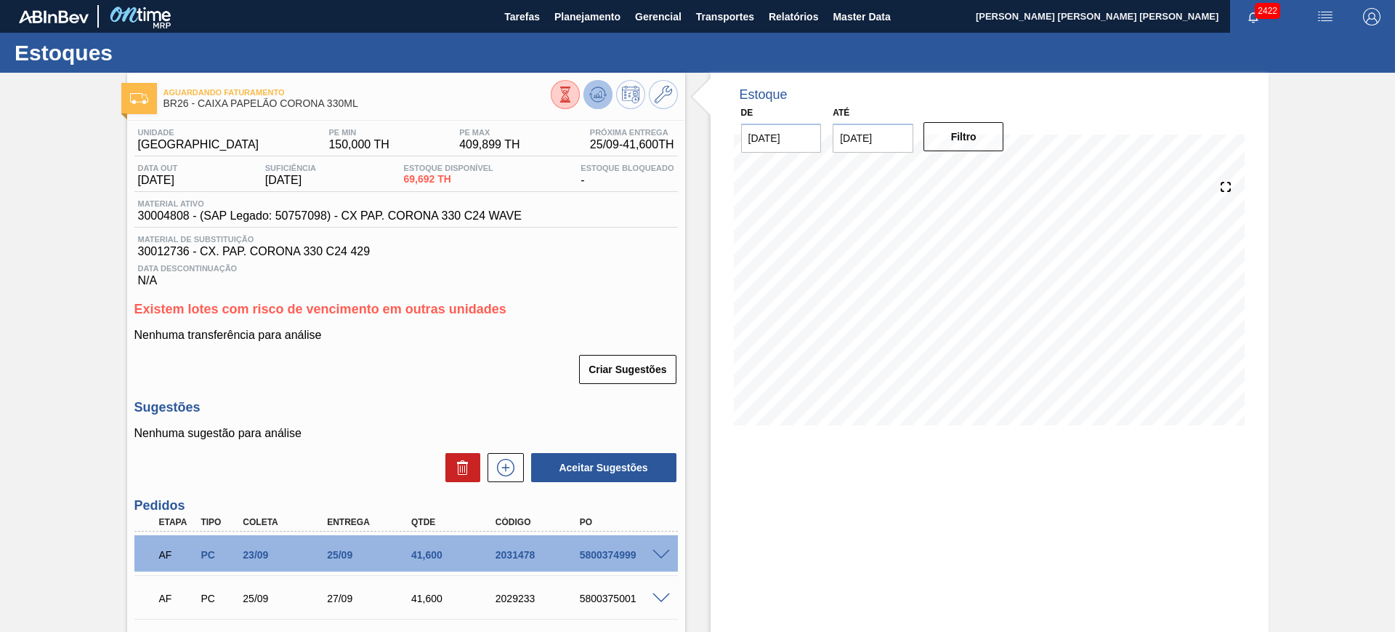
click at [600, 96] on icon at bounding box center [600, 95] width 1 height 6
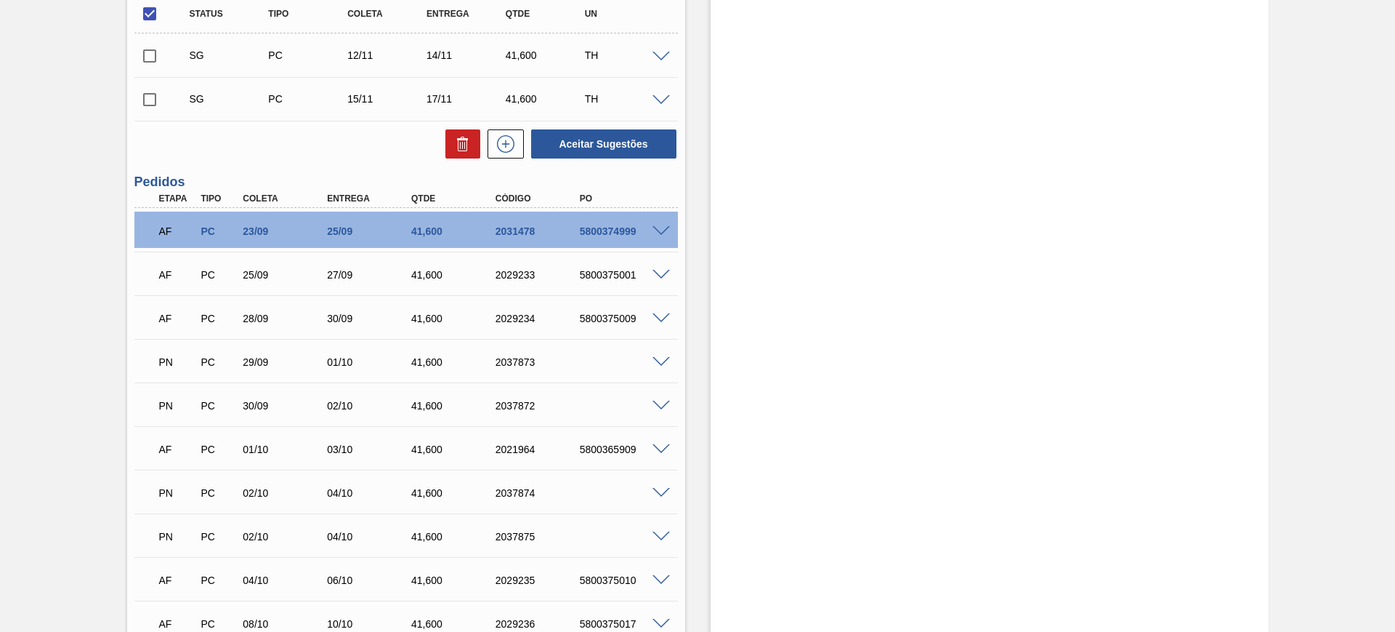
scroll to position [273, 0]
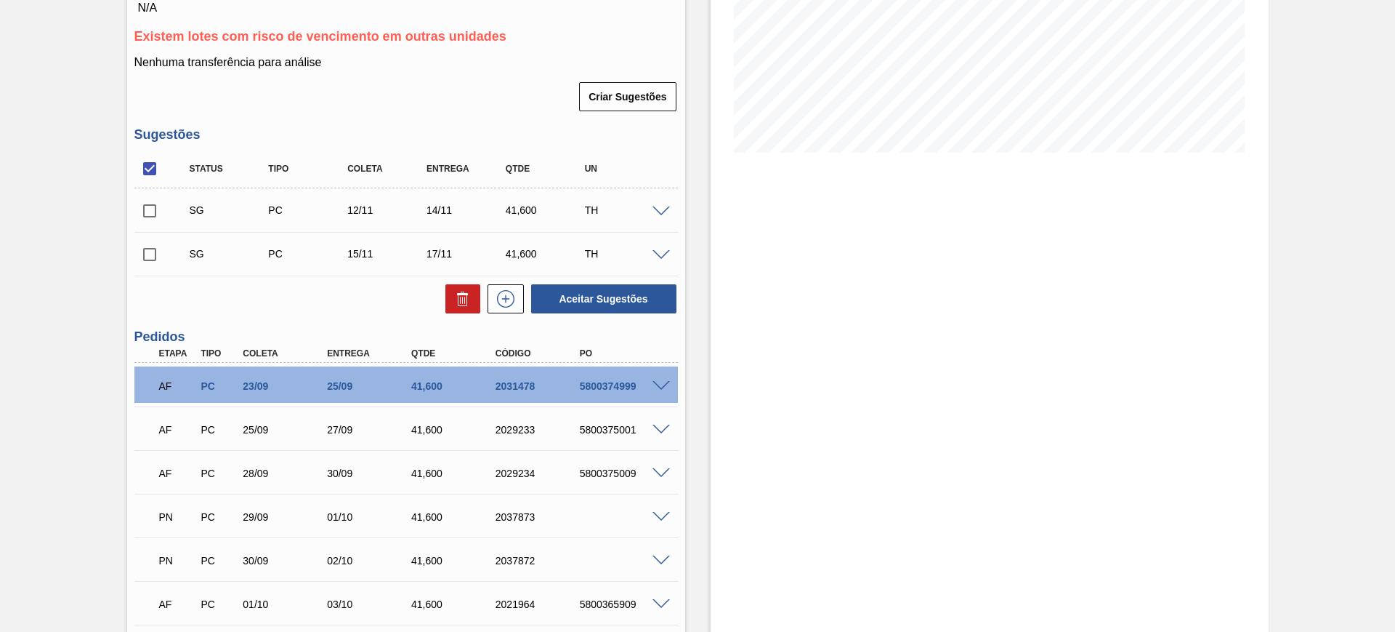
click at [656, 211] on span at bounding box center [661, 211] width 17 height 11
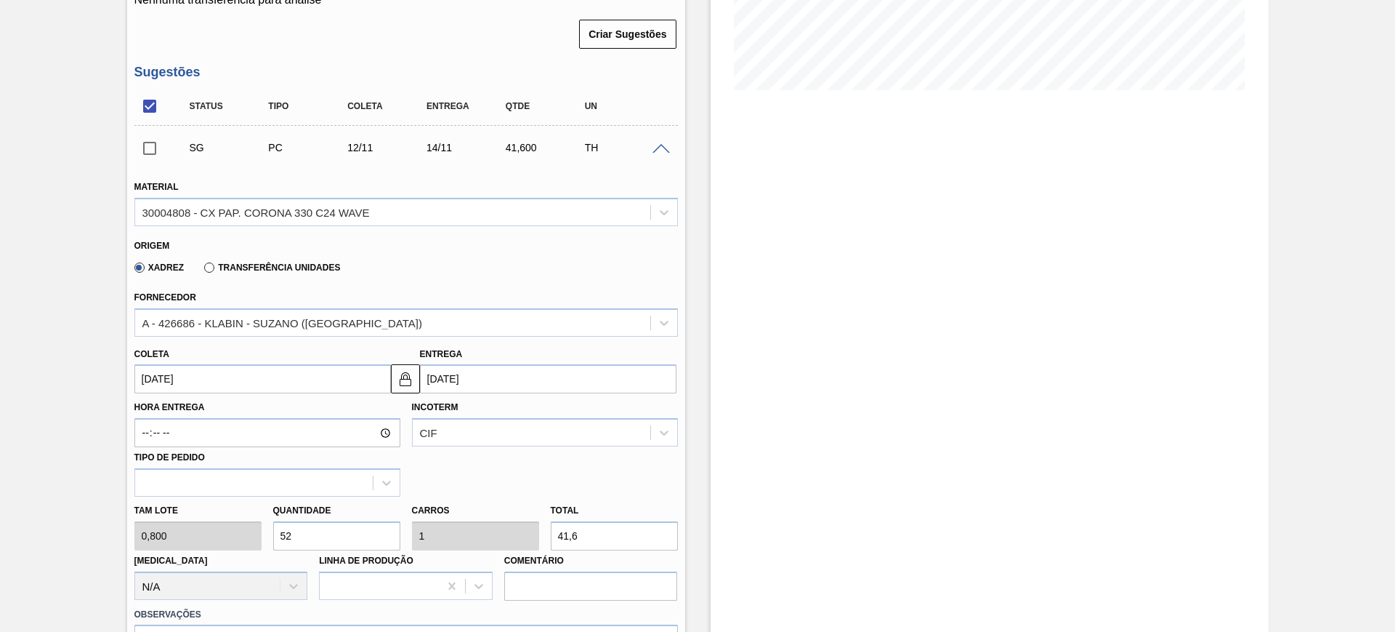
scroll to position [363, 0]
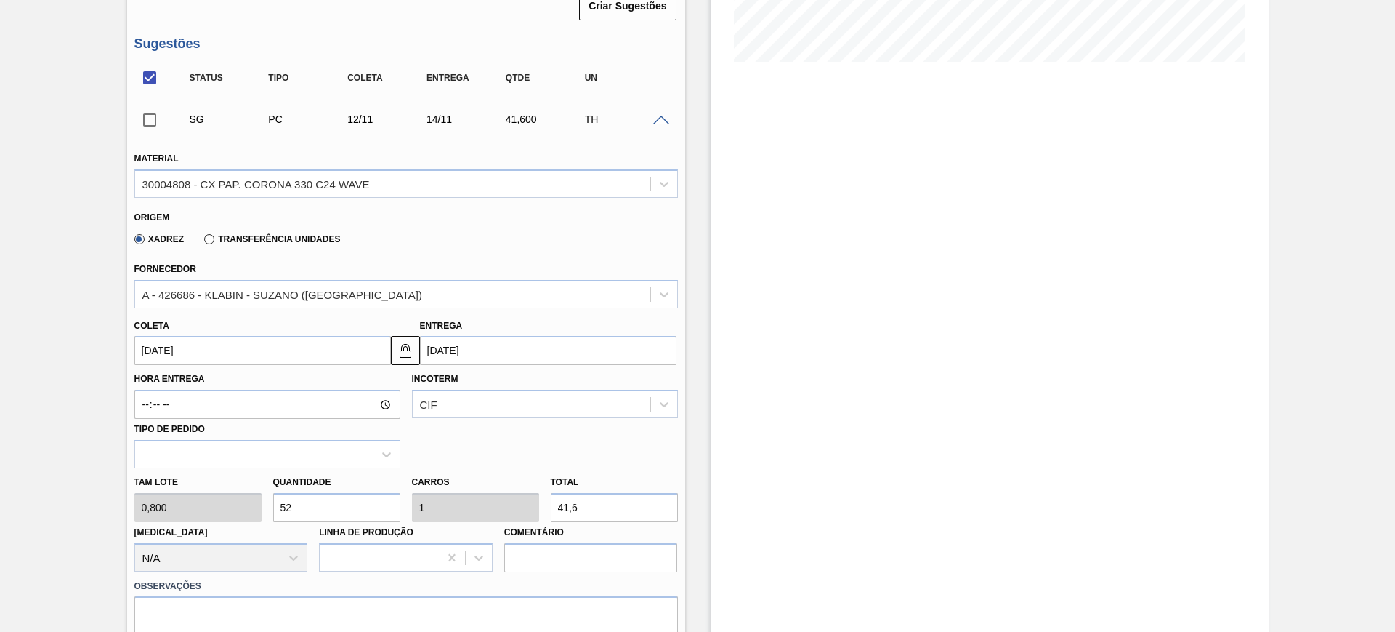
click at [535, 352] on input "[DATE]" at bounding box center [548, 350] width 257 height 29
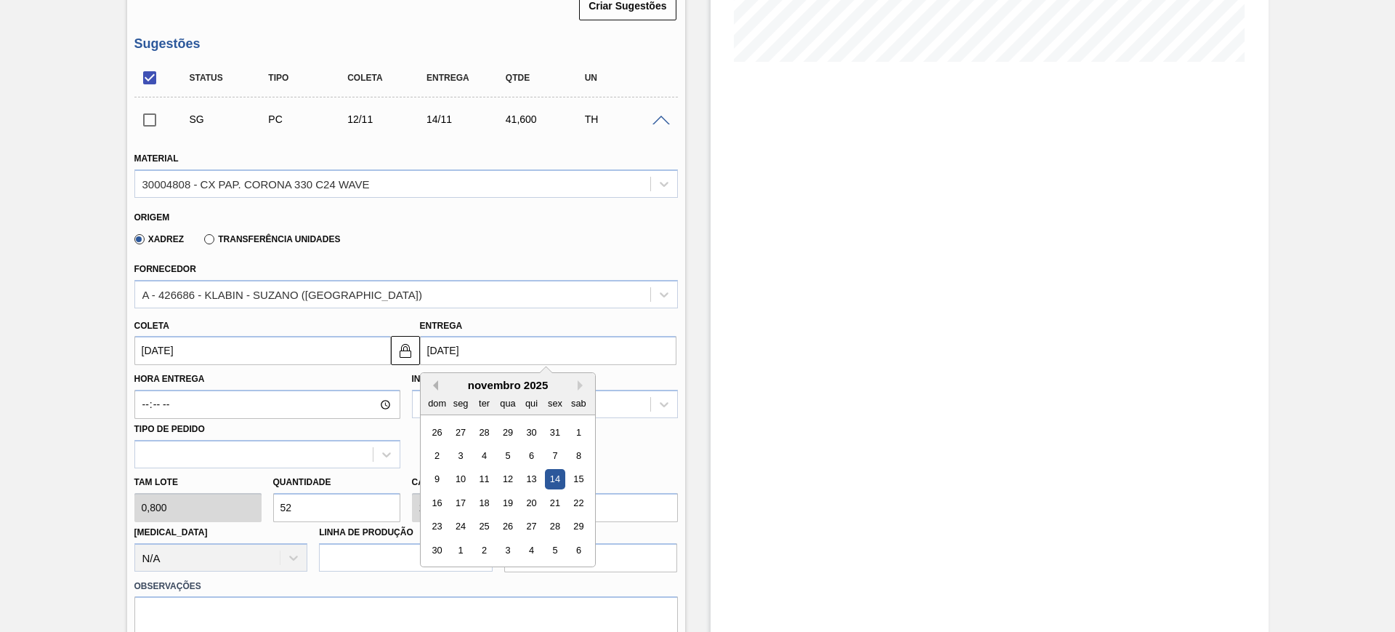
click at [432, 389] on button "Previous Month" at bounding box center [433, 385] width 10 height 10
click at [480, 458] on div "7" at bounding box center [484, 456] width 20 height 20
type input "05/10/2025"
type input "[DATE]"
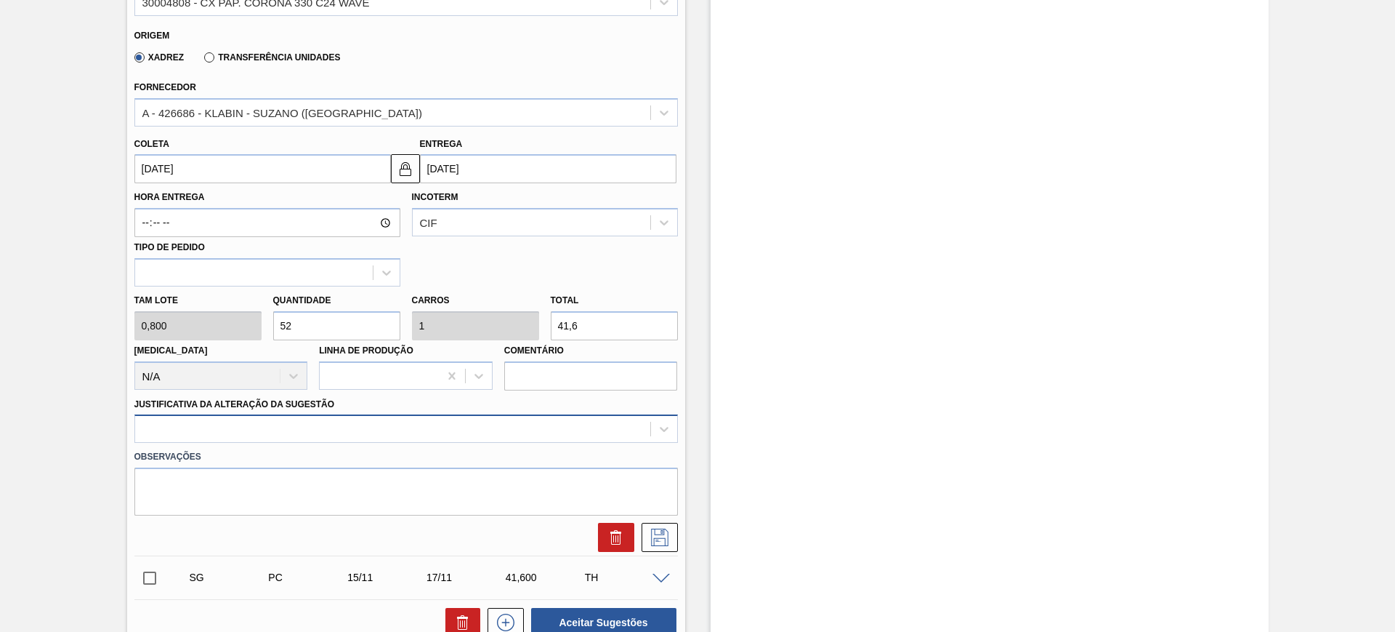
click at [520, 435] on div at bounding box center [406, 428] width 544 height 28
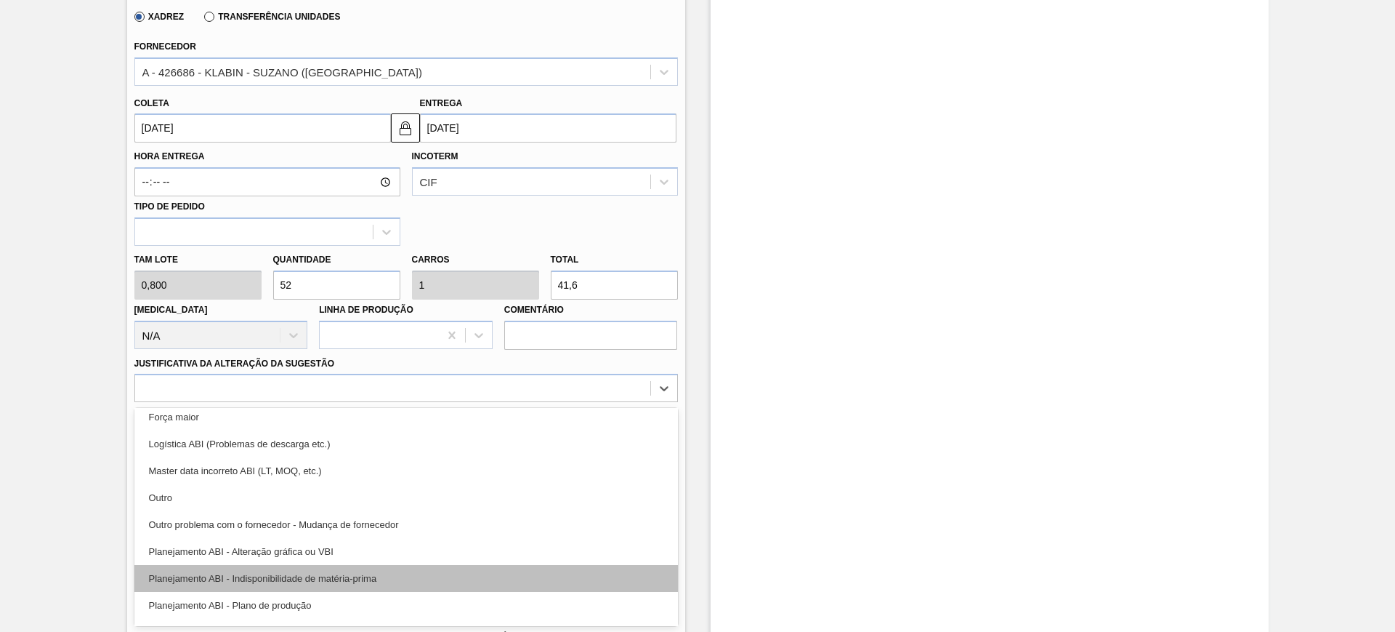
scroll to position [91, 0]
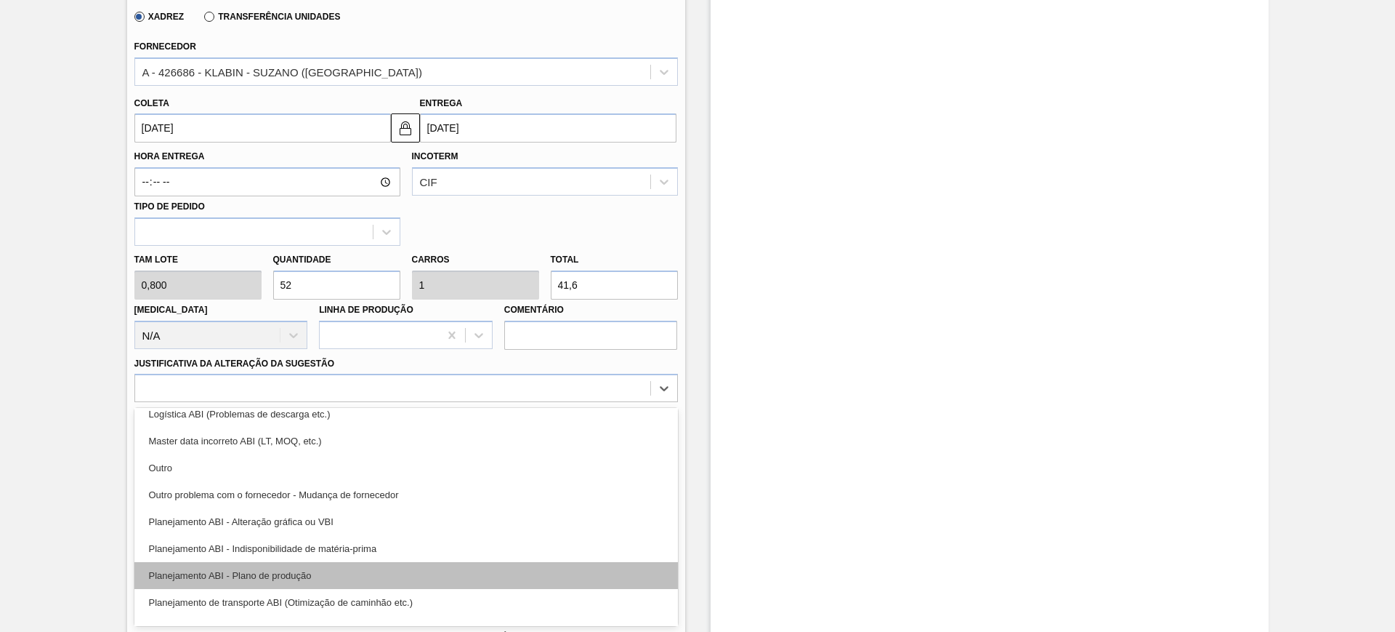
click at [467, 567] on div "Planejamento ABI - Plano de produção" at bounding box center [406, 575] width 544 height 27
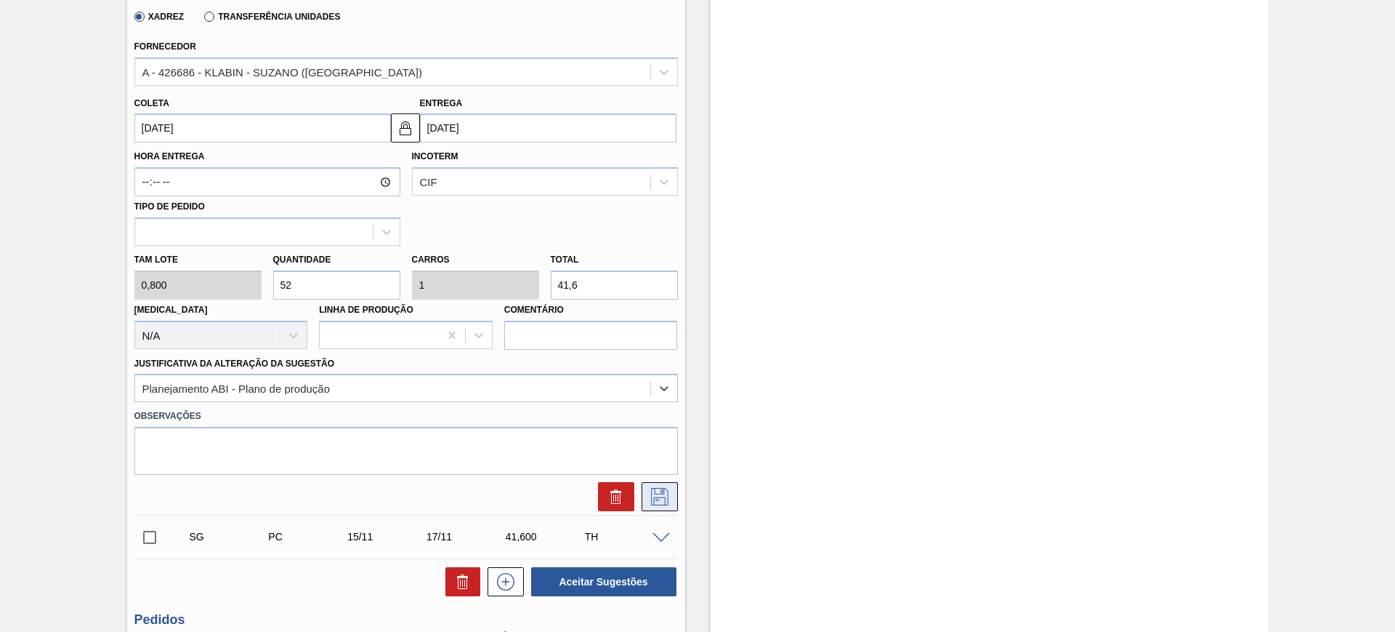
click at [648, 499] on icon at bounding box center [659, 496] width 23 height 17
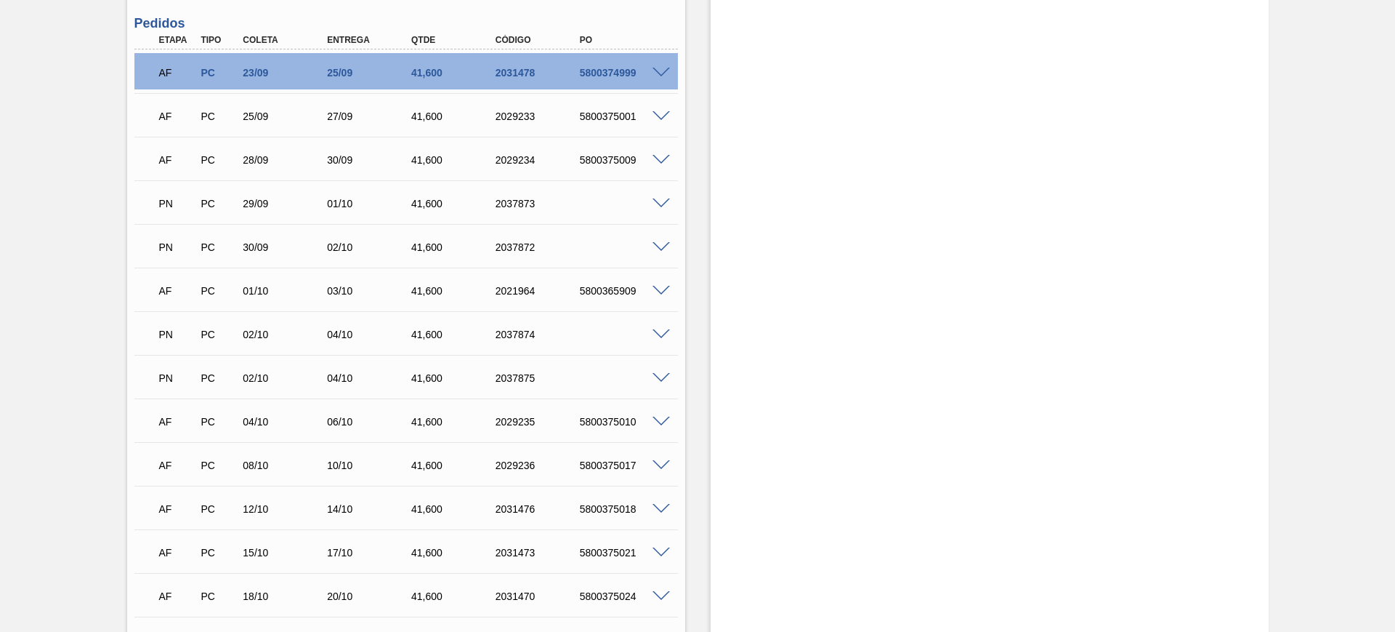
scroll to position [313, 0]
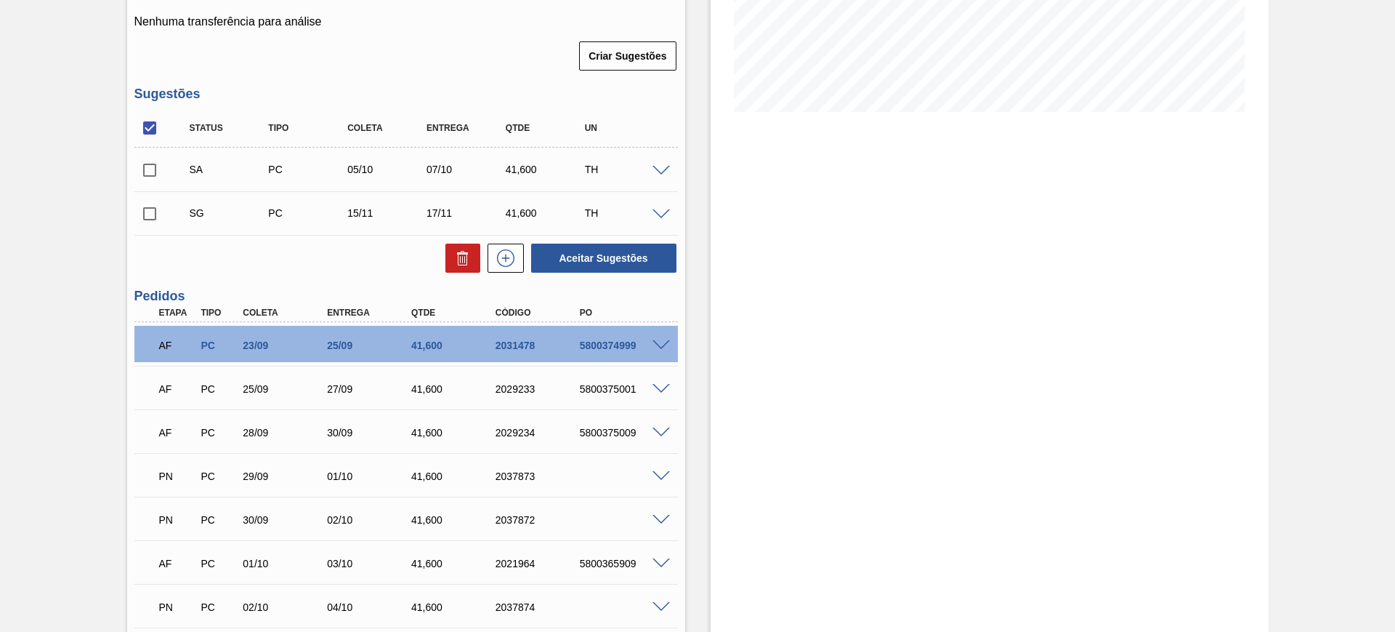
click at [650, 209] on div at bounding box center [663, 213] width 29 height 11
click at [658, 209] on span at bounding box center [661, 214] width 17 height 11
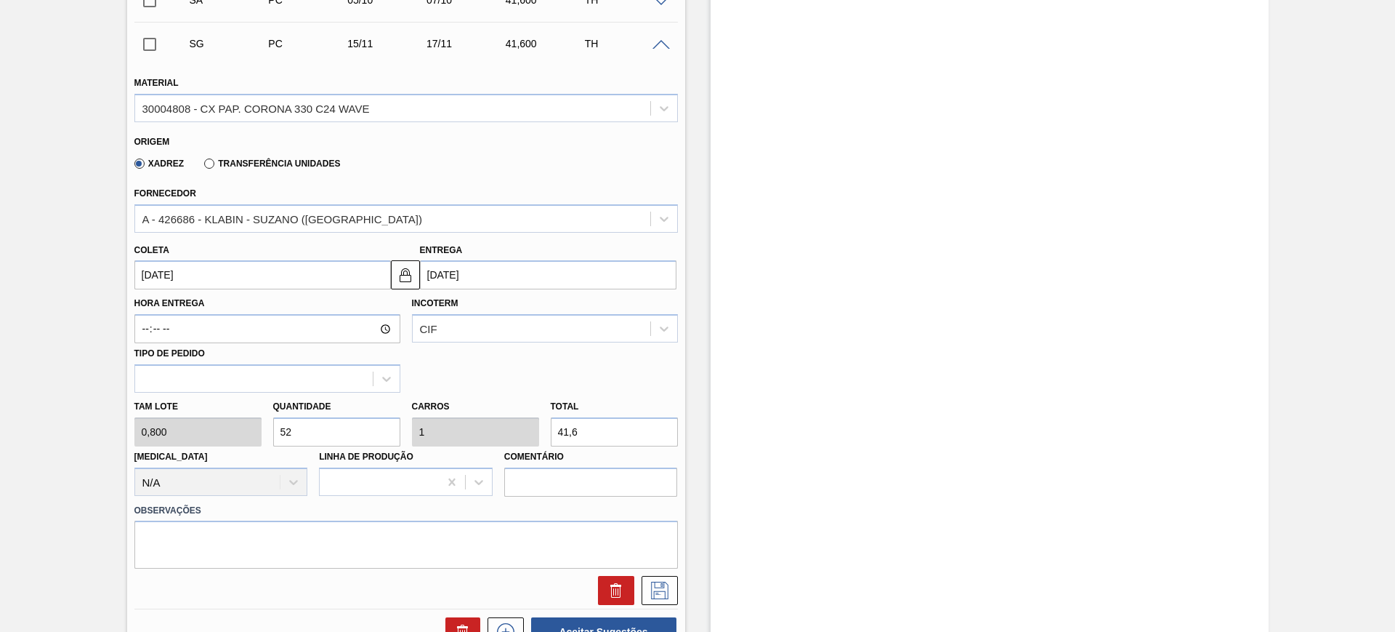
scroll to position [495, 0]
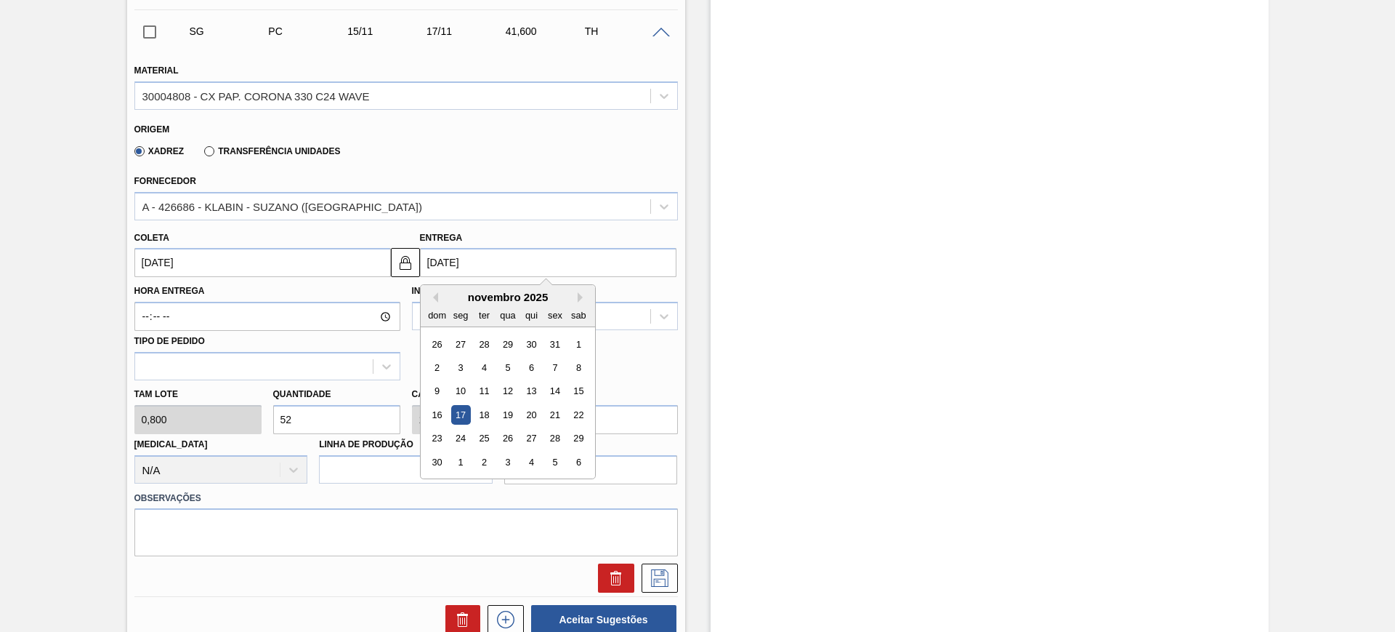
click at [525, 263] on input "17/11/2025" at bounding box center [548, 262] width 257 height 29
click at [435, 295] on button "Previous Month" at bounding box center [433, 297] width 10 height 10
click at [507, 371] on div "8" at bounding box center [508, 368] width 20 height 20
type input "[DATE]"
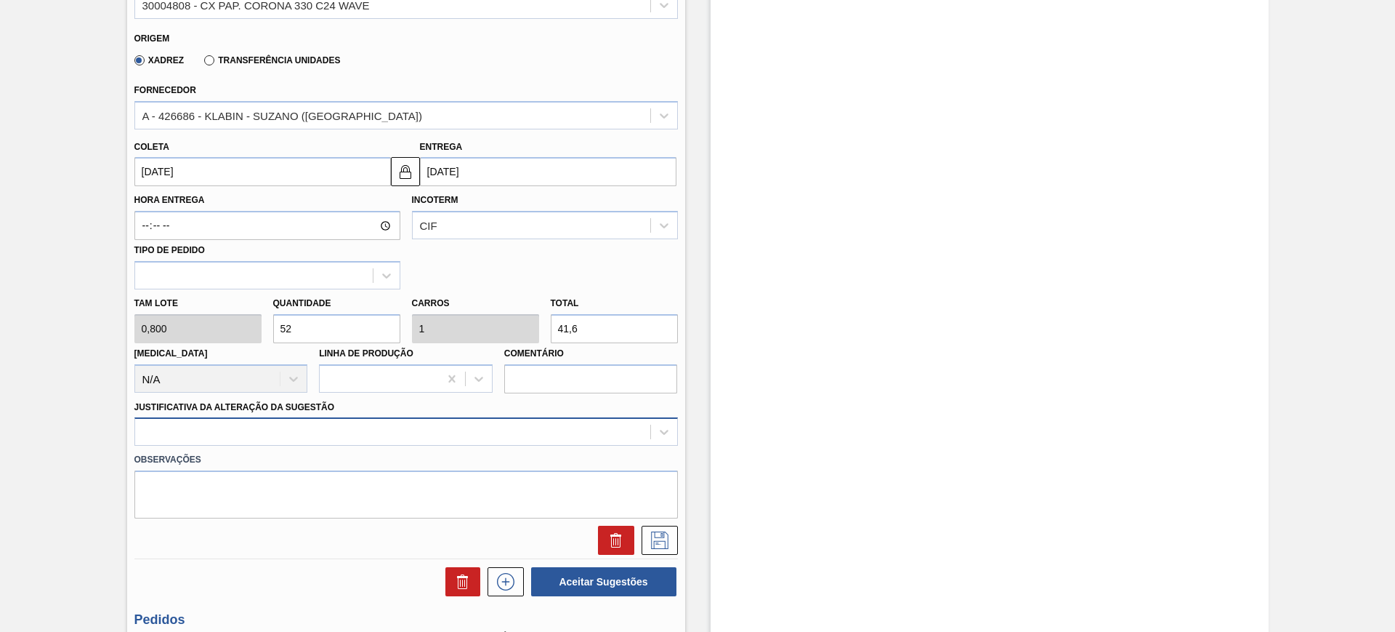
click at [390, 435] on div at bounding box center [406, 431] width 544 height 28
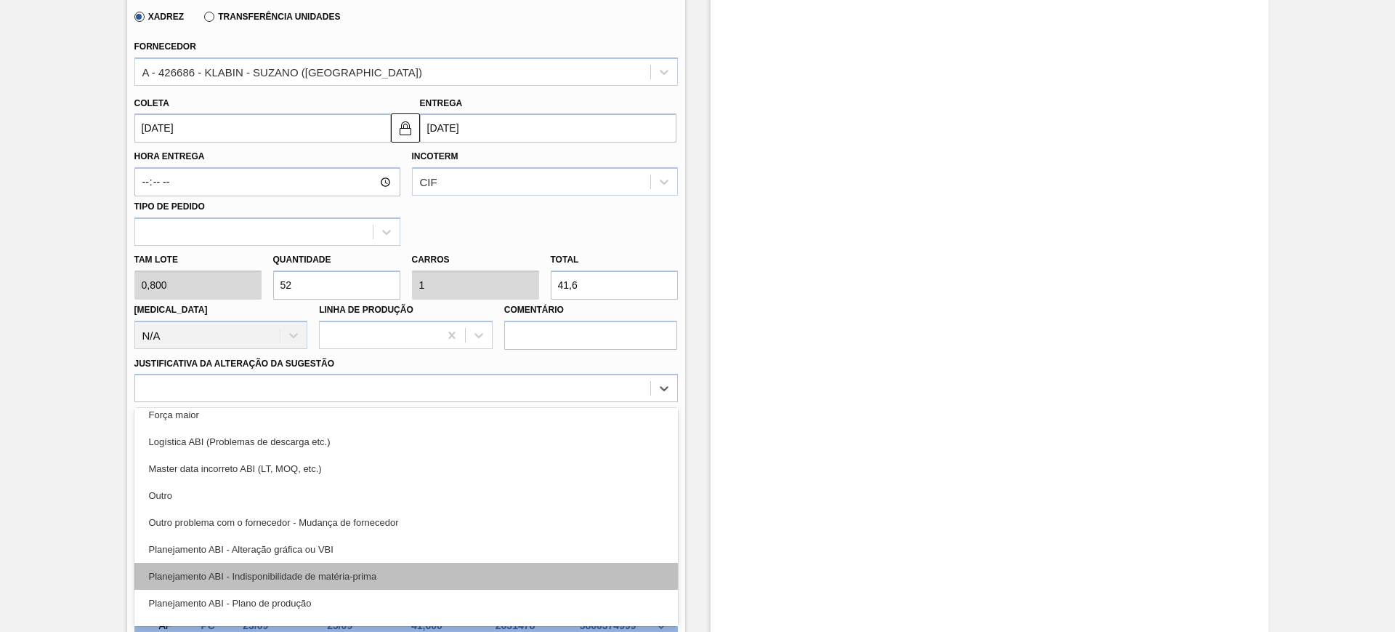
scroll to position [91, 0]
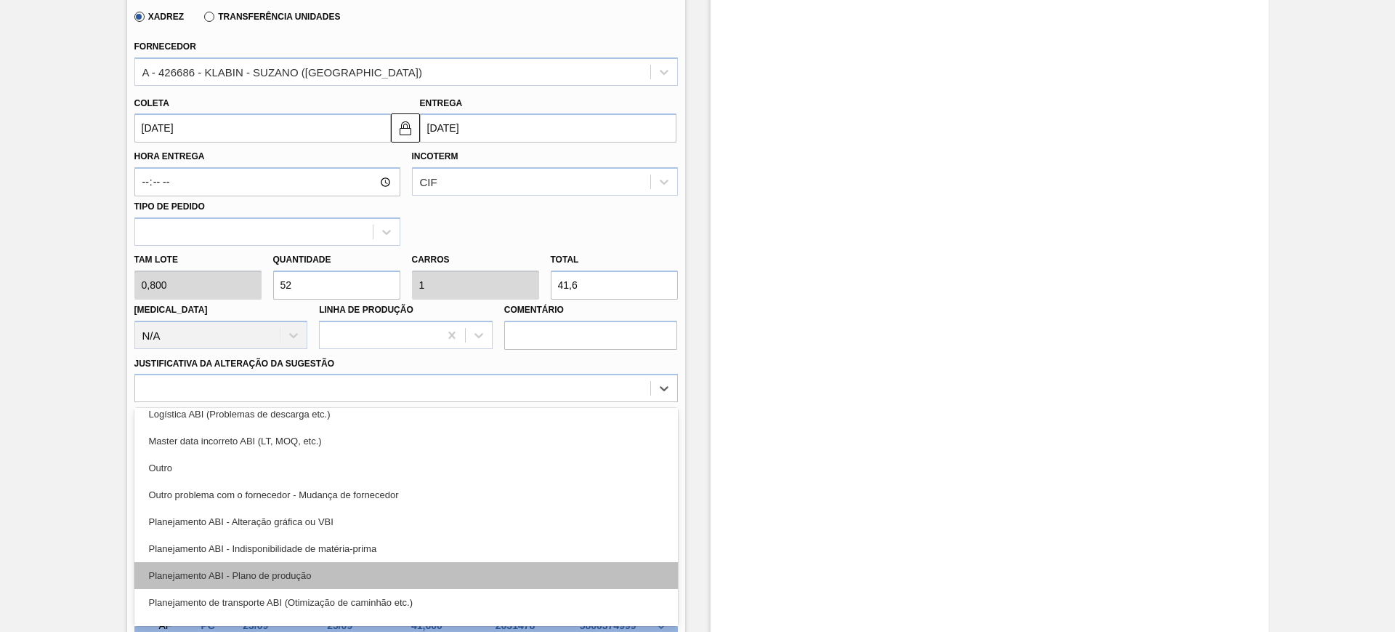
click at [412, 569] on div "Planejamento ABI - Plano de produção" at bounding box center [406, 575] width 544 height 27
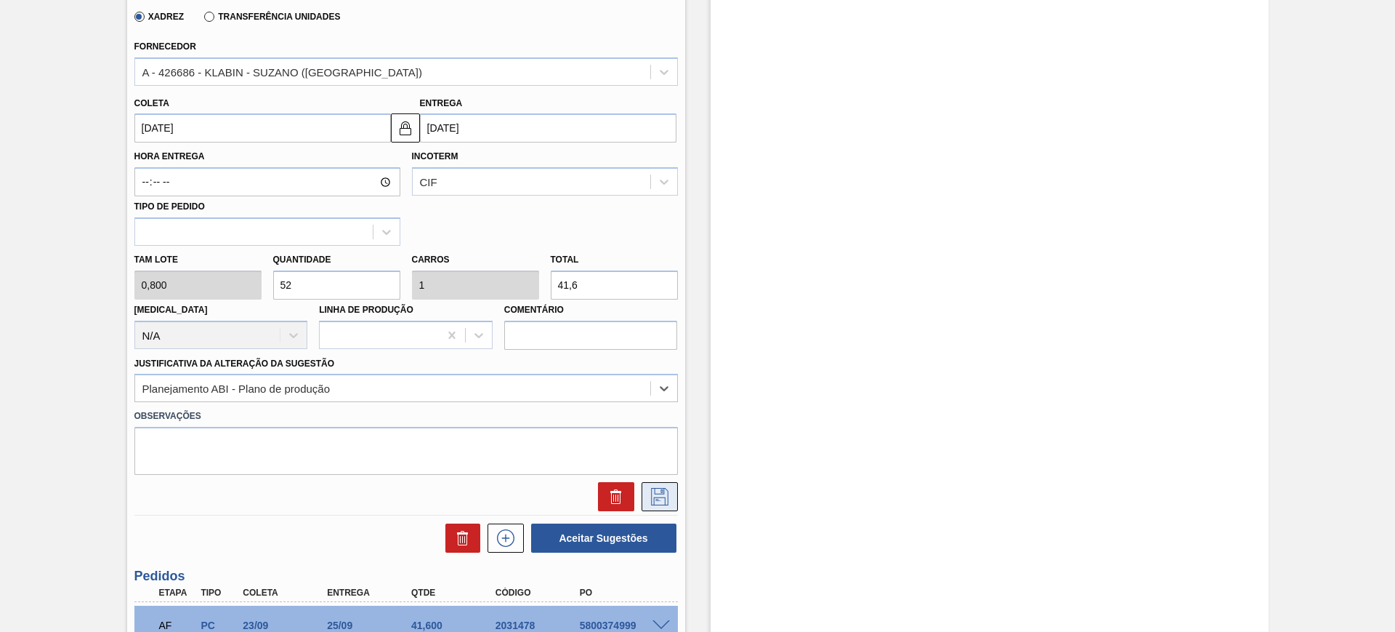
click at [650, 491] on icon at bounding box center [659, 496] width 23 height 17
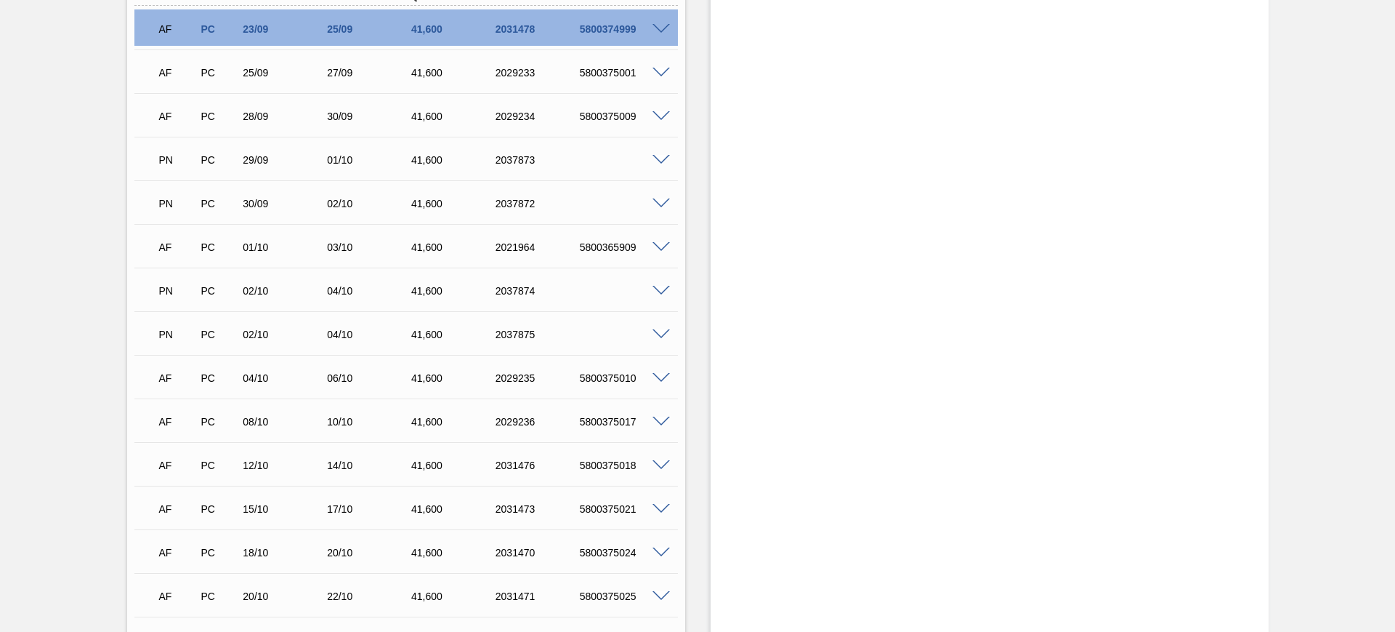
scroll to position [448, 0]
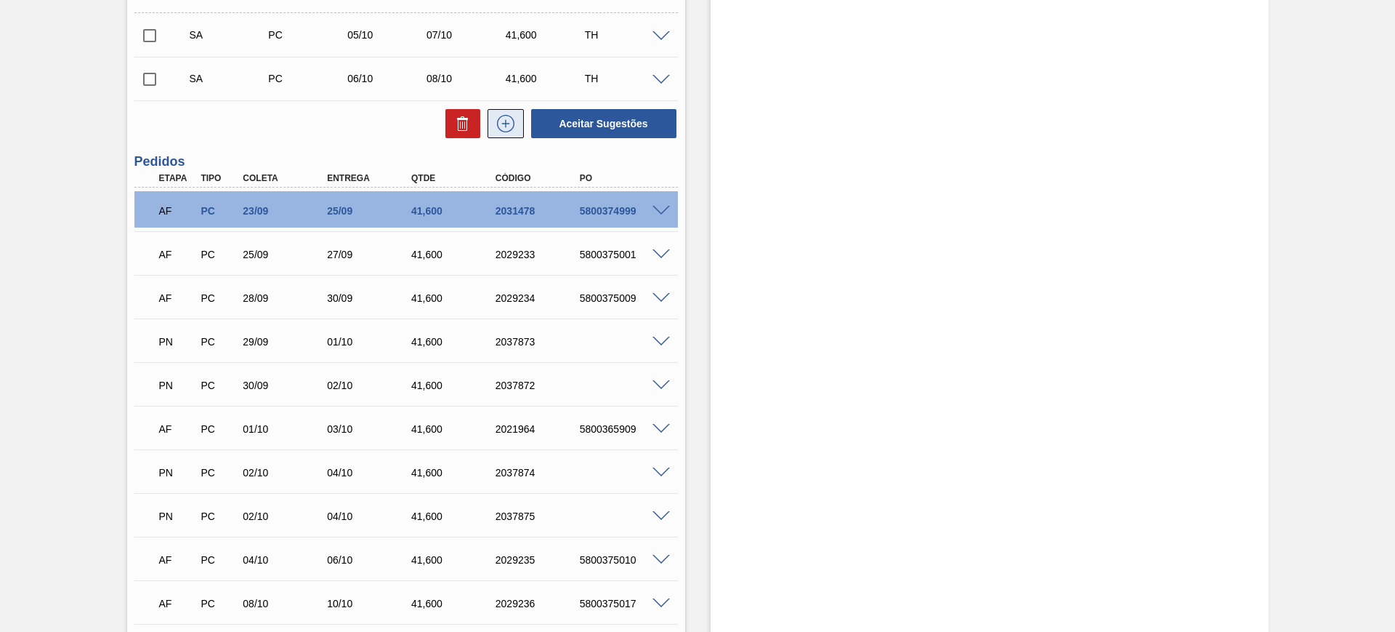
click at [508, 127] on icon at bounding box center [505, 123] width 23 height 17
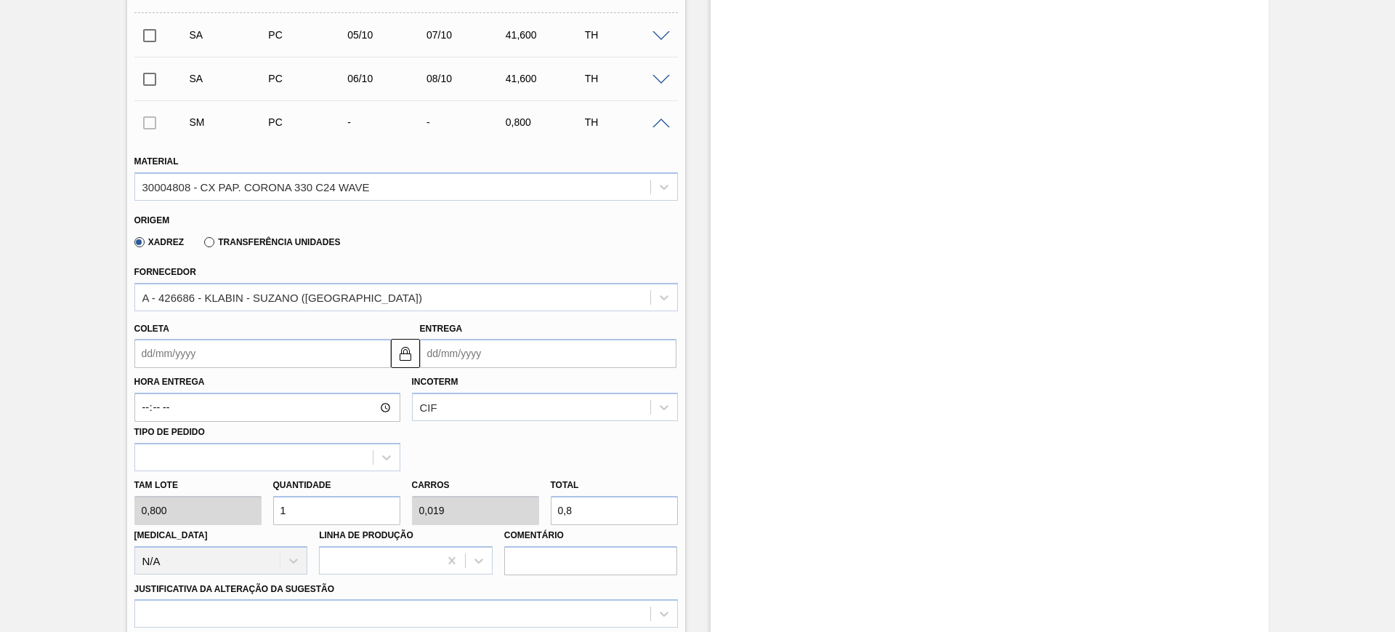
click at [571, 500] on input "0,8" at bounding box center [614, 510] width 127 height 29
type input "5"
type input "0,096"
type input "4"
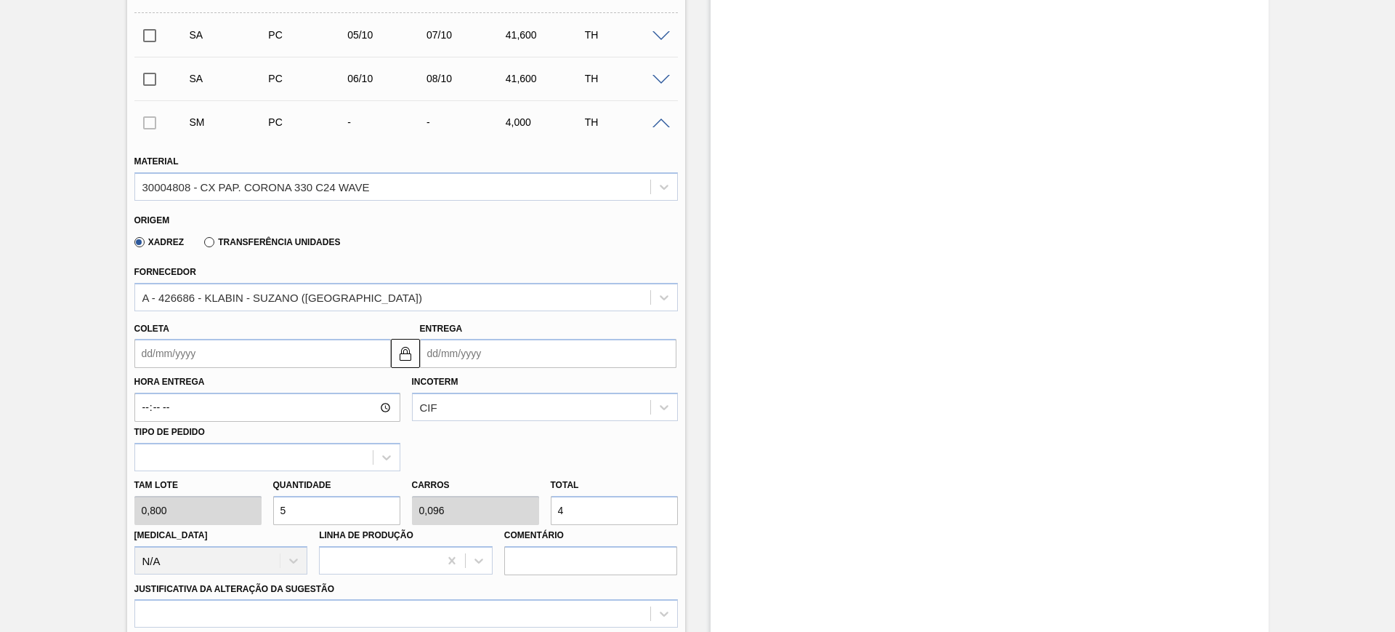
type input "51,25"
type input "0,986"
type input "41,"
type input "52"
type input "1"
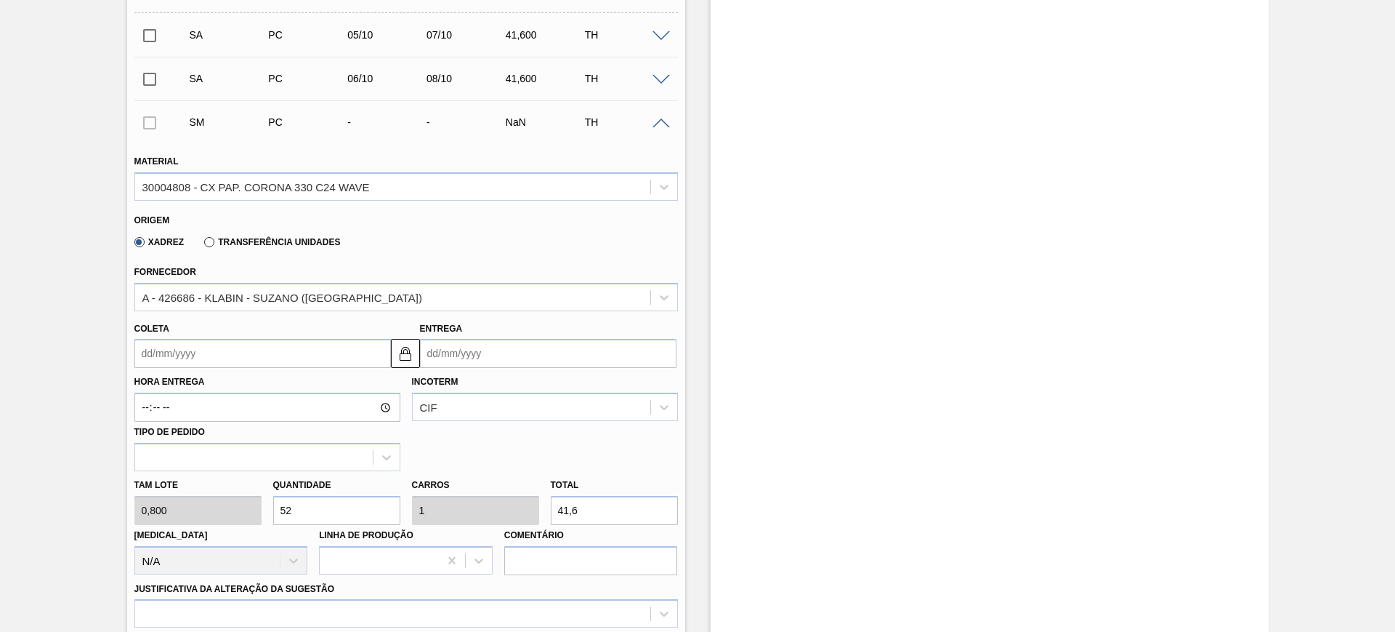
type input "41,6"
click at [485, 360] on input "Entrega" at bounding box center [548, 353] width 257 height 29
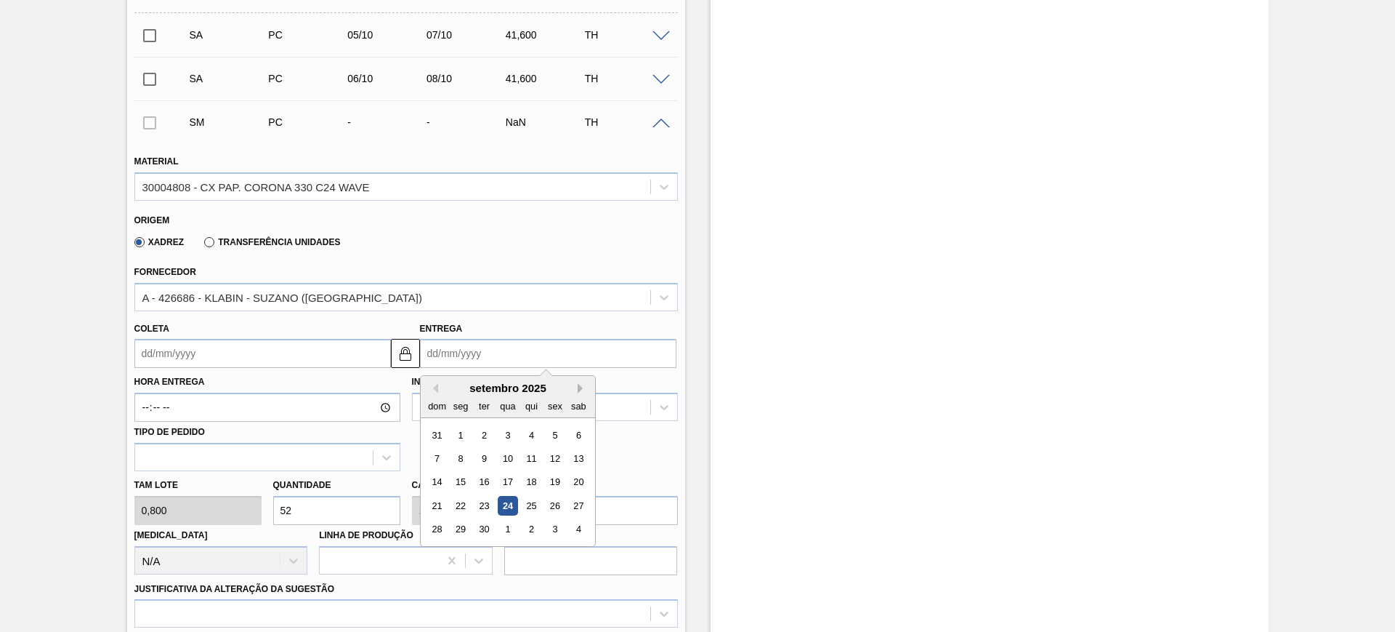
click at [583, 388] on button "Next Month" at bounding box center [583, 388] width 10 height 10
click at [536, 454] on div "9" at bounding box center [531, 458] width 20 height 20
type input "[DATE]"
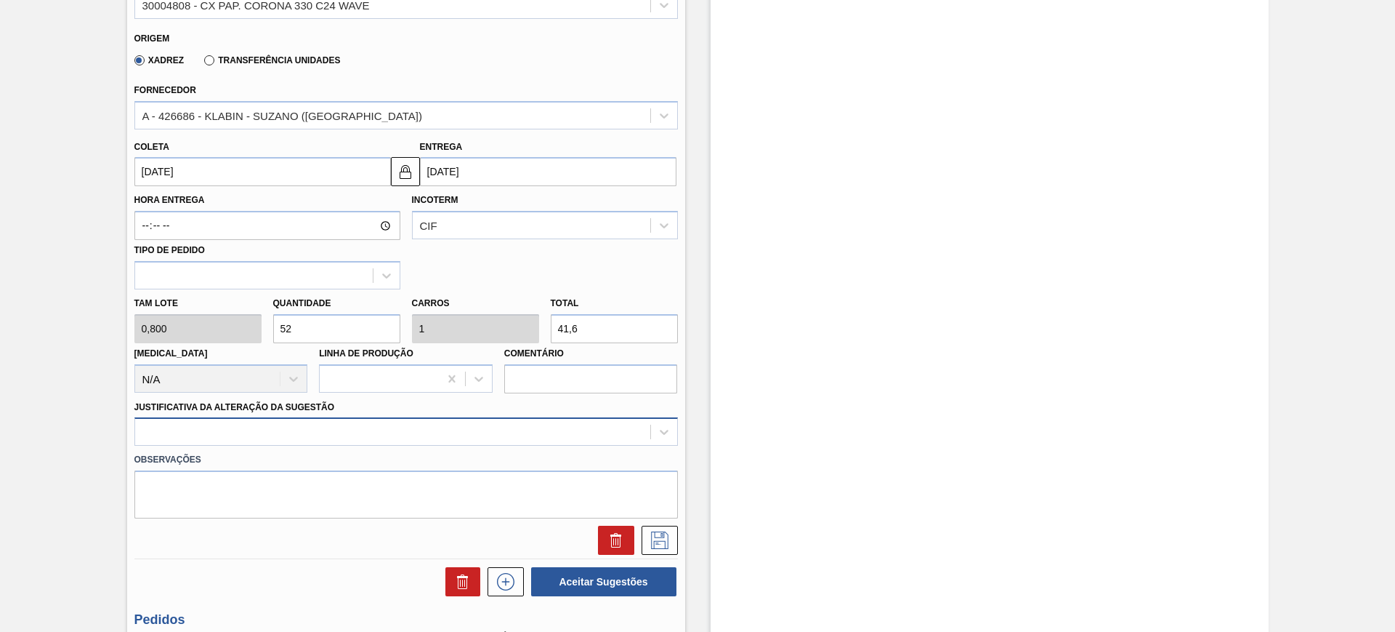
click at [451, 432] on div at bounding box center [406, 431] width 544 height 28
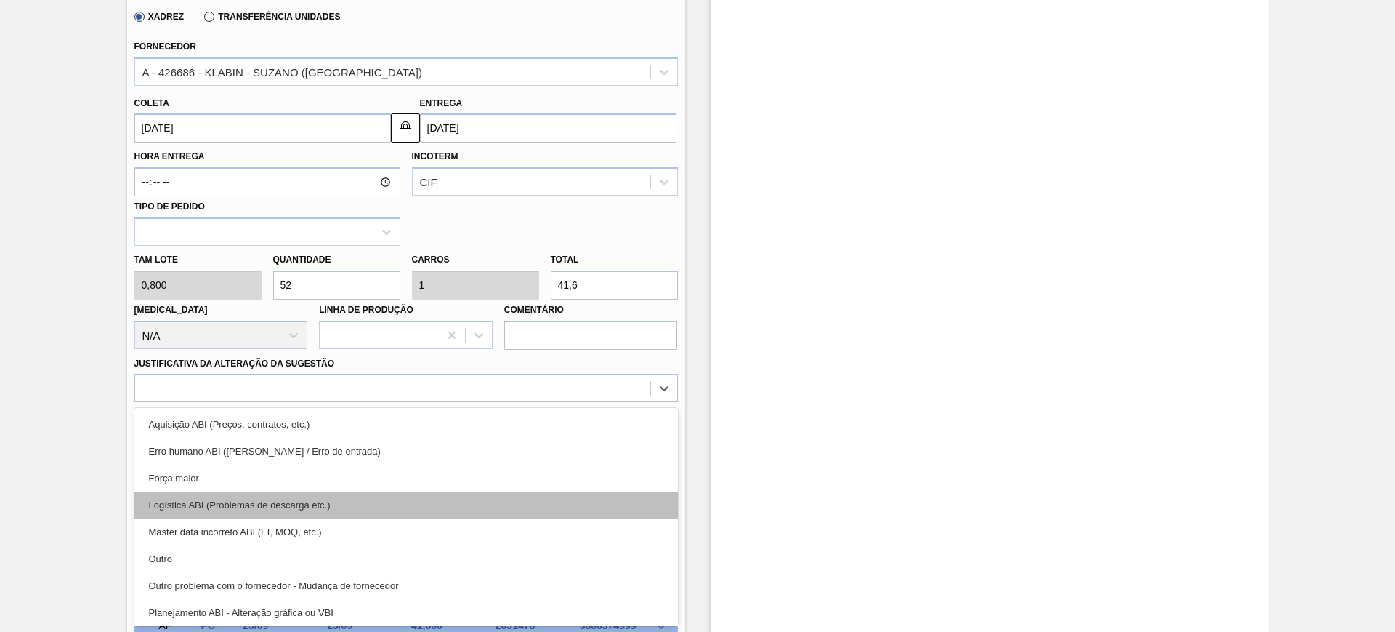
scroll to position [91, 0]
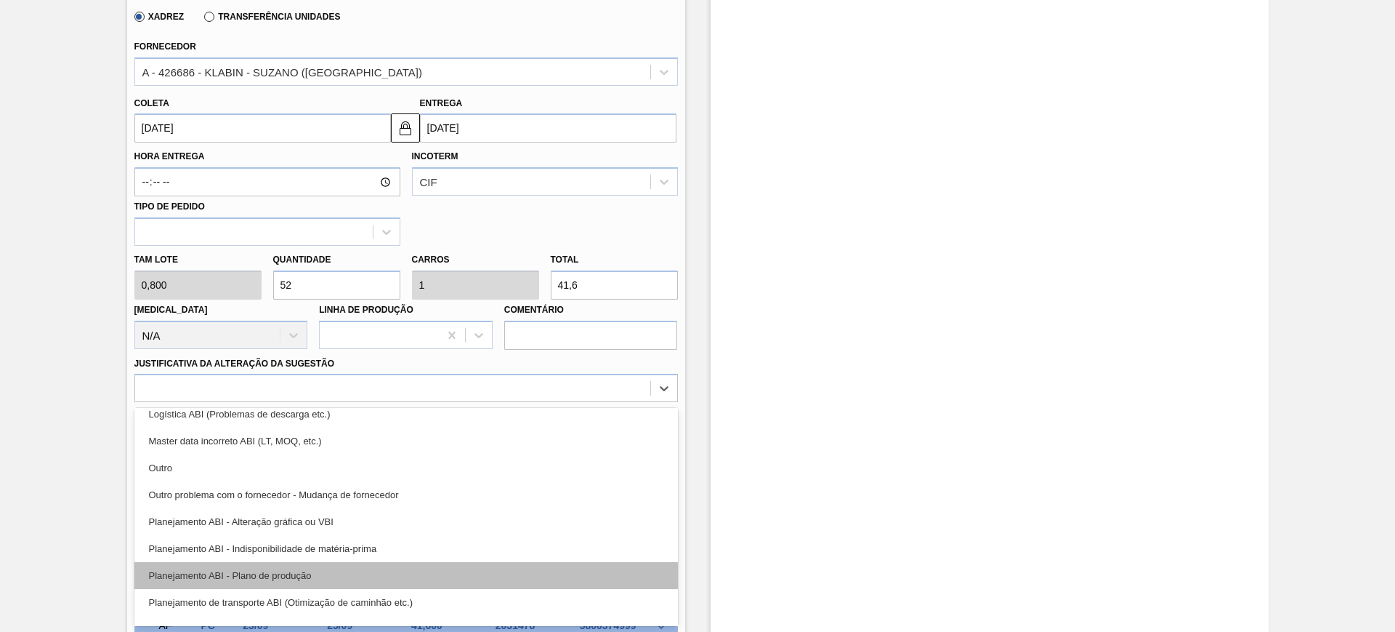
click at [429, 563] on div "Planejamento ABI - Plano de produção" at bounding box center [406, 575] width 544 height 27
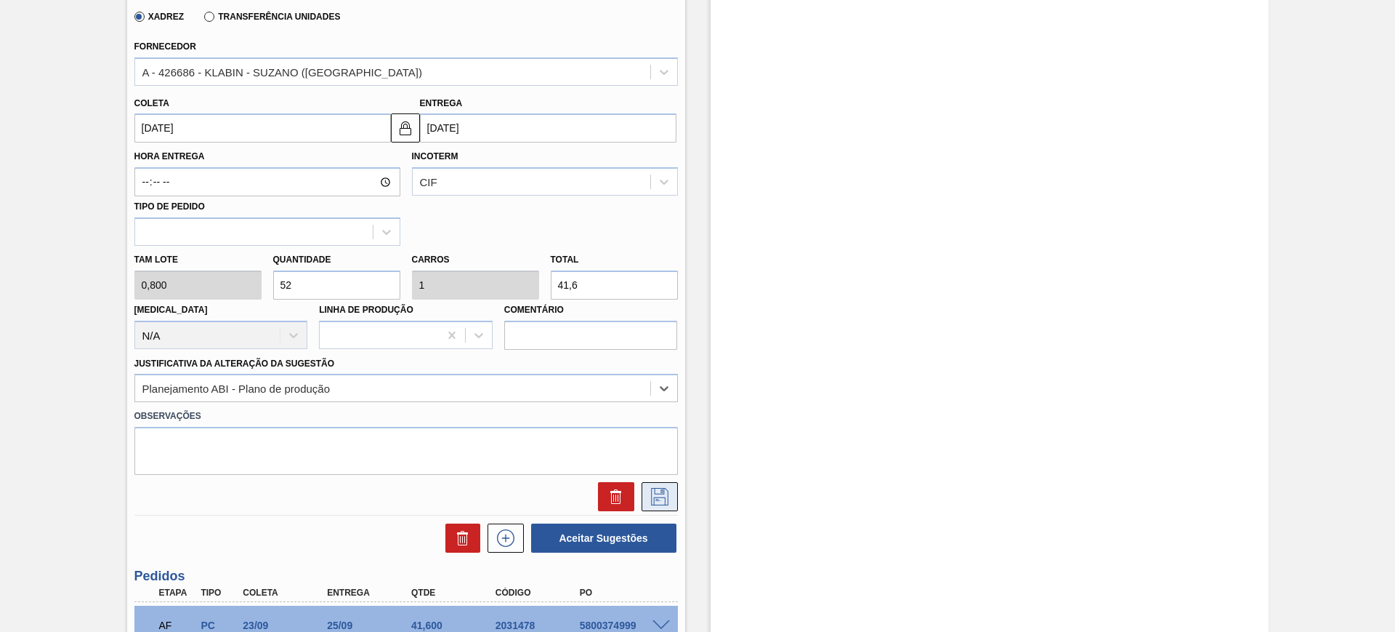
click at [650, 510] on button at bounding box center [660, 496] width 36 height 29
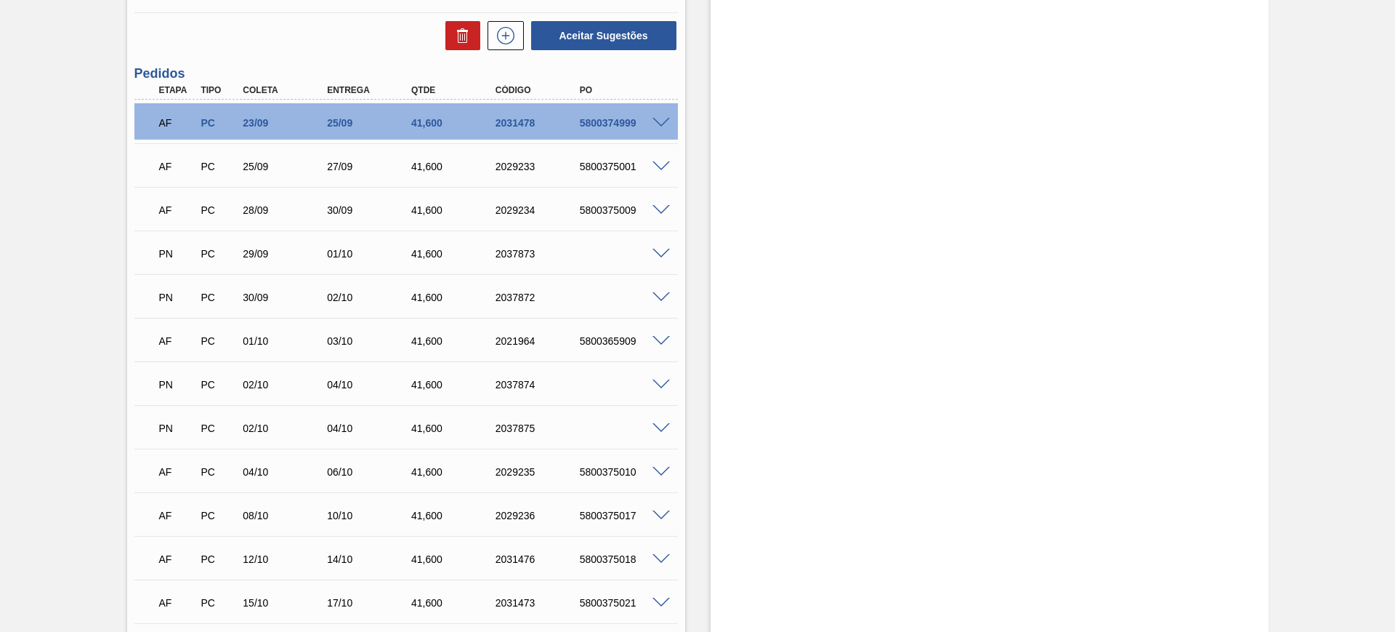
scroll to position [310, 0]
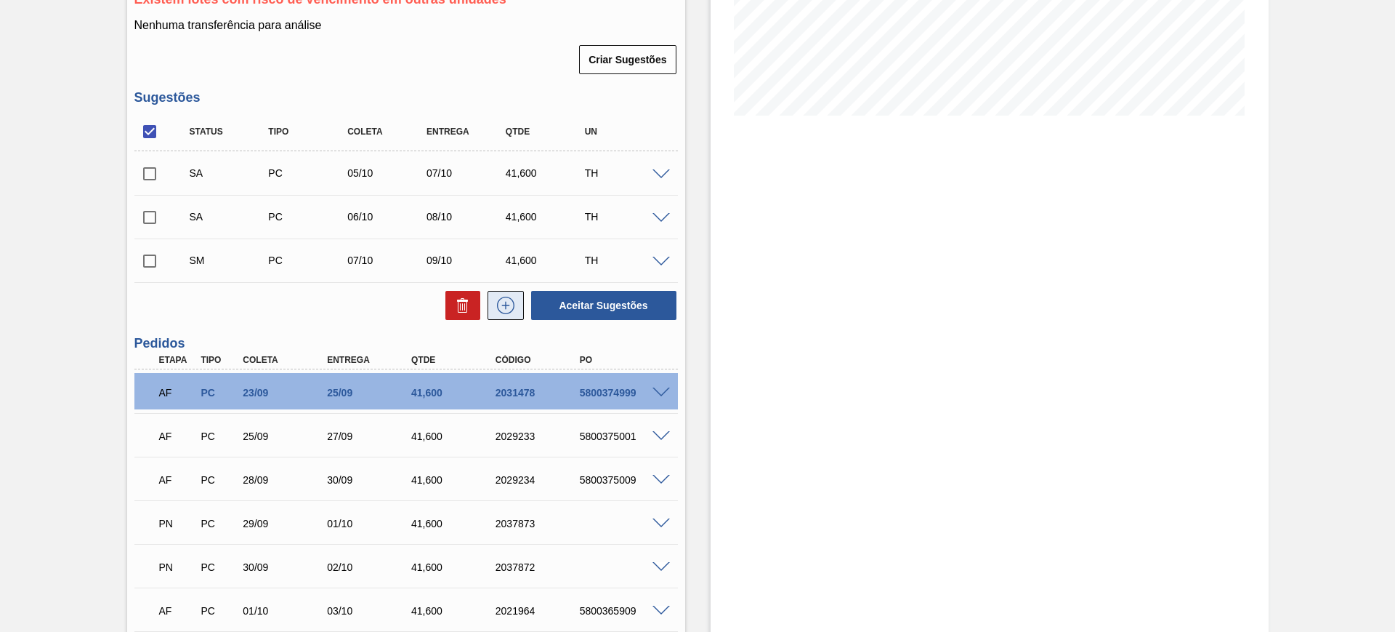
click at [512, 308] on icon at bounding box center [505, 305] width 17 height 17
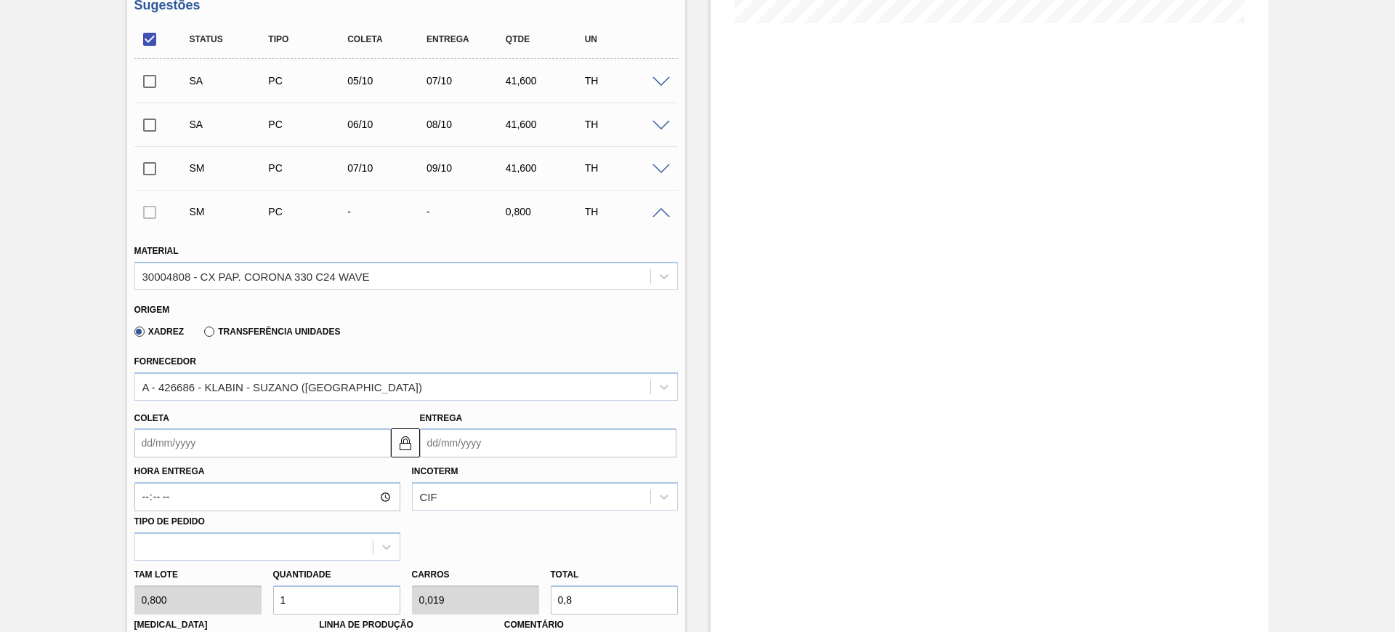
scroll to position [491, 0]
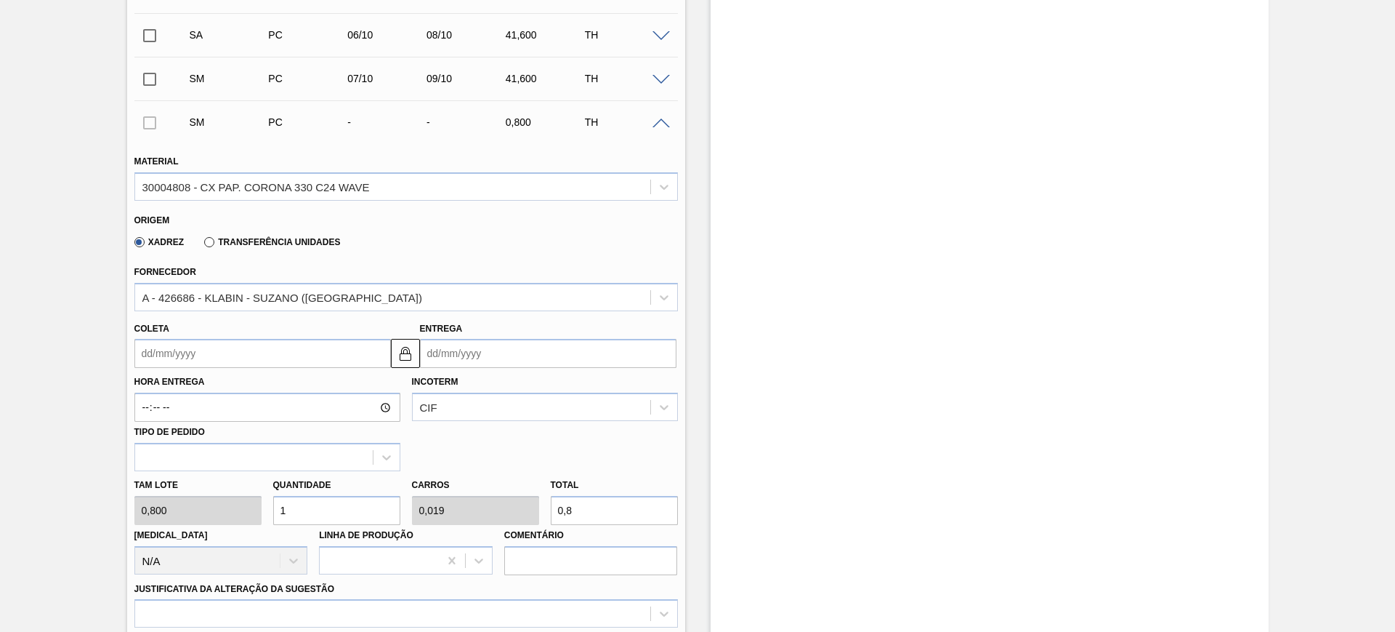
click at [581, 507] on input "0,8" at bounding box center [614, 510] width 127 height 29
type input "5"
type input "0,096"
type input "4"
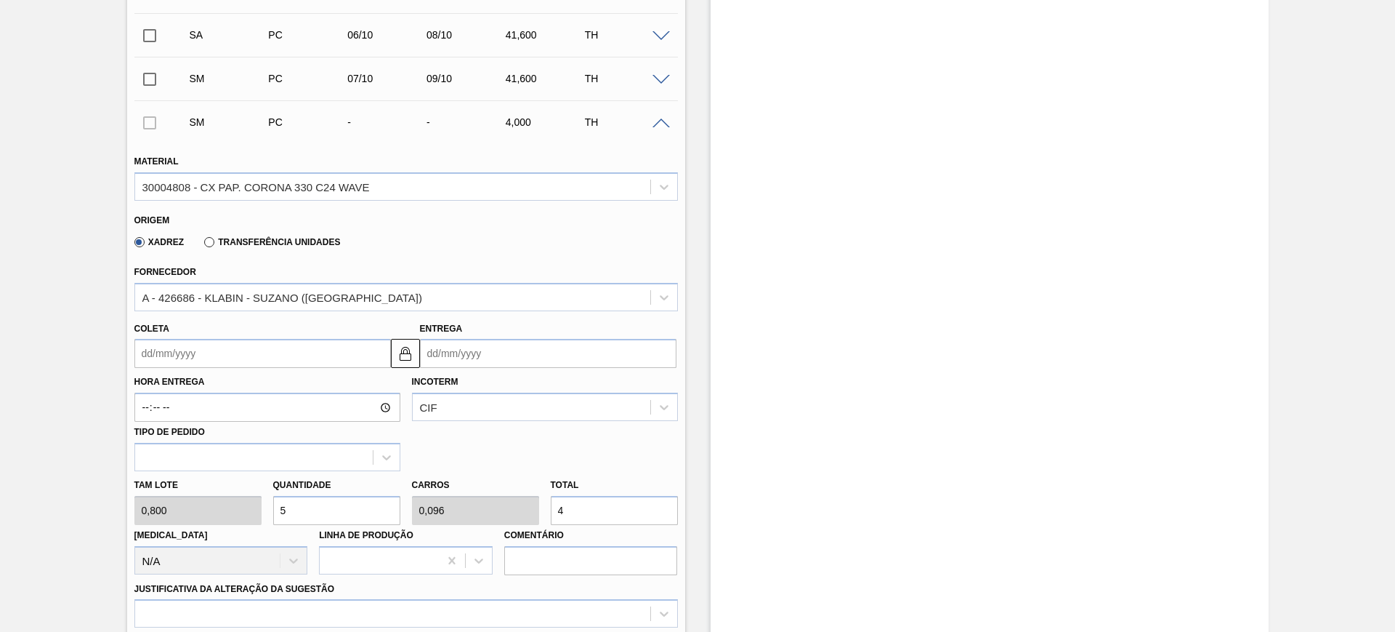
type input "51,25"
type input "0,986"
type input "41,"
type input "52"
type input "1"
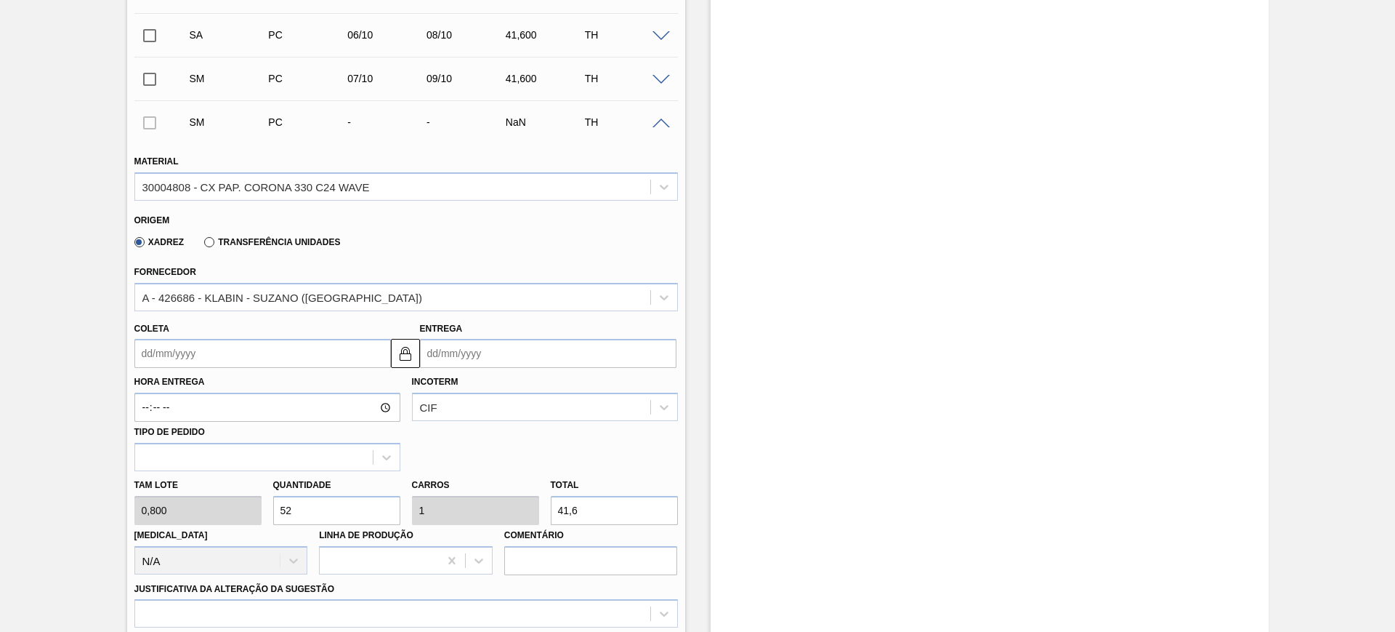
type input "41,6"
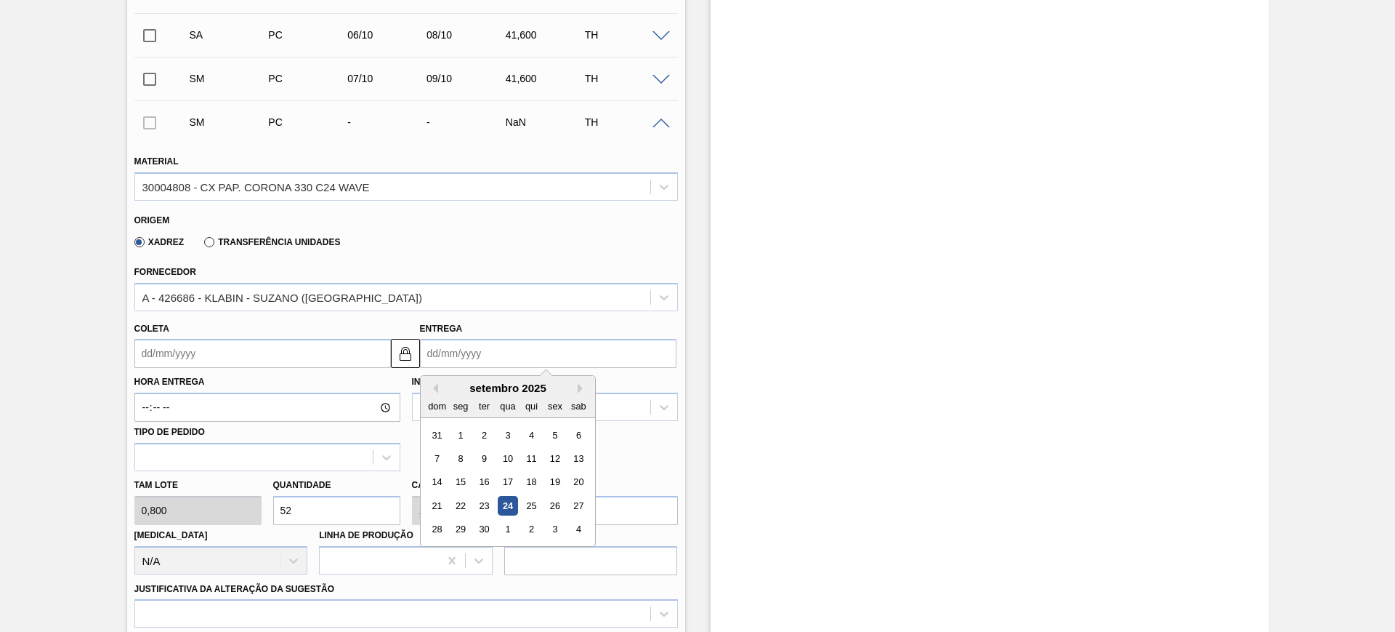
click at [462, 355] on input "Entrega" at bounding box center [548, 353] width 257 height 29
click at [581, 387] on button "Next Month" at bounding box center [583, 388] width 10 height 10
click at [559, 461] on div "10" at bounding box center [555, 458] width 20 height 20
type input "[DATE]"
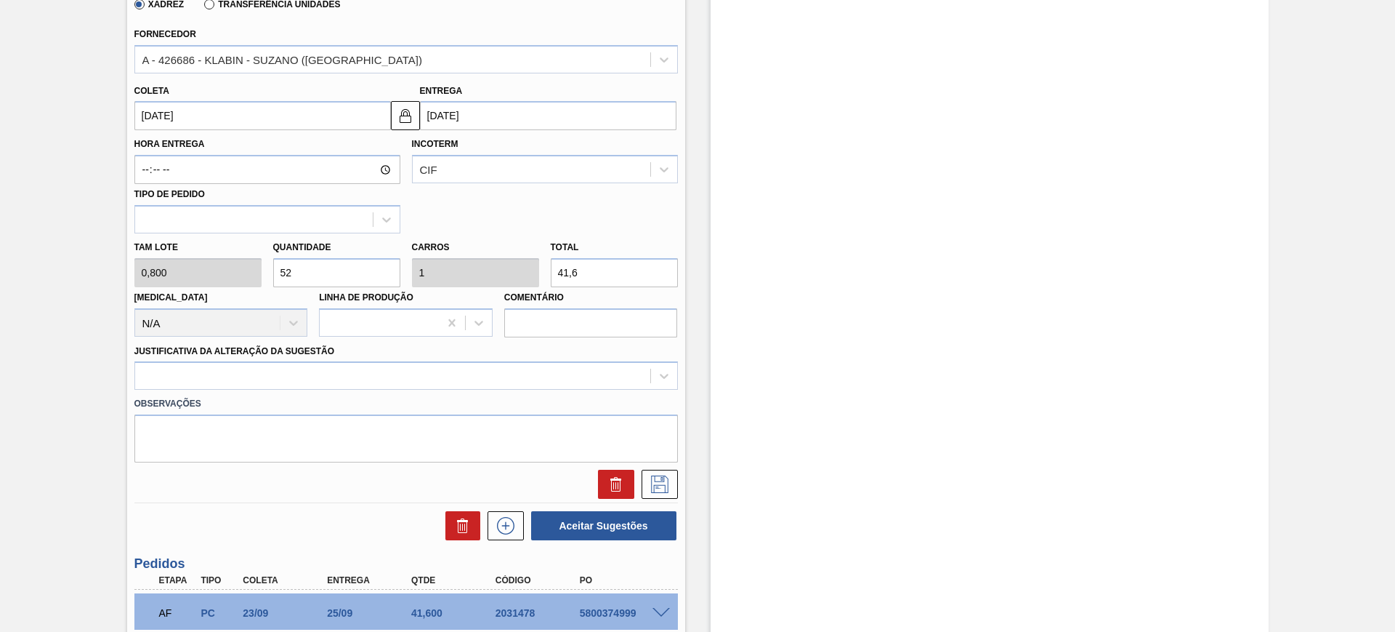
scroll to position [764, 0]
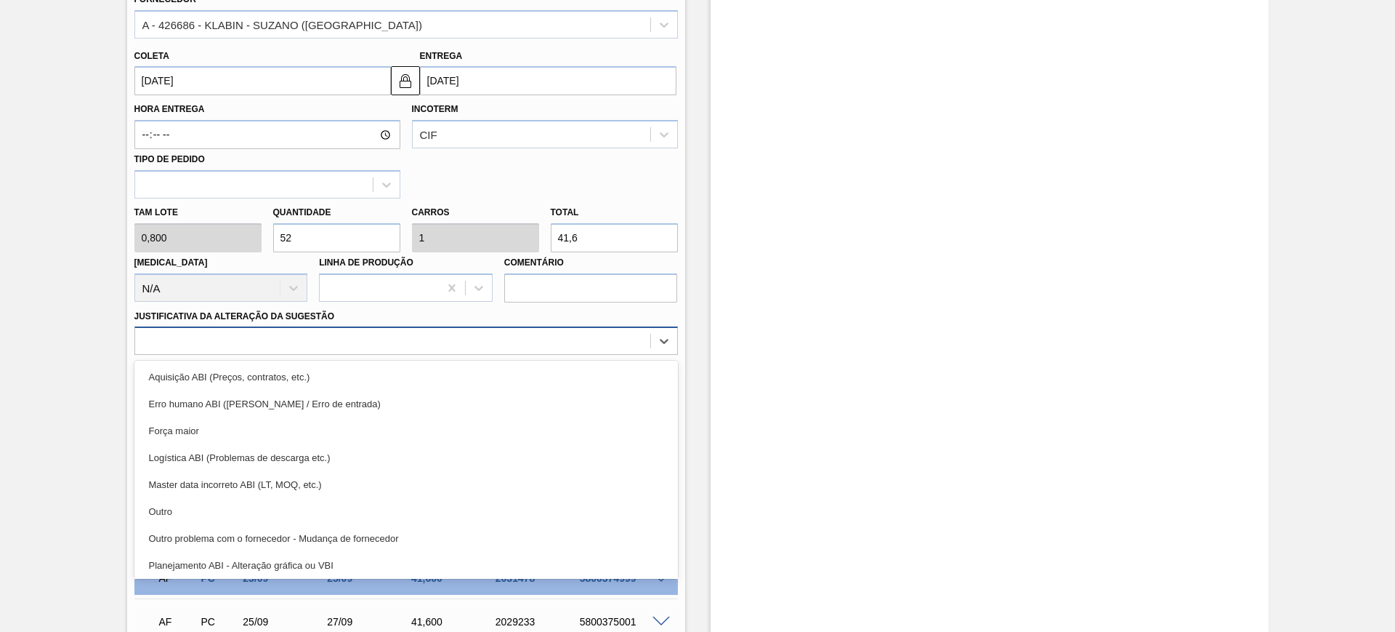
click at [307, 346] on div at bounding box center [392, 341] width 515 height 21
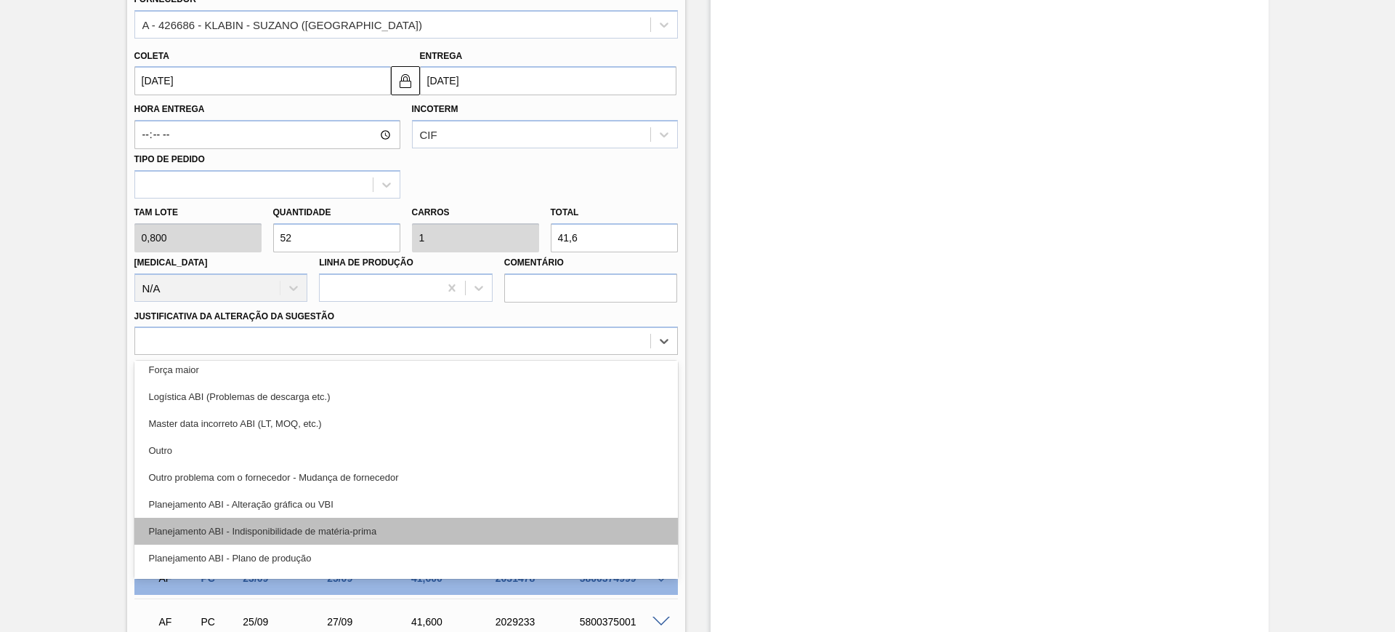
scroll to position [91, 0]
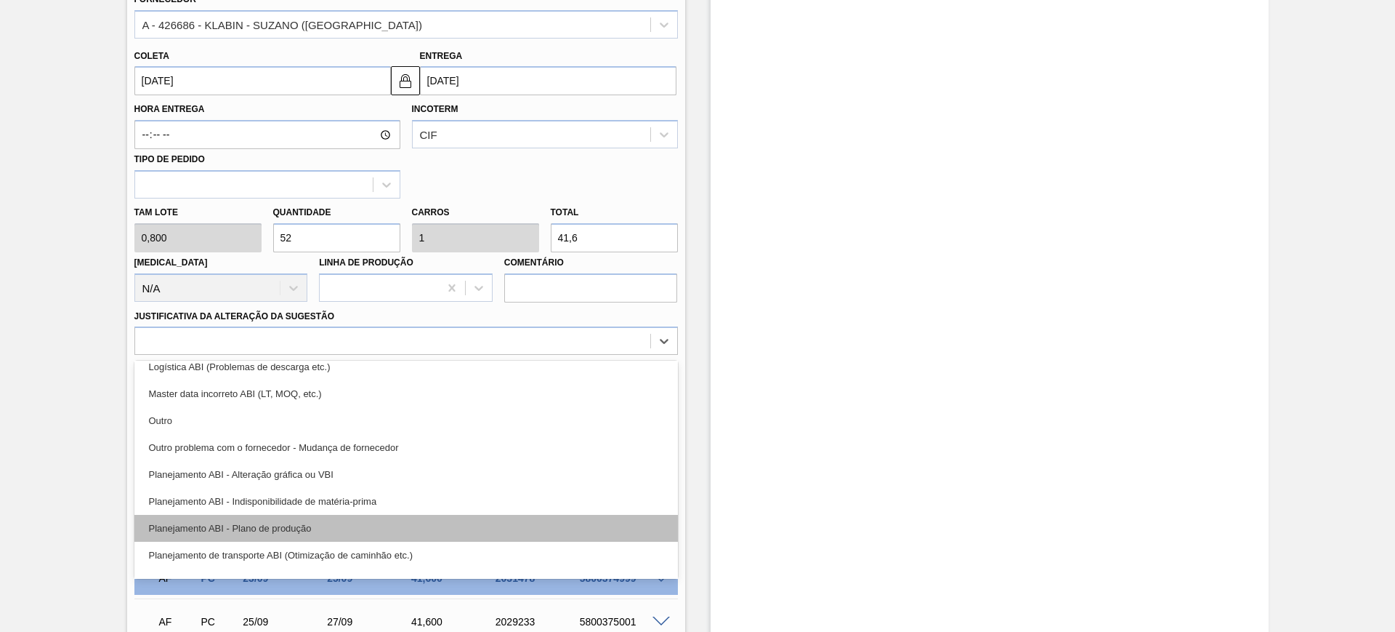
click at [384, 517] on div "Planejamento ABI - Plano de produção" at bounding box center [406, 528] width 544 height 27
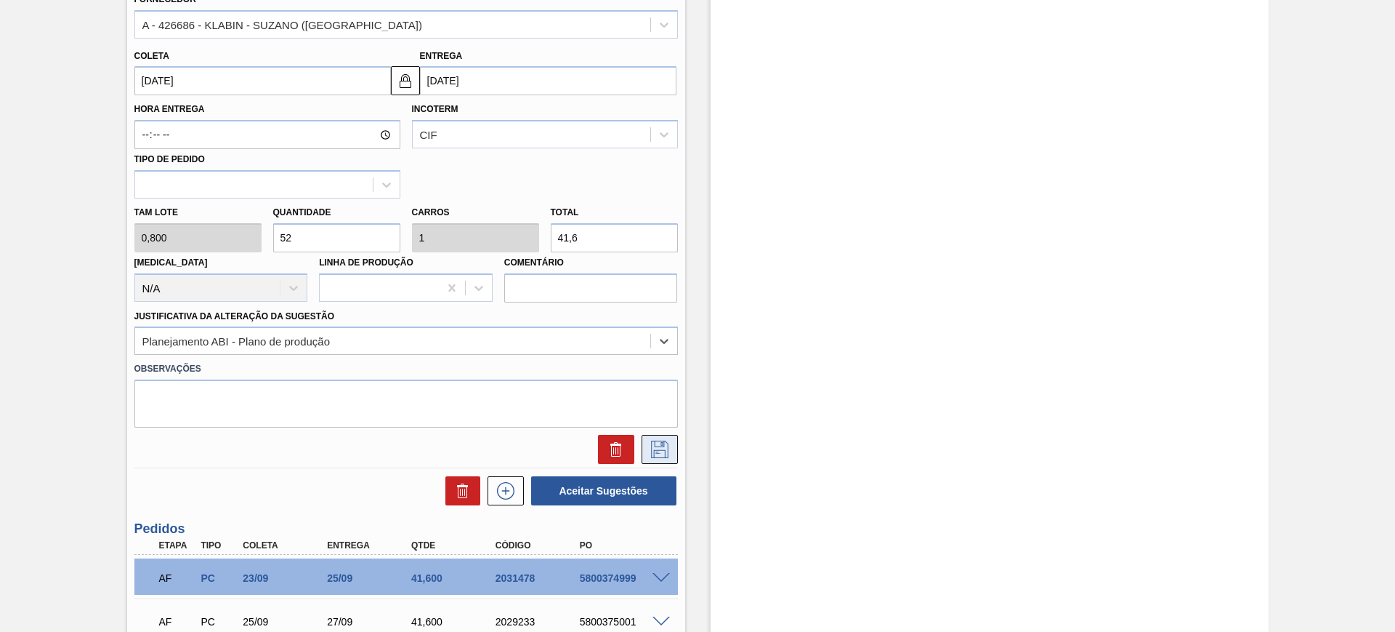
click at [664, 443] on icon at bounding box center [659, 448] width 23 height 17
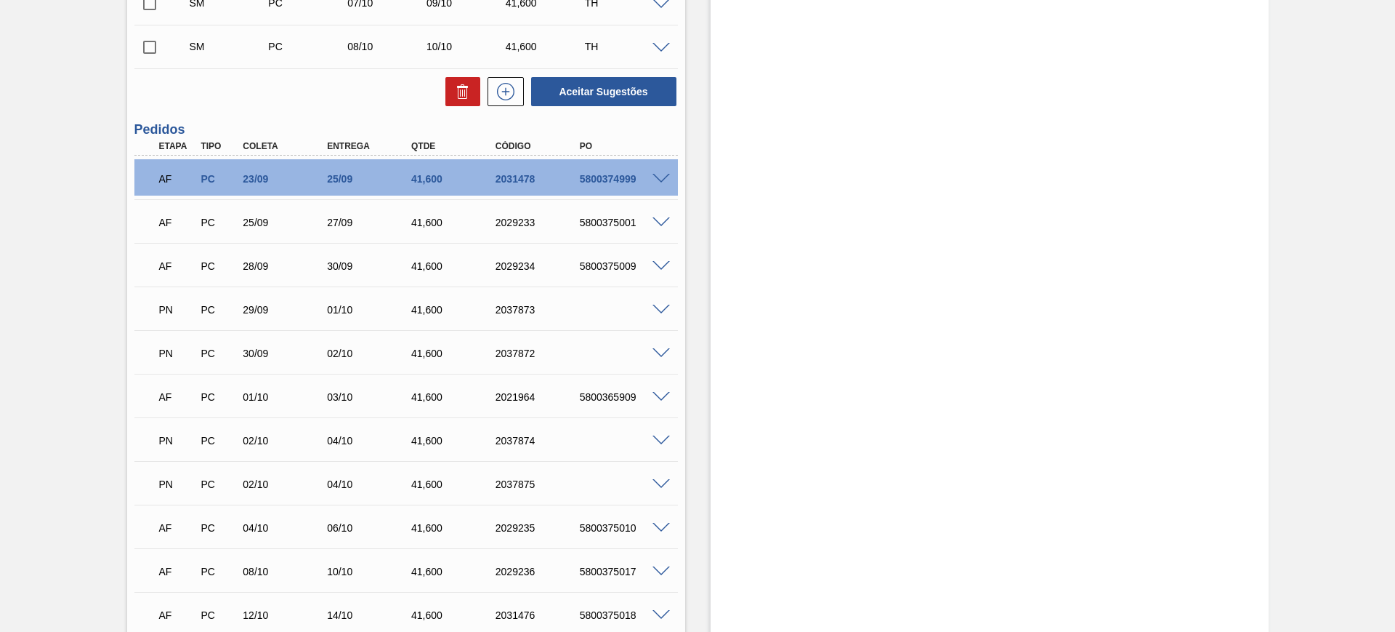
scroll to position [310, 0]
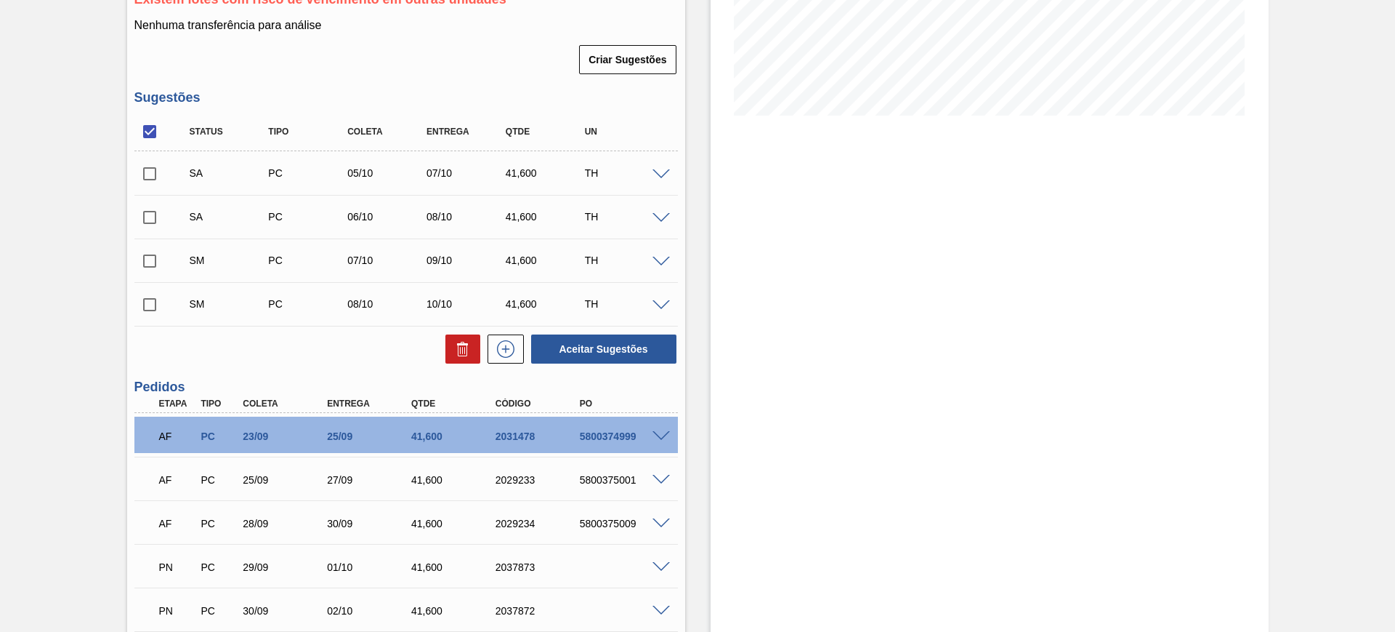
click at [150, 134] on input "checkbox" at bounding box center [149, 131] width 31 height 31
drag, startPoint x: 145, startPoint y: 124, endPoint x: 156, endPoint y: 193, distance: 69.9
click at [145, 124] on input "checkbox" at bounding box center [149, 131] width 31 height 31
checkbox input "true"
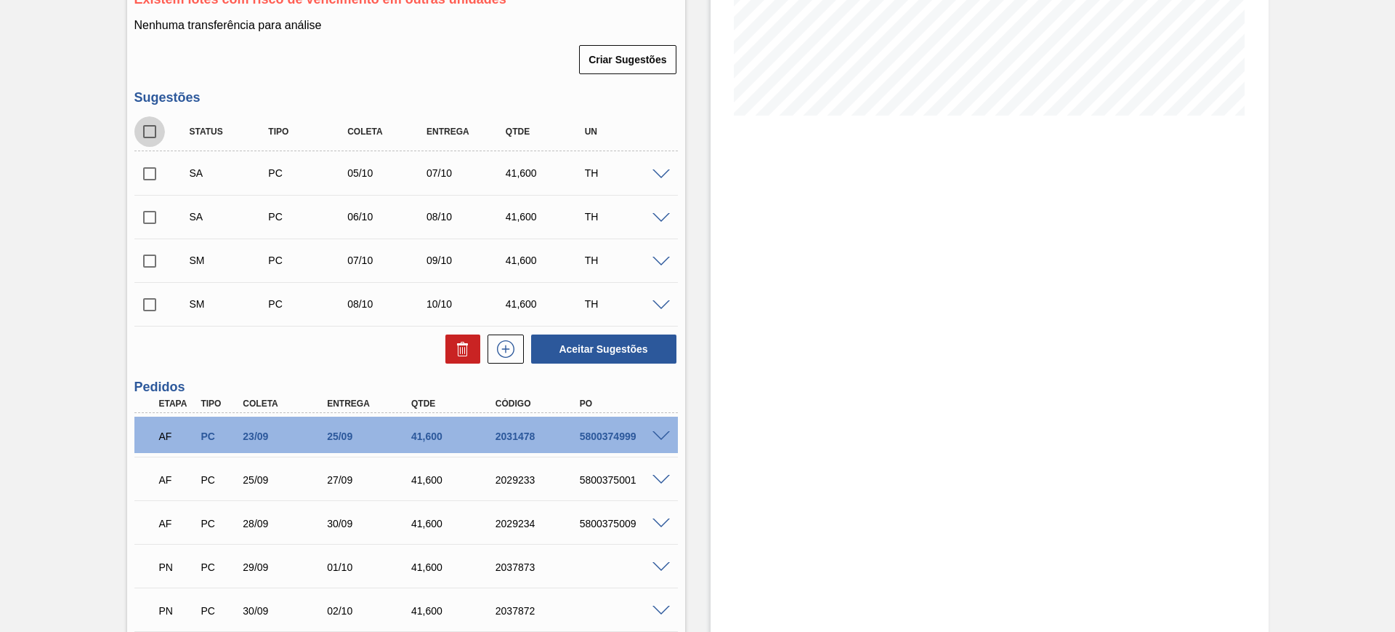
checkbox input "true"
click at [148, 305] on input "checkbox" at bounding box center [149, 304] width 31 height 31
checkbox input "false"
click at [612, 357] on button "Aceitar Sugestões" at bounding box center [603, 348] width 145 height 29
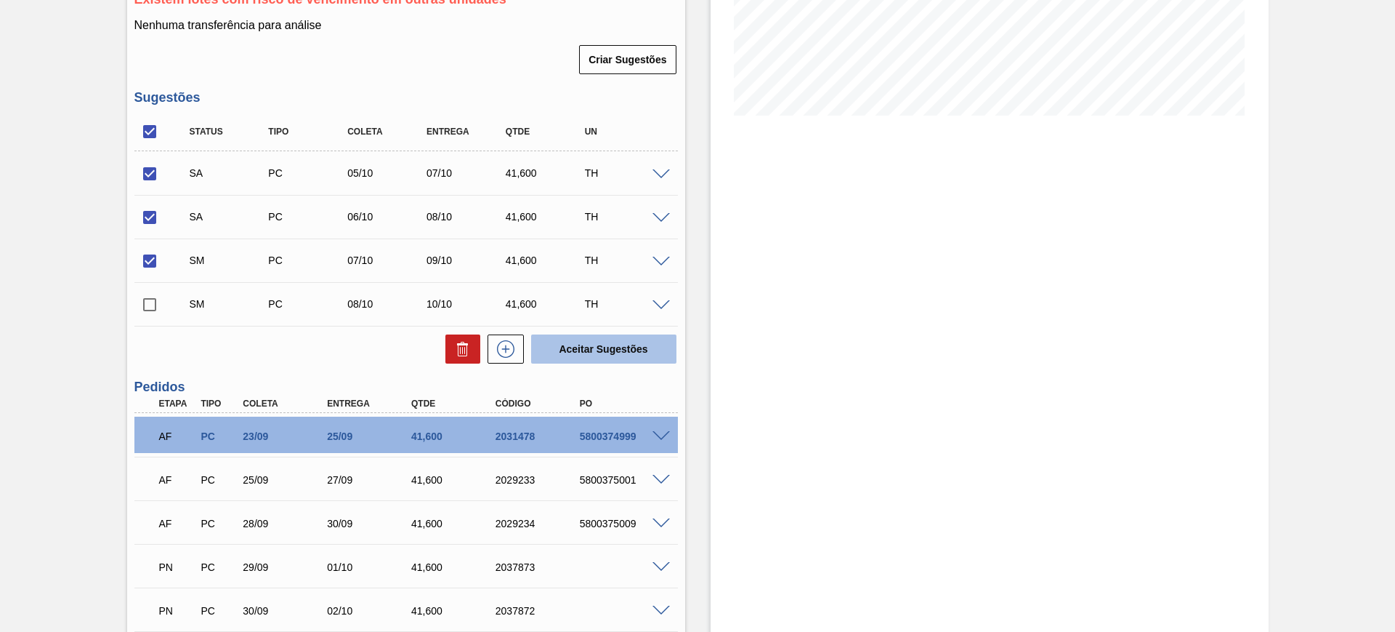
checkbox input "false"
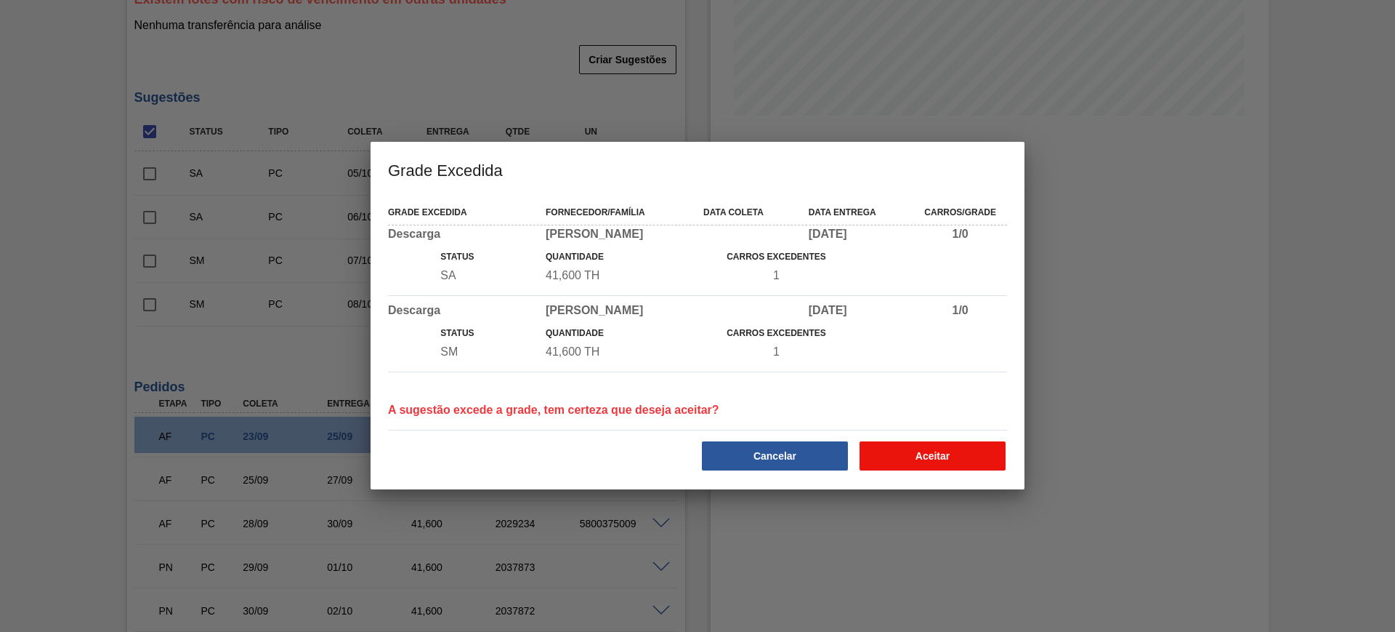
click at [916, 454] on button "Aceitar" at bounding box center [933, 455] width 146 height 29
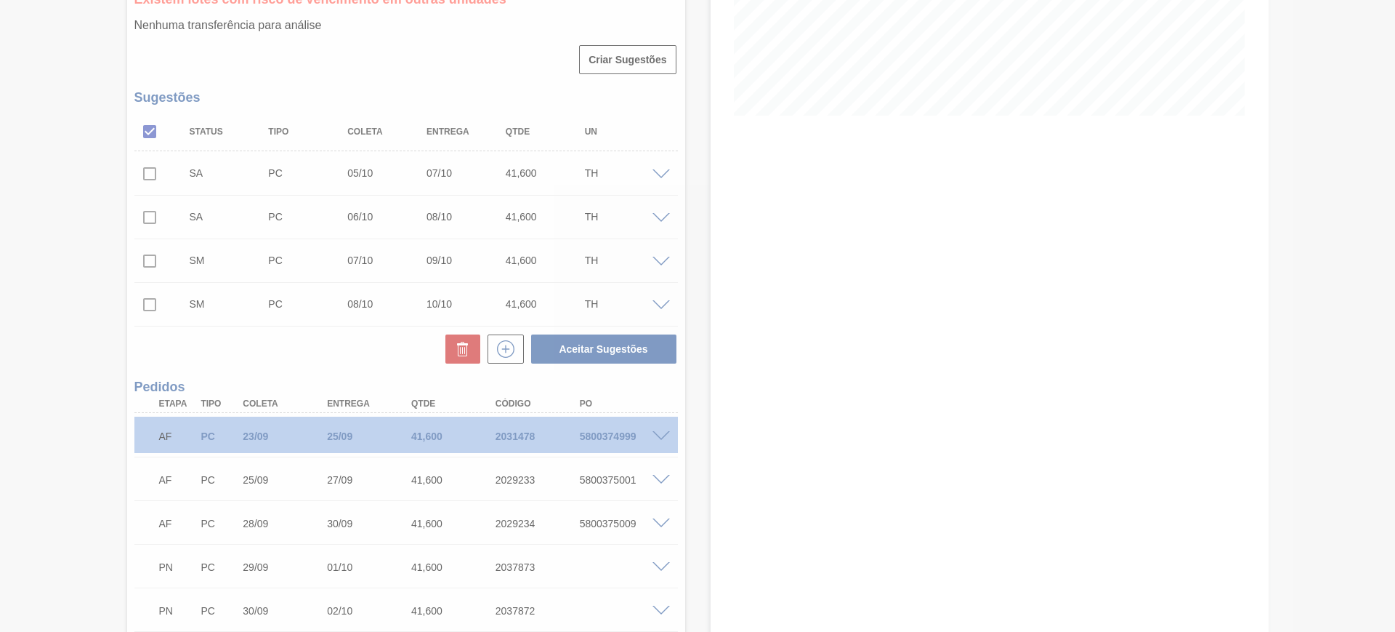
click at [980, 396] on div at bounding box center [697, 316] width 1395 height 632
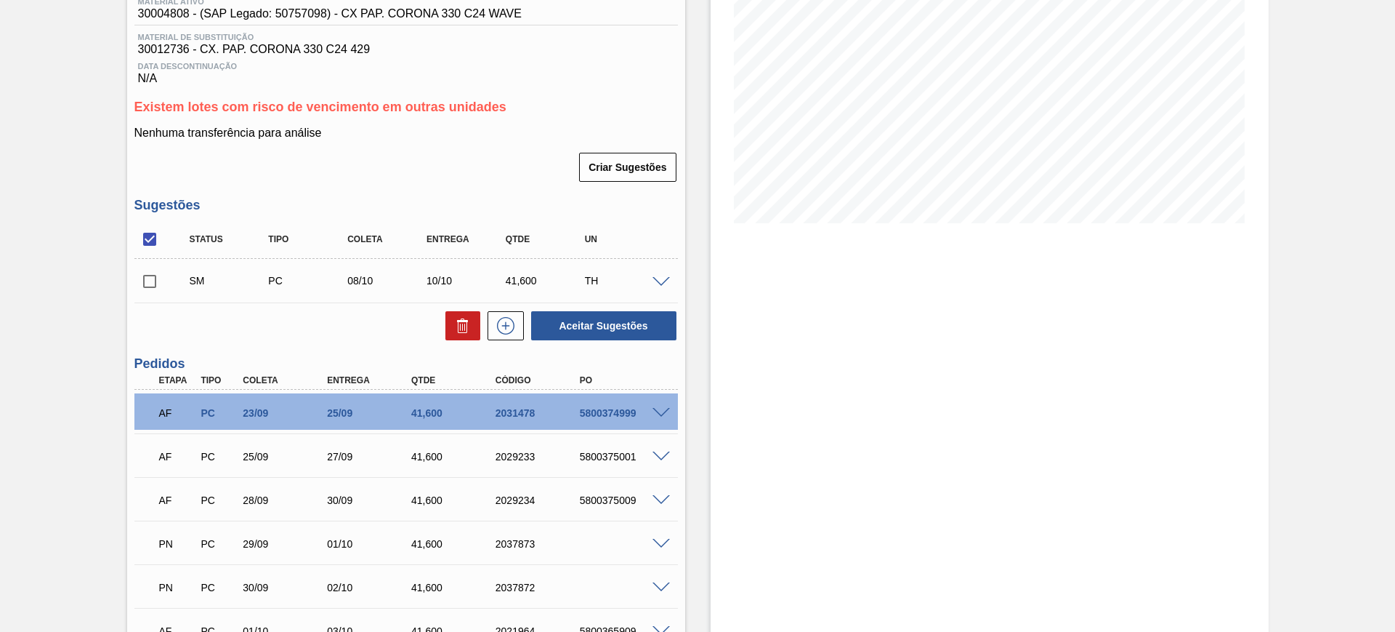
scroll to position [128, 0]
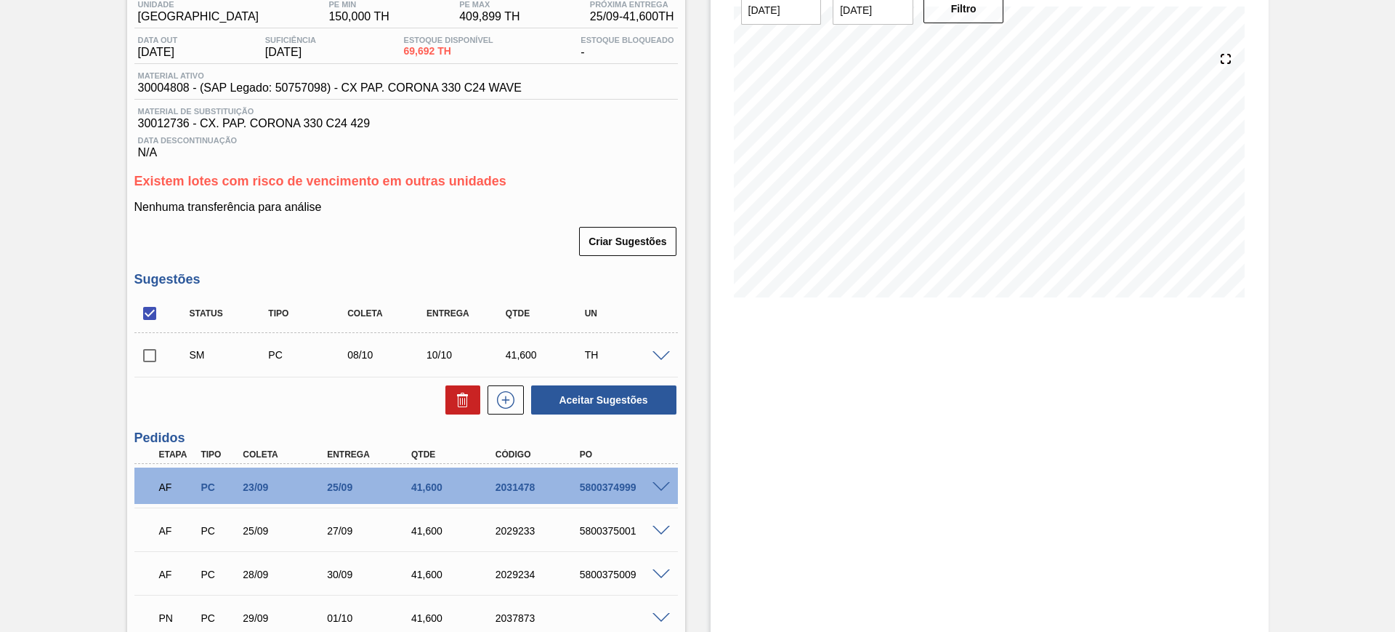
click at [658, 357] on span at bounding box center [661, 356] width 17 height 11
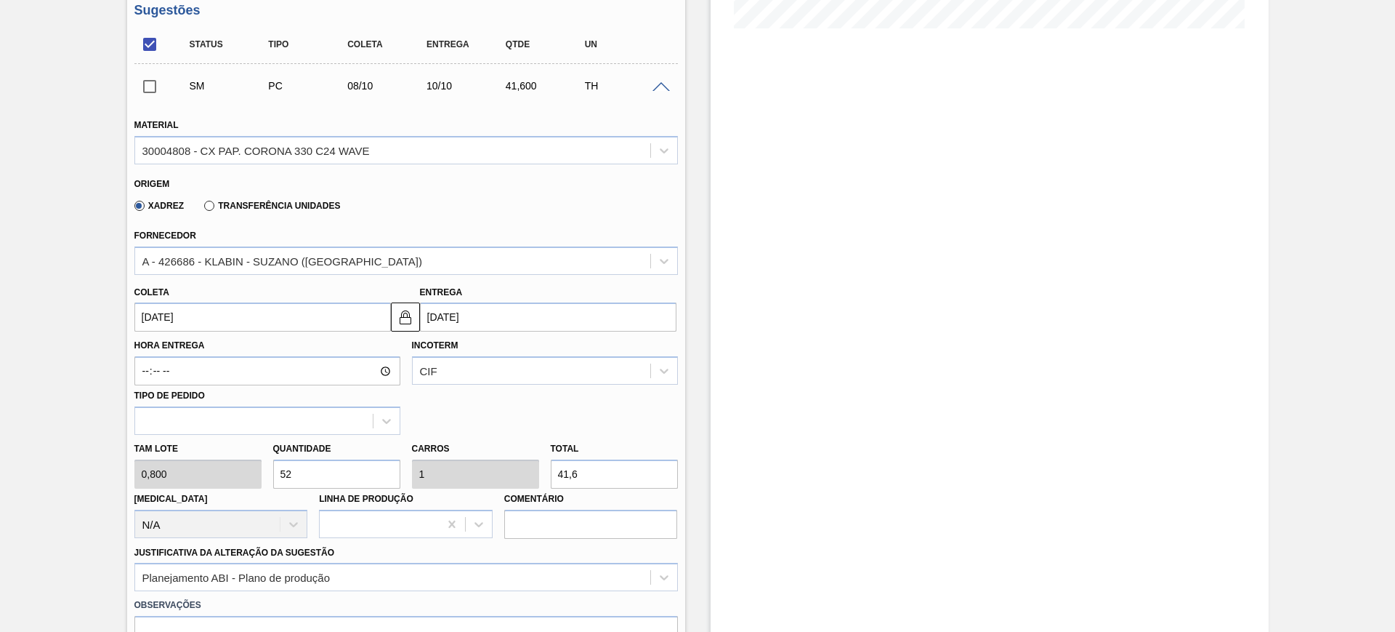
scroll to position [400, 0]
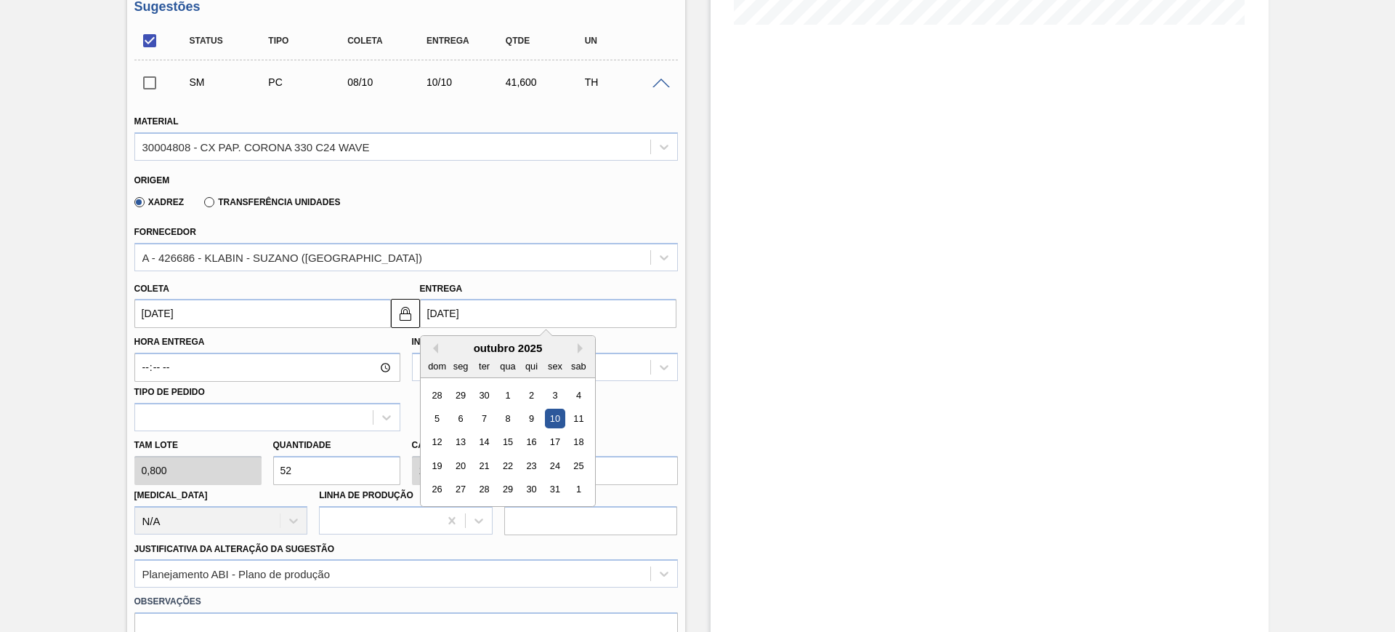
click at [519, 322] on input "[DATE]" at bounding box center [548, 313] width 257 height 29
click at [467, 445] on div "13" at bounding box center [461, 442] width 20 height 20
type input "[DATE]"
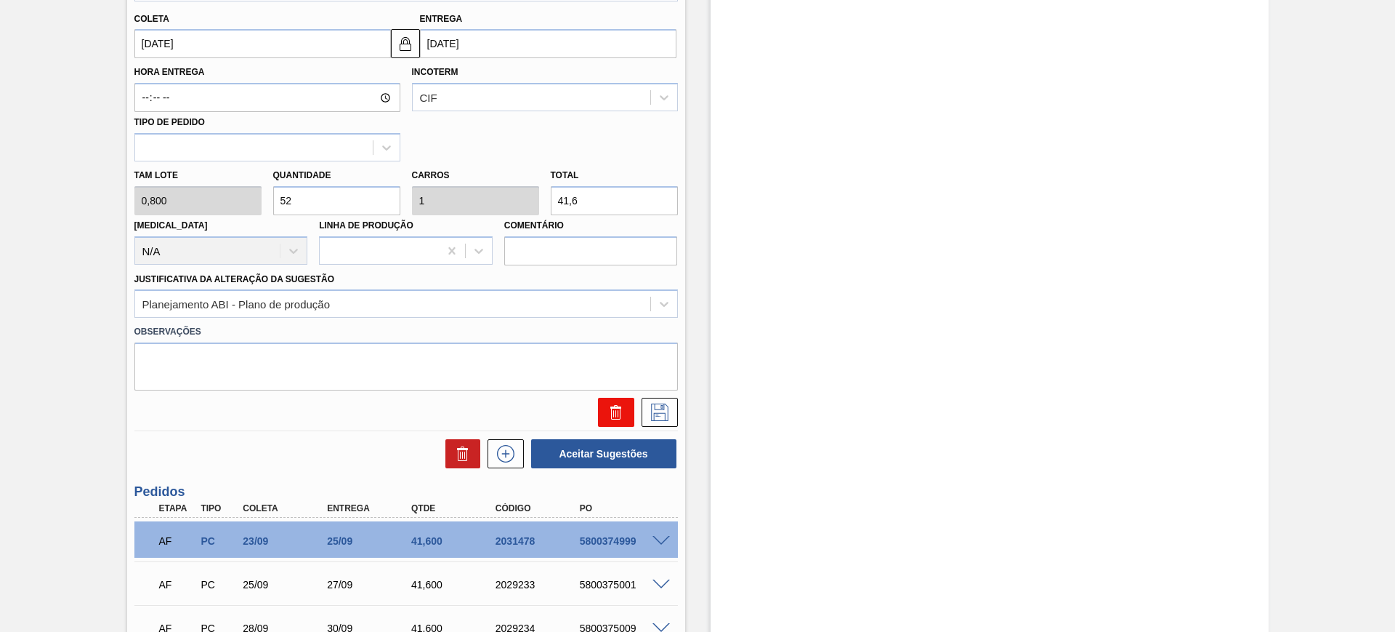
scroll to position [673, 0]
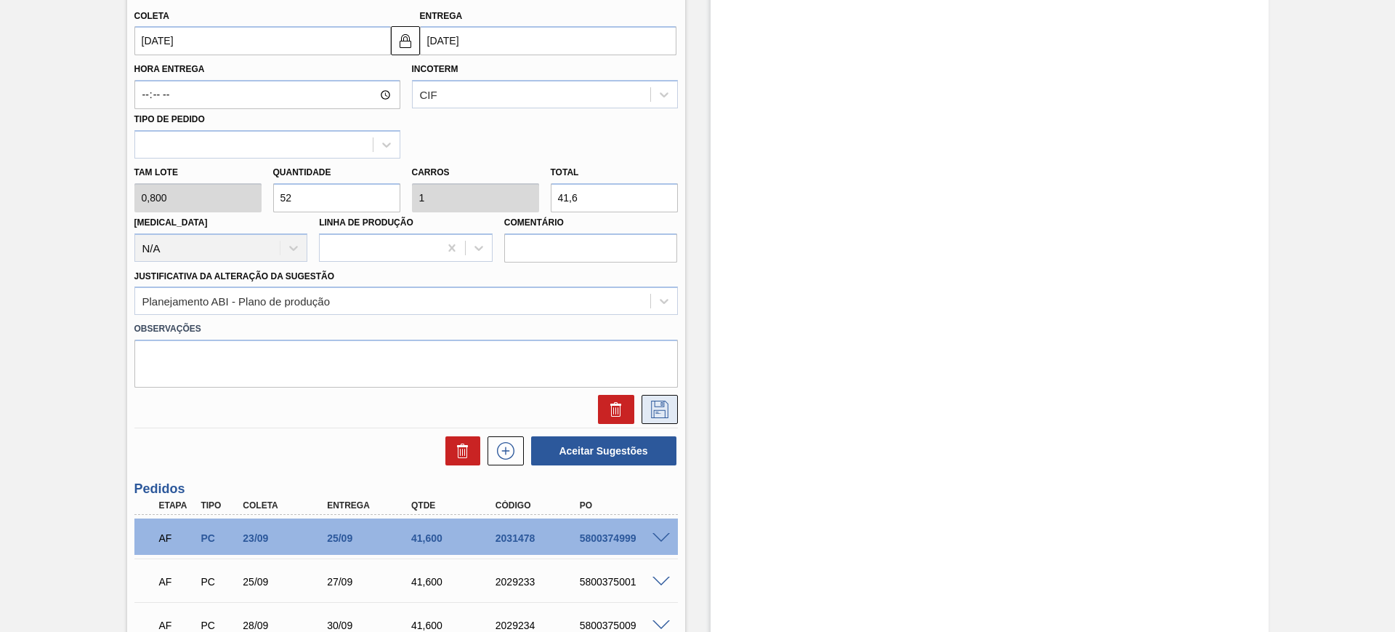
click at [669, 408] on icon at bounding box center [659, 408] width 23 height 17
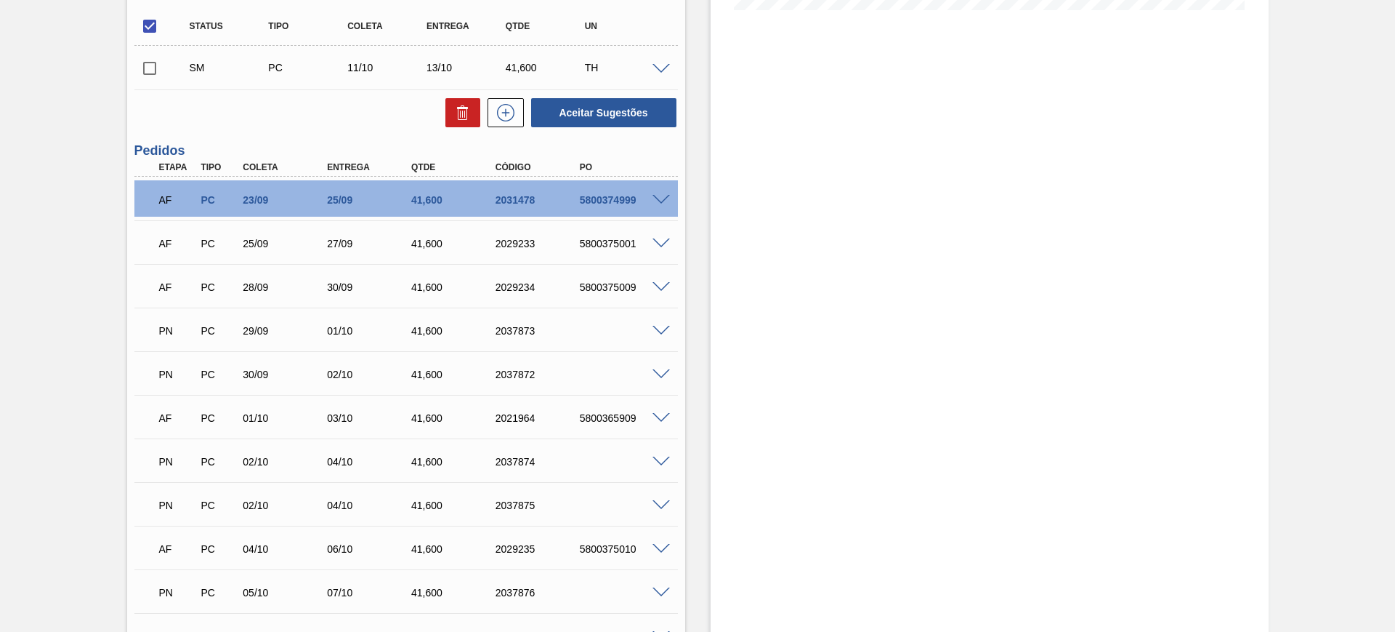
scroll to position [310, 0]
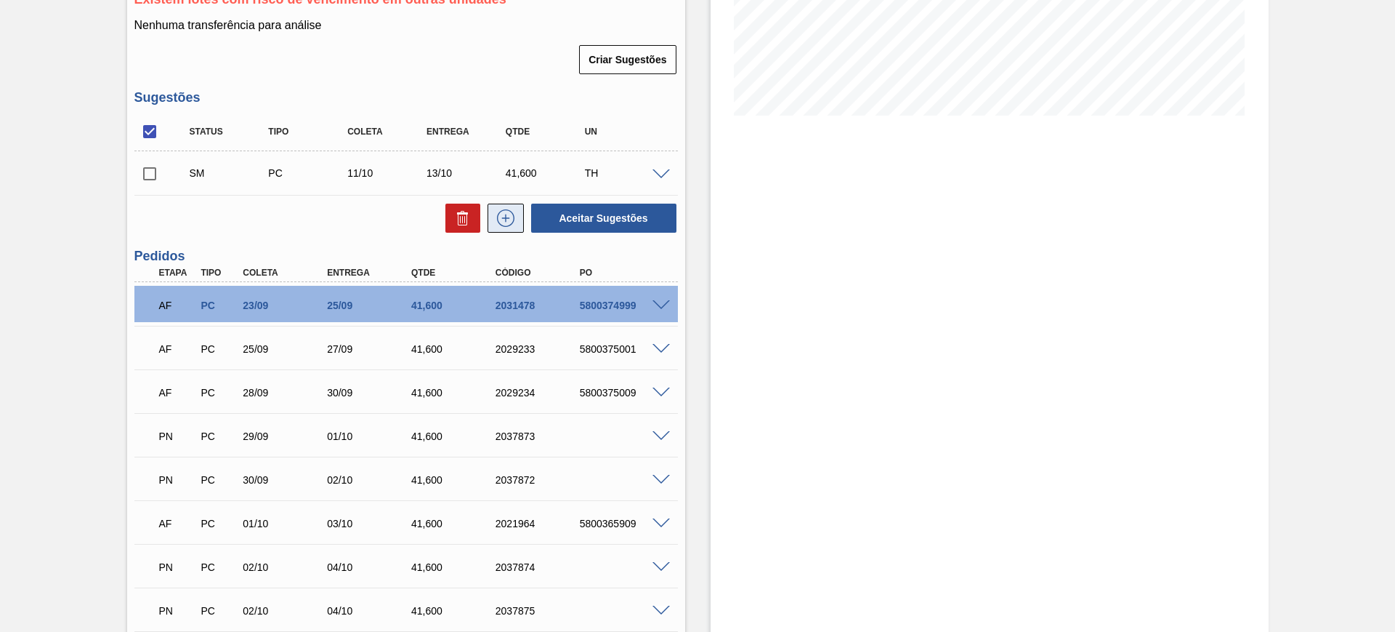
click at [507, 222] on icon at bounding box center [505, 217] width 23 height 17
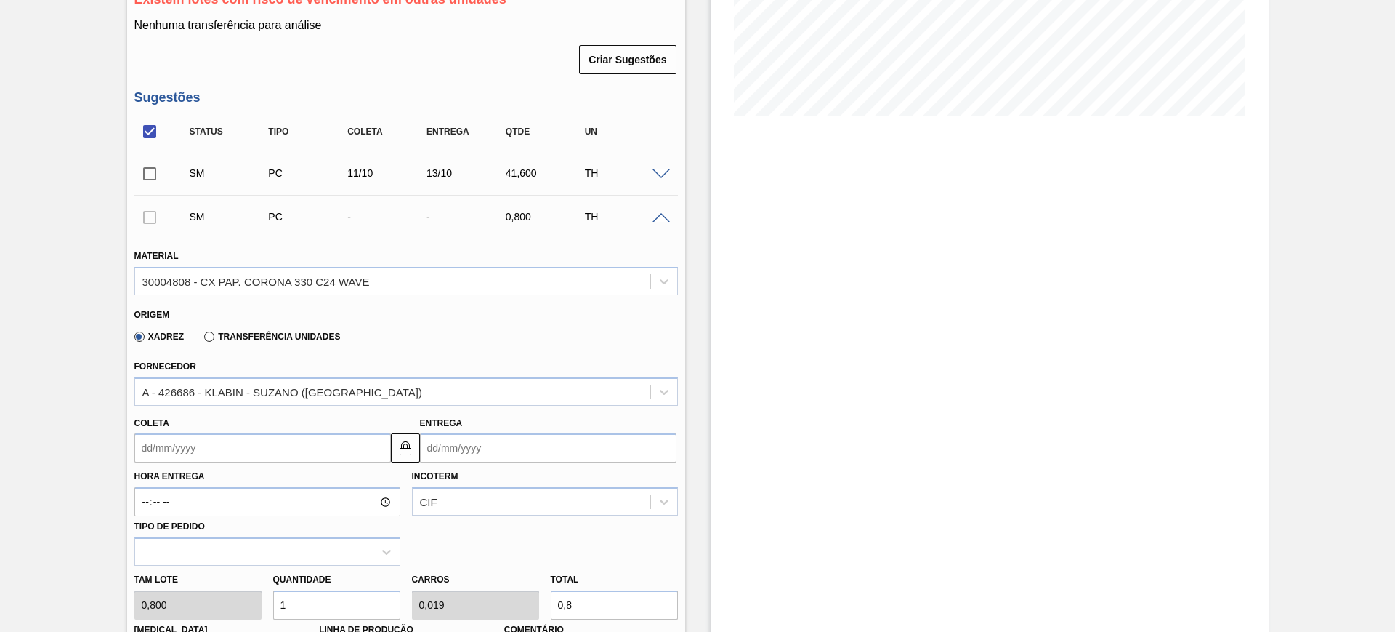
click at [523, 438] on input "Entrega" at bounding box center [548, 447] width 257 height 29
click at [578, 264] on button "Next Month" at bounding box center [583, 264] width 10 height 10
click at [506, 356] on div "15" at bounding box center [508, 359] width 20 height 20
type input "[DATE]"
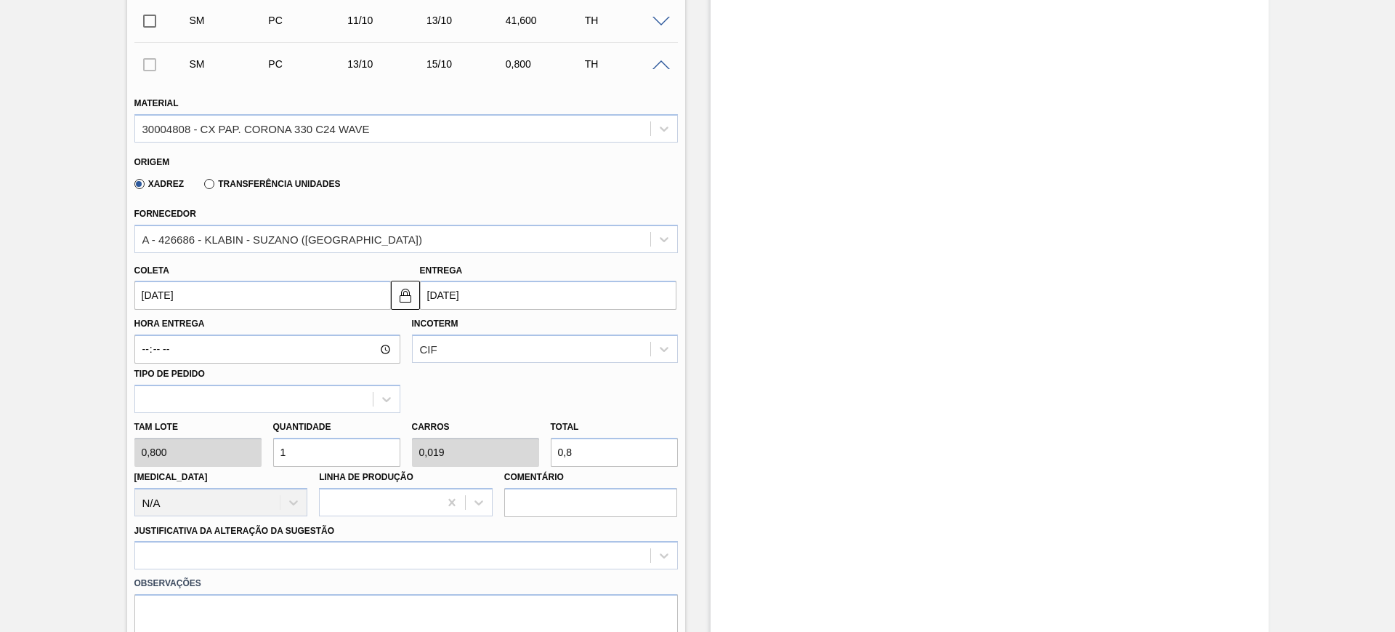
scroll to position [491, 0]
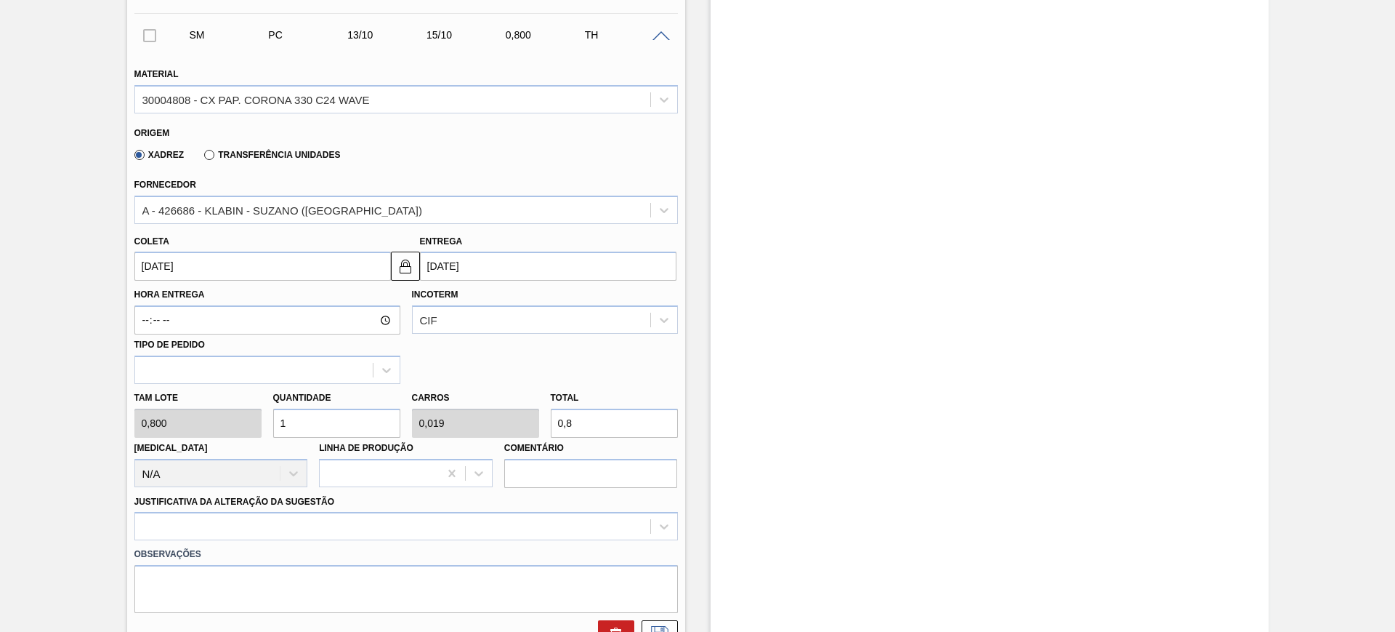
click at [580, 421] on input "0,8" at bounding box center [614, 422] width 127 height 29
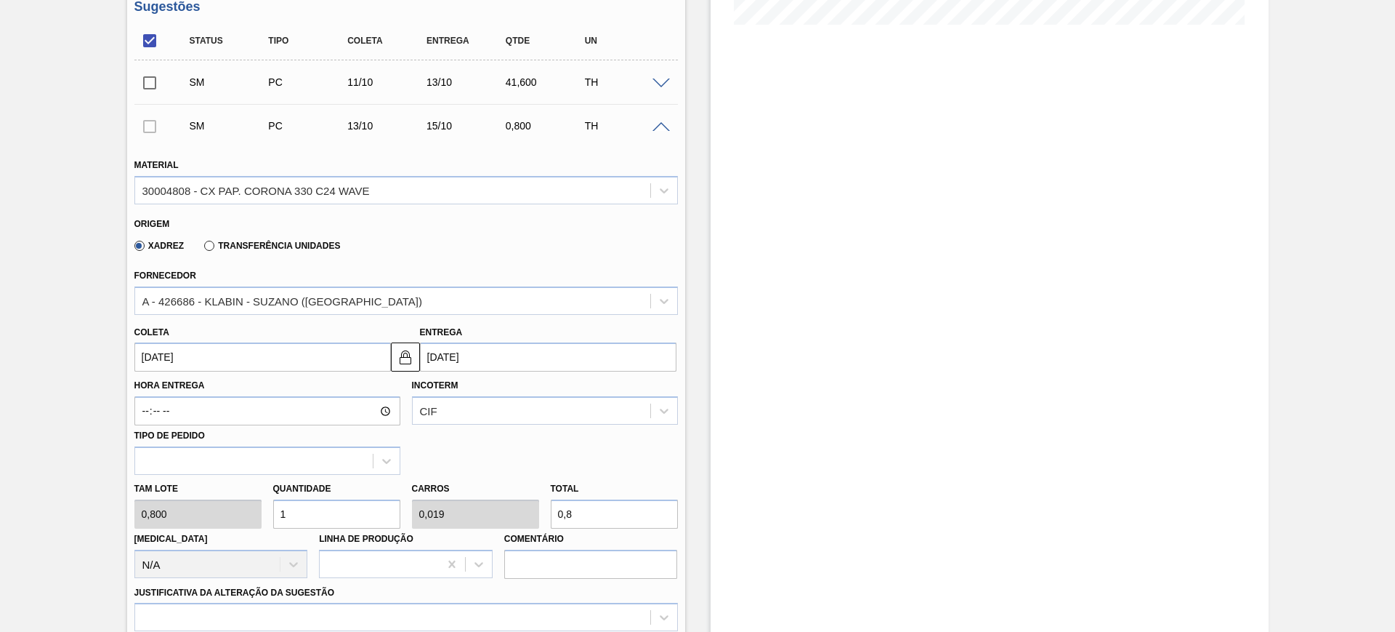
type input "5"
type input "0,096"
type input "4"
type input "51,25"
type input "0,986"
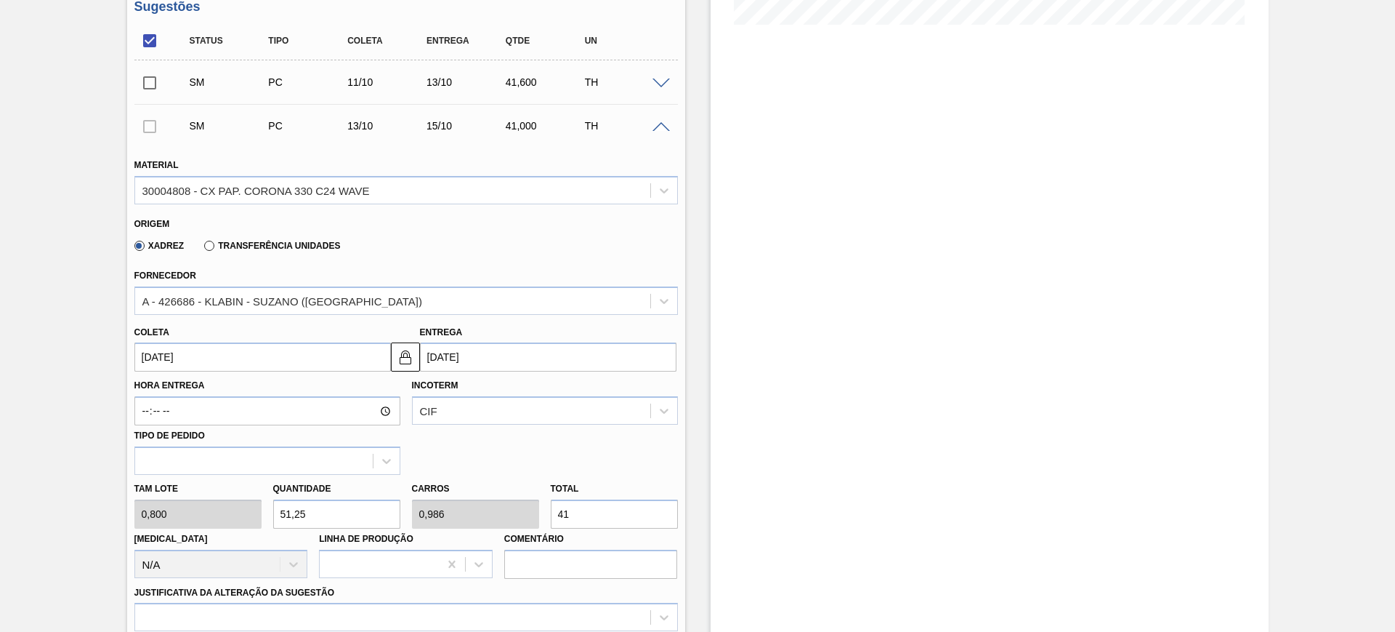
type input "41,"
type input "52"
type input "1"
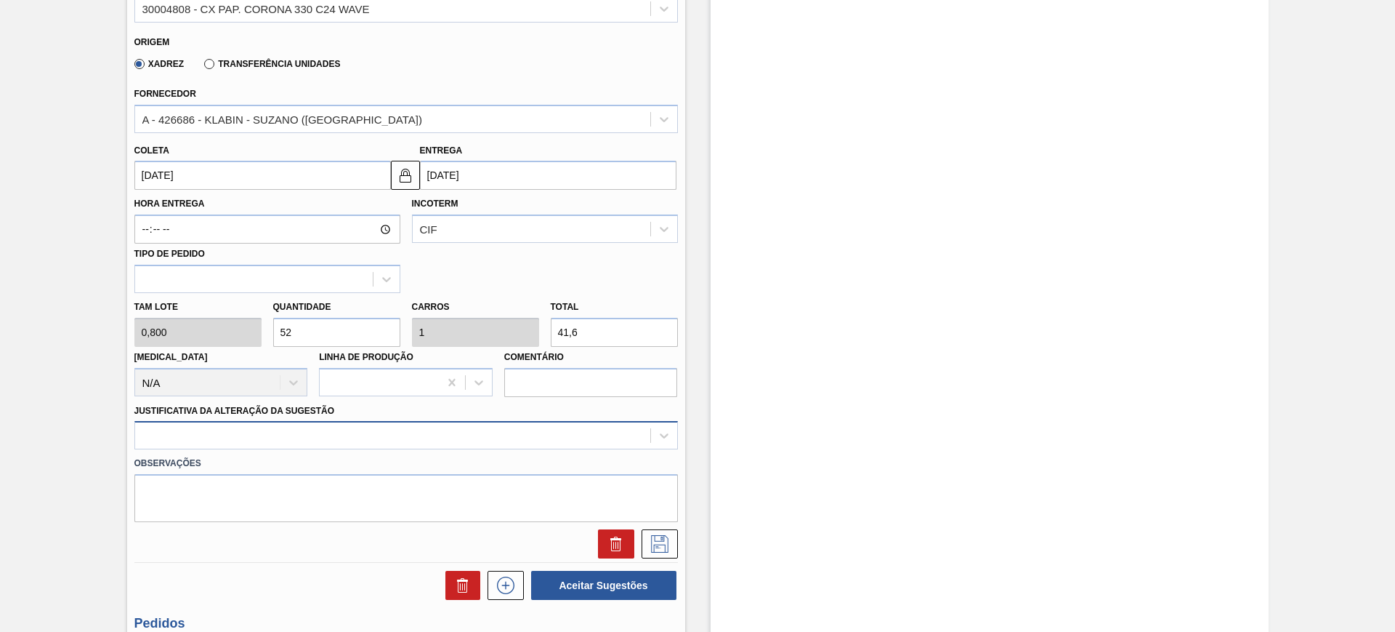
type input "41,6"
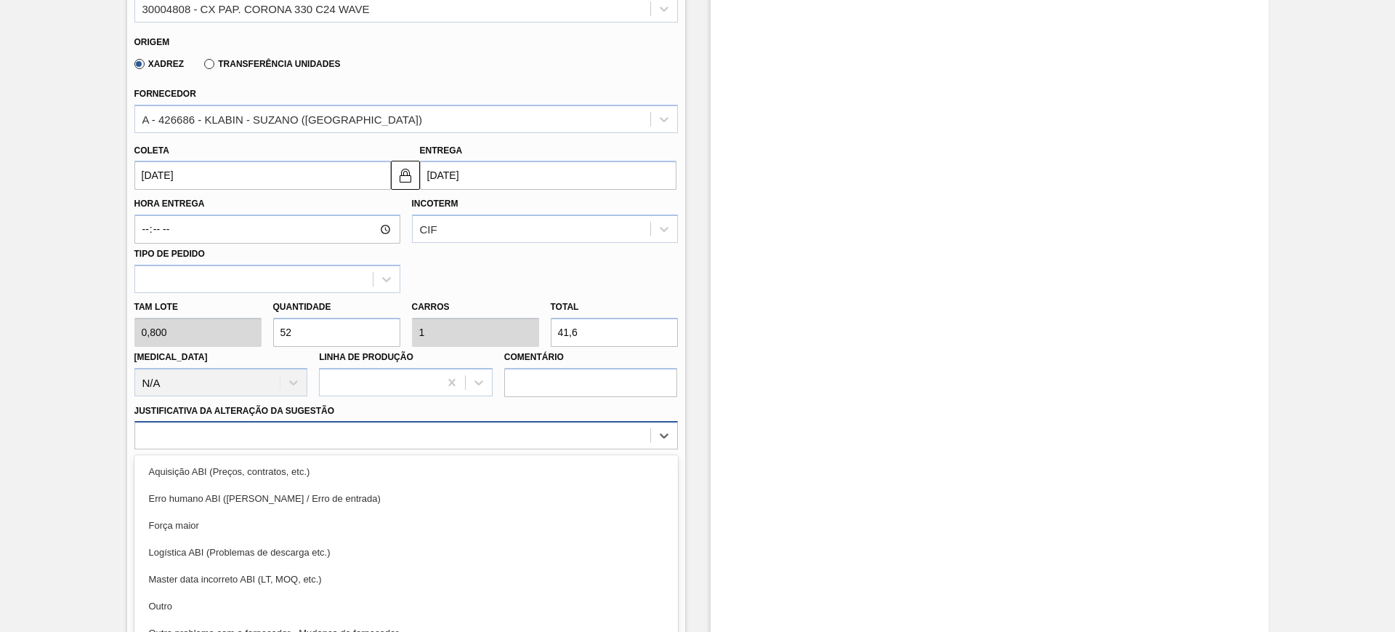
click at [430, 445] on div "option Erro humano ABI (Cálculo / Erro de entrada) focused, 2 of 18. 18 results…" at bounding box center [406, 435] width 544 height 28
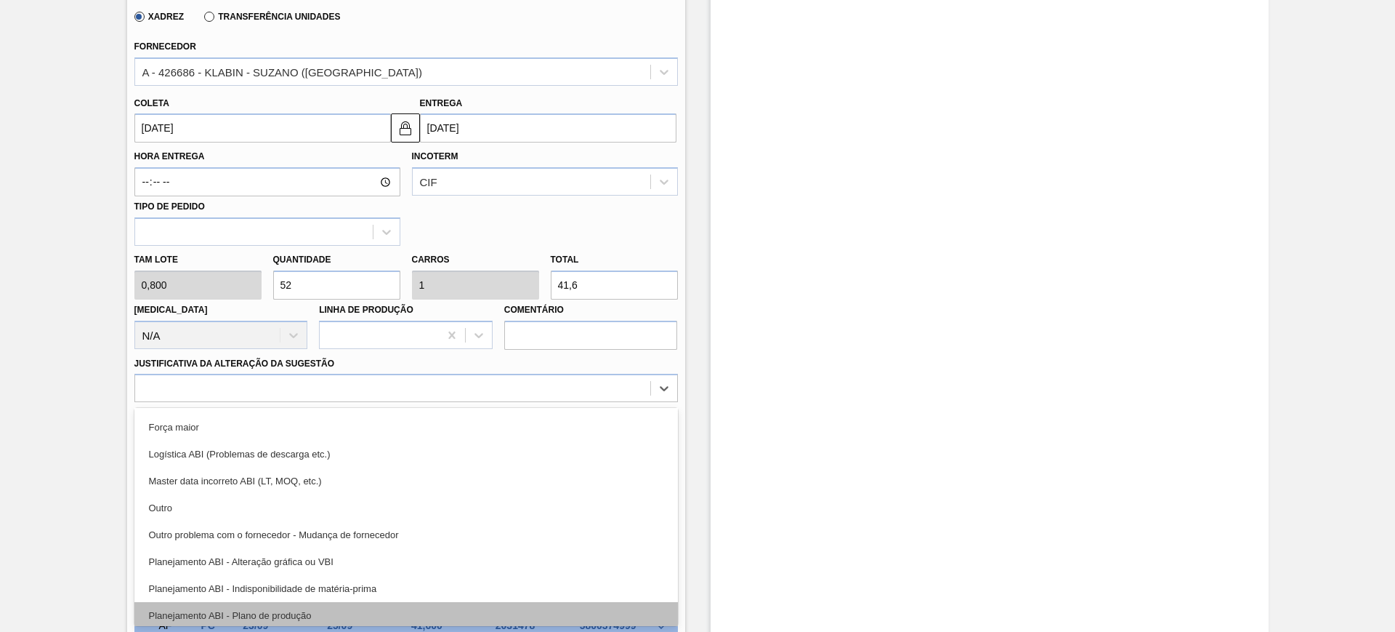
scroll to position [91, 0]
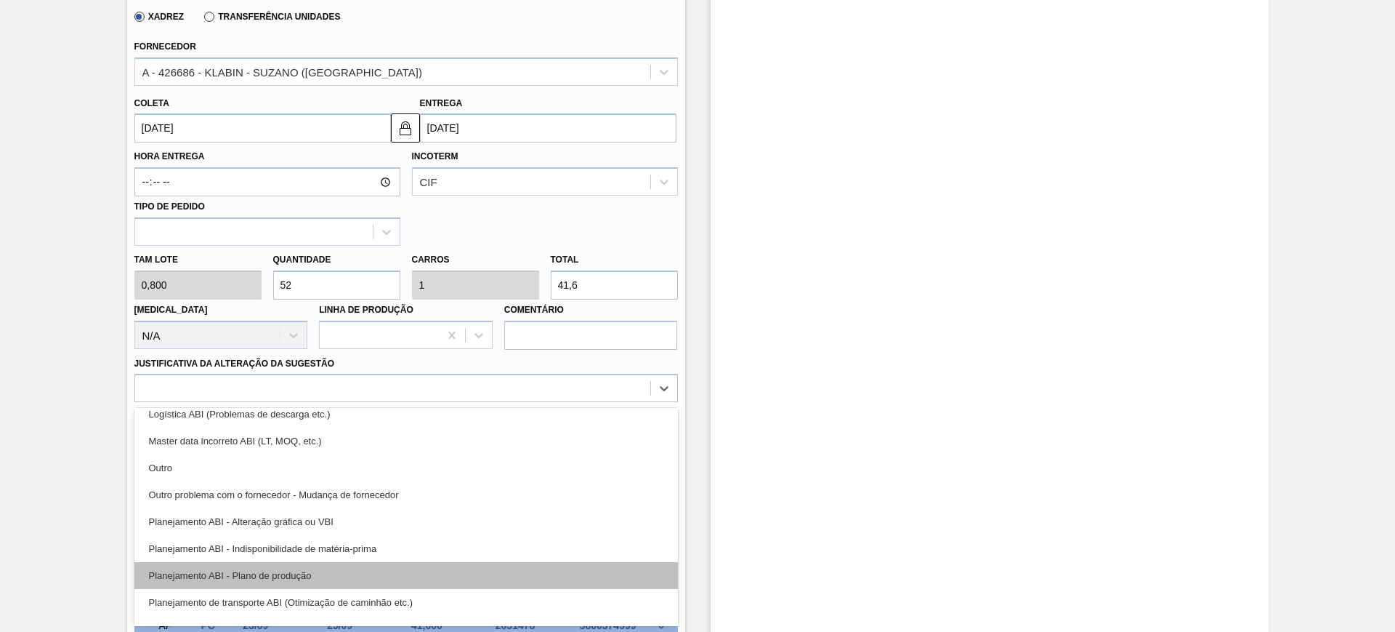
click at [416, 569] on div "Planejamento ABI - Plano de produção" at bounding box center [406, 575] width 544 height 27
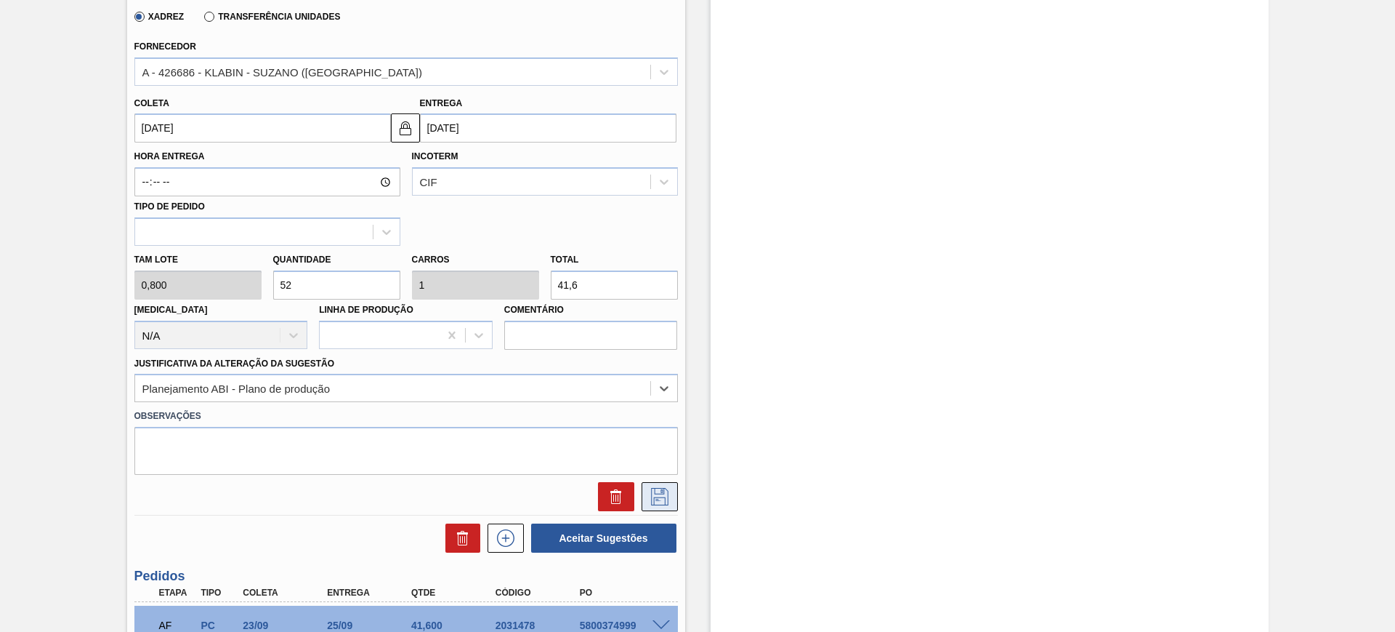
click at [648, 498] on icon at bounding box center [659, 496] width 23 height 17
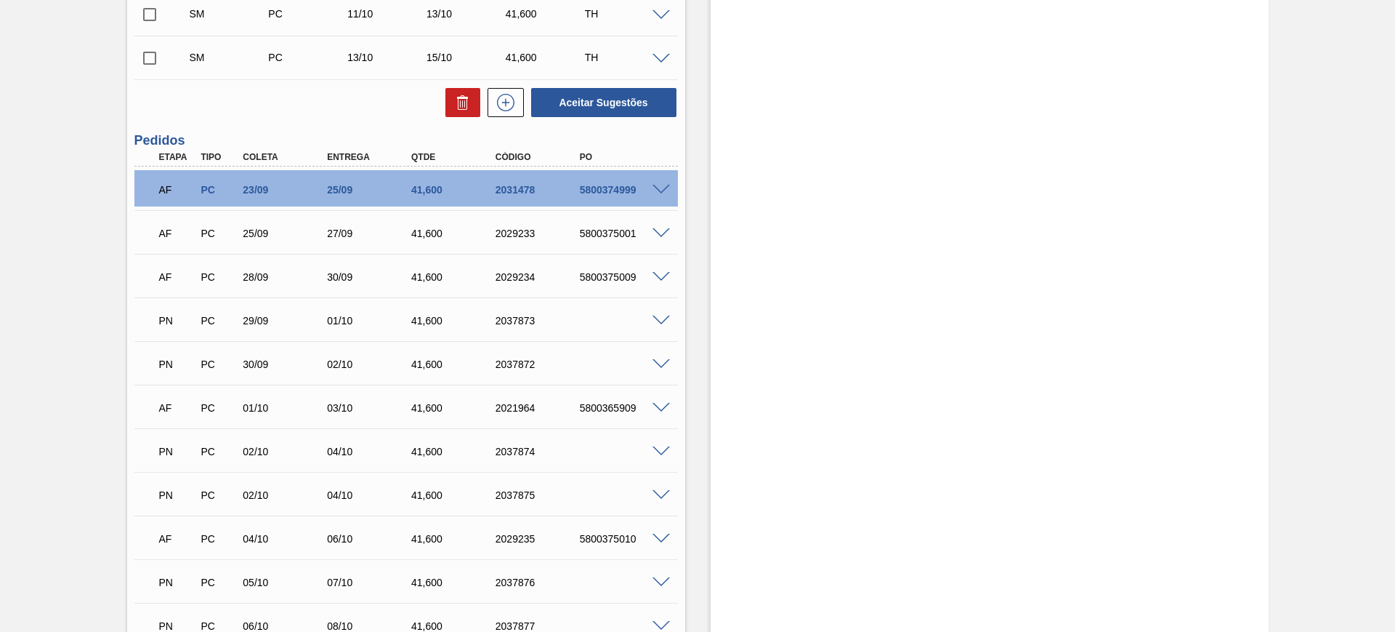
scroll to position [357, 0]
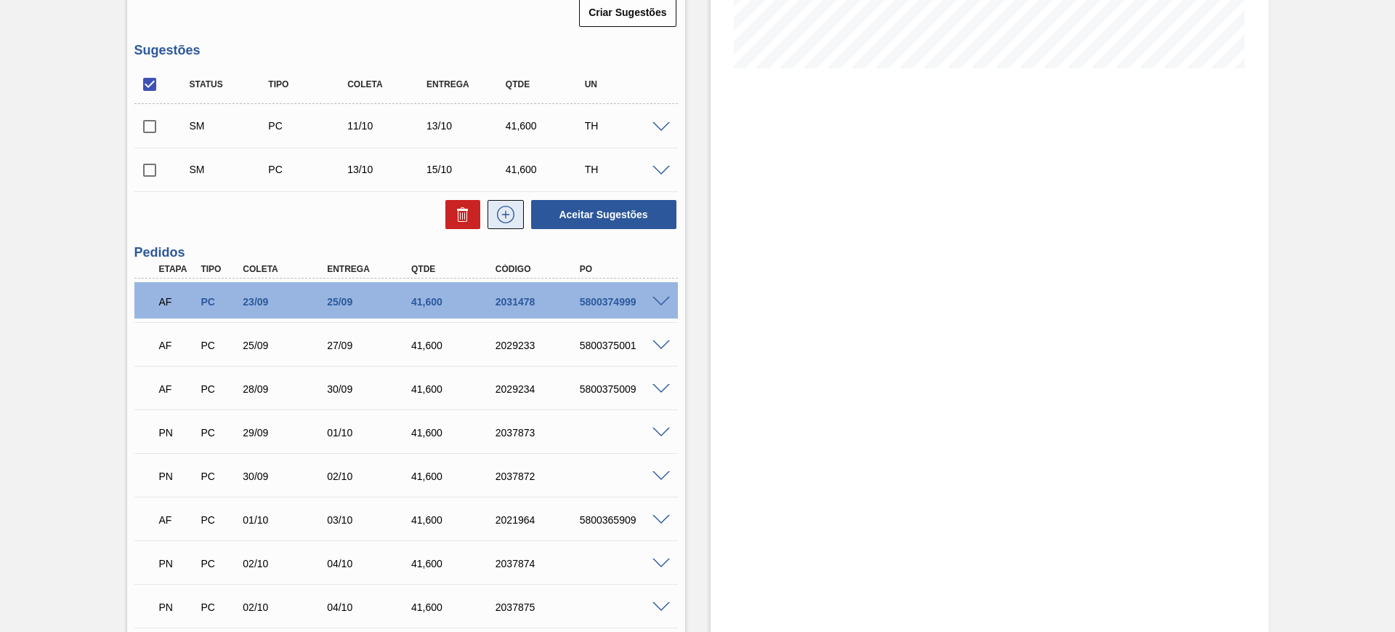
click at [501, 223] on button at bounding box center [506, 214] width 36 height 29
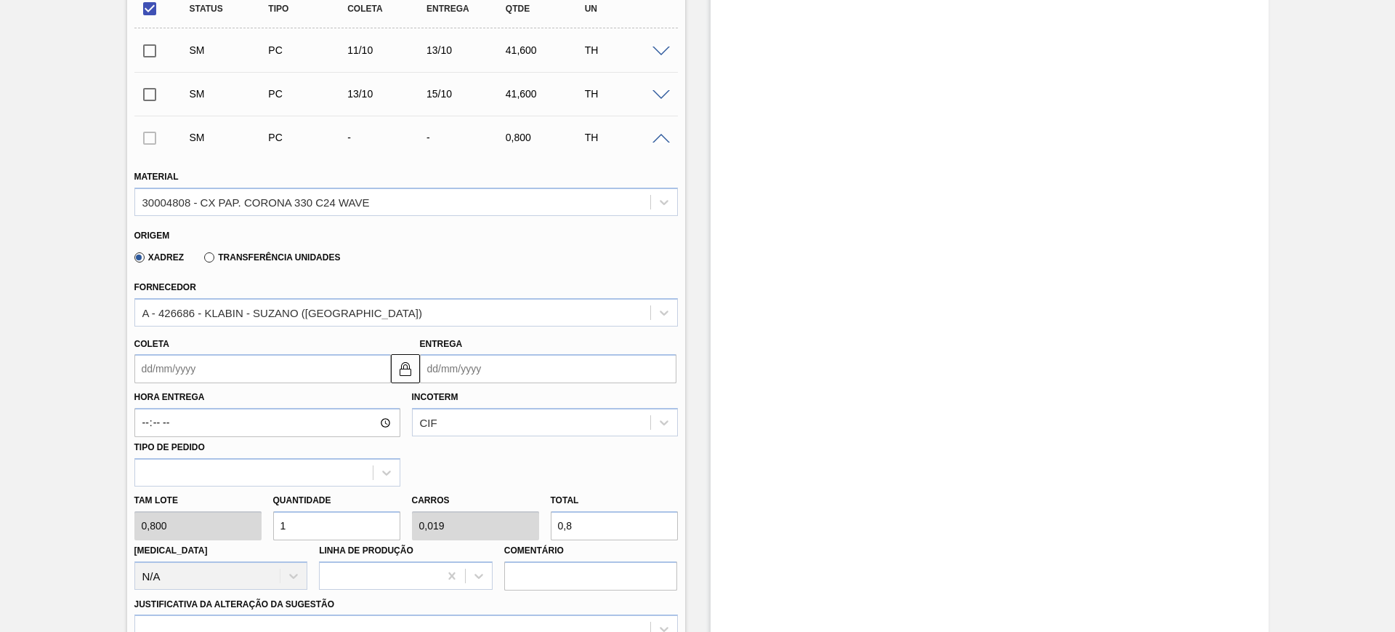
scroll to position [539, 0]
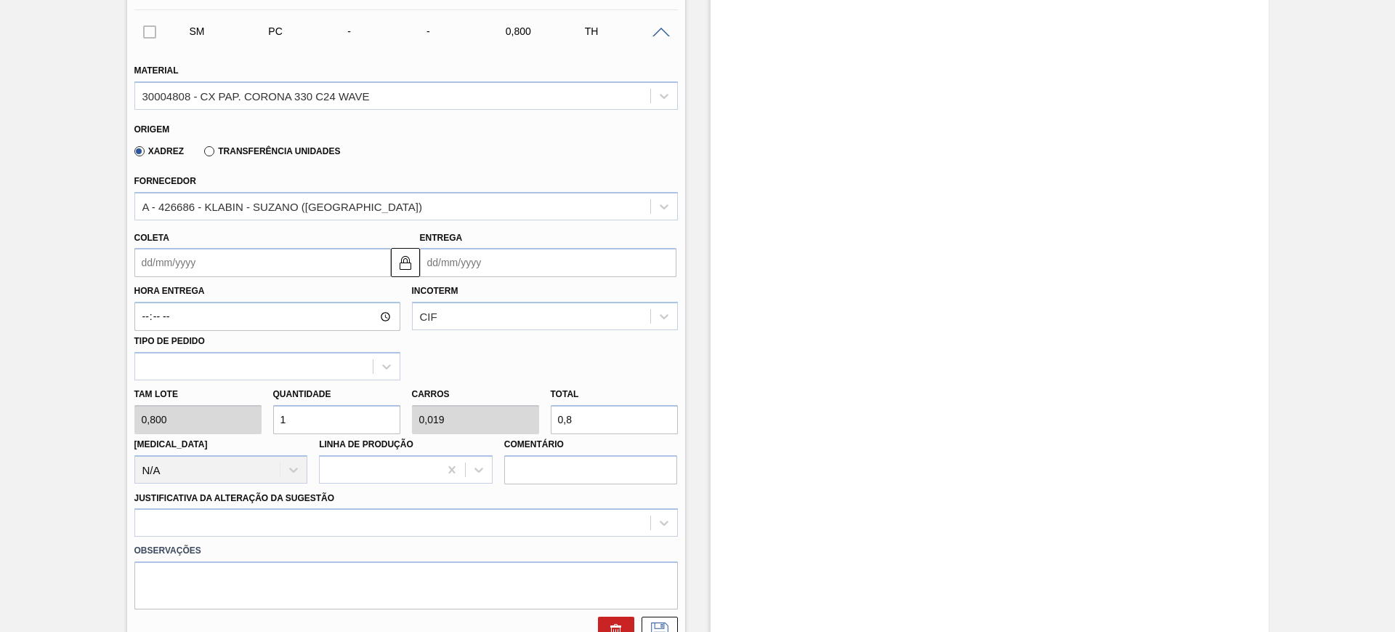
click at [608, 430] on input "0,8" at bounding box center [614, 419] width 127 height 29
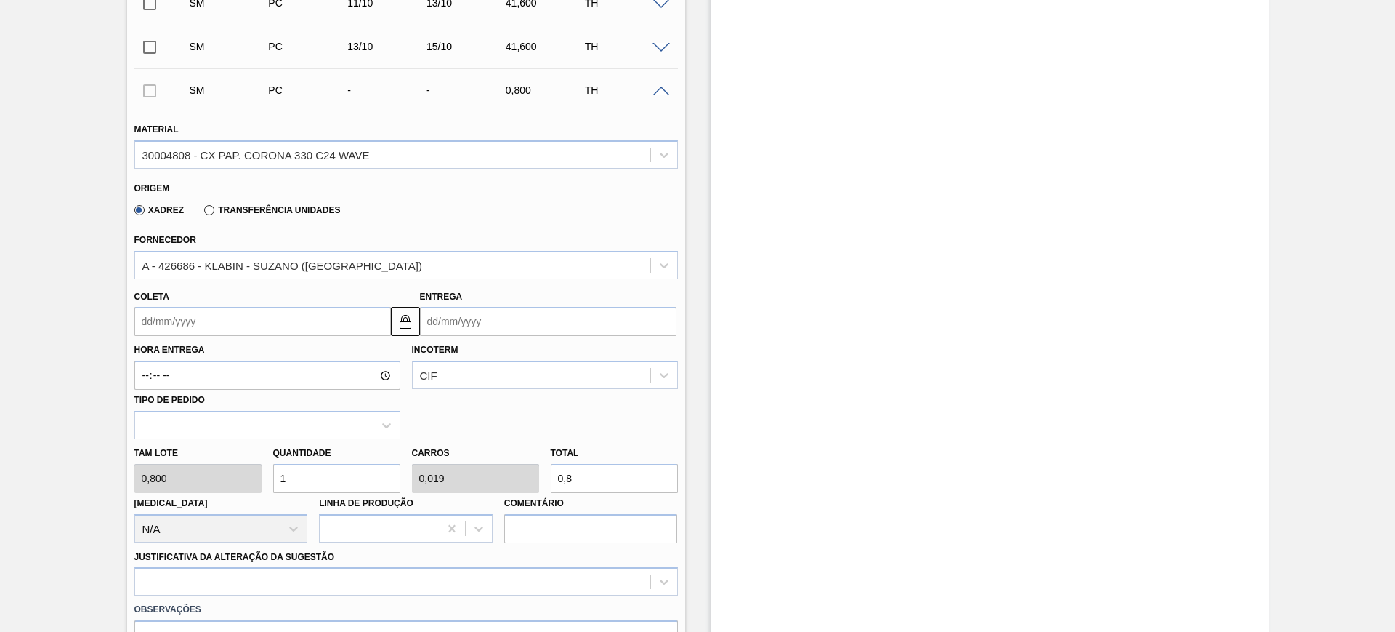
scroll to position [448, 0]
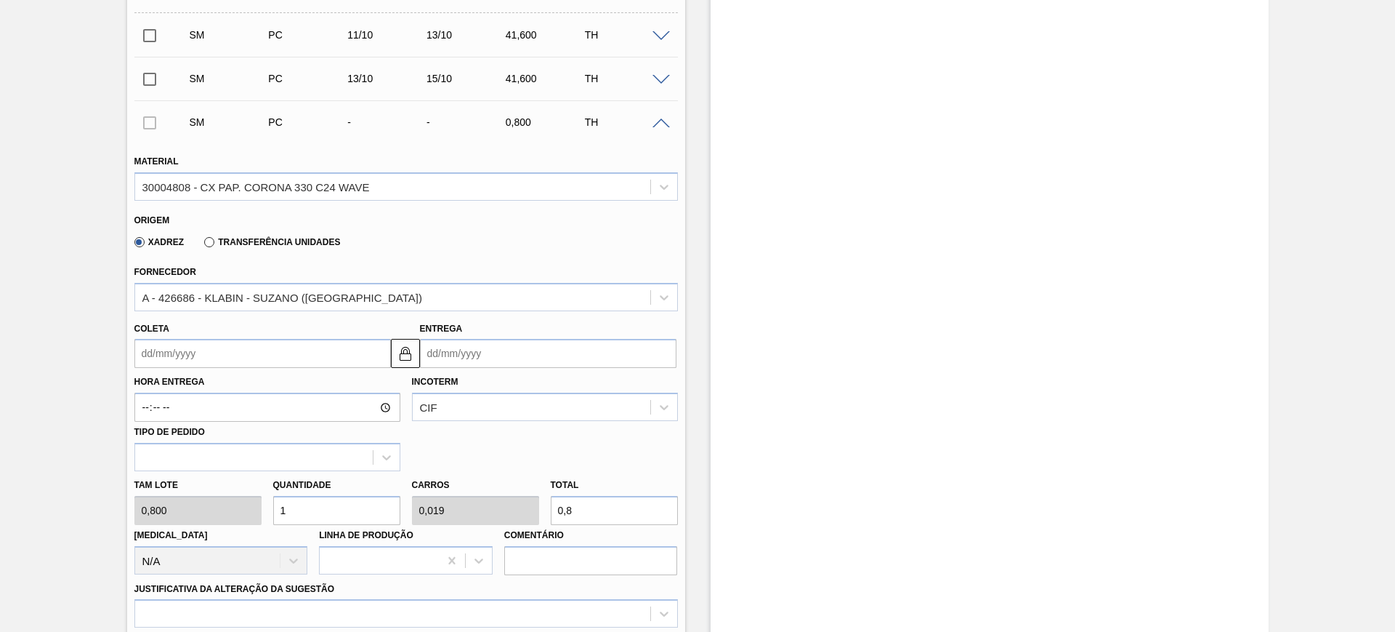
type input "5"
type input "0,096"
type input "4"
type input "51,25"
type input "0,986"
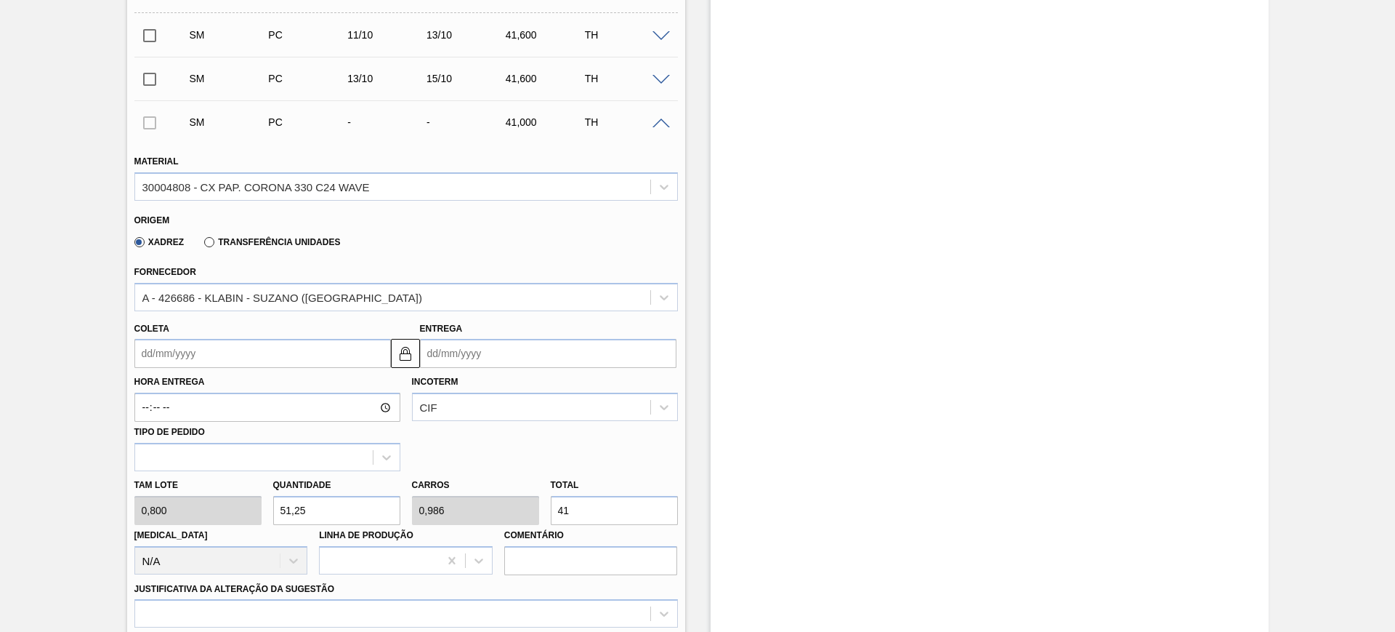
type input "41,"
type input "52"
type input "1"
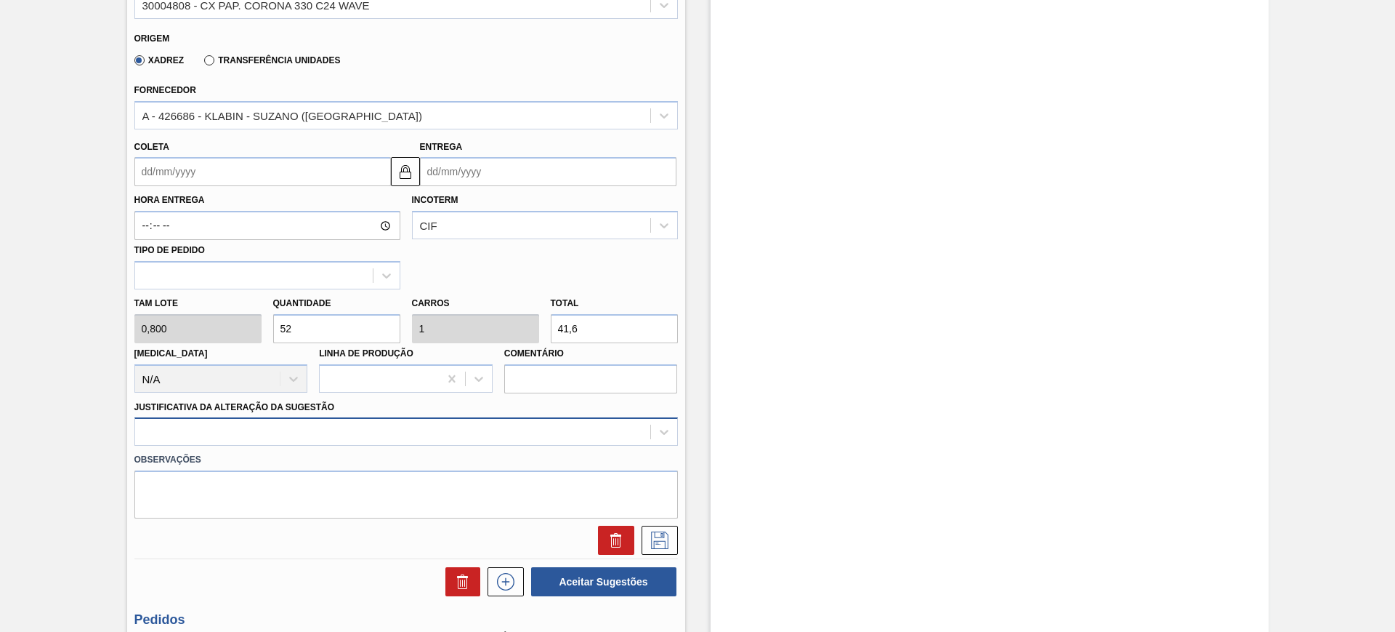
type input "41,6"
click at [494, 432] on div at bounding box center [406, 431] width 544 height 28
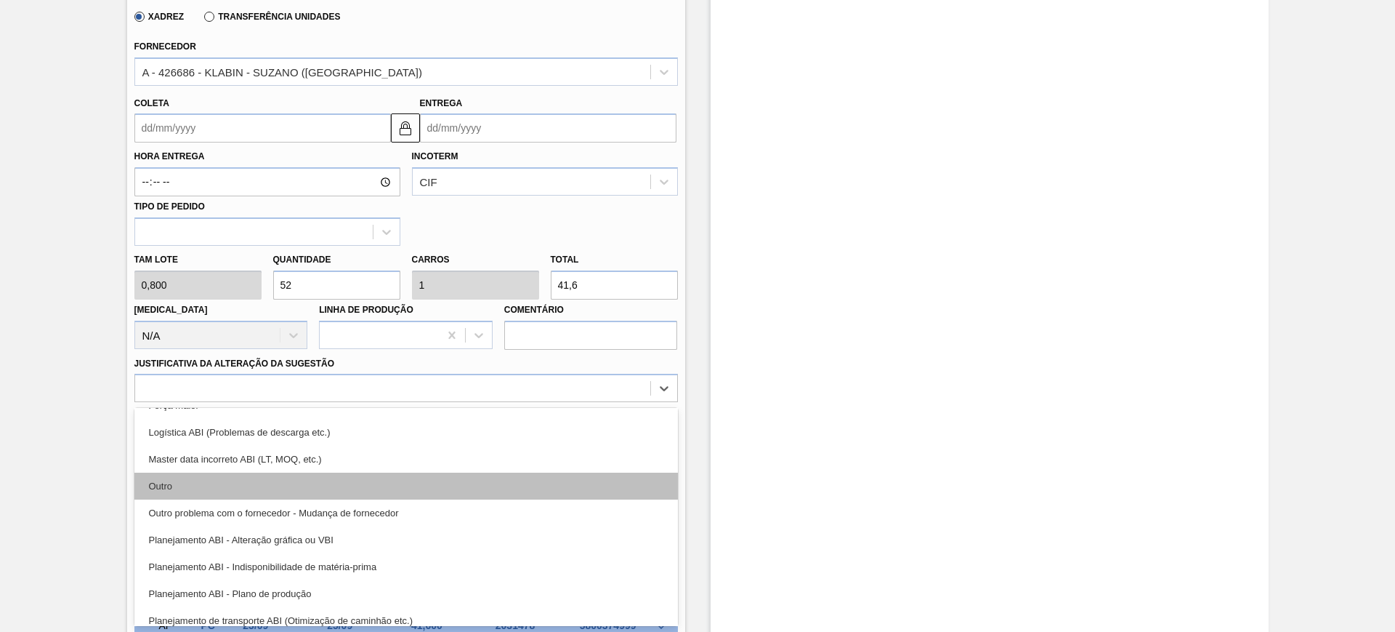
scroll to position [182, 0]
click at [396, 478] on div "Planejamento ABI - Plano de produção" at bounding box center [406, 484] width 544 height 27
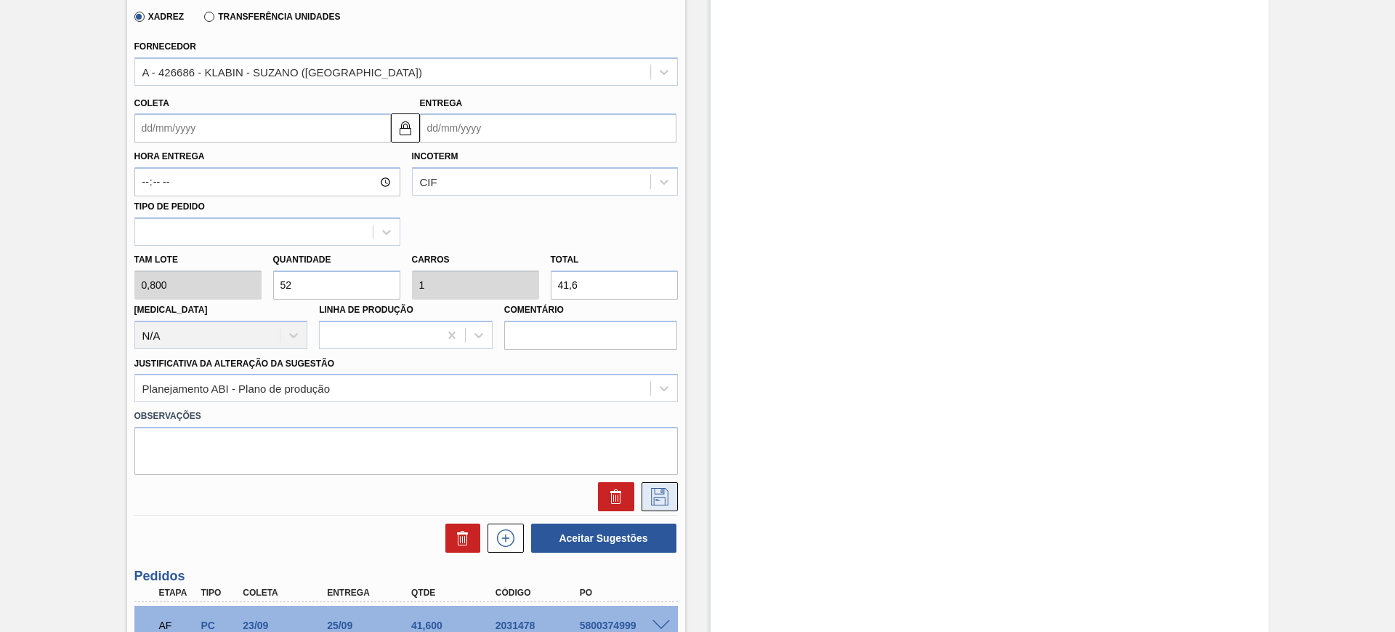
click at [661, 501] on icon at bounding box center [659, 496] width 23 height 17
drag, startPoint x: 505, startPoint y: 130, endPoint x: 511, endPoint y: 147, distance: 17.7
click at [507, 135] on input "Entrega" at bounding box center [548, 127] width 257 height 29
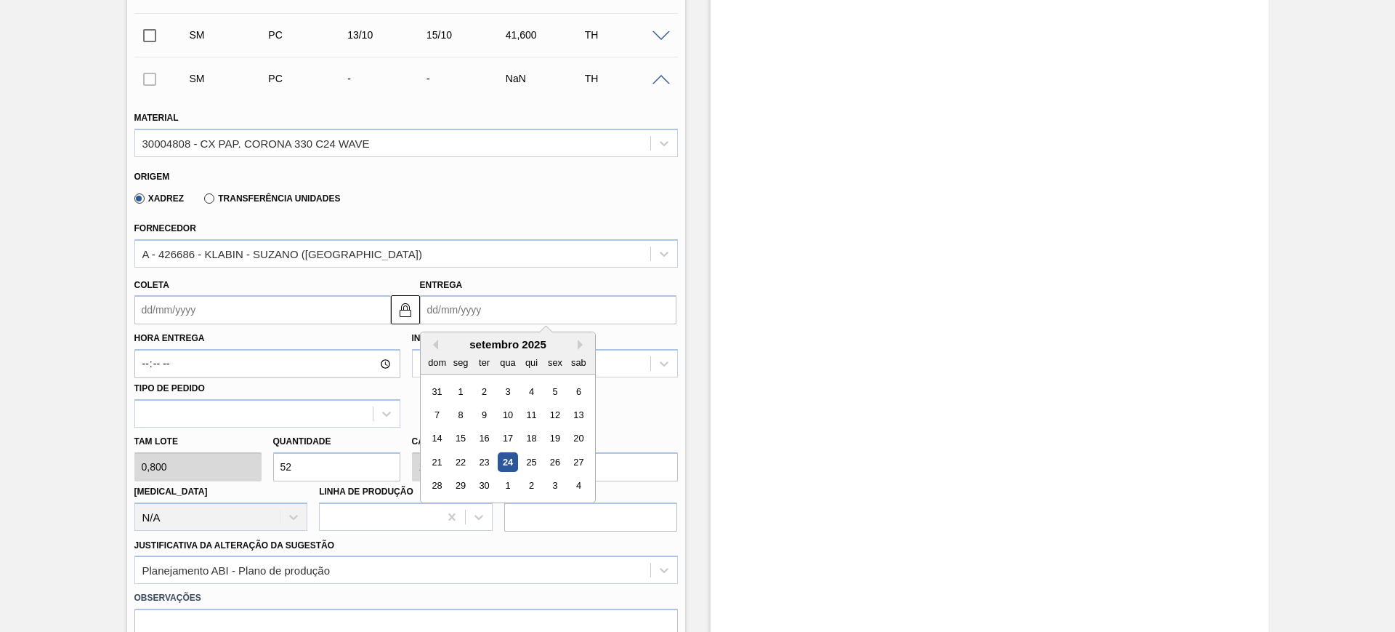
scroll to position [400, 0]
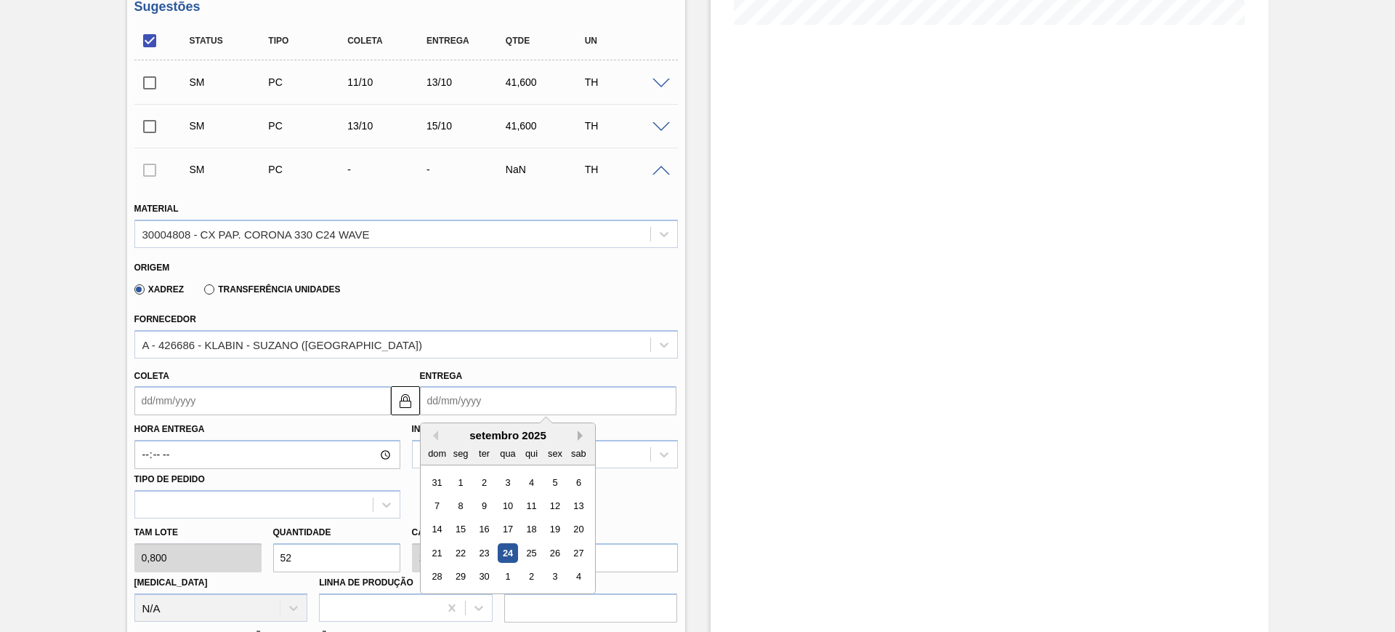
click at [580, 440] on button "Next Month" at bounding box center [583, 435] width 10 height 10
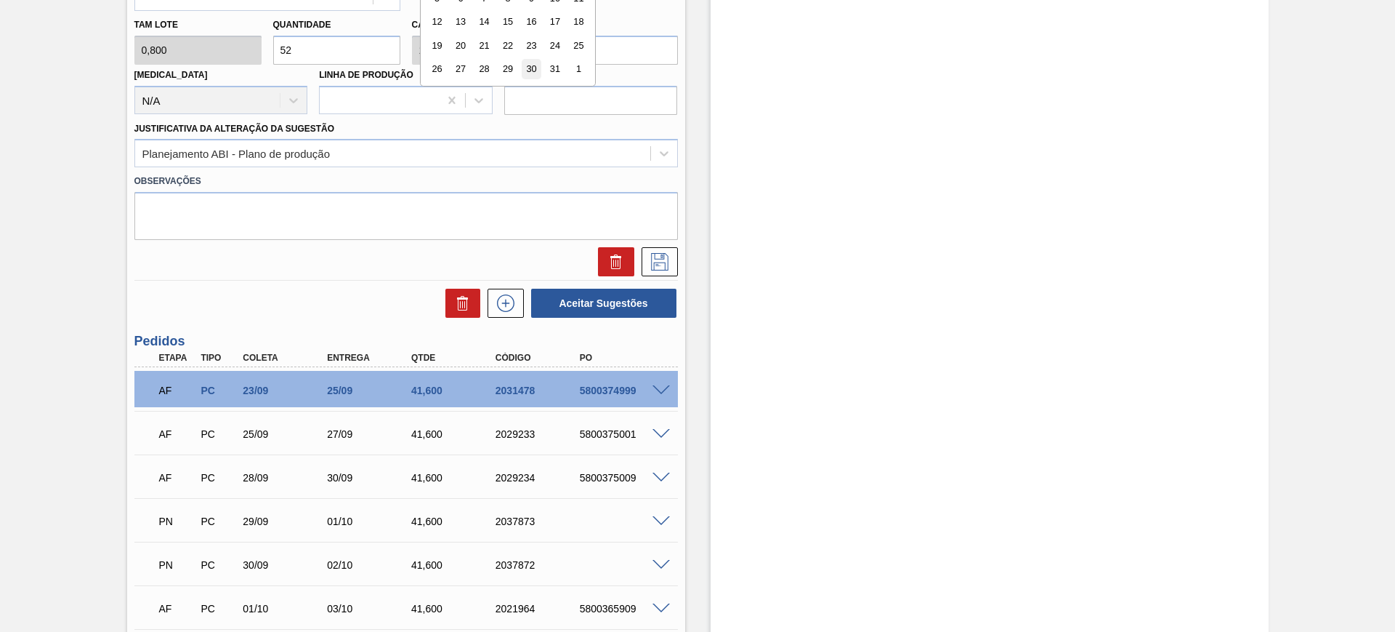
scroll to position [855, 0]
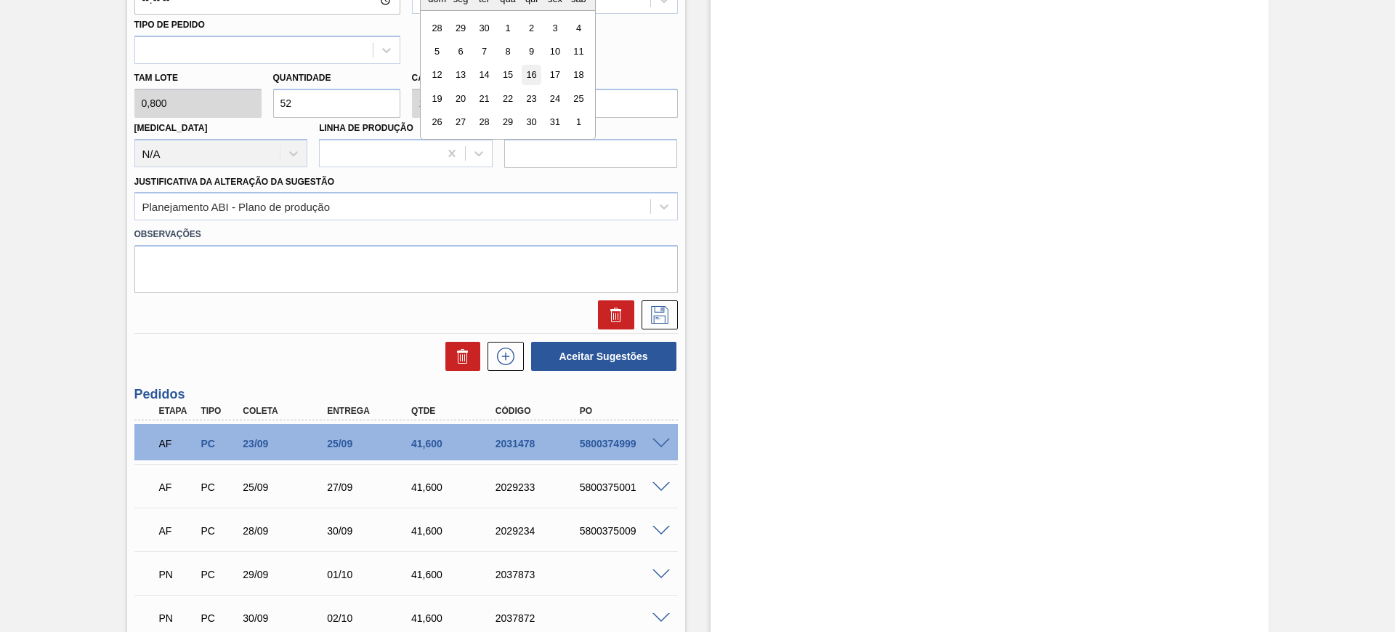
click at [536, 76] on div "16" at bounding box center [531, 75] width 20 height 20
type input "14/10/2025"
type input "16/10/2025"
click at [662, 308] on icon at bounding box center [659, 314] width 23 height 17
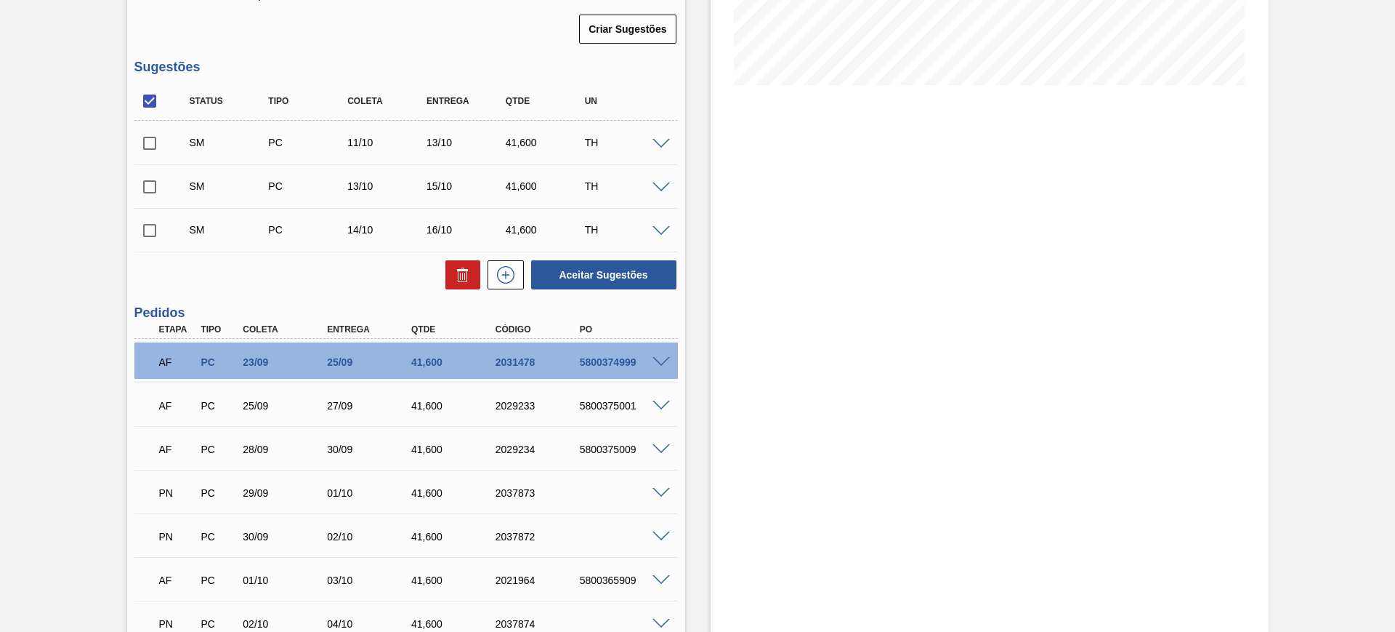
scroll to position [219, 0]
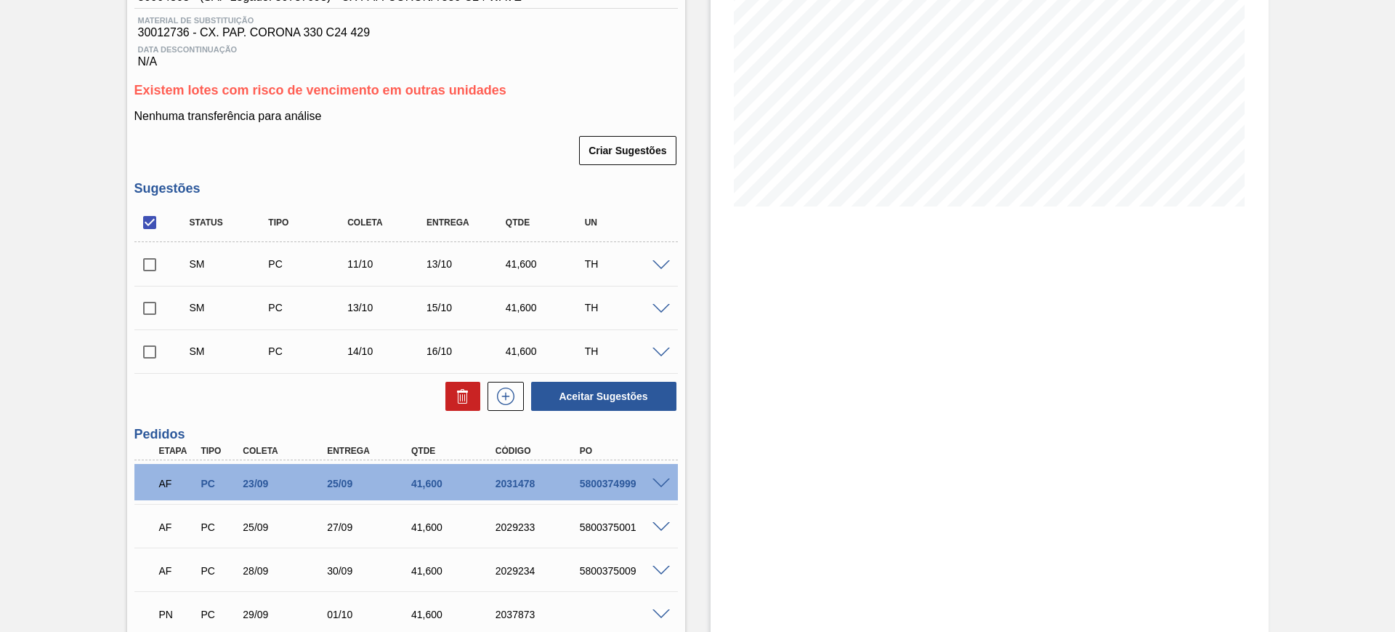
click at [152, 227] on input "checkbox" at bounding box center [149, 222] width 31 height 31
checkbox input "true"
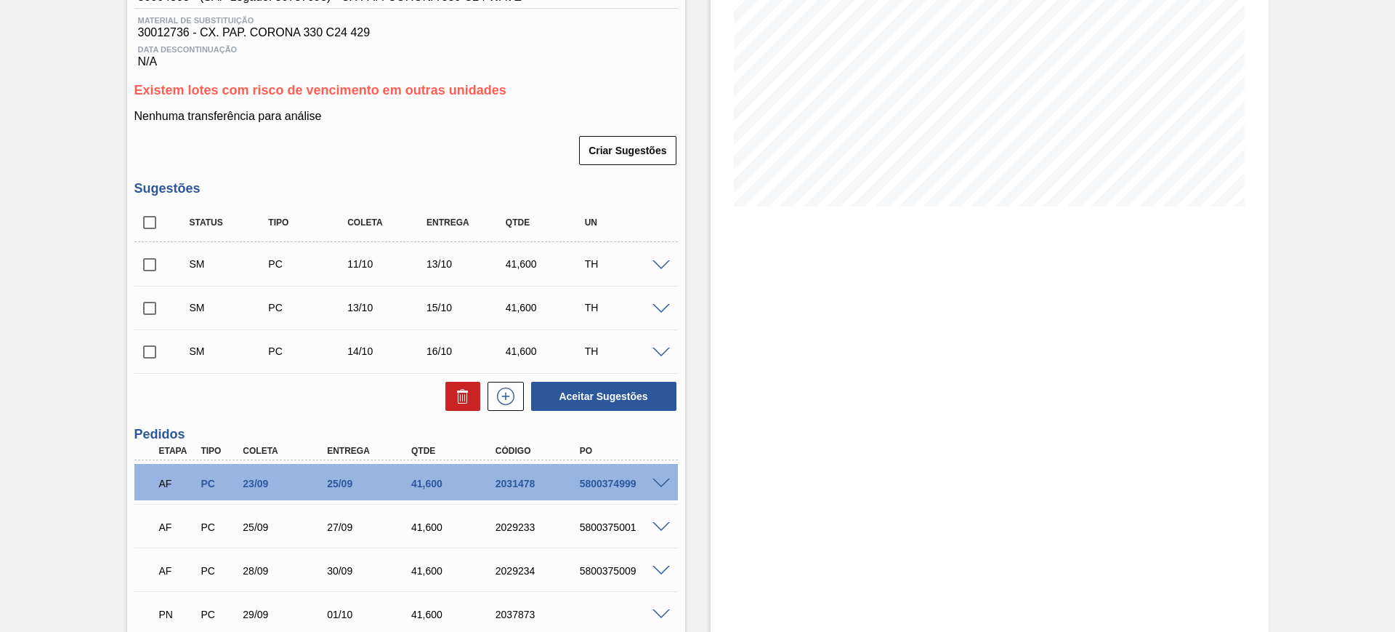
checkbox input "true"
click at [618, 401] on button "Aceitar Sugestões" at bounding box center [603, 396] width 145 height 29
checkbox input "false"
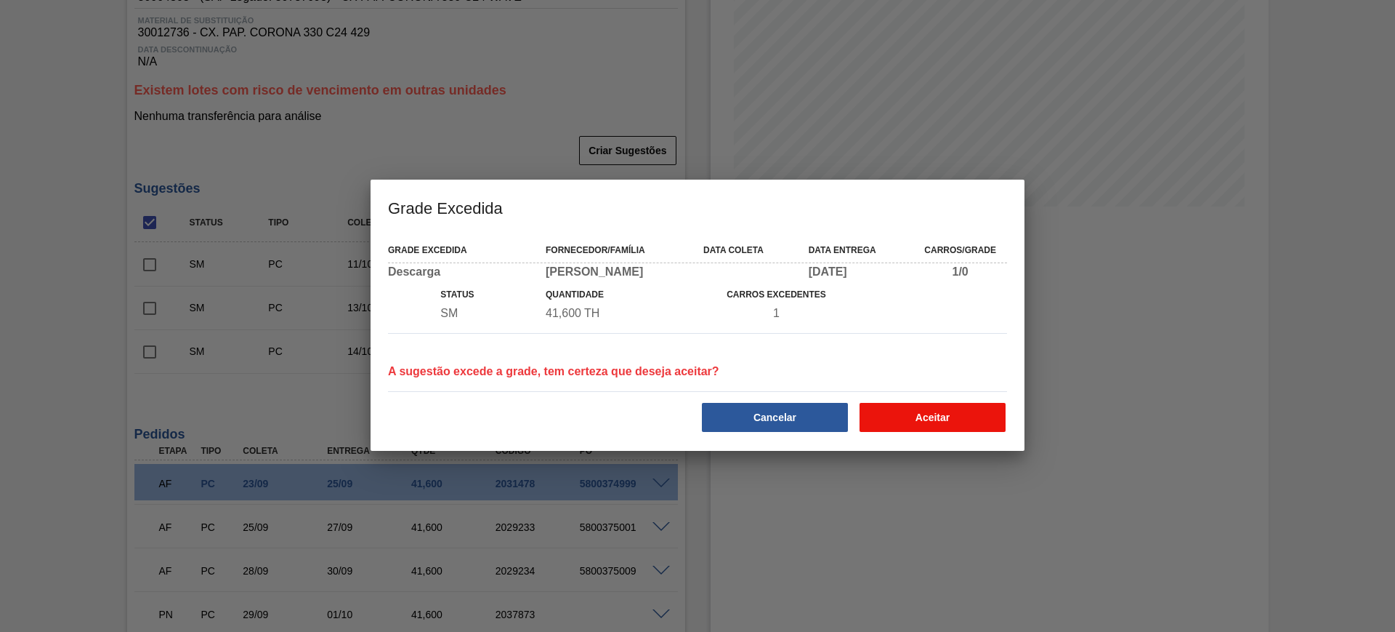
click at [962, 419] on button "Aceitar" at bounding box center [933, 417] width 146 height 29
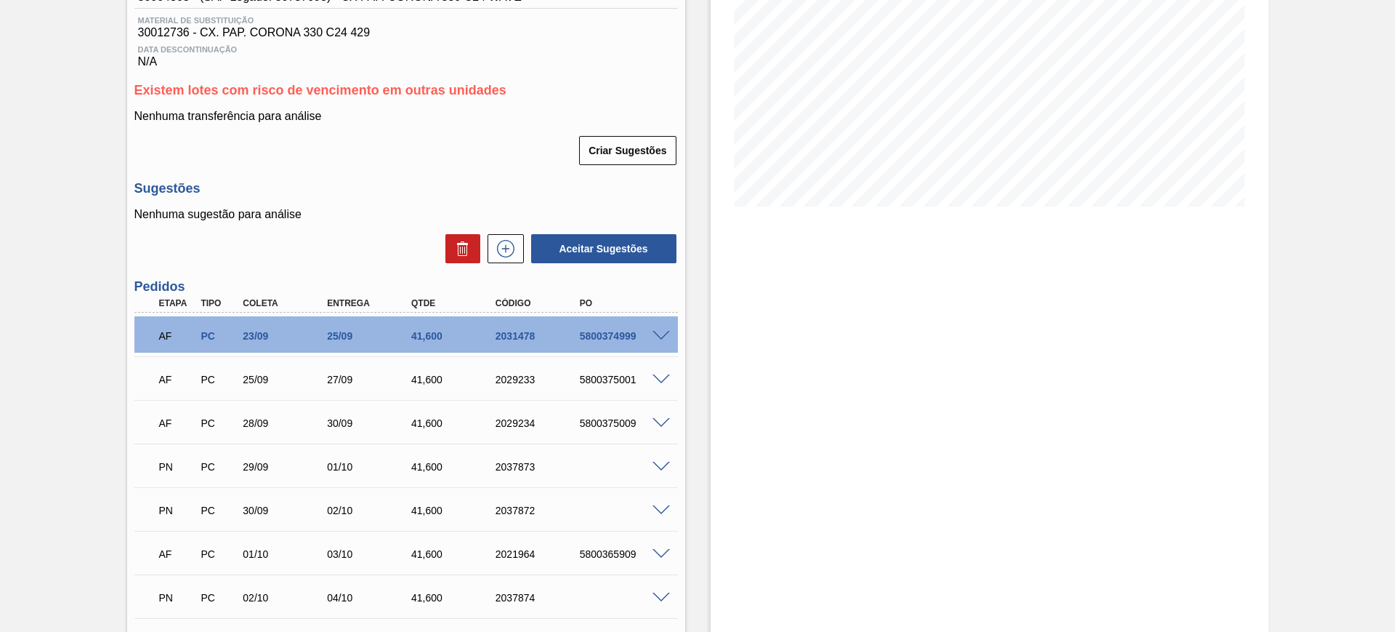
click at [660, 341] on div "AF PC 23/09 25/09 41,600 2031478 5800374999" at bounding box center [406, 334] width 544 height 36
click at [660, 340] on div "5800374999" at bounding box center [623, 336] width 94 height 12
click at [659, 336] on span at bounding box center [661, 336] width 17 height 11
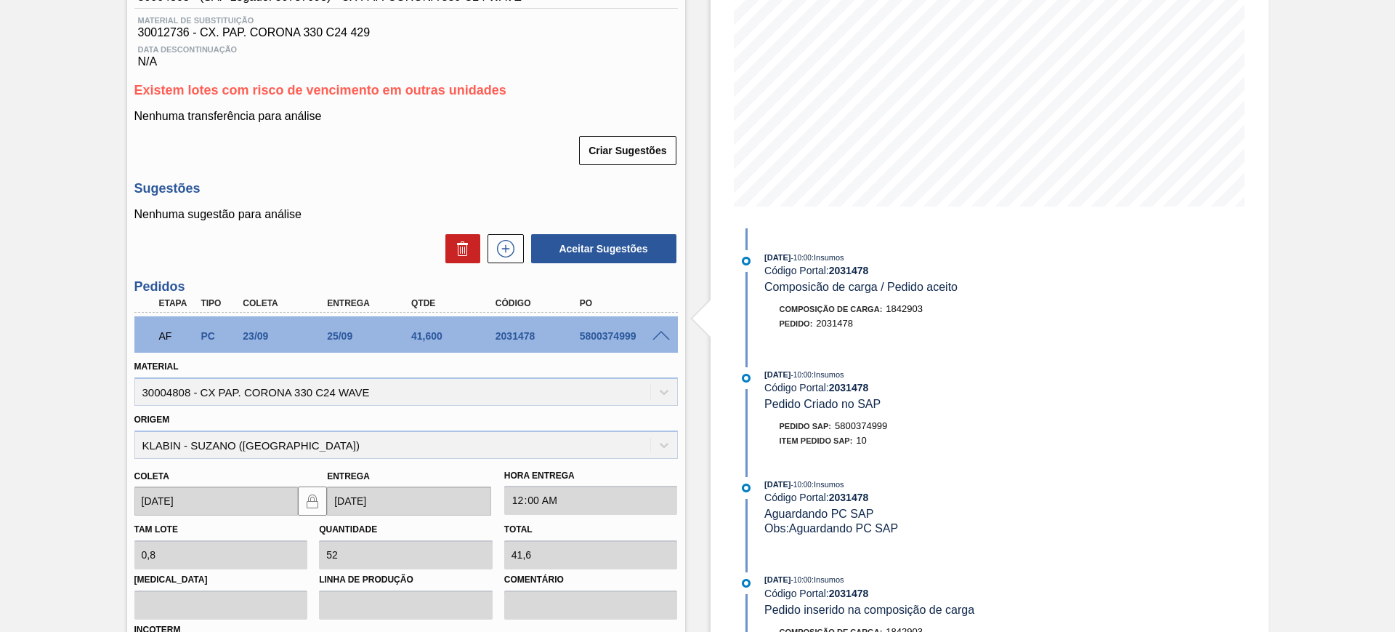
click at [669, 334] on div at bounding box center [663, 334] width 29 height 11
click at [665, 334] on span at bounding box center [661, 336] width 17 height 11
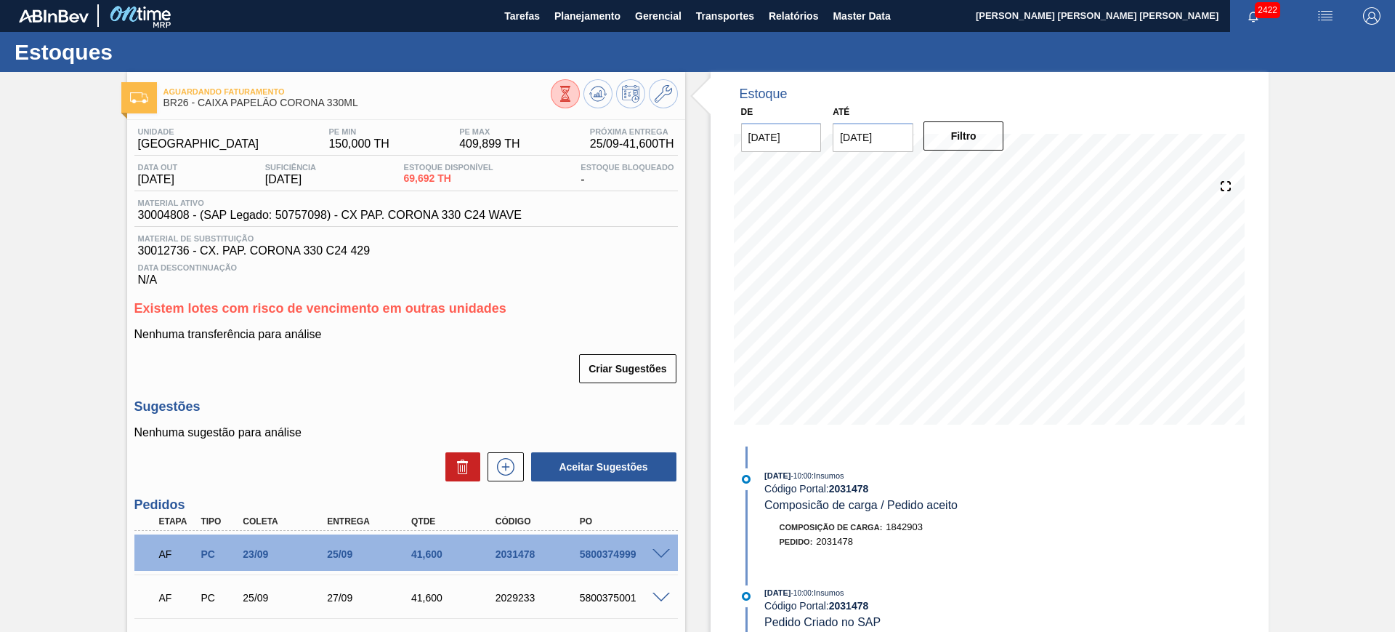
scroll to position [0, 0]
click at [600, 97] on icon at bounding box center [597, 94] width 9 height 7
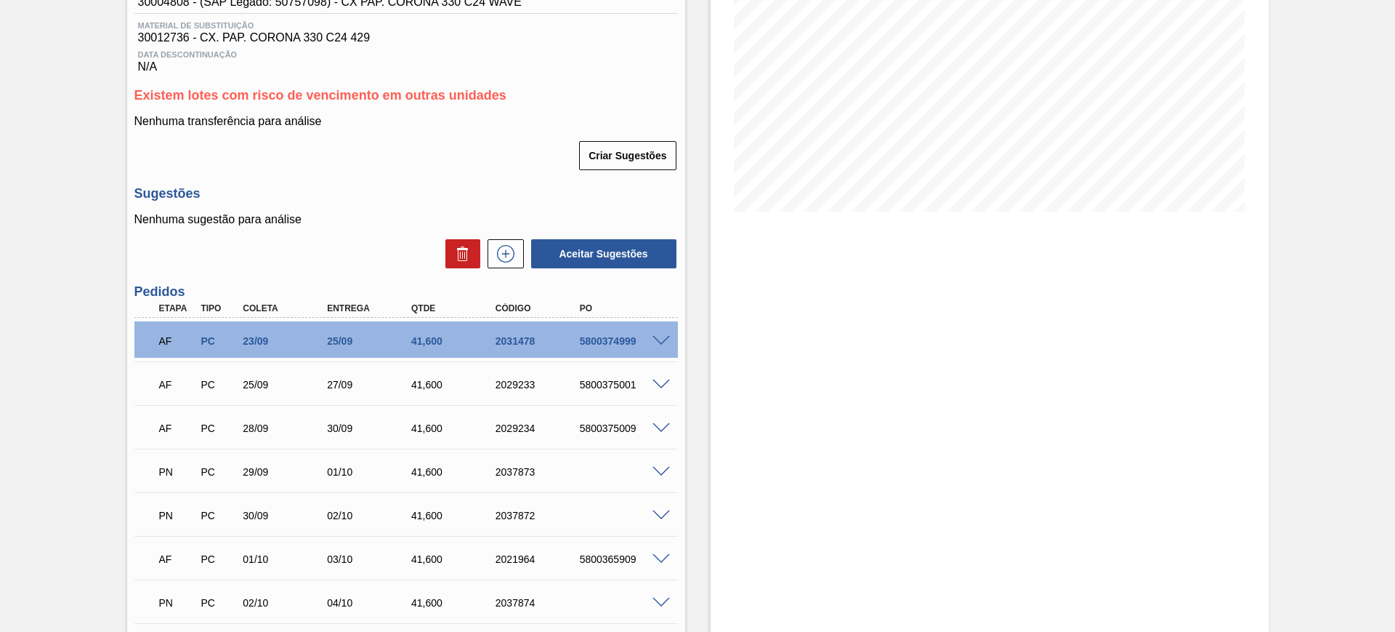
scroll to position [91, 0]
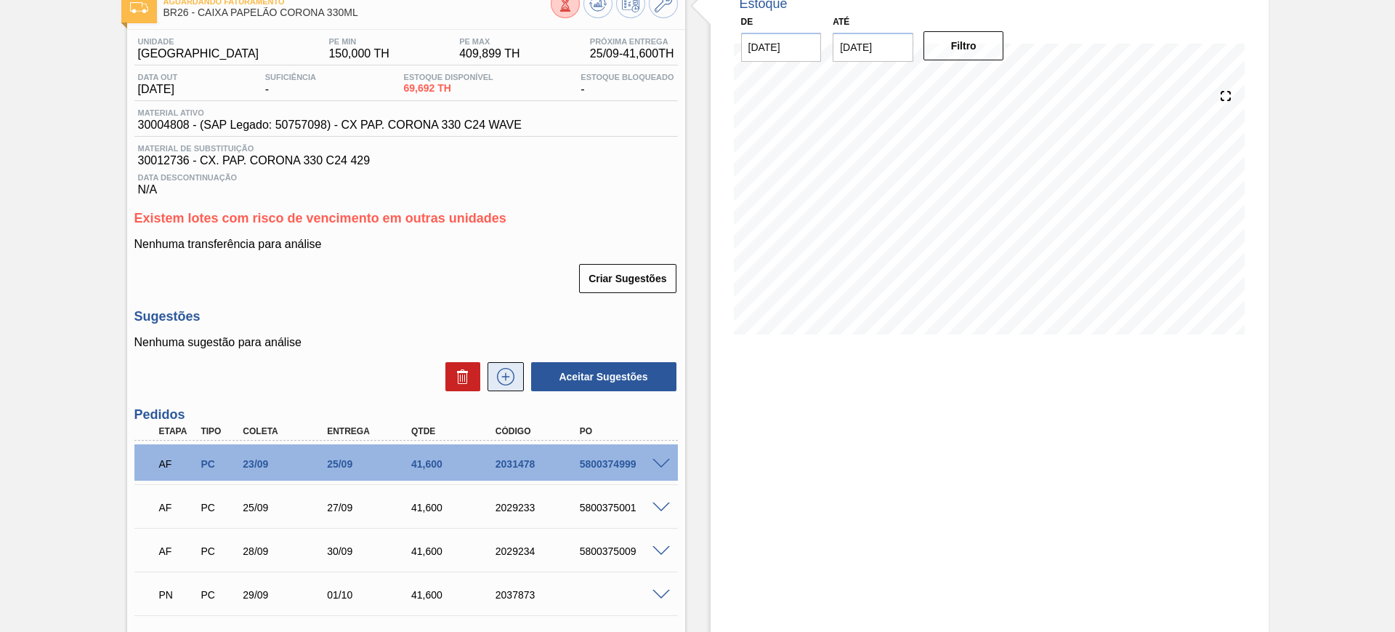
click at [505, 369] on icon at bounding box center [505, 376] width 23 height 17
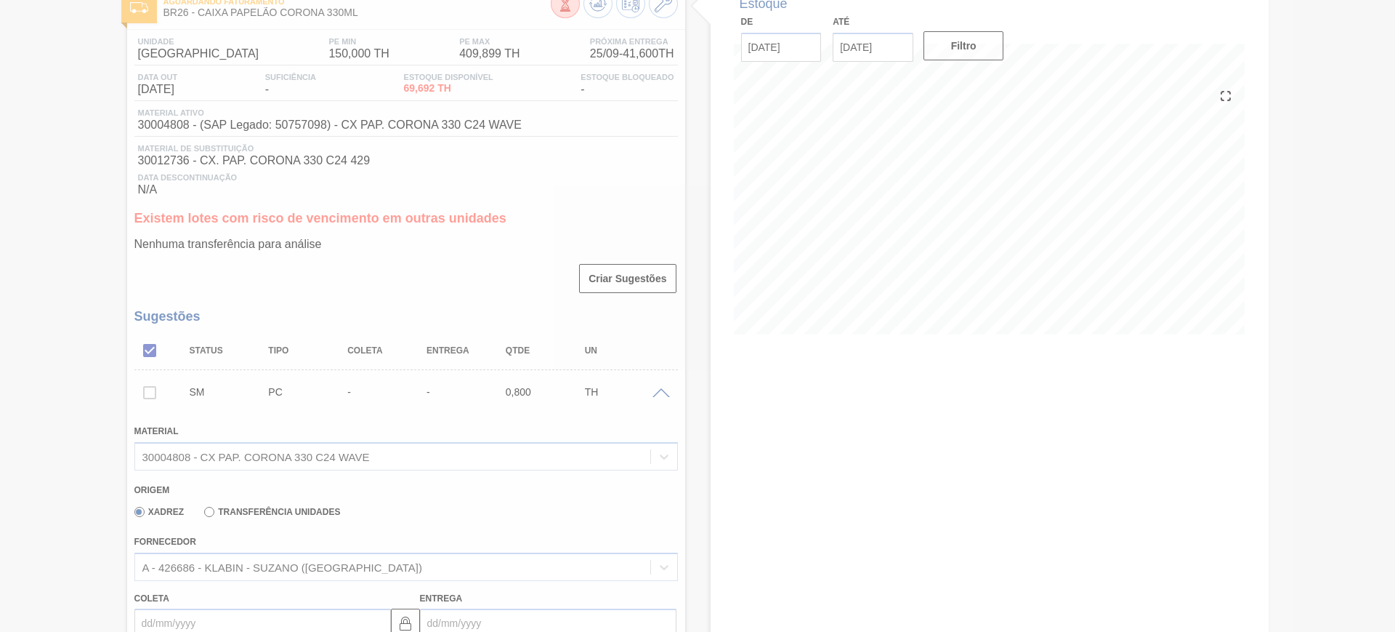
click at [830, 433] on div at bounding box center [697, 316] width 1395 height 632
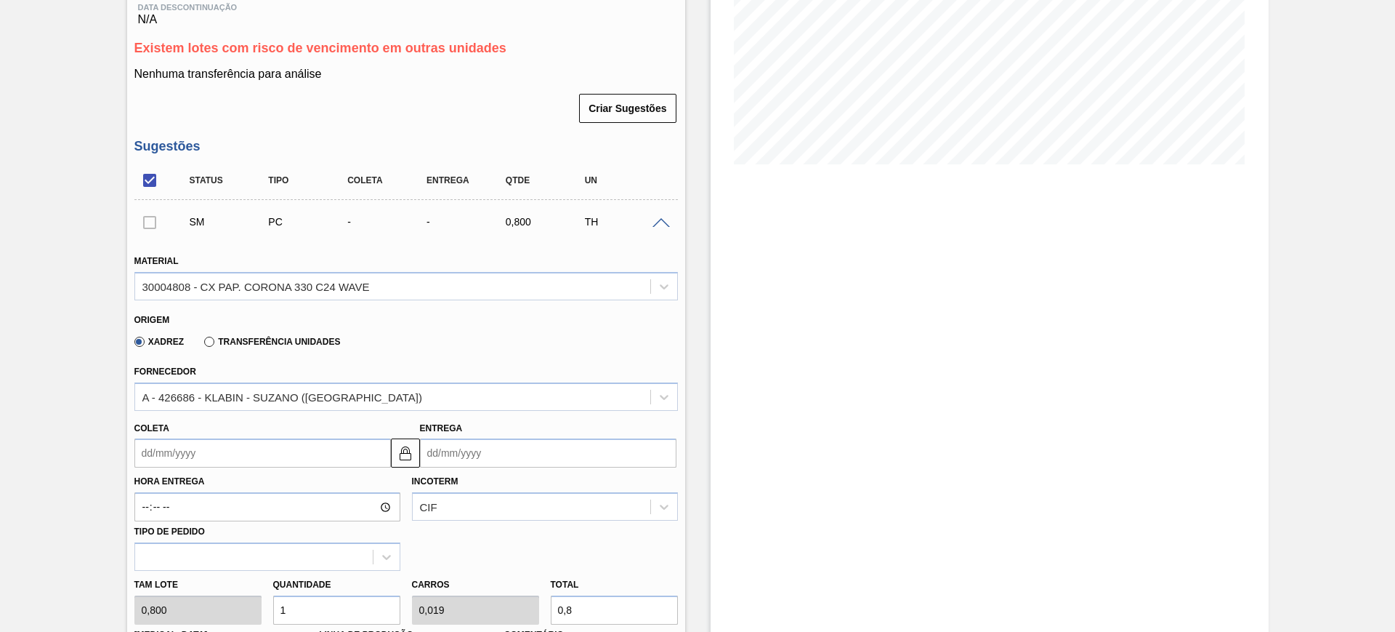
scroll to position [273, 0]
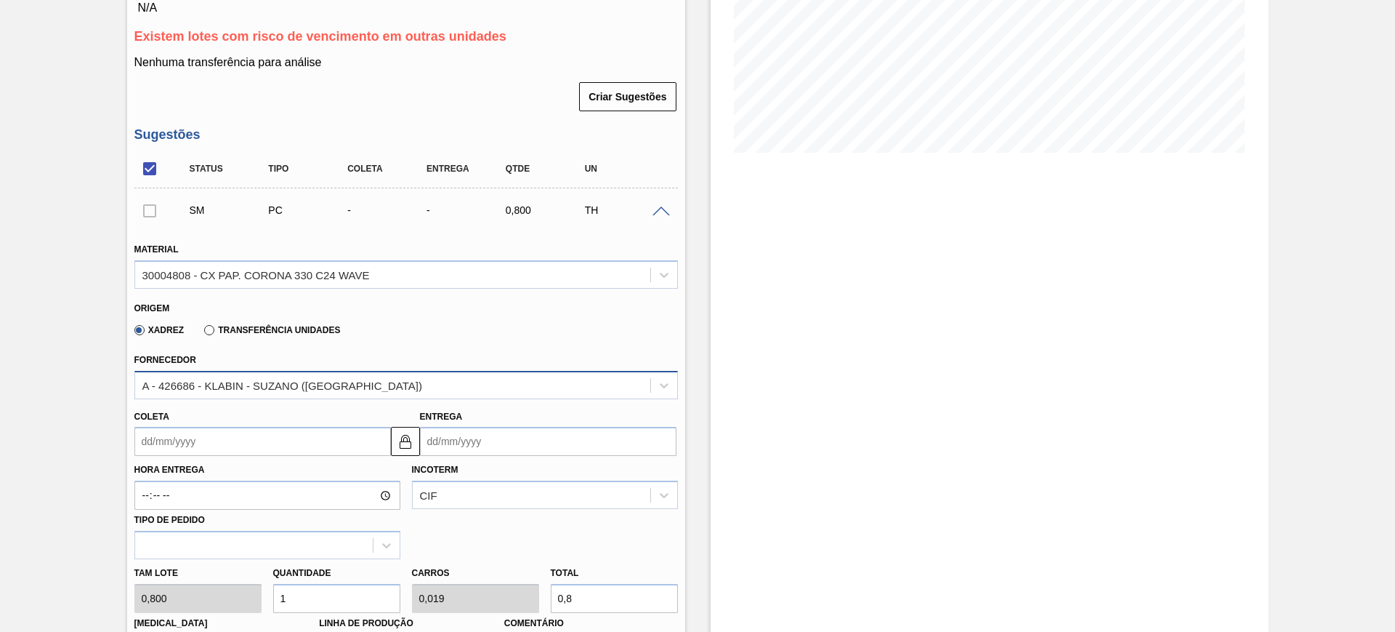
click at [327, 380] on div "A - 426686 - KLABIN - SUZANO (SP)" at bounding box center [392, 384] width 515 height 21
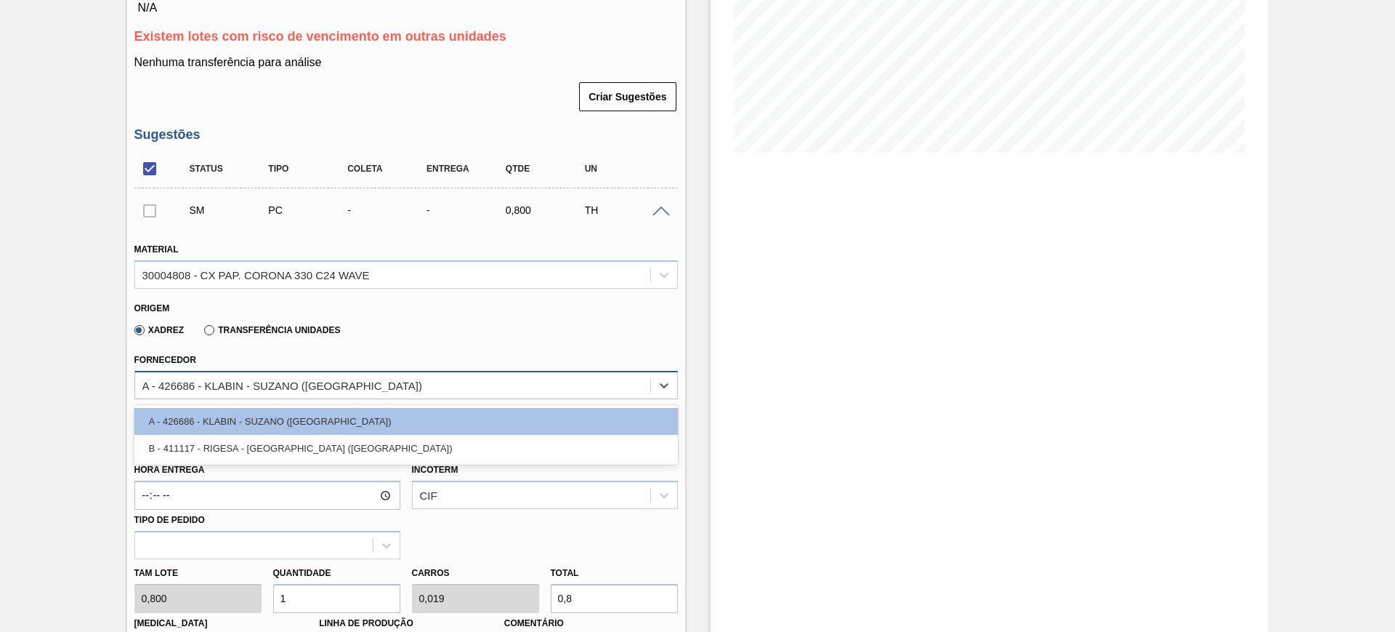
click at [331, 392] on div "A - 426686 - KLABIN - SUZANO (SP)" at bounding box center [392, 384] width 515 height 21
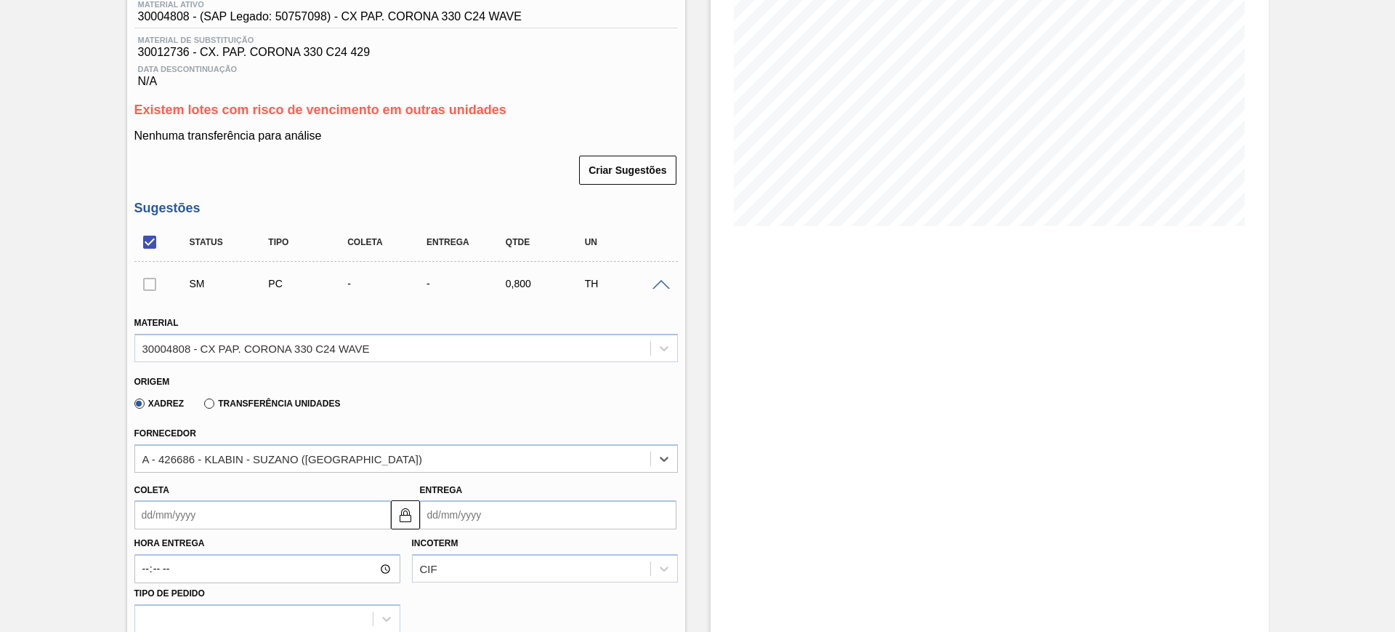
scroll to position [91, 0]
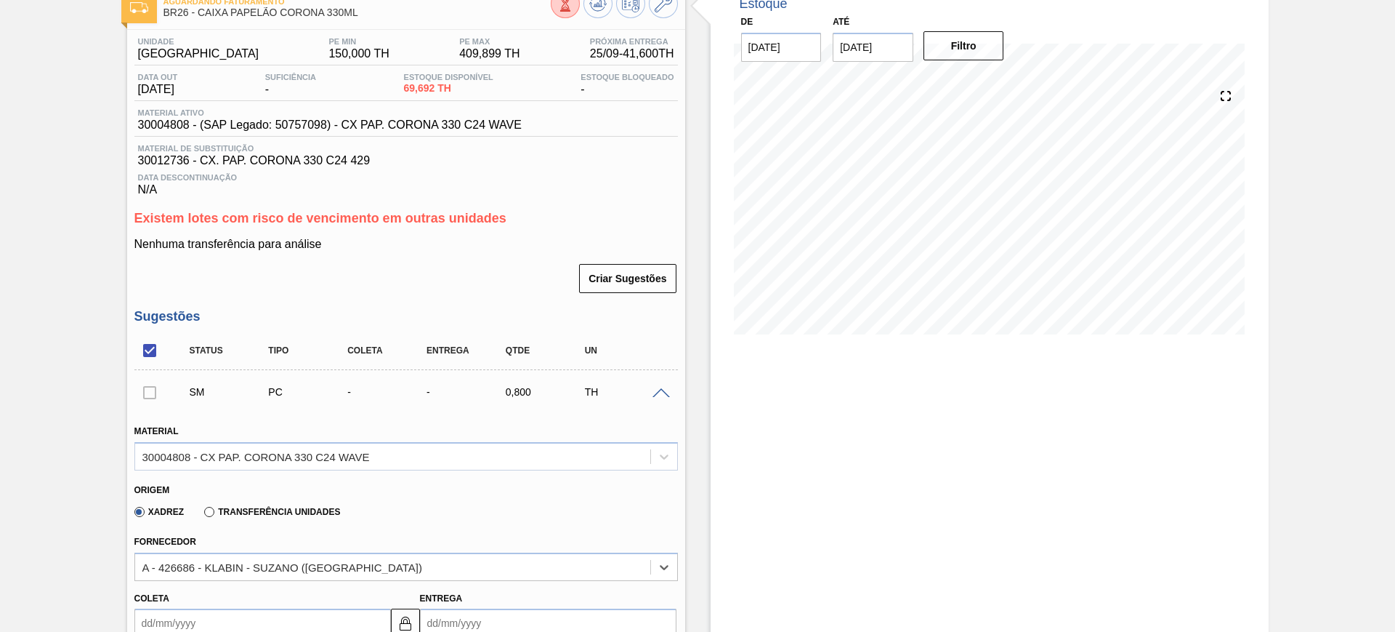
click at [667, 17] on div at bounding box center [614, 5] width 127 height 33
click at [666, 11] on icon at bounding box center [663, 3] width 17 height 17
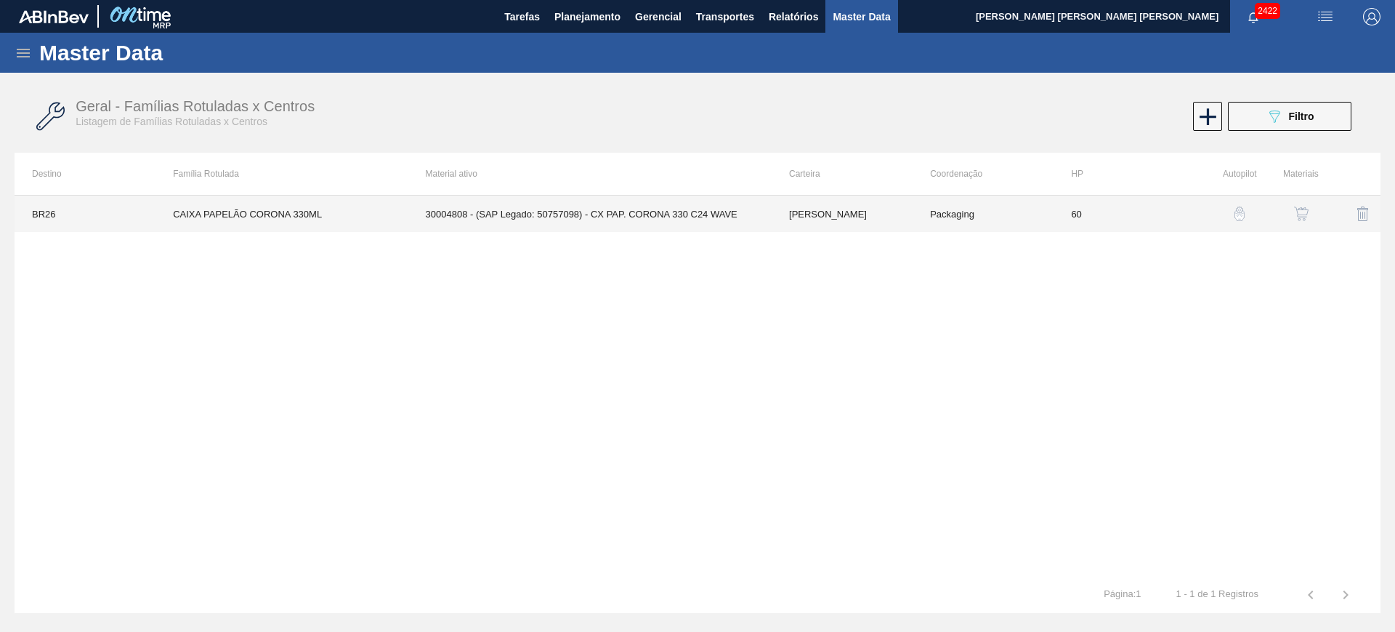
click at [447, 226] on td "30004808 - (SAP Legado: 50757098) - CX PAP. CORONA 330 C24 WAVE" at bounding box center [589, 214] width 363 height 36
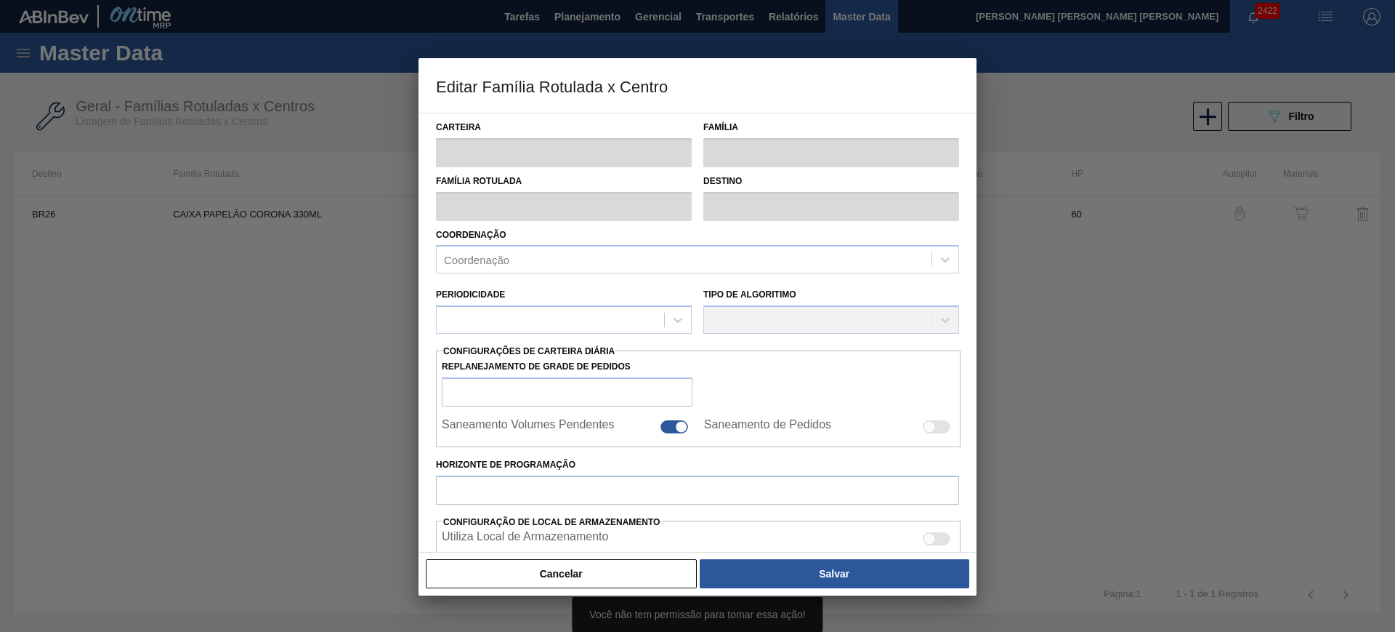
type input "Caixa Papelão"
type input "CAIXA PAPELÃO CORONA 330ML"
type input "BR26 - Uberlândia"
type input "60"
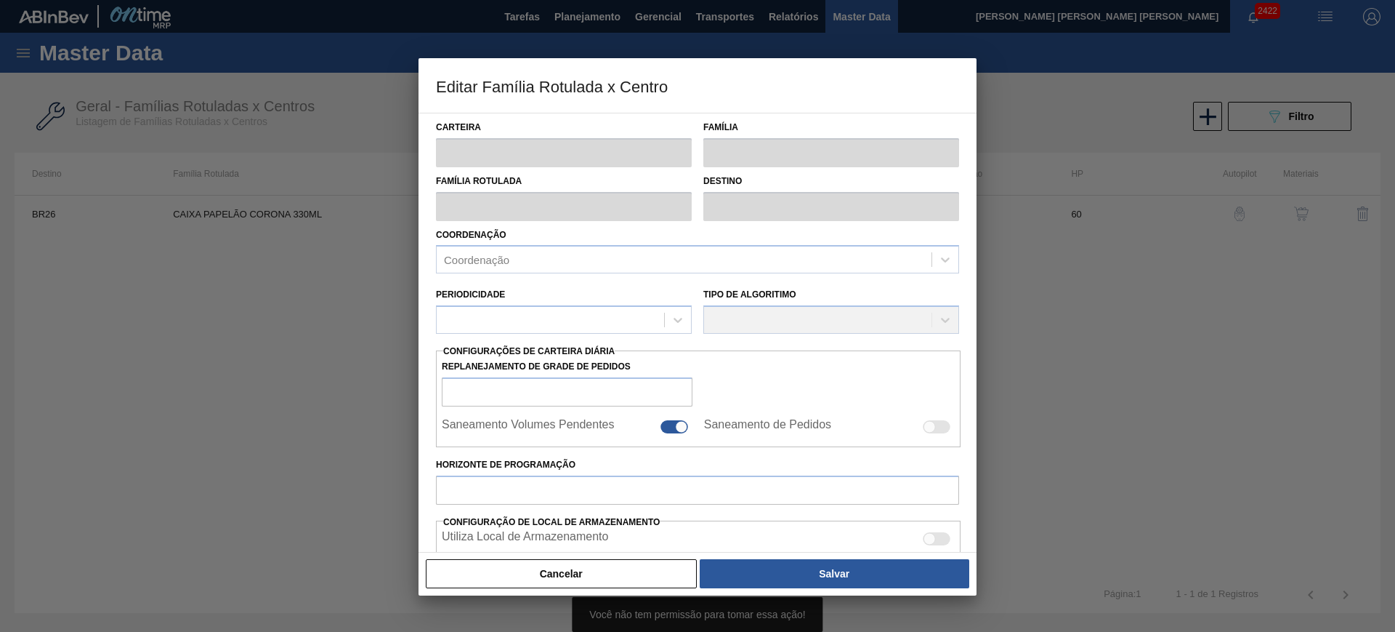
type input "150"
type input "409,899"
type input "75"
type input "344,924"
checkbox input "true"
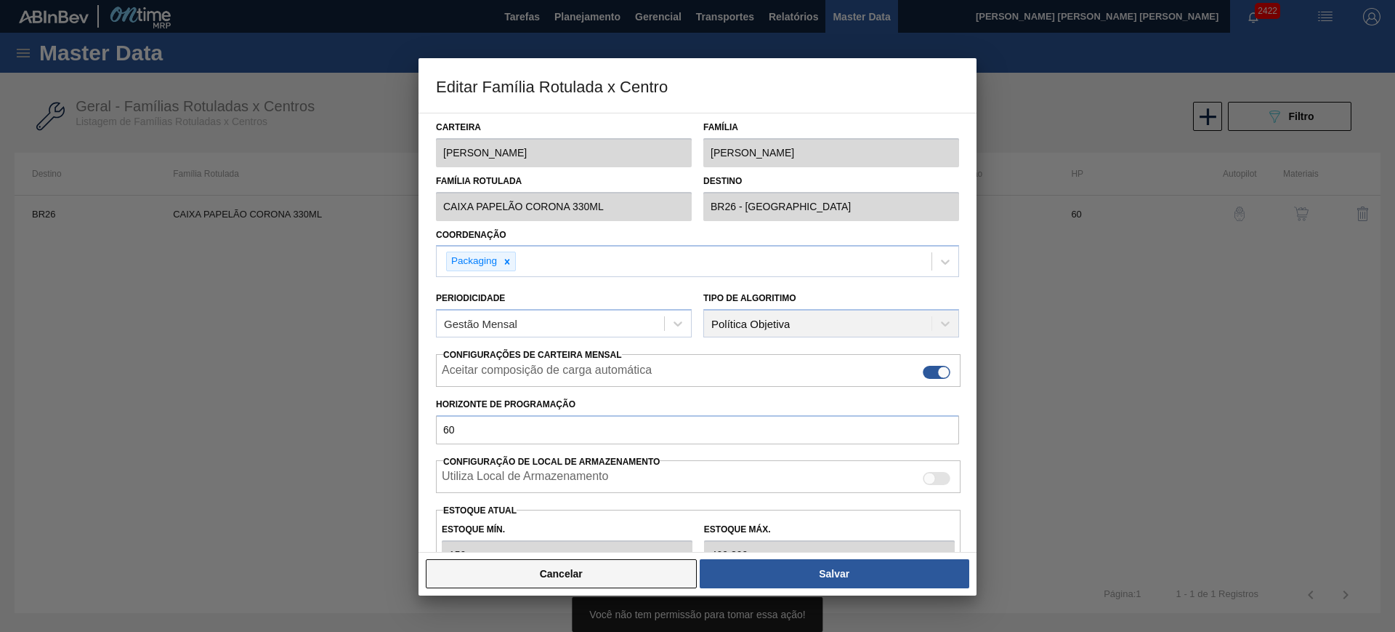
click at [655, 560] on button "Cancelar" at bounding box center [561, 573] width 271 height 29
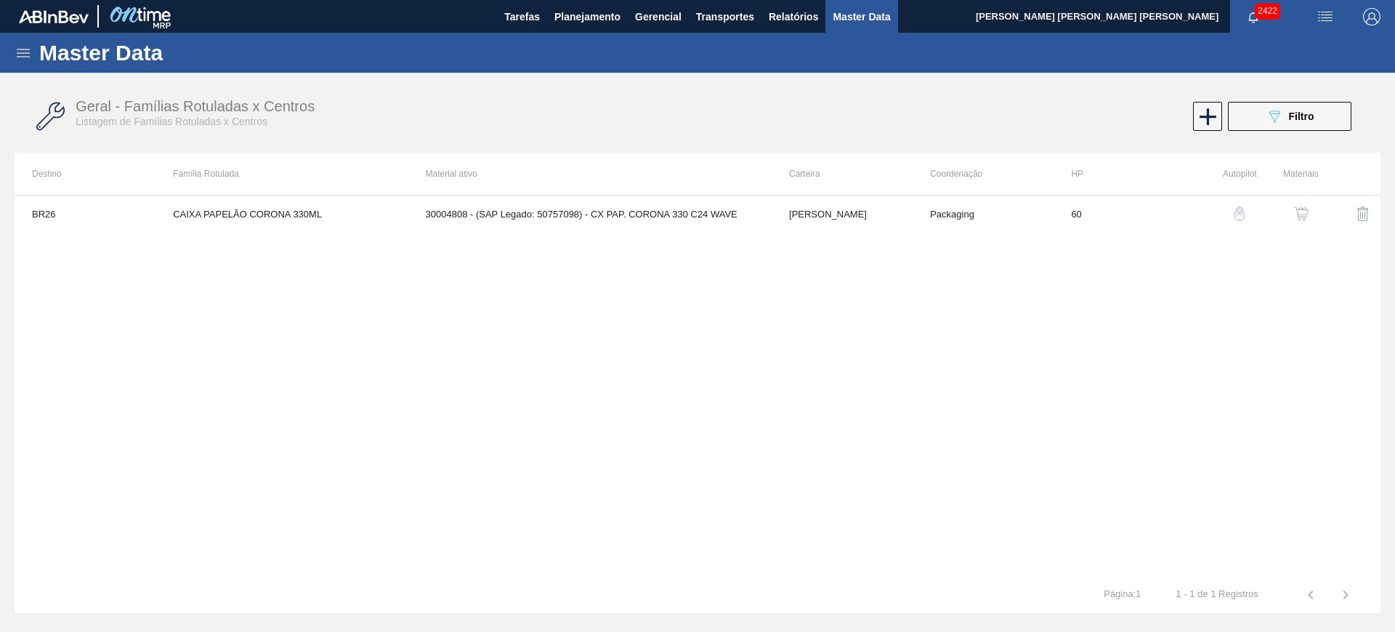
click at [1307, 209] on img "button" at bounding box center [1301, 213] width 15 height 15
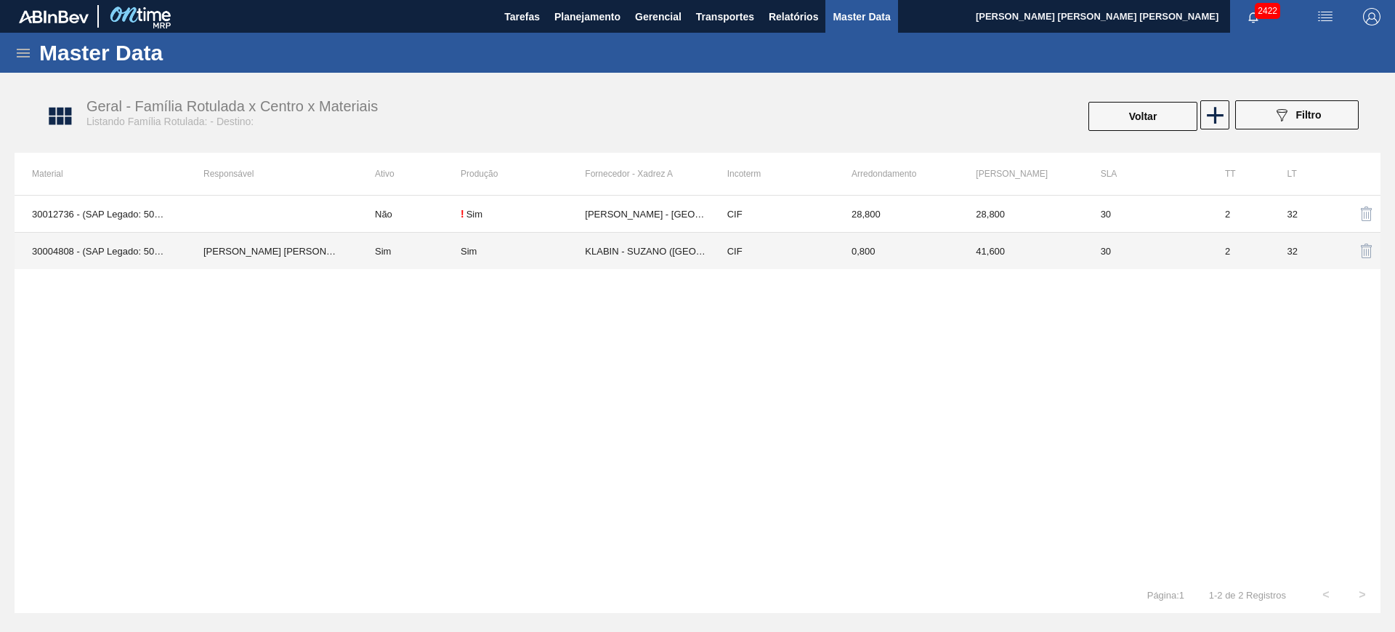
click at [448, 249] on td "Sim" at bounding box center [409, 251] width 103 height 37
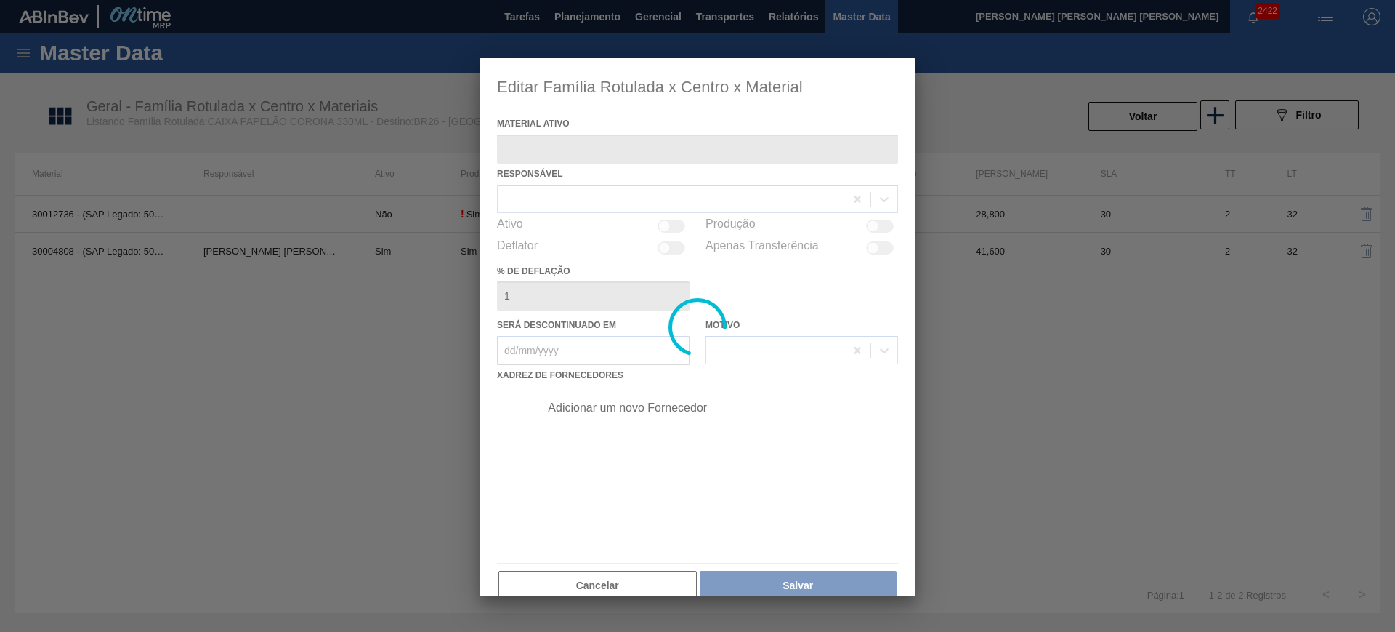
type ativo "30004808 - (SAP Legado: 50757098) - CX PAP. CORONA 330 C24 WAVE"
checkbox input "true"
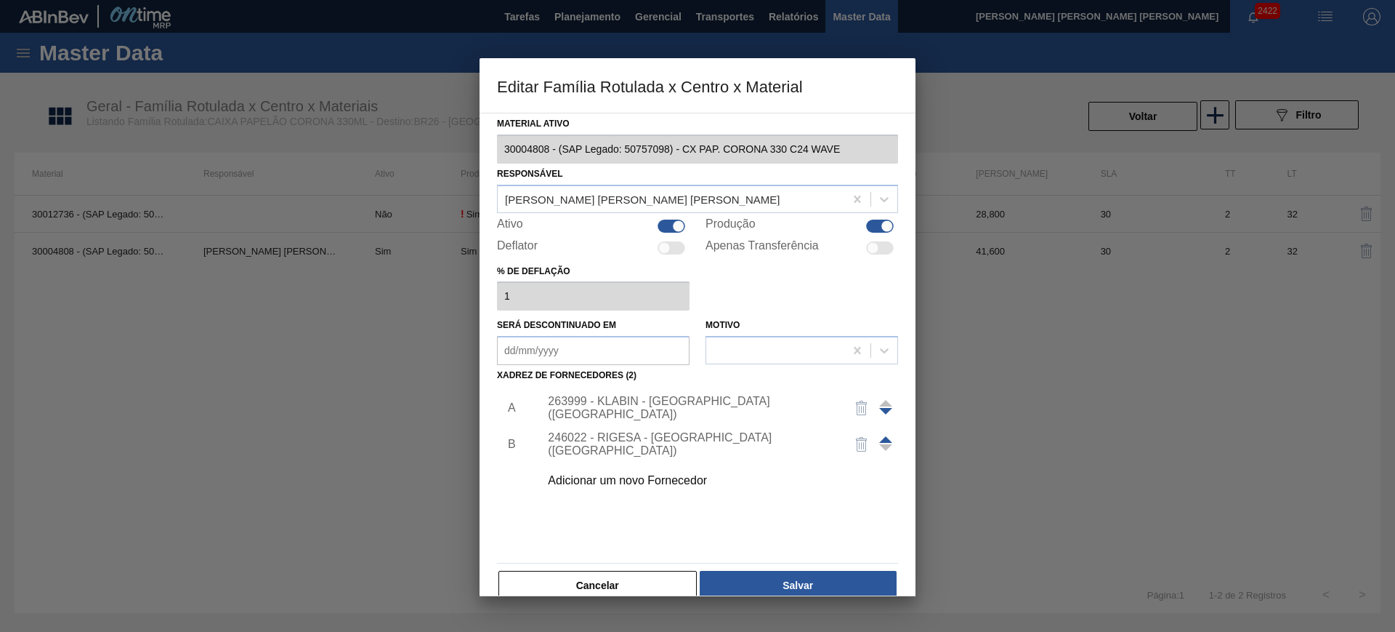
click at [627, 480] on div "Adicionar um novo Fornecedor" at bounding box center [690, 480] width 285 height 13
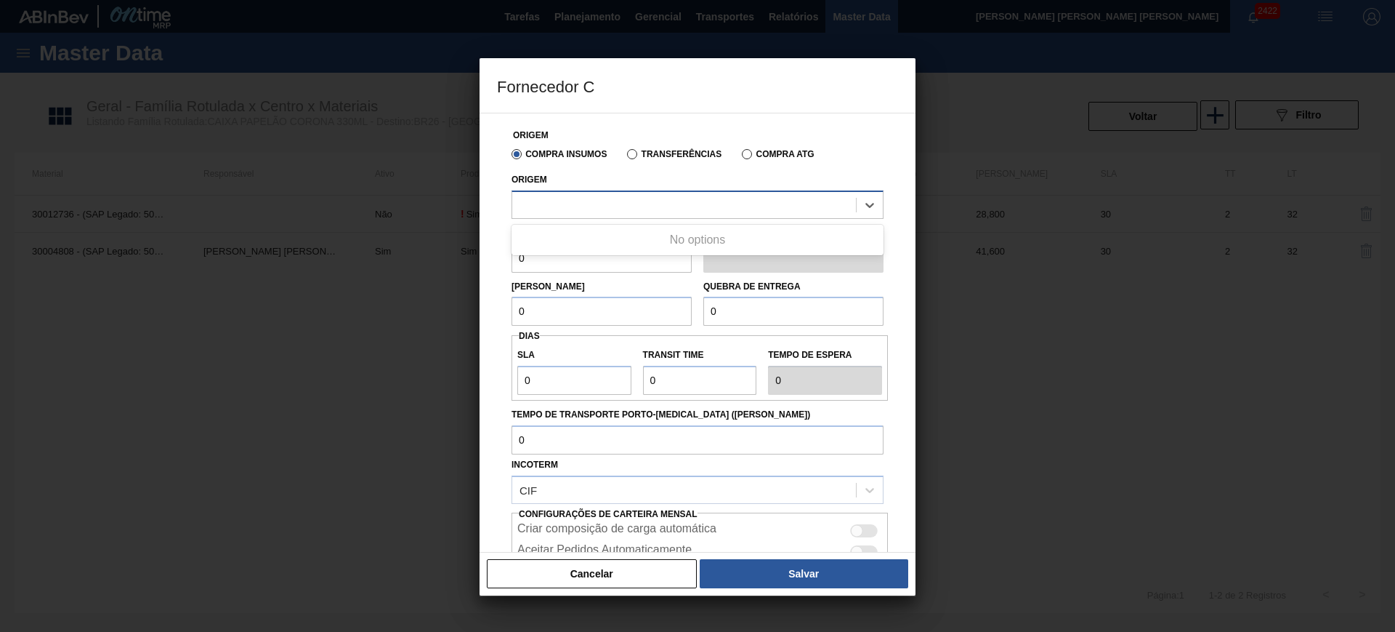
click at [639, 206] on div at bounding box center [684, 204] width 344 height 21
click at [582, 566] on button "Cancelar" at bounding box center [592, 573] width 210 height 29
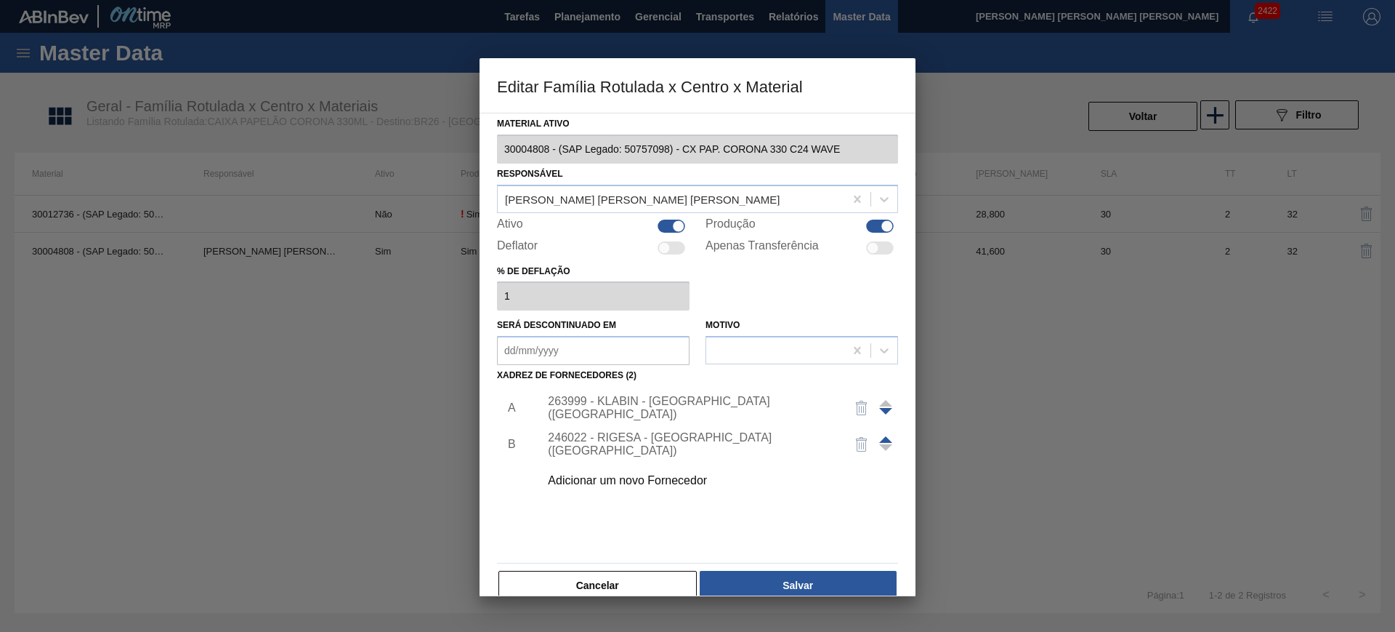
click at [606, 577] on button "Cancelar" at bounding box center [598, 585] width 198 height 29
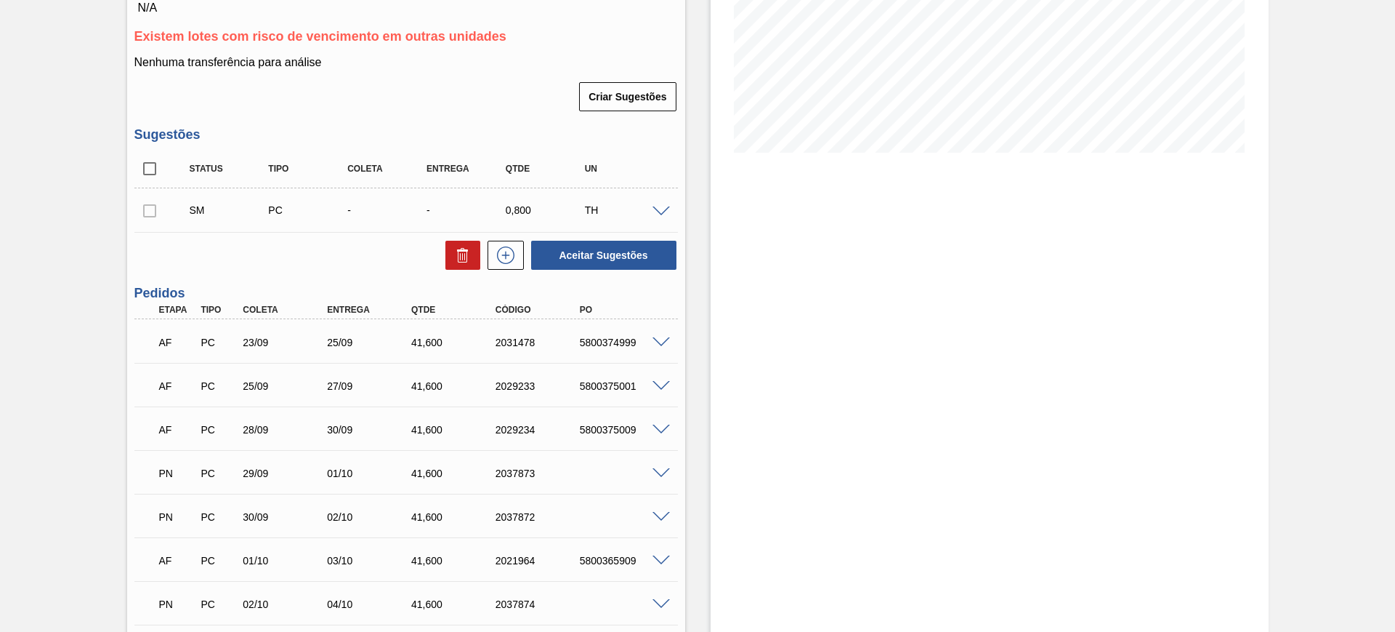
scroll to position [91, 0]
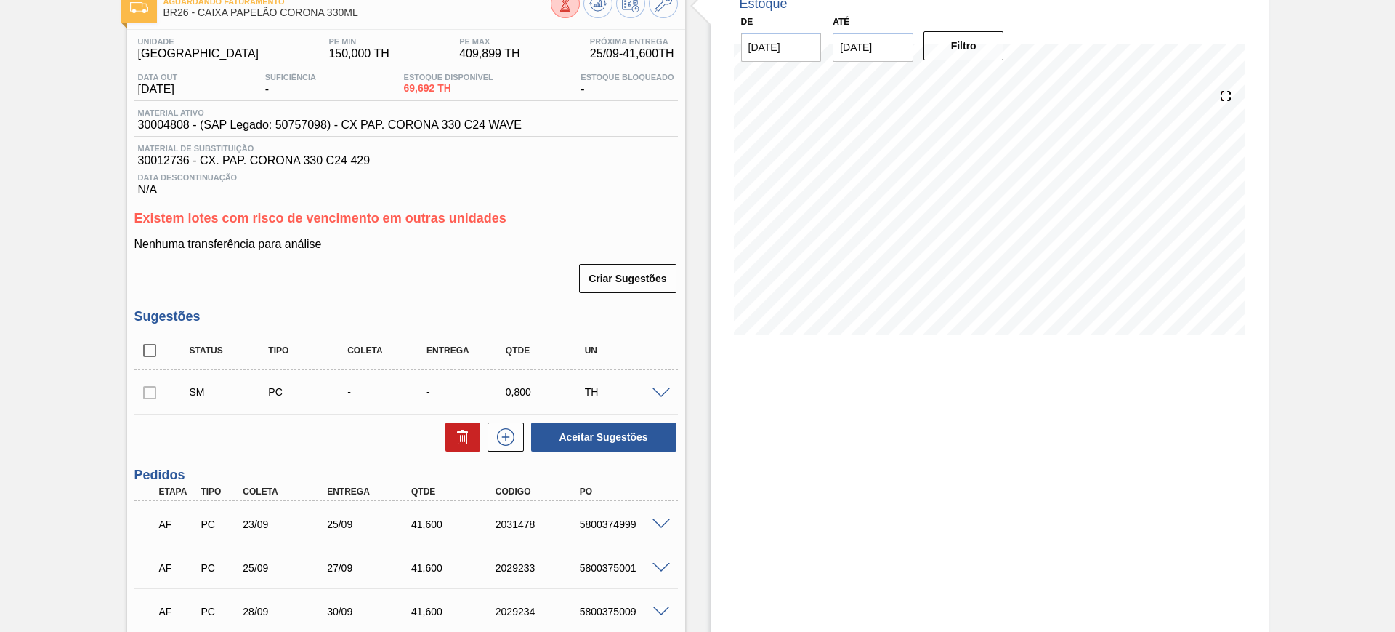
click at [666, 388] on span at bounding box center [661, 393] width 17 height 11
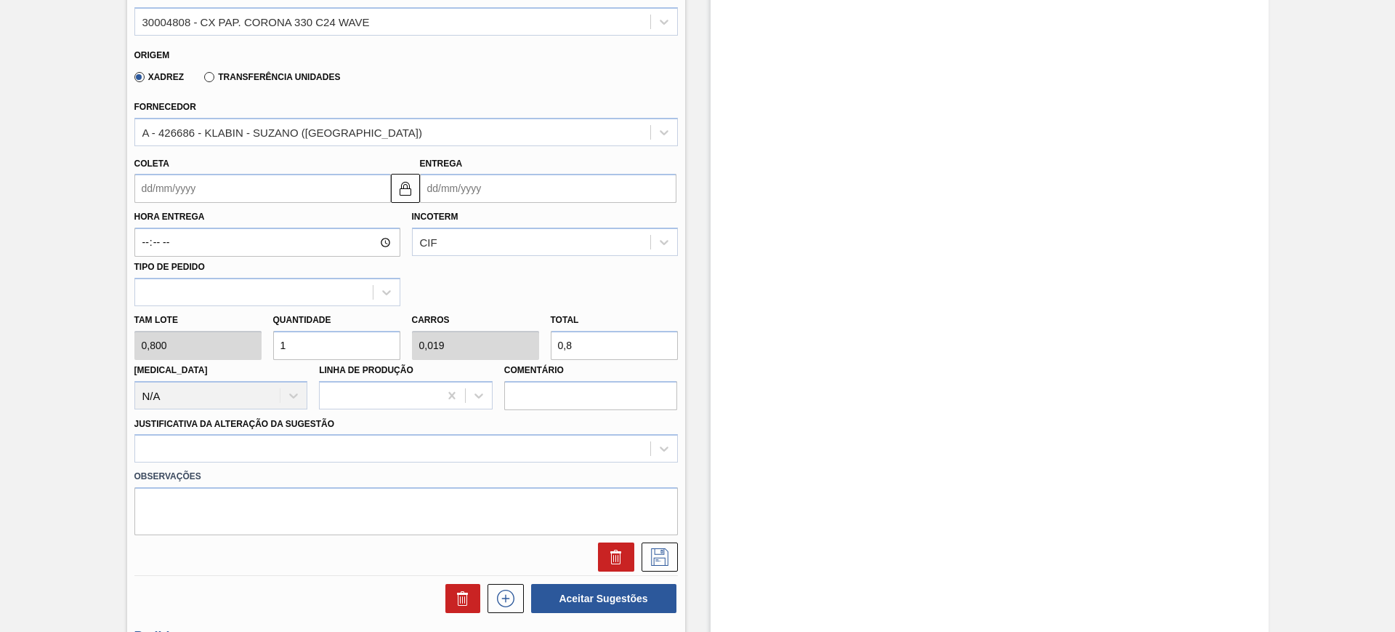
scroll to position [363, 0]
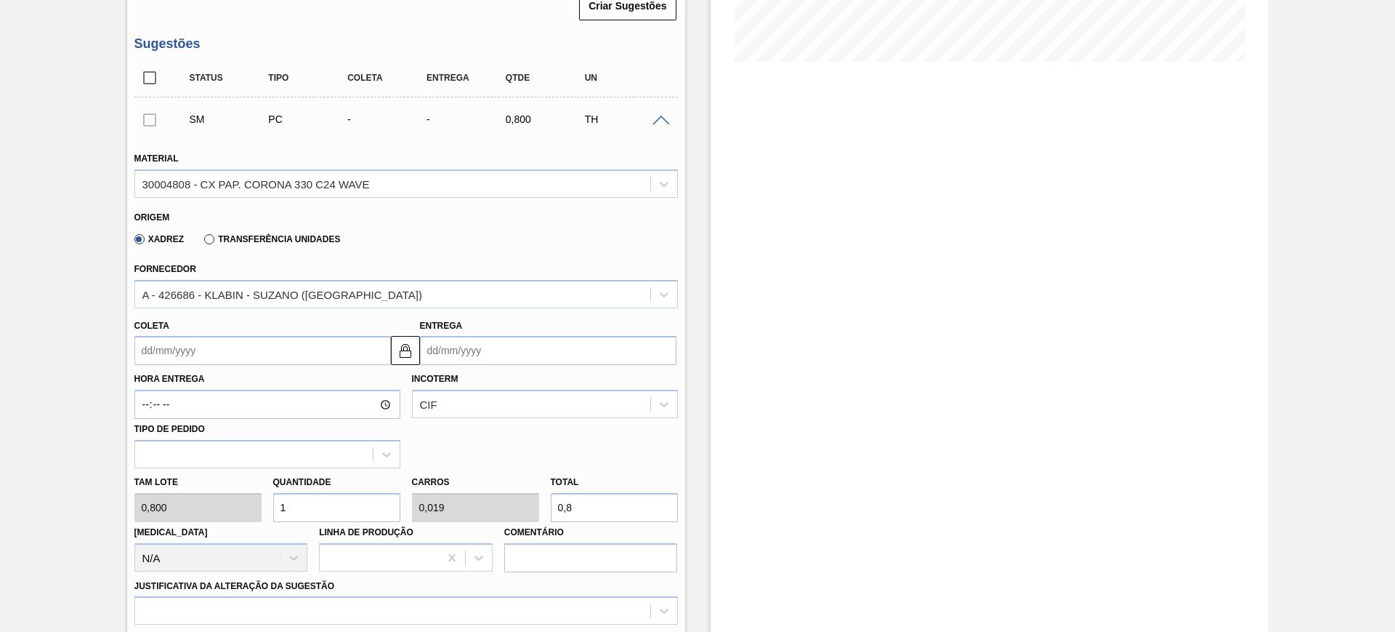
click at [608, 512] on input "0,8" at bounding box center [614, 507] width 127 height 29
type input "5"
type input "0,096"
type input "4"
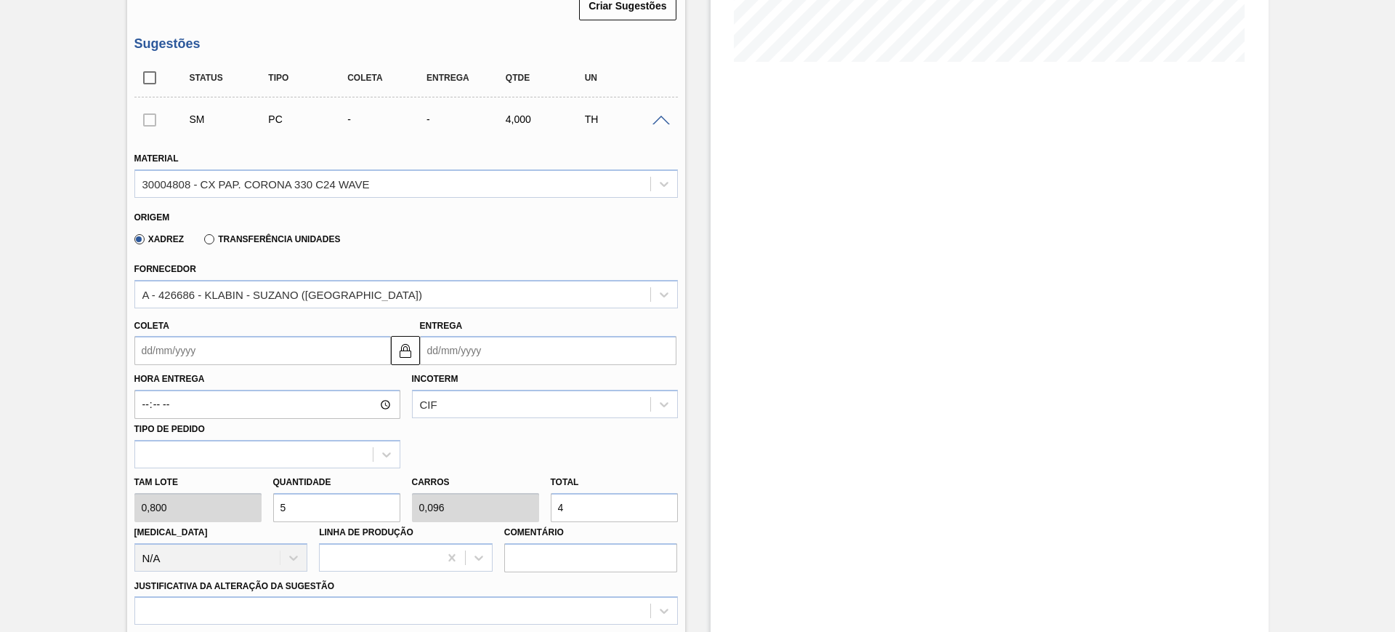
type input "51,25"
type input "0,986"
type input "41,"
type input "52"
type input "1"
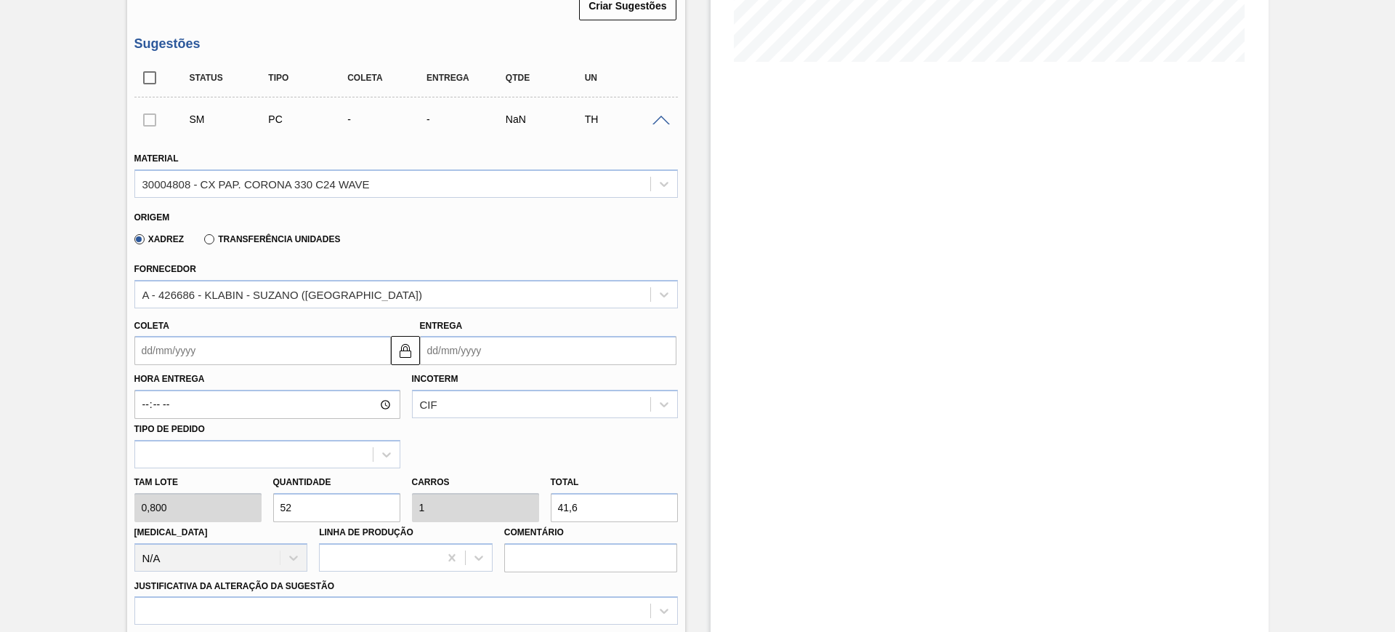
type input "41,6"
click at [437, 344] on input "Entrega" at bounding box center [548, 350] width 257 height 29
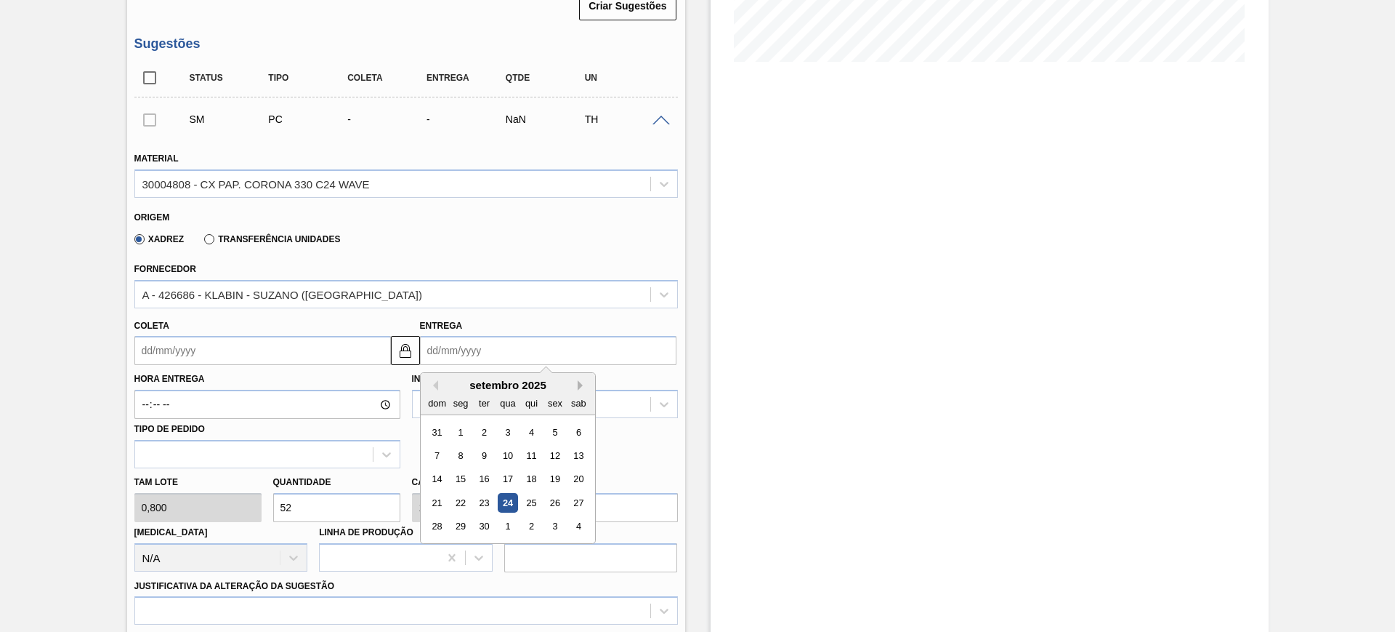
click at [584, 382] on button "Next Month" at bounding box center [583, 385] width 10 height 10
click at [489, 507] on div "21" at bounding box center [484, 503] width 20 height 20
type input "19/10/2025"
type input "21/10/2025"
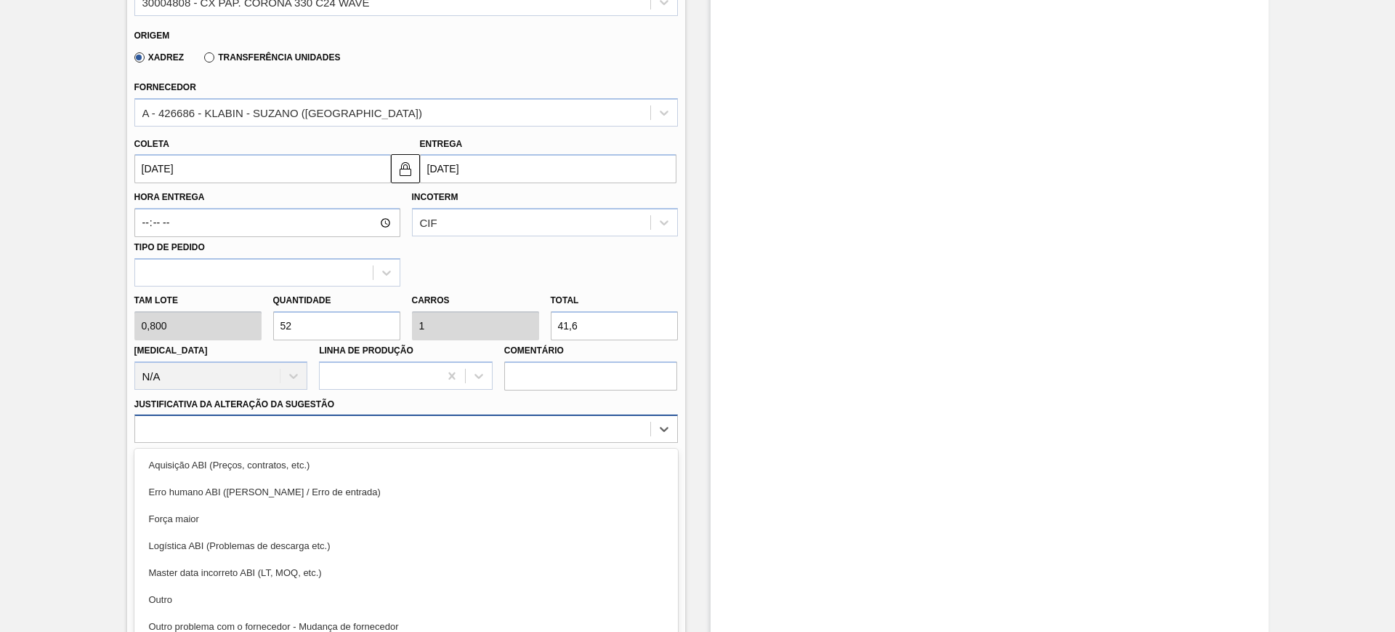
click at [443, 429] on div "option Aquisição ABI (Preços, contratos, etc.) focused, 1 of 18. 18 results ava…" at bounding box center [406, 428] width 544 height 28
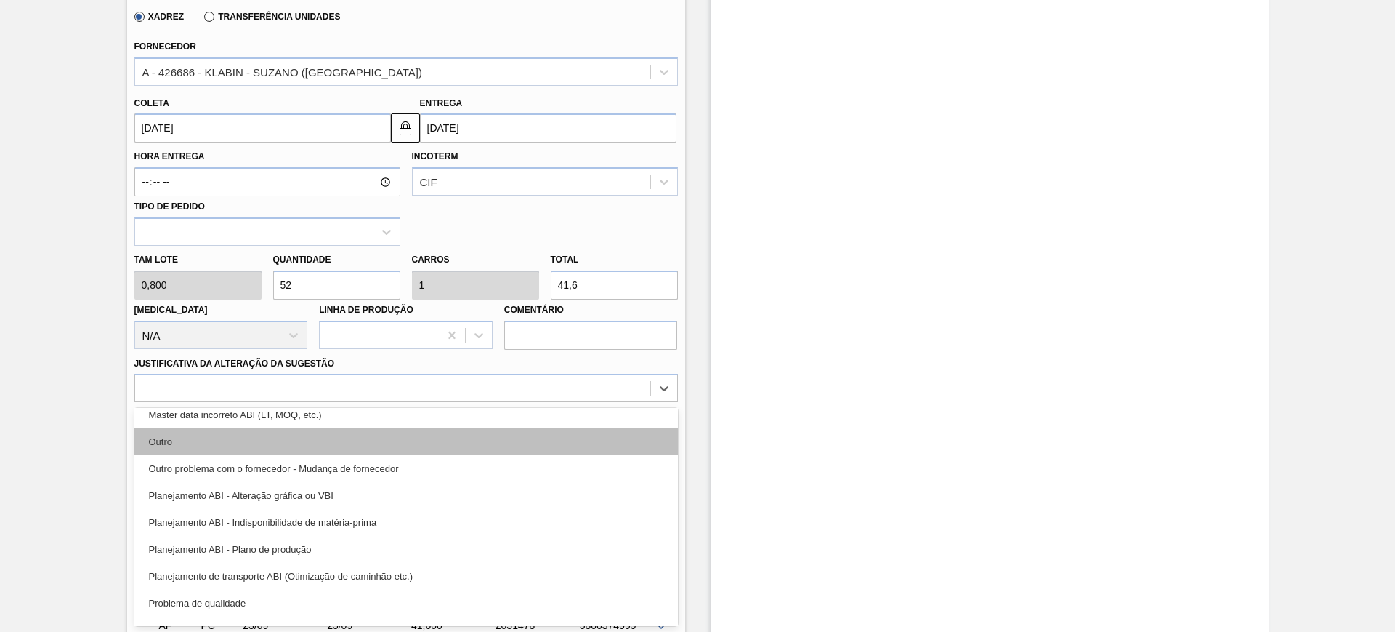
scroll to position [182, 0]
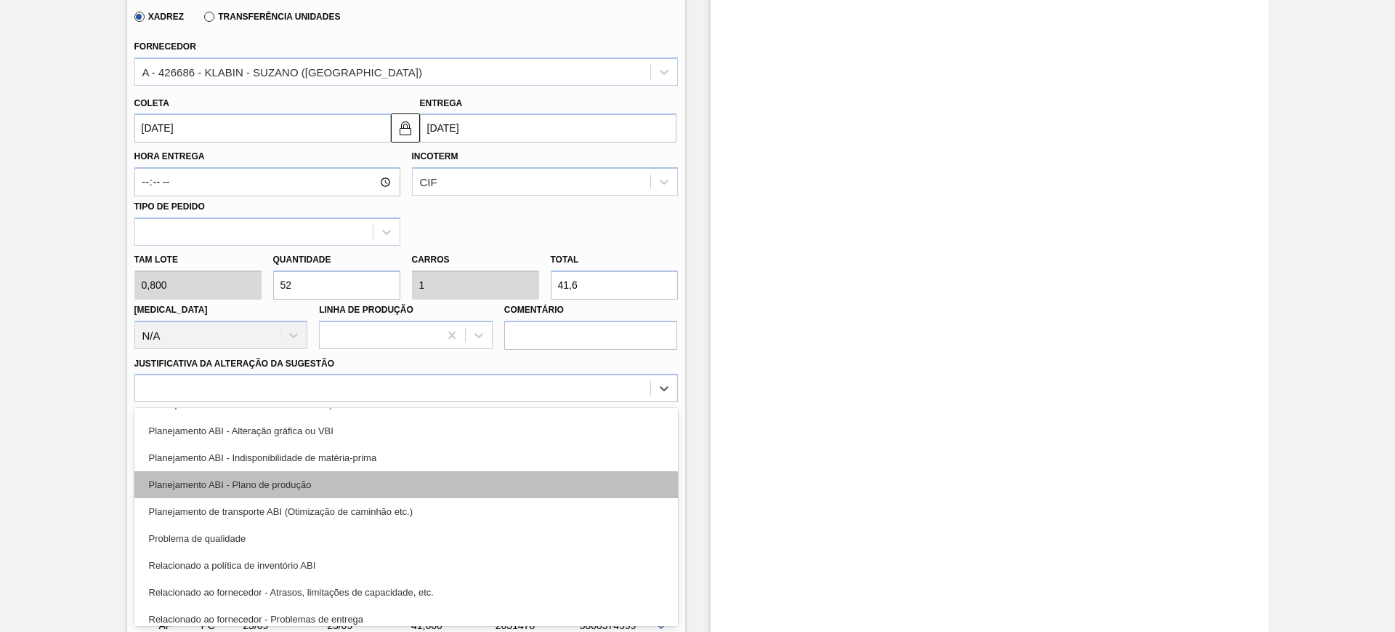
click at [414, 485] on div "Planejamento ABI - Plano de produção" at bounding box center [406, 484] width 544 height 27
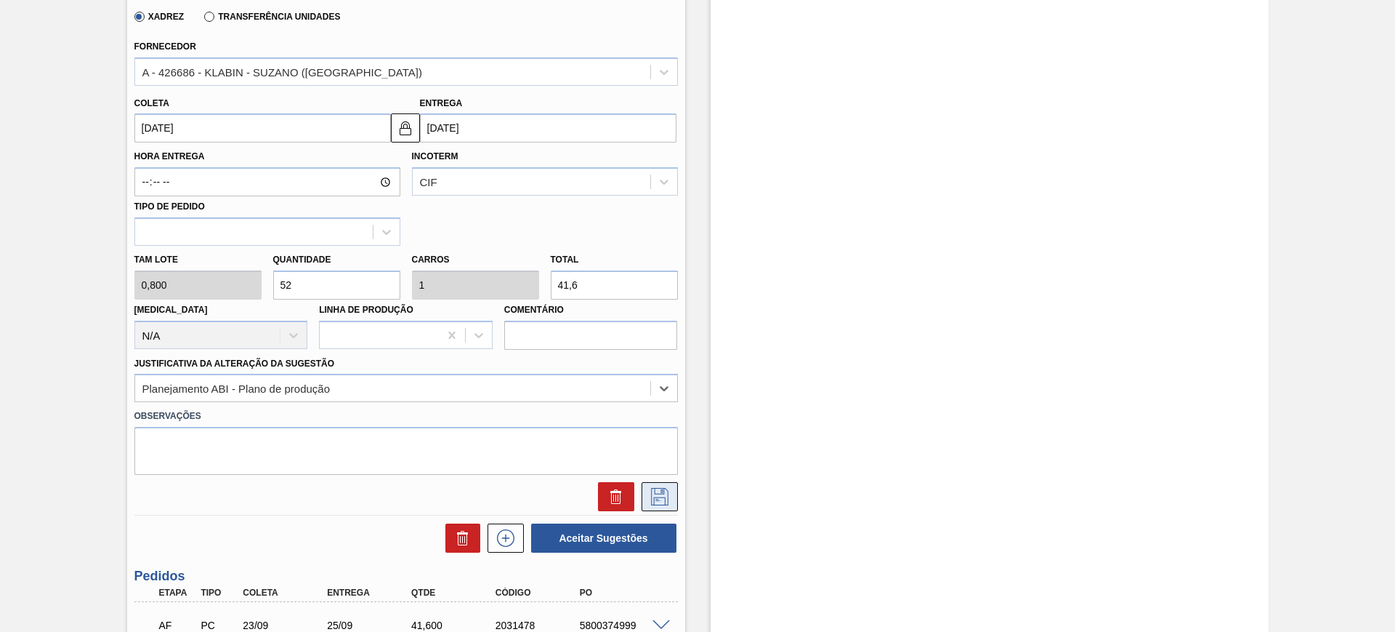
click at [654, 497] on icon at bounding box center [659, 496] width 17 height 17
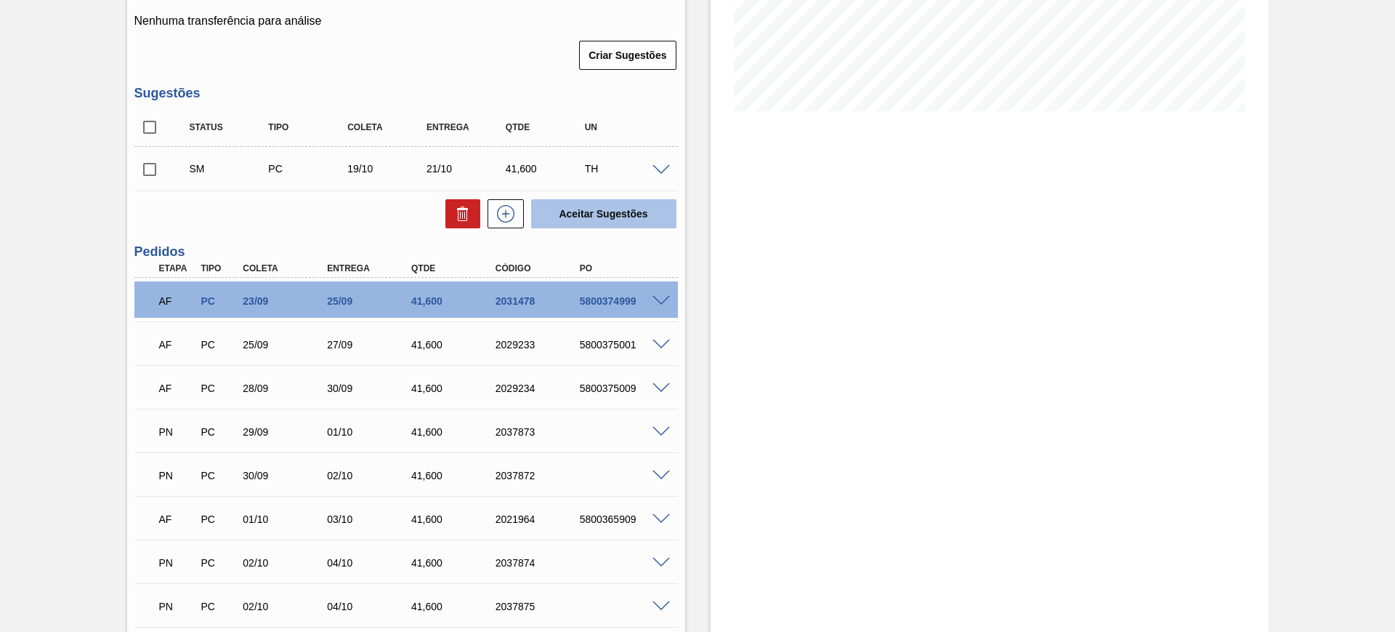
scroll to position [313, 0]
click at [512, 208] on icon at bounding box center [505, 214] width 23 height 17
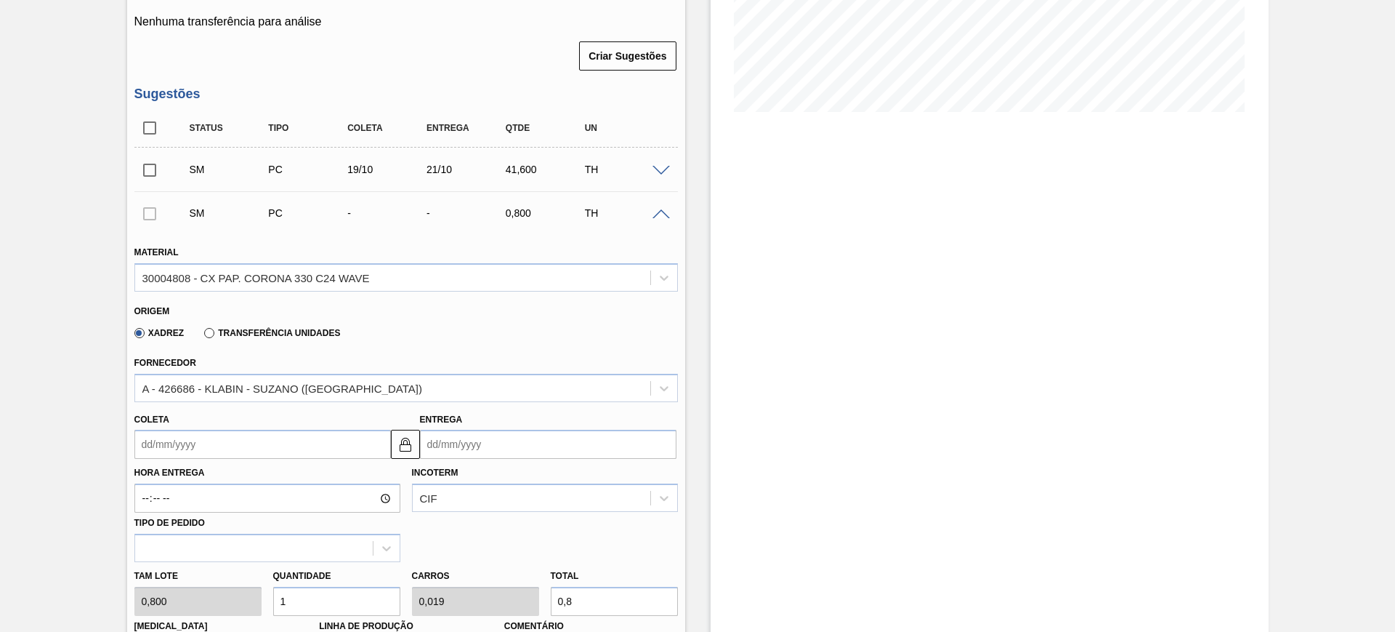
click at [611, 584] on div "Total 0,8" at bounding box center [614, 590] width 127 height 50
click at [610, 591] on input "0,8" at bounding box center [614, 601] width 127 height 29
type input "5"
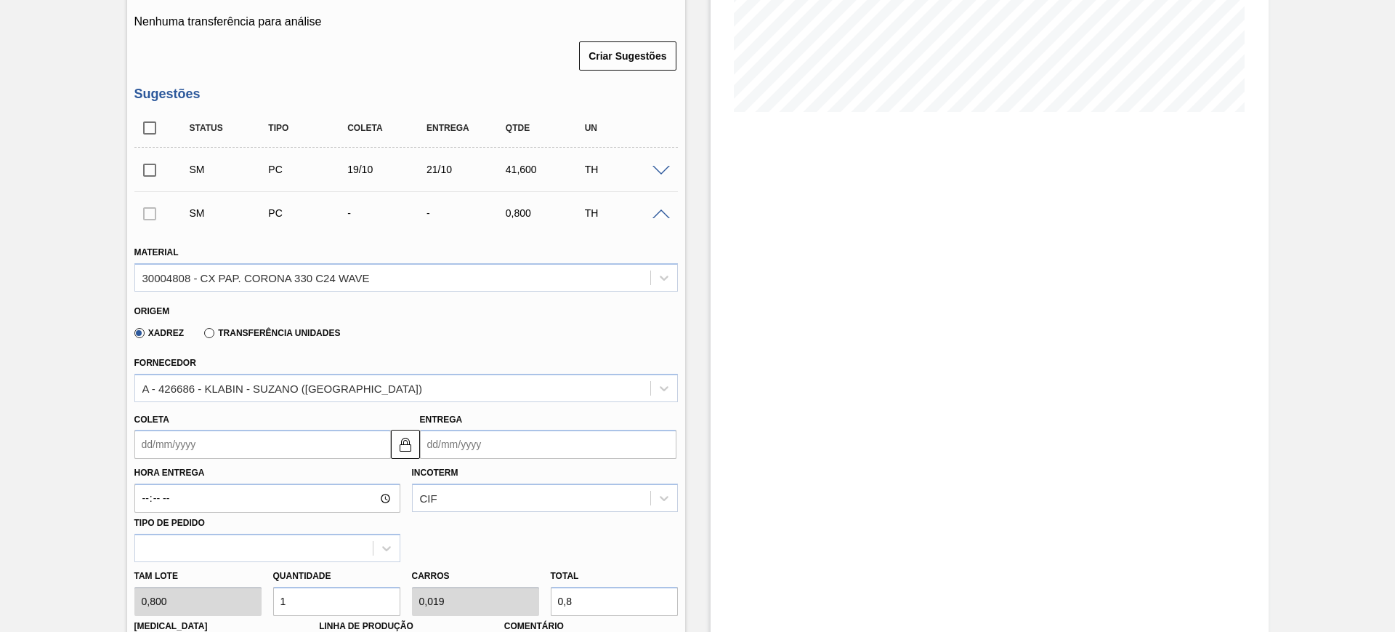
type input "0,096"
type input "4"
type input "51,25"
type input "0,986"
type input "41,"
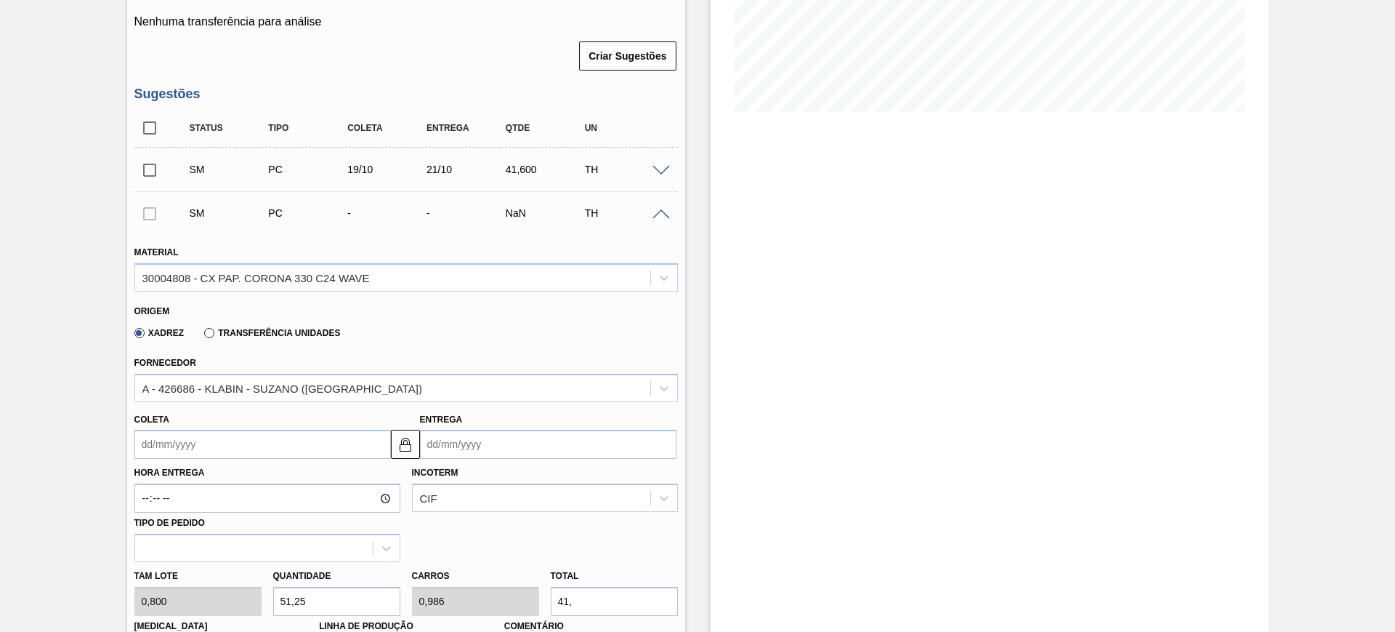
type input "52"
type input "1"
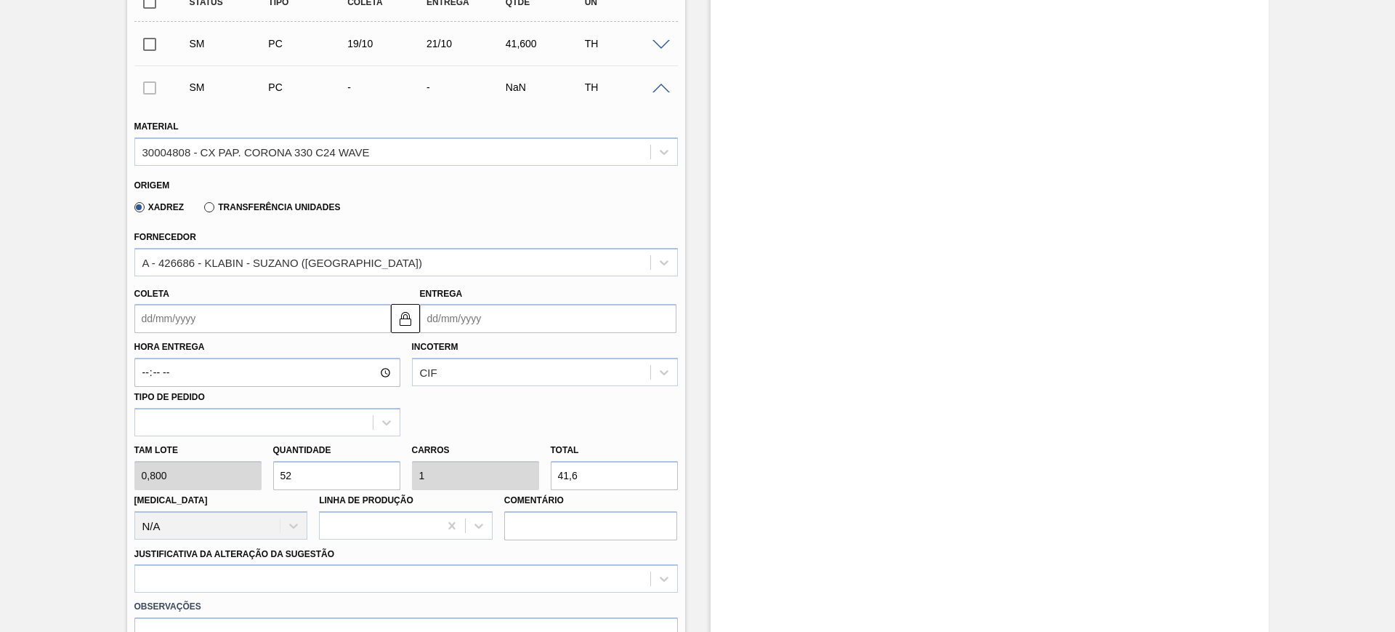
scroll to position [677, 0]
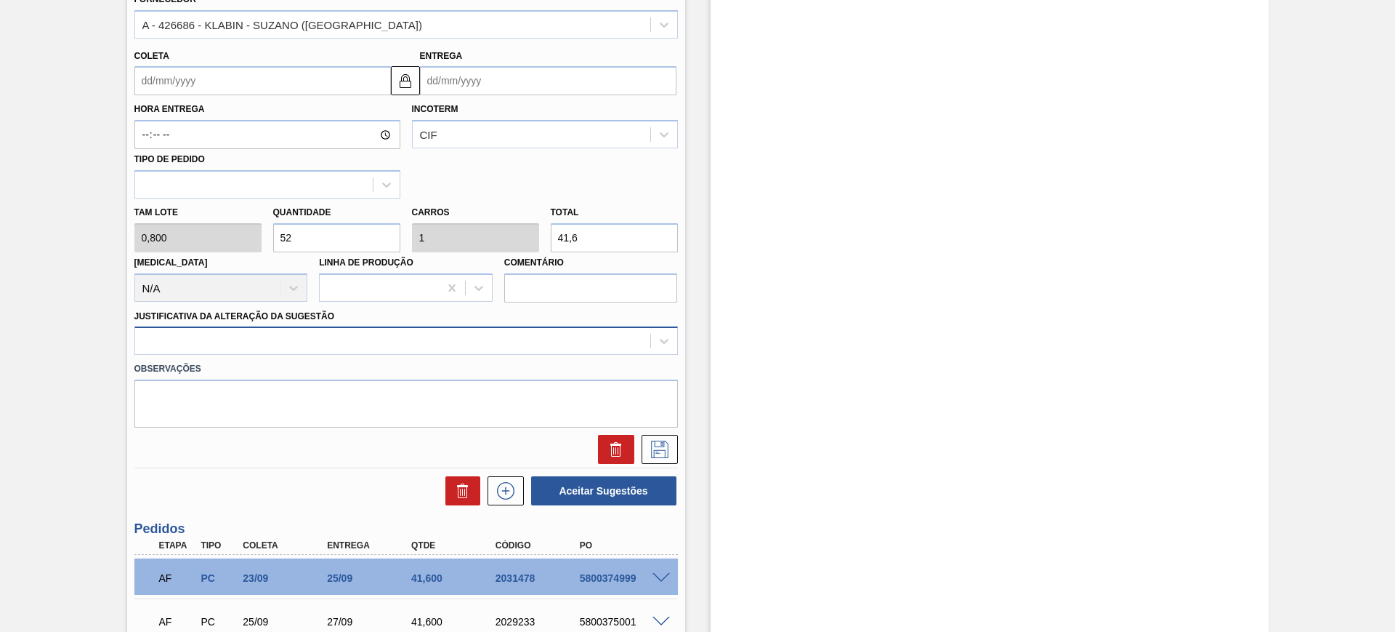
type input "41,6"
click at [425, 342] on div at bounding box center [392, 341] width 515 height 21
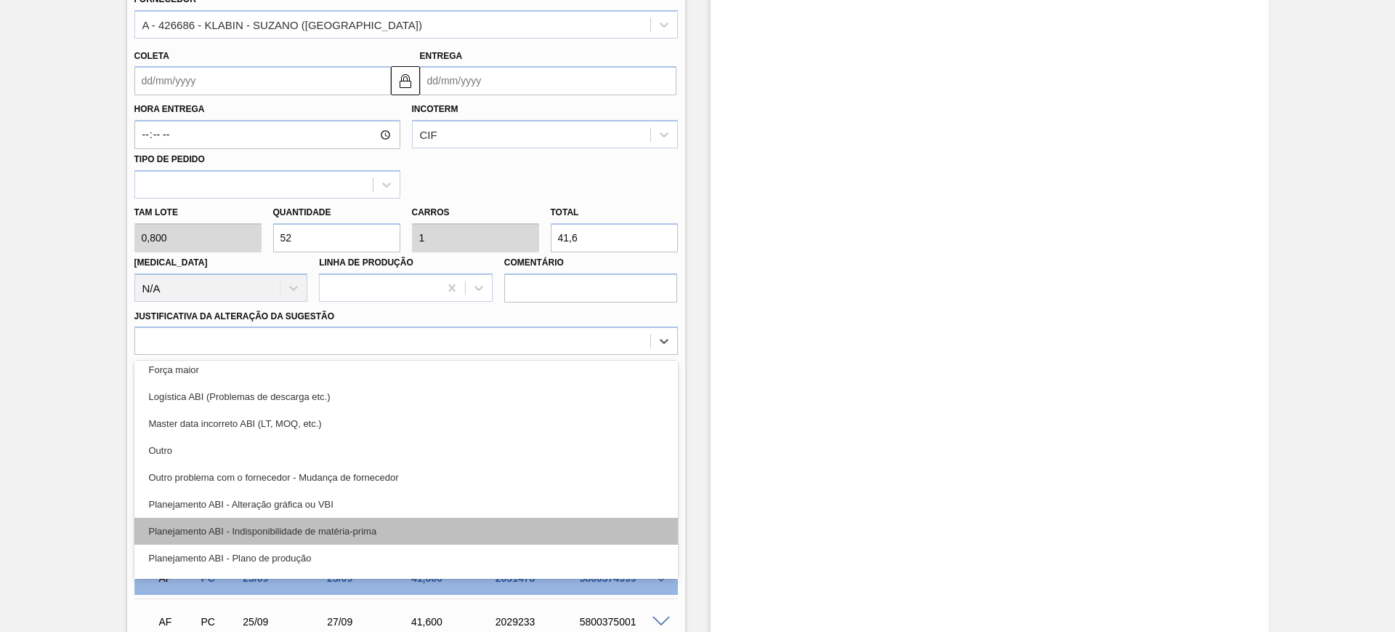
scroll to position [91, 0]
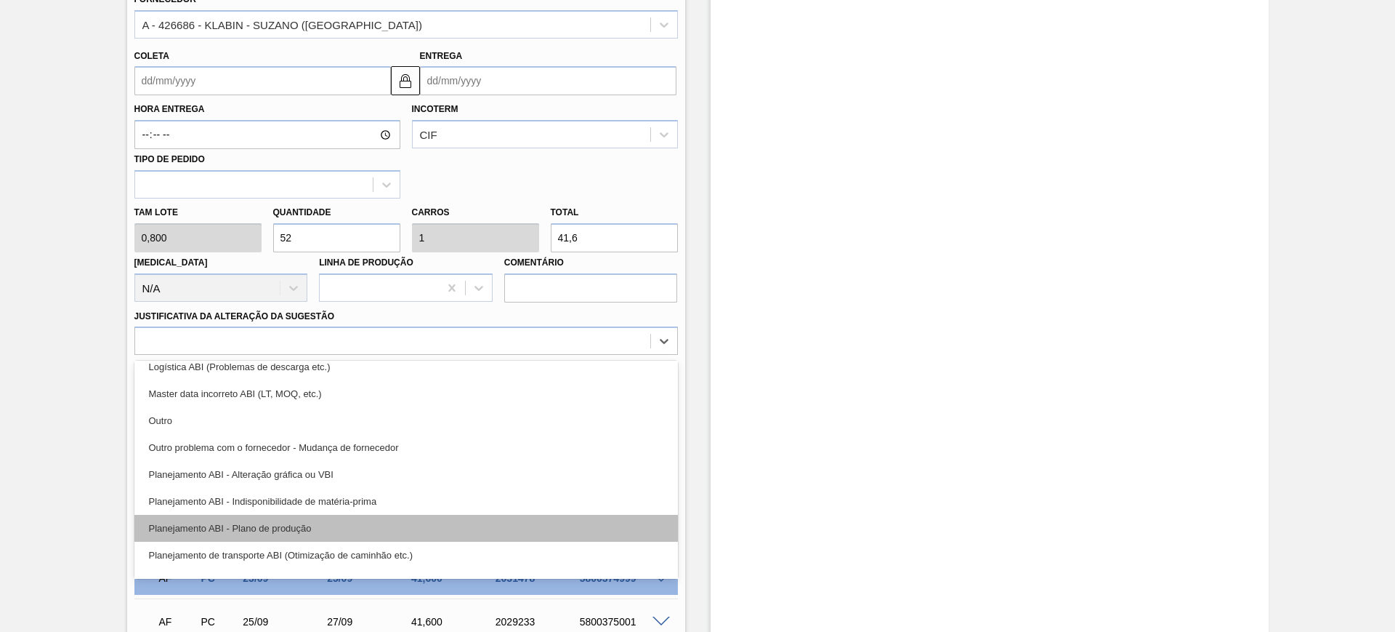
click at [432, 523] on div "Planejamento ABI - Plano de produção" at bounding box center [406, 528] width 544 height 27
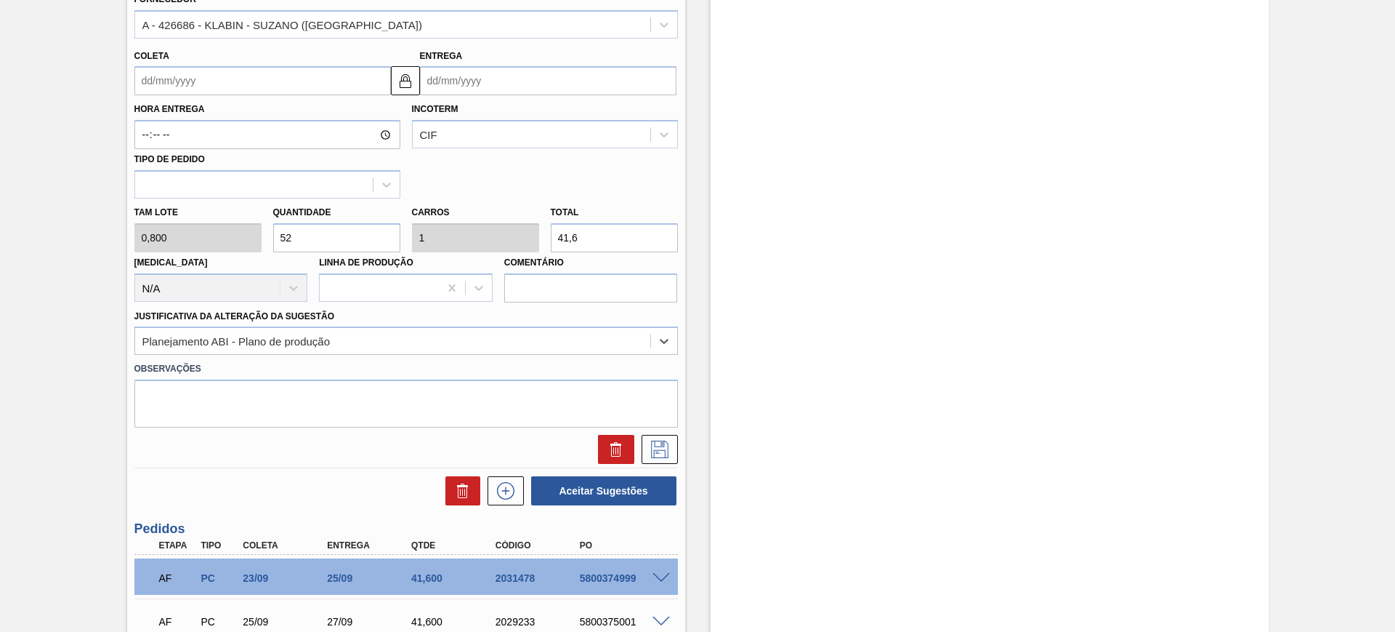
click at [462, 80] on input "Entrega" at bounding box center [548, 80] width 257 height 29
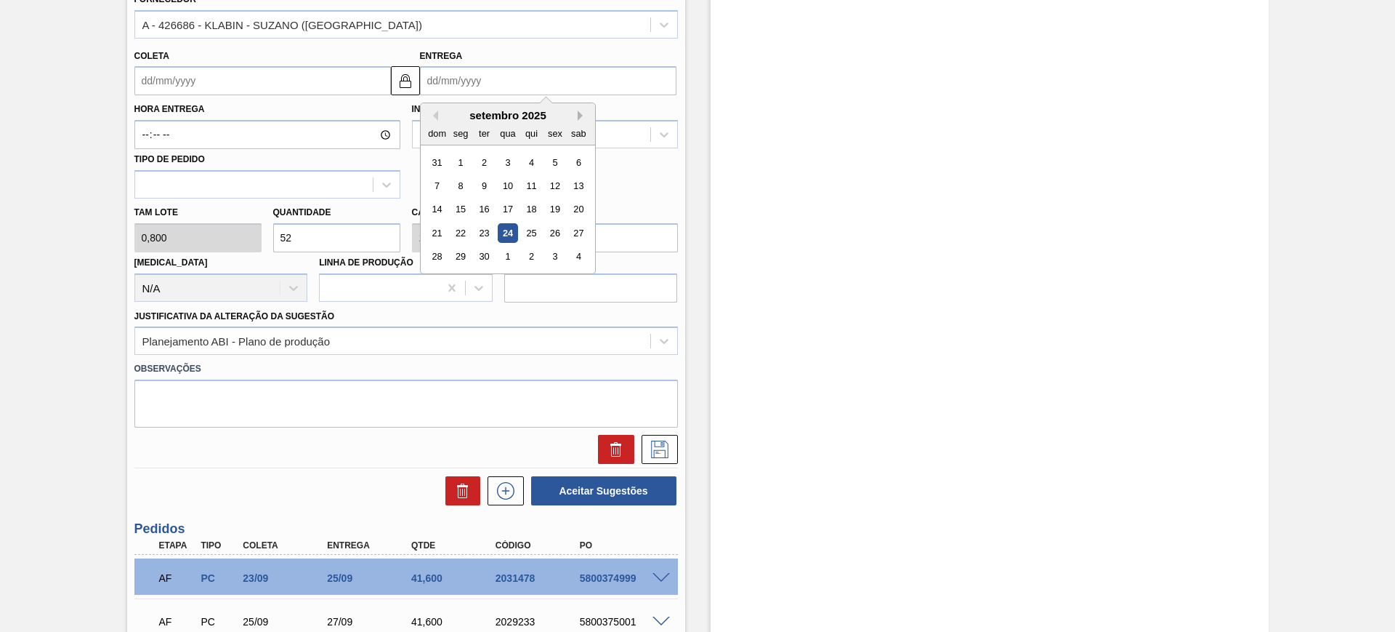
click at [580, 110] on button "Next Month" at bounding box center [583, 115] width 10 height 10
click at [525, 232] on div "23" at bounding box center [531, 233] width 20 height 20
type input "21/10/2025"
type input "23/10/2025"
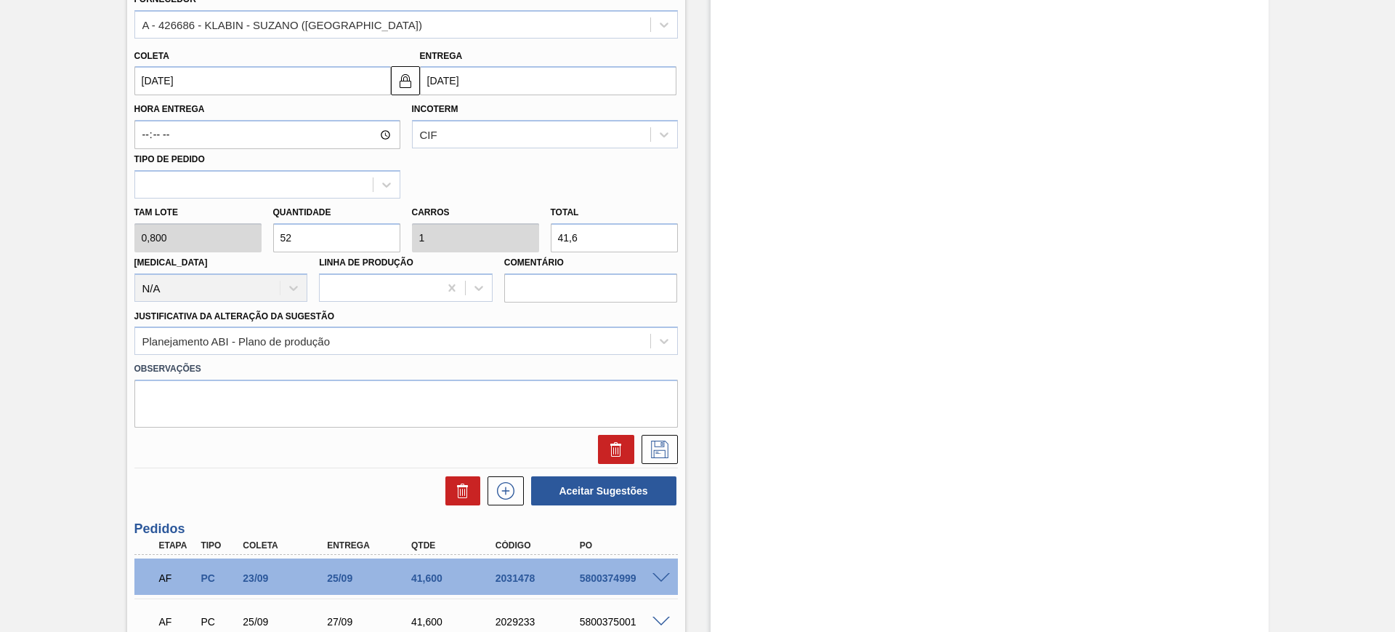
scroll to position [767, 0]
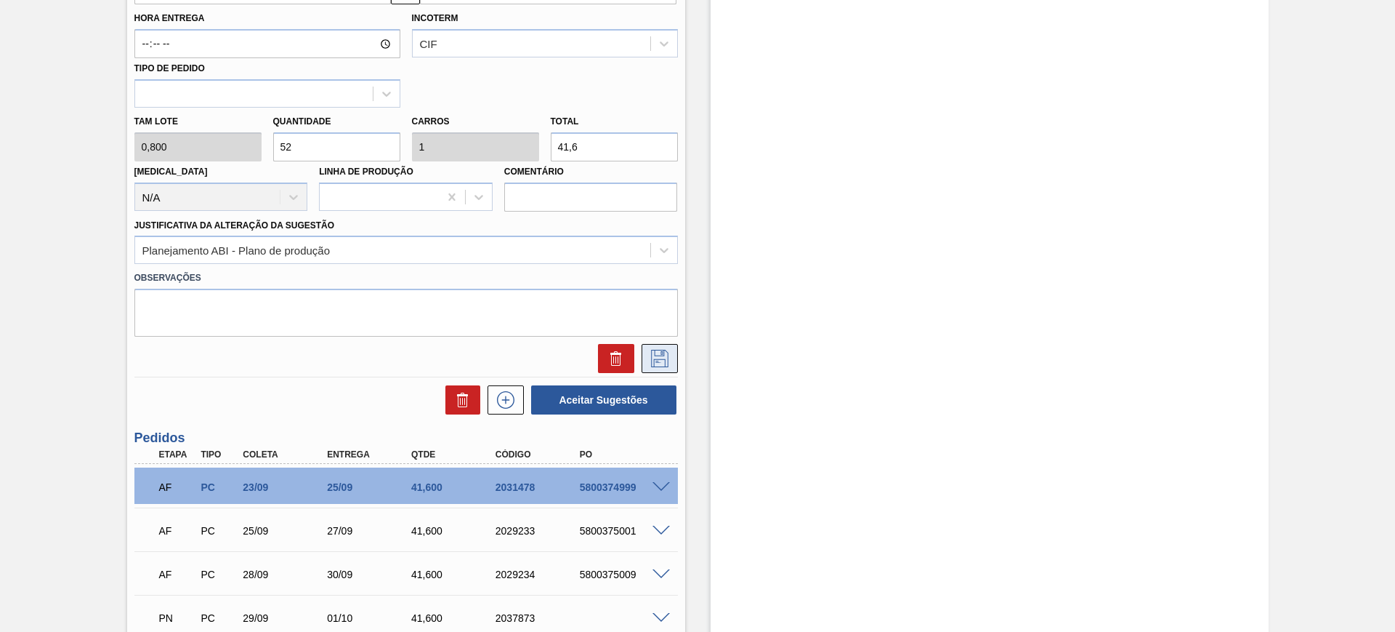
click at [677, 345] on div at bounding box center [406, 358] width 555 height 29
click at [671, 354] on button at bounding box center [660, 358] width 36 height 29
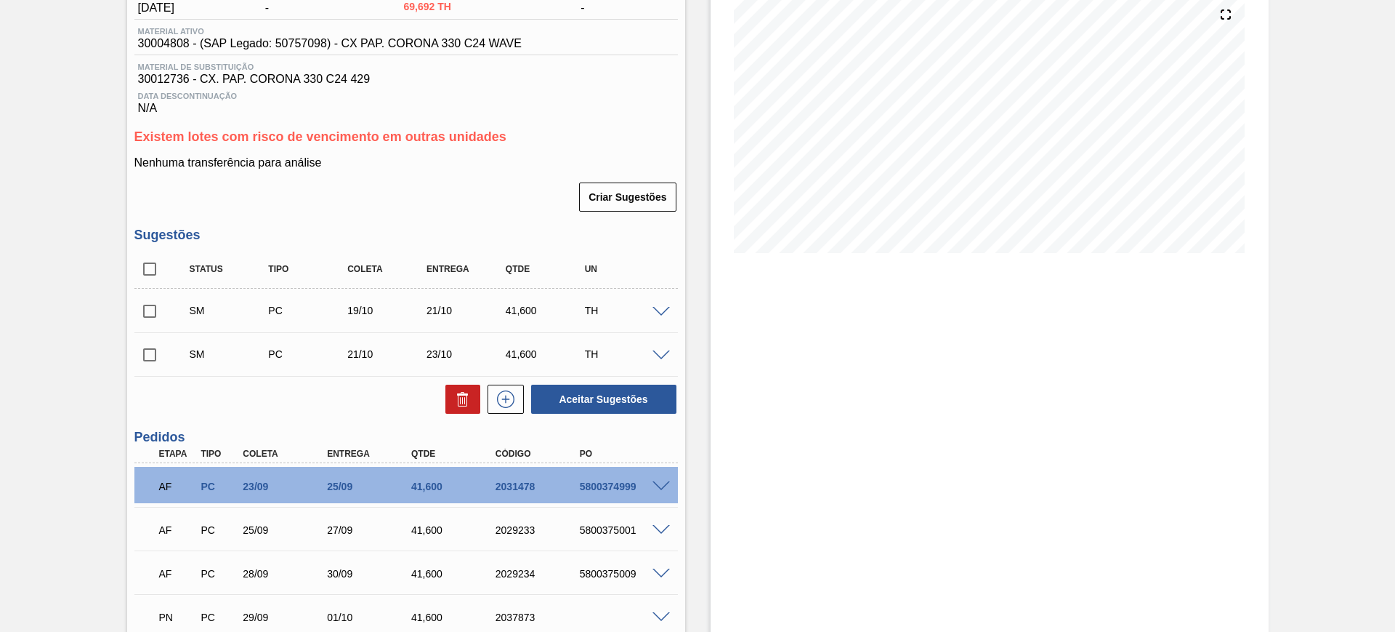
scroll to position [182, 0]
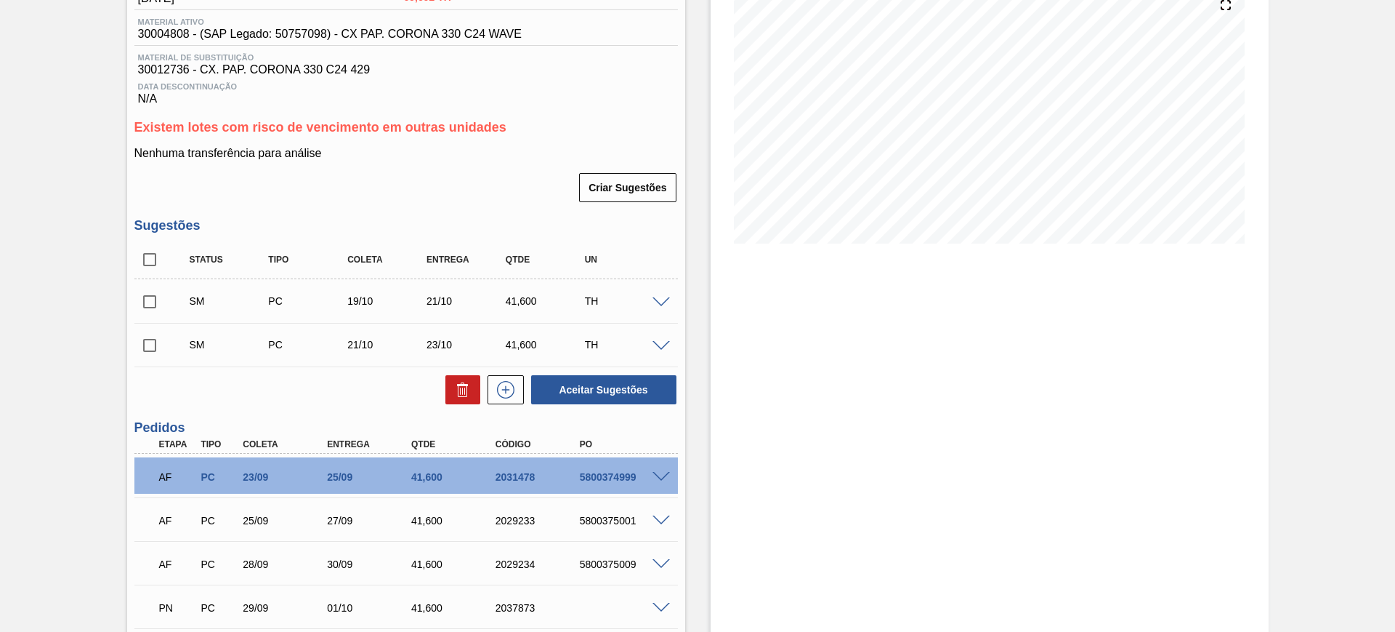
click at [154, 253] on input "checkbox" at bounding box center [149, 259] width 31 height 31
checkbox input "true"
click at [585, 387] on button "Aceitar Sugestões" at bounding box center [603, 389] width 145 height 29
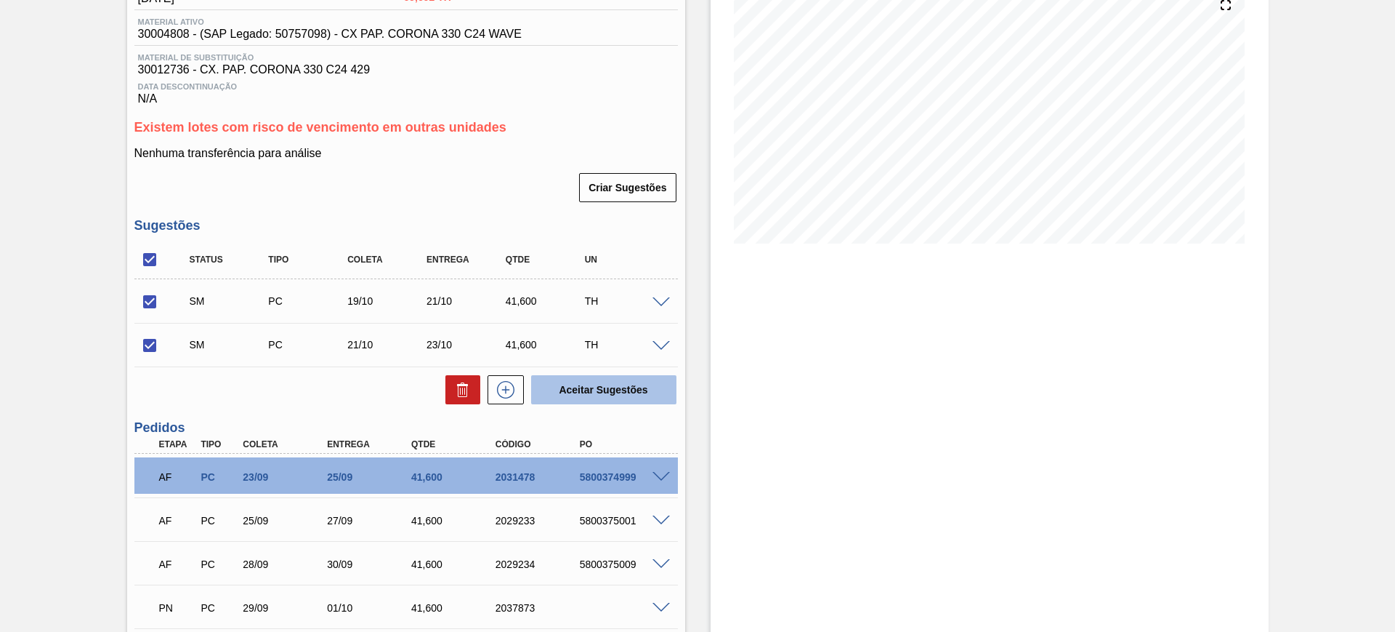
checkbox input "false"
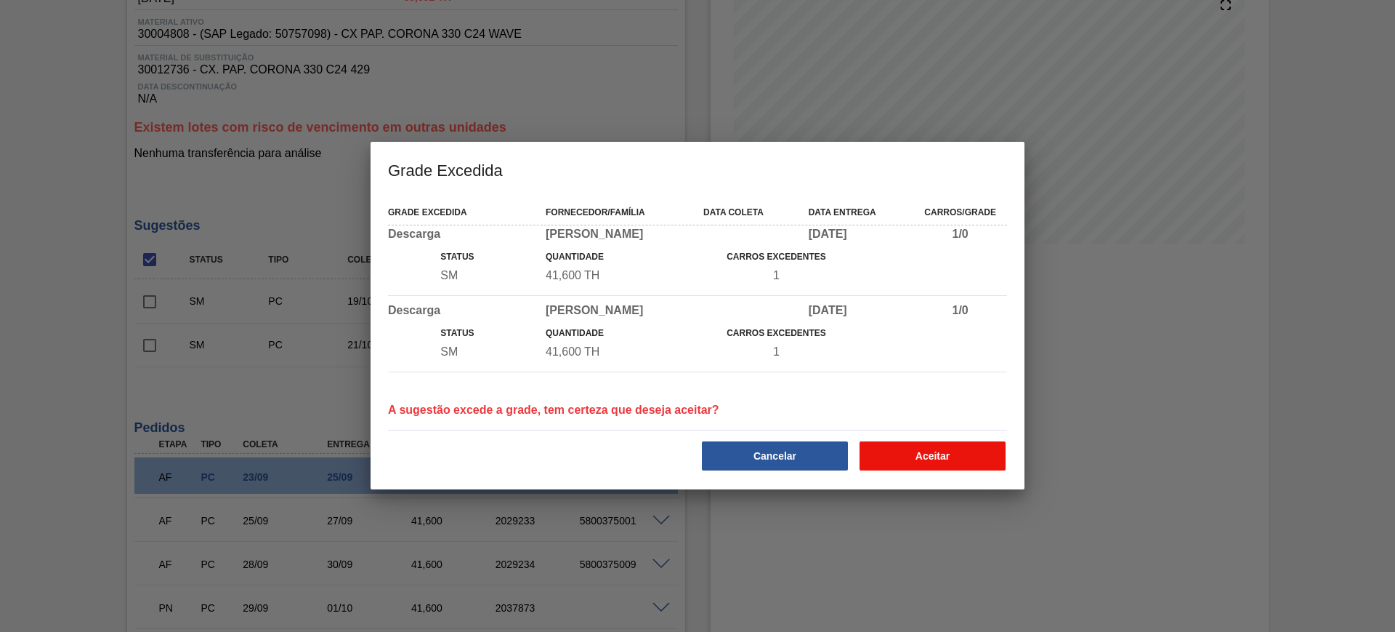
click at [961, 451] on button "Aceitar" at bounding box center [933, 455] width 146 height 29
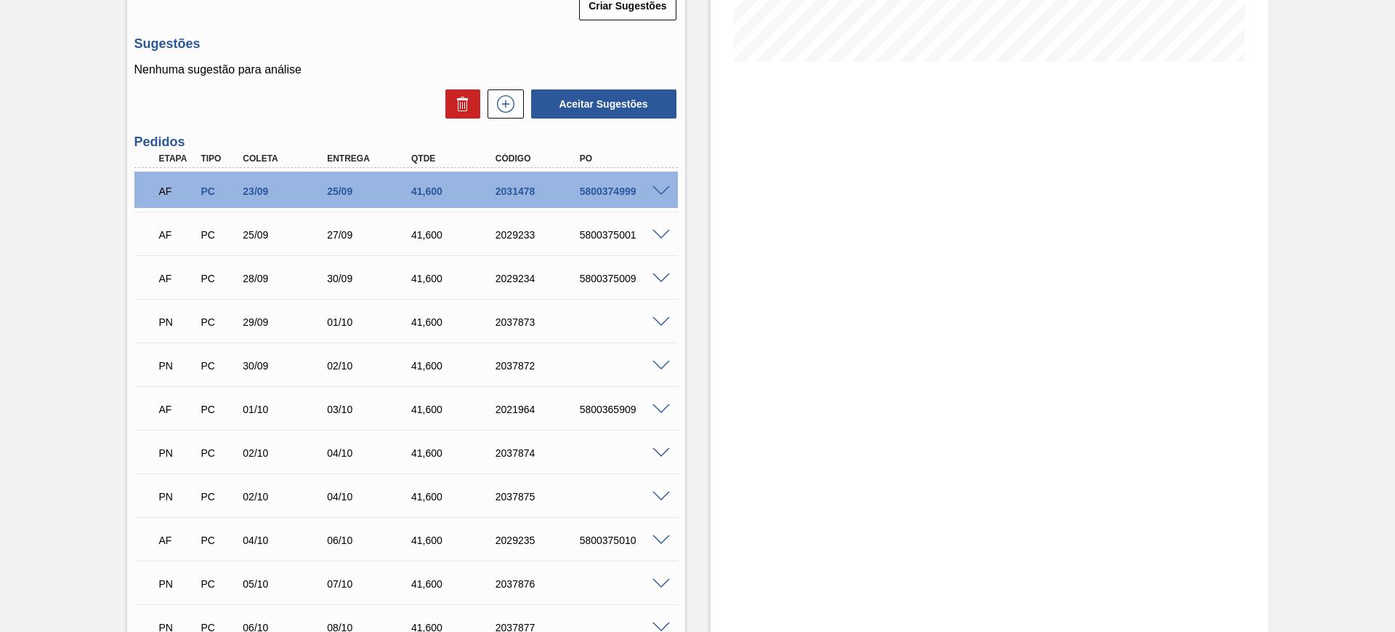
scroll to position [91, 0]
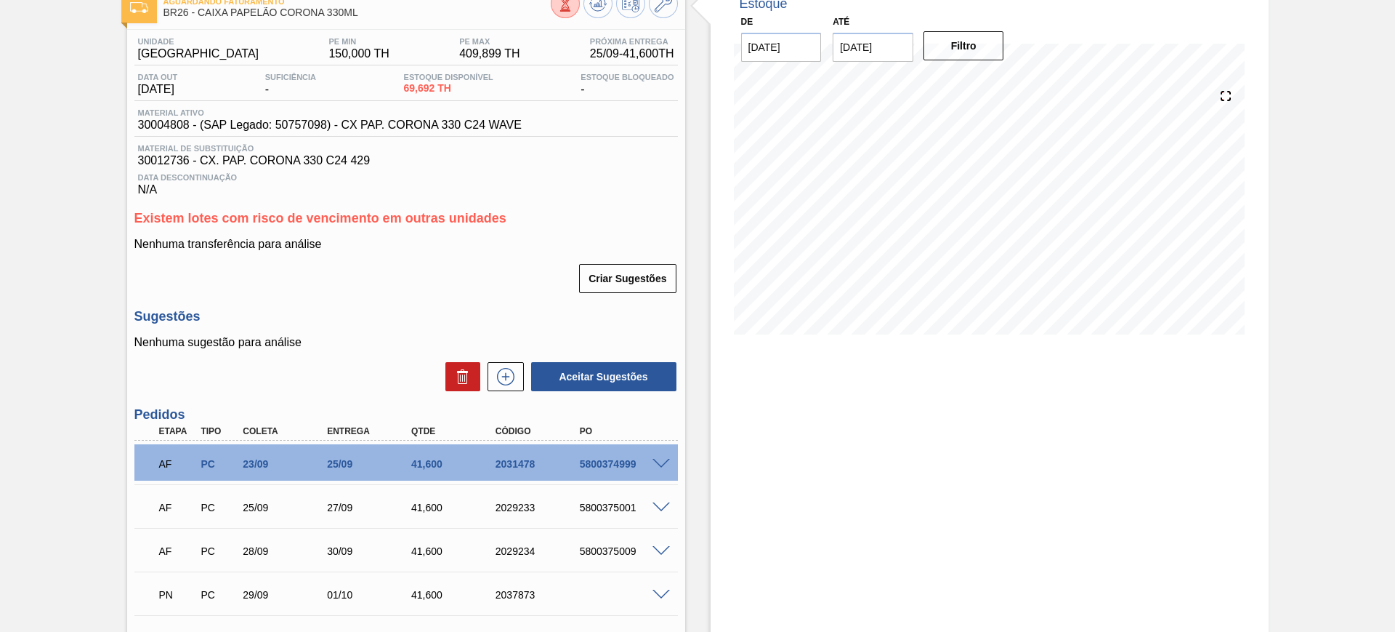
click at [515, 376] on icon at bounding box center [505, 376] width 23 height 17
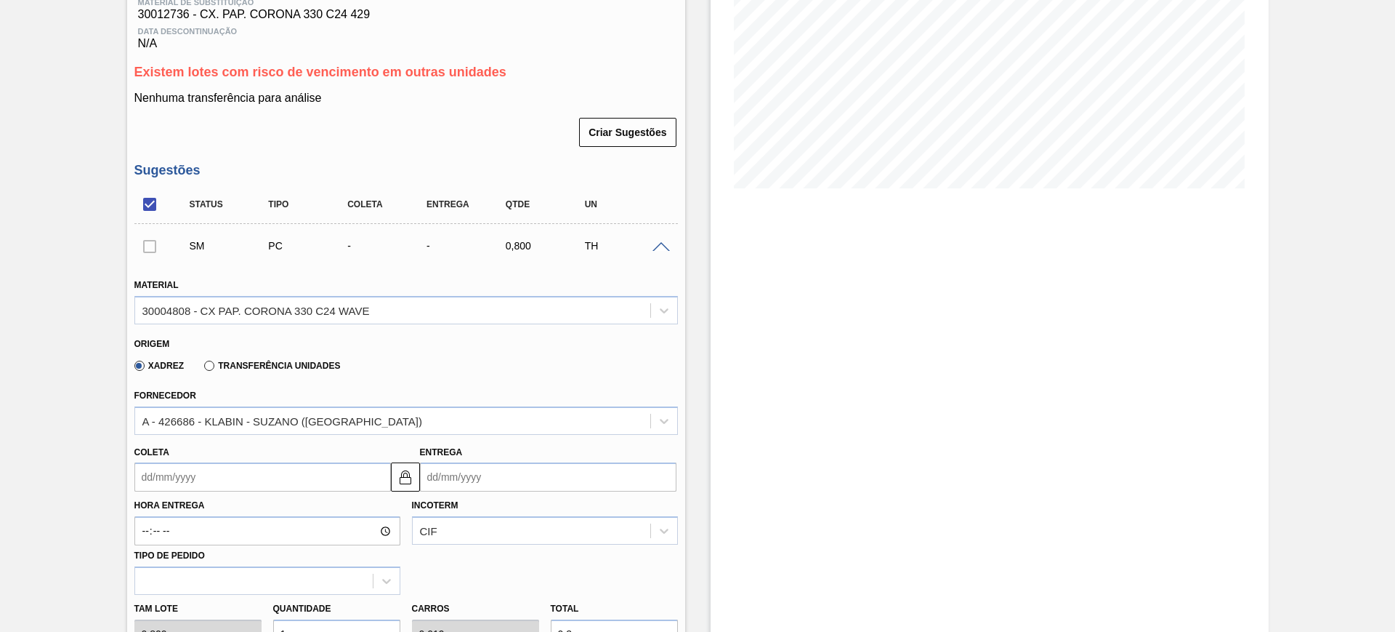
scroll to position [363, 0]
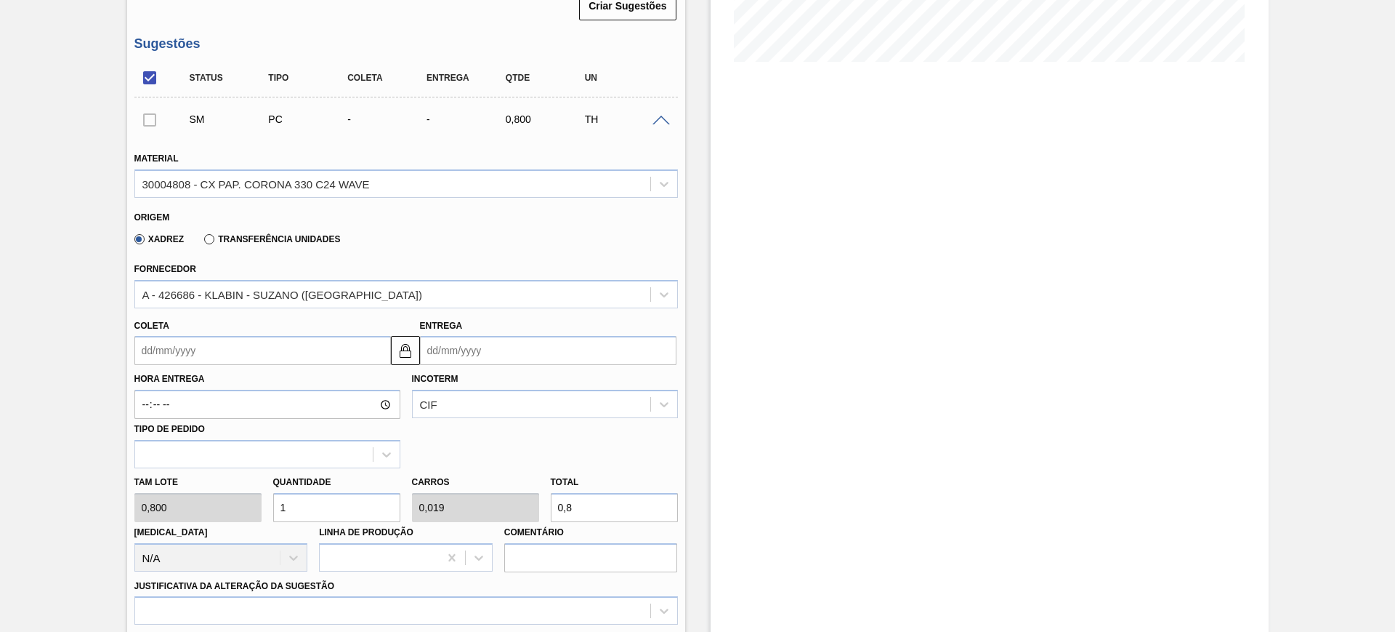
click at [505, 363] on input "Entrega" at bounding box center [548, 350] width 257 height 29
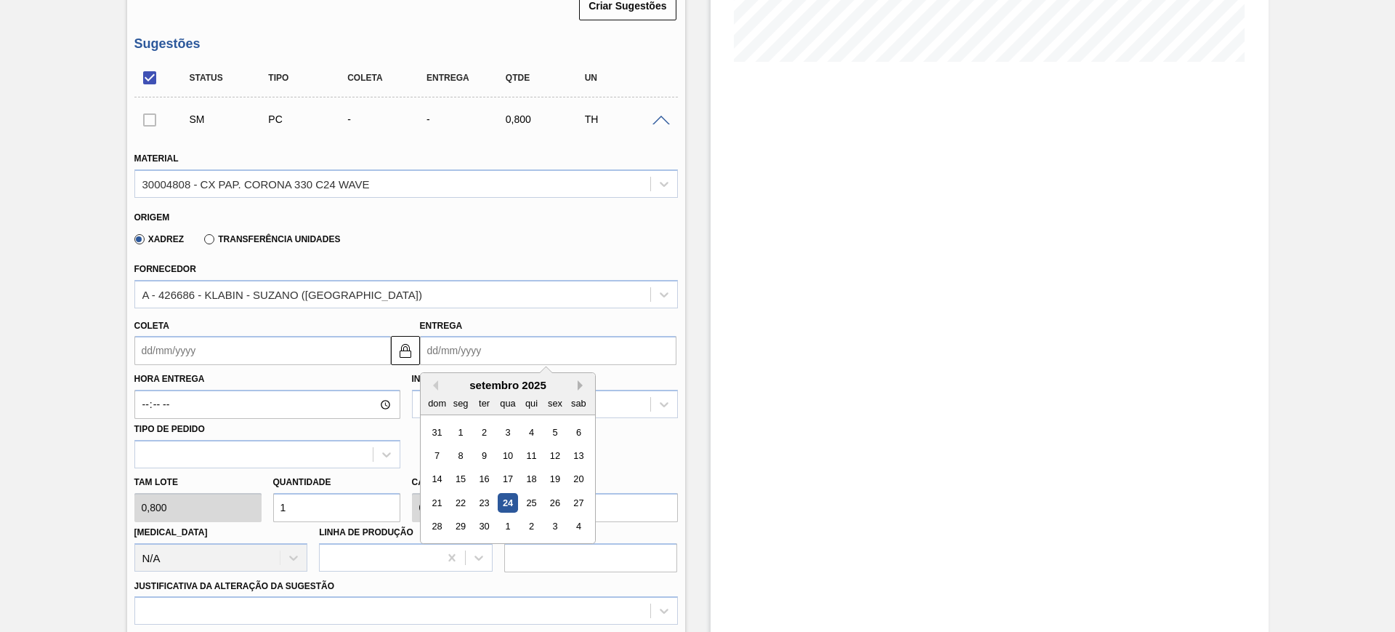
click at [581, 387] on button "Next Month" at bounding box center [583, 385] width 10 height 10
click at [478, 525] on div "28" at bounding box center [484, 527] width 20 height 20
type input "26/10/2025"
type input "28/10/2025"
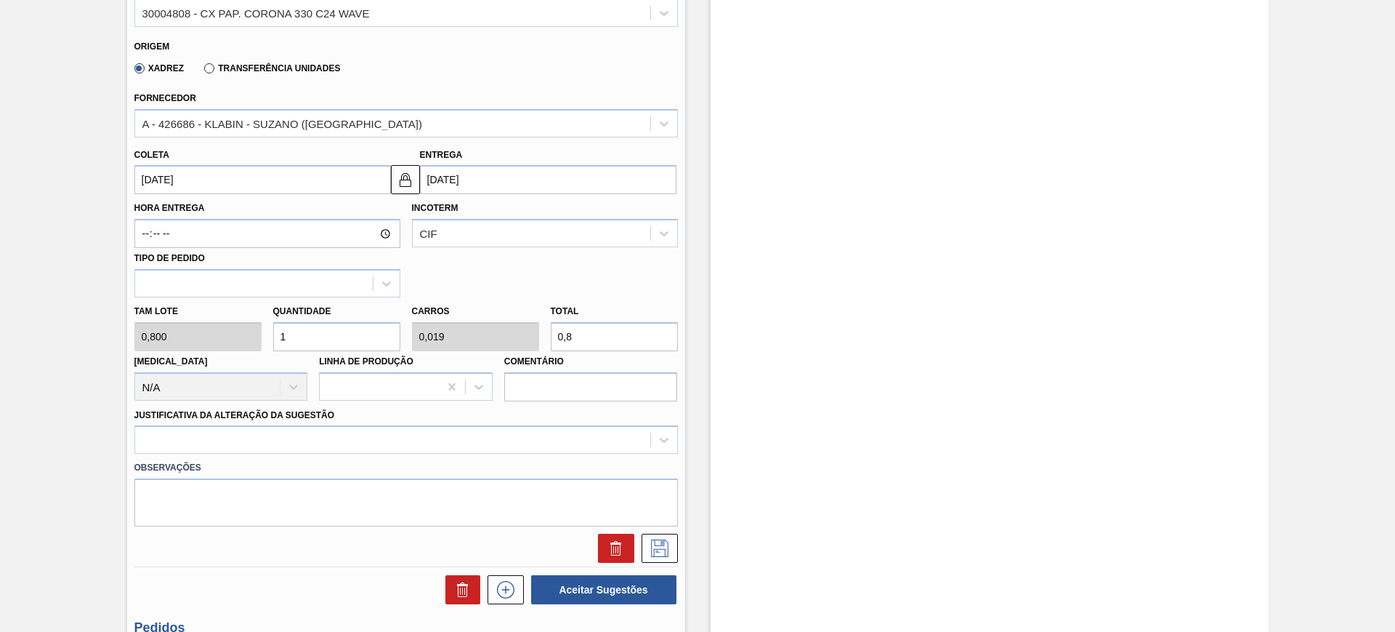
scroll to position [545, 0]
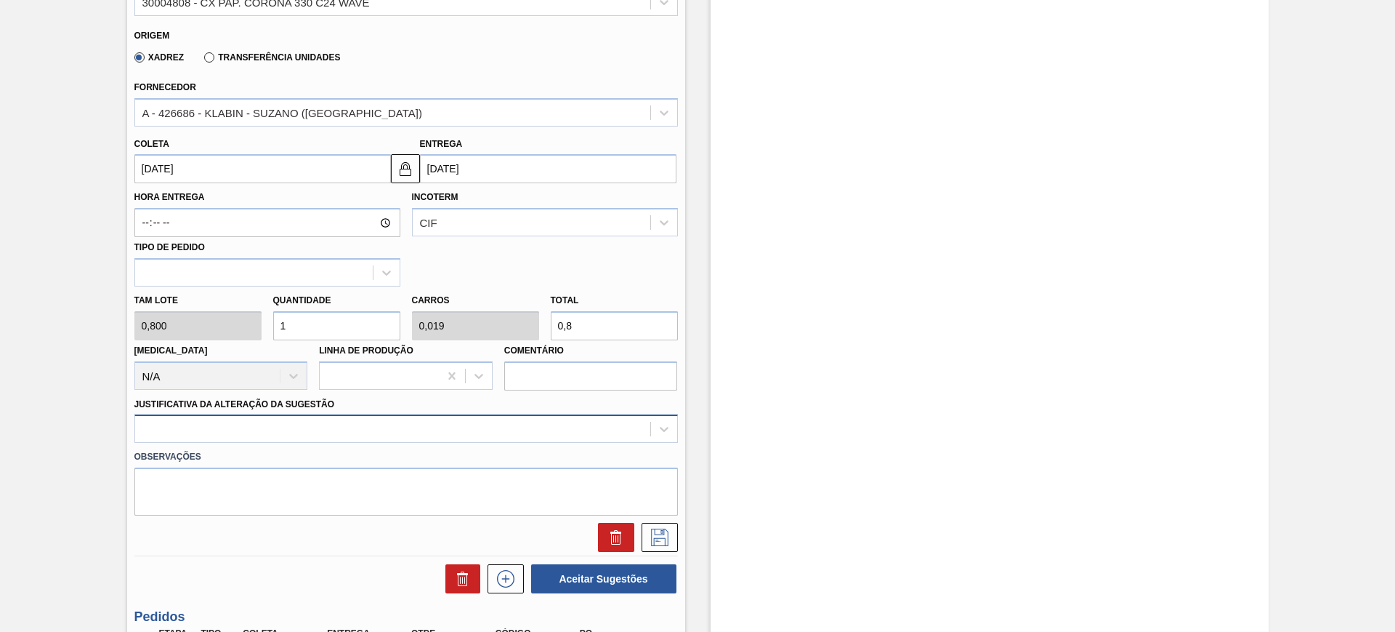
click at [446, 427] on div at bounding box center [406, 428] width 544 height 28
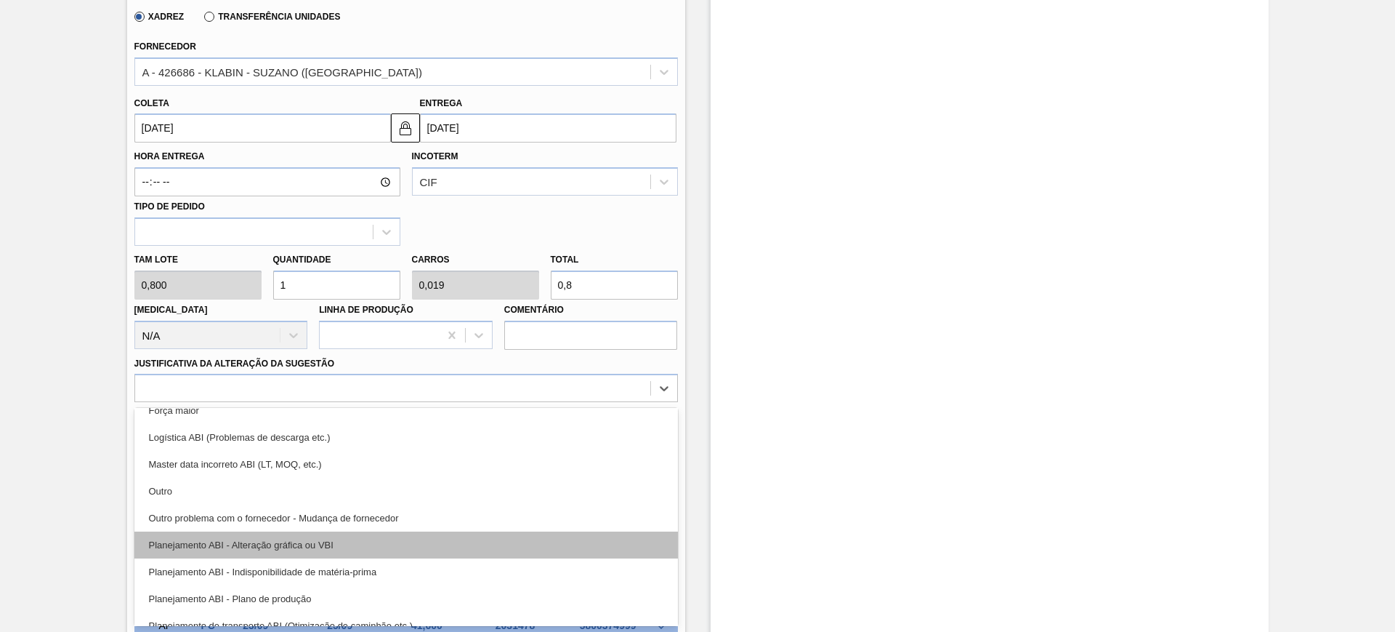
scroll to position [91, 0]
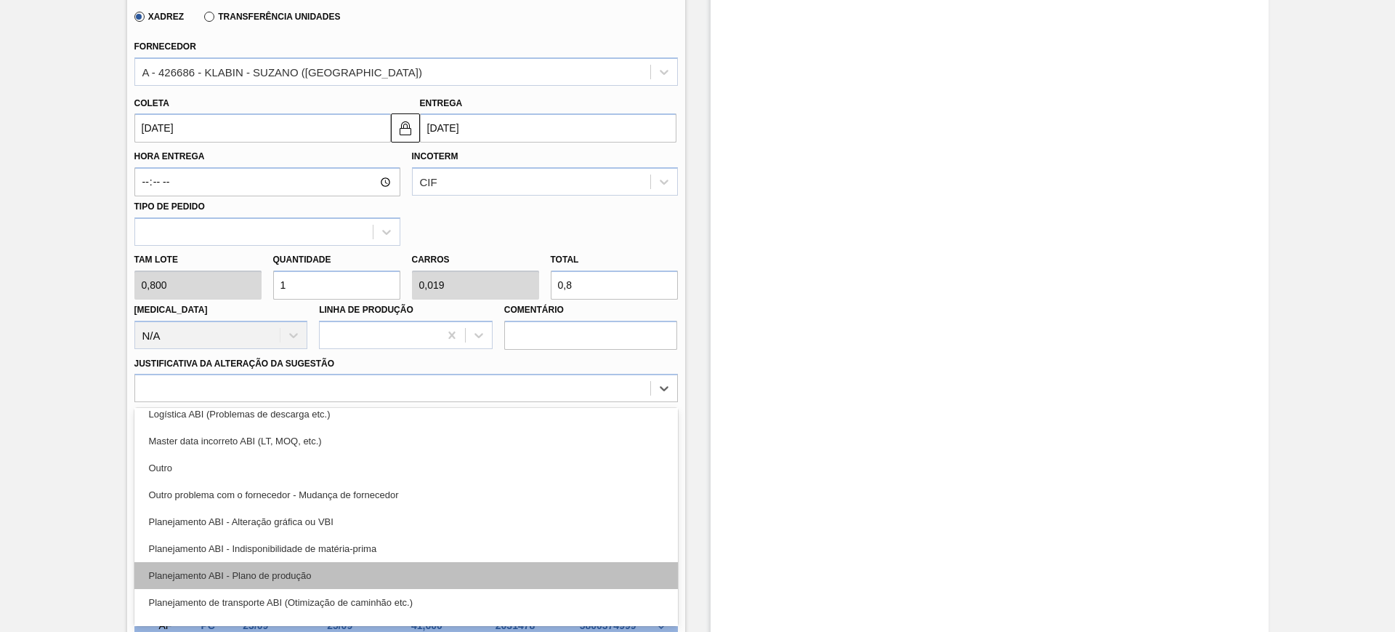
click at [419, 574] on div "Planejamento ABI - Plano de produção" at bounding box center [406, 575] width 544 height 27
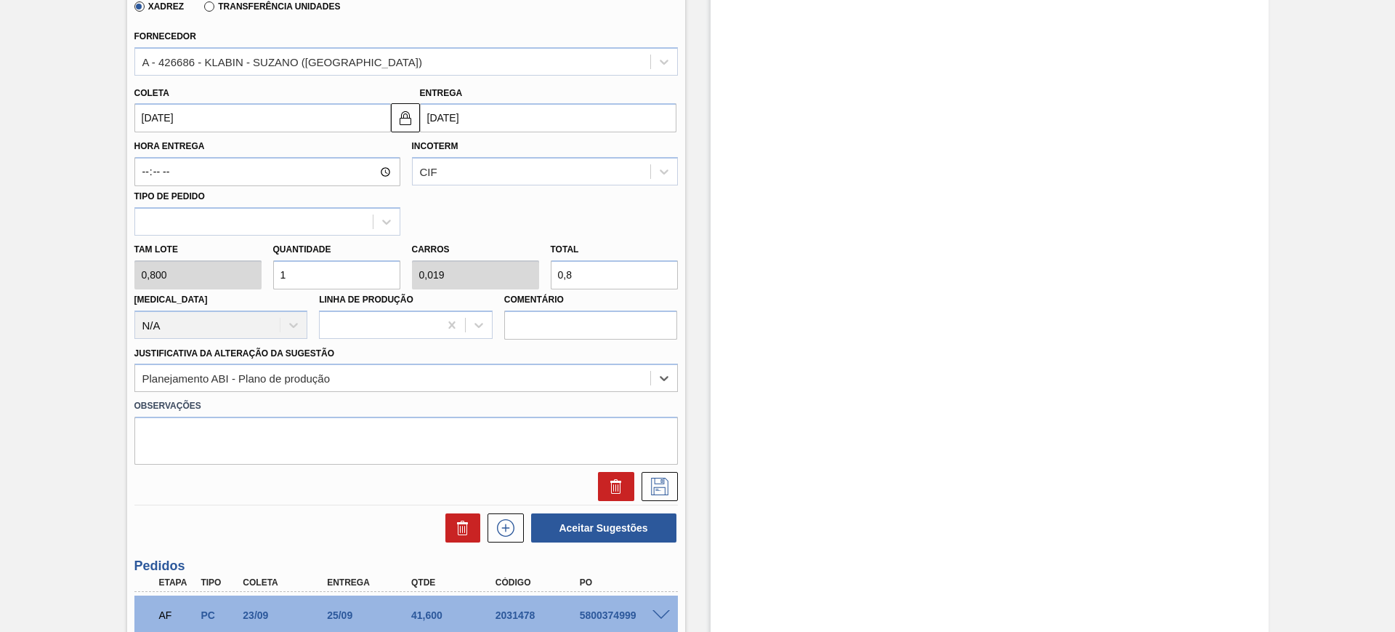
scroll to position [586, 0]
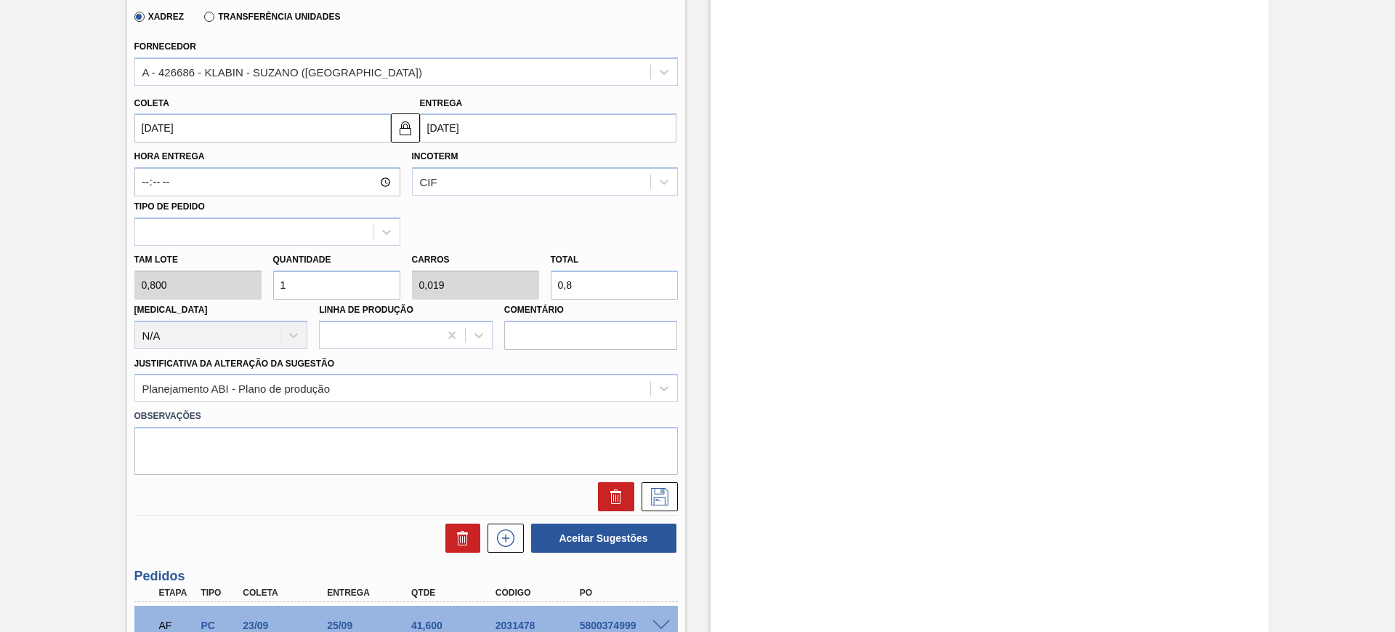
click at [593, 284] on input "0,8" at bounding box center [614, 284] width 127 height 29
type input "5"
type input "0,096"
type input "4"
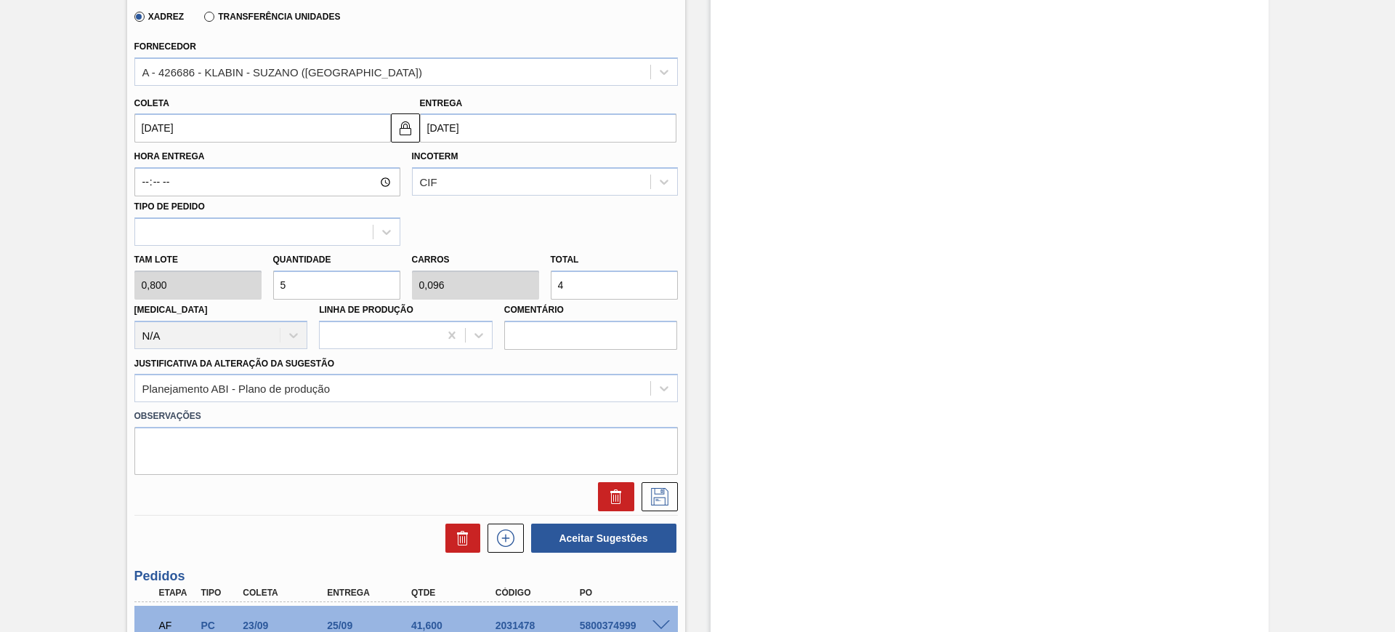
type input "51,25"
type input "0,986"
type input "41,"
type input "52"
type input "1"
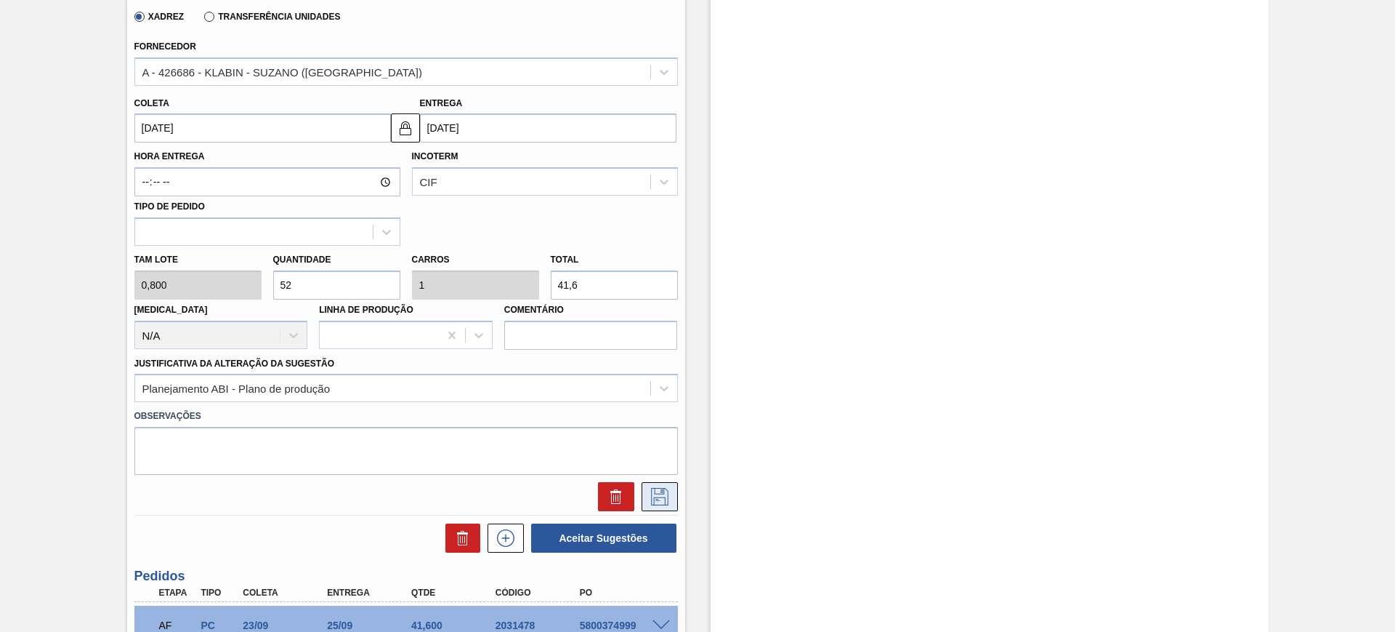
type input "41,6"
click at [657, 494] on icon at bounding box center [659, 496] width 23 height 17
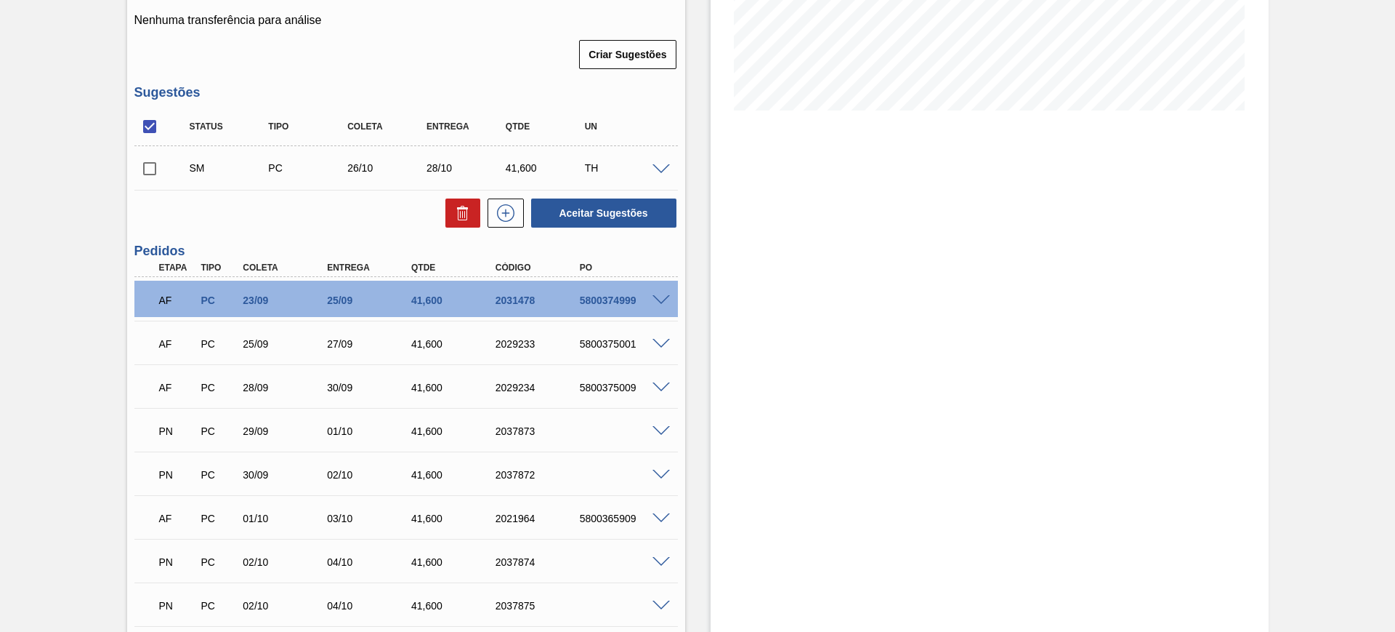
scroll to position [313, 0]
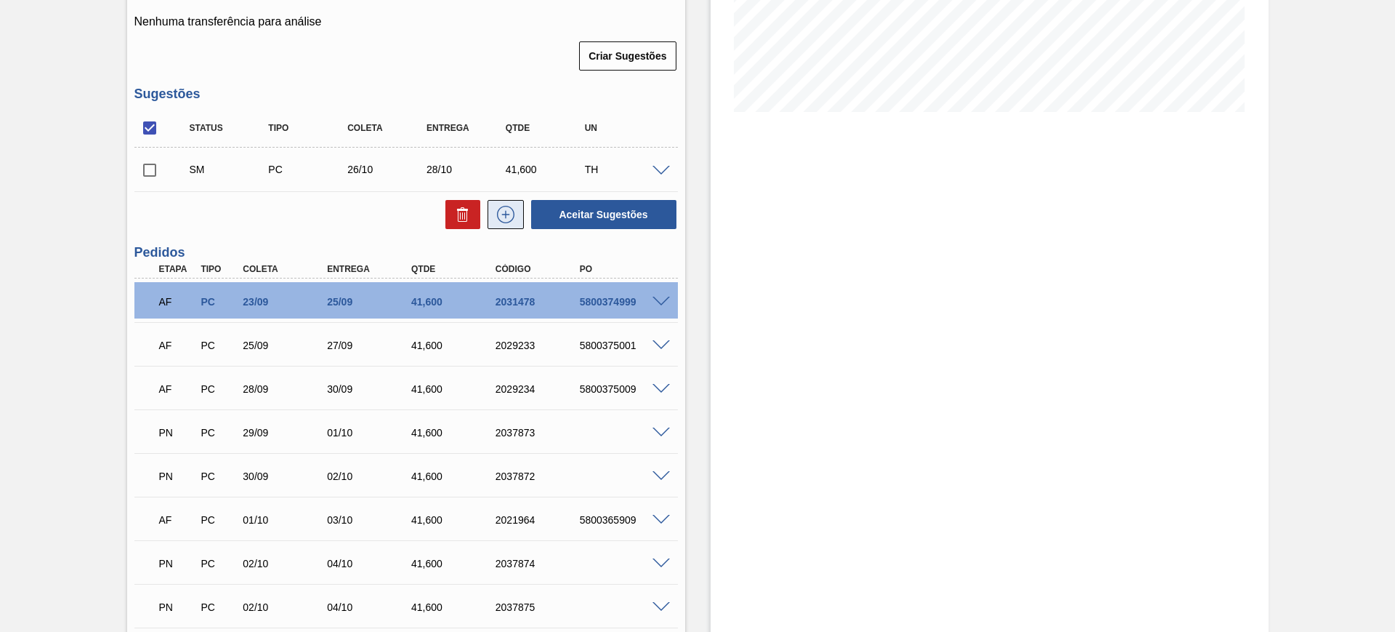
click at [504, 226] on button at bounding box center [506, 214] width 36 height 29
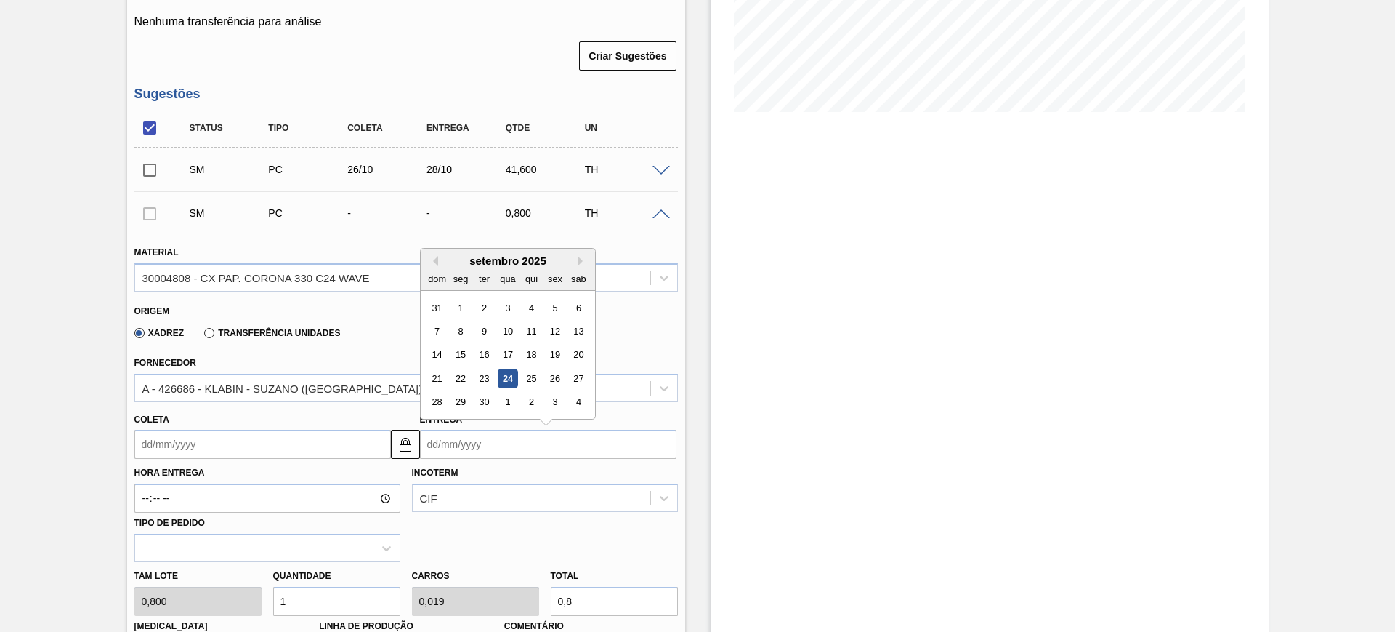
click at [526, 438] on input "Entrega" at bounding box center [548, 444] width 257 height 29
click at [587, 256] on button "Next Month" at bounding box center [583, 261] width 10 height 10
click at [533, 399] on div "30" at bounding box center [531, 402] width 20 height 20
type input "28/10/2025"
type input "30/10/2025"
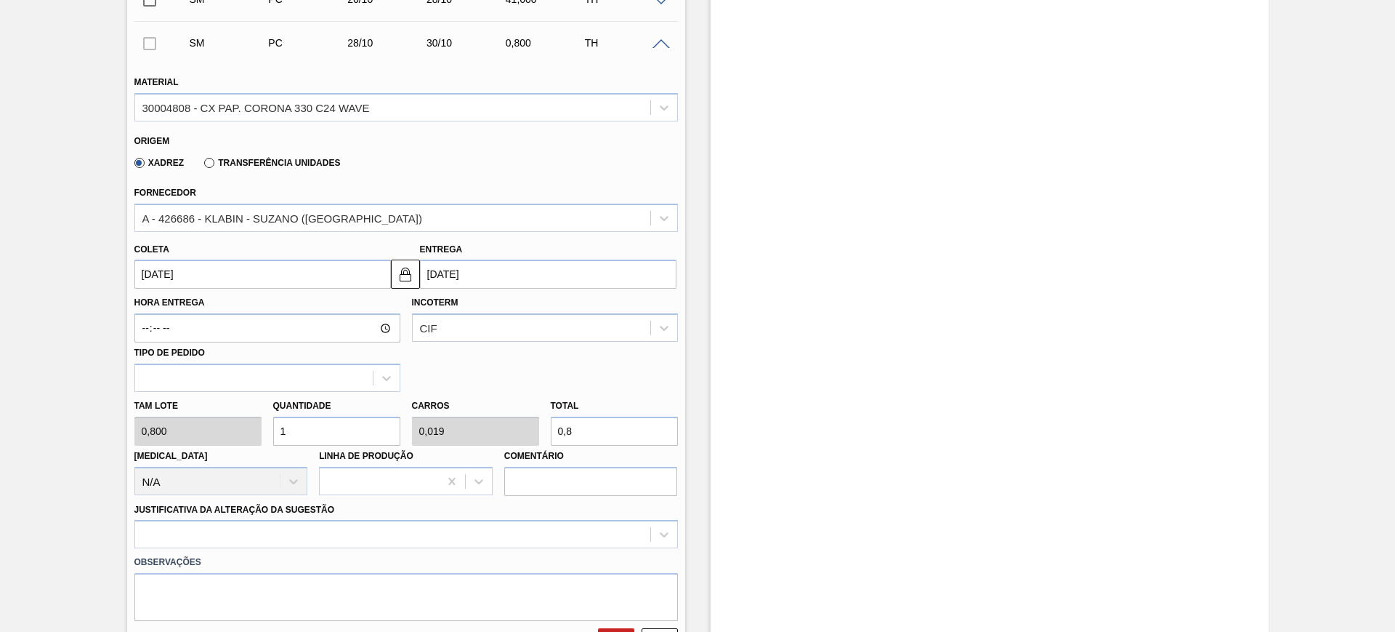
scroll to position [495, 0]
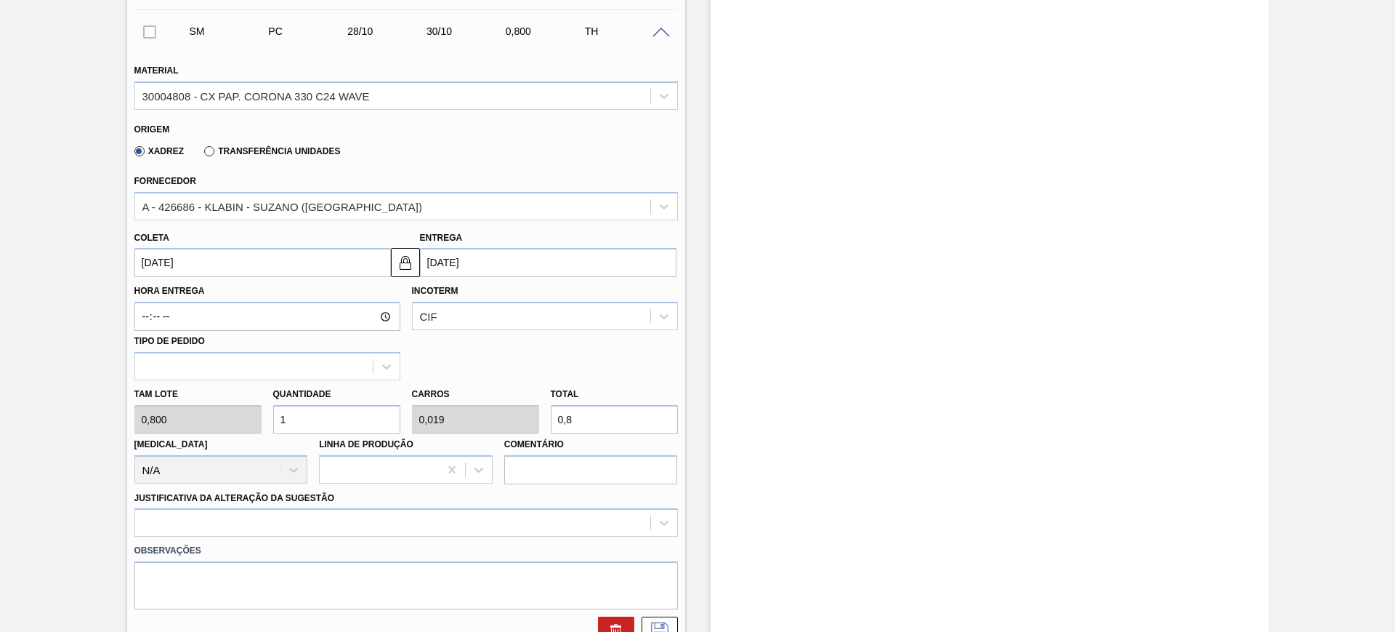
click at [568, 411] on input "0,8" at bounding box center [614, 419] width 127 height 29
type input "5"
type input "0,096"
type input "4"
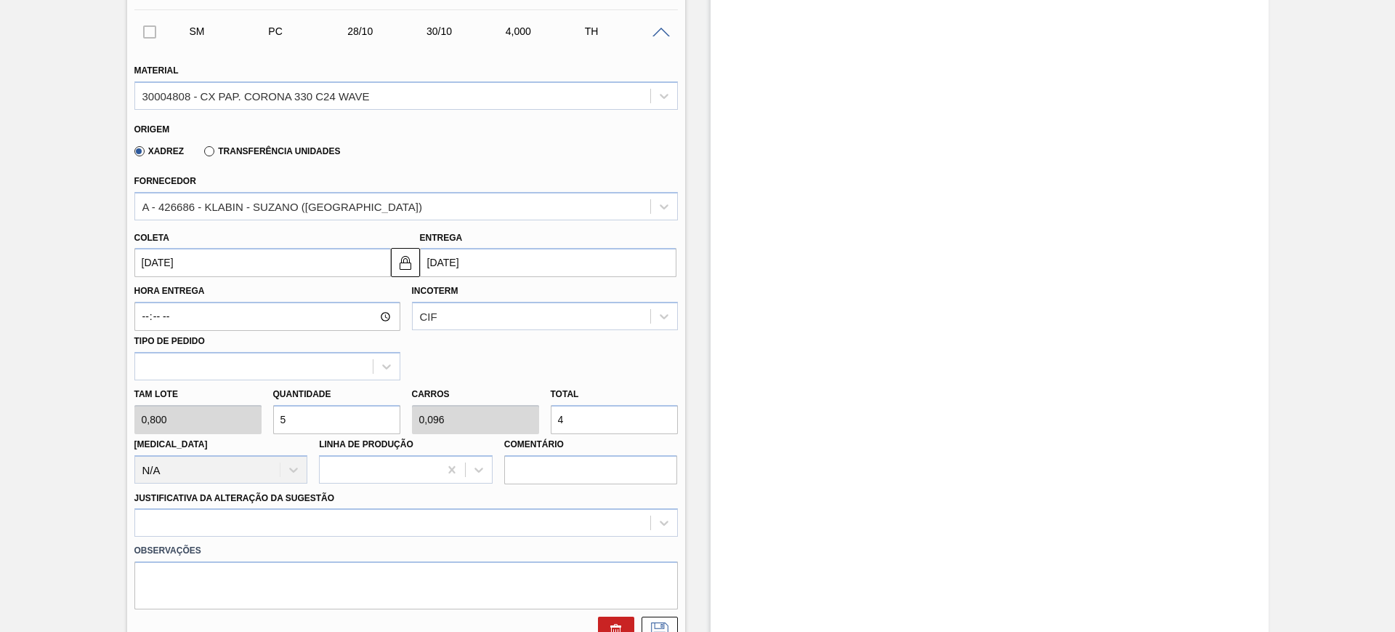
type input "51,25"
type input "0,986"
type input "41,"
type input "51,875"
type input "0,998"
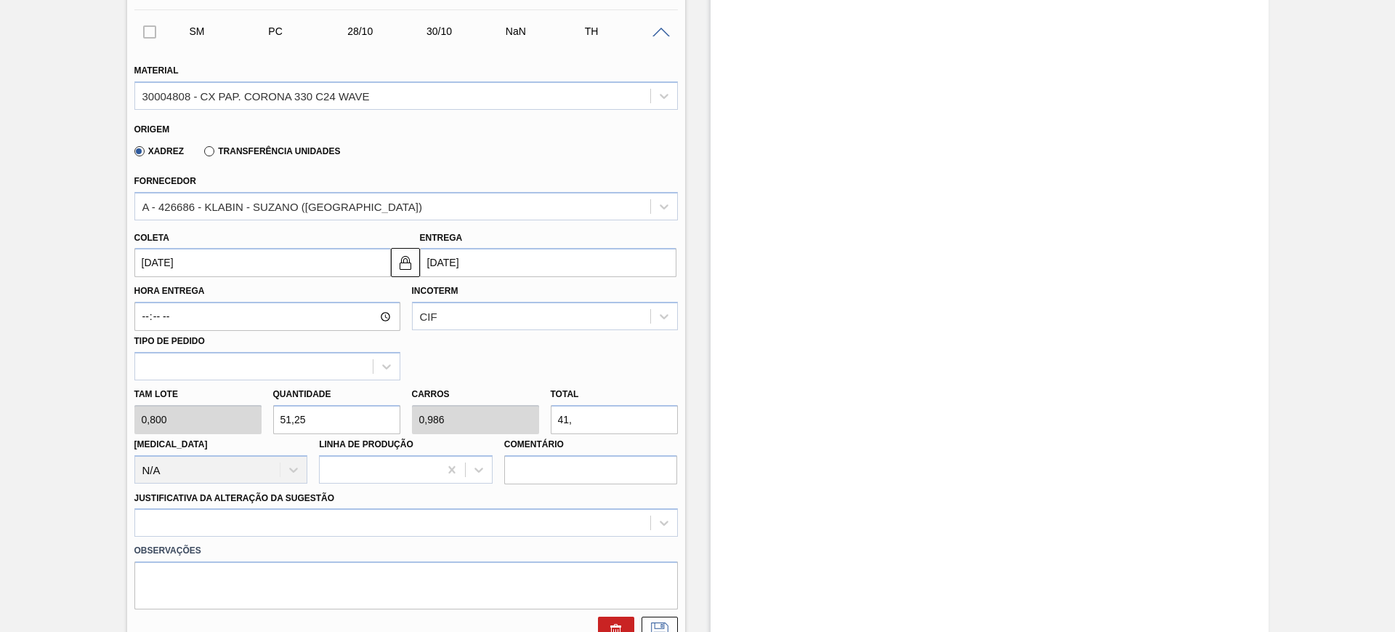
type input "41,5"
type input "51,25"
type input "0,986"
type input "41,"
type input "52"
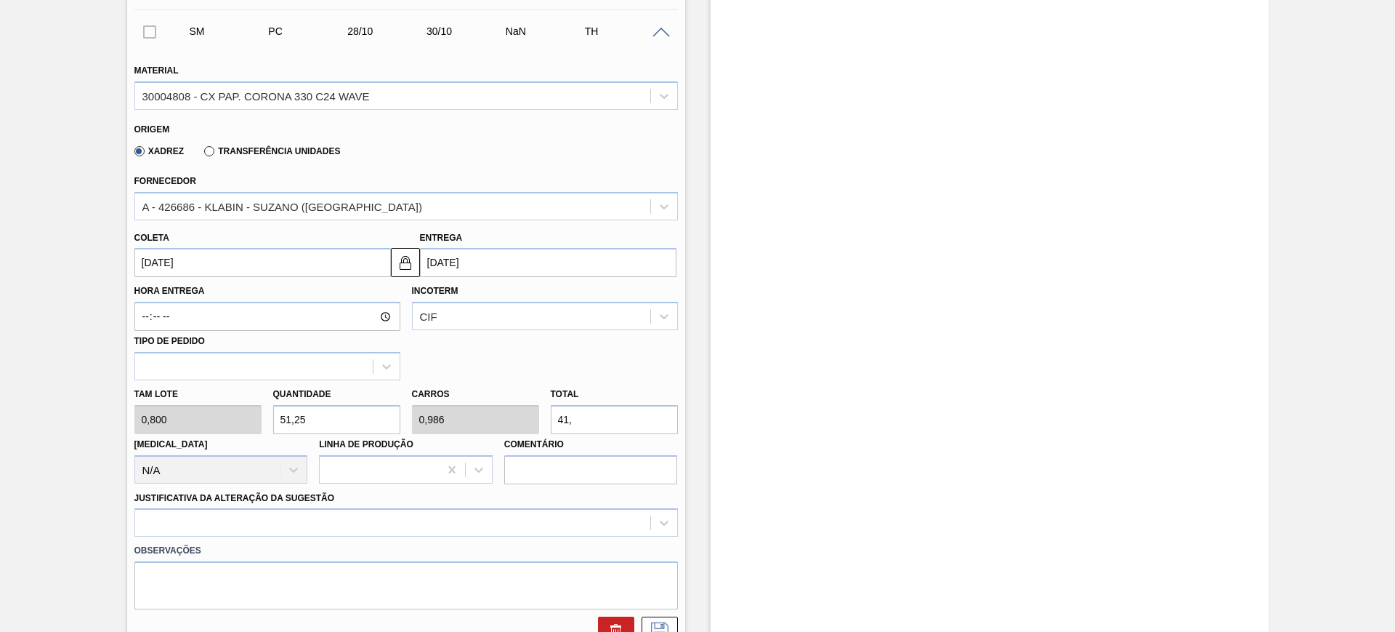
type input "1"
type input "41,6"
click at [545, 531] on div at bounding box center [406, 522] width 544 height 28
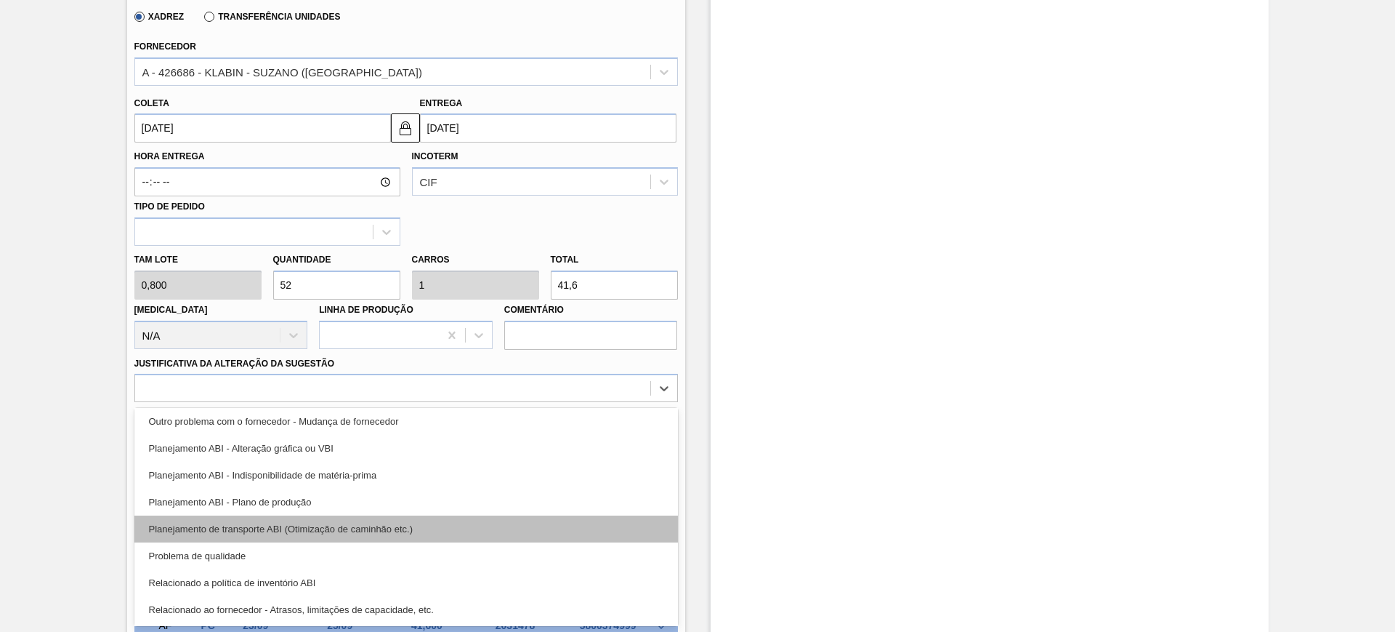
scroll to position [182, 0]
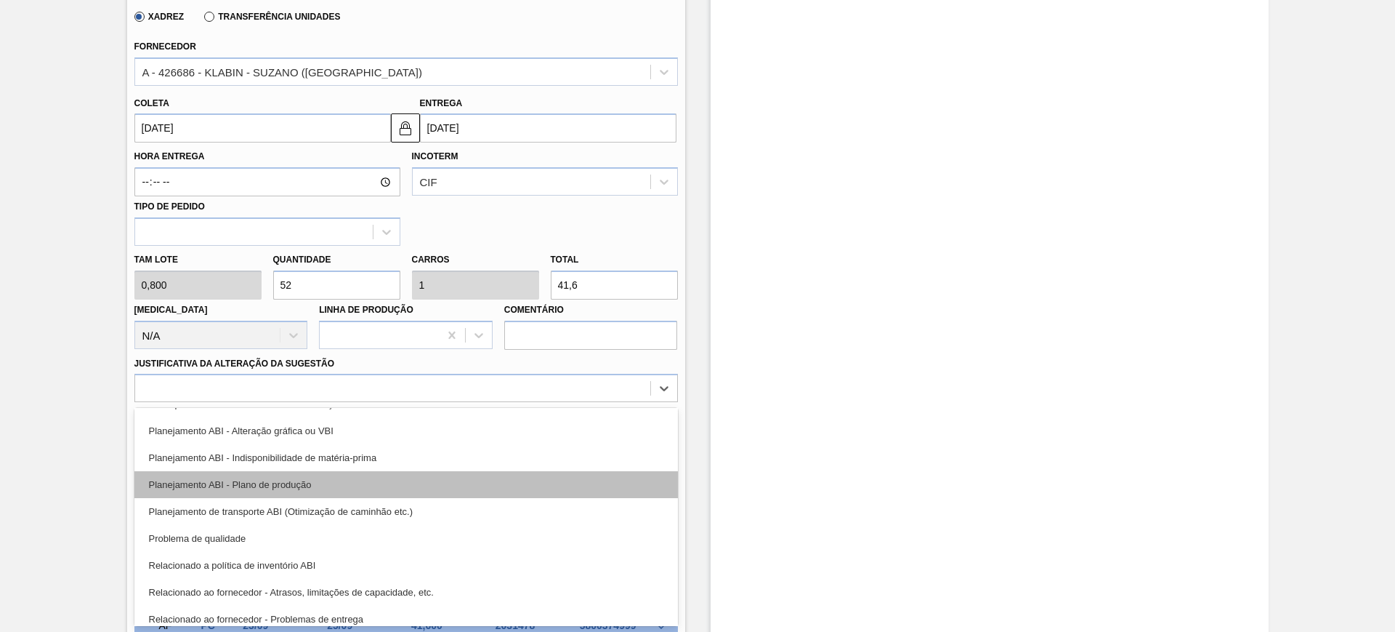
click at [398, 491] on div "Planejamento ABI - Plano de produção" at bounding box center [406, 484] width 544 height 27
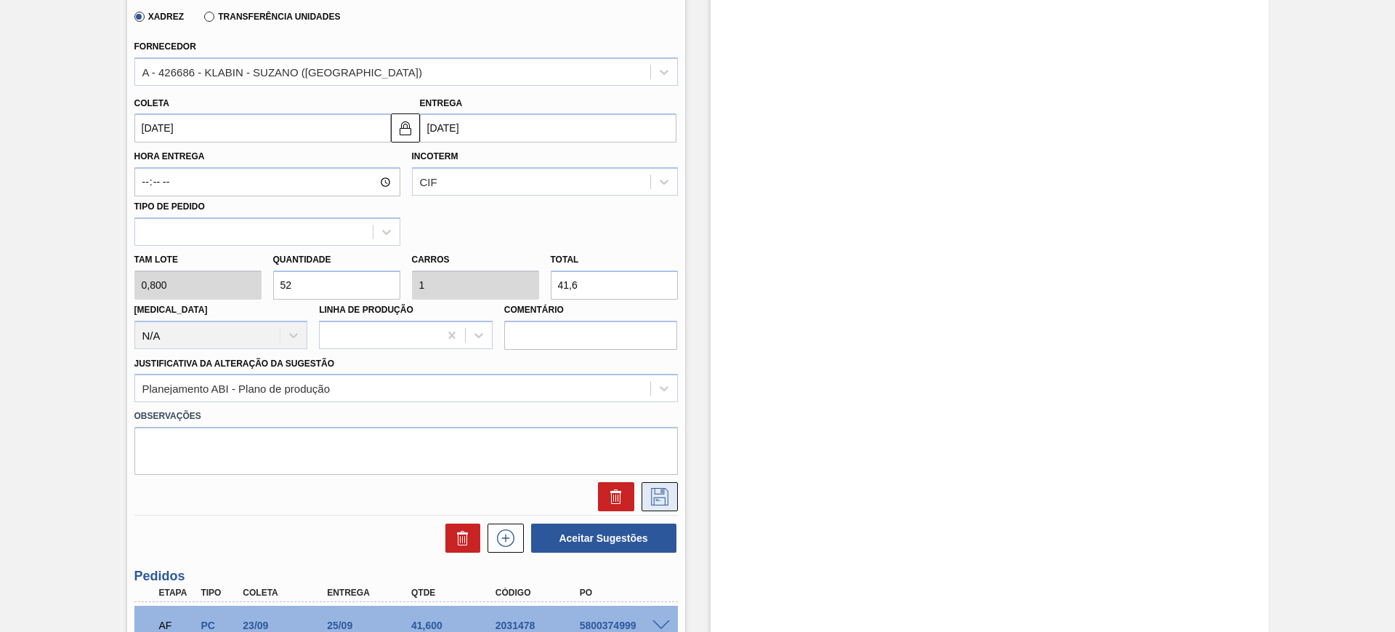
click at [673, 493] on button at bounding box center [660, 496] width 36 height 29
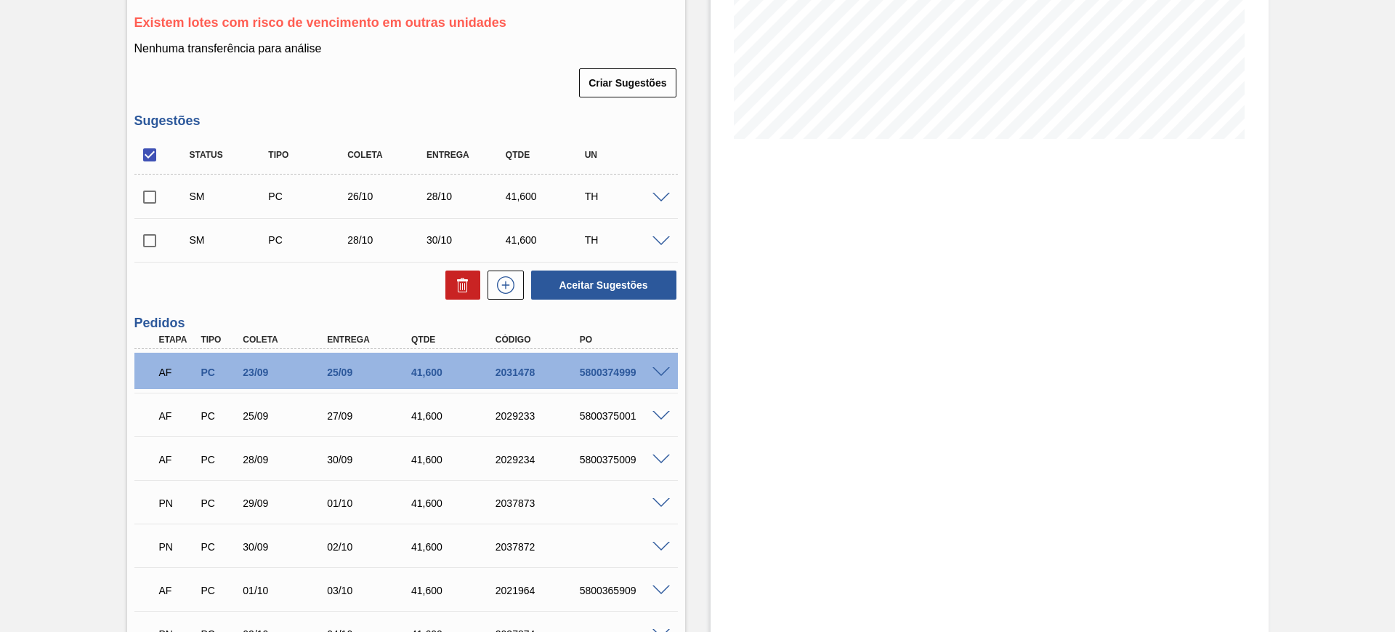
scroll to position [175, 0]
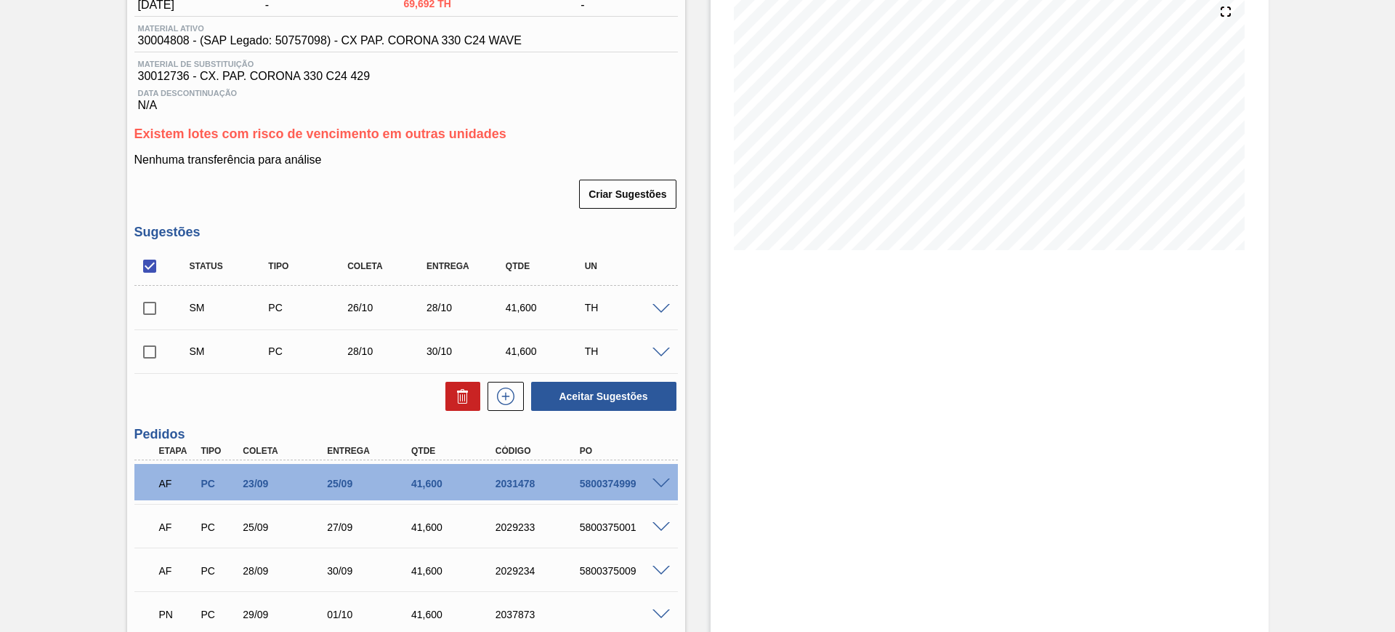
click at [143, 268] on input "checkbox" at bounding box center [149, 266] width 31 height 31
checkbox input "true"
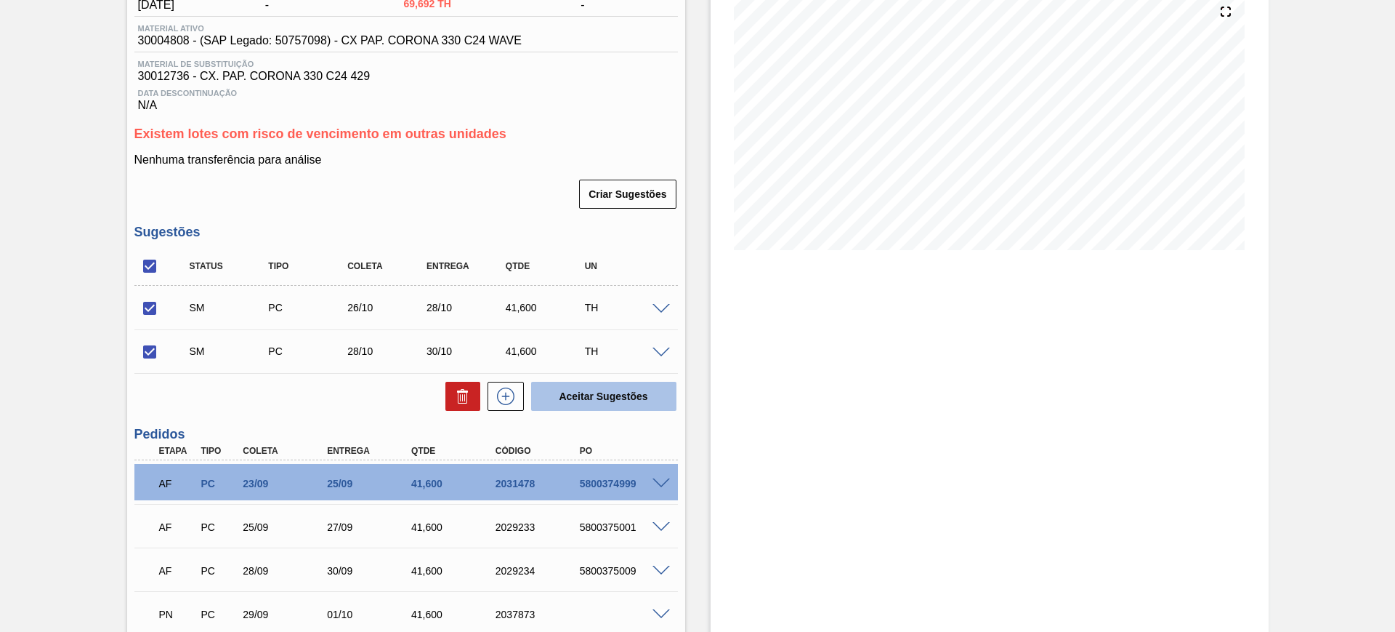
click at [563, 398] on button "Aceitar Sugestões" at bounding box center [603, 396] width 145 height 29
checkbox input "false"
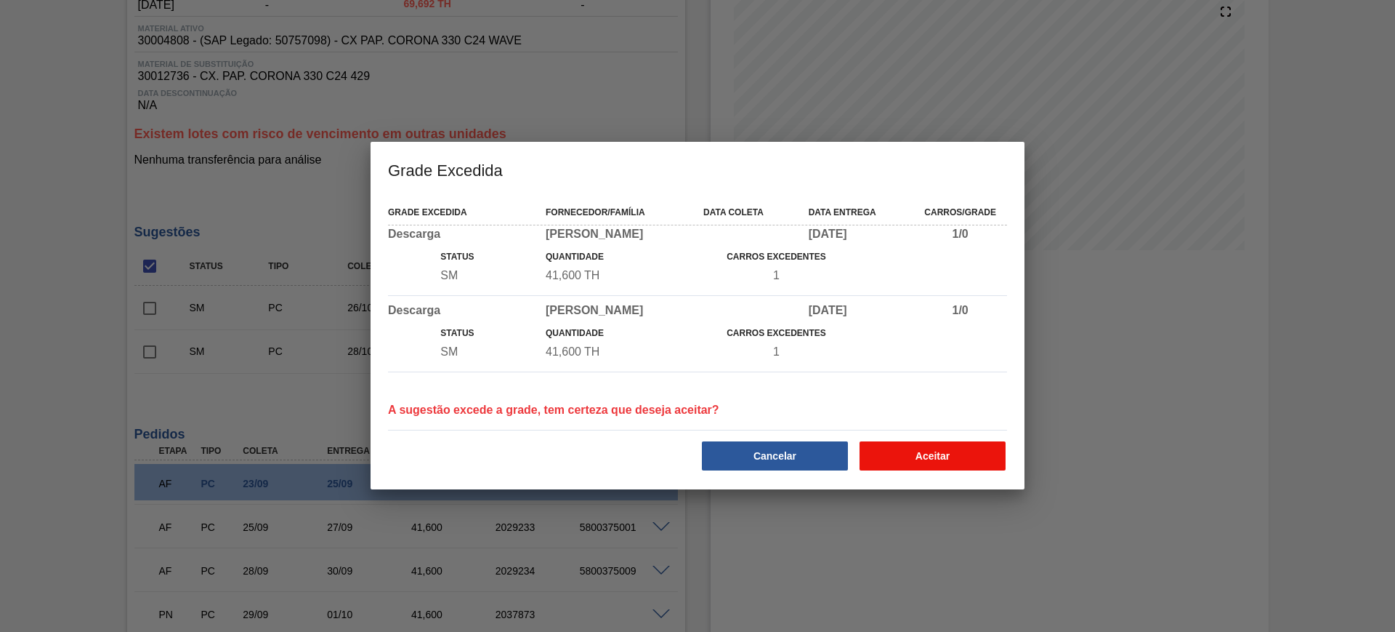
click at [954, 446] on button "Aceitar" at bounding box center [933, 455] width 146 height 29
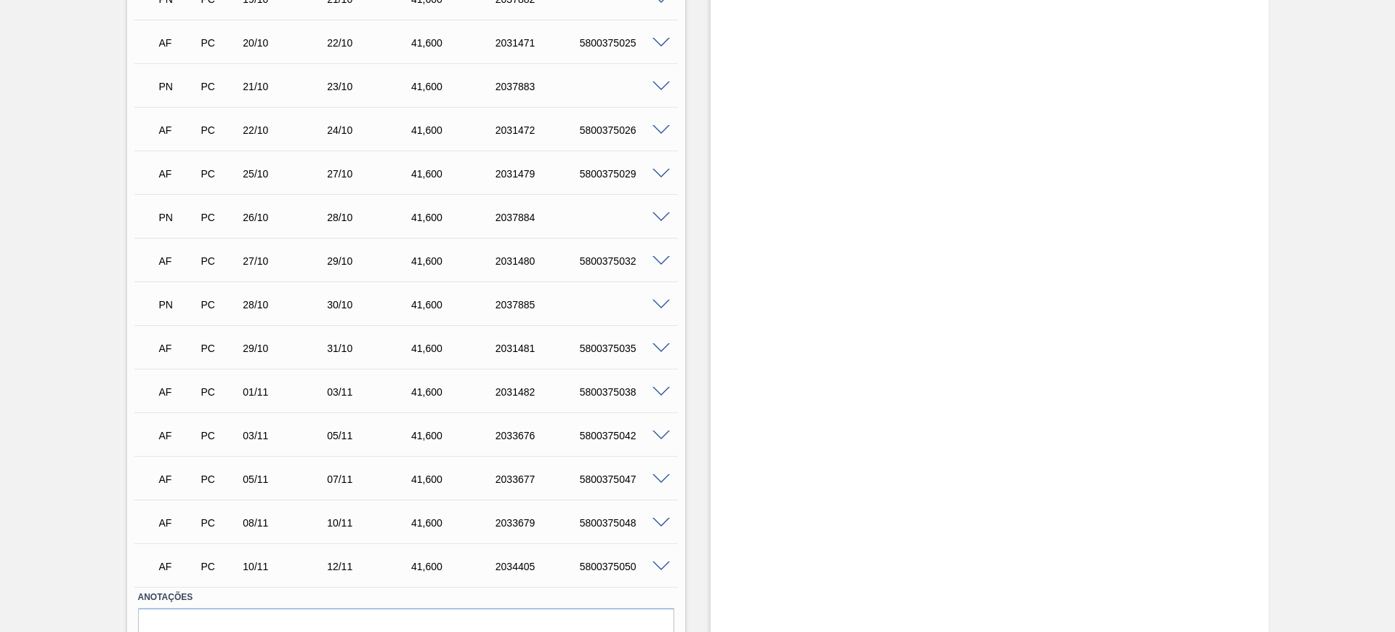
scroll to position [1458, 0]
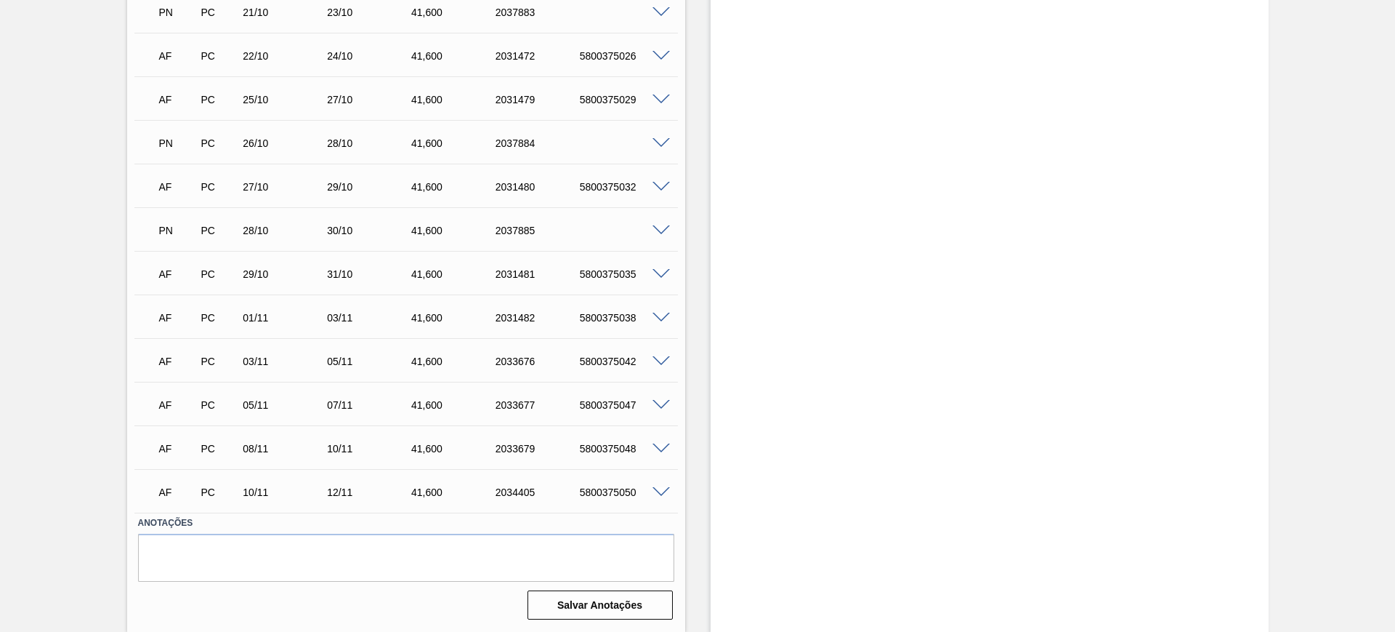
click at [662, 362] on span at bounding box center [661, 361] width 17 height 11
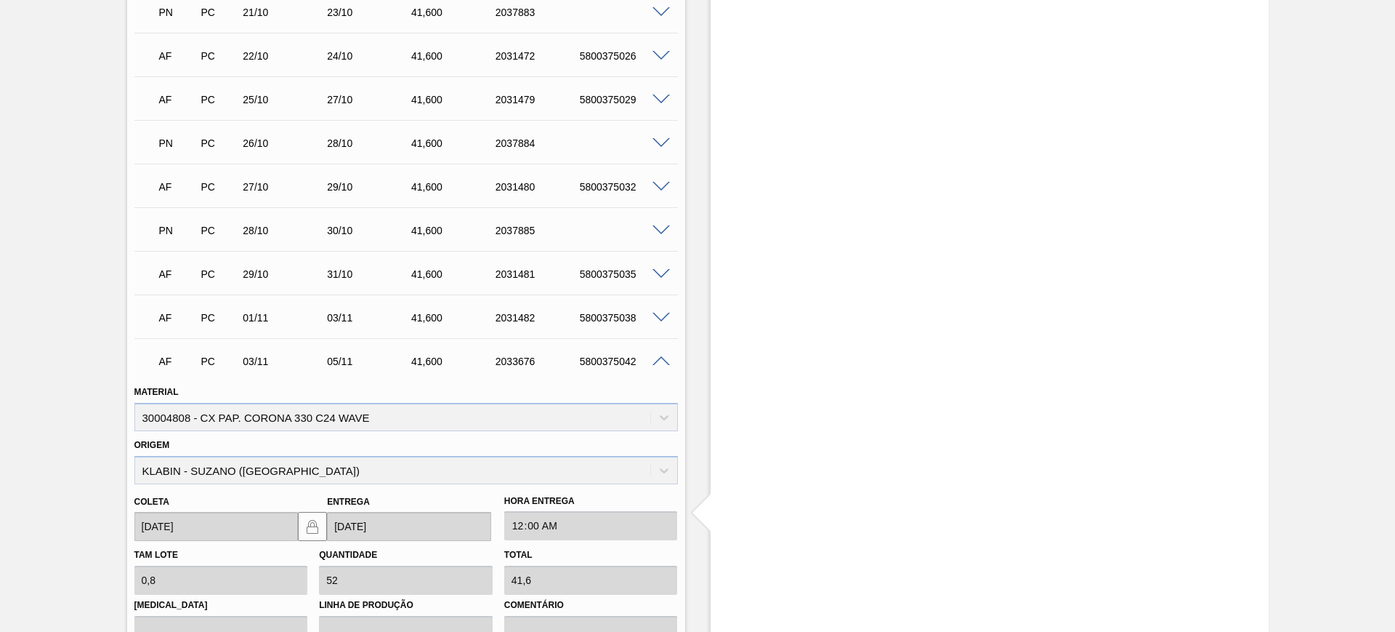
click at [660, 314] on span at bounding box center [661, 318] width 17 height 11
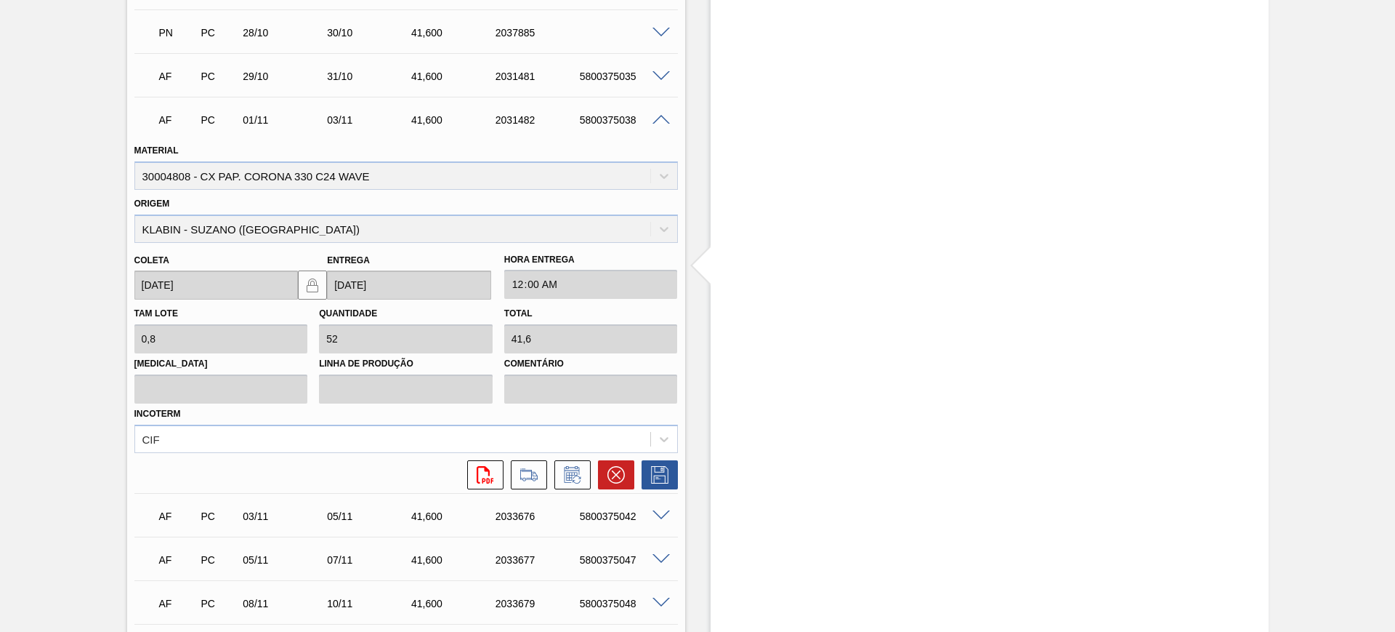
scroll to position [1730, 0]
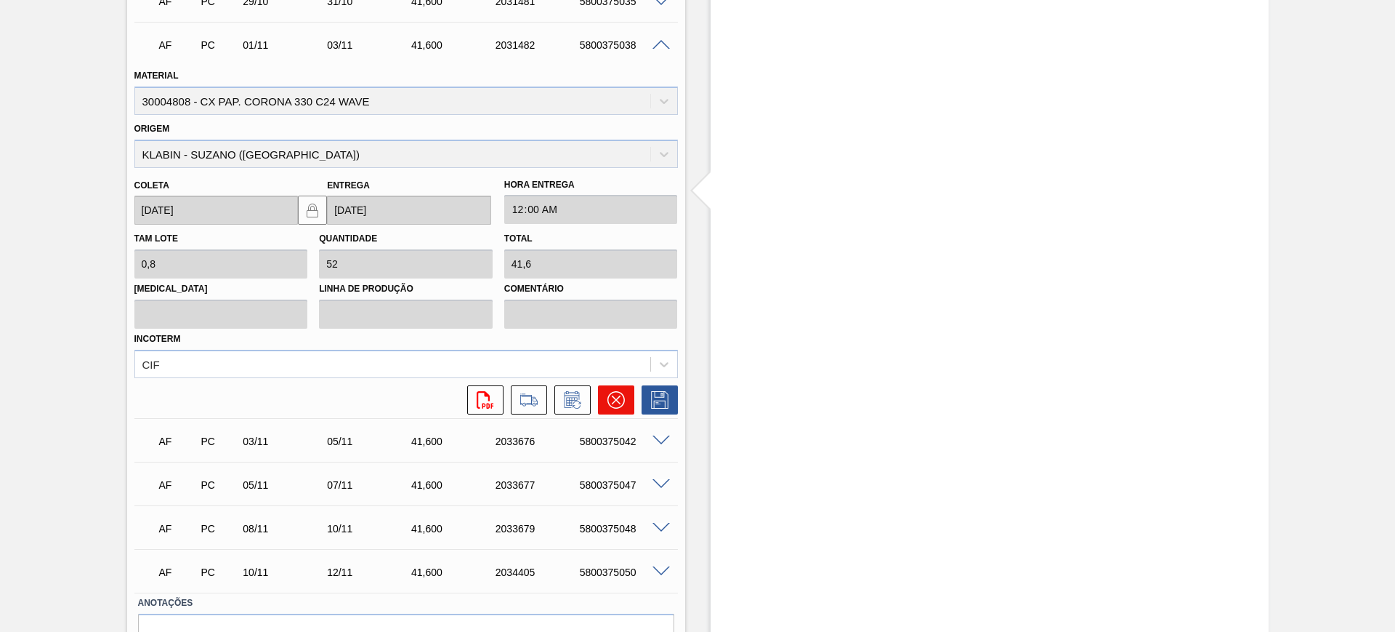
click at [624, 408] on button at bounding box center [616, 399] width 36 height 29
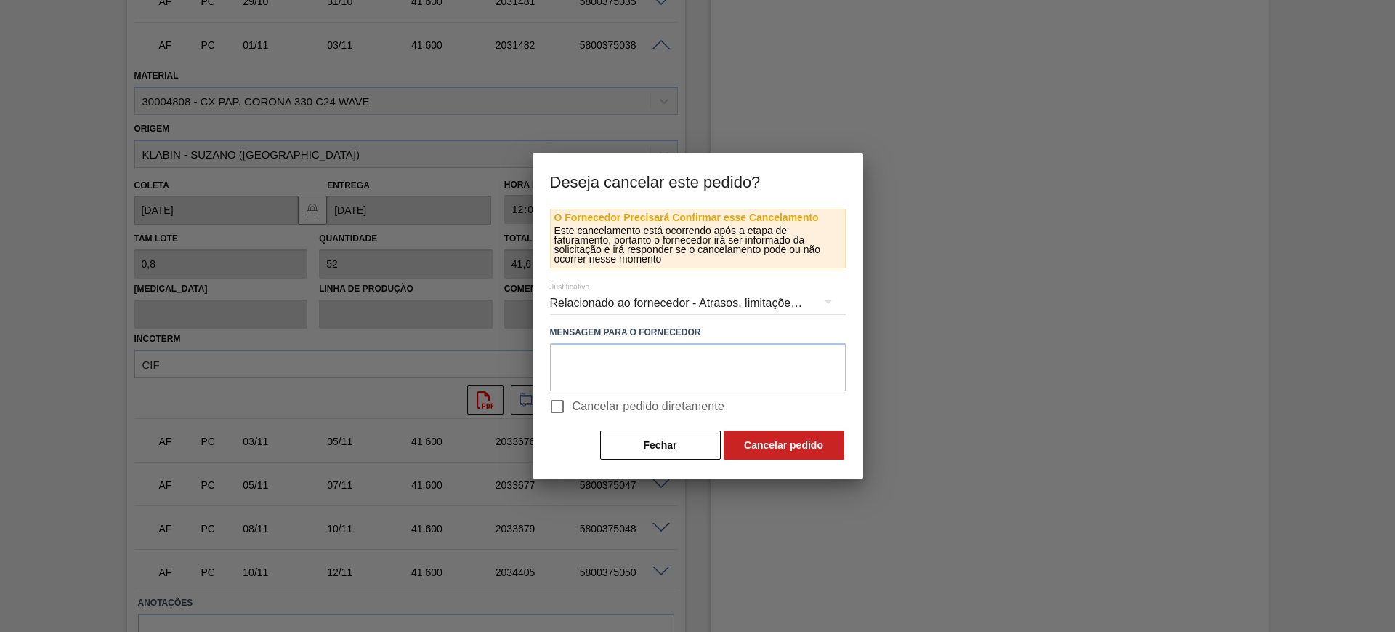
click at [626, 405] on span "Cancelar pedido diretamente" at bounding box center [649, 406] width 153 height 17
click at [573, 405] on input "Cancelar pedido diretamente" at bounding box center [557, 406] width 31 height 31
checkbox input "true"
click at [756, 448] on button "Cancelar pedido" at bounding box center [784, 444] width 121 height 29
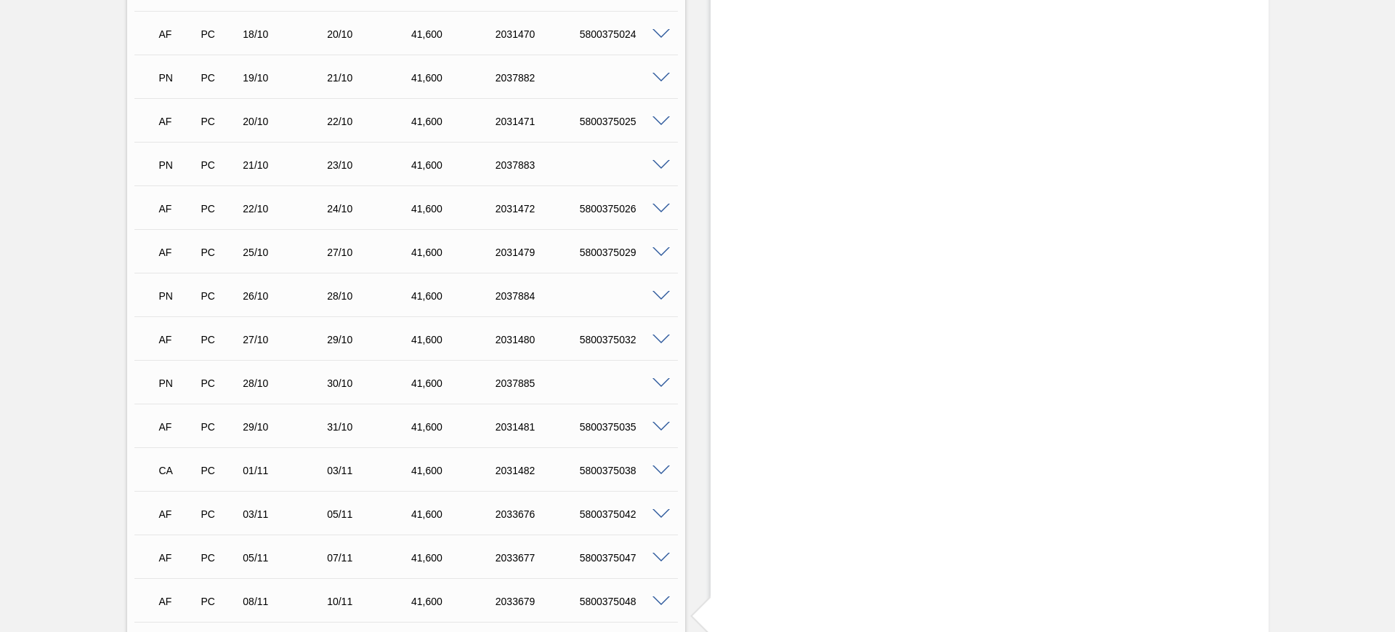
scroll to position [1458, 0]
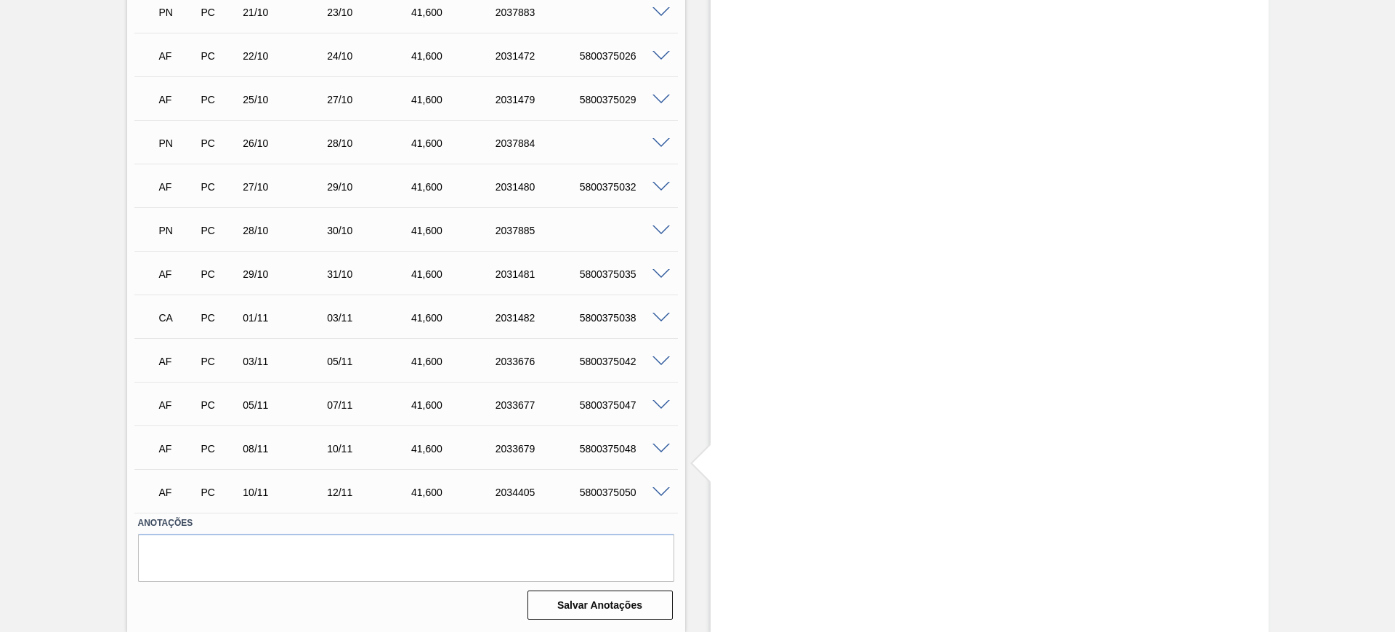
click at [662, 400] on span at bounding box center [661, 405] width 17 height 11
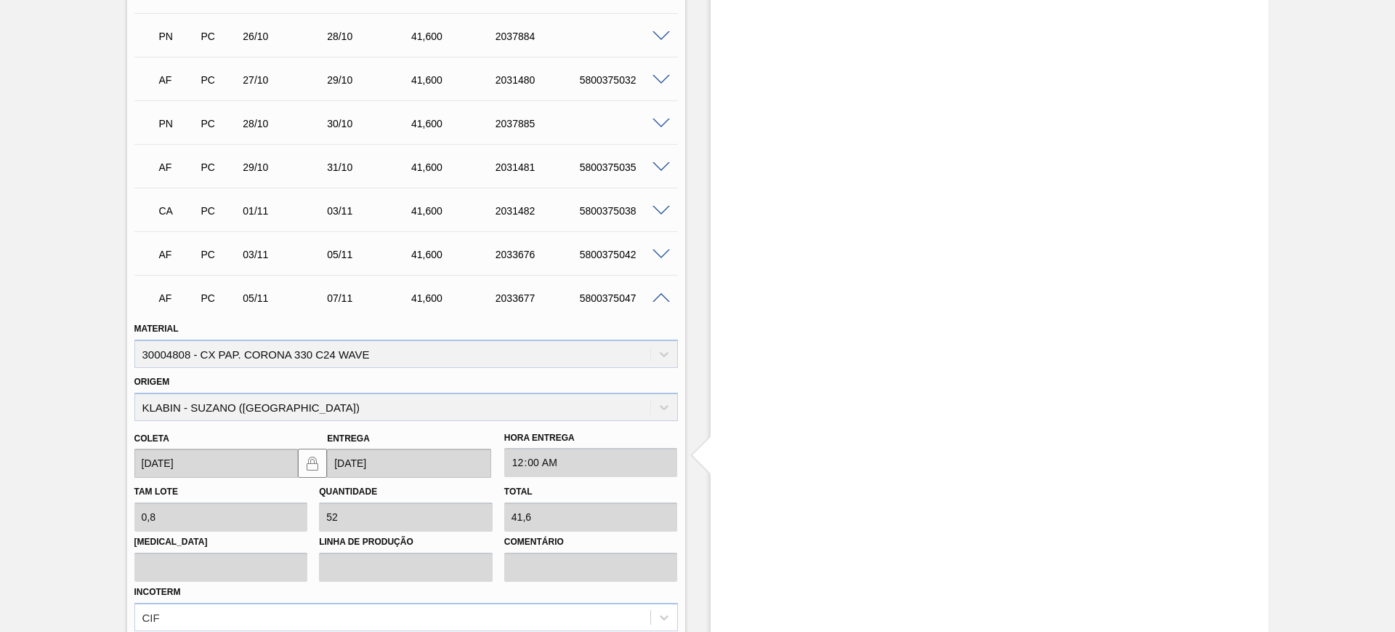
scroll to position [1810, 0]
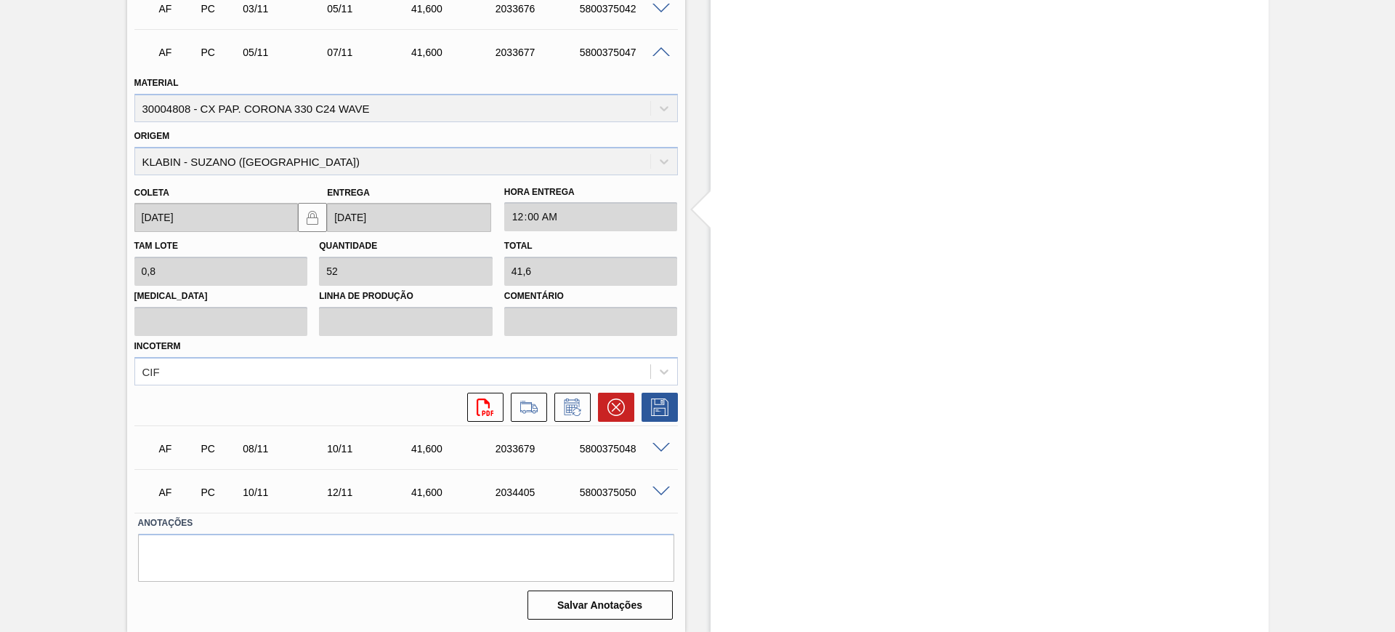
click at [623, 425] on div "AF PC 08/11 10/11 41,600 2033679 5800375048 Material 30004808 - CX PAP. CORONA …" at bounding box center [406, 447] width 544 height 44
click at [620, 410] on icon at bounding box center [616, 406] width 17 height 17
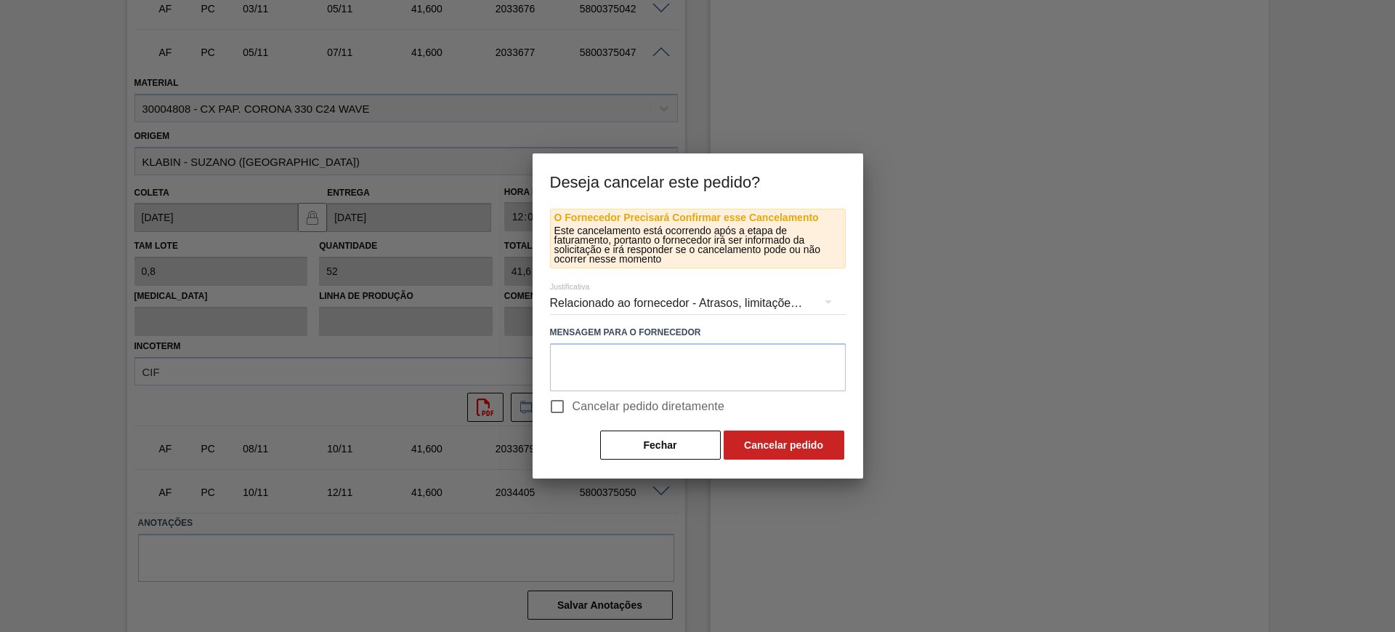
click at [632, 408] on span "Cancelar pedido diretamente" at bounding box center [649, 406] width 153 height 17
click at [573, 408] on input "Cancelar pedido diretamente" at bounding box center [557, 406] width 31 height 31
checkbox input "true"
click at [756, 437] on button "Cancelar pedido" at bounding box center [784, 444] width 121 height 29
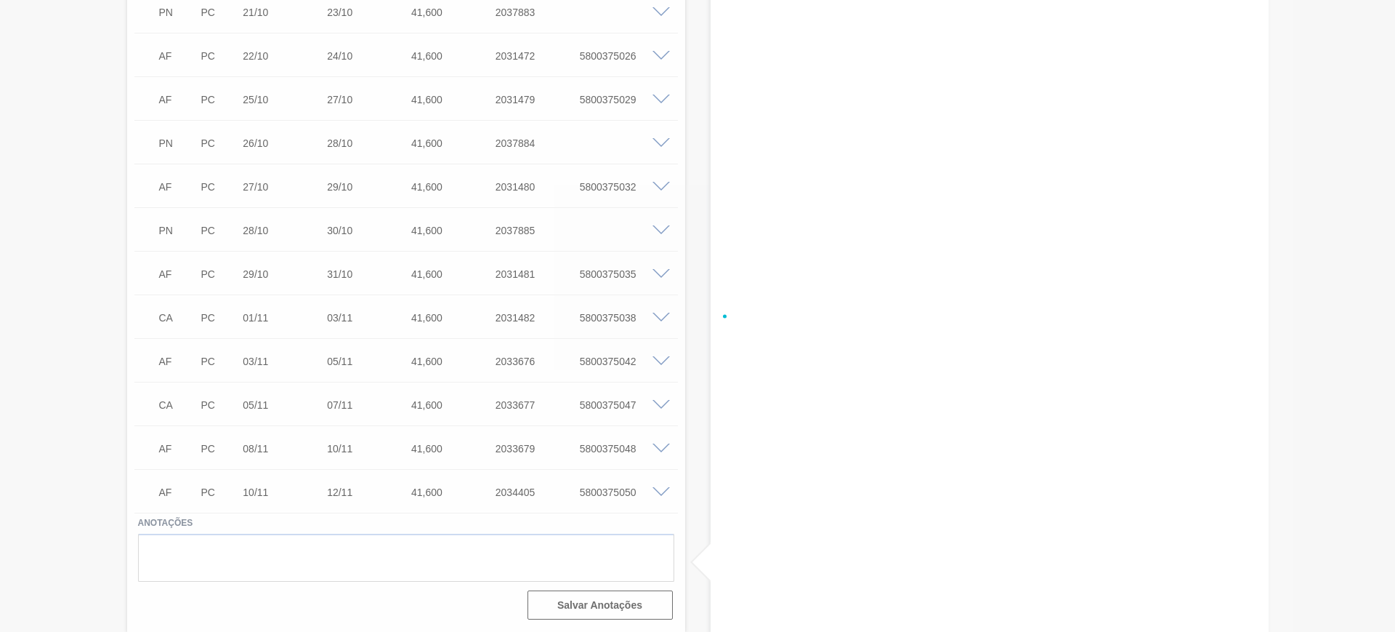
scroll to position [1458, 0]
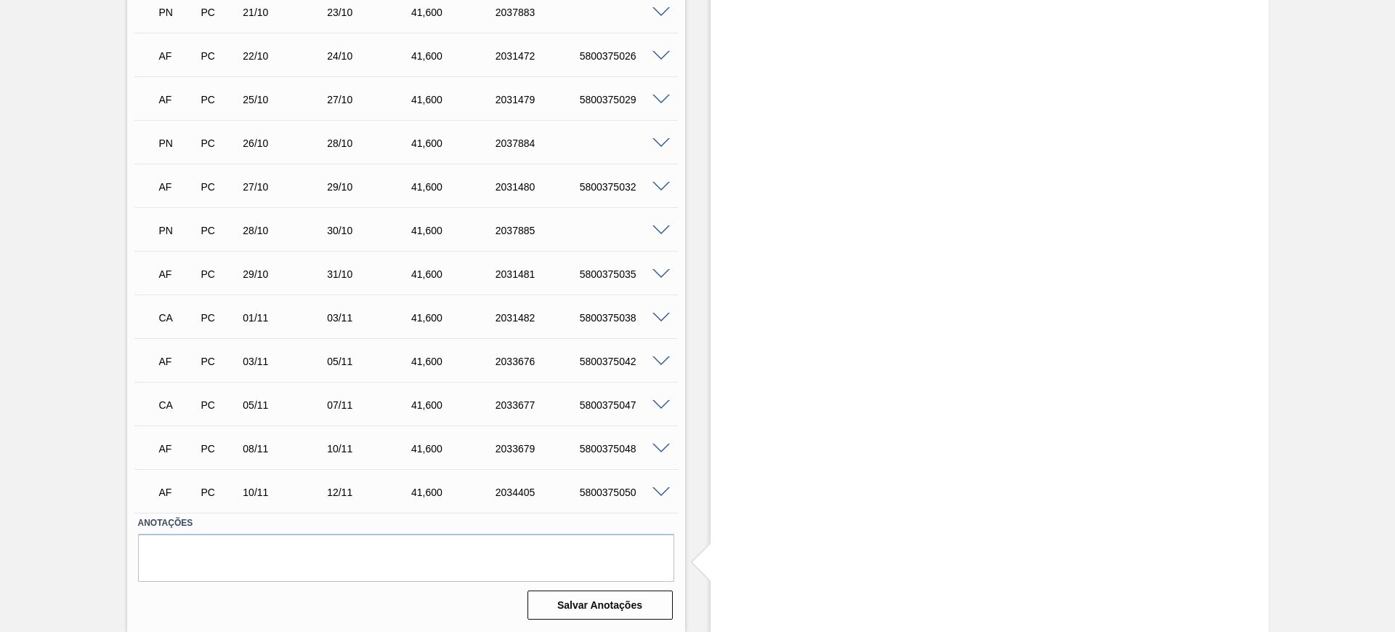
click at [658, 363] on span at bounding box center [661, 361] width 17 height 11
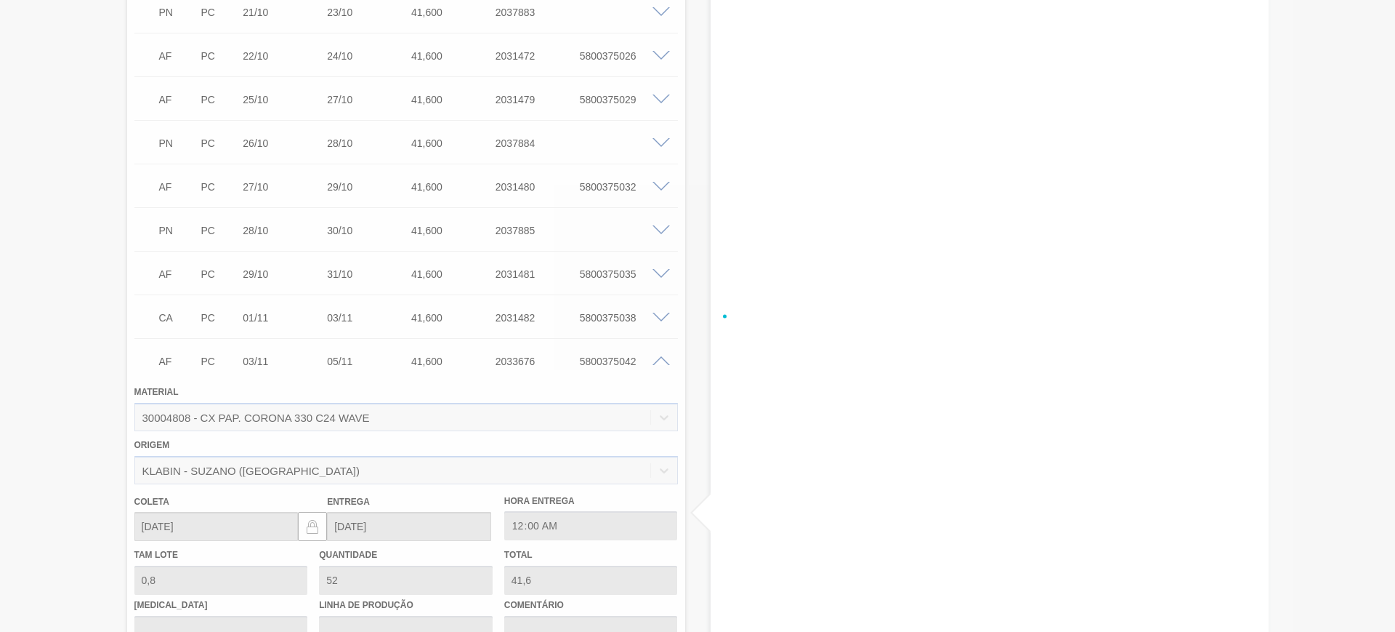
scroll to position [1810, 0]
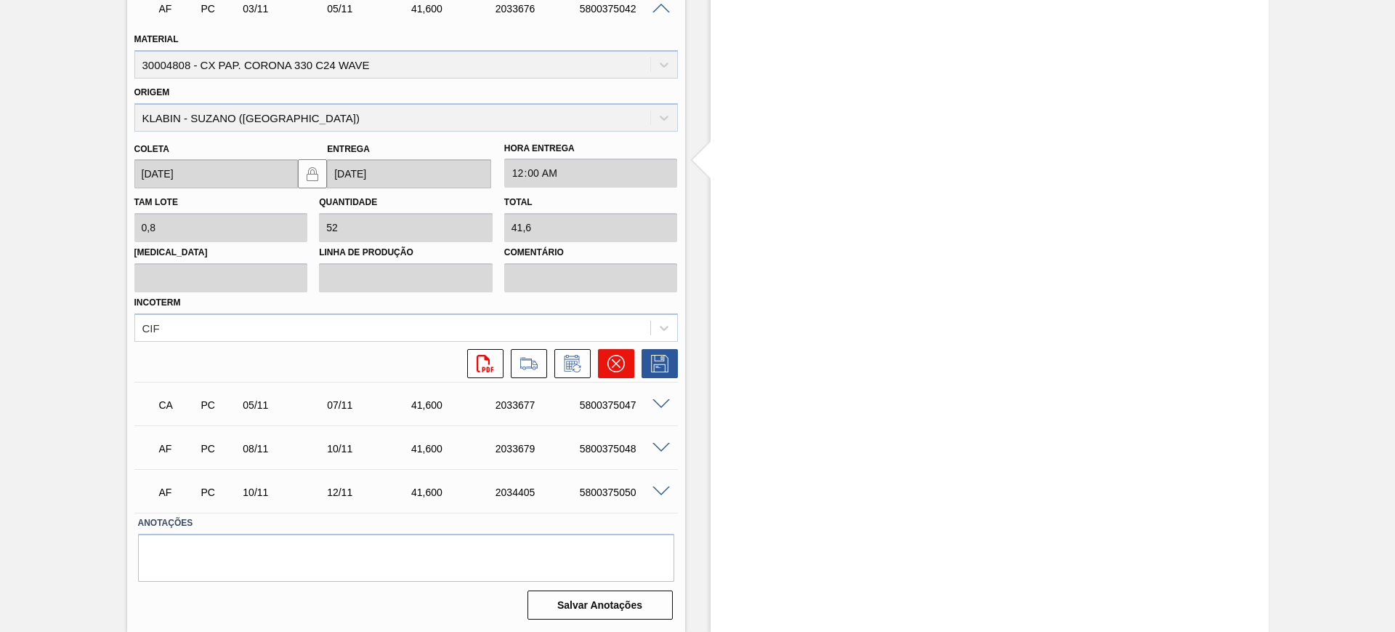
click at [620, 358] on icon at bounding box center [616, 363] width 17 height 17
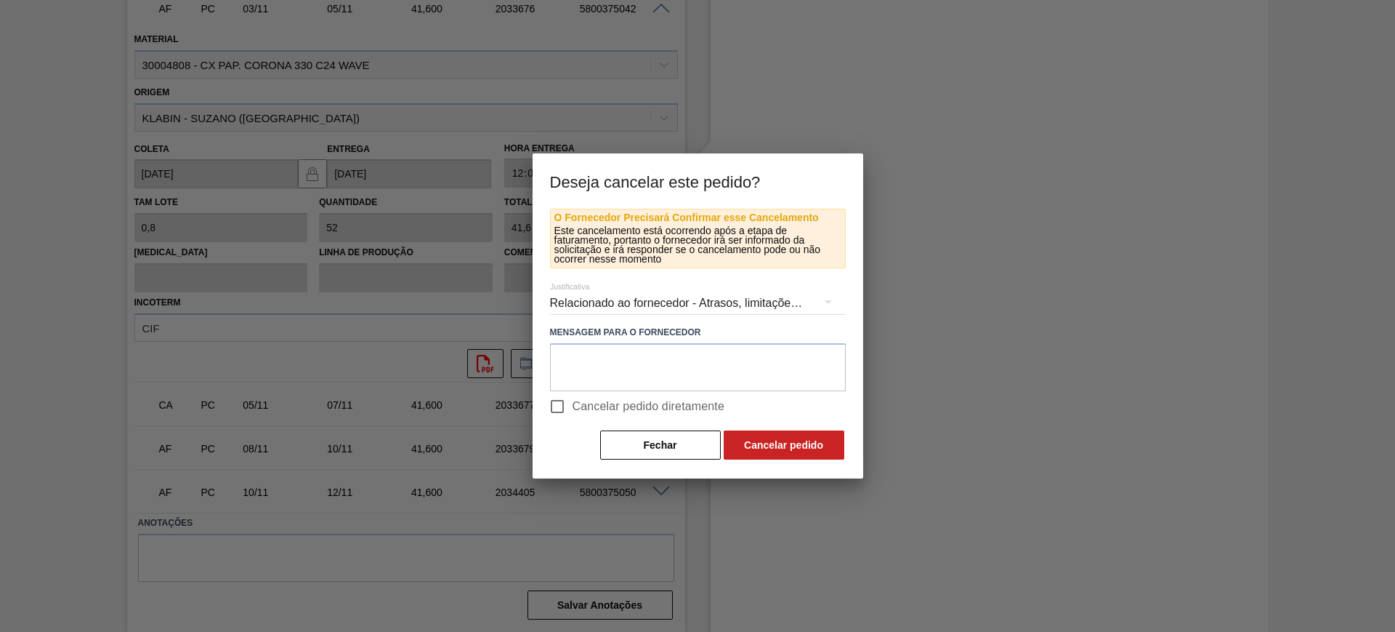
click at [640, 410] on span "Cancelar pedido diretamente" at bounding box center [649, 406] width 153 height 17
click at [573, 410] on input "Cancelar pedido diretamente" at bounding box center [557, 406] width 31 height 31
checkbox input "true"
click at [755, 453] on button "Cancelar pedido" at bounding box center [784, 444] width 121 height 29
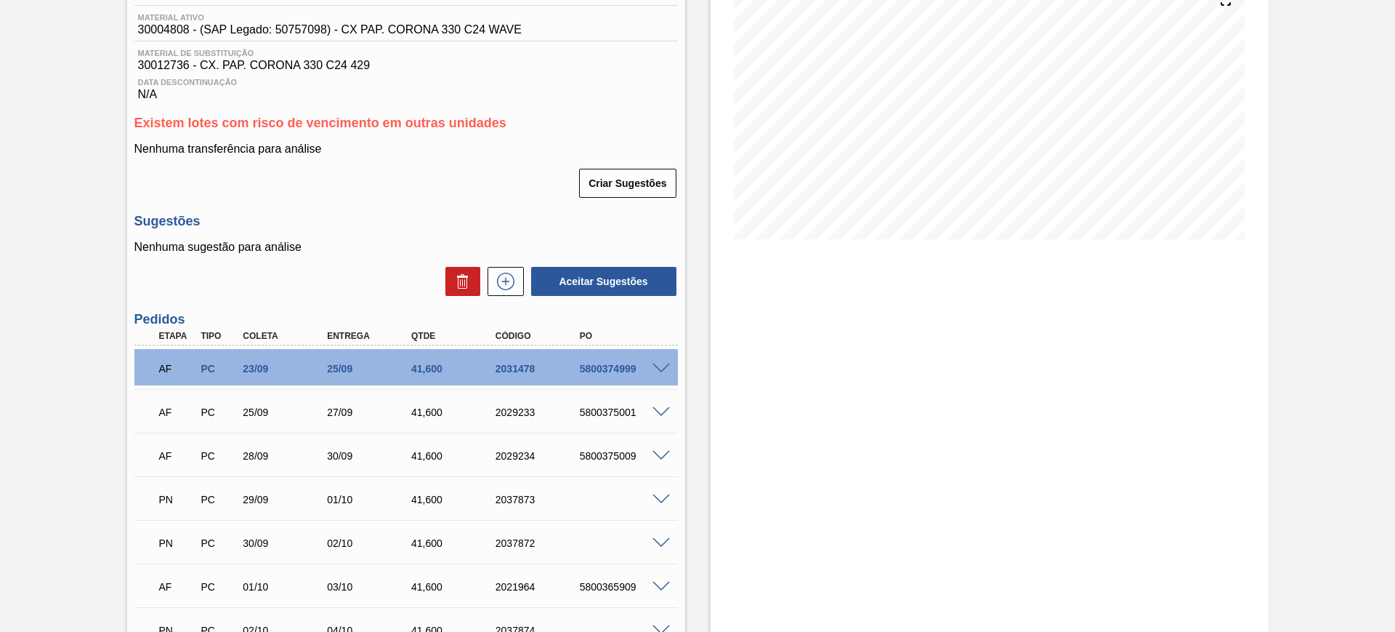
scroll to position [0, 0]
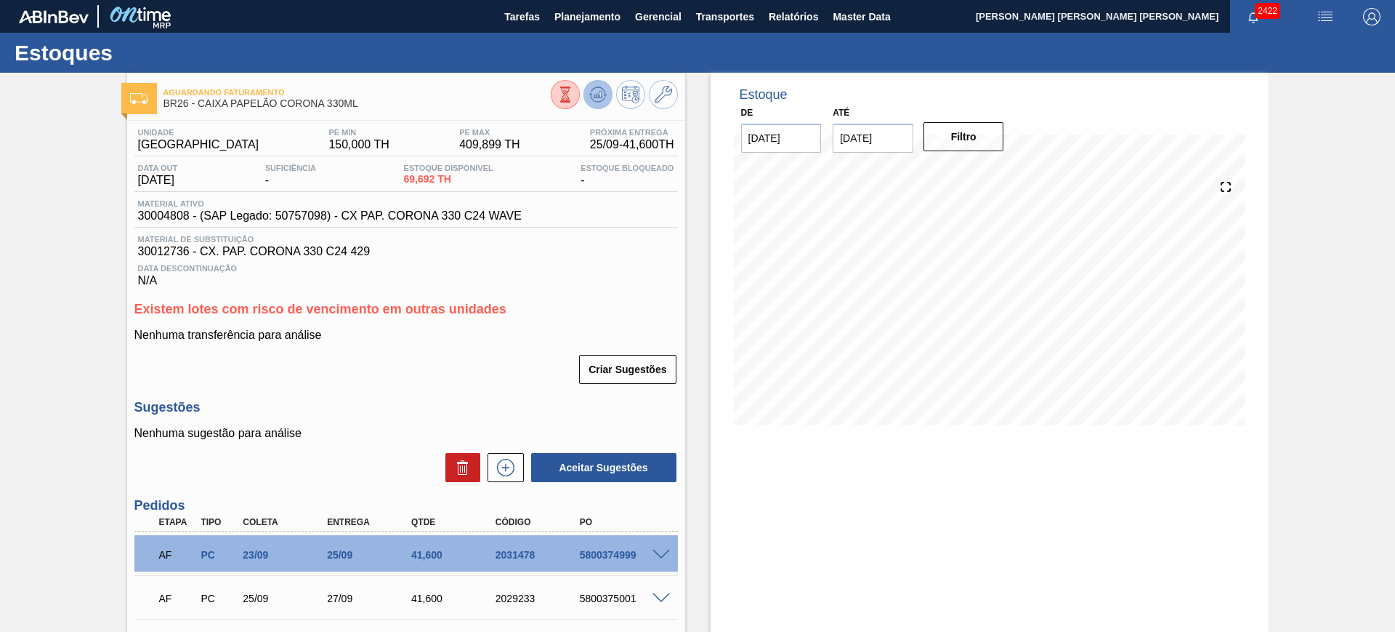
click at [596, 91] on icon at bounding box center [597, 94] width 17 height 17
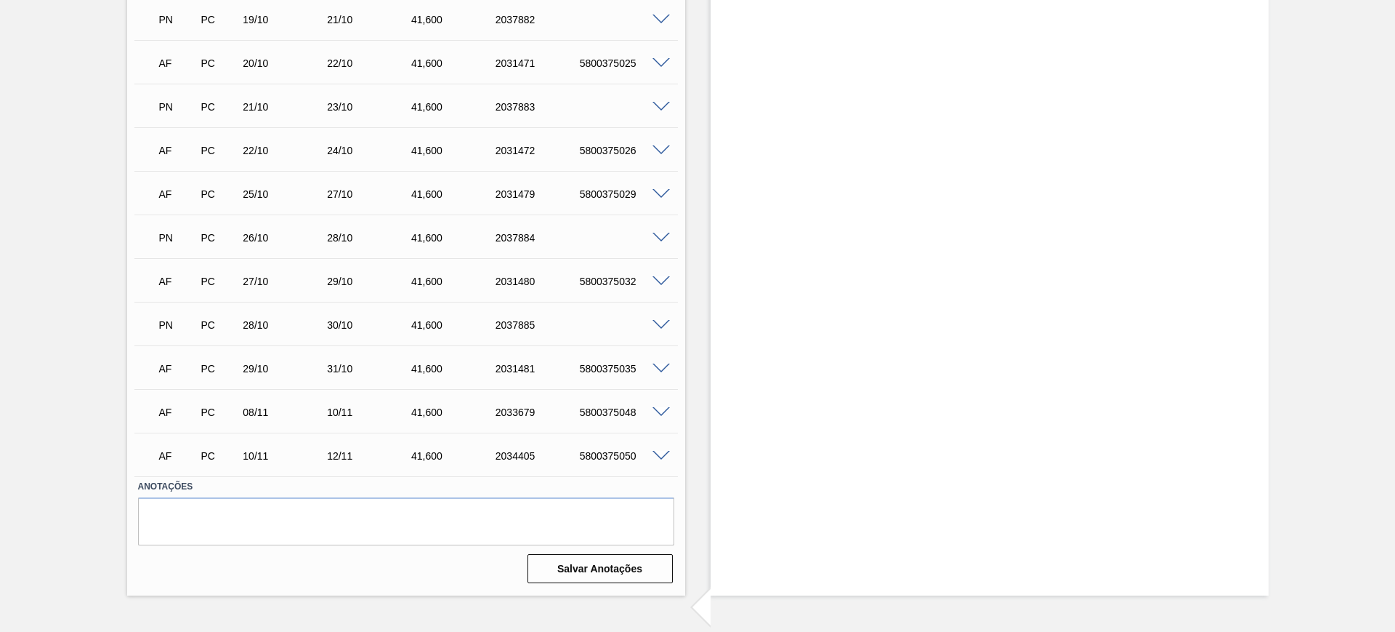
scroll to position [1364, 0]
click at [659, 410] on span at bounding box center [661, 411] width 17 height 11
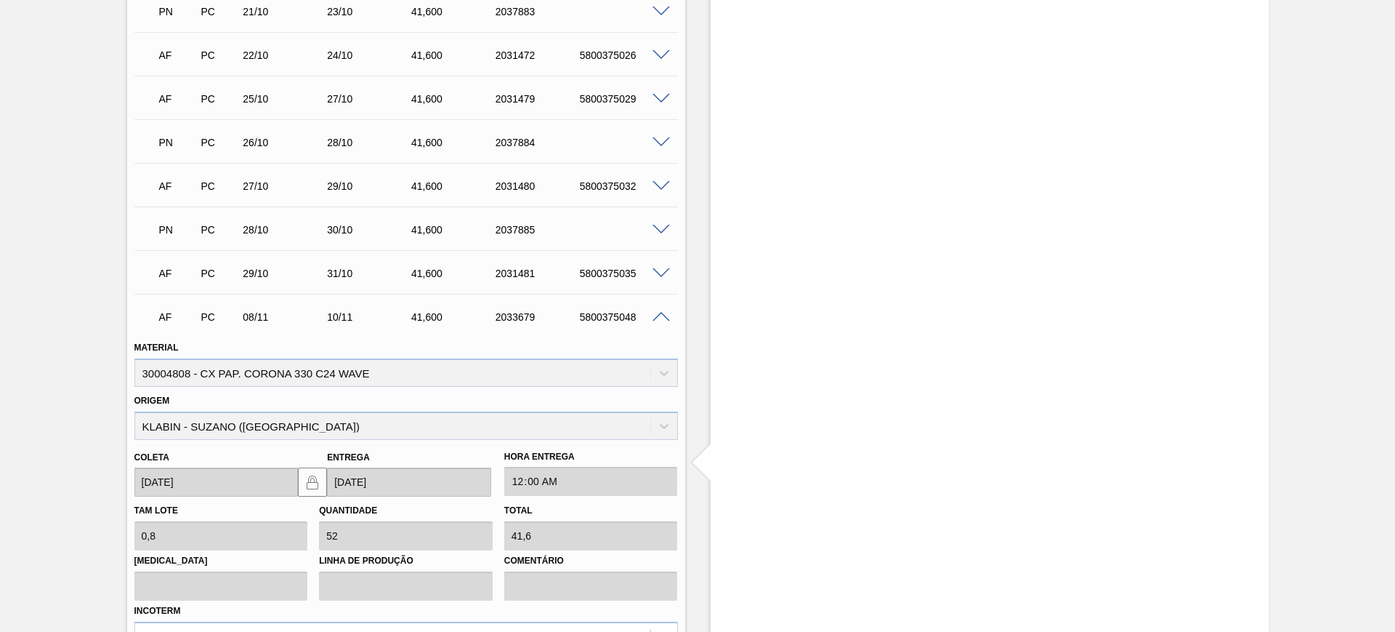
scroll to position [1637, 0]
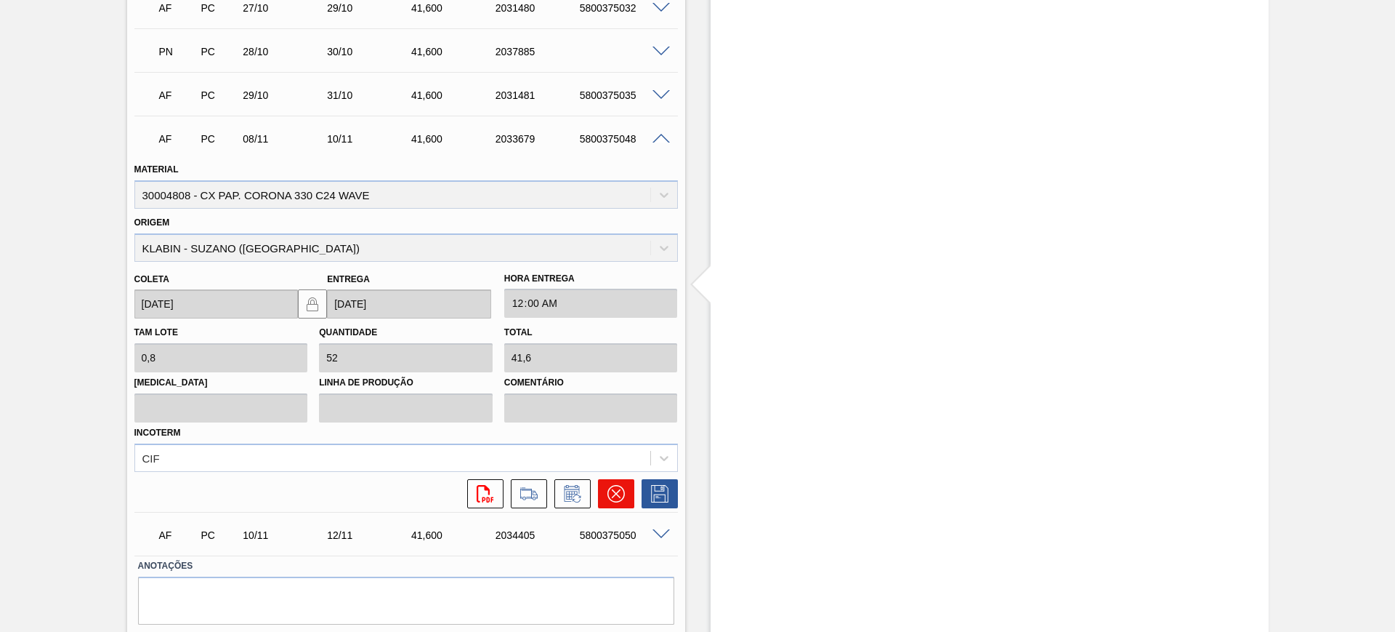
drag, startPoint x: 630, startPoint y: 491, endPoint x: 622, endPoint y: 491, distance: 8.0
click at [622, 491] on button at bounding box center [616, 493] width 36 height 29
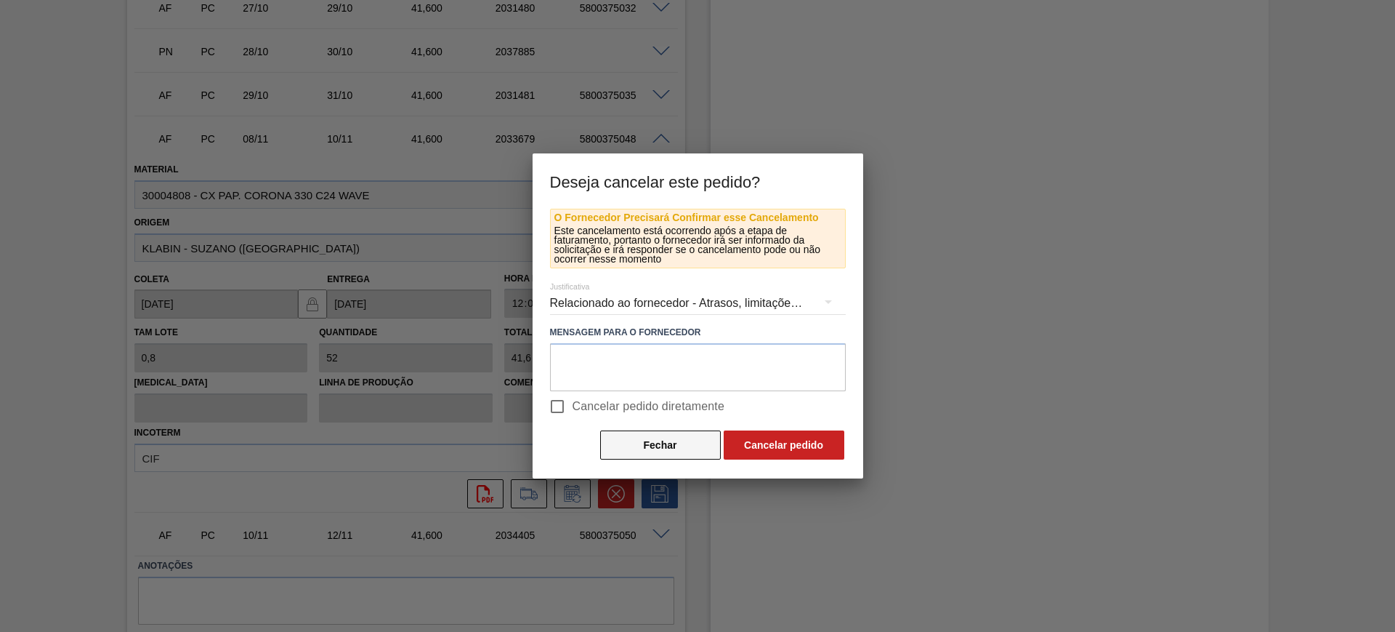
click at [653, 451] on button "Fechar" at bounding box center [660, 444] width 121 height 29
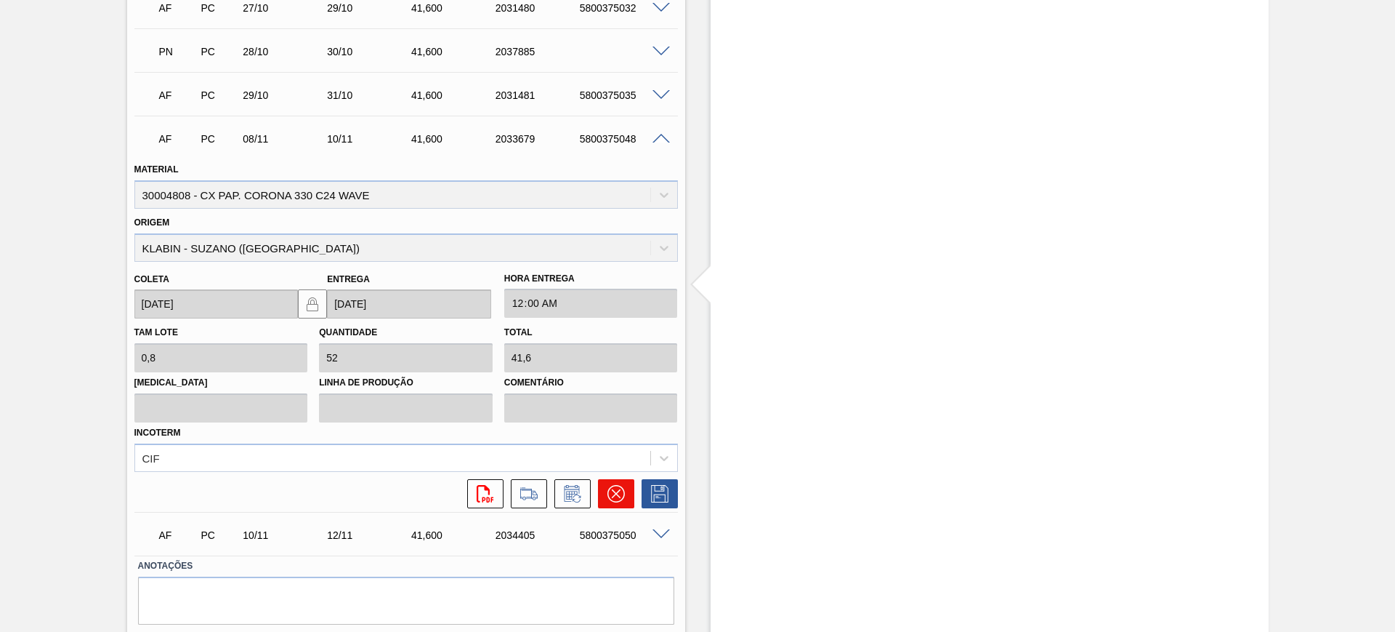
click at [626, 497] on button at bounding box center [616, 493] width 36 height 29
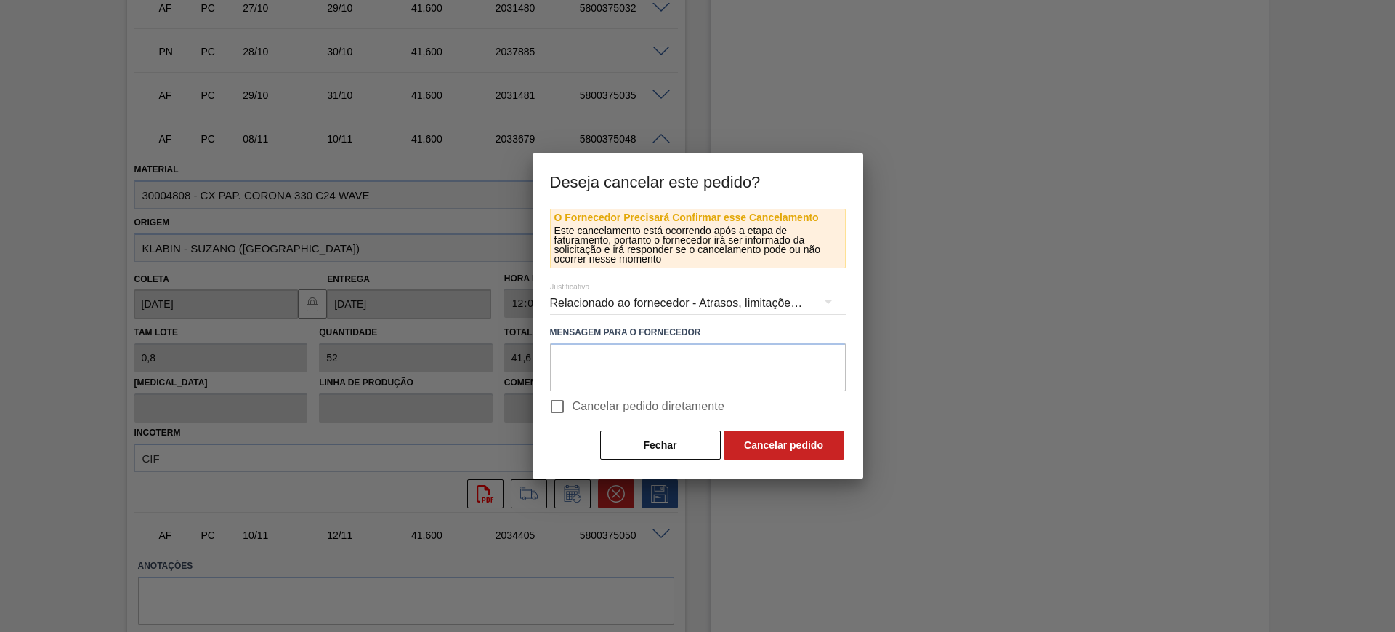
click at [579, 408] on span "Cancelar pedido diretamente" at bounding box center [649, 406] width 153 height 17
click at [573, 408] on input "Cancelar pedido diretamente" at bounding box center [557, 406] width 31 height 31
checkbox input "true"
click at [726, 443] on button "Cancelar pedido" at bounding box center [784, 444] width 121 height 29
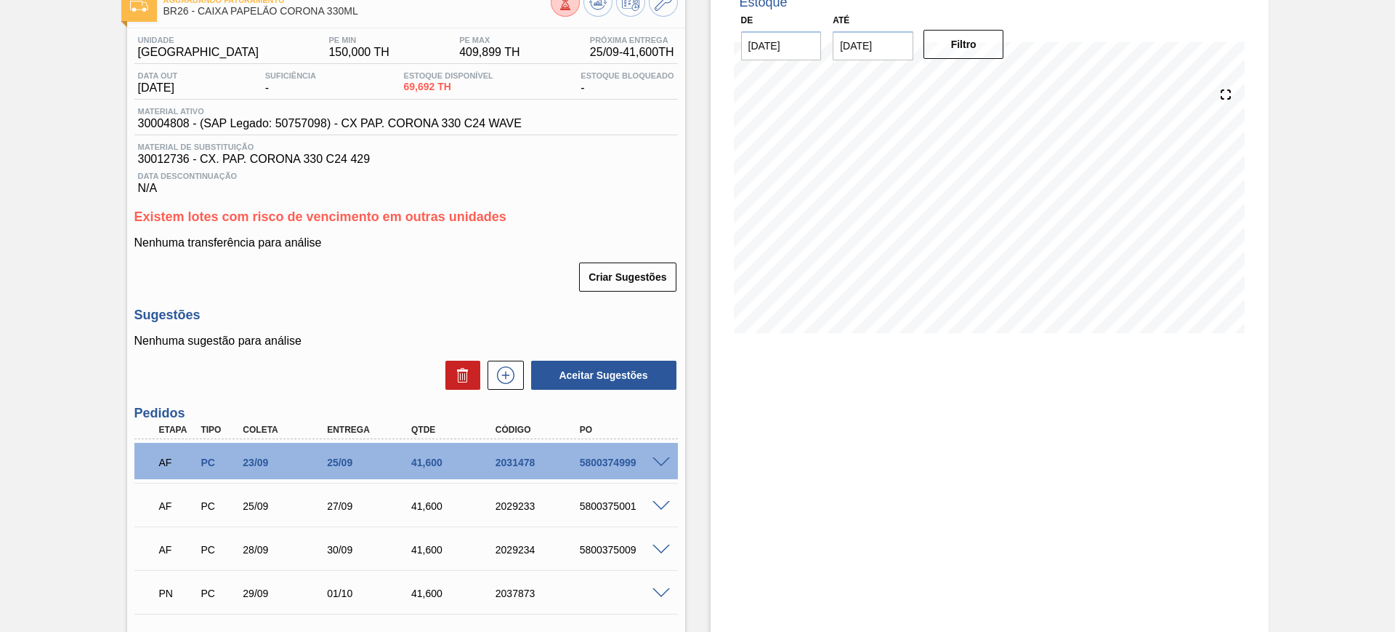
scroll to position [0, 0]
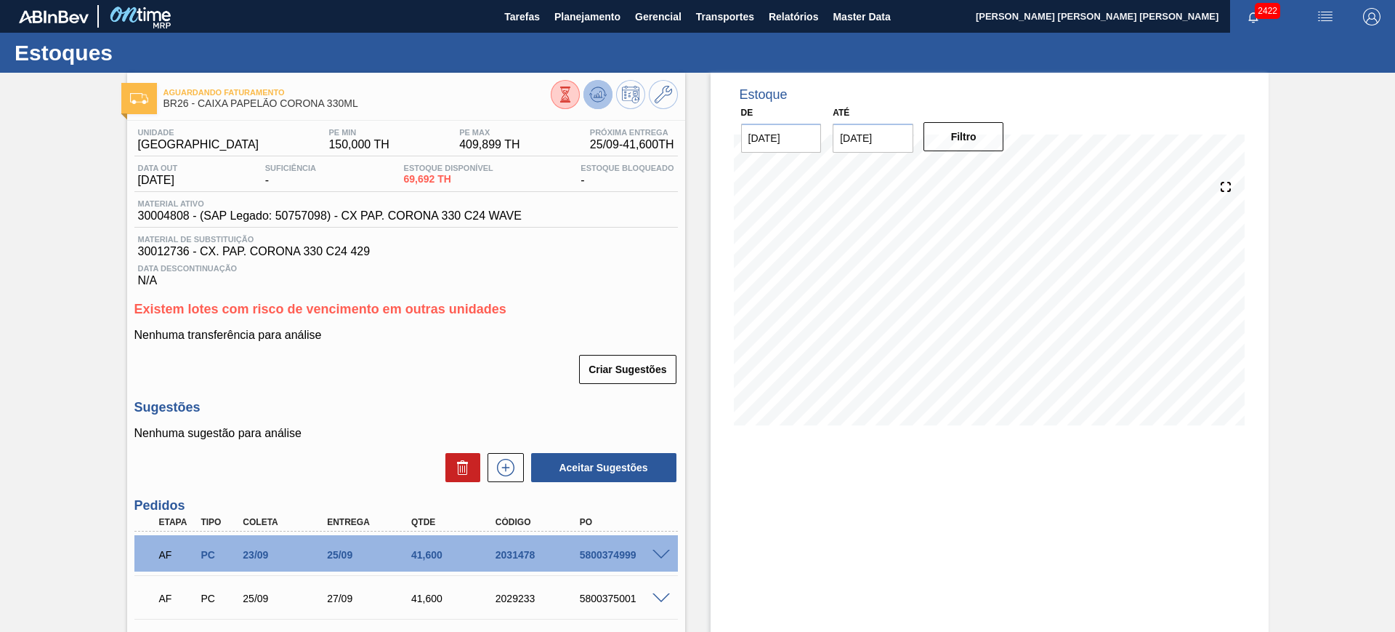
click at [595, 81] on button at bounding box center [598, 94] width 29 height 29
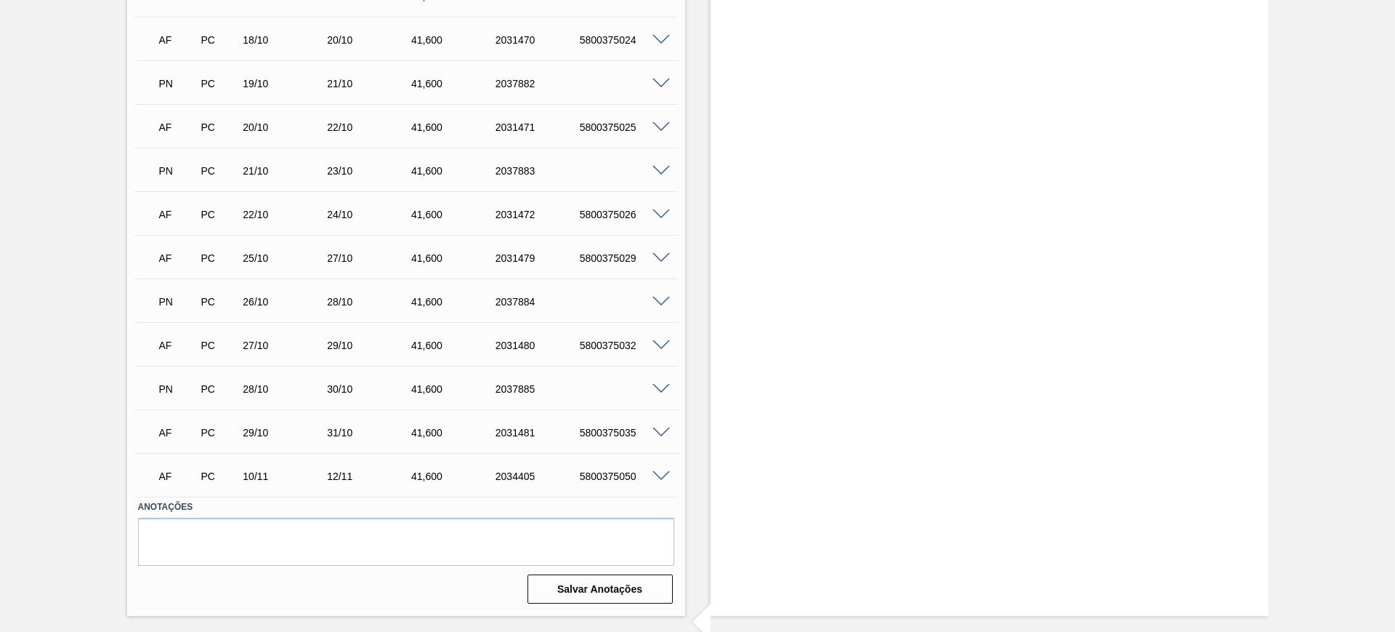
scroll to position [1315, 0]
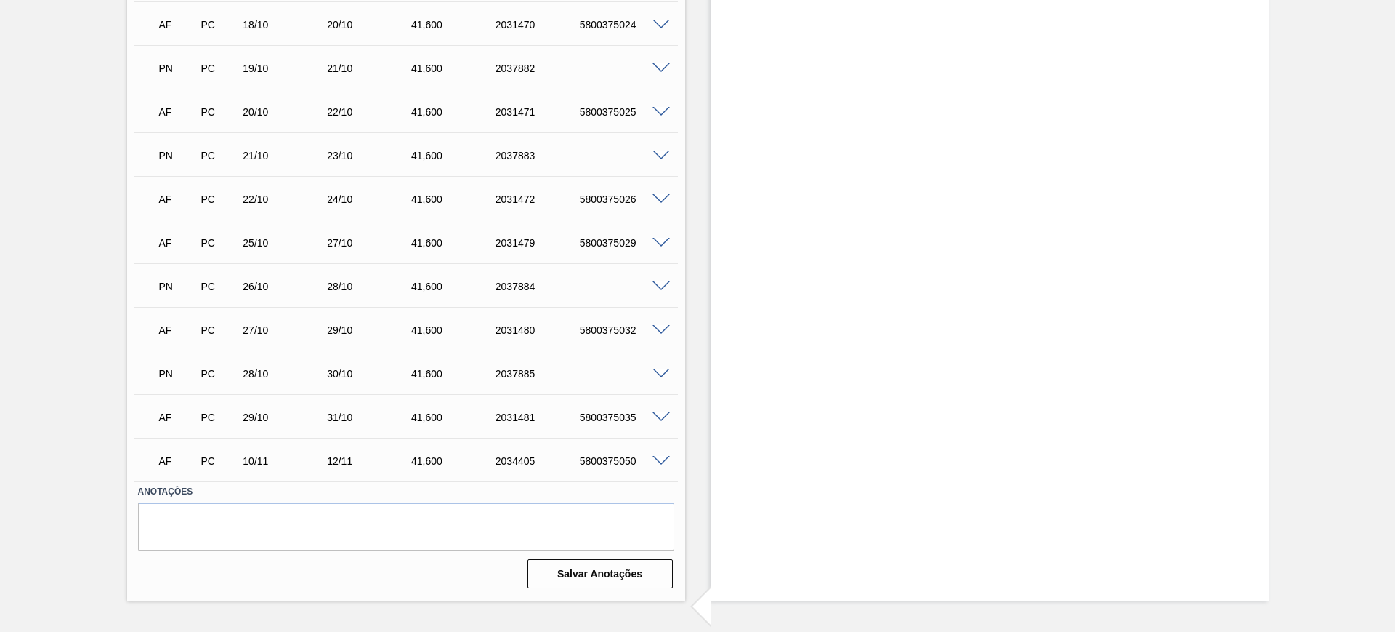
click at [656, 461] on span at bounding box center [661, 461] width 17 height 11
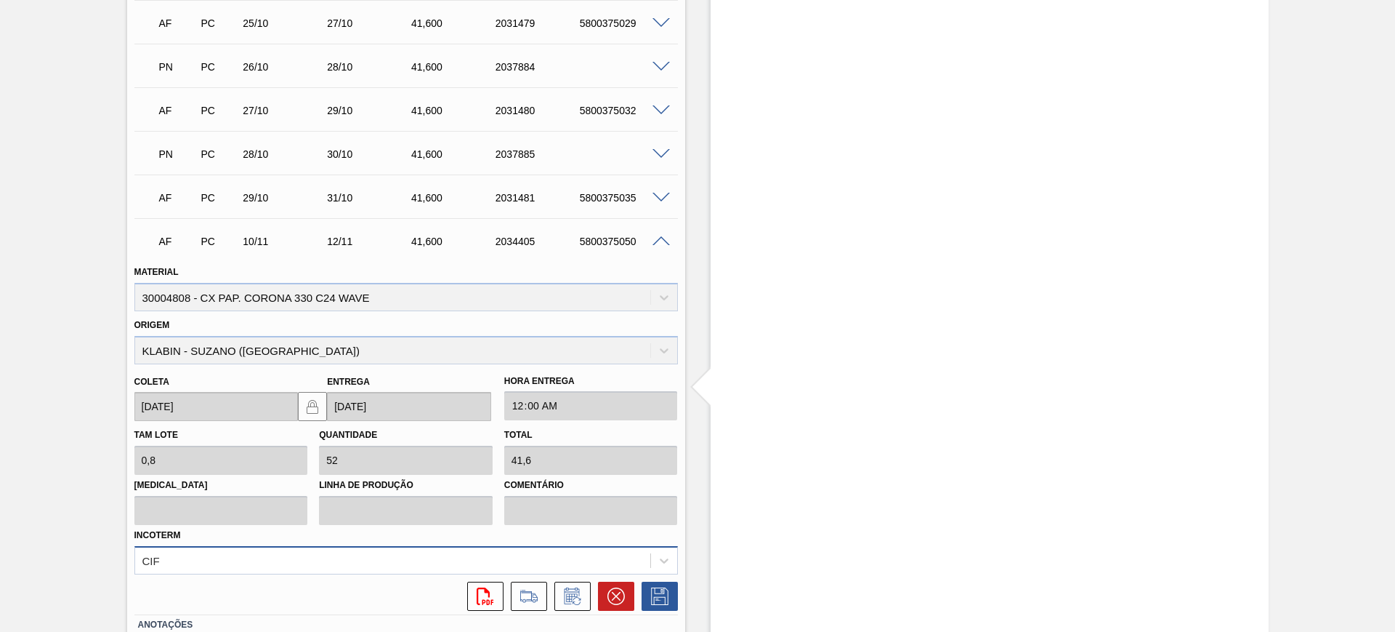
scroll to position [1636, 0]
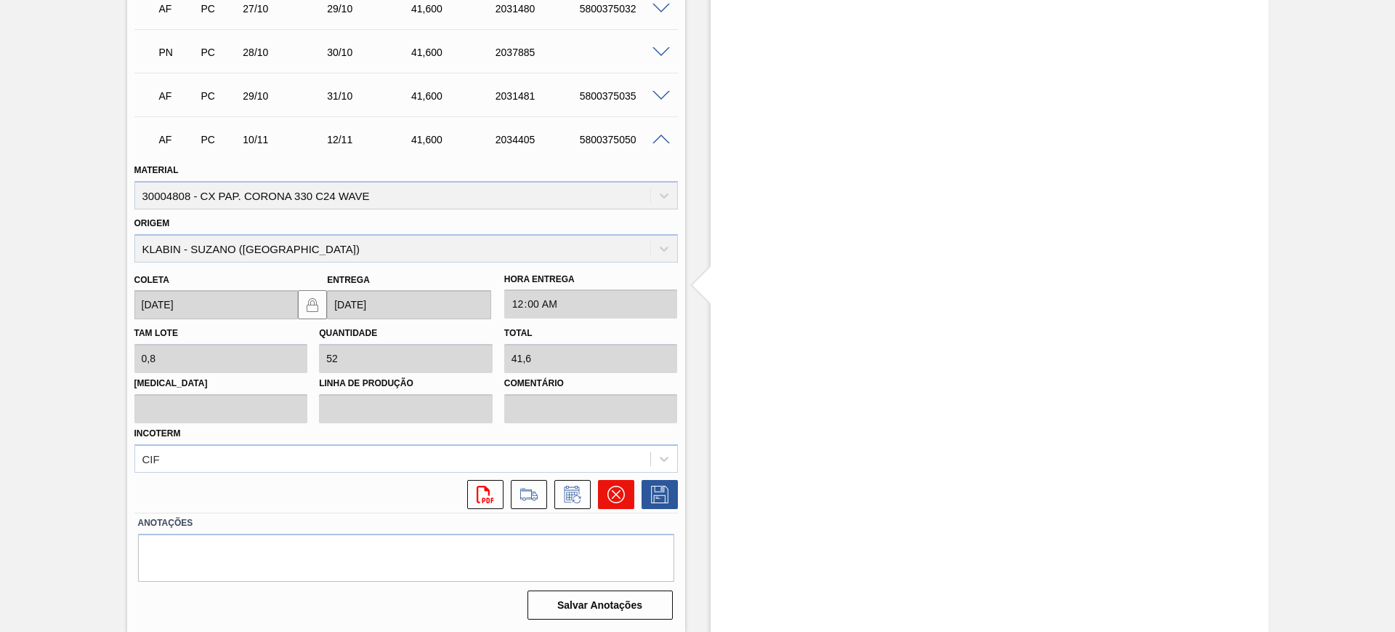
click at [624, 491] on button at bounding box center [616, 494] width 36 height 29
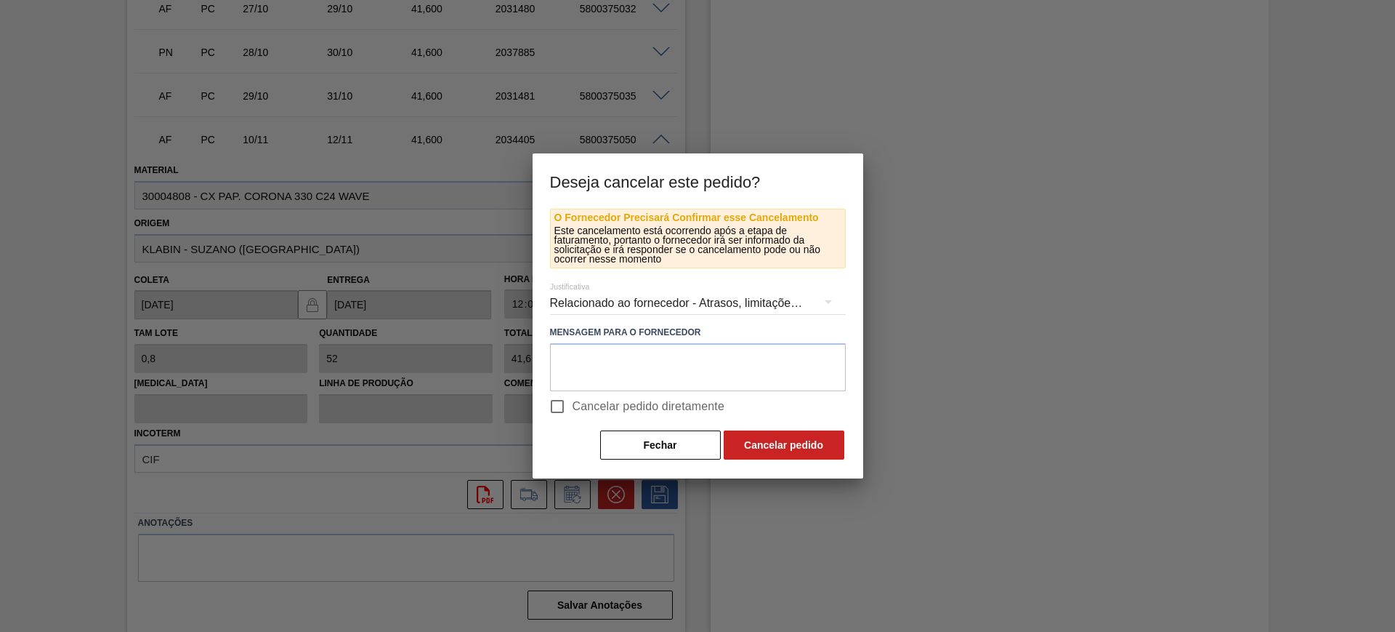
click at [659, 407] on span "Cancelar pedido diretamente" at bounding box center [649, 406] width 153 height 17
click at [573, 407] on input "Cancelar pedido diretamente" at bounding box center [557, 406] width 31 height 31
checkbox input "true"
click at [775, 442] on button "Cancelar pedido" at bounding box center [784, 444] width 121 height 29
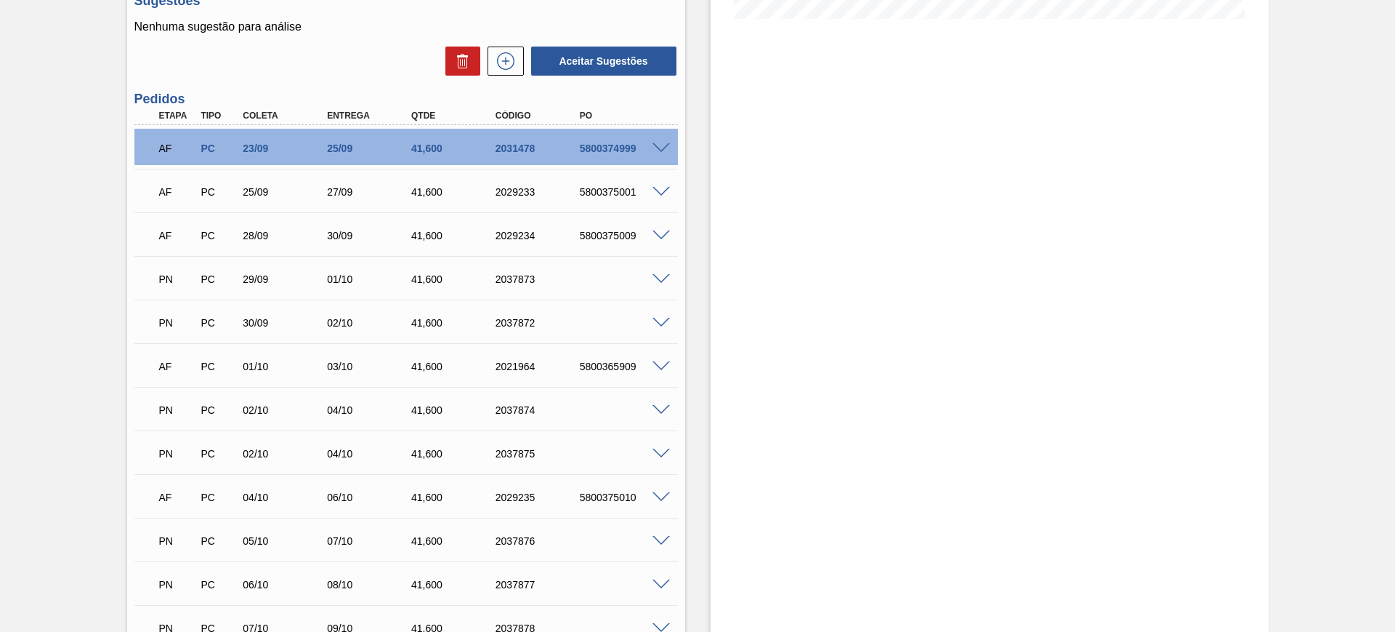
scroll to position [0, 0]
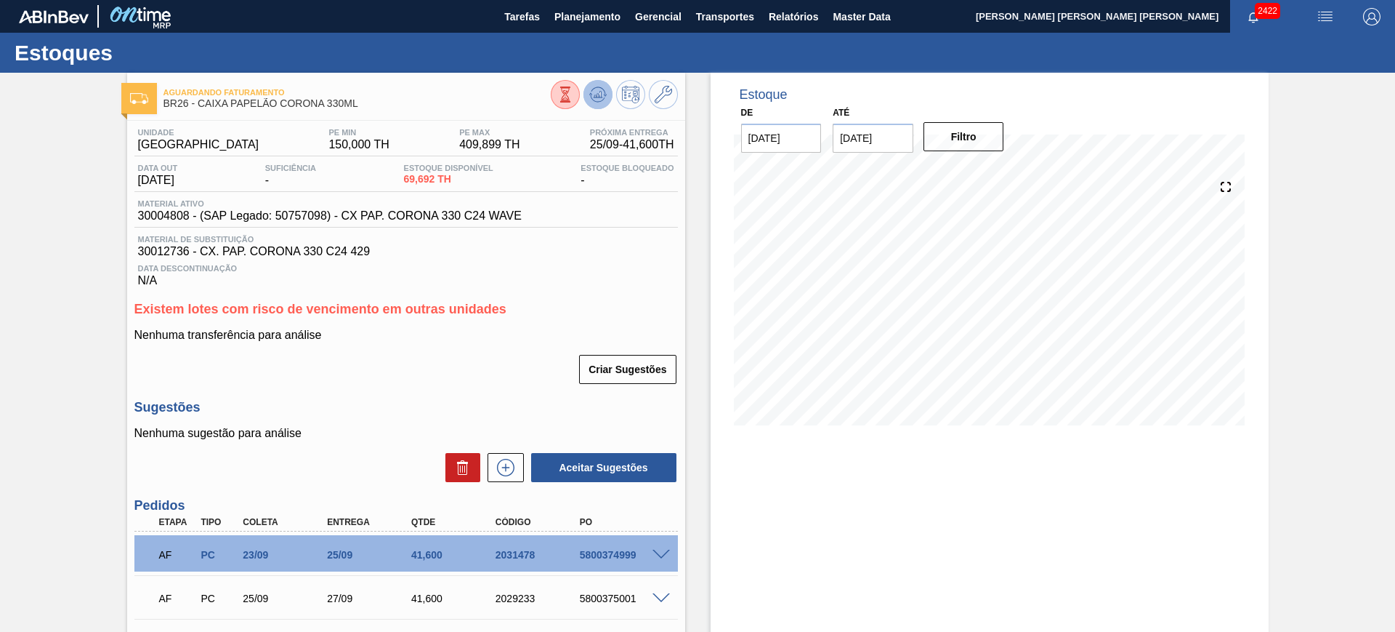
click at [605, 101] on button at bounding box center [598, 94] width 29 height 29
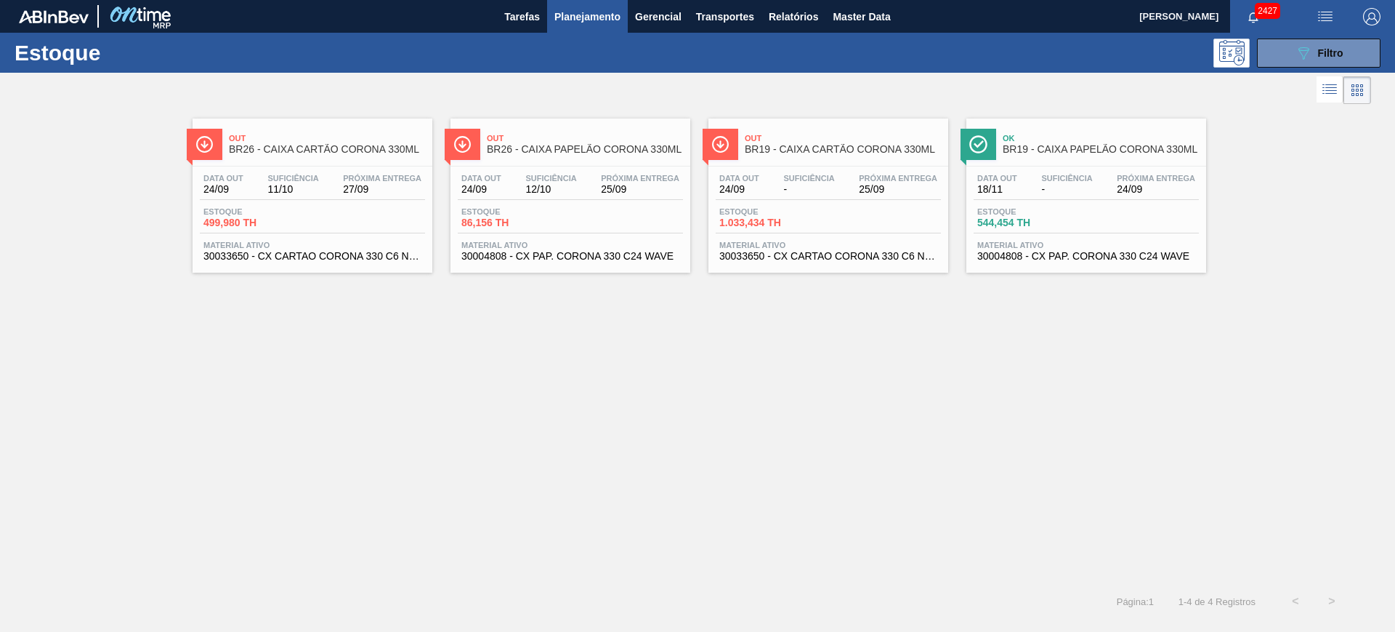
drag, startPoint x: 1013, startPoint y: 222, endPoint x: 490, endPoint y: 328, distance: 533.9
click at [493, 339] on div "Out BR26 - CAIXA CARTÃO CORONA 330ML Data [DATE] Suficiência 11/10 Próxima Entr…" at bounding box center [697, 345] width 1395 height 475
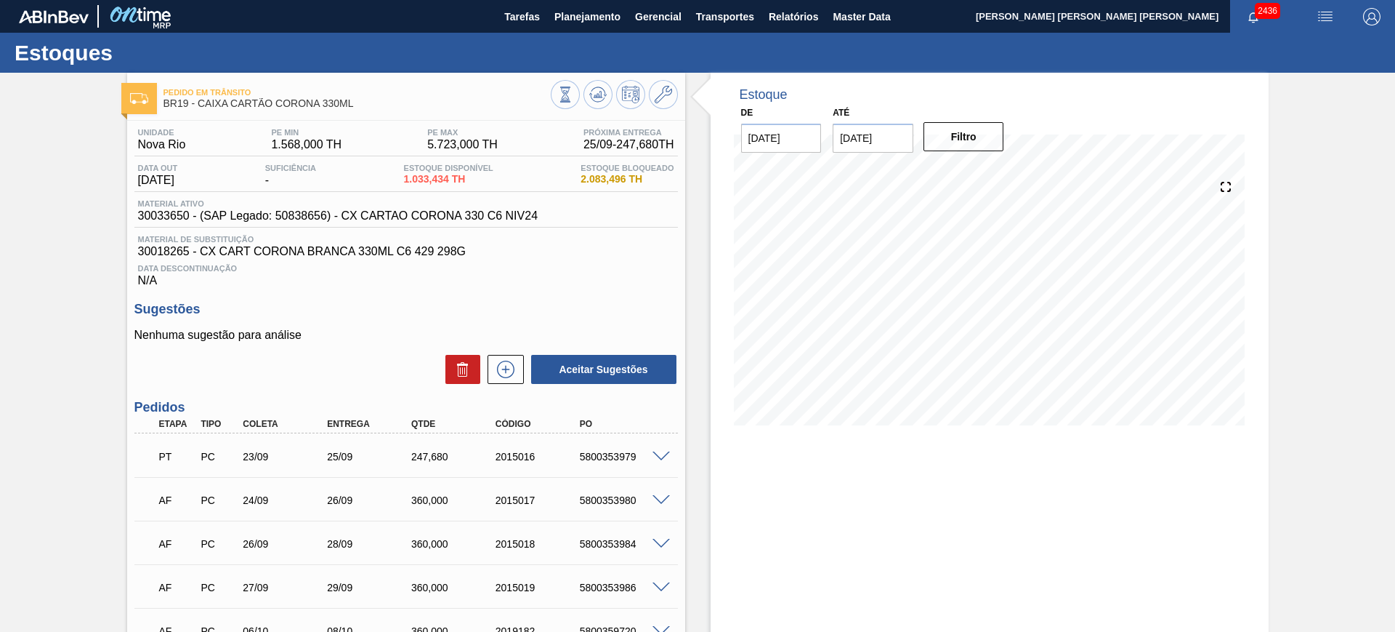
scroll to position [91, 0]
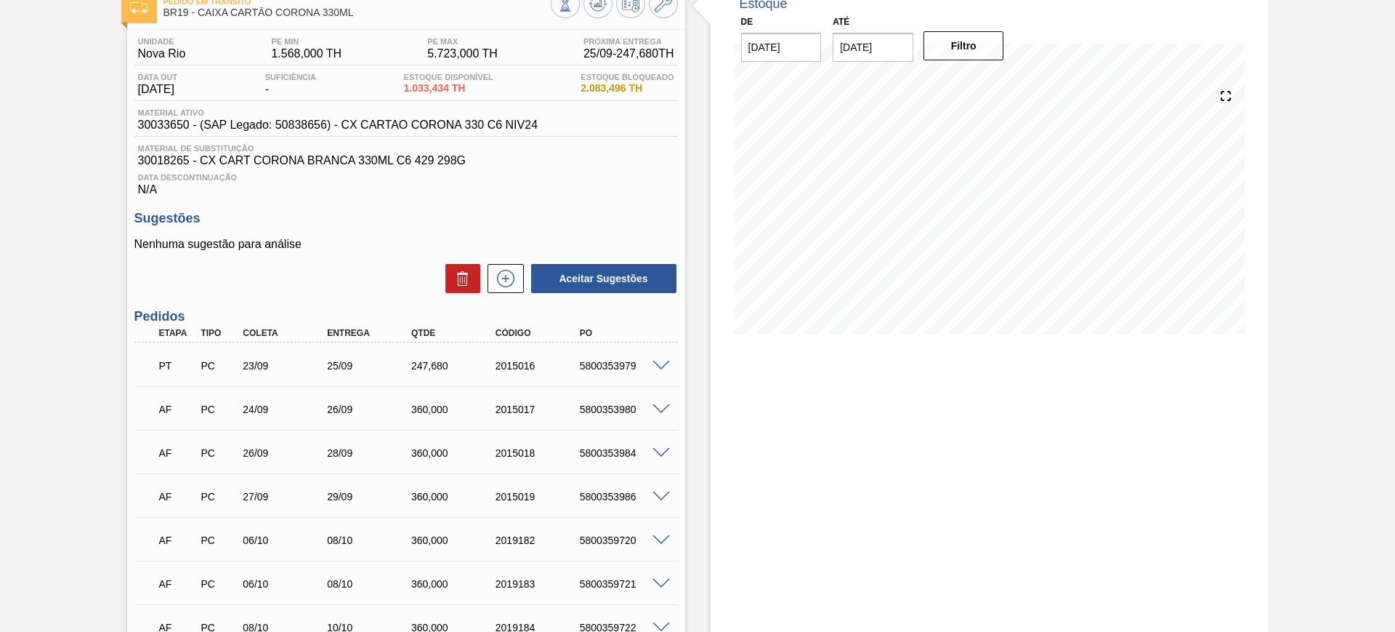
click at [660, 407] on span at bounding box center [661, 409] width 17 height 11
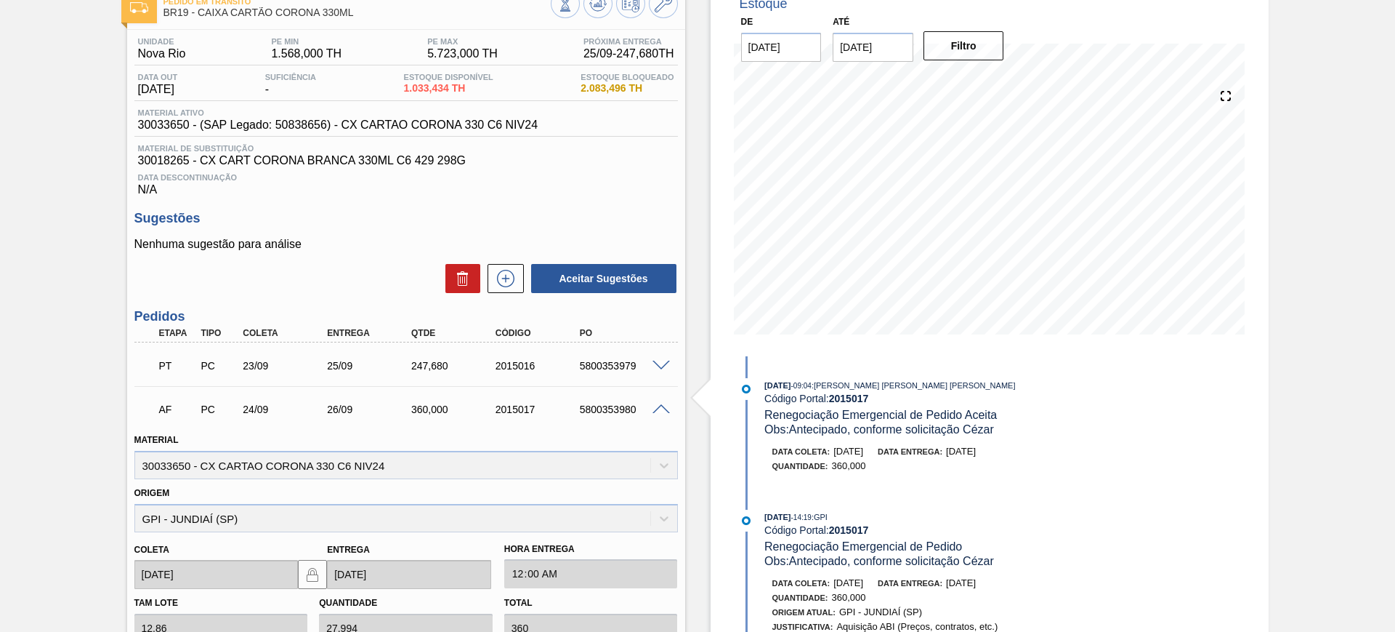
click at [661, 407] on span at bounding box center [661, 409] width 17 height 11
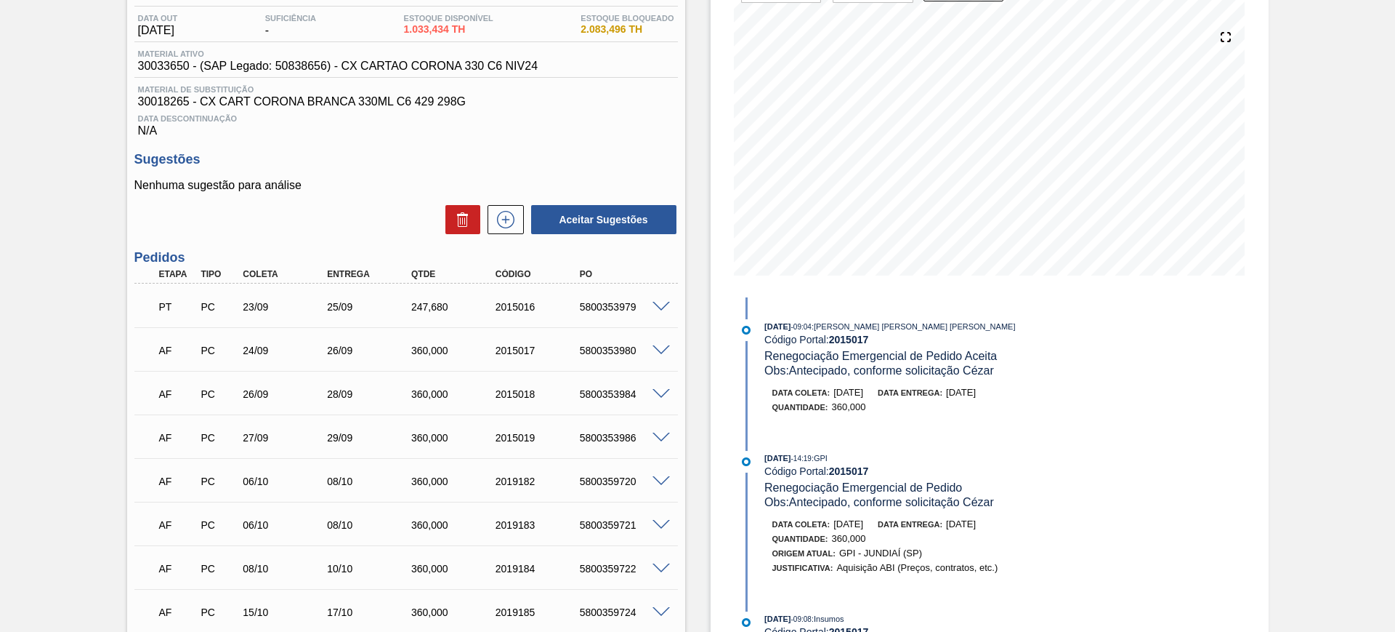
scroll to position [182, 0]
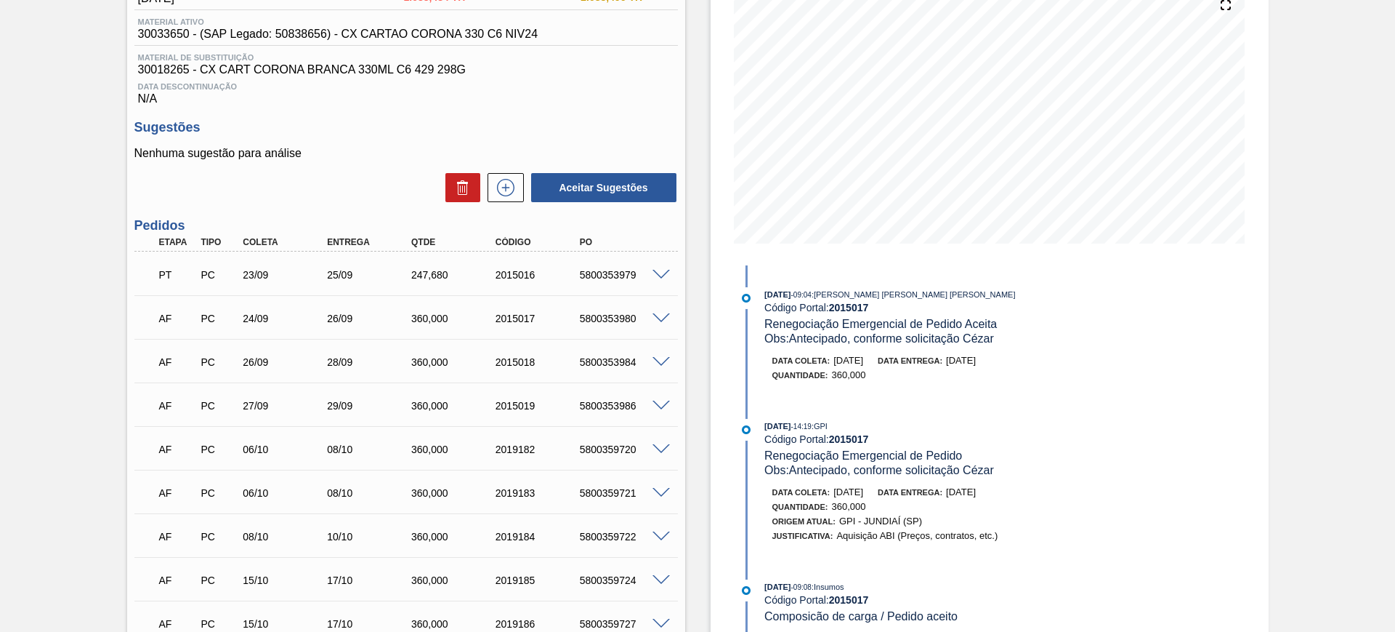
click at [661, 318] on span at bounding box center [661, 318] width 17 height 11
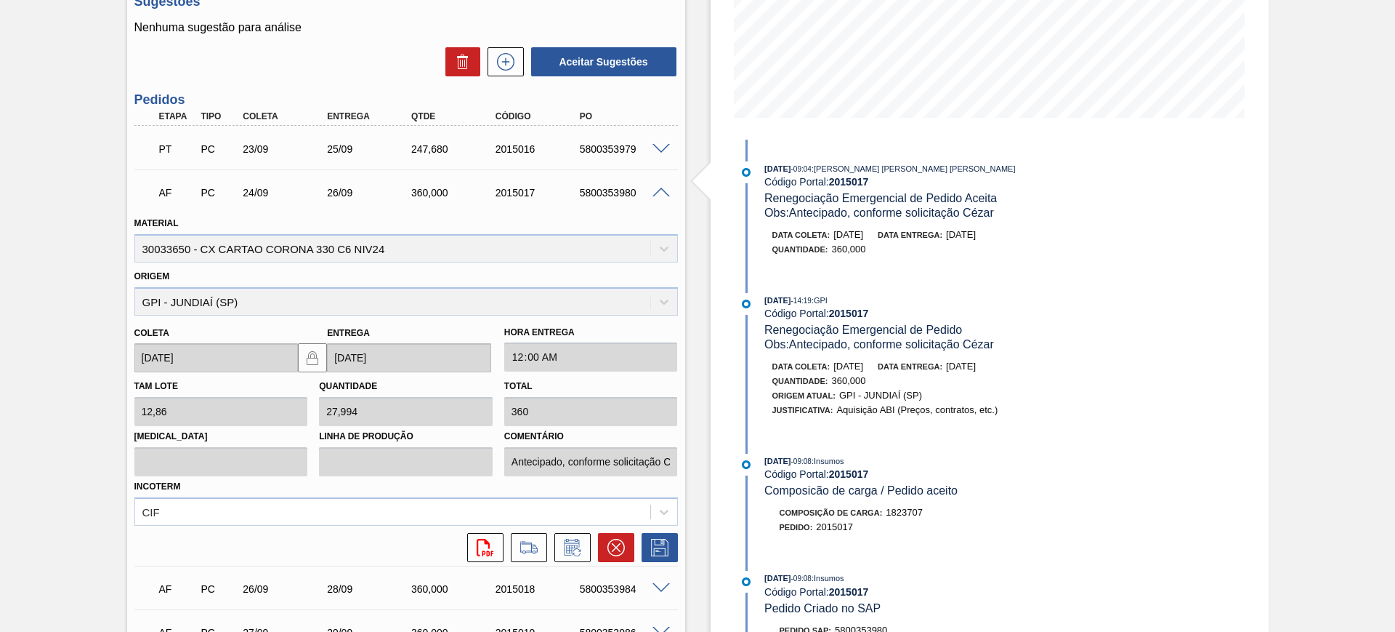
scroll to position [454, 0]
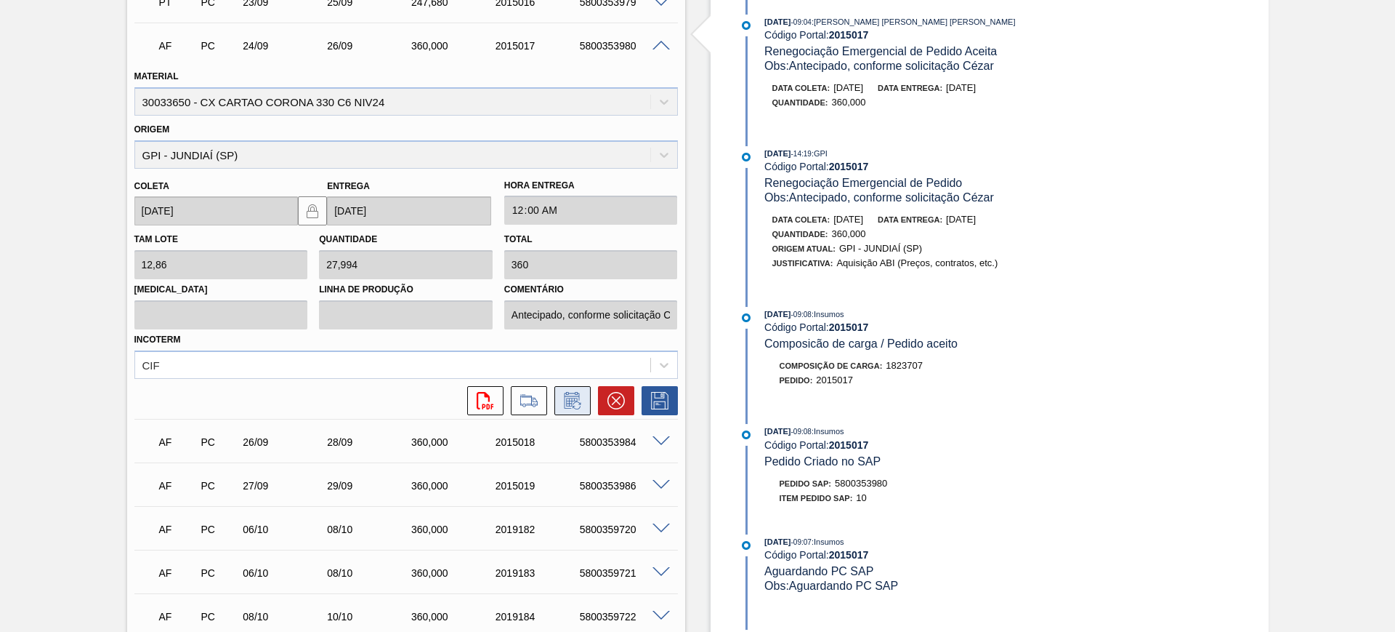
click at [568, 398] on icon at bounding box center [572, 400] width 23 height 17
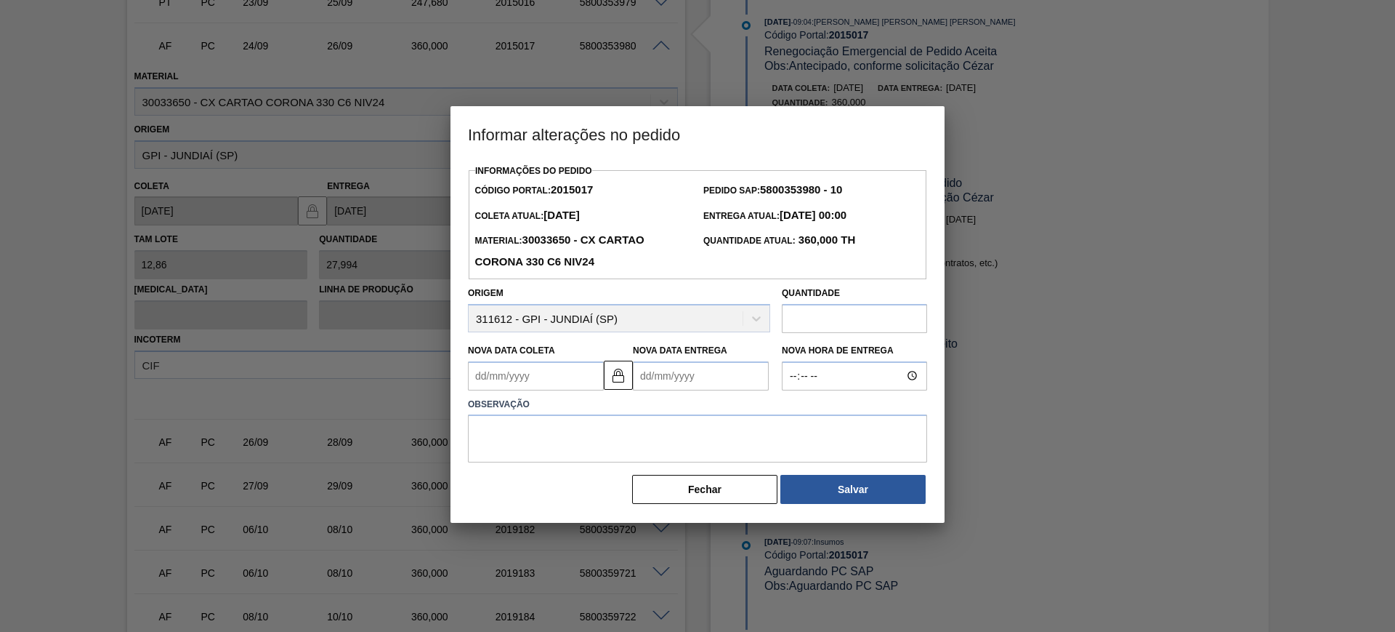
click at [531, 380] on Coleta2015017 "Nova Data Coleta" at bounding box center [536, 375] width 136 height 29
click at [287, 78] on div at bounding box center [697, 316] width 1395 height 632
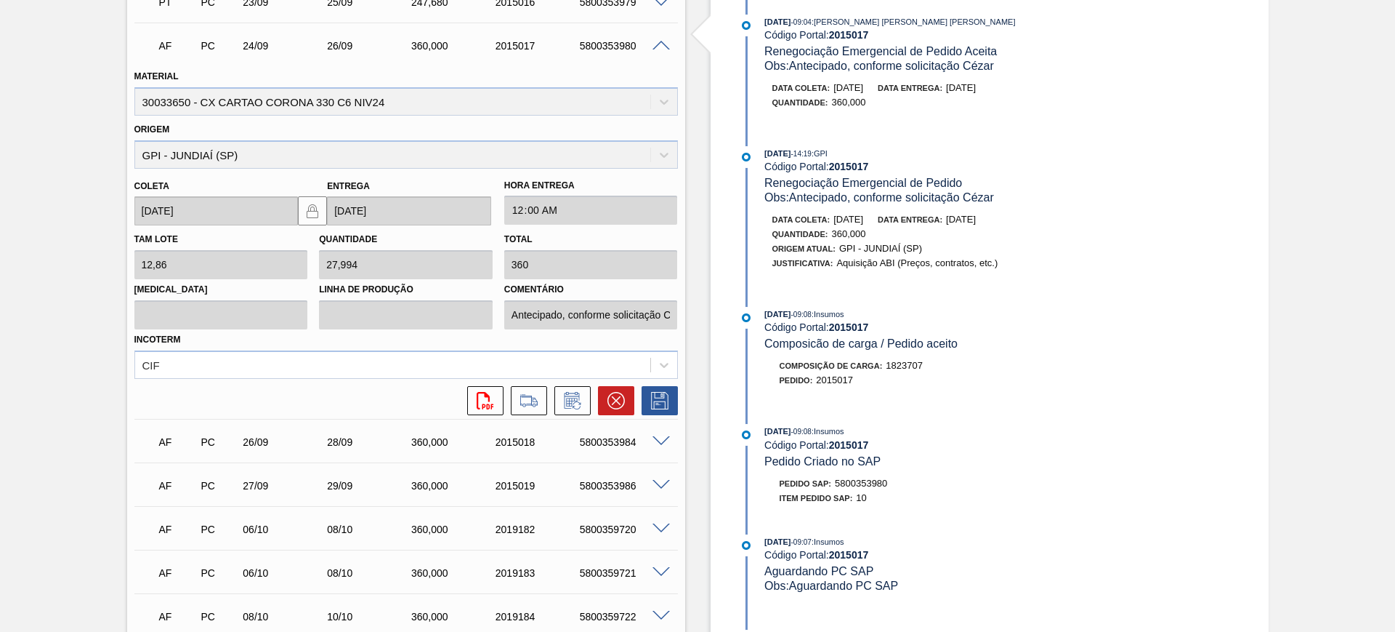
click at [663, 46] on span at bounding box center [661, 46] width 17 height 11
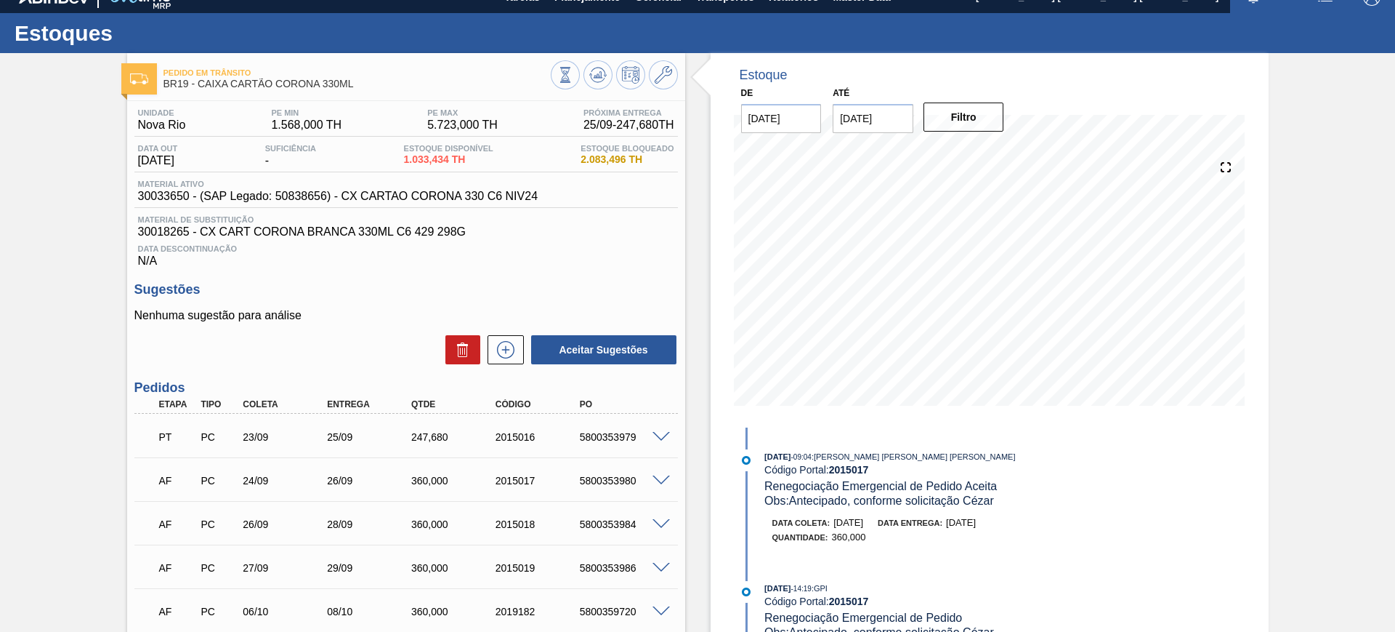
scroll to position [0, 0]
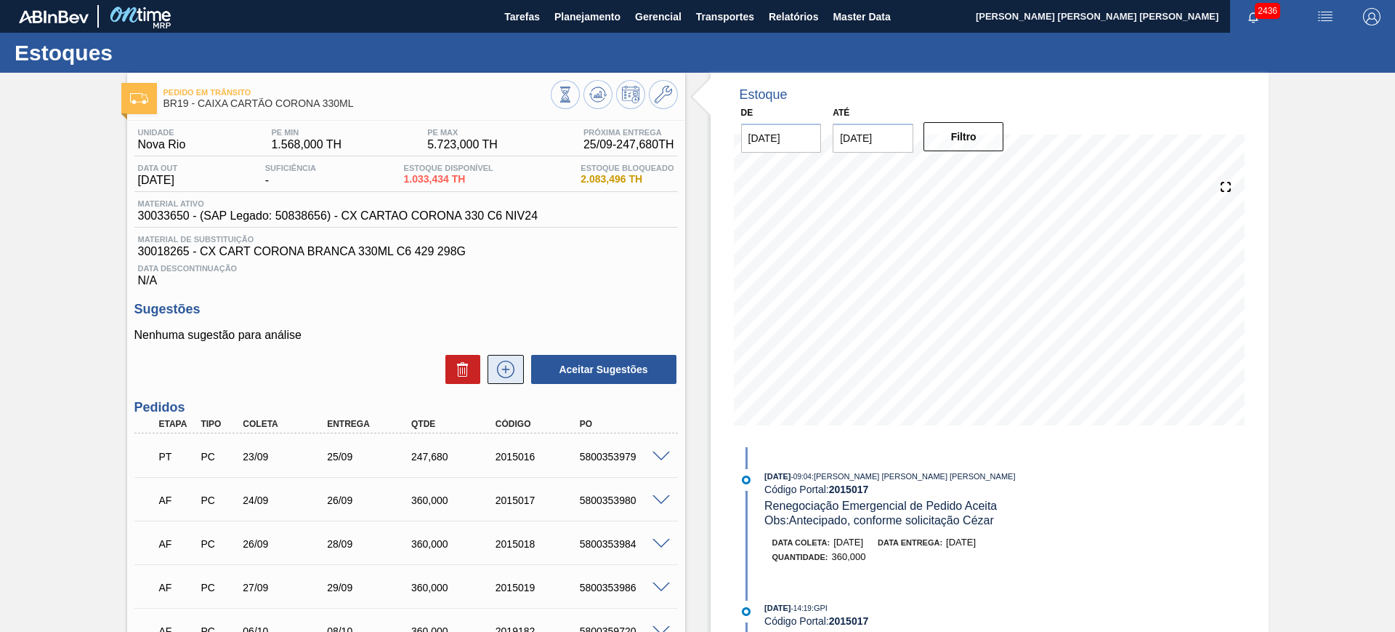
click at [501, 369] on icon at bounding box center [505, 368] width 23 height 17
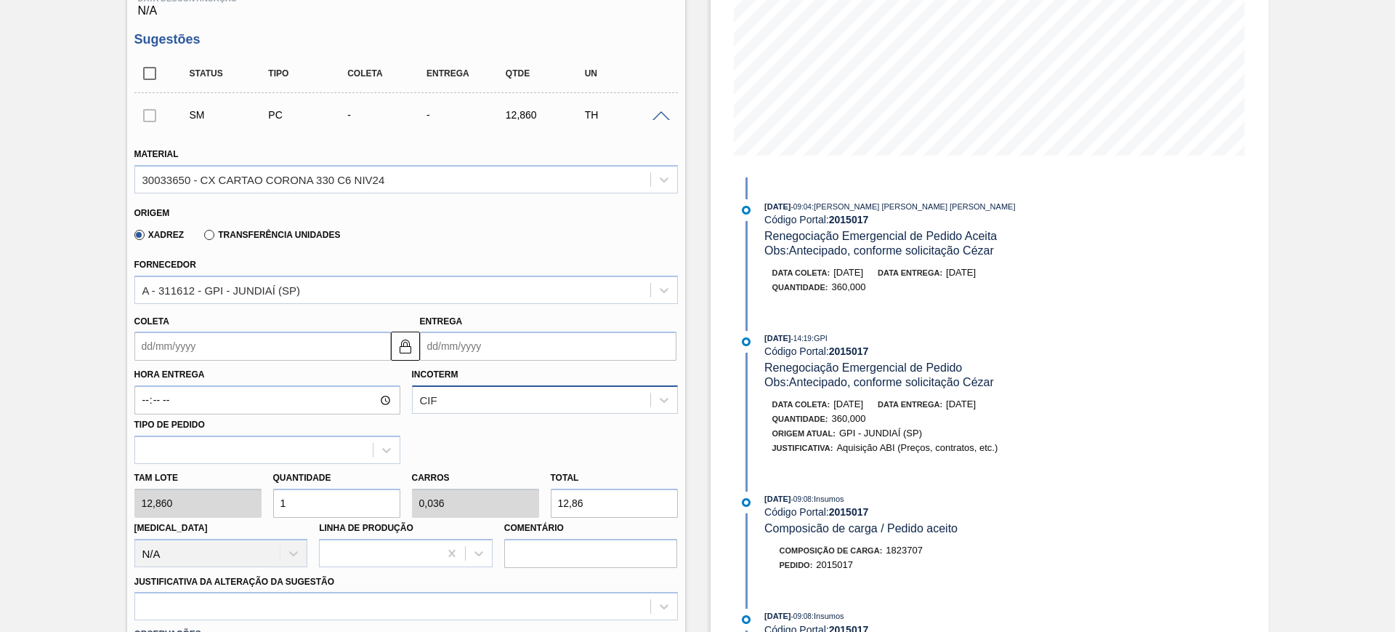
scroll to position [273, 0]
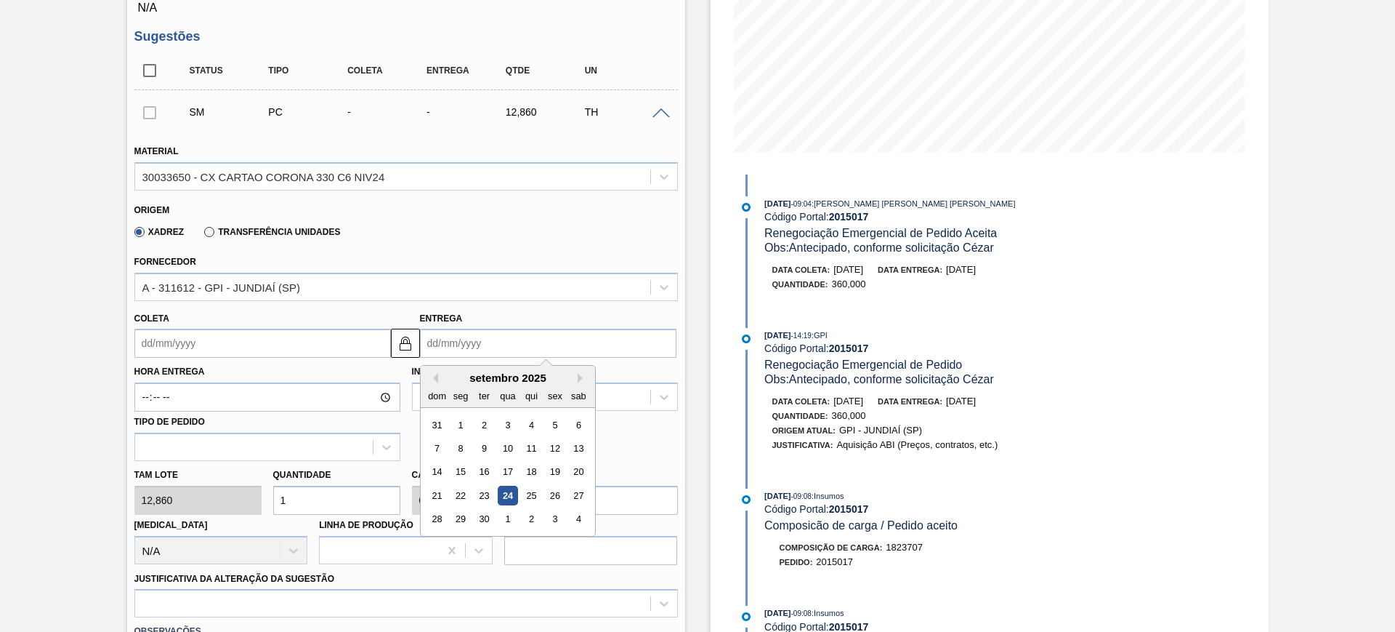
click at [474, 349] on input "Entrega" at bounding box center [548, 342] width 257 height 29
click at [585, 375] on button "Next Month" at bounding box center [583, 378] width 10 height 10
click at [511, 444] on div "8" at bounding box center [508, 448] width 20 height 20
type input "[DATE]"
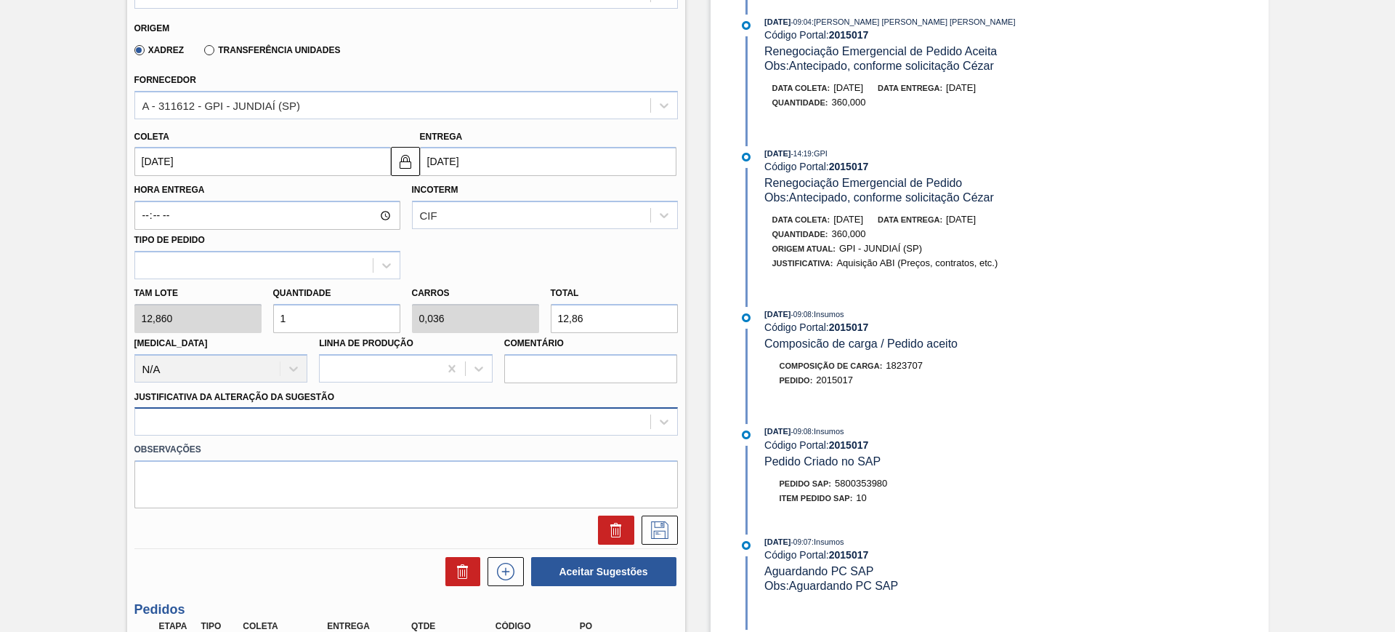
click at [396, 430] on div at bounding box center [406, 421] width 544 height 28
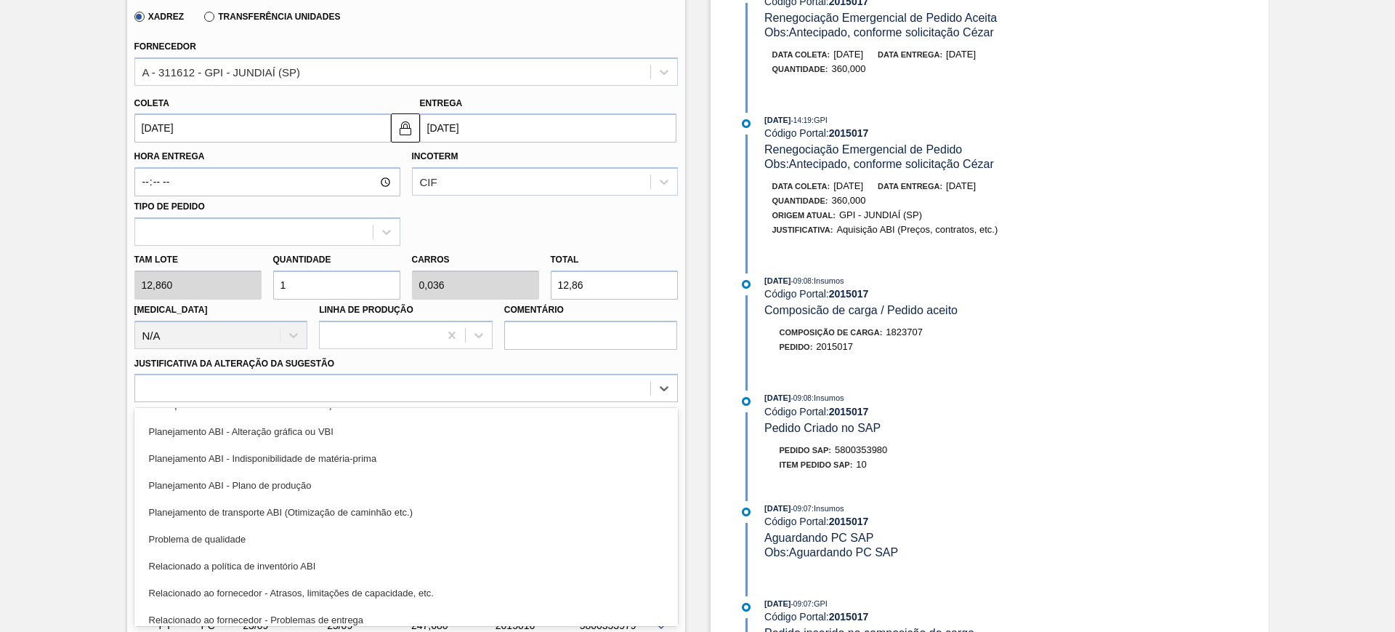
scroll to position [90, 0]
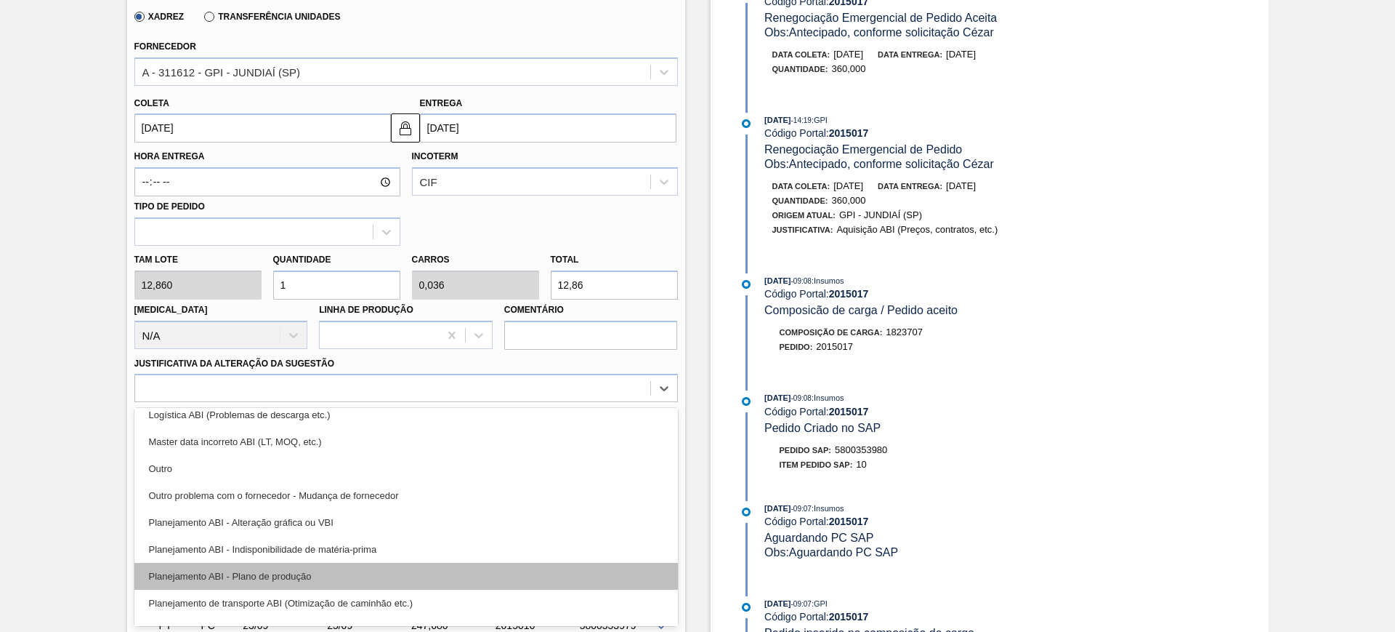
click at [394, 571] on div "Planejamento ABI - Plano de produção" at bounding box center [406, 576] width 544 height 27
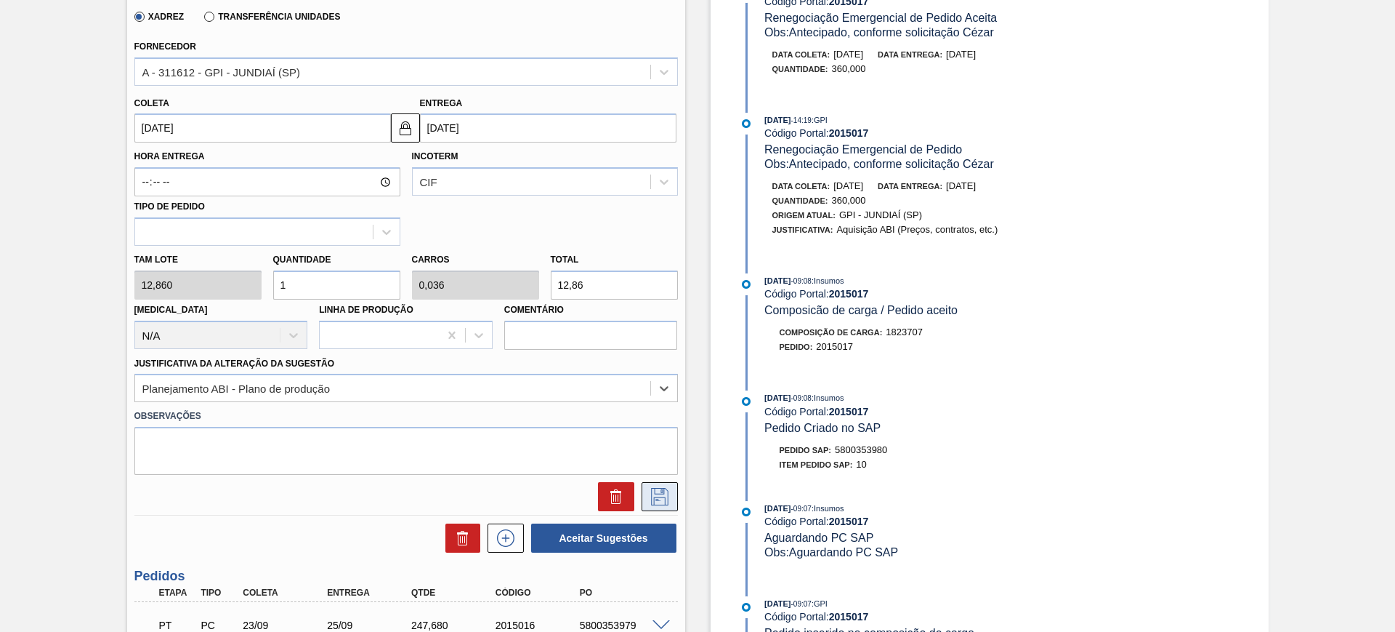
click at [653, 499] on icon at bounding box center [659, 496] width 23 height 17
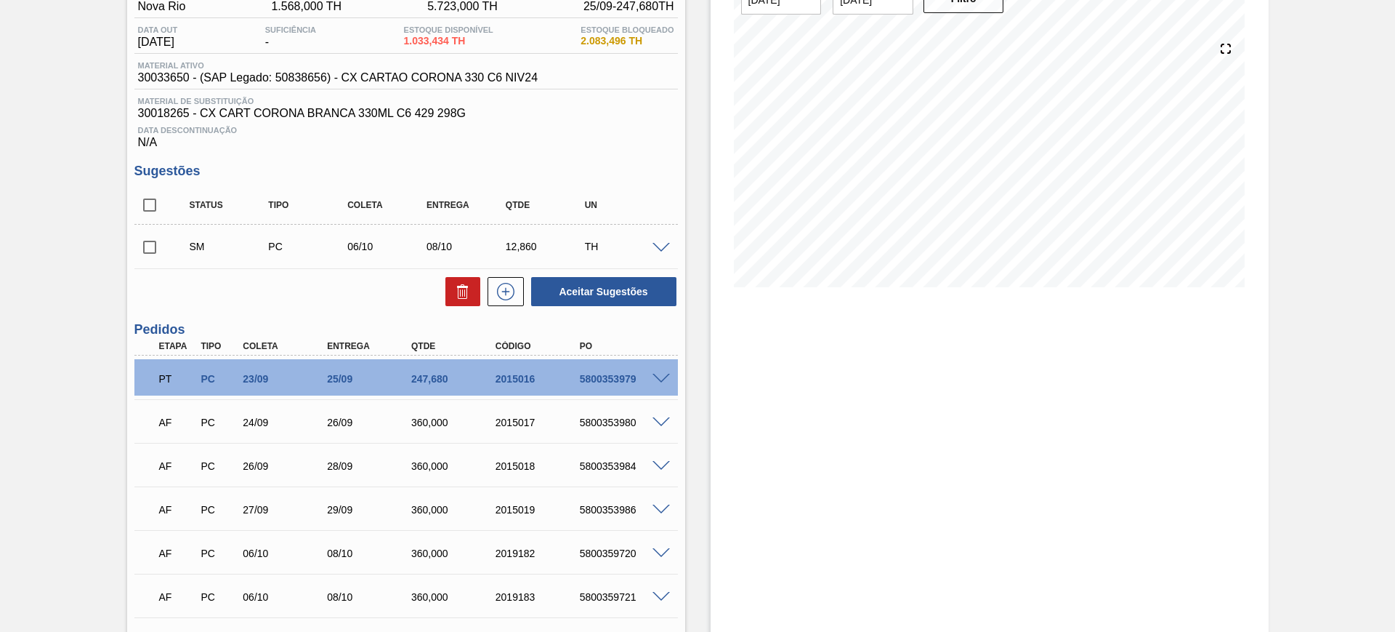
scroll to position [33, 0]
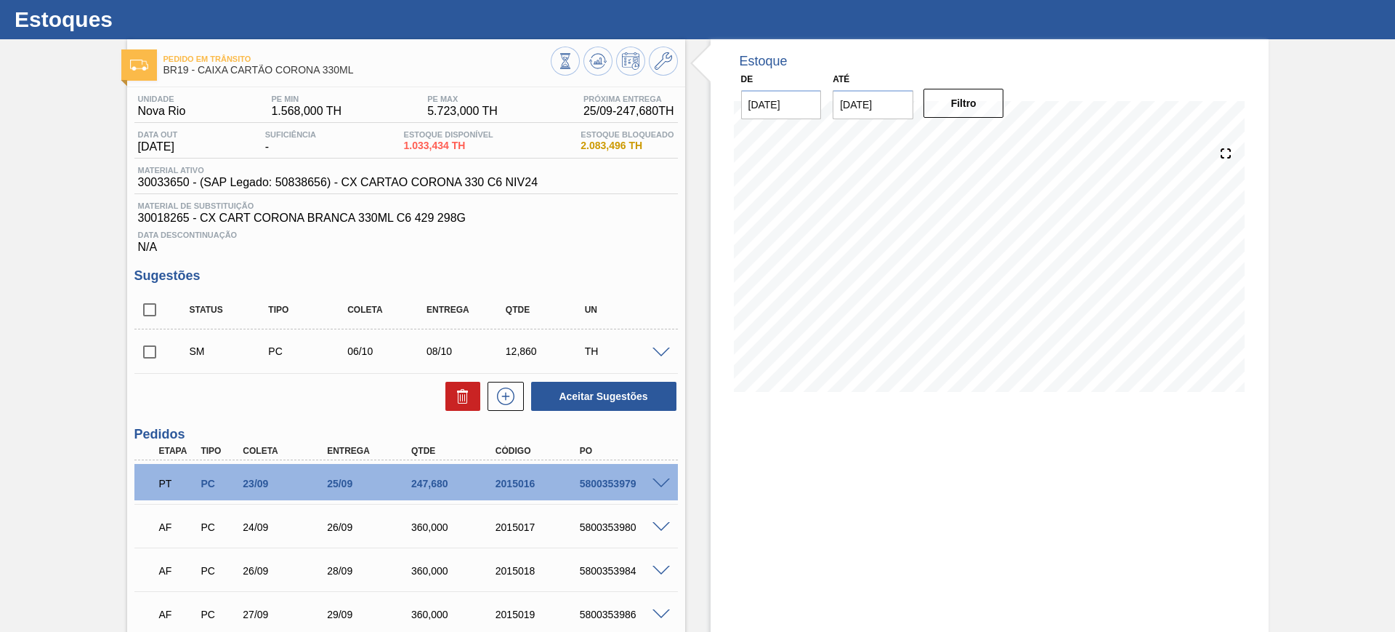
click at [659, 351] on span at bounding box center [661, 352] width 17 height 11
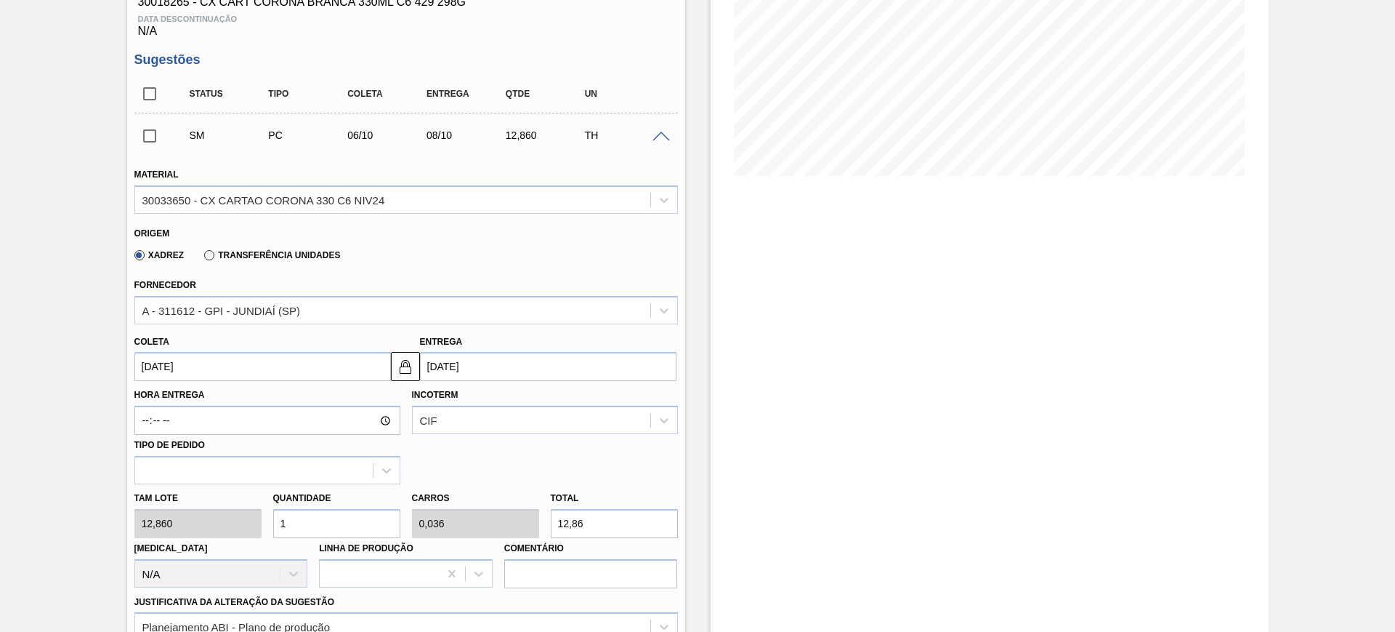
scroll to position [215, 0]
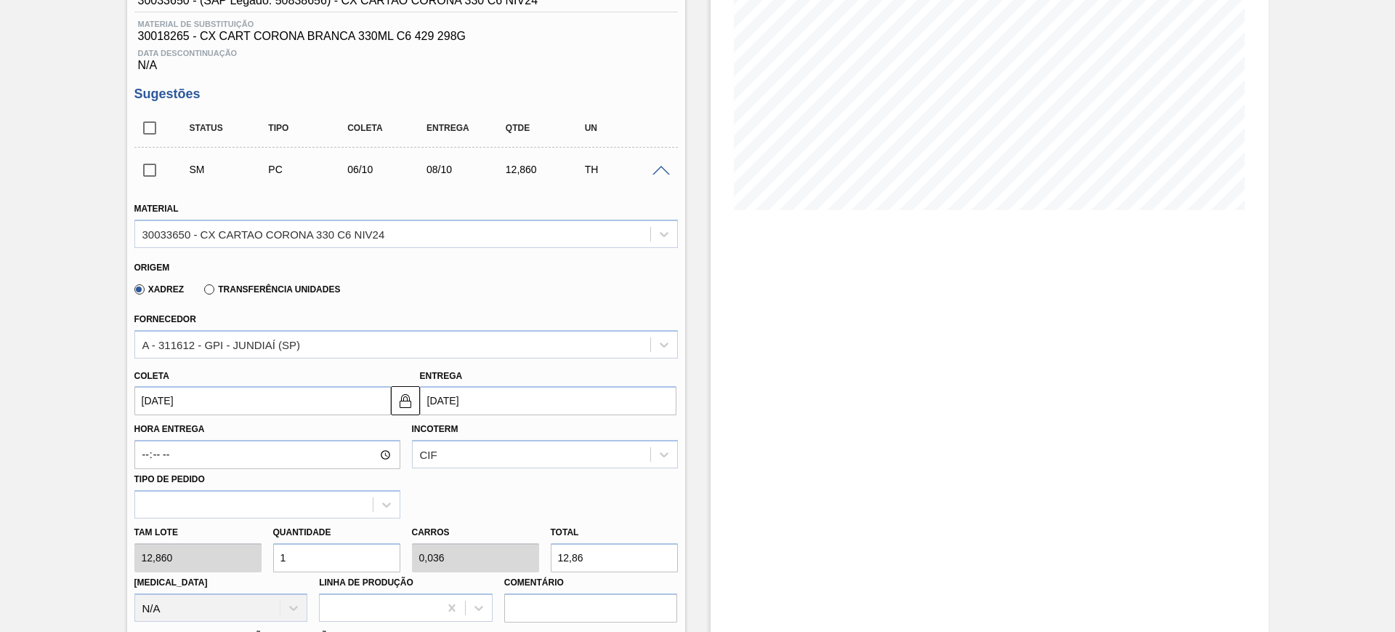
click at [602, 553] on input "12,86" at bounding box center [614, 557] width 127 height 29
type input "0,233"
type input "0,008"
type input "3"
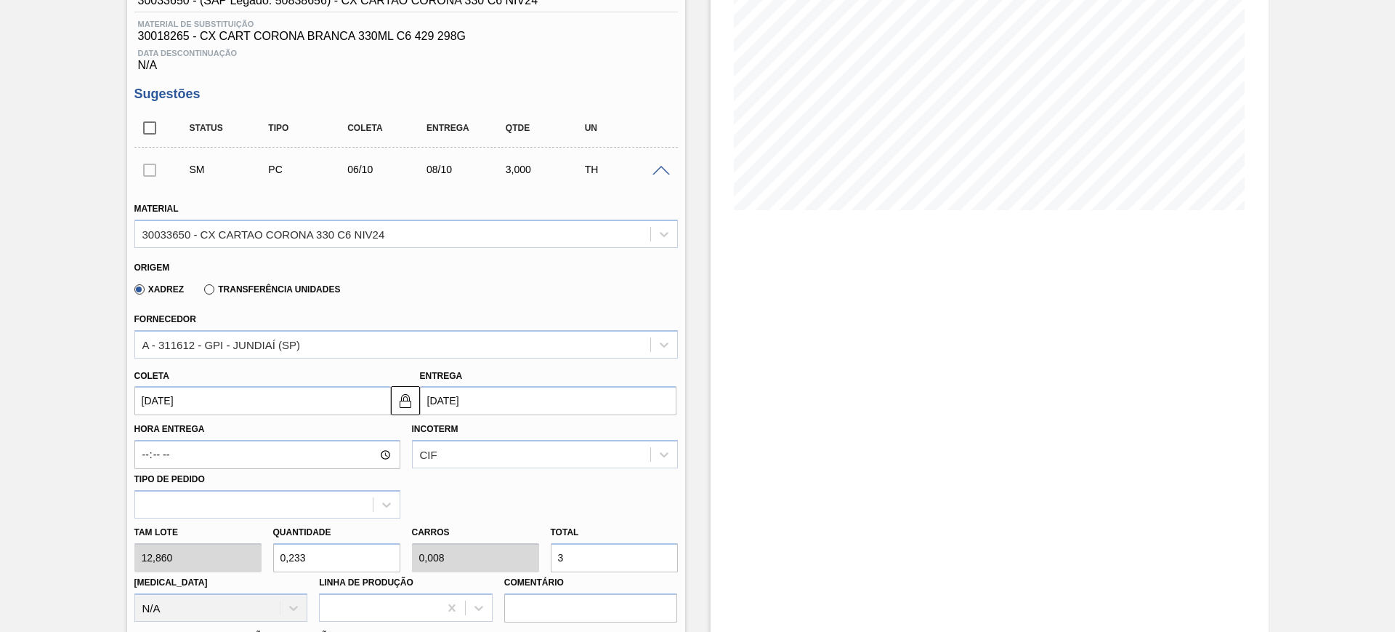
type input "2,799"
type input "0,1"
type input "36"
type input "27,994"
type input "1"
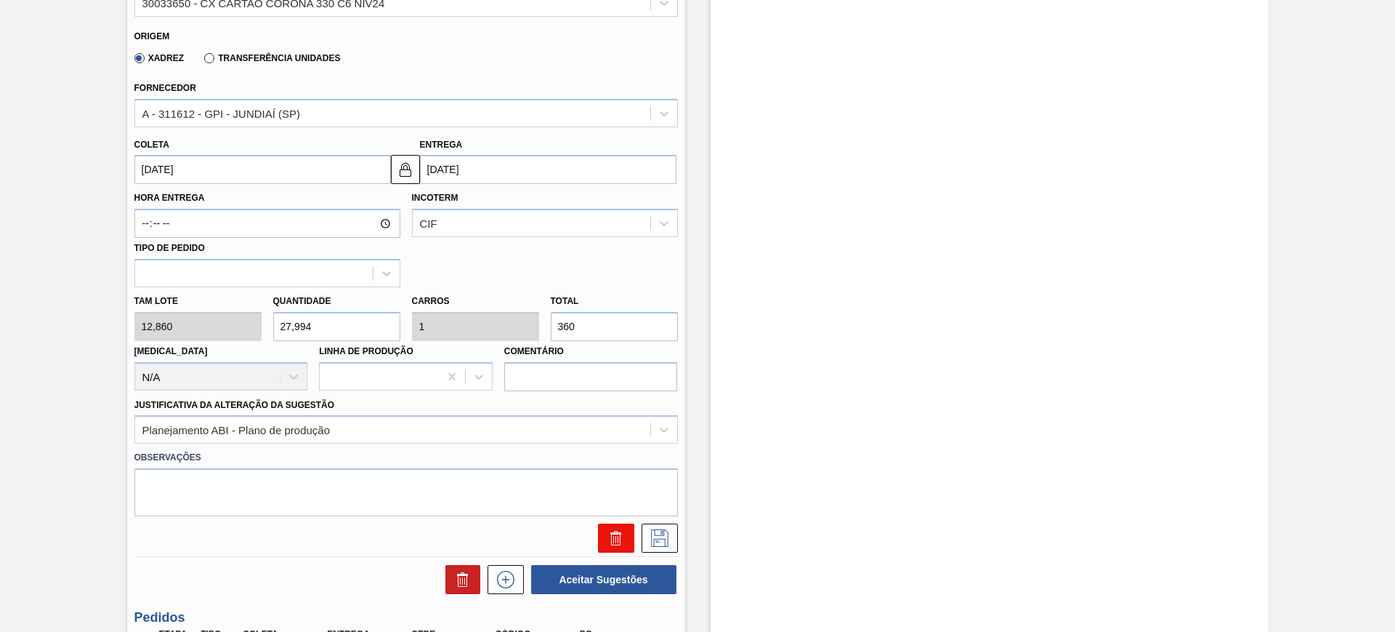
scroll to position [488, 0]
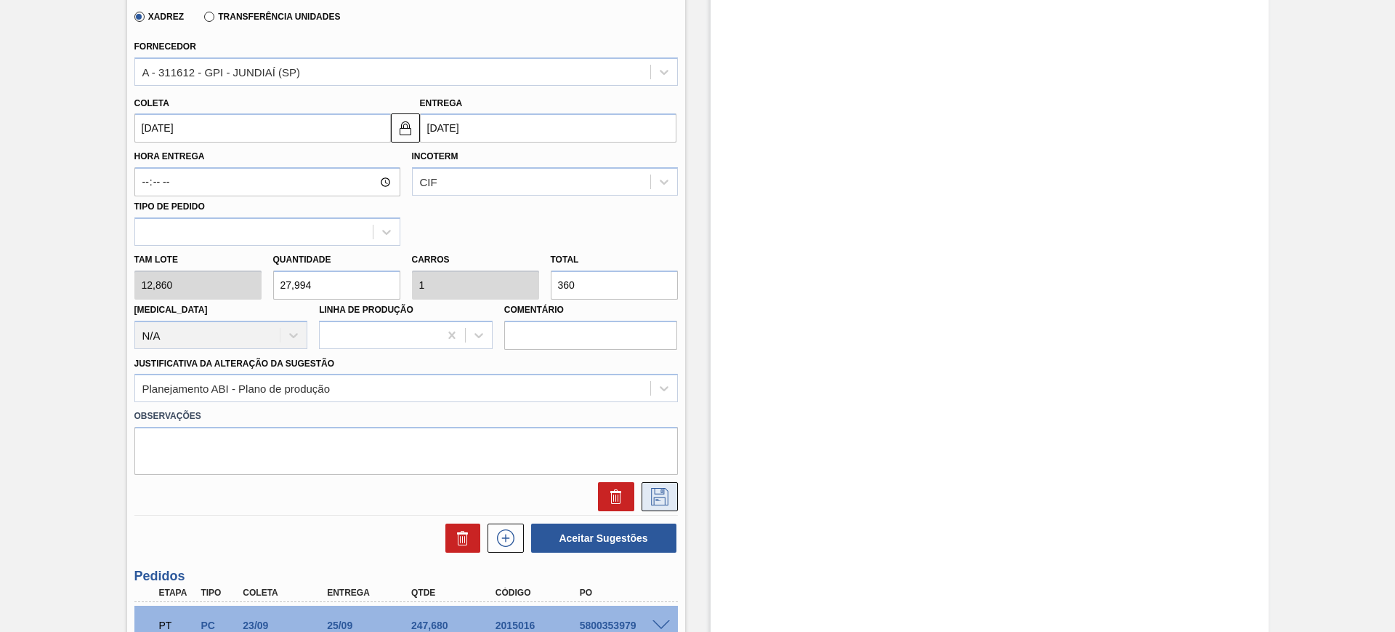
type input "360"
click at [658, 499] on icon at bounding box center [659, 496] width 23 height 17
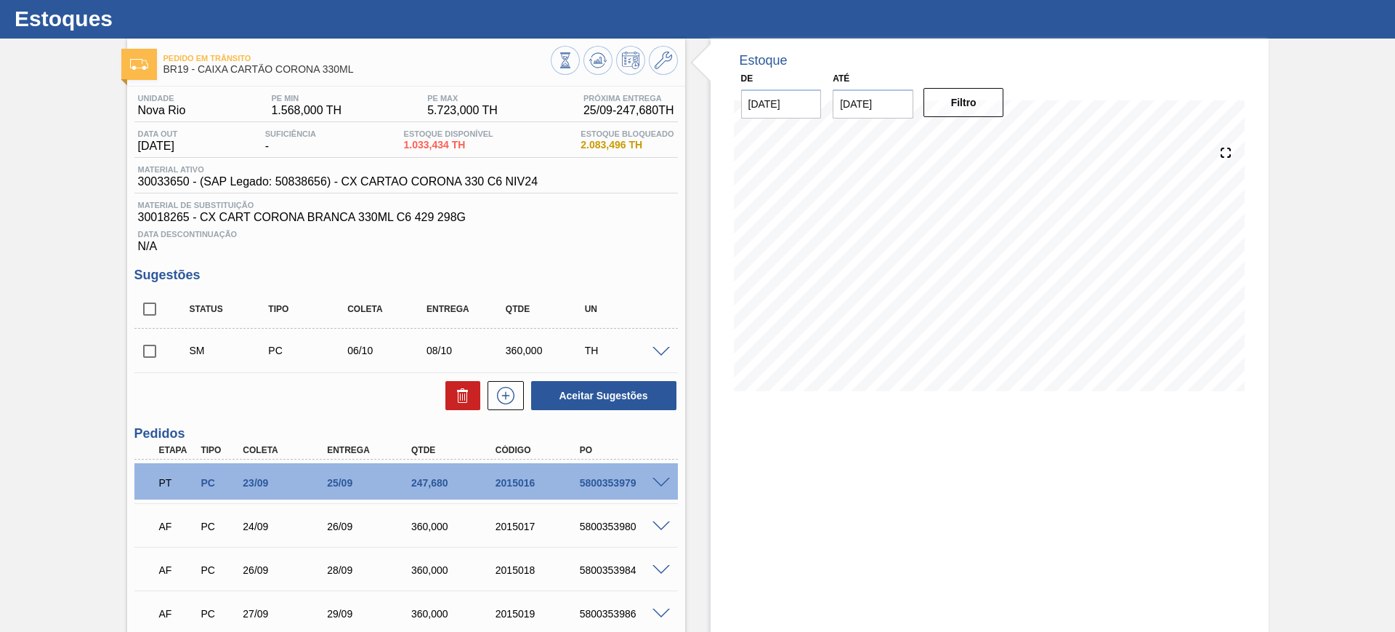
scroll to position [33, 0]
click at [508, 392] on icon at bounding box center [505, 395] width 23 height 17
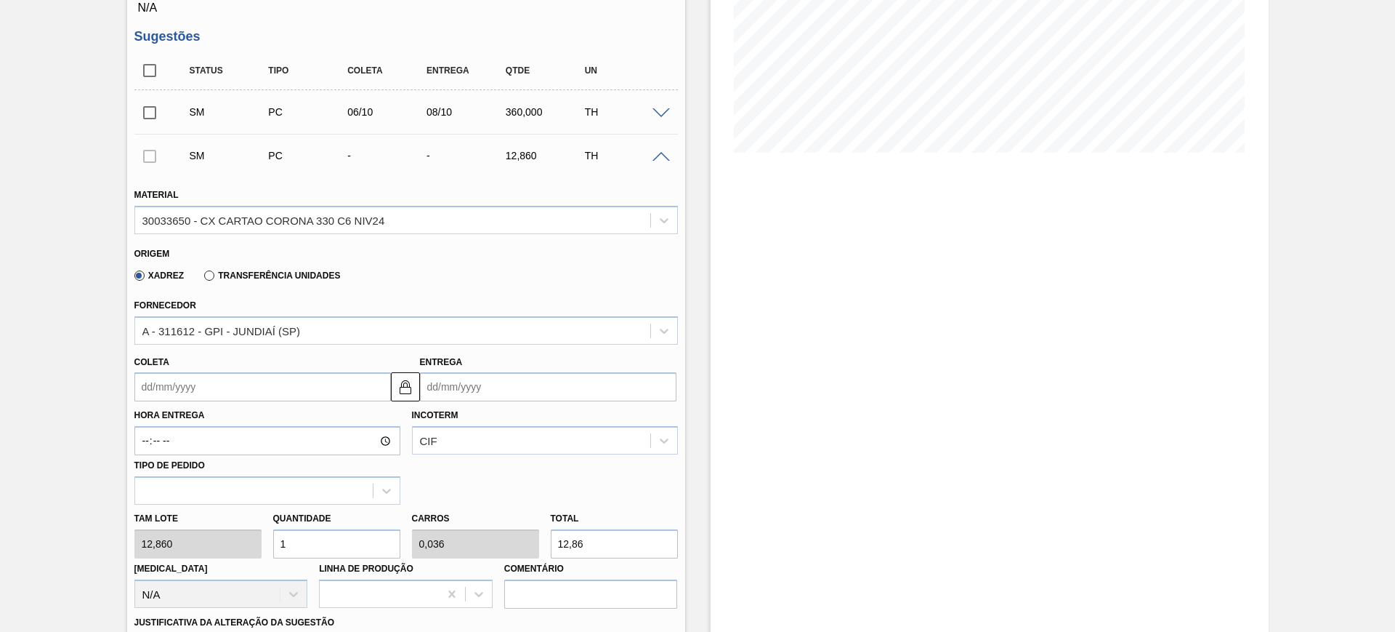
scroll to position [306, 0]
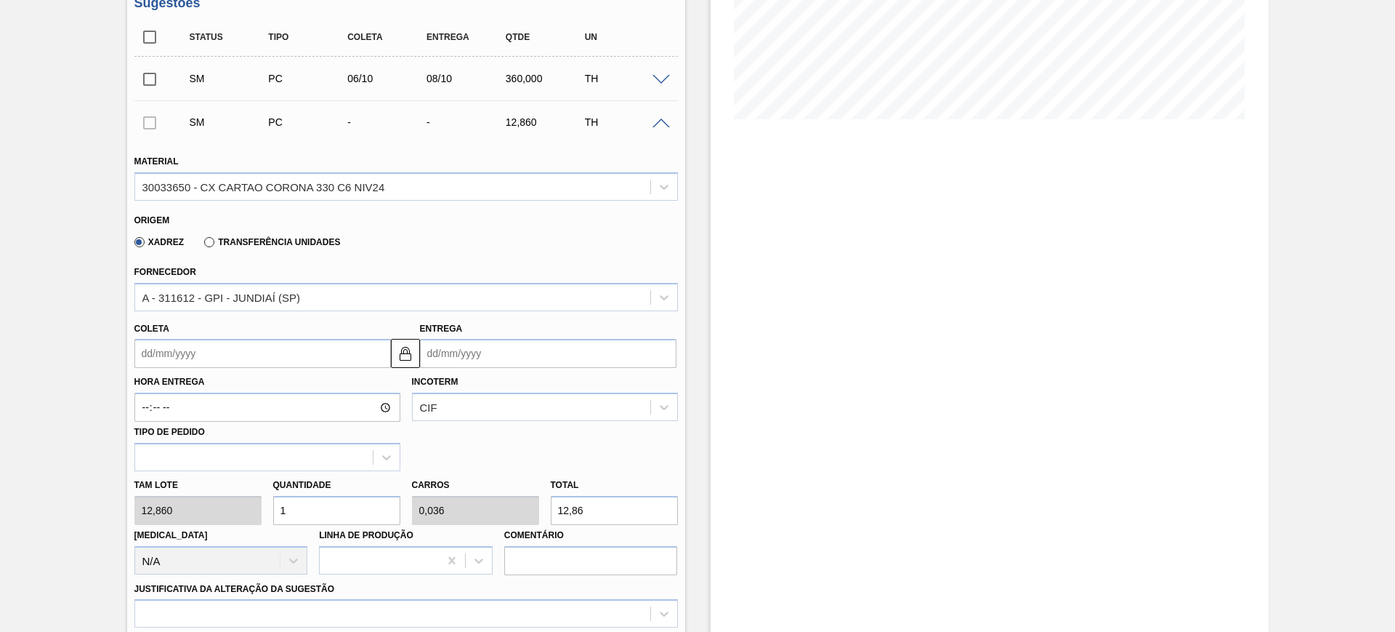
click at [474, 339] on input "Entrega" at bounding box center [548, 353] width 257 height 29
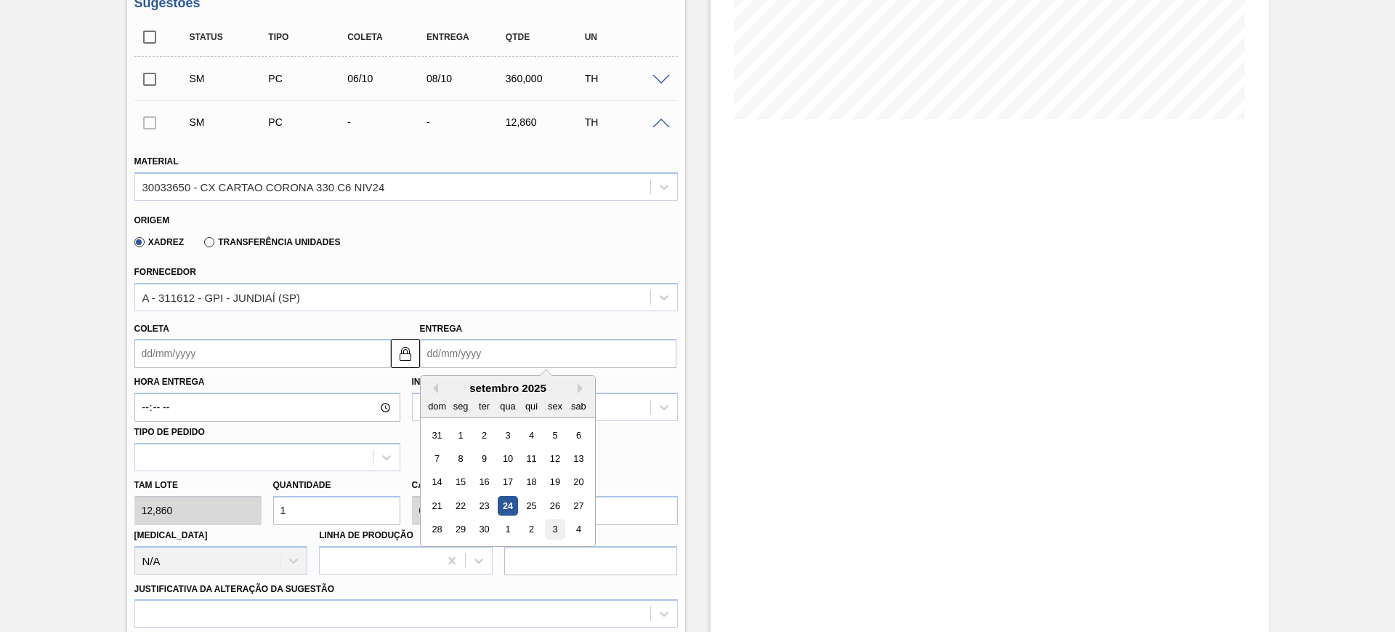
click at [558, 531] on div "3" at bounding box center [555, 530] width 20 height 20
type input "[DATE]"
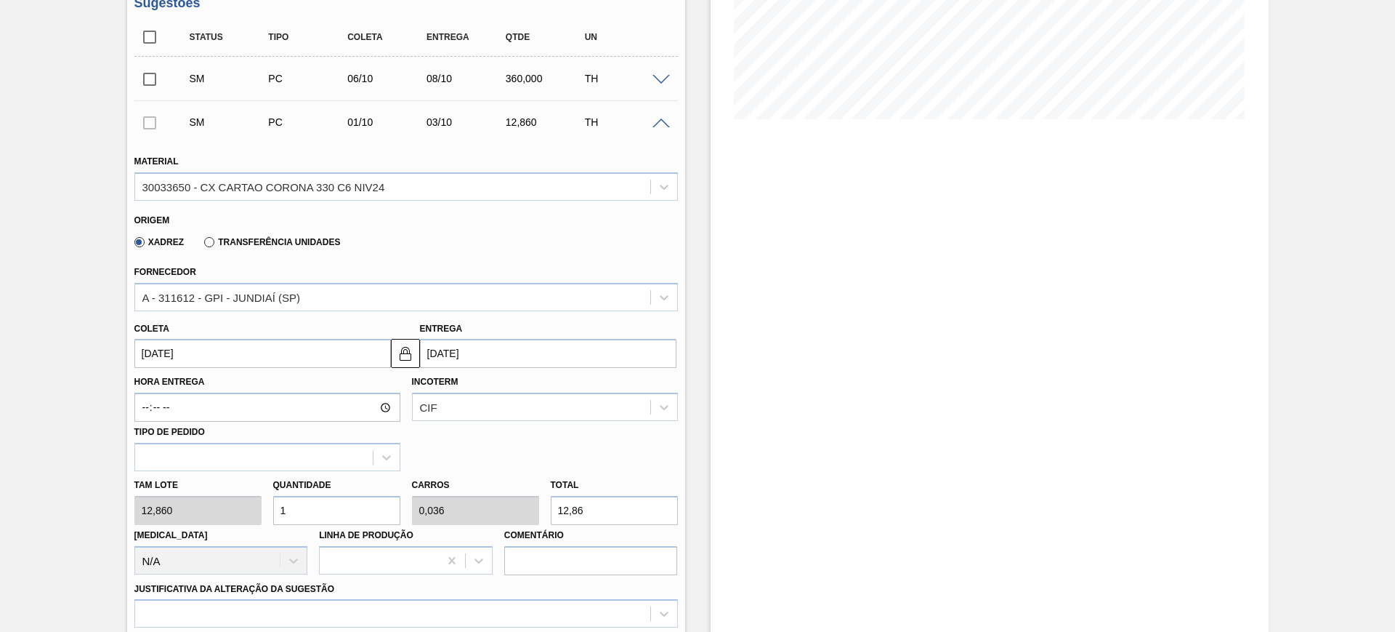
click at [604, 515] on input "12,86" at bounding box center [614, 510] width 127 height 29
type input "0,233"
type input "0,008"
type input "3"
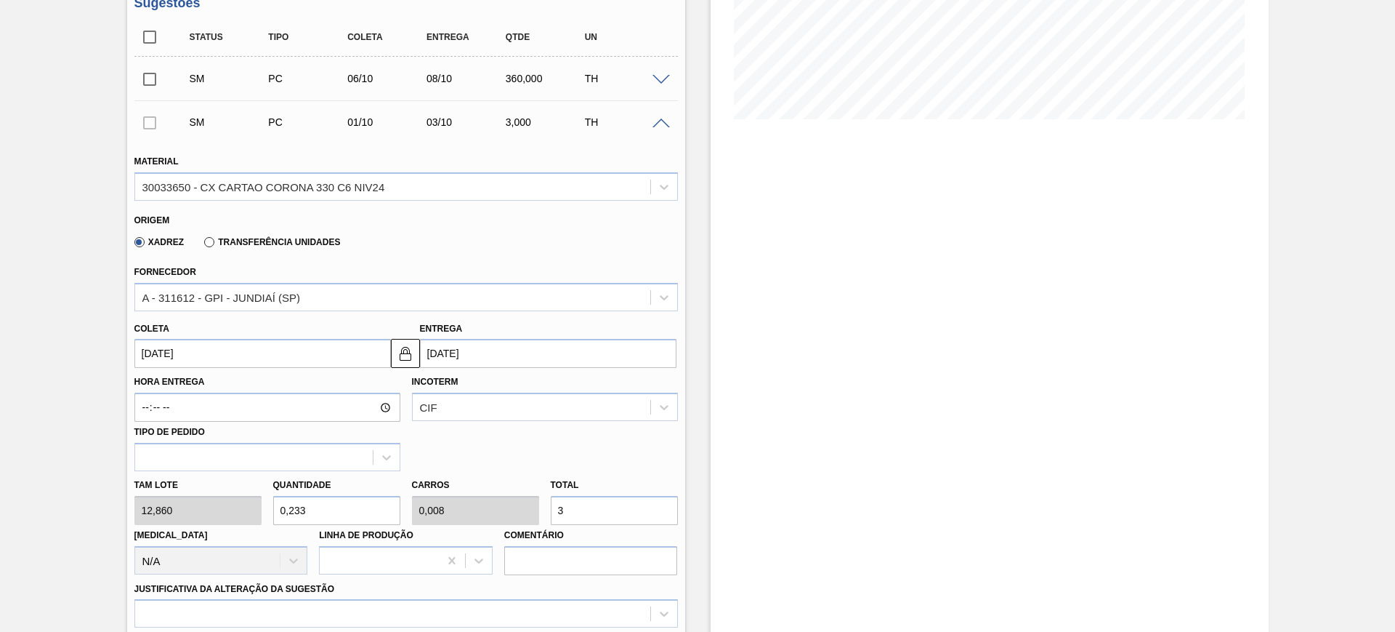
type input "2,799"
type input "0,1"
type input "36"
type input "27,994"
type input "1"
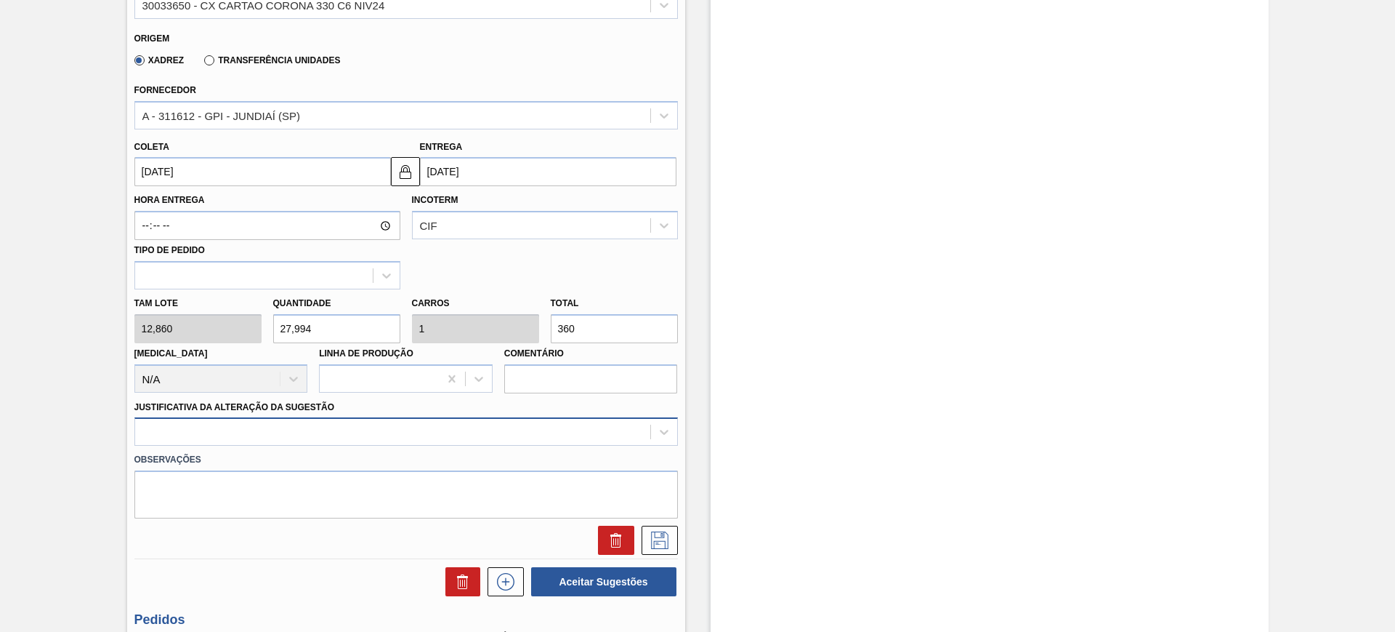
type input "360"
click at [491, 435] on div at bounding box center [406, 431] width 544 height 28
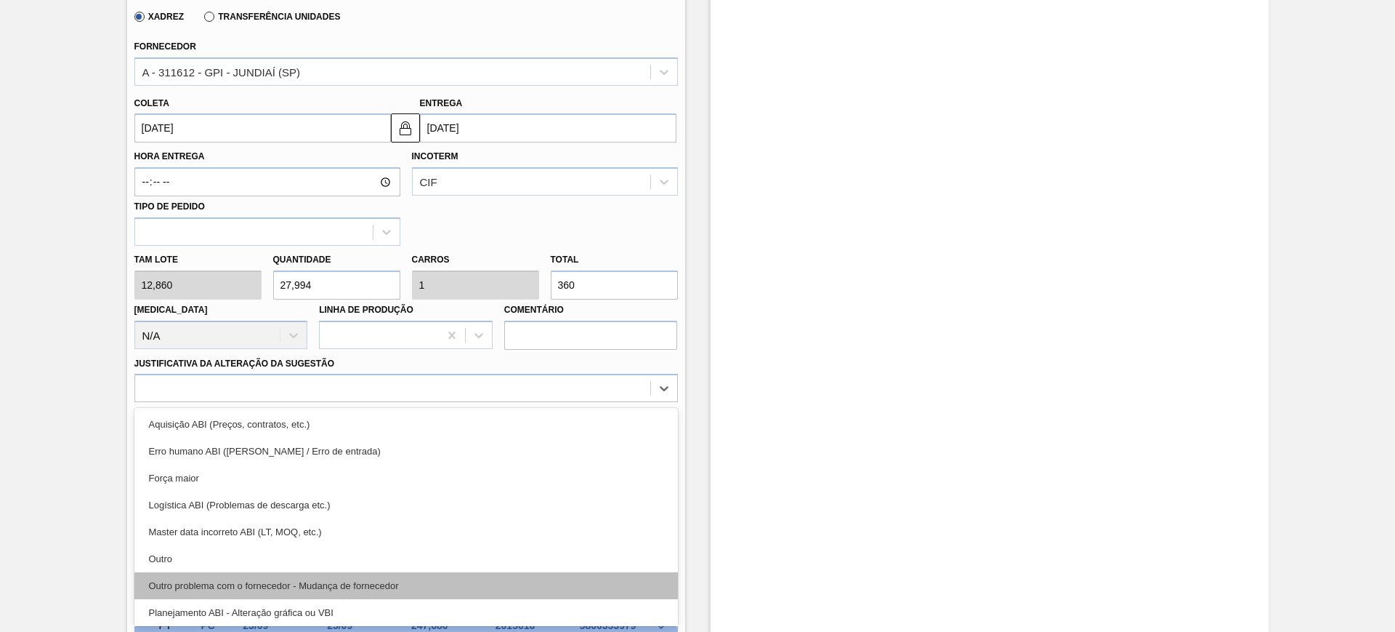
scroll to position [91, 0]
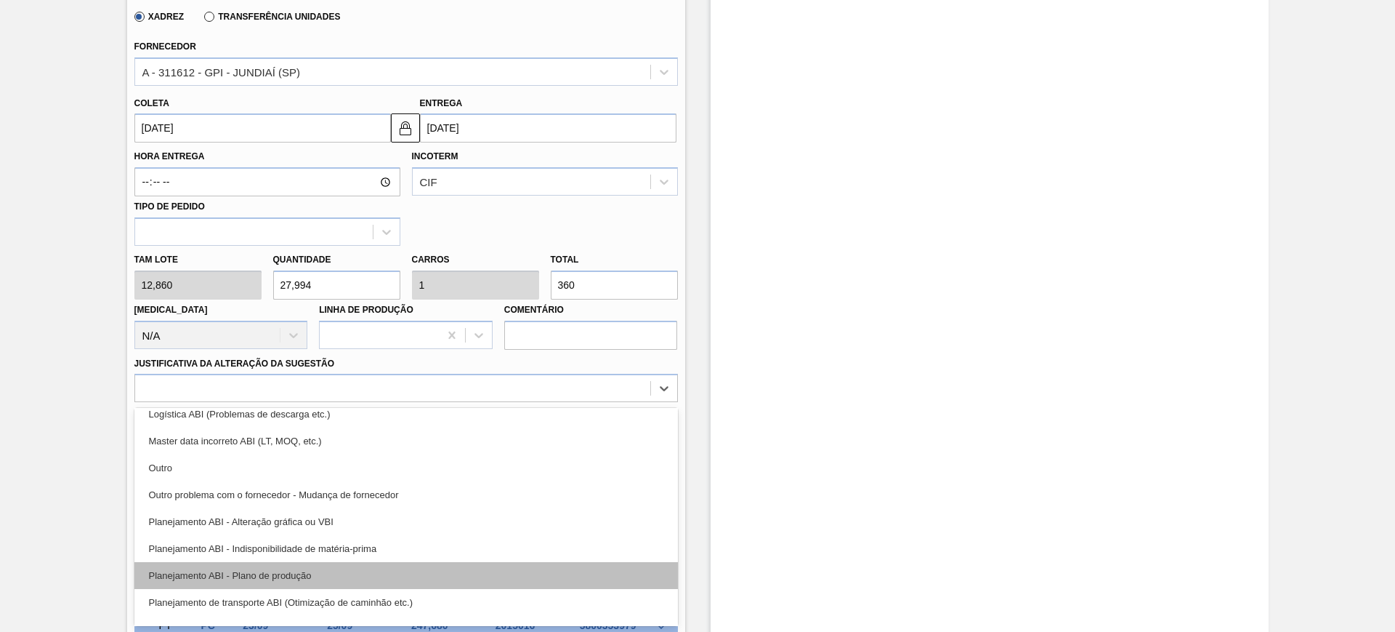
click at [448, 582] on div "Planejamento ABI - Plano de produção" at bounding box center [406, 575] width 544 height 27
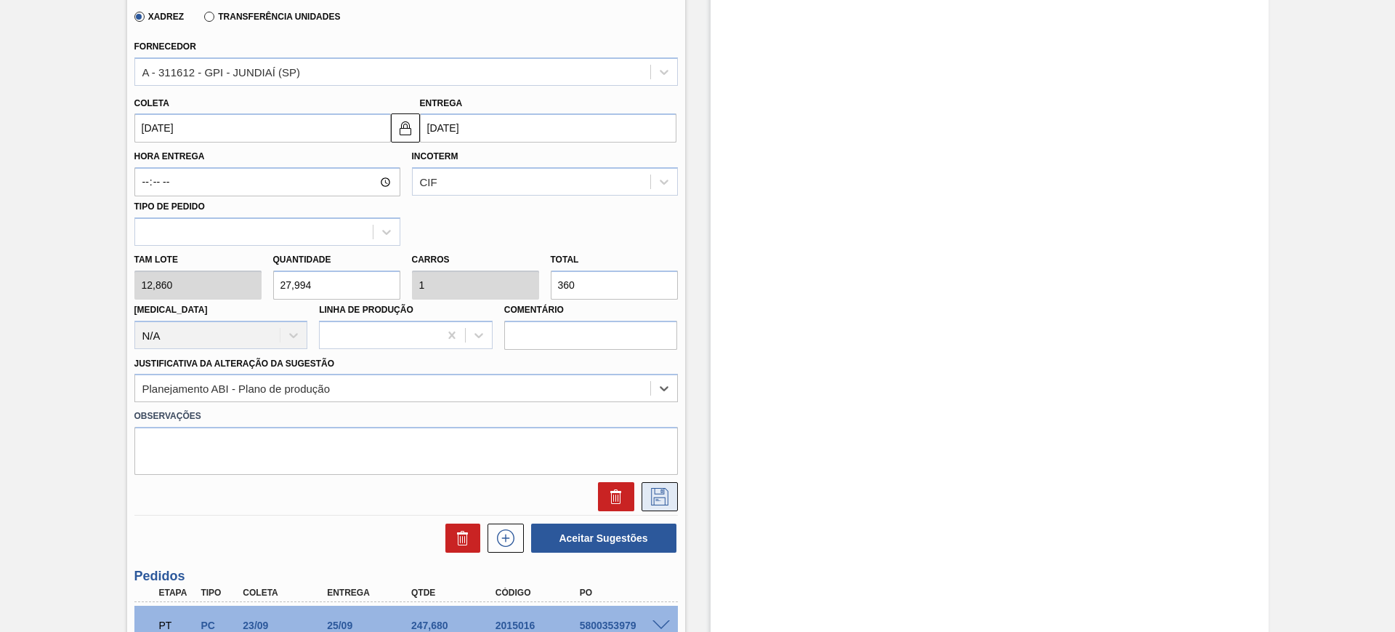
click at [656, 496] on icon at bounding box center [659, 496] width 23 height 17
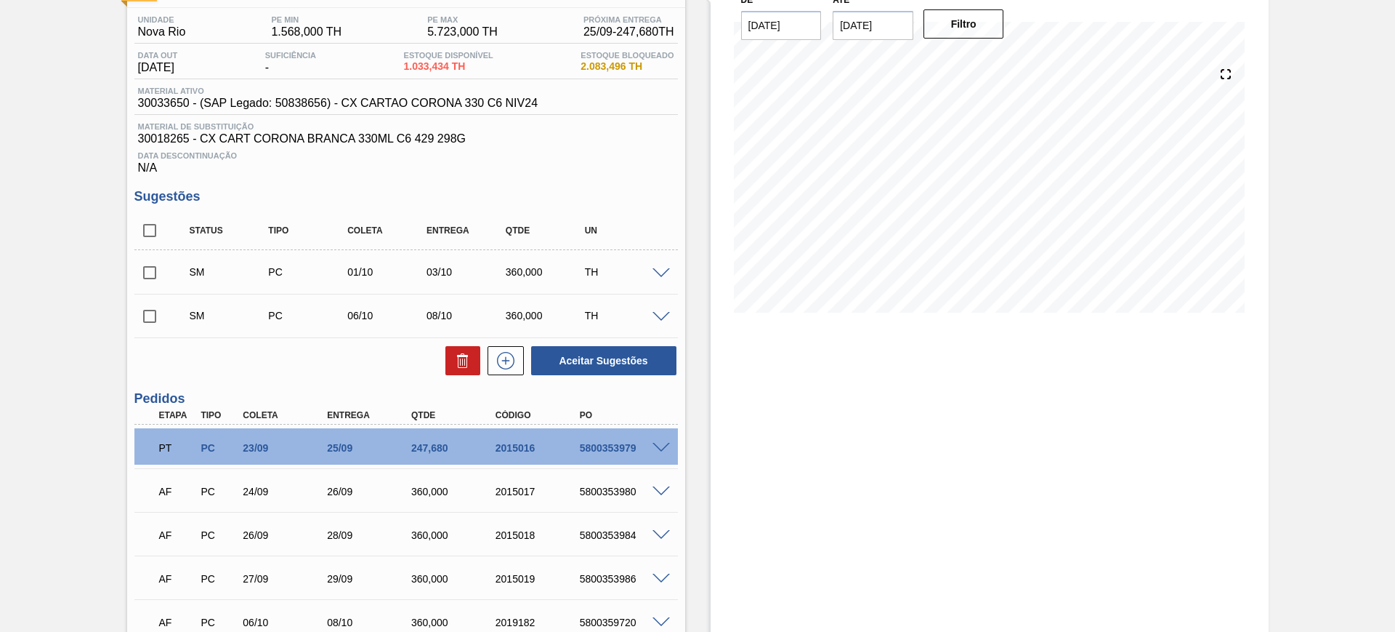
scroll to position [33, 0]
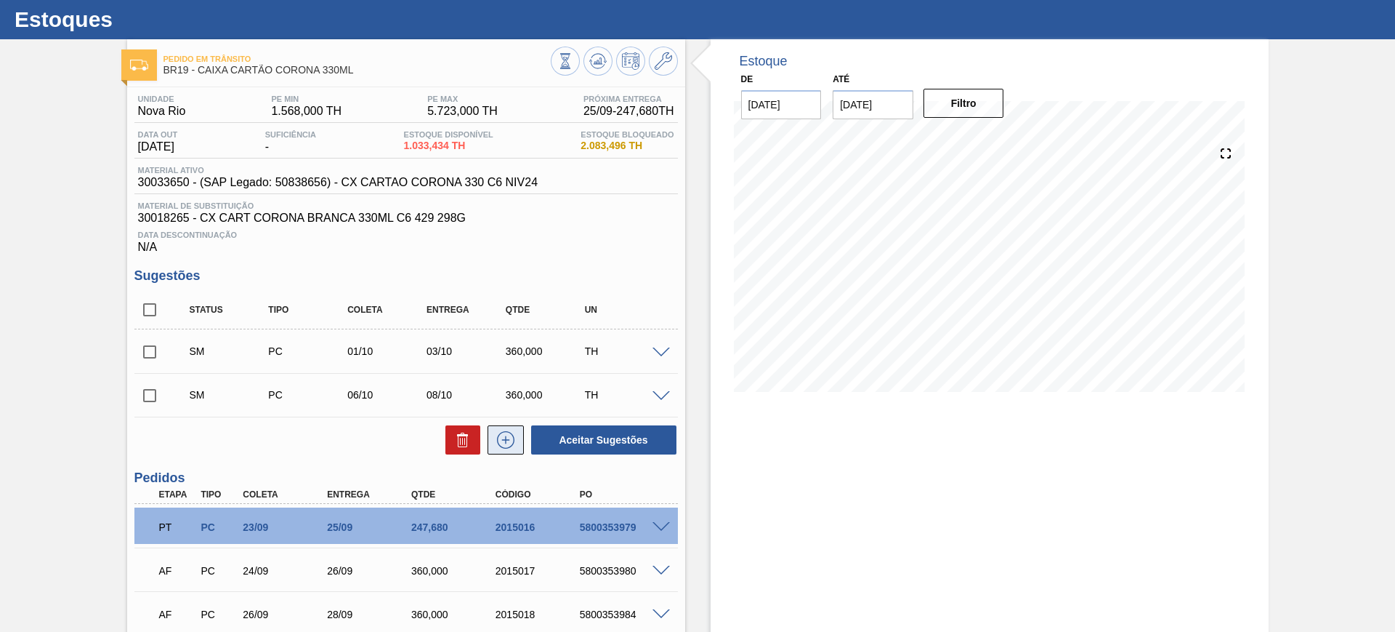
click at [499, 438] on icon at bounding box center [505, 439] width 23 height 17
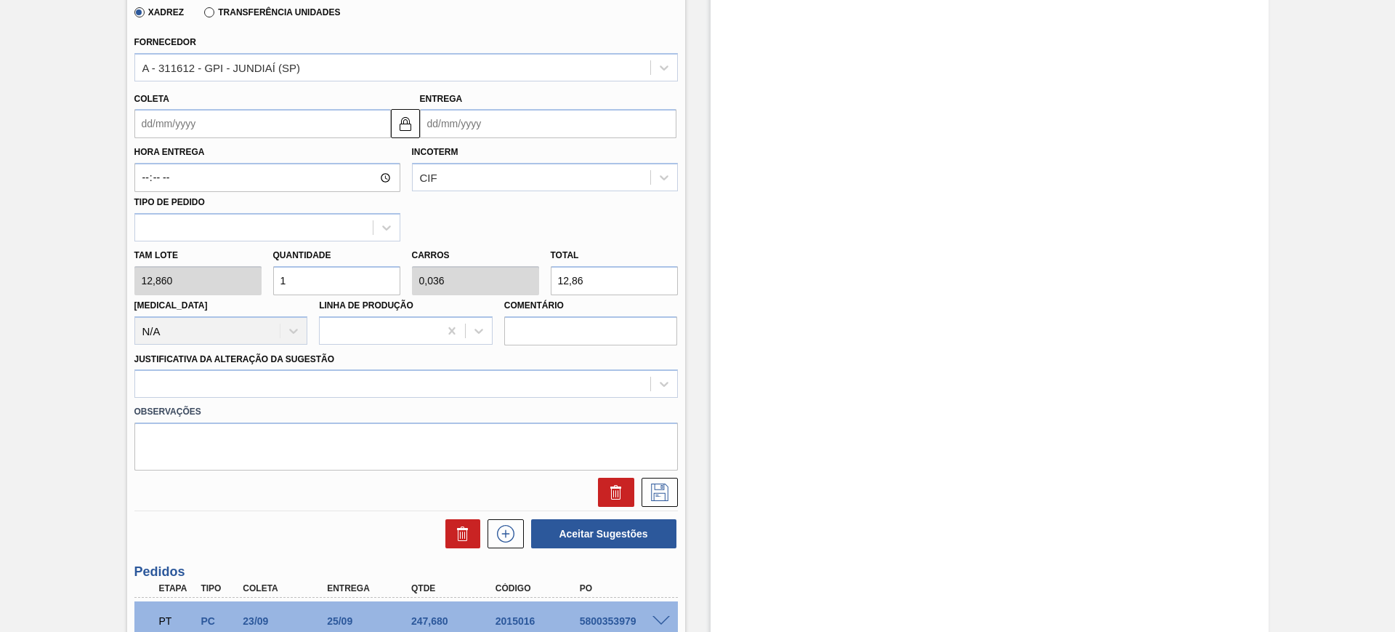
scroll to position [579, 0]
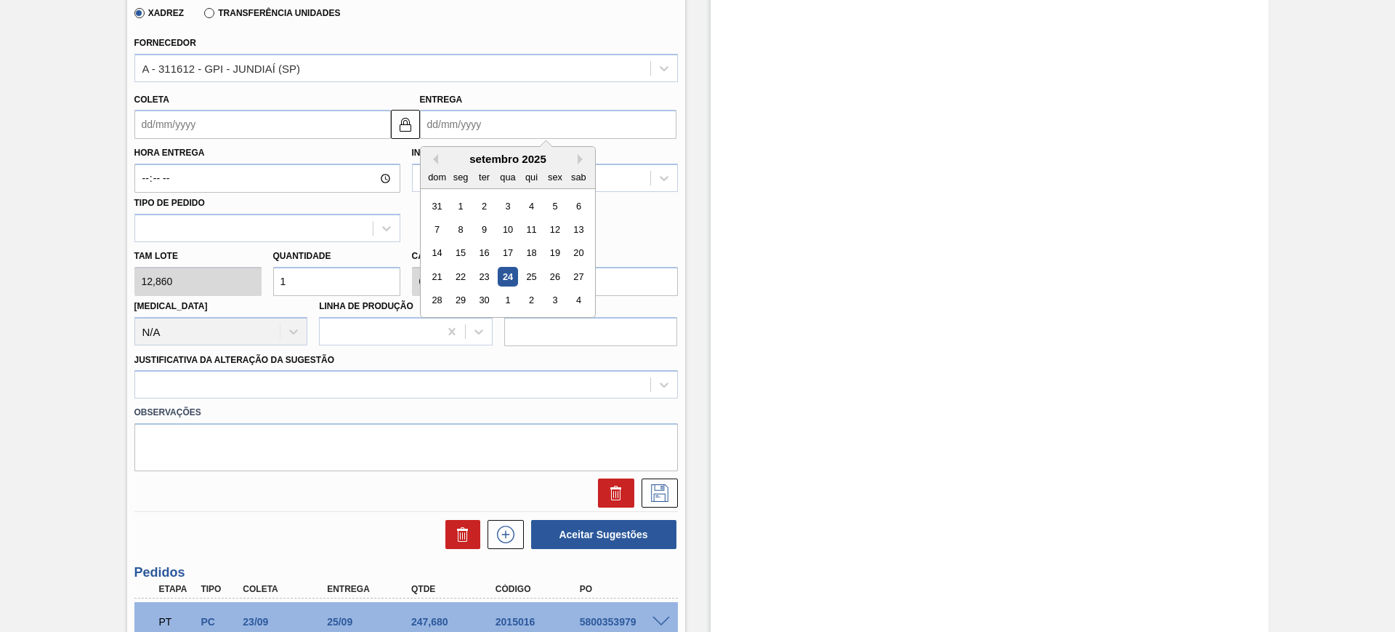
click at [469, 128] on input "Entrega" at bounding box center [548, 124] width 257 height 29
click at [579, 158] on button "Next Month" at bounding box center [583, 159] width 10 height 10
click at [523, 229] on div "9" at bounding box center [531, 229] width 20 height 20
type input "[DATE]"
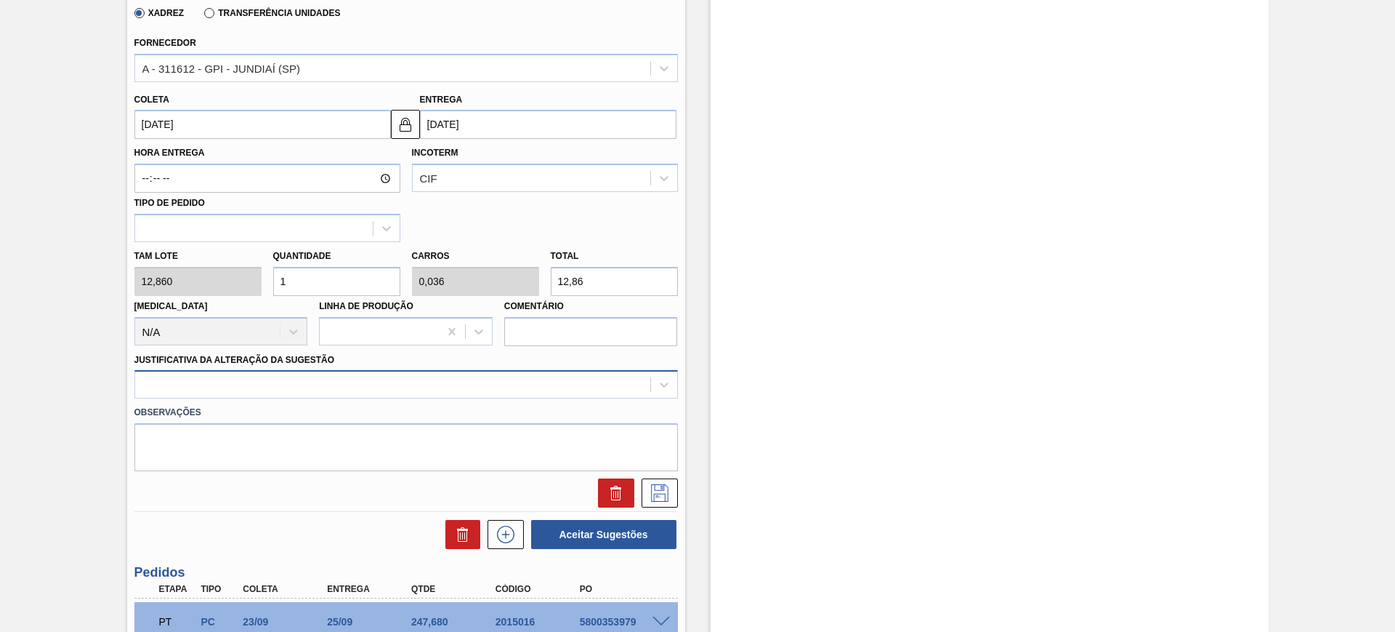
click at [480, 376] on div at bounding box center [392, 384] width 515 height 21
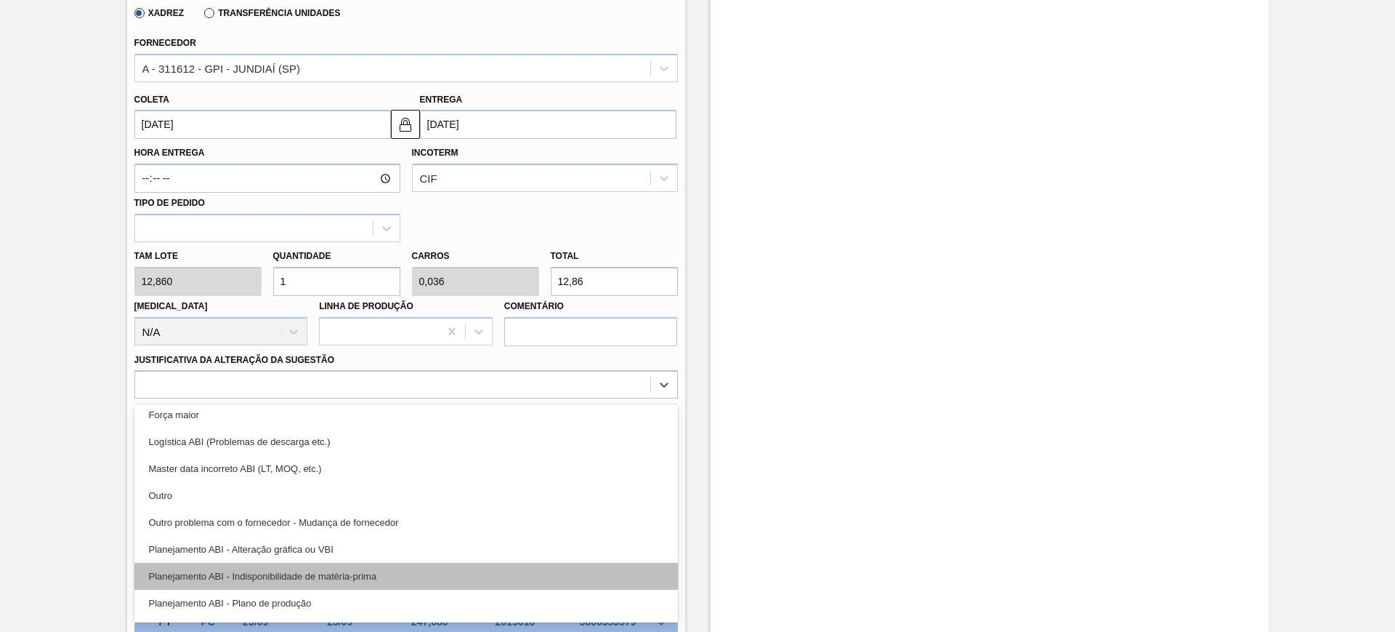
scroll to position [91, 0]
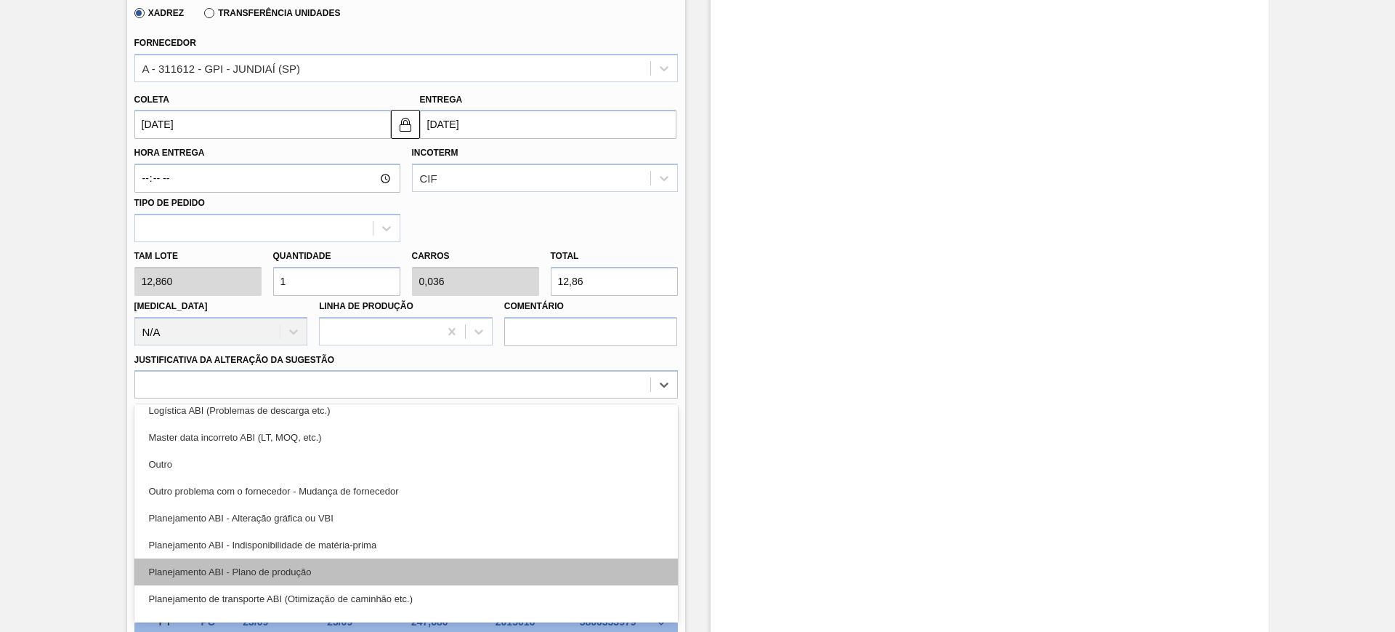
click at [378, 563] on div "Planejamento ABI - Plano de produção" at bounding box center [406, 571] width 544 height 27
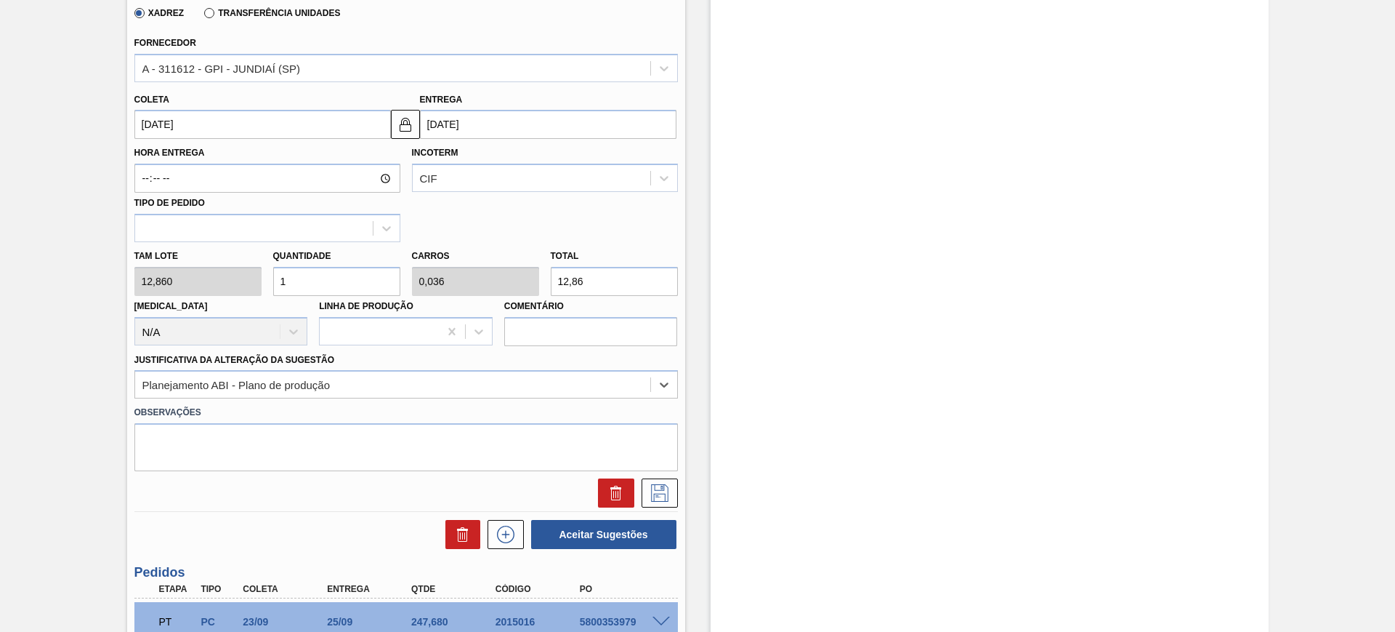
click at [613, 283] on input "12,86" at bounding box center [614, 281] width 127 height 29
type input "0,233"
type input "0,008"
type input "3"
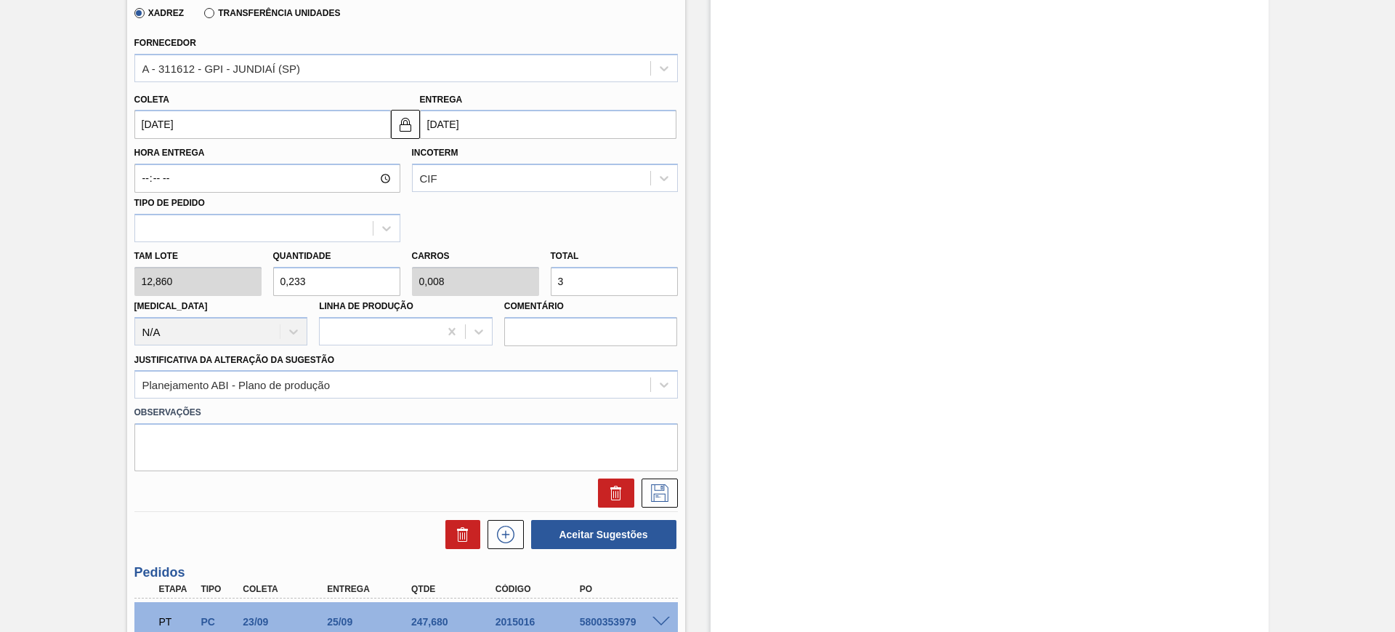
type input "2,799"
type input "0,1"
type input "36"
type input "27,994"
type input "1"
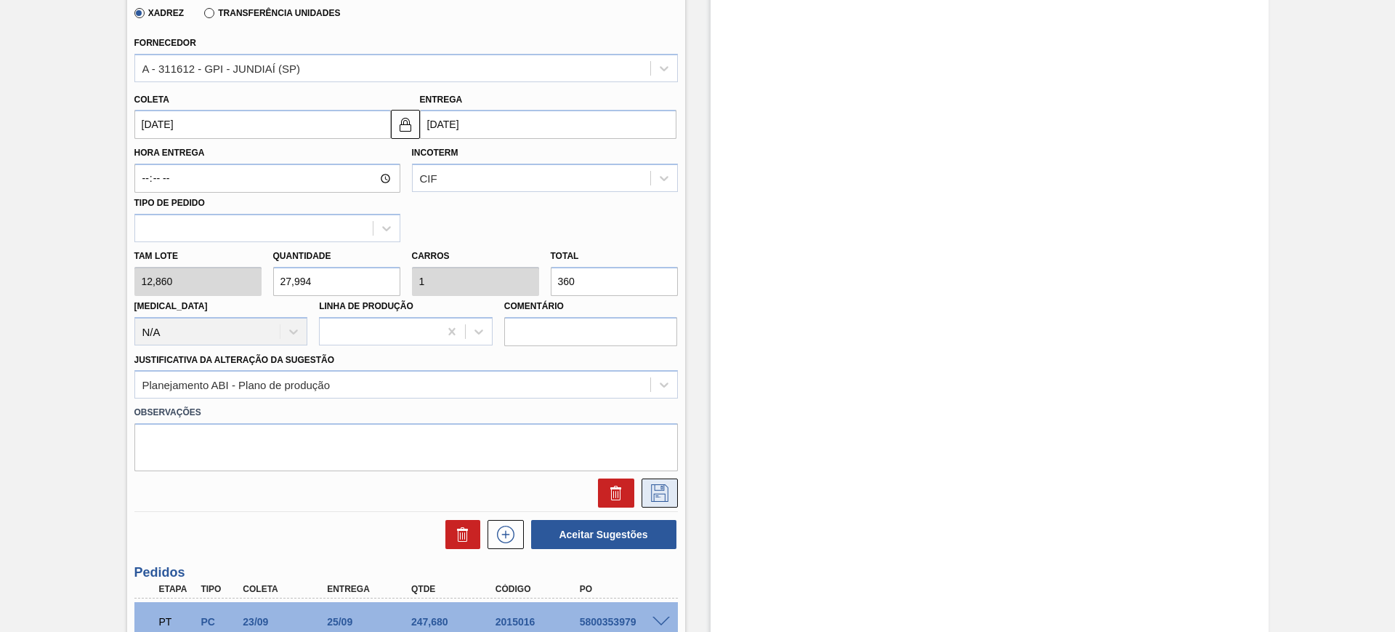
type input "360"
click at [658, 490] on icon at bounding box center [659, 492] width 23 height 17
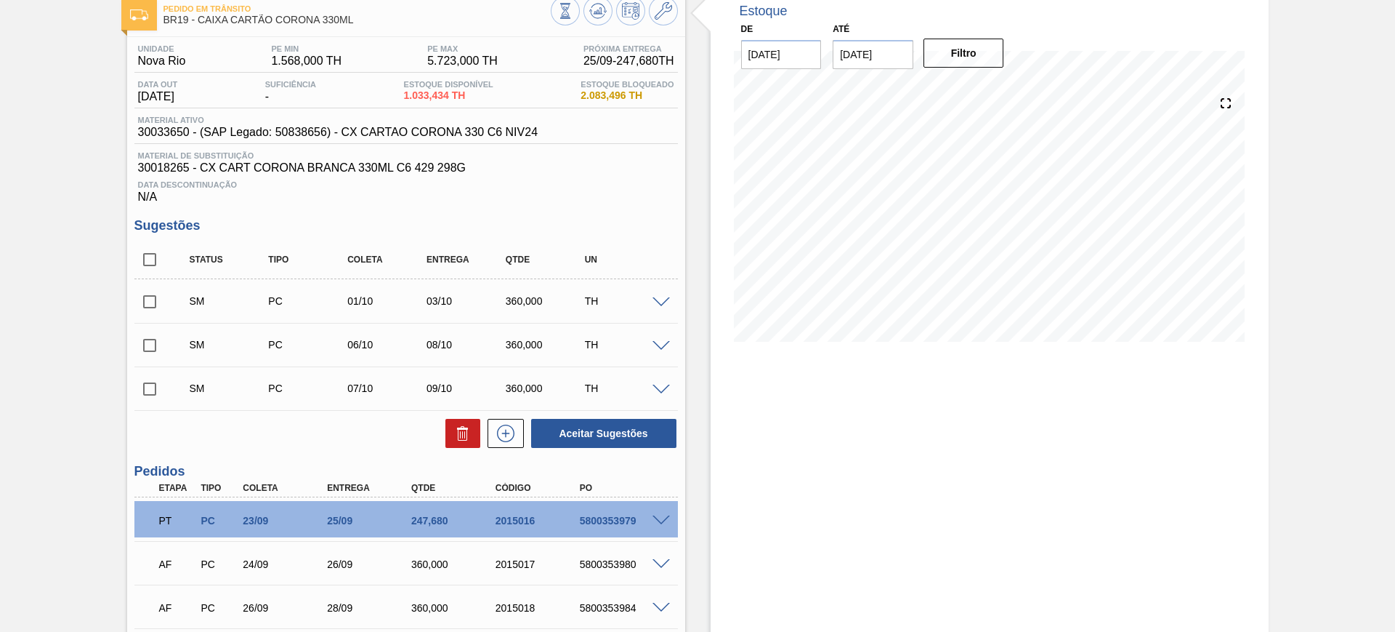
scroll to position [0, 0]
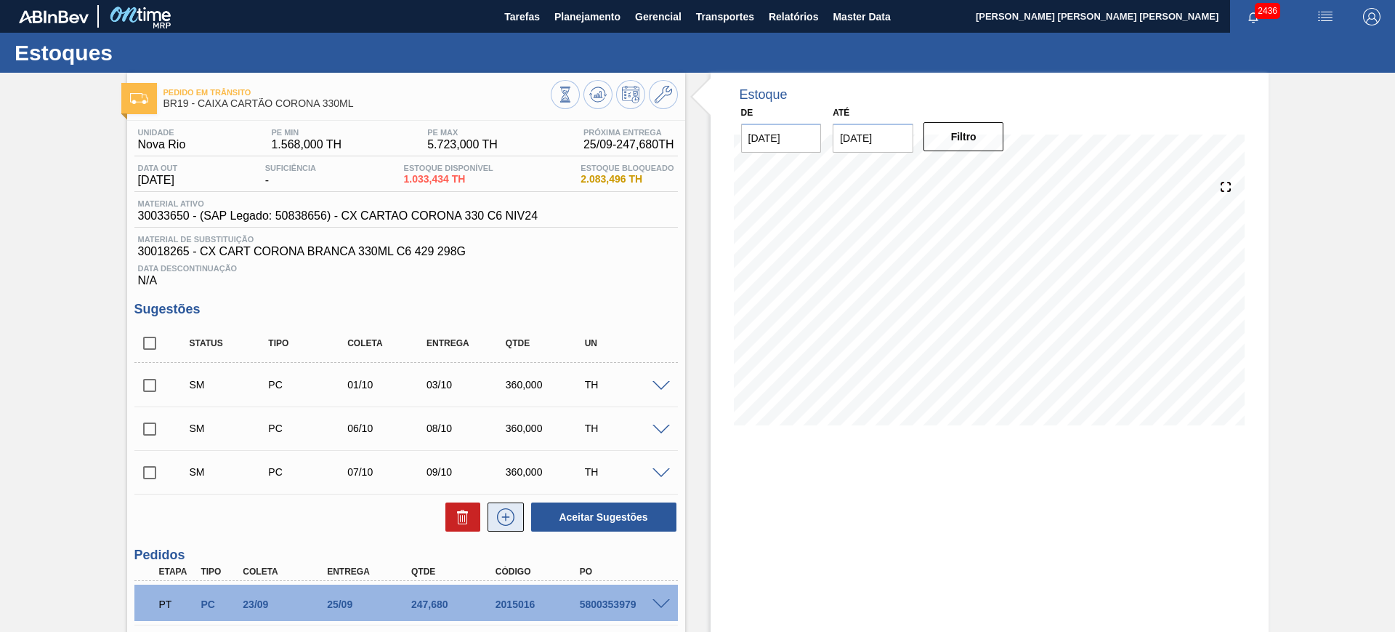
click at [511, 521] on icon at bounding box center [505, 516] width 17 height 17
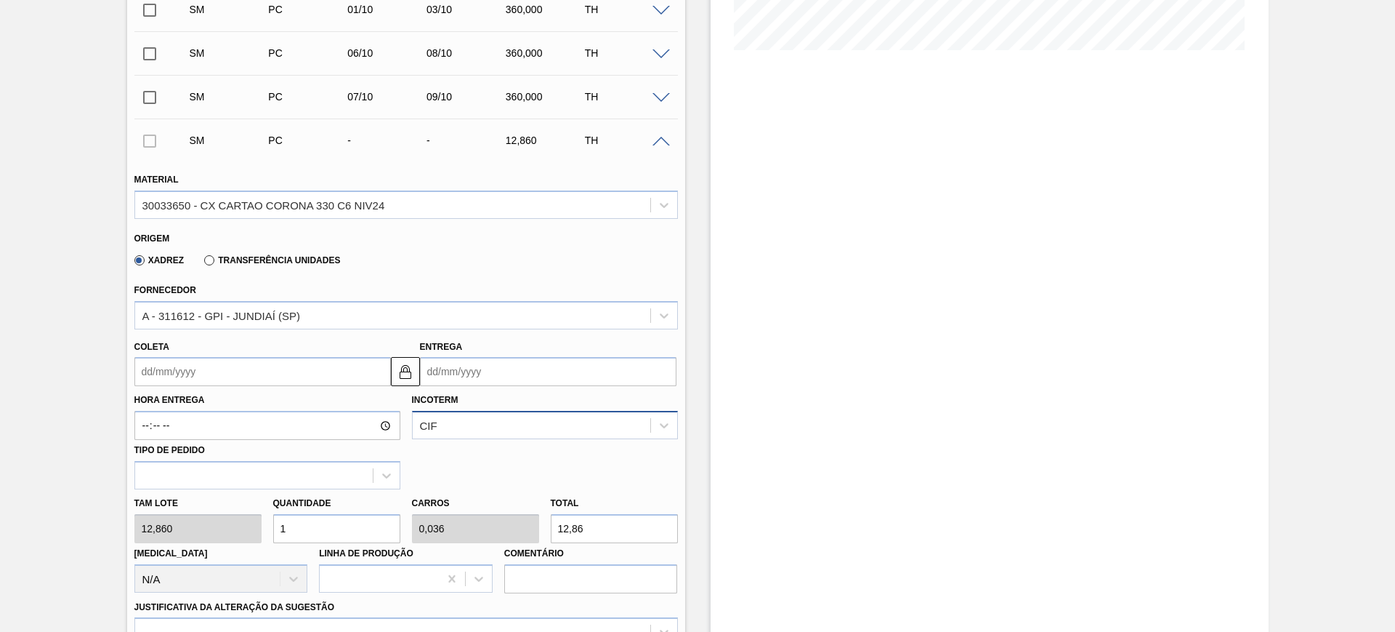
scroll to position [454, 0]
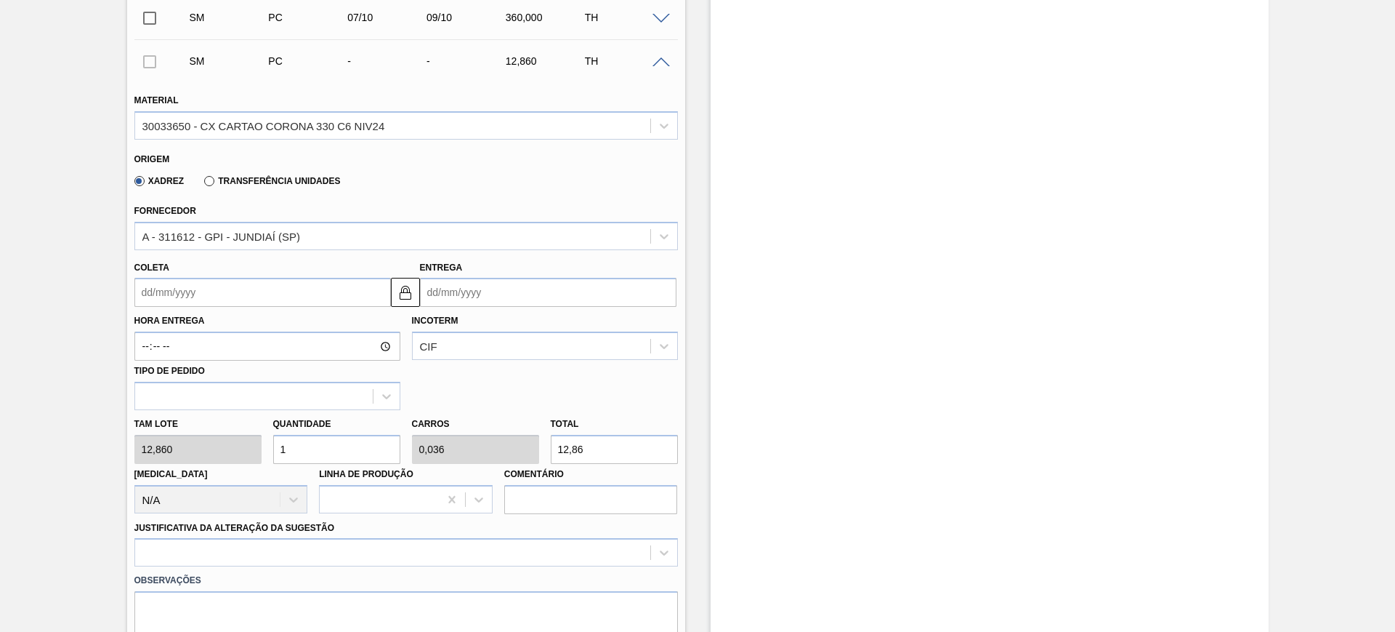
click at [485, 297] on input "Entrega" at bounding box center [548, 292] width 257 height 29
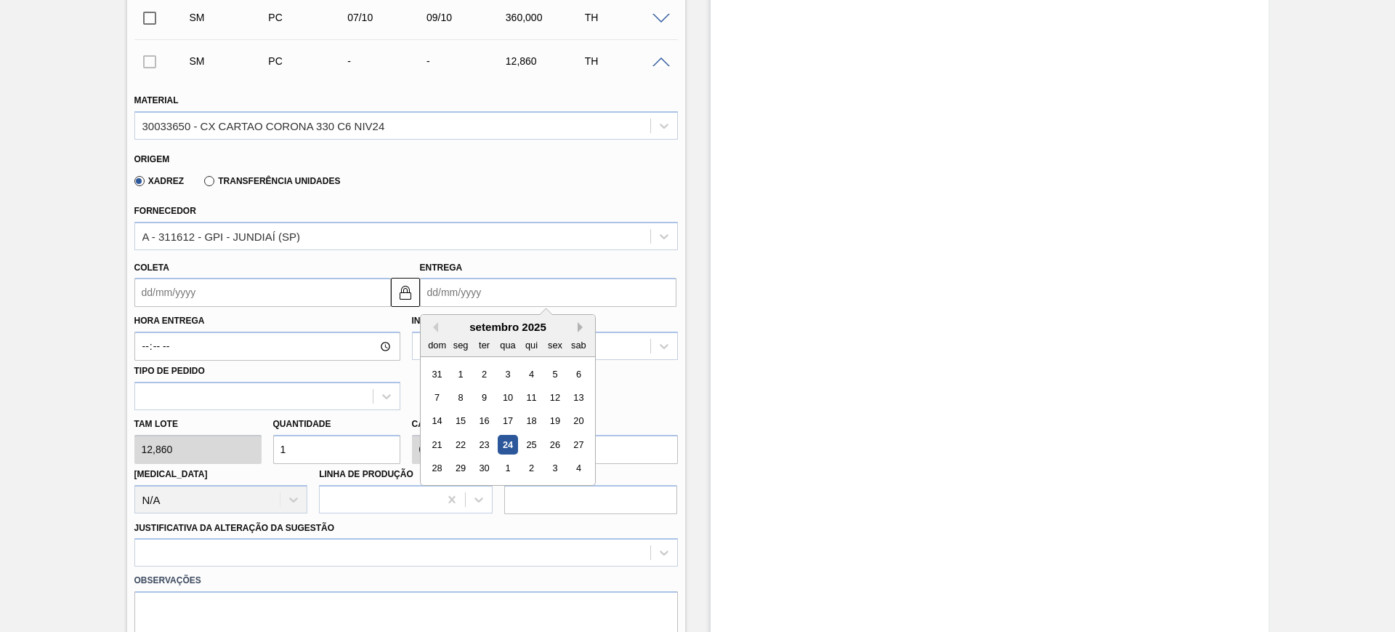
click at [580, 325] on button "Next Month" at bounding box center [583, 327] width 10 height 10
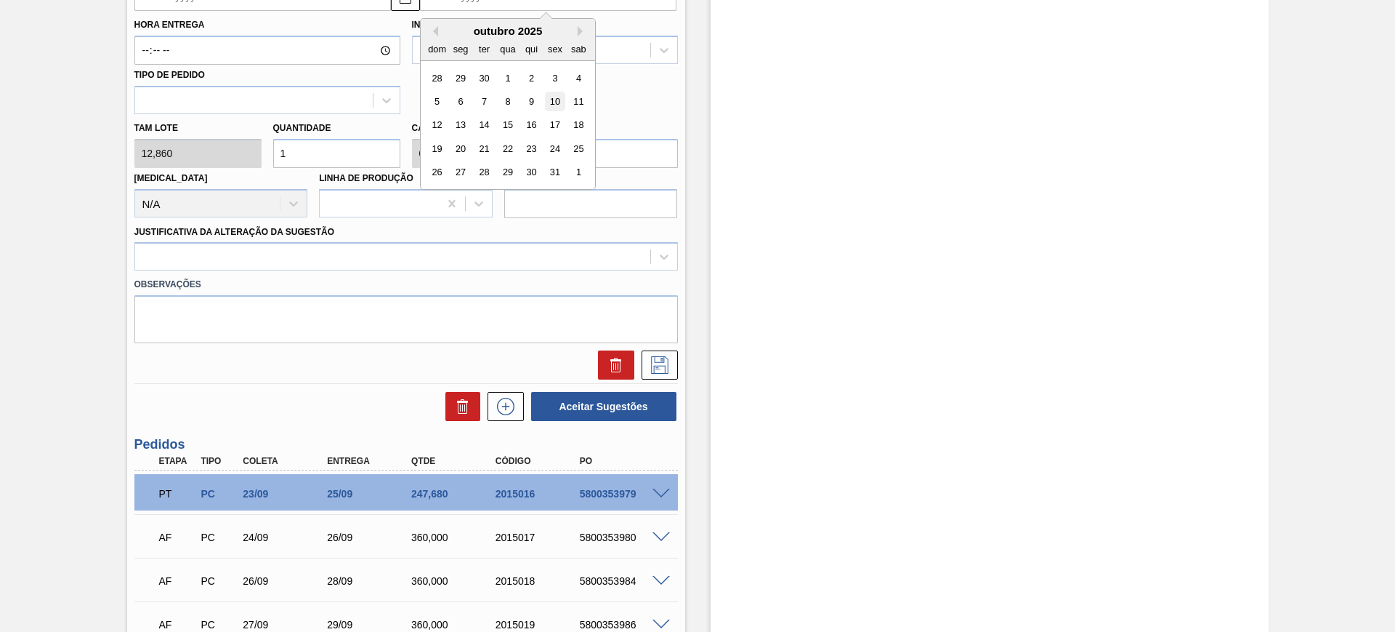
scroll to position [727, 0]
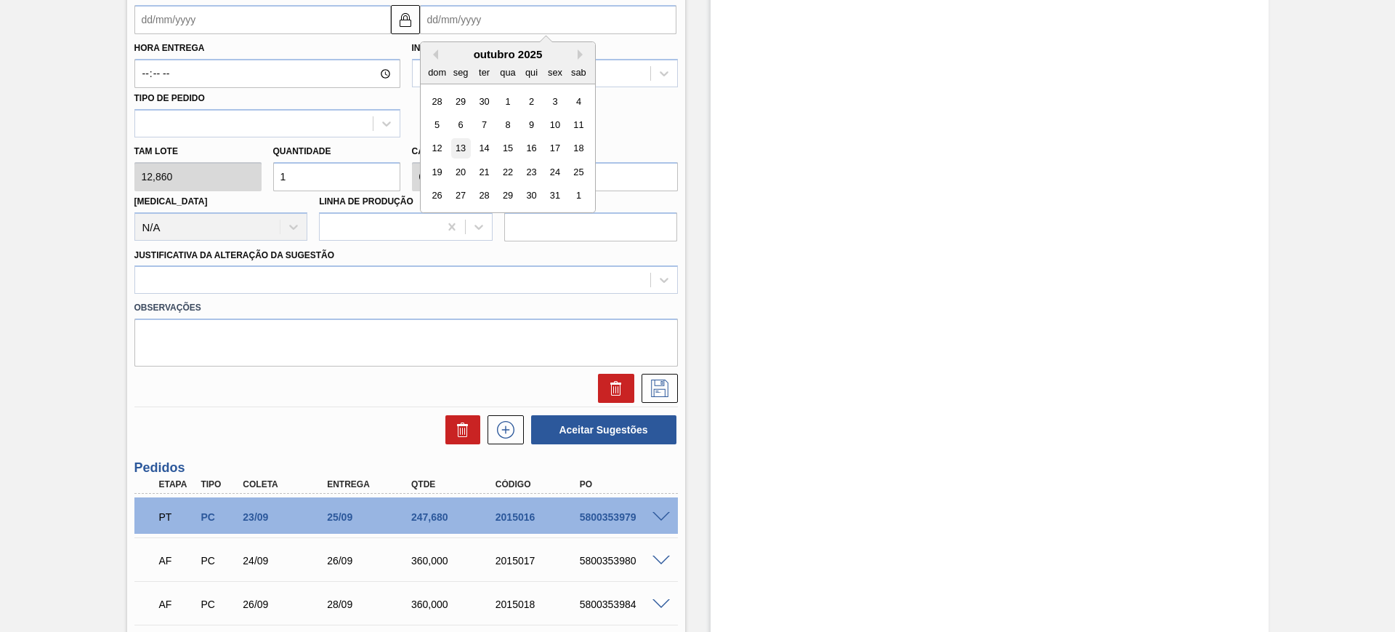
click at [461, 150] on div "13" at bounding box center [461, 149] width 20 height 20
type input "[DATE]"
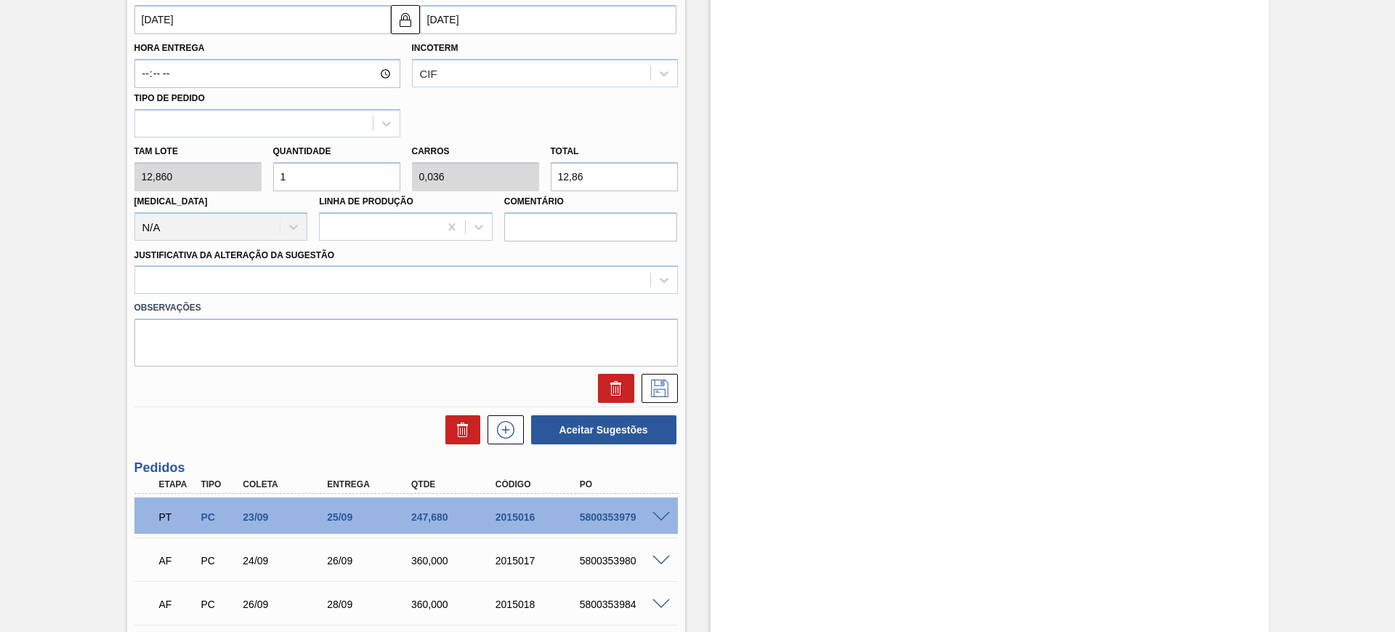
scroll to position [545, 0]
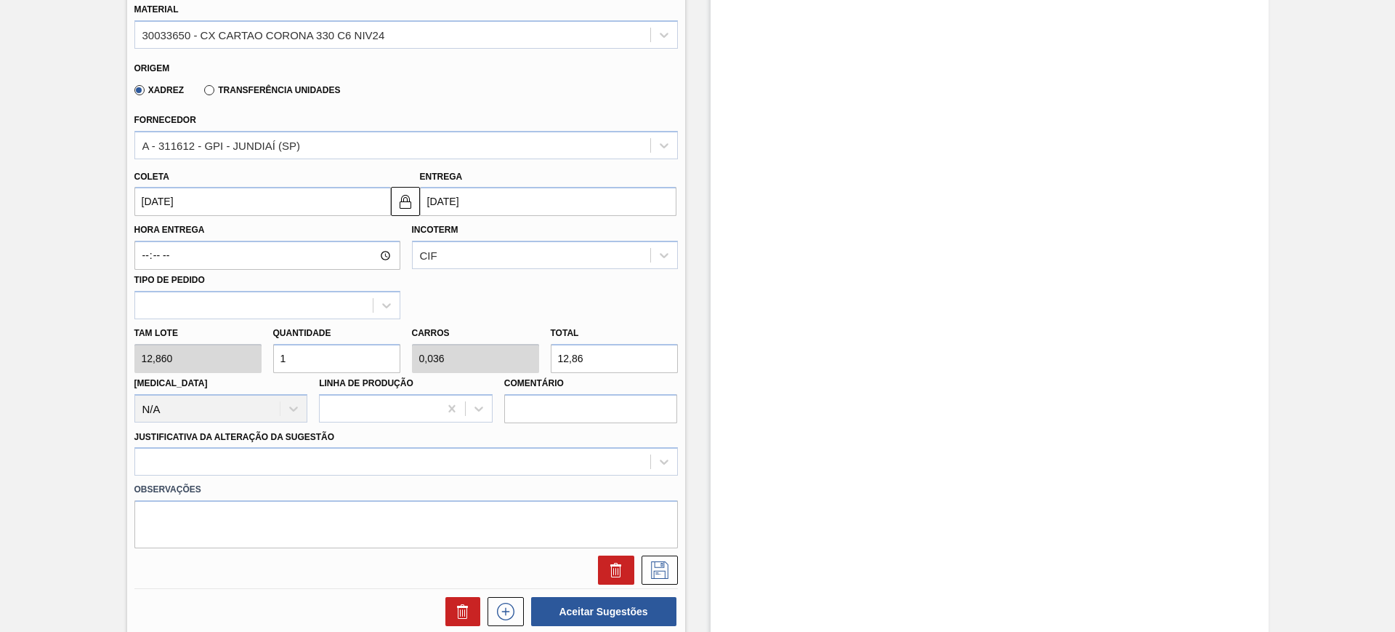
click at [588, 355] on input "12,86" at bounding box center [614, 358] width 127 height 29
type input "0,233"
type input "0,008"
type input "3"
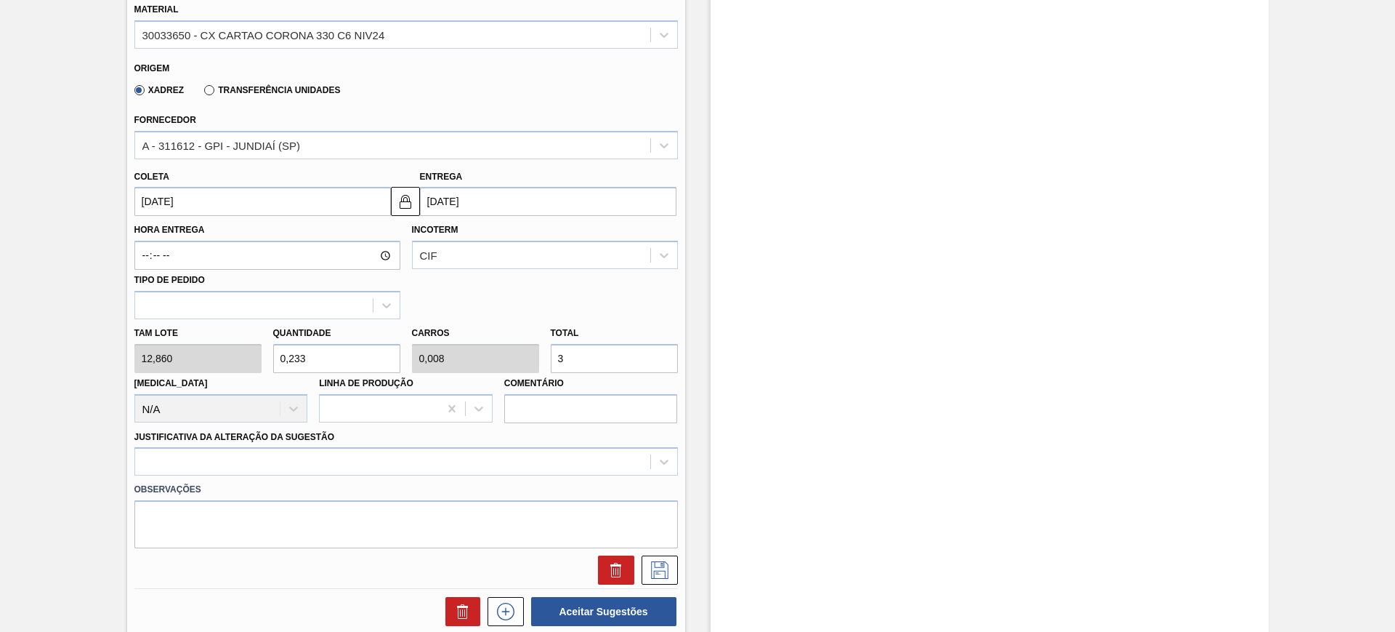
type input "2,799"
type input "0,1"
type input "36"
type input "27,994"
type input "1"
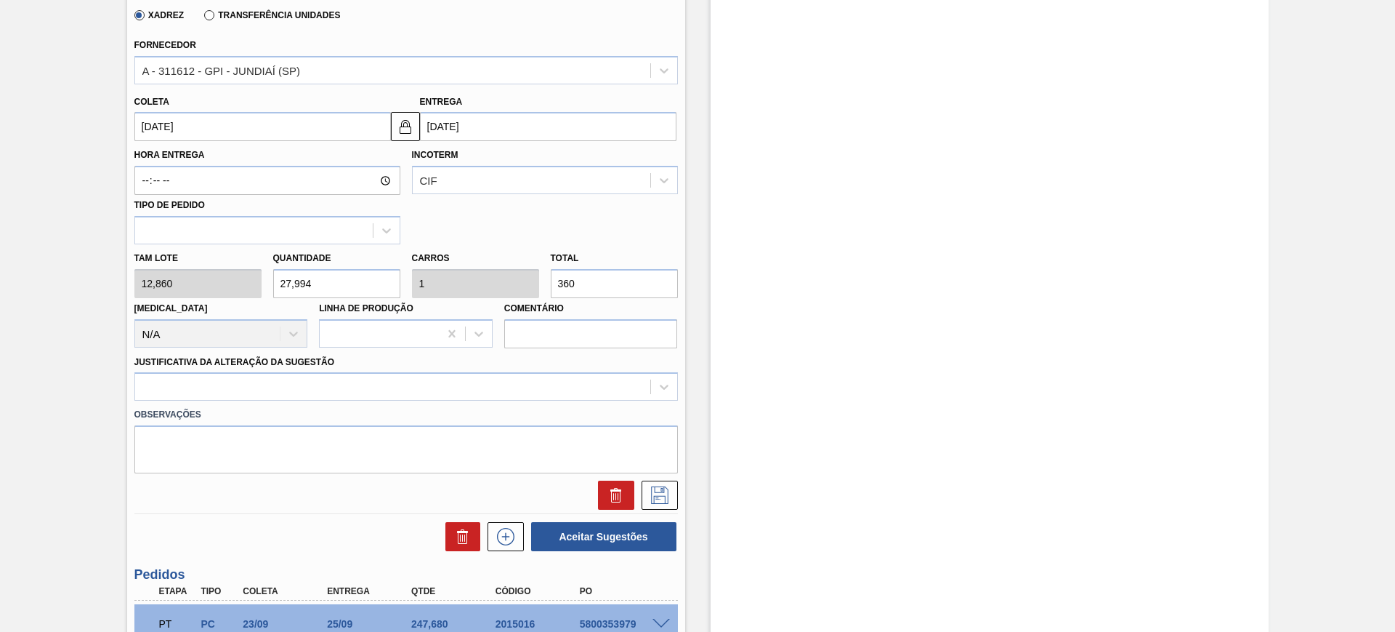
scroll to position [727, 0]
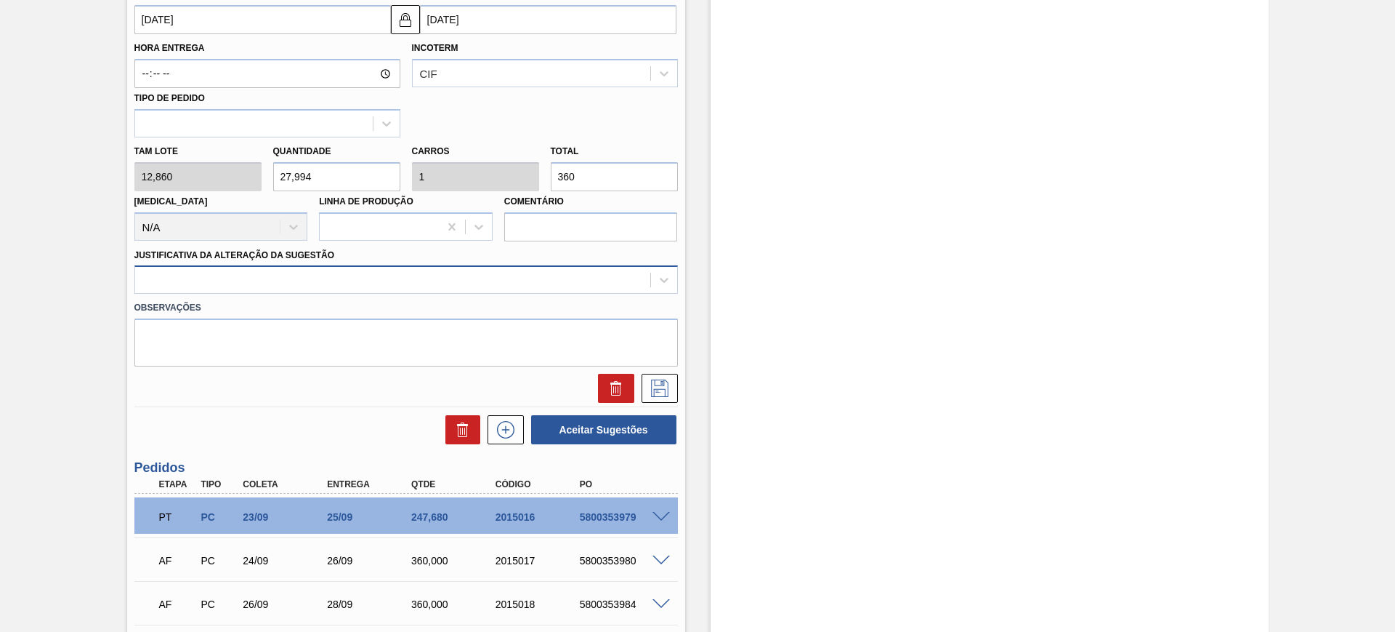
type input "360"
click at [464, 275] on div at bounding box center [392, 280] width 515 height 21
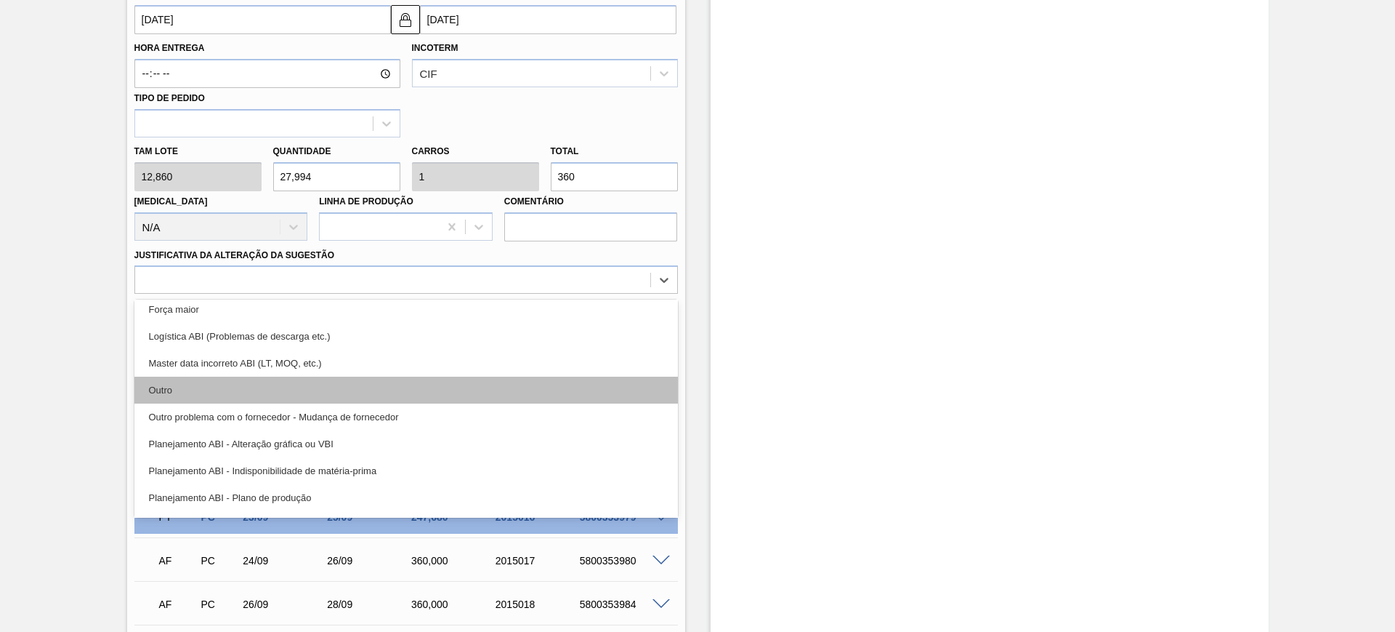
scroll to position [91, 0]
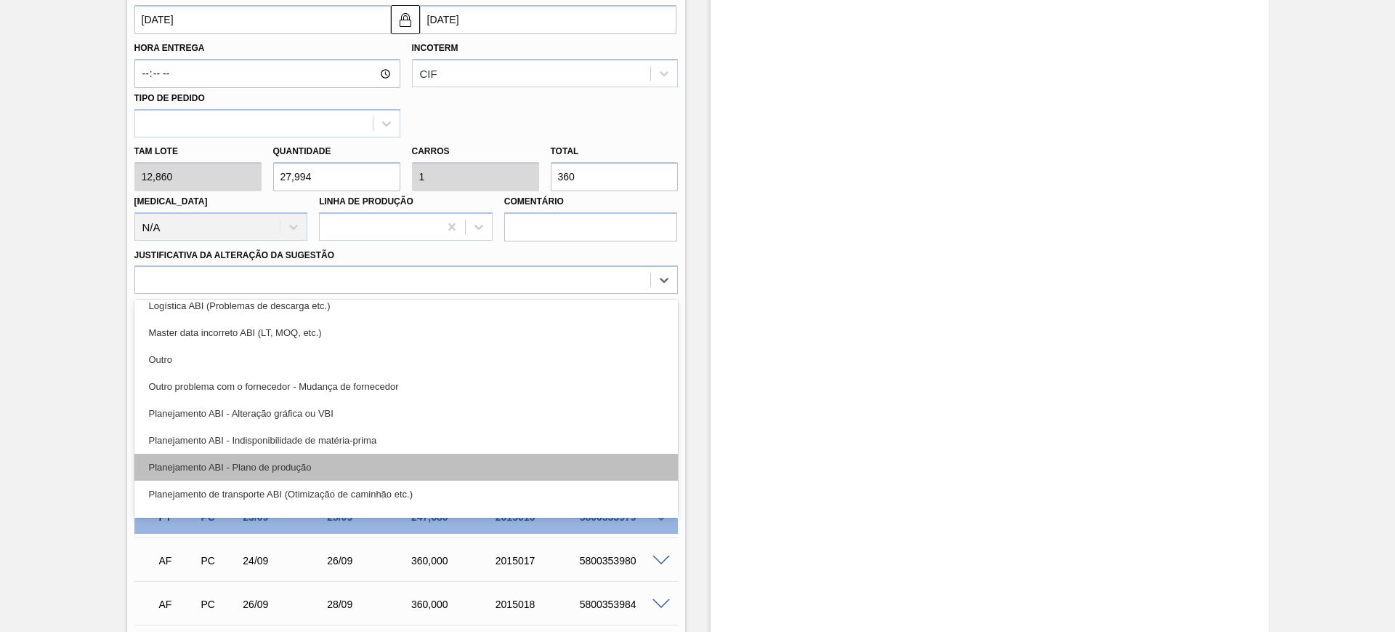
click at [438, 457] on div "Planejamento ABI - Plano de produção" at bounding box center [406, 467] width 544 height 27
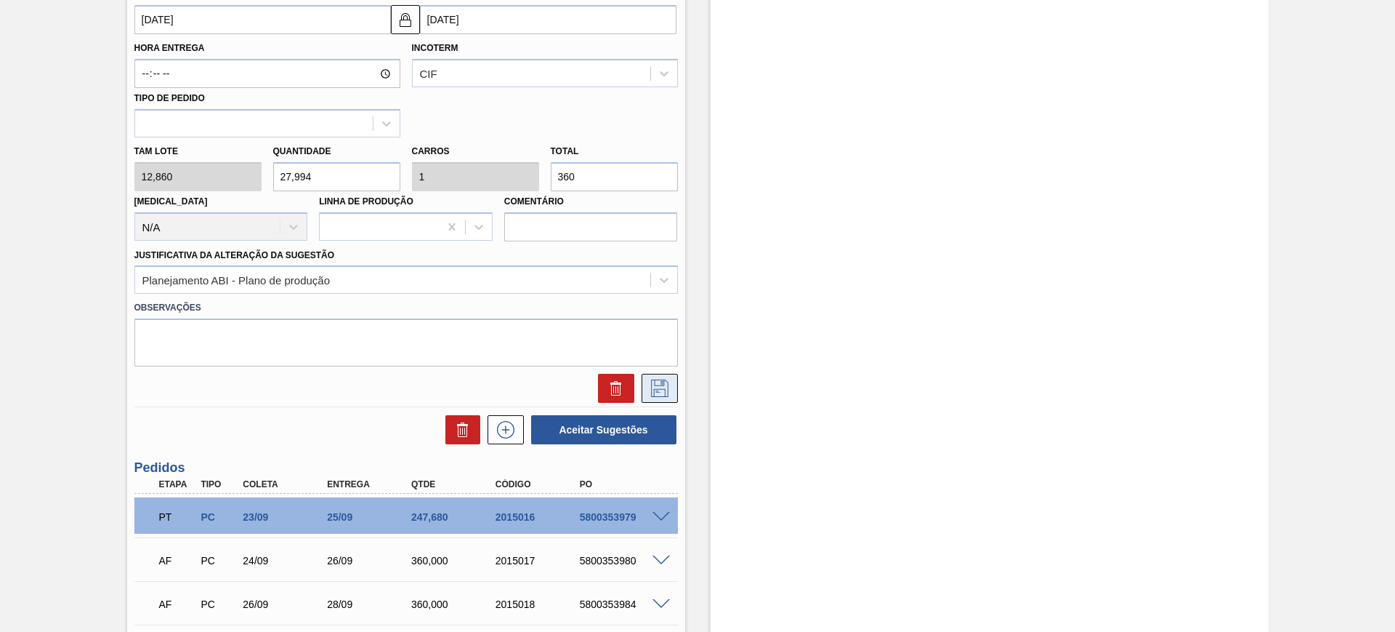
click at [653, 390] on icon at bounding box center [659, 387] width 23 height 17
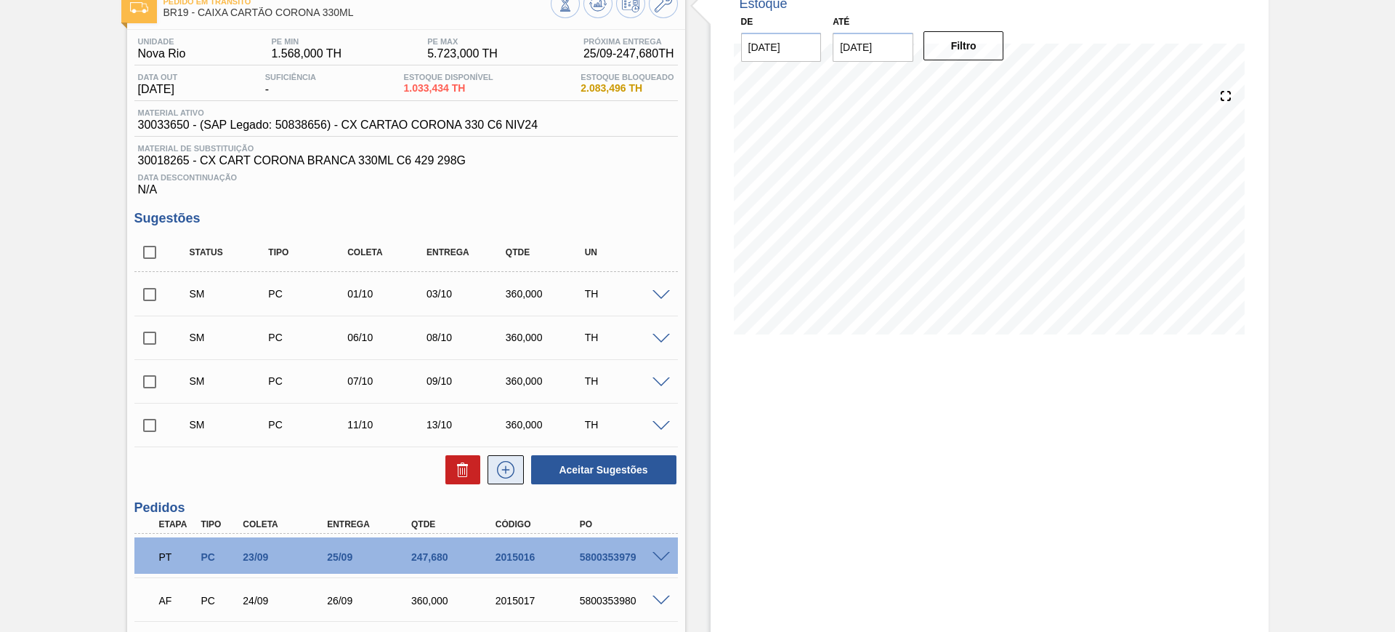
click at [517, 474] on button at bounding box center [506, 469] width 36 height 29
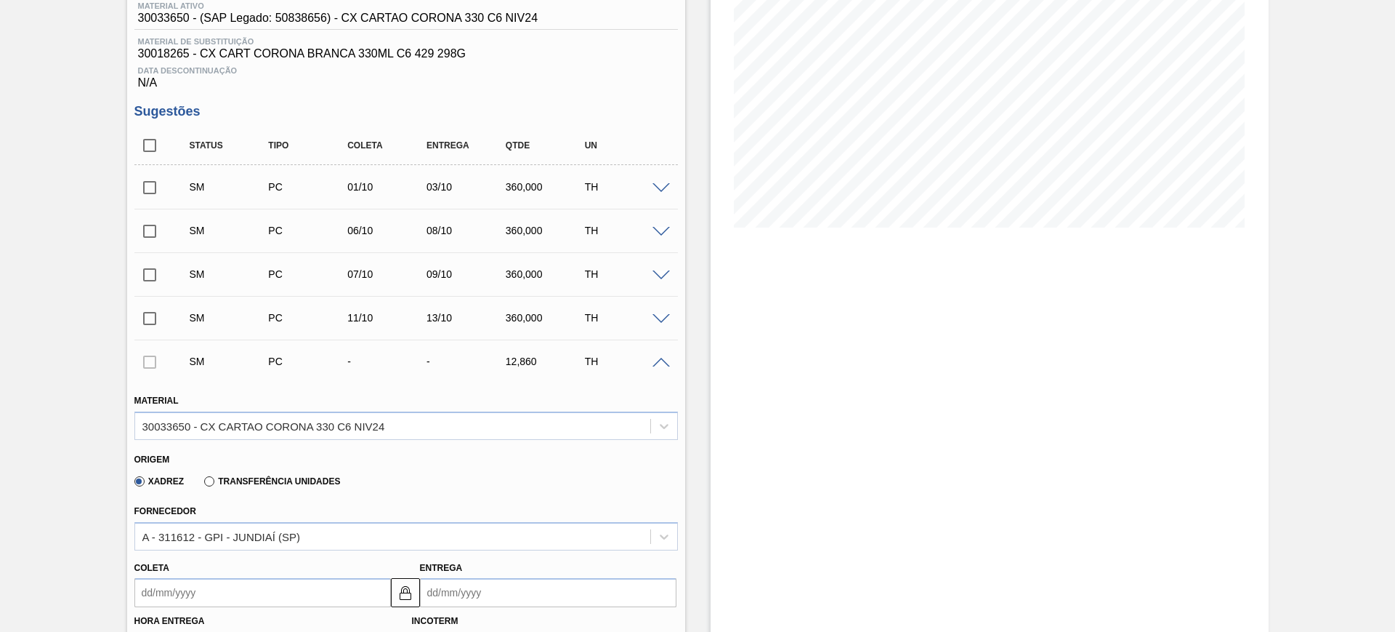
scroll to position [363, 0]
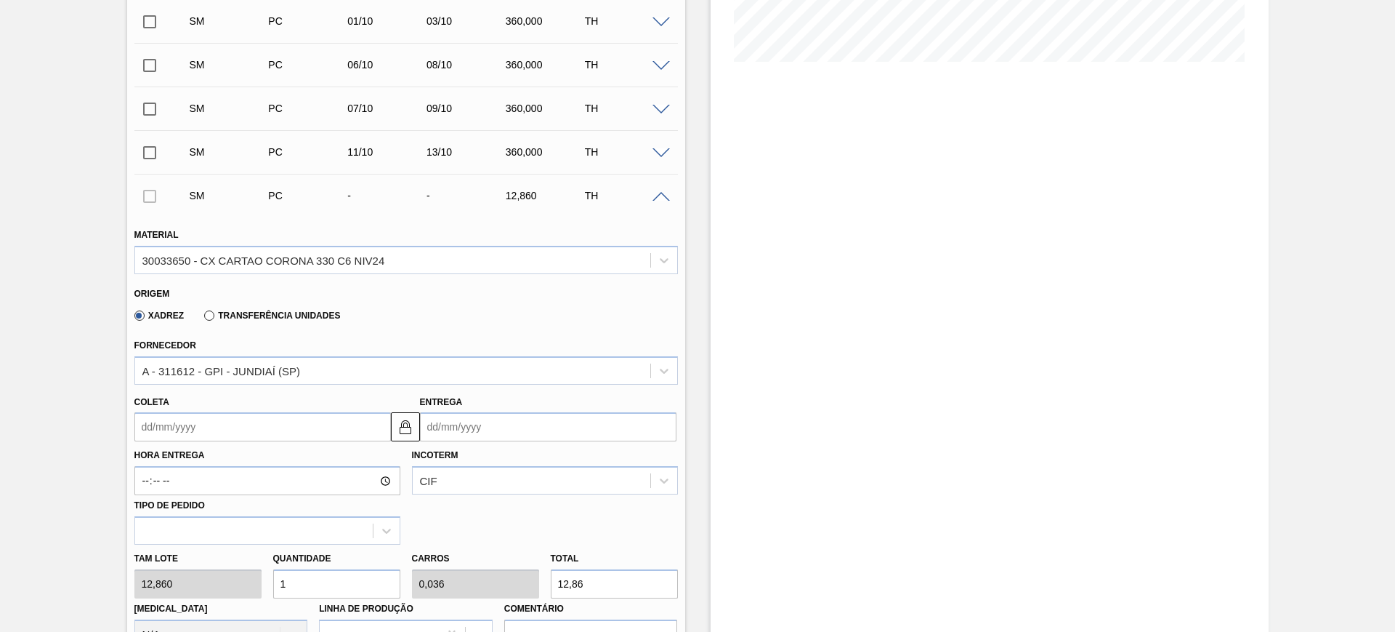
click at [601, 576] on input "12,86" at bounding box center [614, 583] width 127 height 29
click at [610, 580] on input "12,86" at bounding box center [614, 583] width 127 height 29
click at [610, 579] on input "12,86" at bounding box center [614, 583] width 127 height 29
type input "0,233"
type input "0,008"
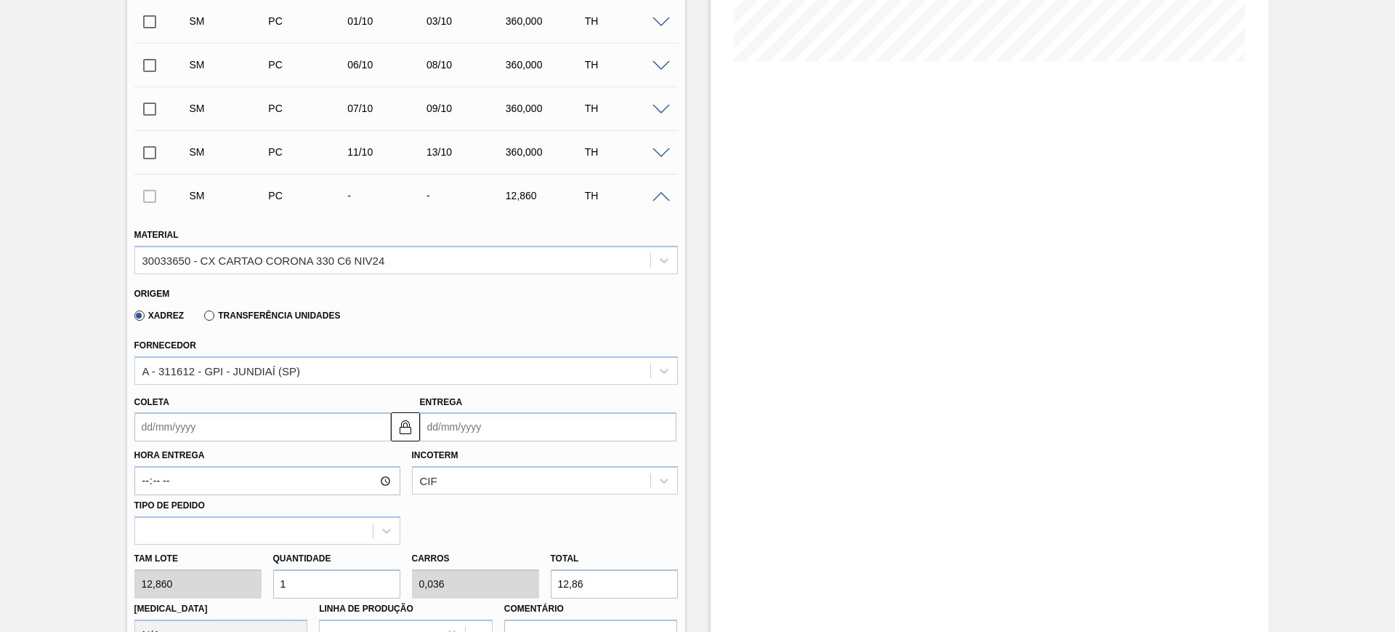
type input "3"
type input "2,799"
type input "0,1"
type input "36"
type input "27,994"
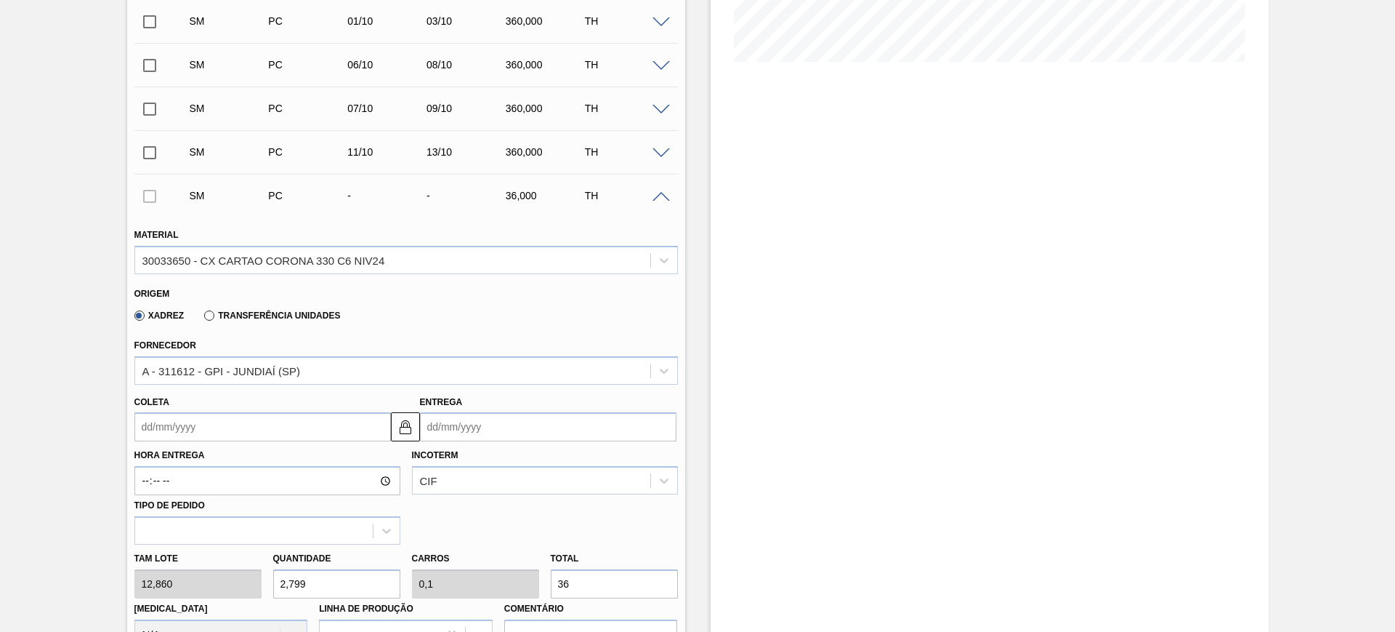
type input "1"
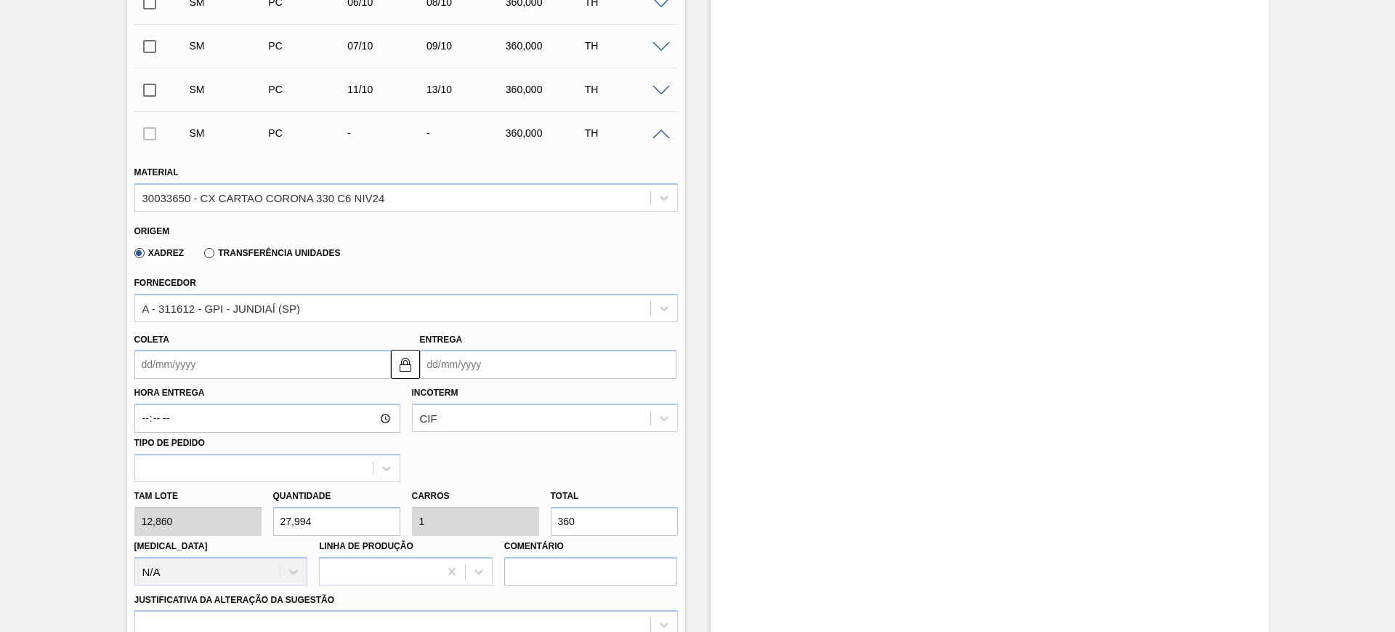
scroll to position [454, 0]
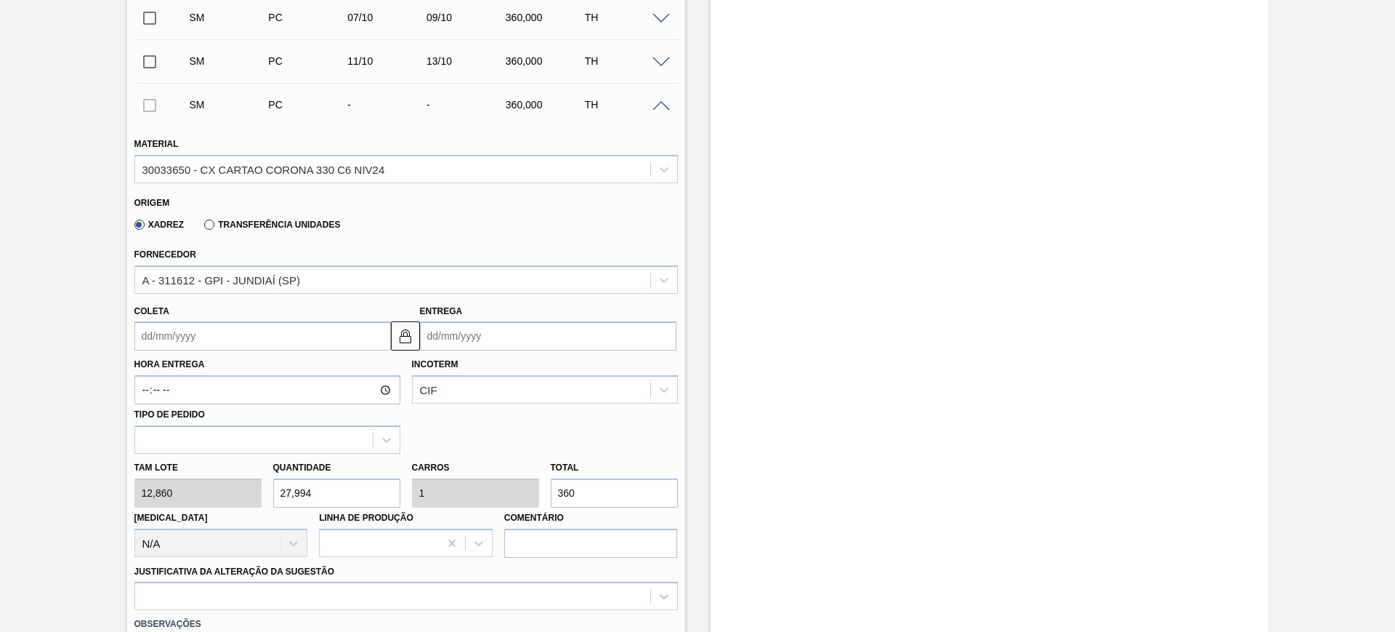
type input "360"
click at [468, 345] on input "Entrega" at bounding box center [548, 335] width 257 height 29
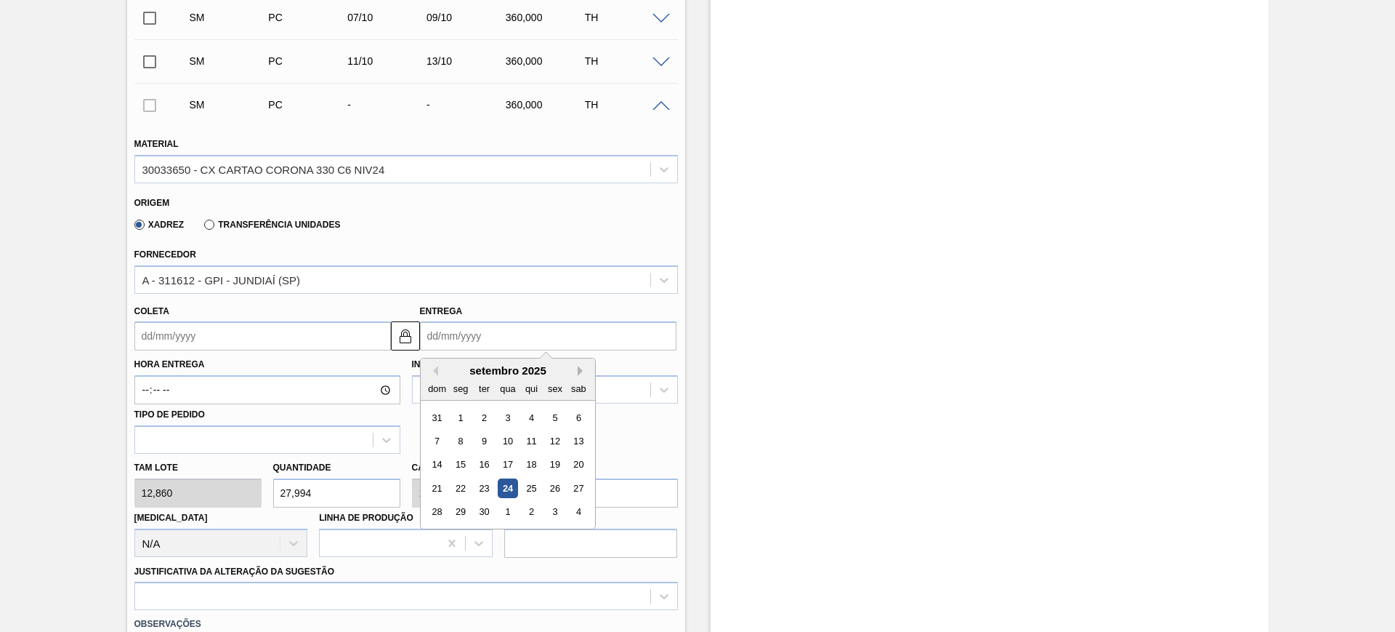
click at [579, 374] on button "Next Month" at bounding box center [583, 371] width 10 height 10
click at [505, 461] on div "15" at bounding box center [508, 465] width 20 height 20
type input "[DATE]"
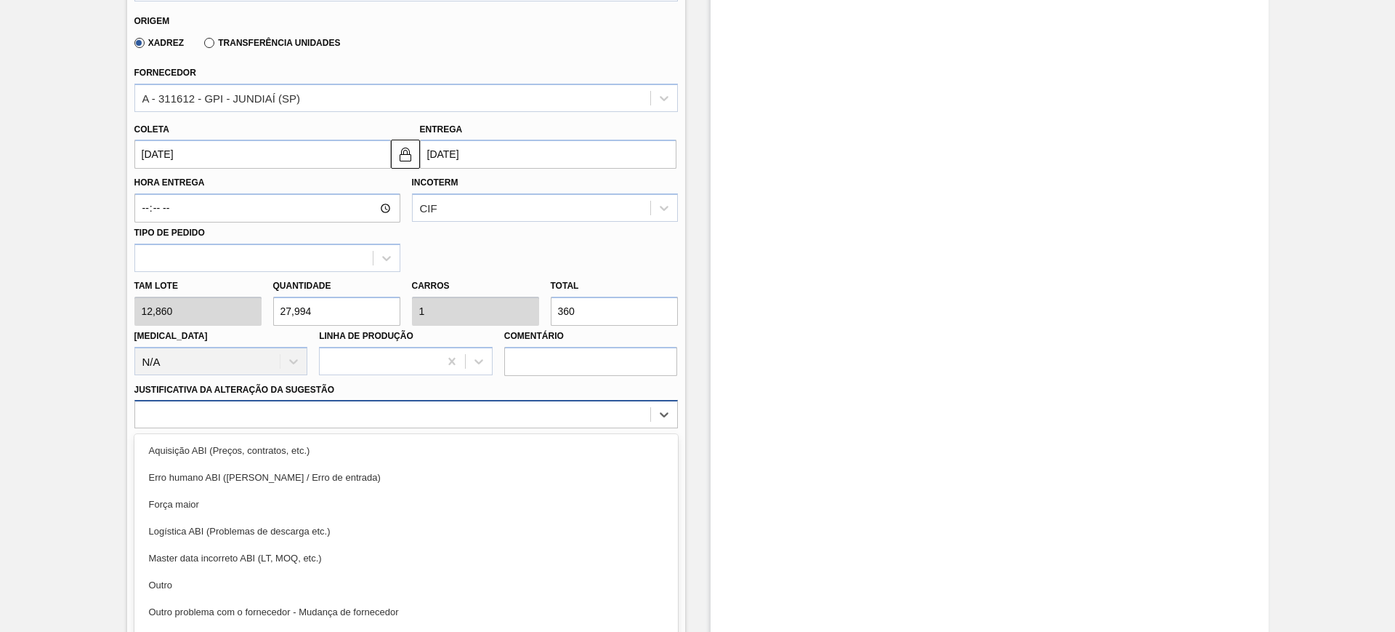
click at [427, 401] on div at bounding box center [406, 414] width 544 height 28
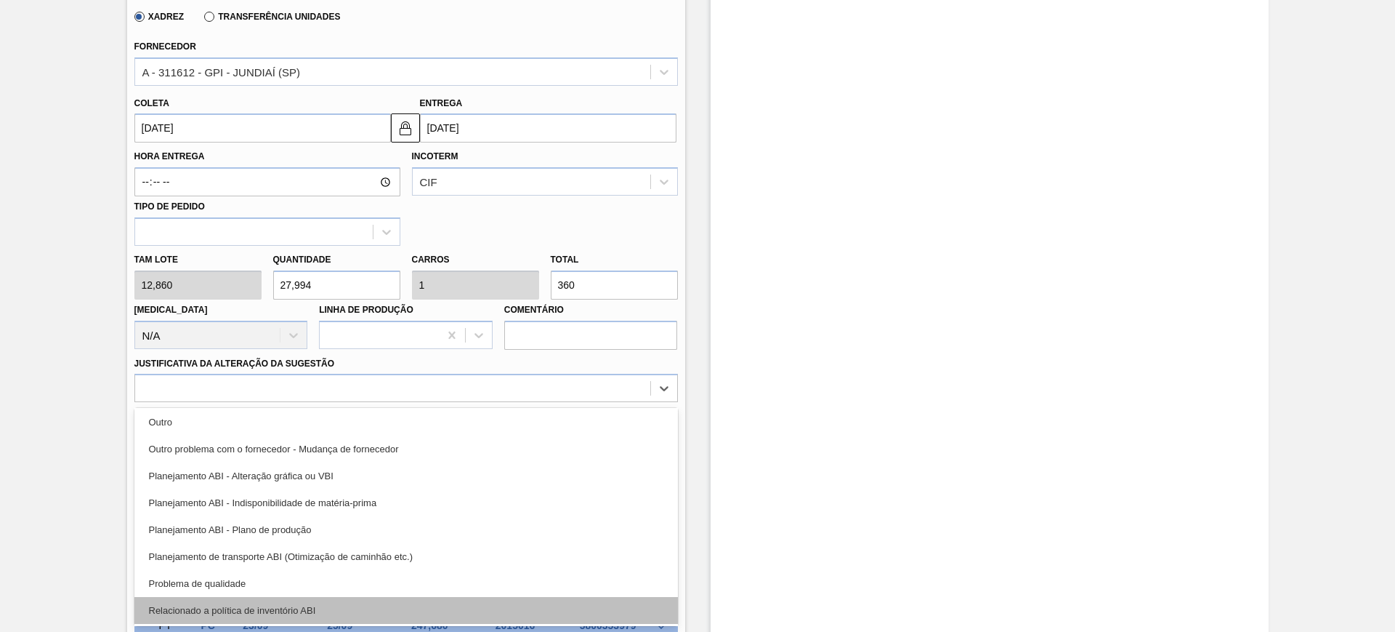
scroll to position [182, 0]
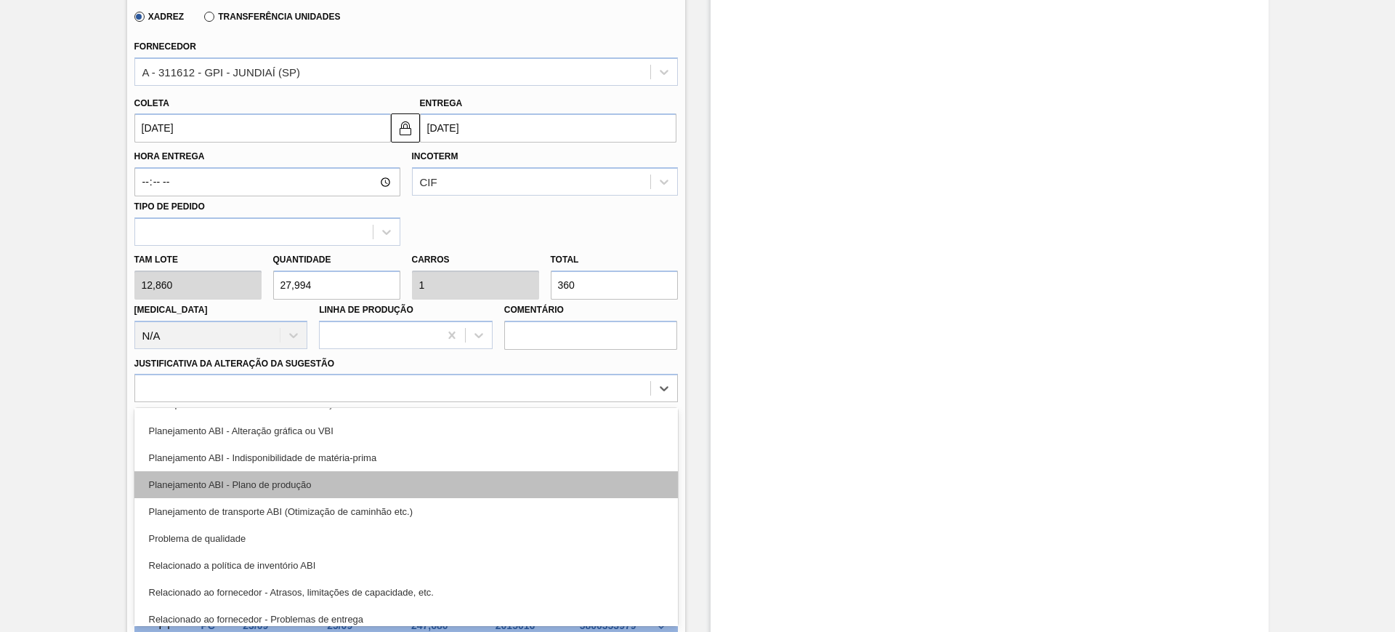
click at [398, 484] on div "Planejamento ABI - Plano de produção" at bounding box center [406, 484] width 544 height 27
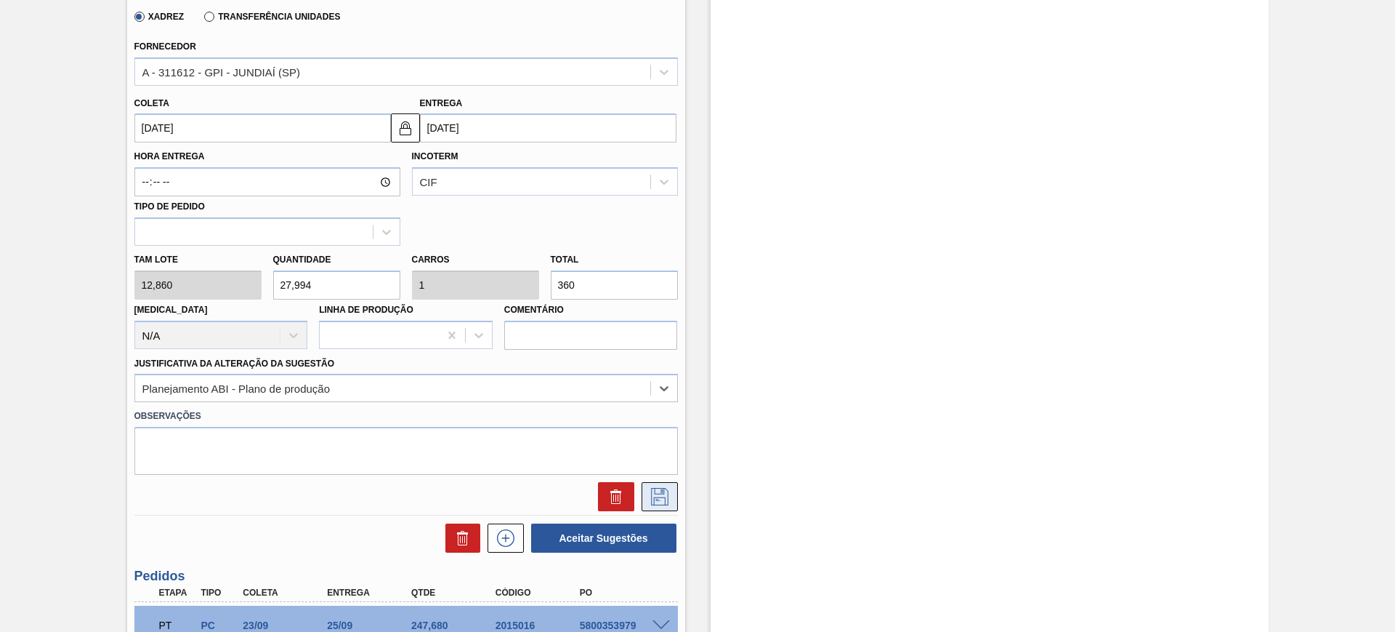
click at [658, 491] on icon at bounding box center [659, 496] width 23 height 17
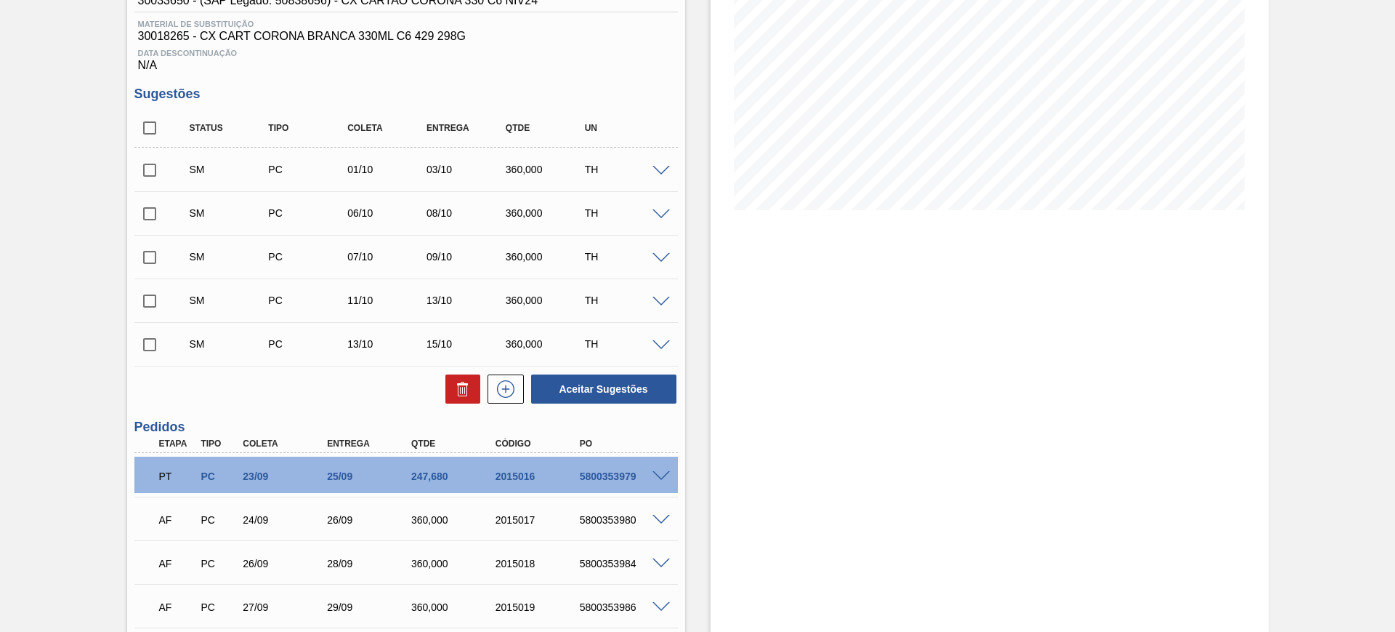
scroll to position [299, 0]
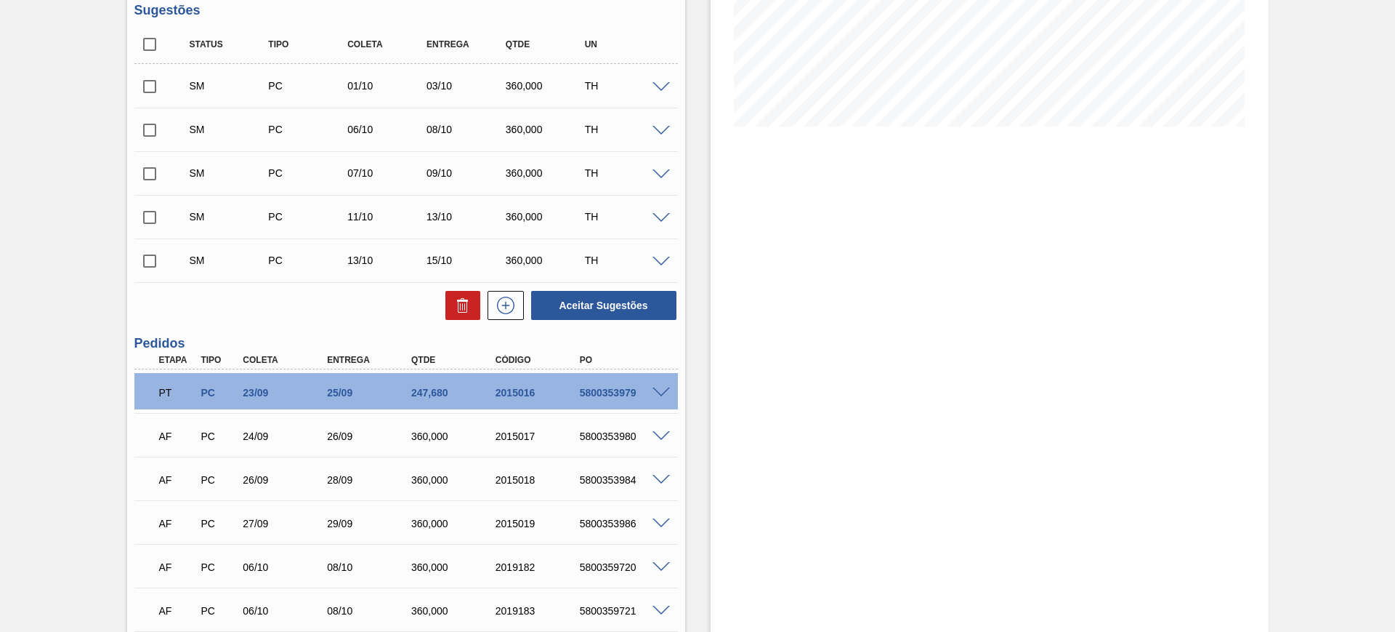
click at [767, 464] on div "Estoque De [DATE] Até [DATE] Filtro" at bounding box center [990, 611] width 558 height 1674
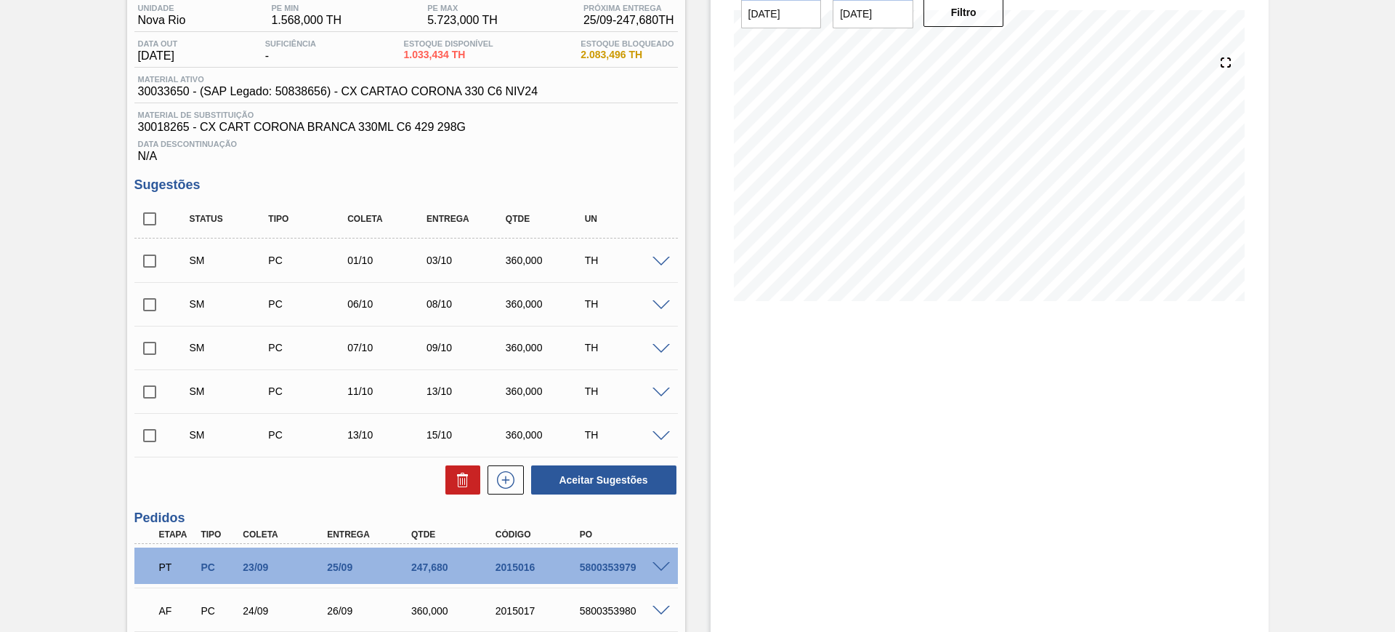
scroll to position [117, 0]
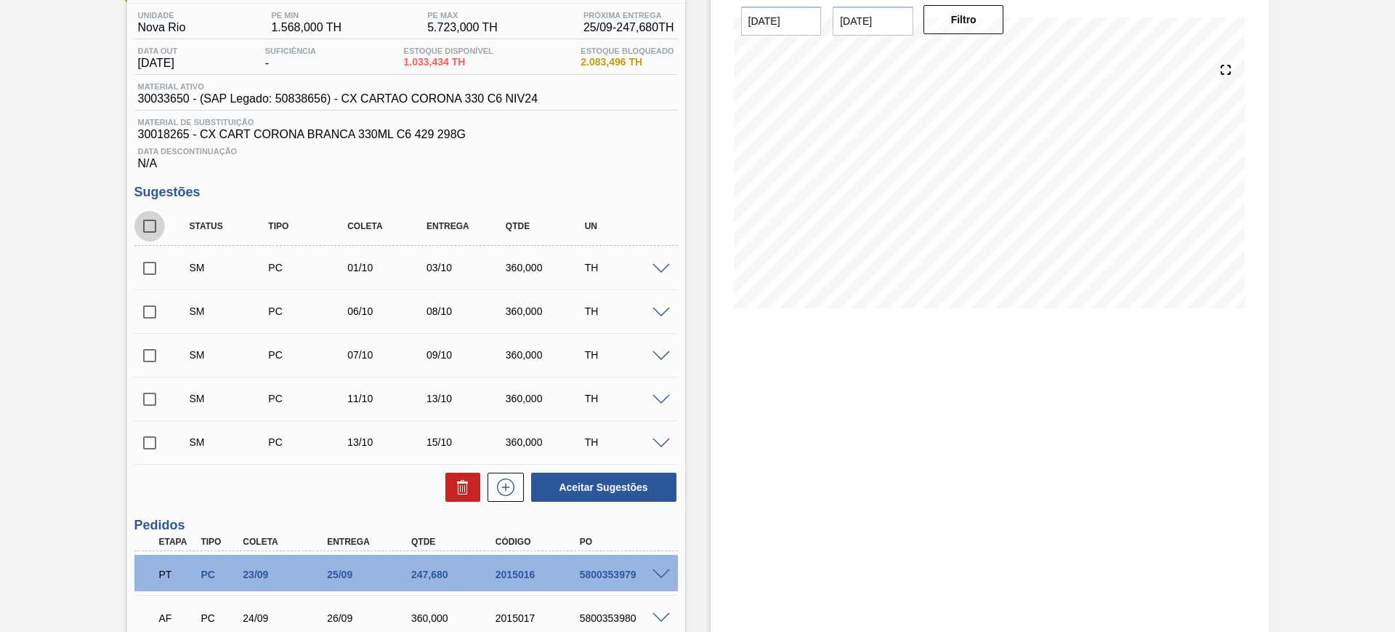
drag, startPoint x: 146, startPoint y: 229, endPoint x: 153, endPoint y: 231, distance: 7.6
click at [146, 228] on input "checkbox" at bounding box center [149, 226] width 31 height 31
checkbox input "true"
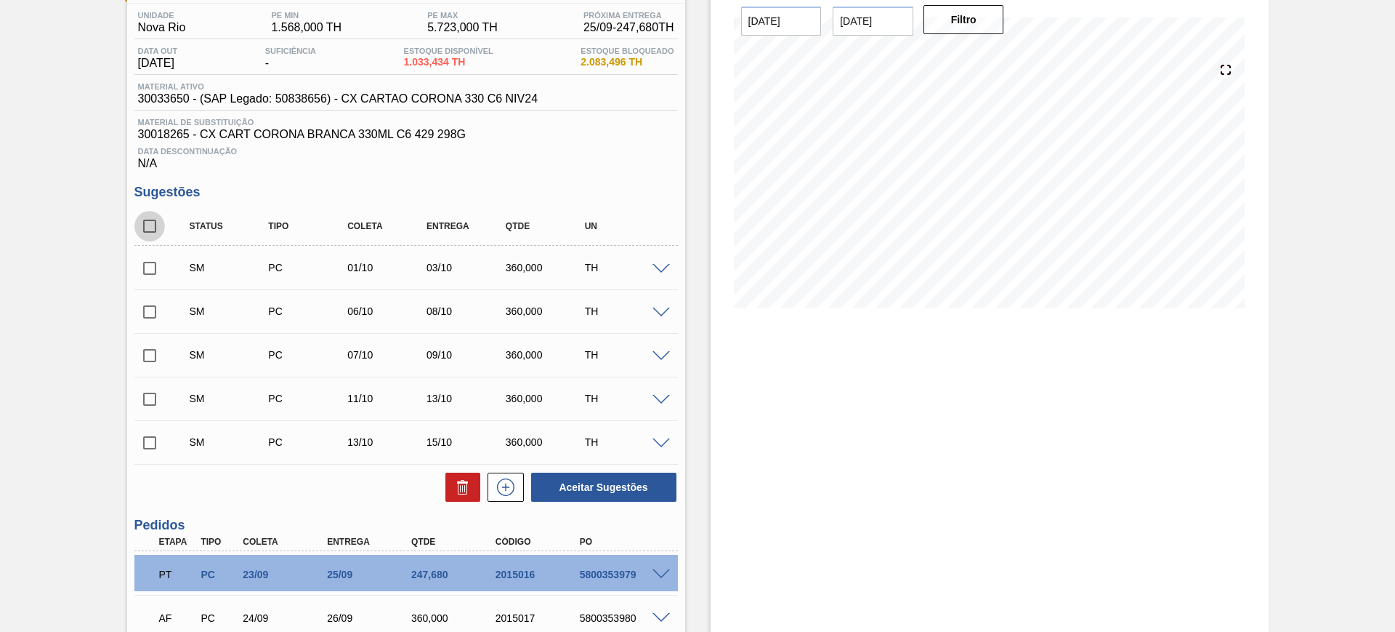
checkbox input "true"
click at [584, 485] on button "Aceitar Sugestões" at bounding box center [603, 486] width 145 height 29
checkbox input "false"
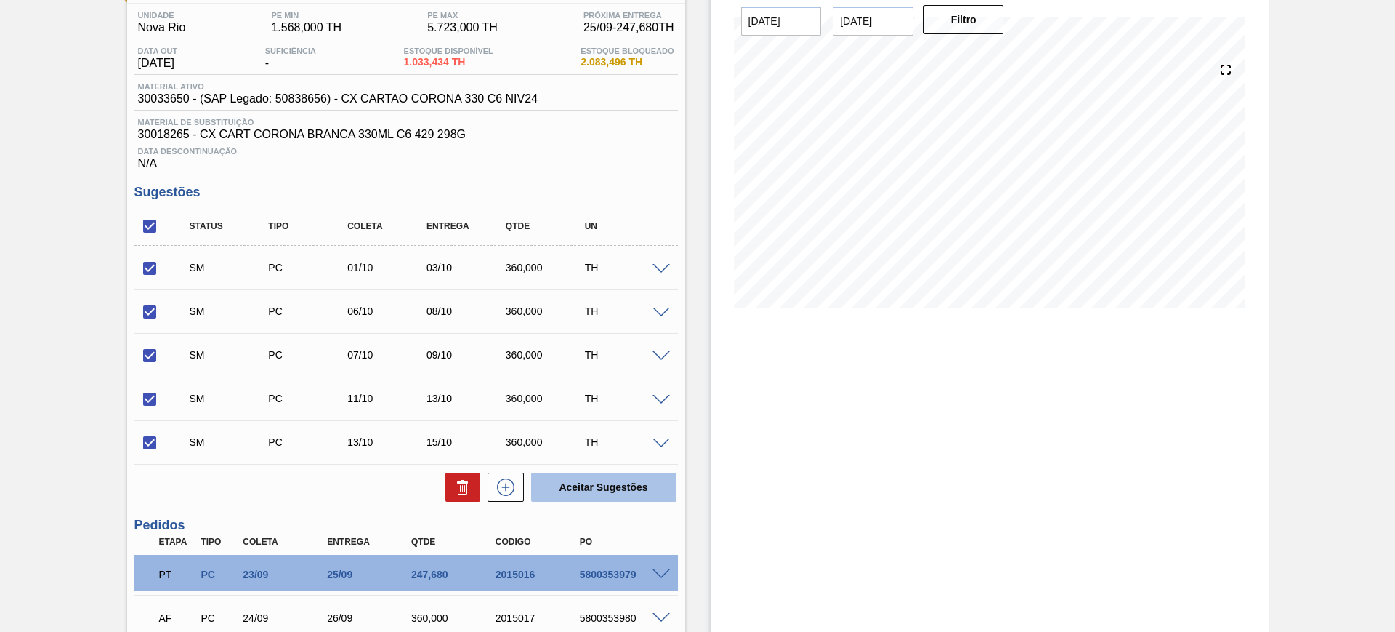
checkbox input "false"
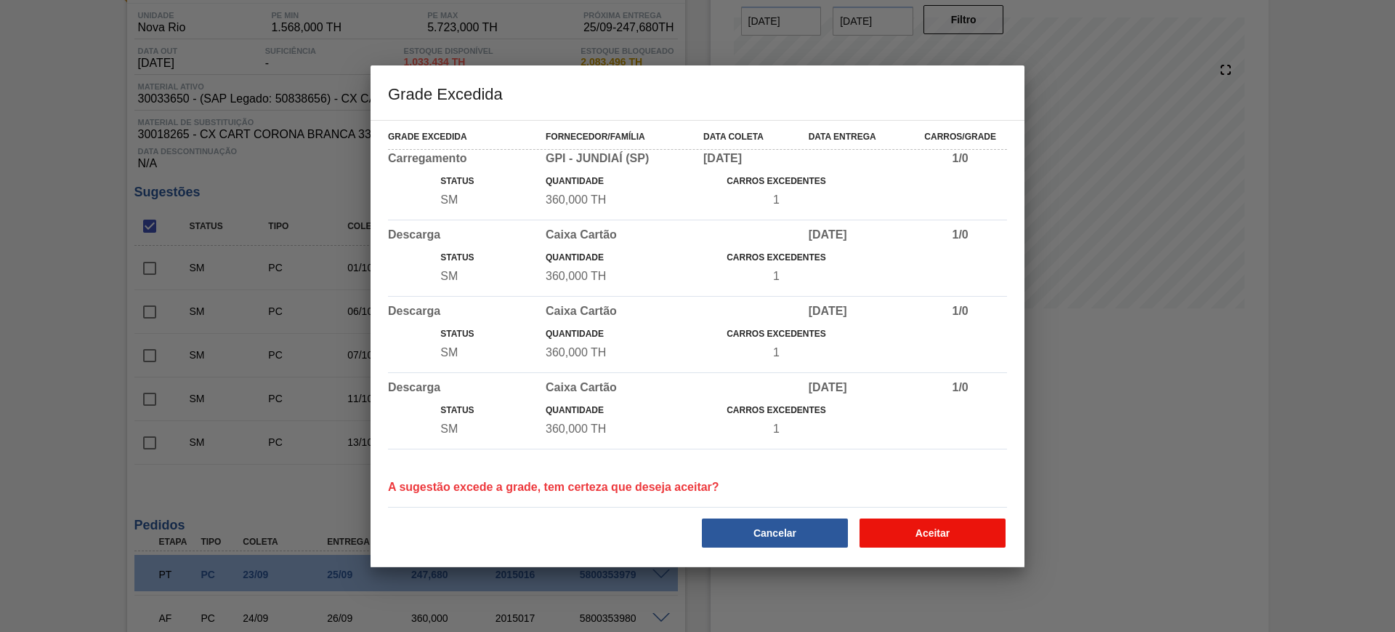
click at [953, 537] on button "Aceitar" at bounding box center [933, 532] width 146 height 29
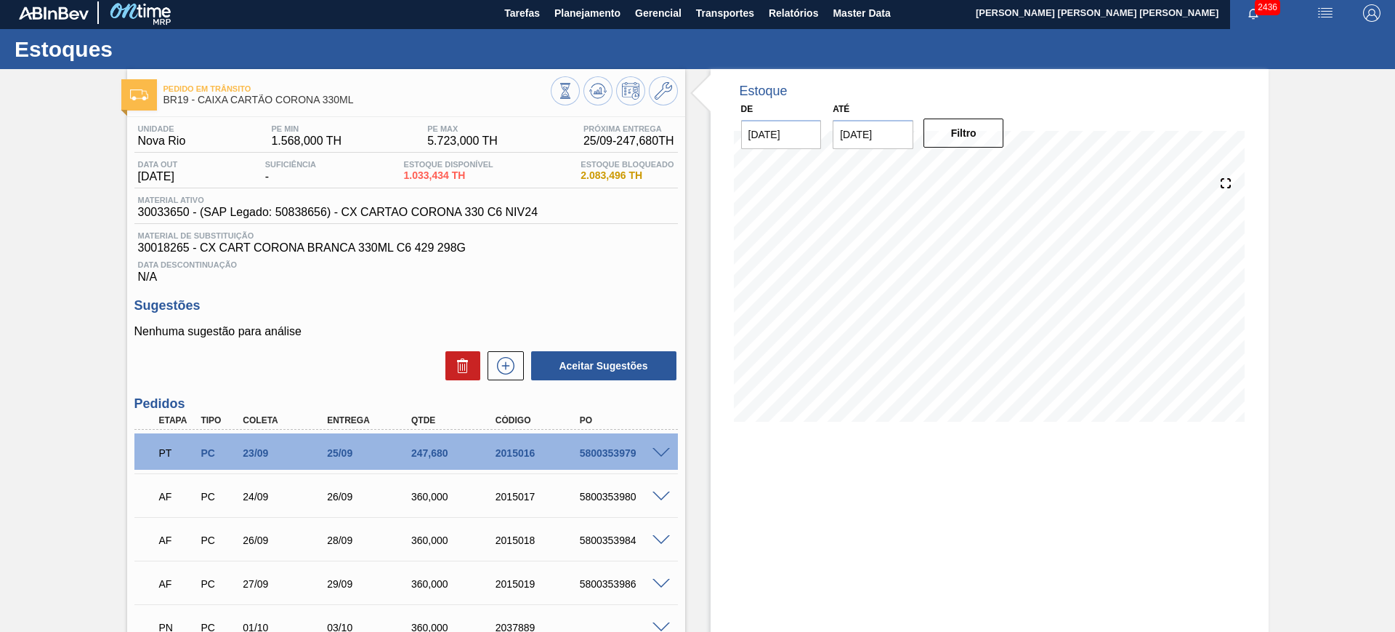
scroll to position [0, 0]
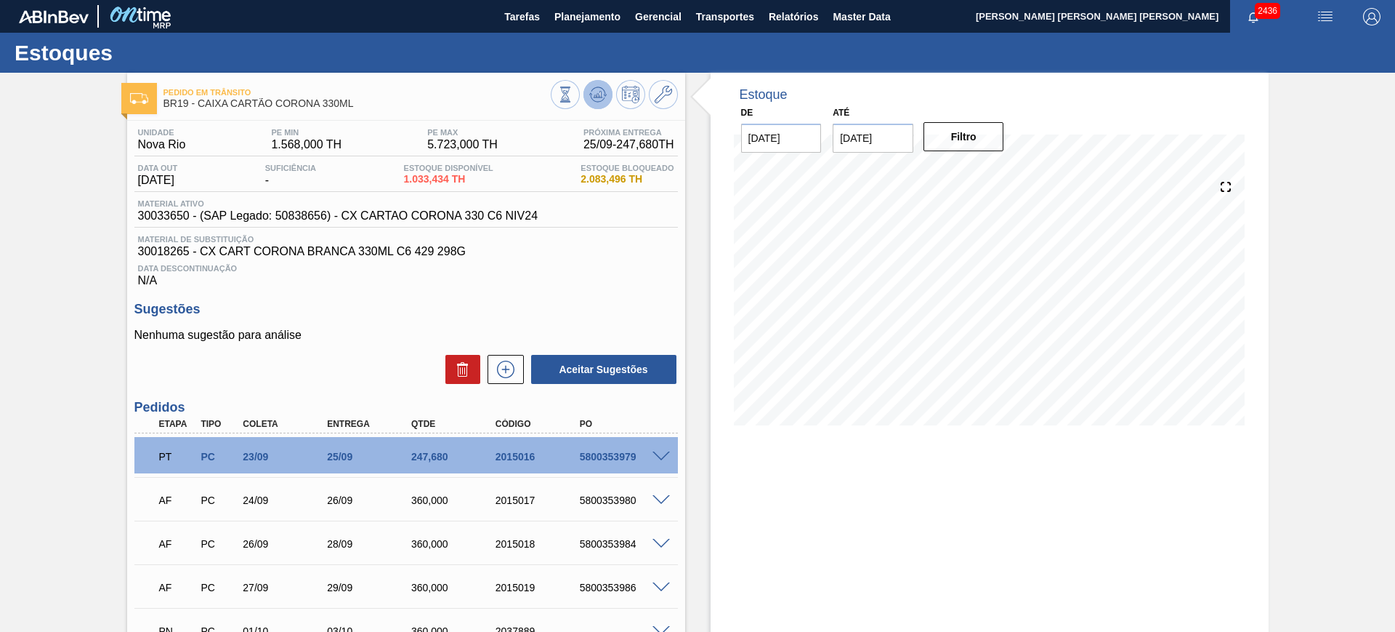
click at [605, 89] on button at bounding box center [598, 94] width 29 height 29
